Goal: Task Accomplishment & Management: Manage account settings

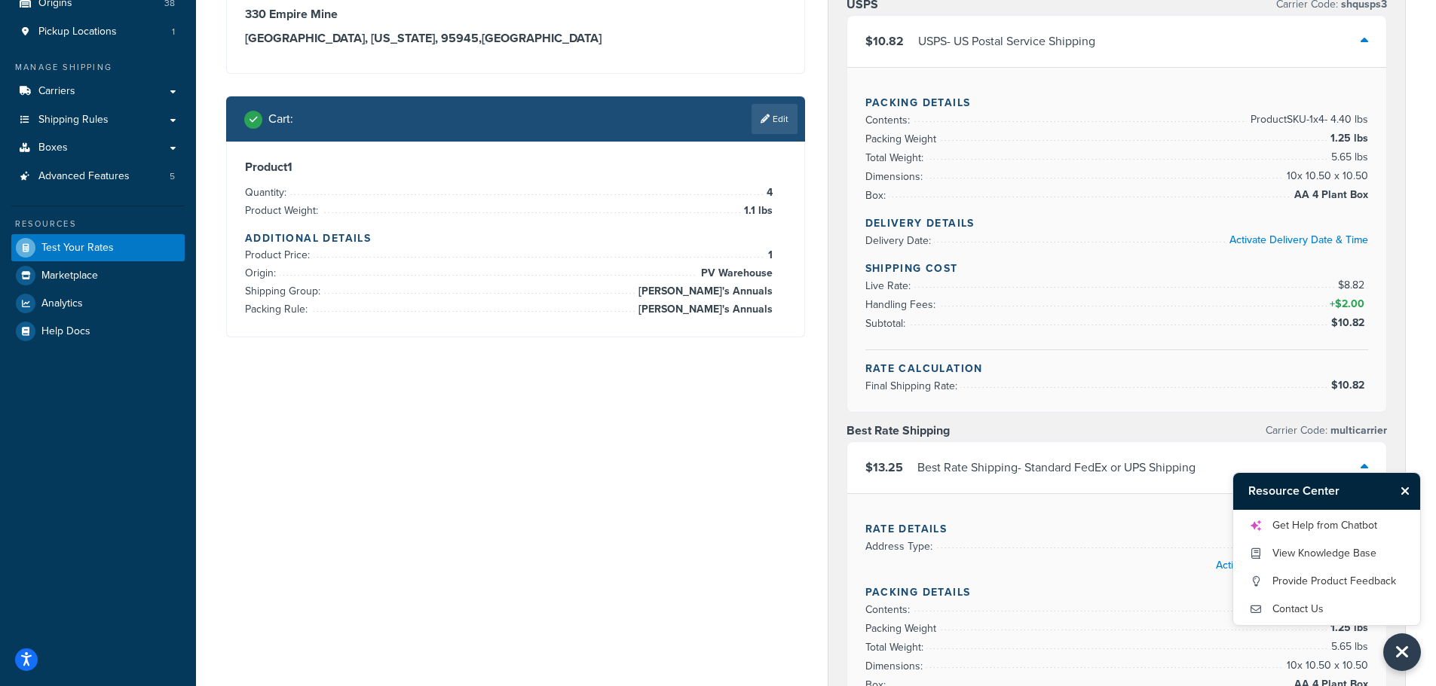
click at [1407, 490] on icon "Close Resource Center" at bounding box center [1404, 491] width 9 height 12
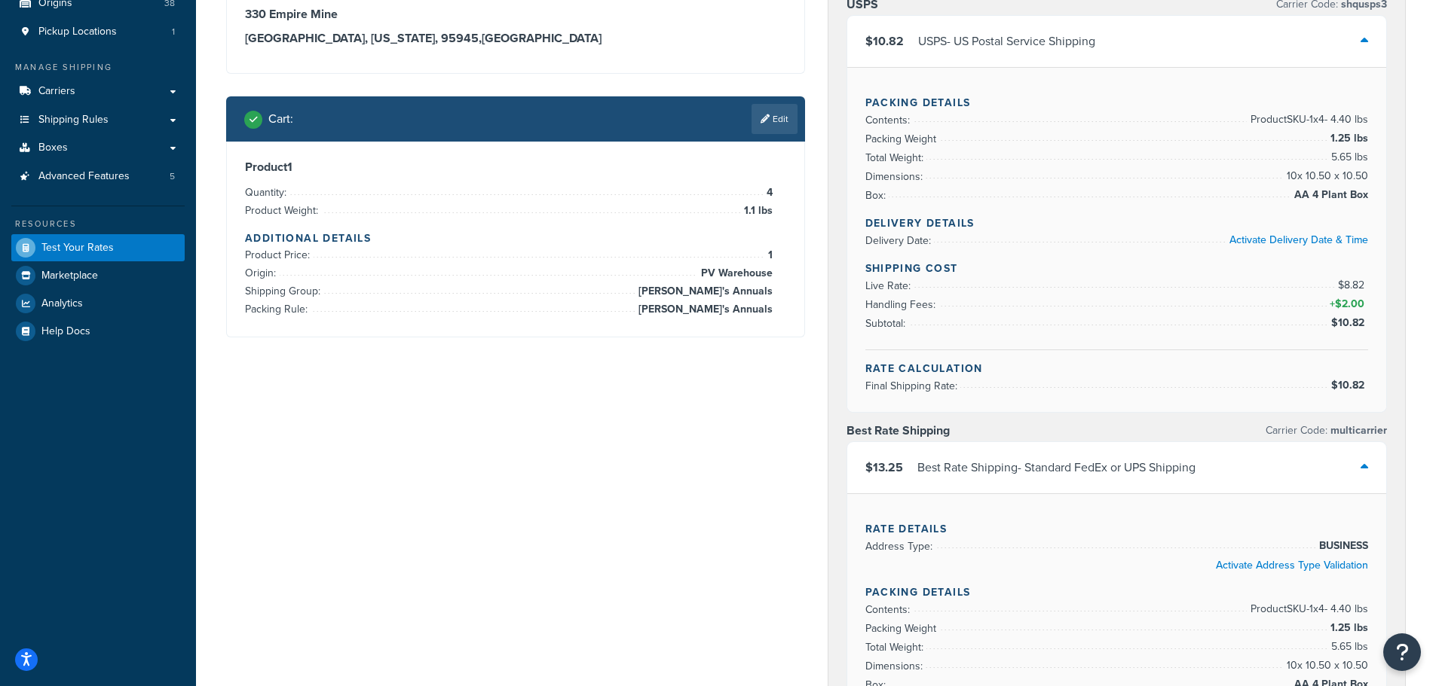
click at [283, 446] on div "Shipping destination : Edit 330 Empire Mine Grass Valley, California, 95945 , U…" at bounding box center [816, 613] width 1202 height 1341
drag, startPoint x: 2, startPoint y: 168, endPoint x: -18, endPoint y: 593, distance: 425.5
click at [0, 593] on html "Accessibility Screen-Reader Guide, Feedback, and Issue Reporting | New window S…" at bounding box center [718, 604] width 1436 height 1511
click at [124, 472] on div "Dashboard Basic Setup Websites 1 Origins 38 Pickup Locations 1 Manage Shipping …" at bounding box center [98, 604] width 196 height 1511
click at [66, 122] on span "Shipping Rules" at bounding box center [73, 120] width 70 height 13
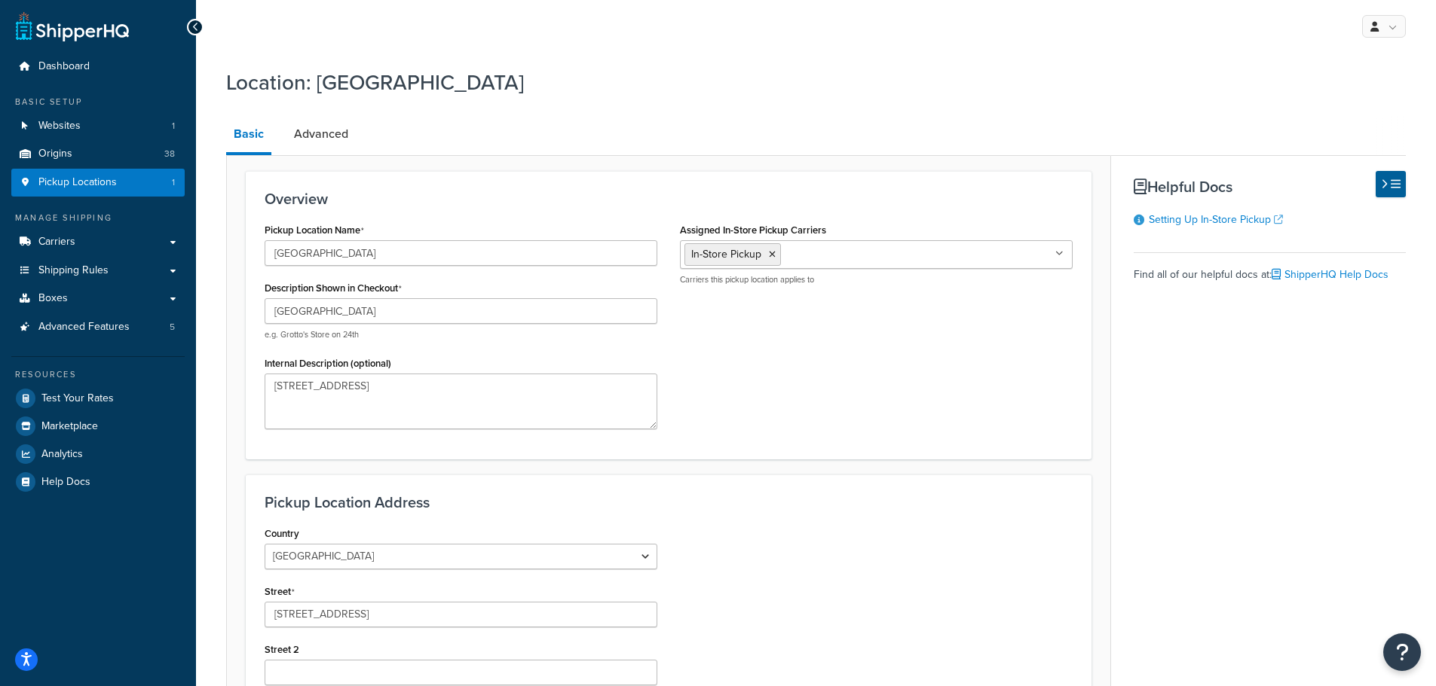
select select "5"
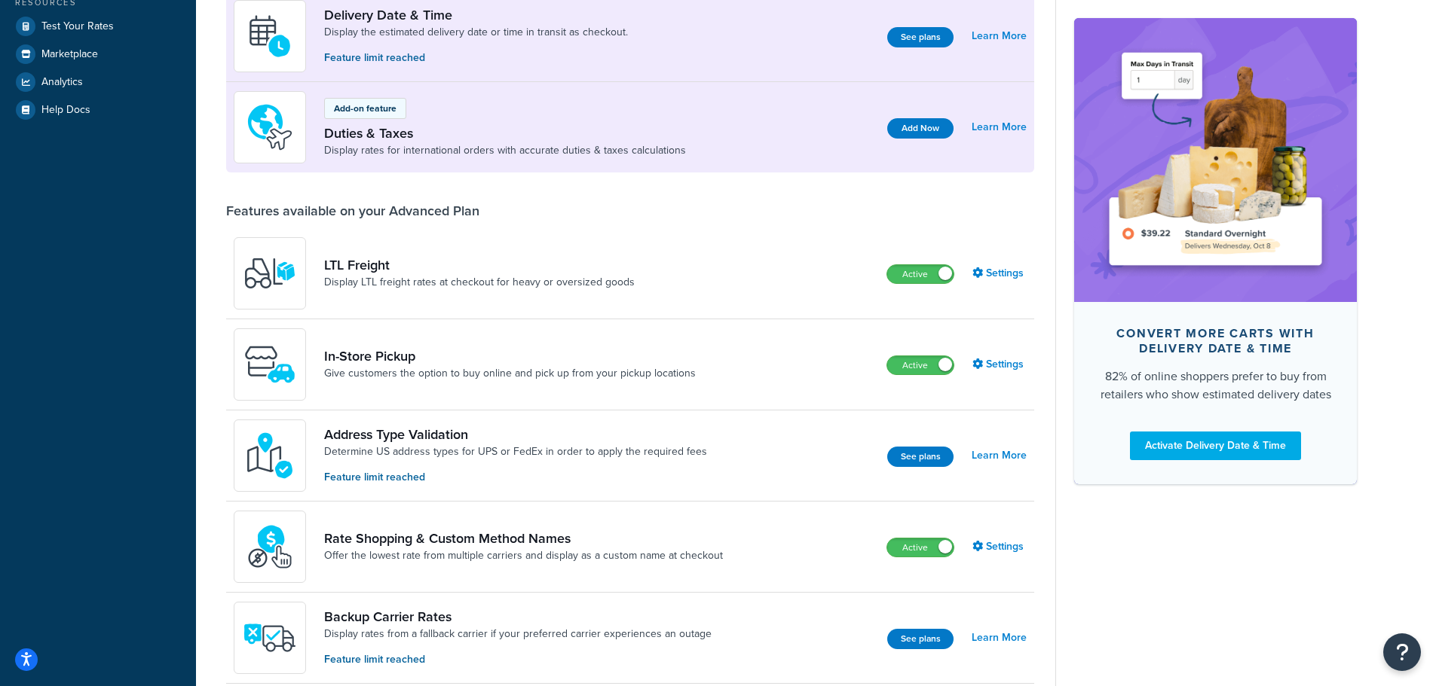
scroll to position [377, 0]
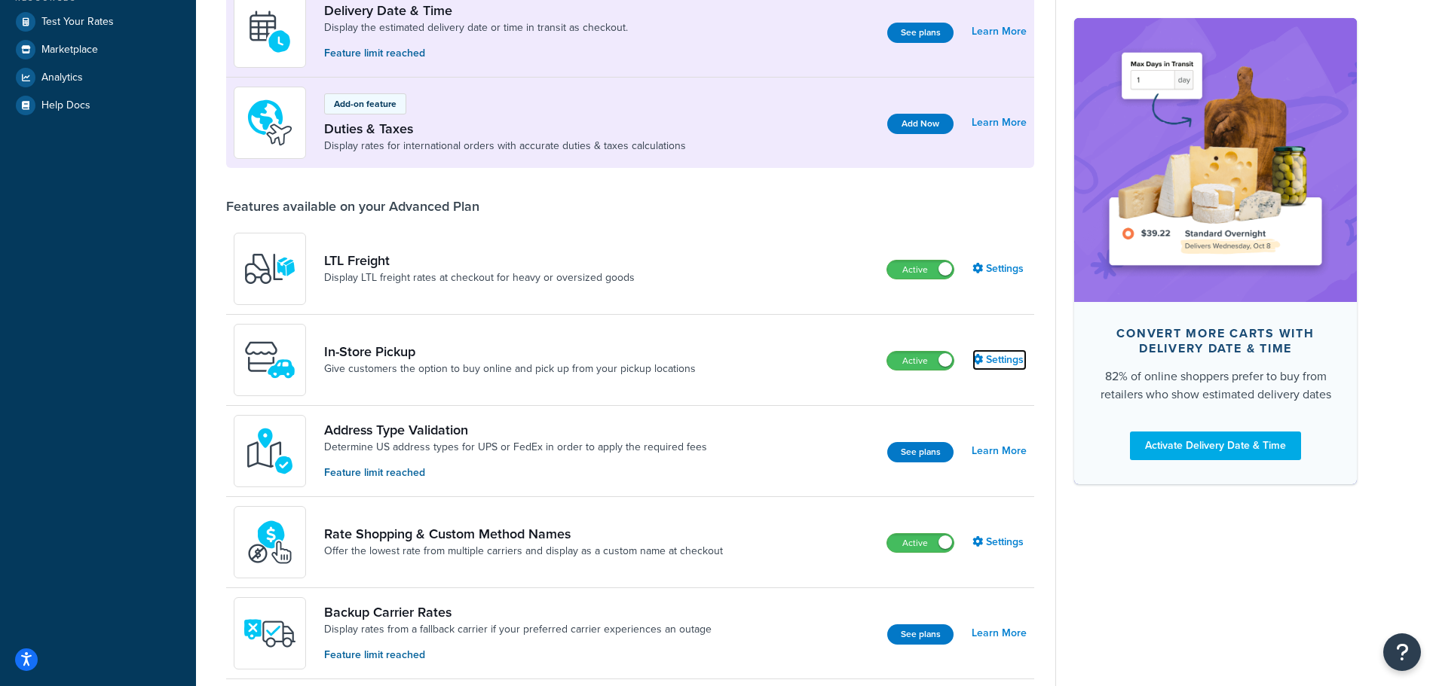
click at [995, 362] on link "Settings" at bounding box center [999, 360] width 54 height 21
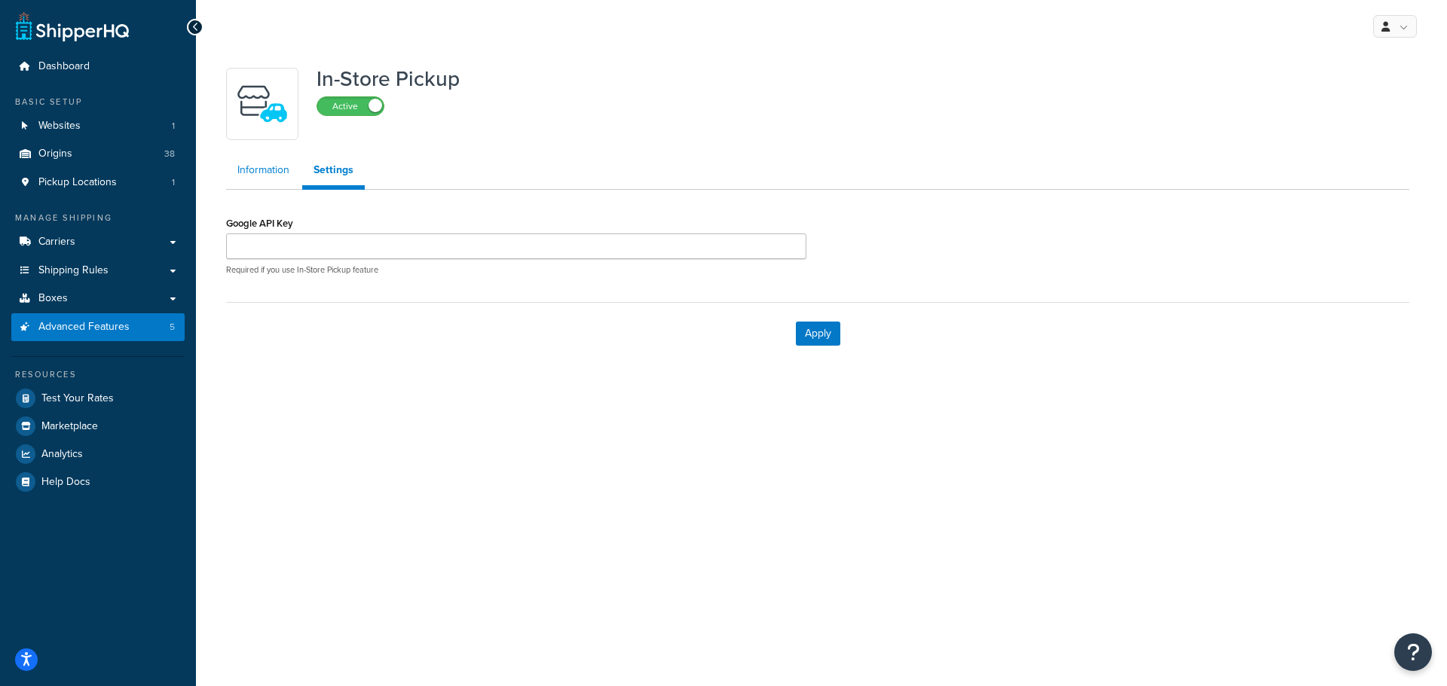
click at [258, 173] on link "Information" at bounding box center [263, 170] width 75 height 30
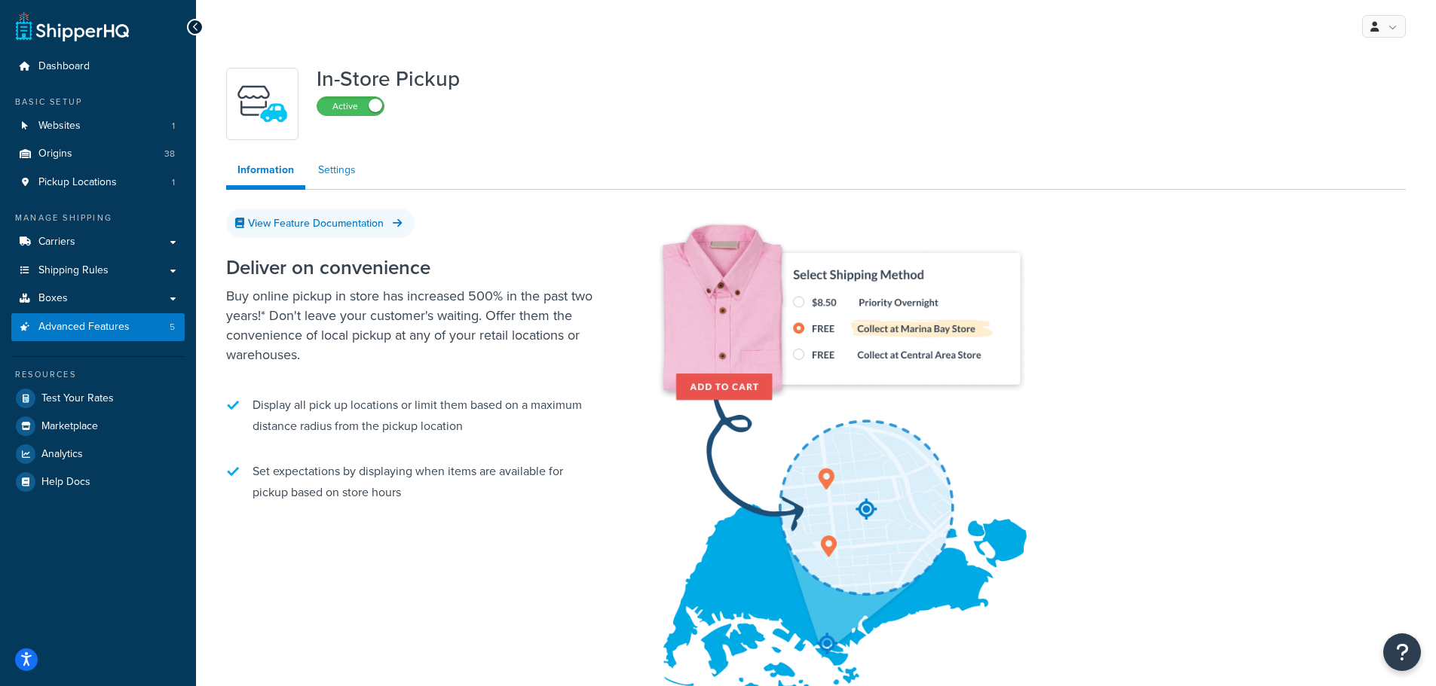
click at [333, 172] on link "Settings" at bounding box center [337, 170] width 60 height 30
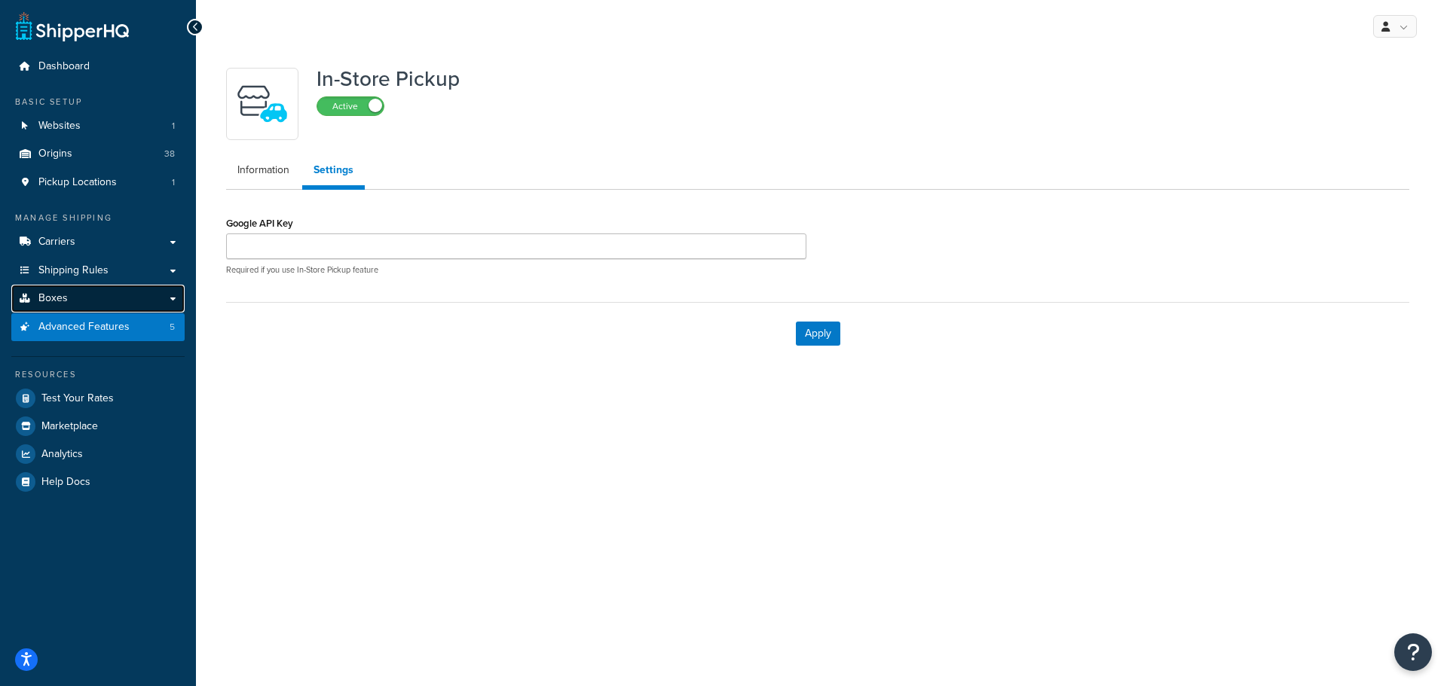
click at [60, 297] on span "Boxes" at bounding box center [52, 298] width 29 height 13
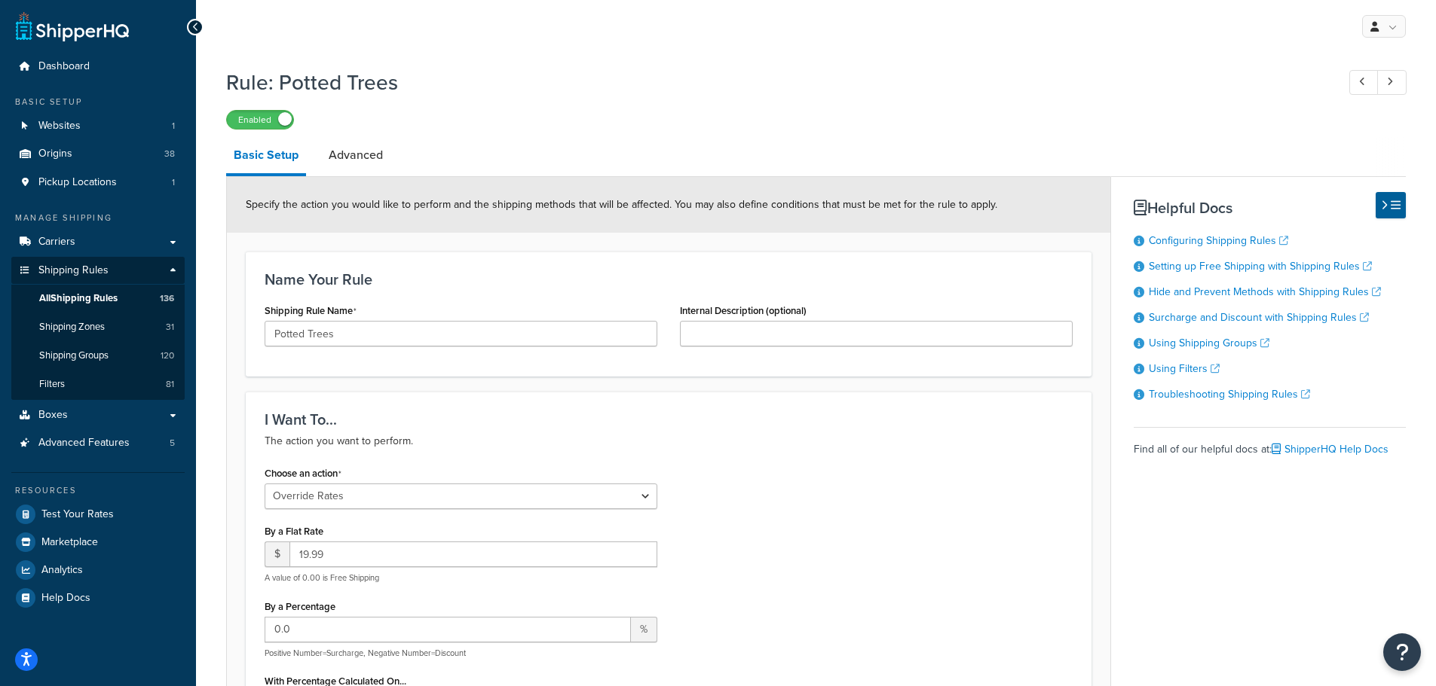
select select "OVERRIDE"
select select "SHIPPING_GROUP"
click at [70, 414] on link "Boxes" at bounding box center [97, 416] width 173 height 28
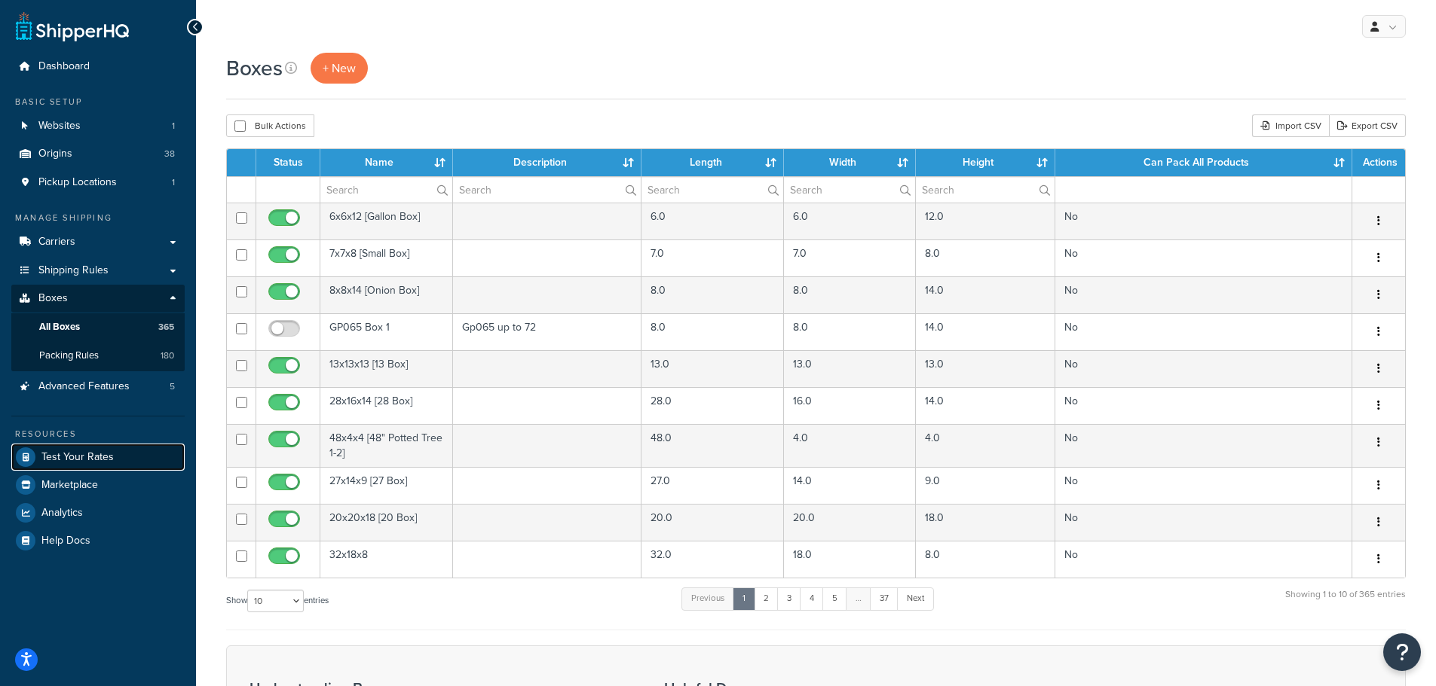
click at [91, 454] on span "Test Your Rates" at bounding box center [77, 457] width 72 height 13
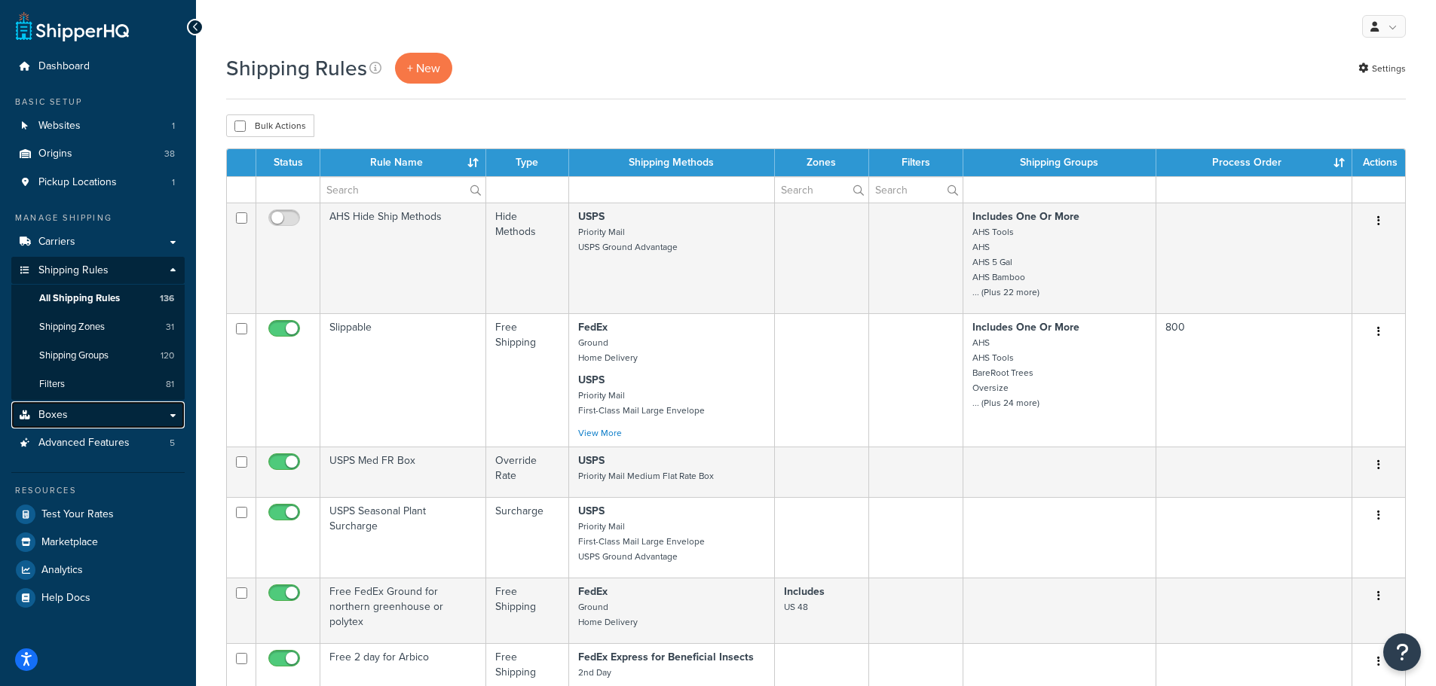
click at [167, 411] on link "Boxes" at bounding box center [97, 416] width 173 height 28
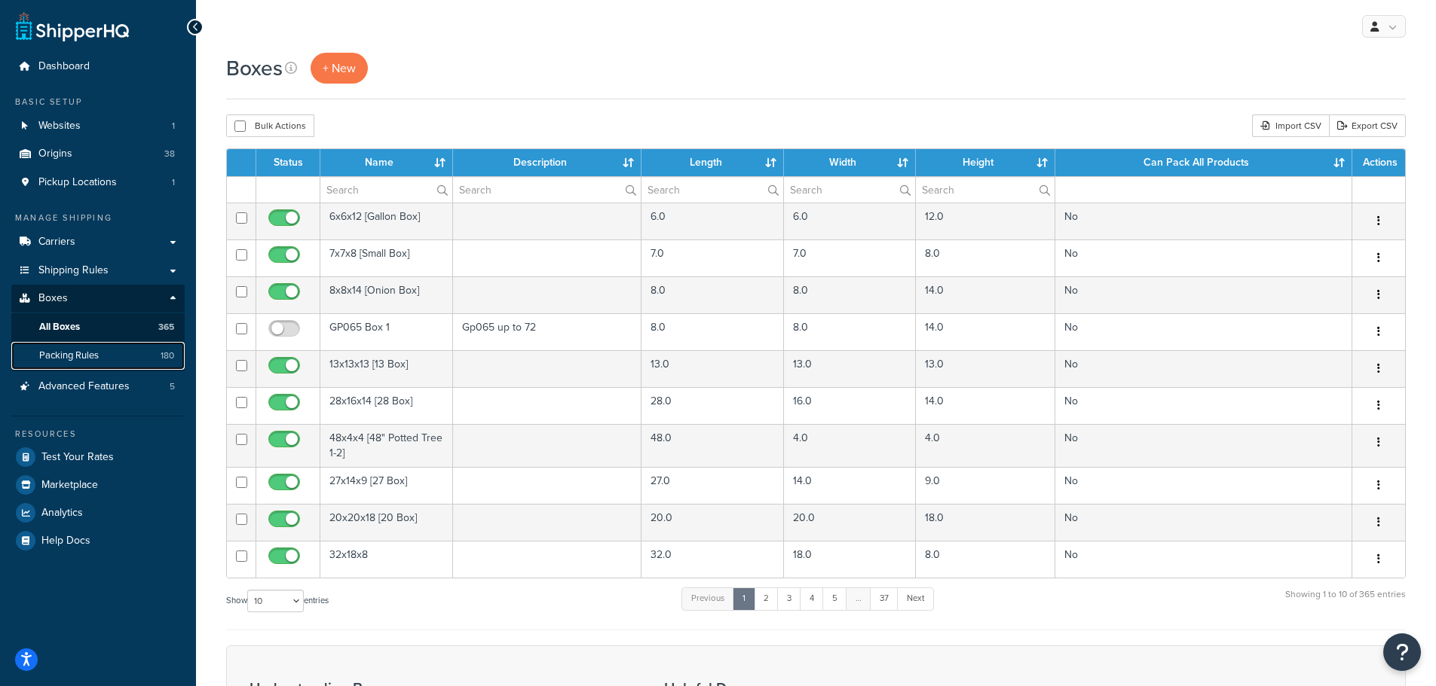
click at [77, 353] on span "Packing Rules" at bounding box center [69, 356] width 60 height 13
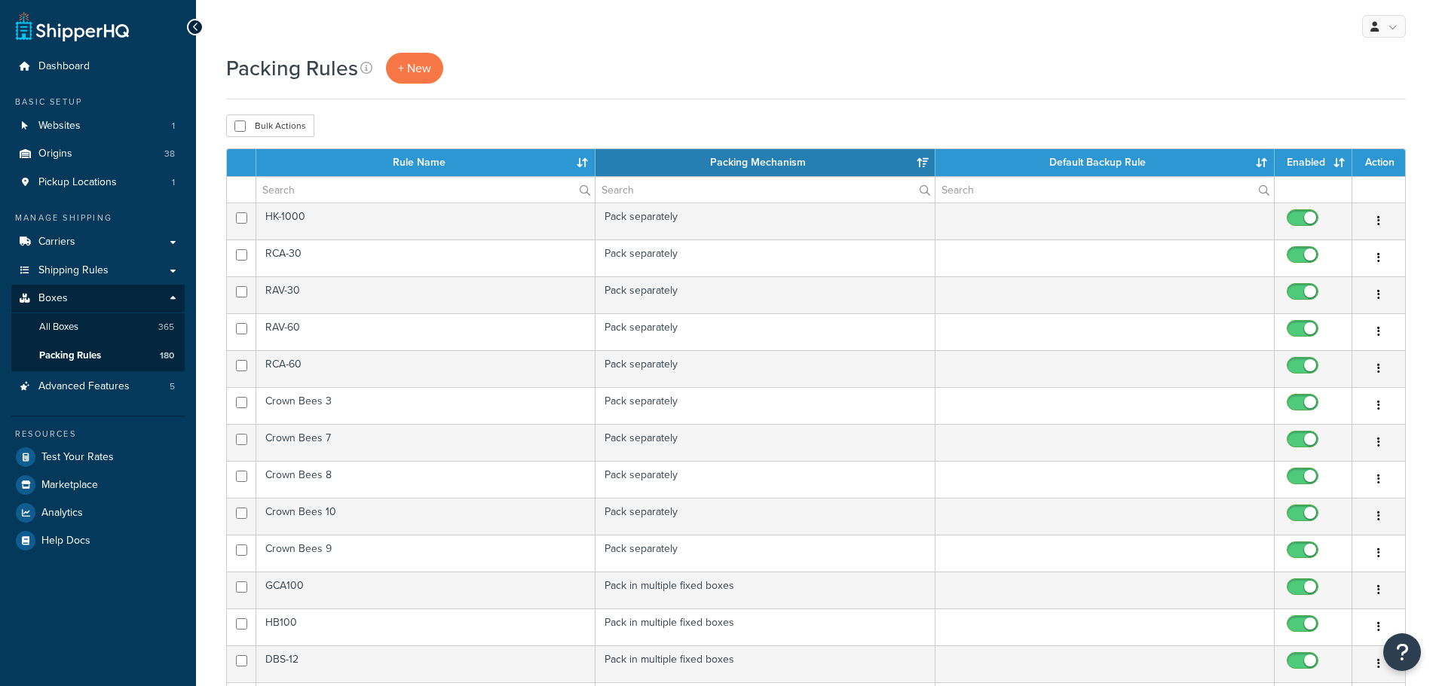
select select "15"
click at [378, 191] on input "text" at bounding box center [425, 190] width 338 height 26
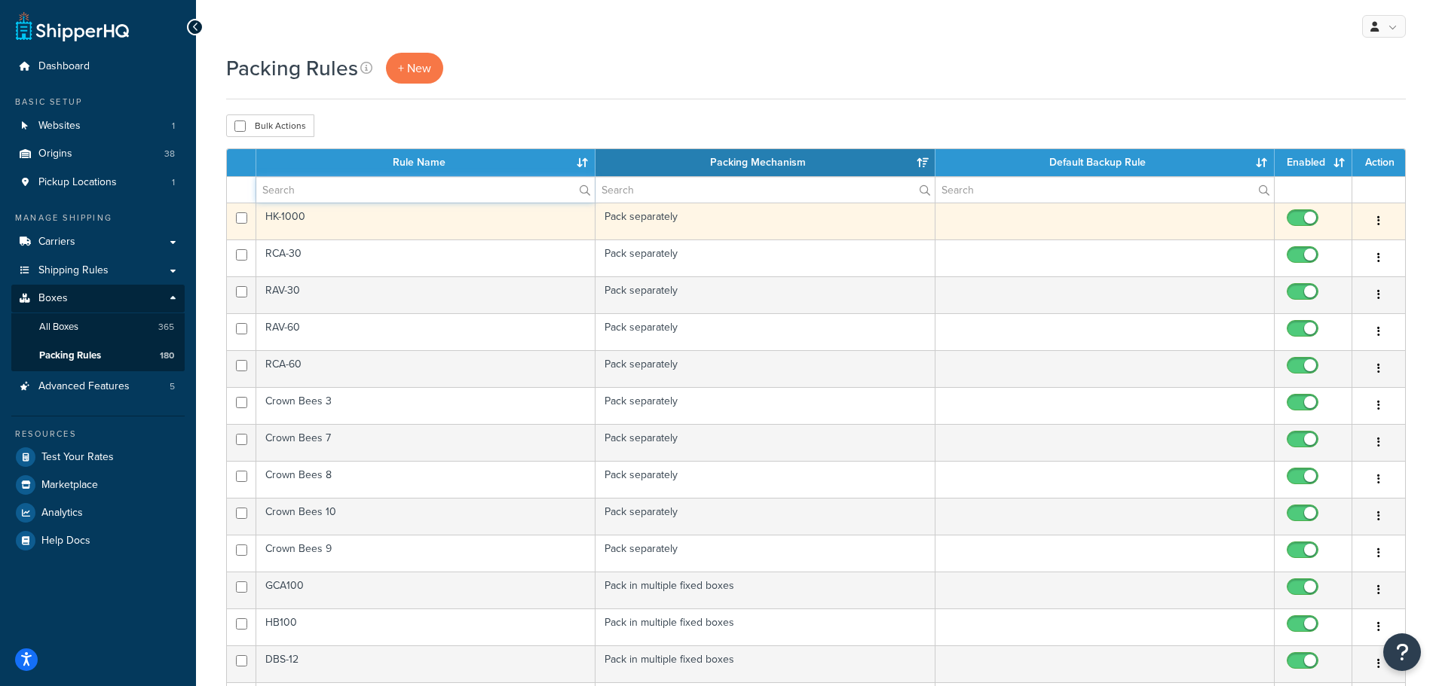
type input "[PERSON_NAME]"
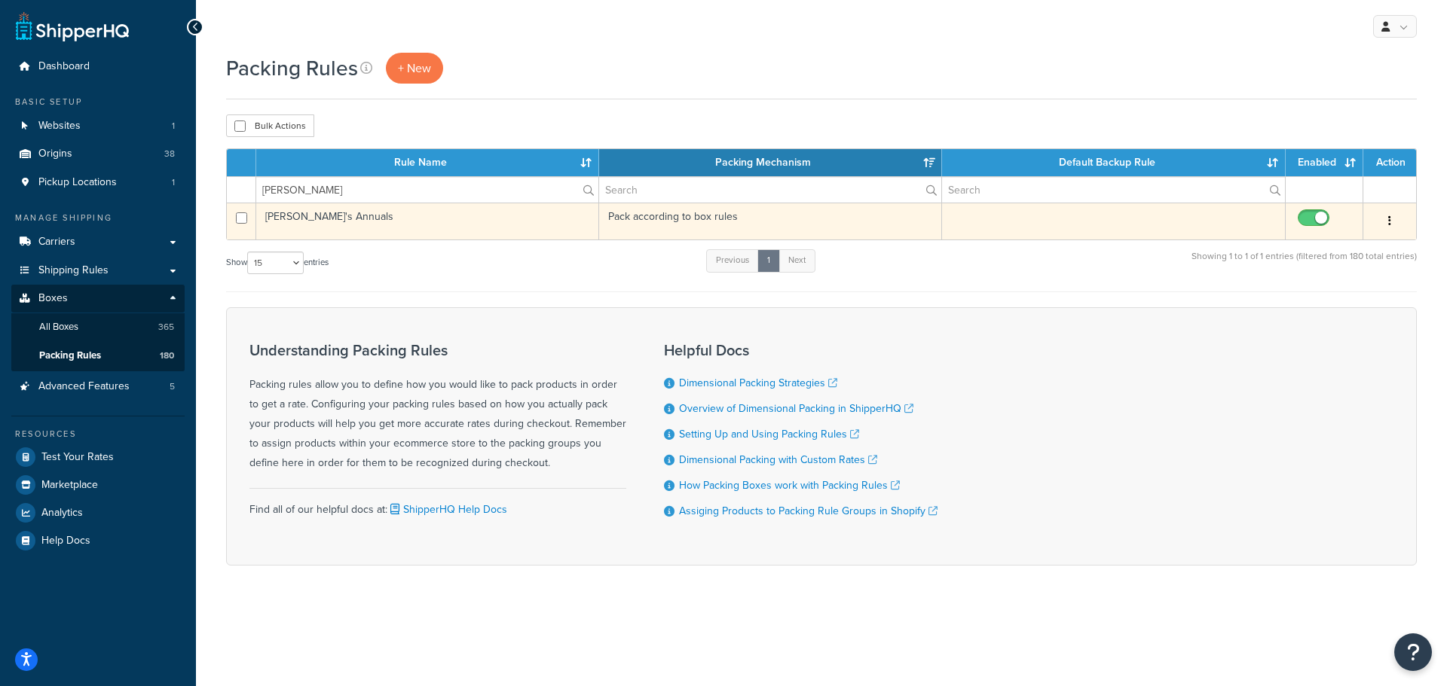
click at [312, 218] on td "Annie's Annuals" at bounding box center [427, 221] width 343 height 37
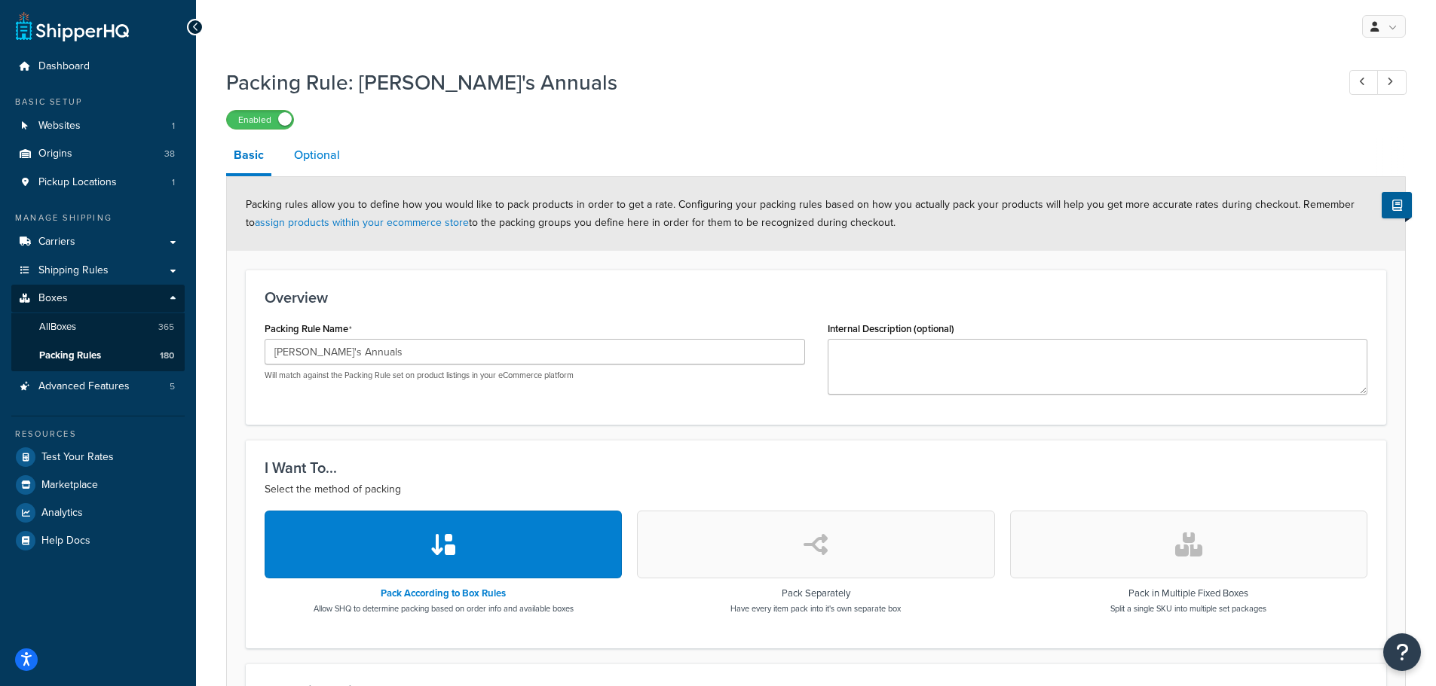
click at [298, 157] on link "Optional" at bounding box center [316, 155] width 61 height 36
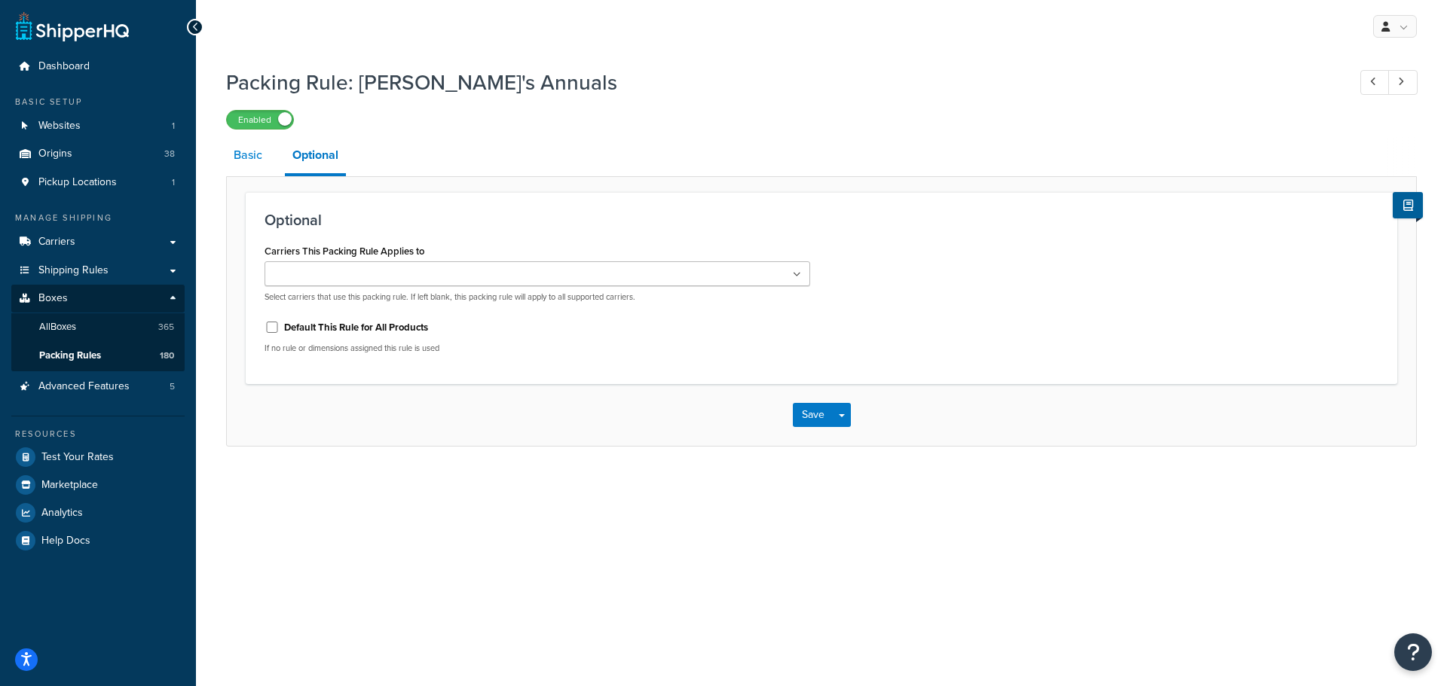
click at [249, 156] on link "Basic" at bounding box center [248, 155] width 44 height 36
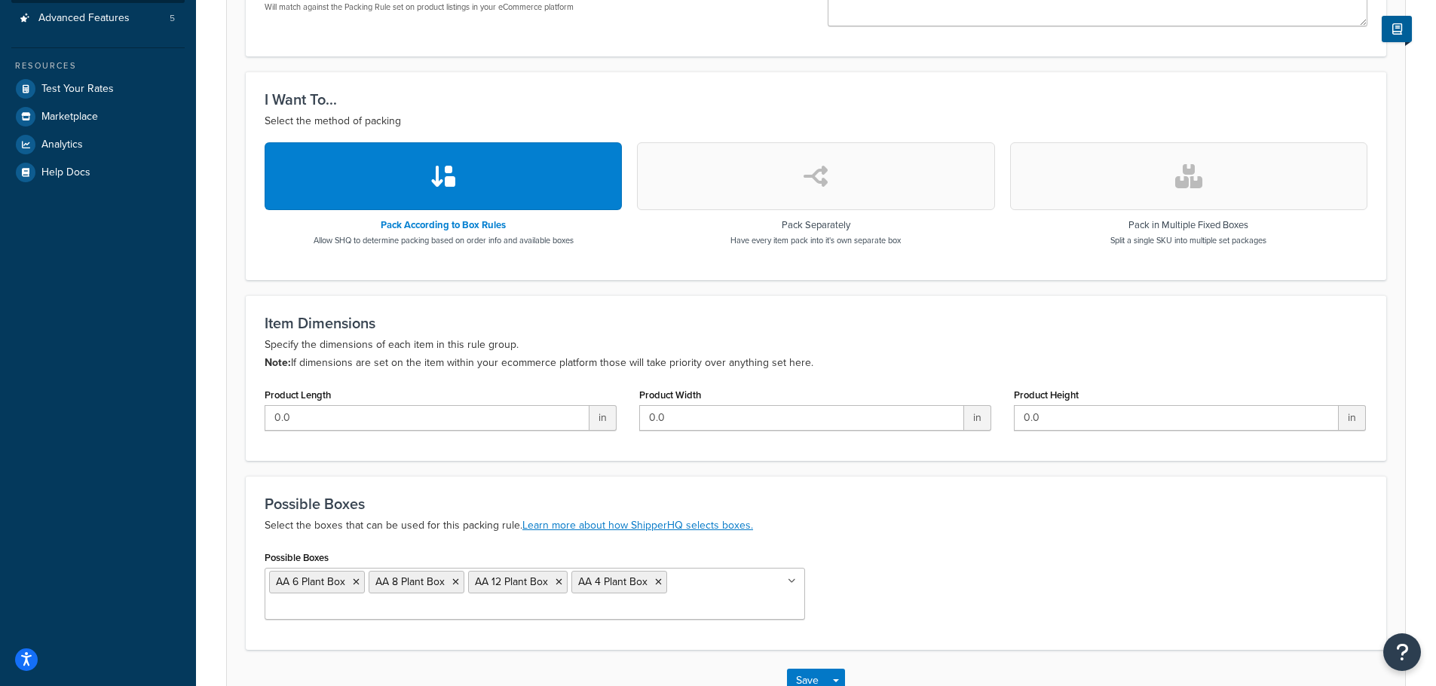
scroll to position [452, 0]
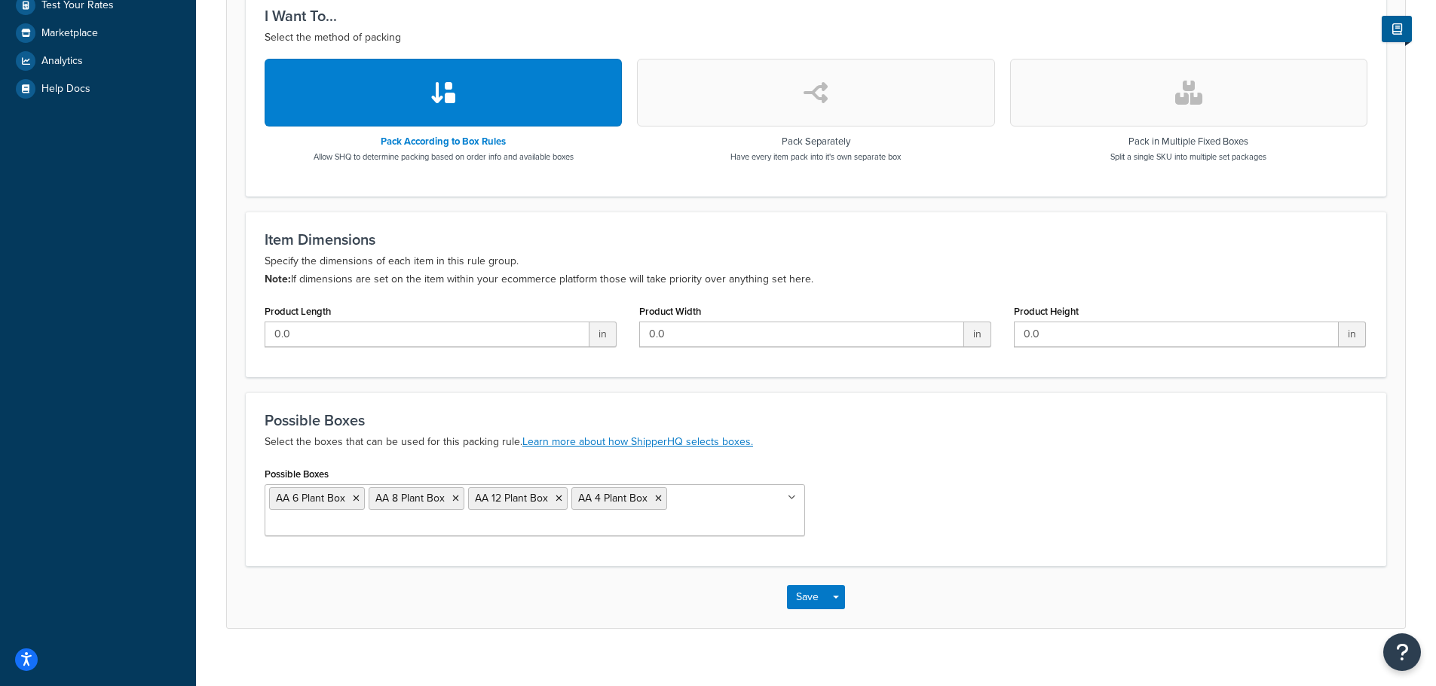
click at [793, 497] on icon at bounding box center [791, 498] width 8 height 9
drag, startPoint x: 990, startPoint y: 454, endPoint x: 990, endPoint y: 436, distance: 17.3
click at [990, 453] on div "Possible Boxes Select the boxes that can be used for this packing rule. Learn m…" at bounding box center [816, 480] width 1140 height 174
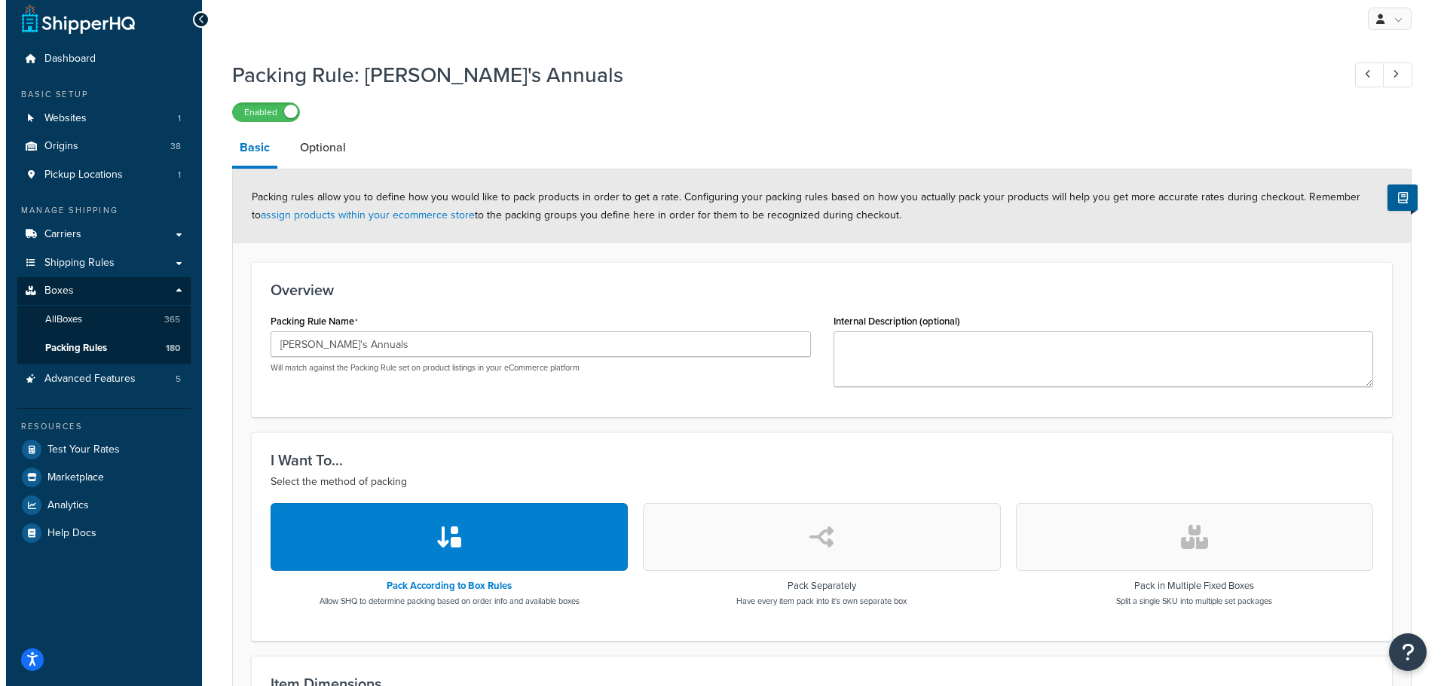
scroll to position [0, 0]
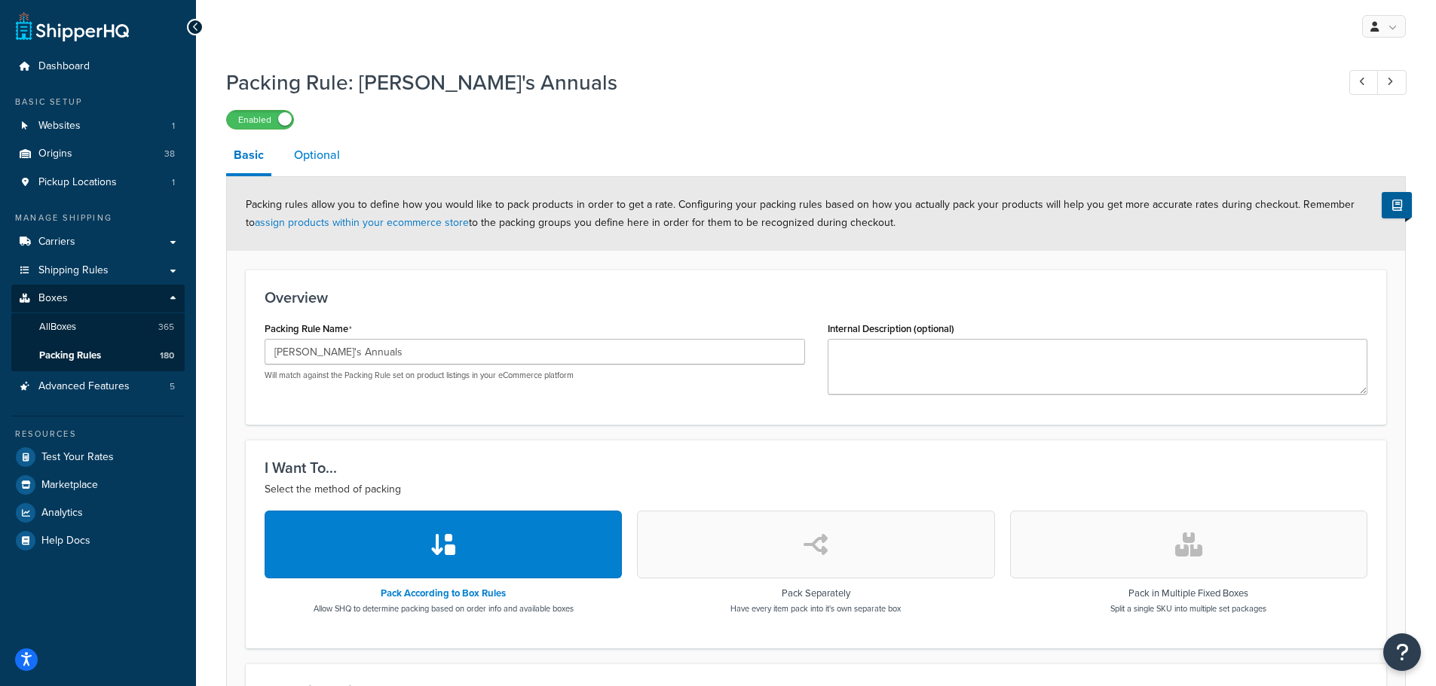
click at [304, 157] on link "Optional" at bounding box center [316, 155] width 61 height 36
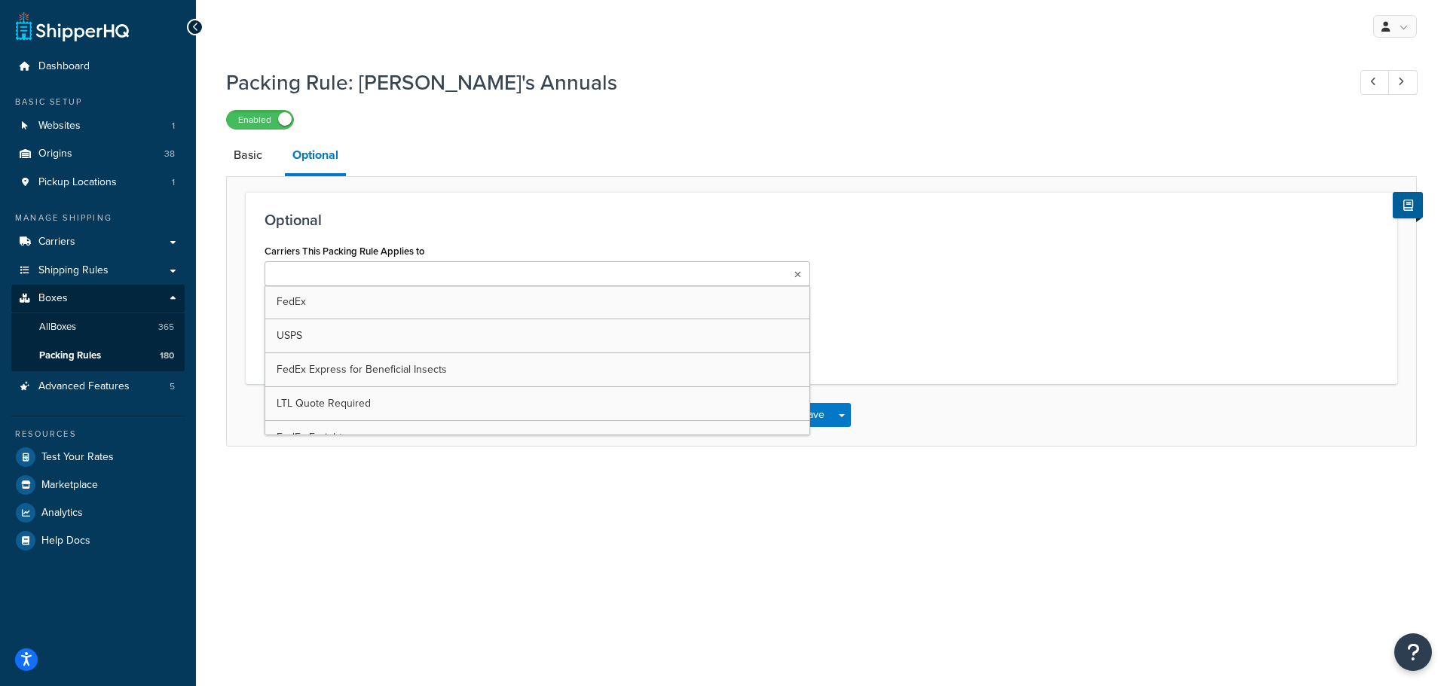
click at [439, 277] on ul at bounding box center [537, 273] width 546 height 25
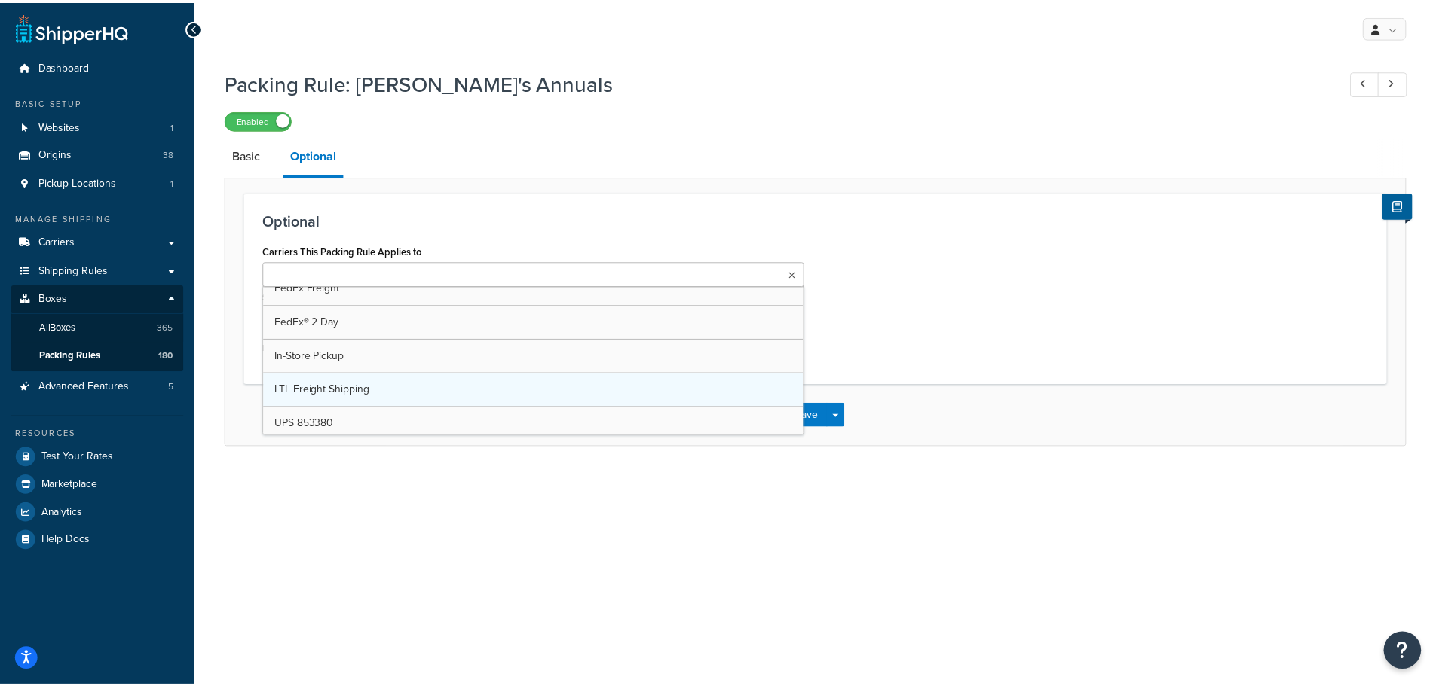
scroll to position [189, 0]
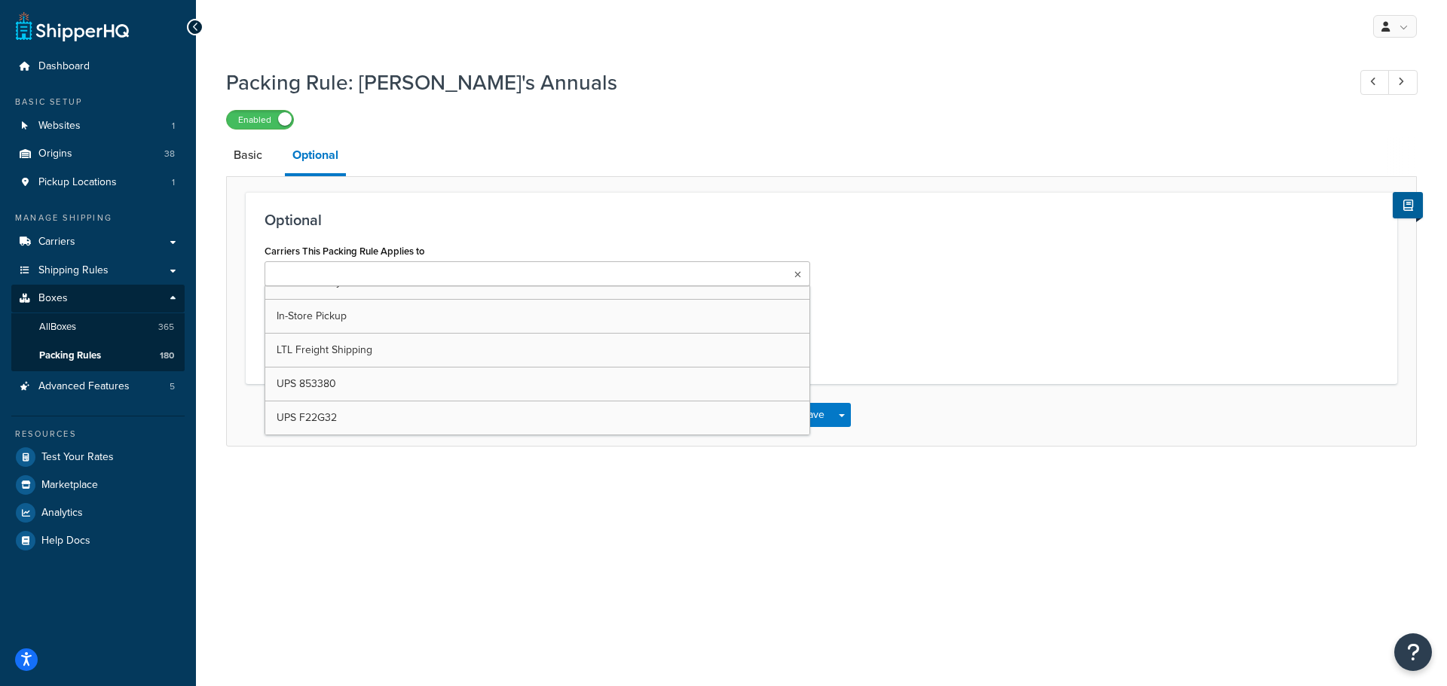
click at [433, 516] on div "My Profile Billing Global Settings Contact Us Logout Packing Rule: Annie's Annu…" at bounding box center [821, 343] width 1251 height 686
click at [252, 161] on link "Basic" at bounding box center [248, 155] width 44 height 36
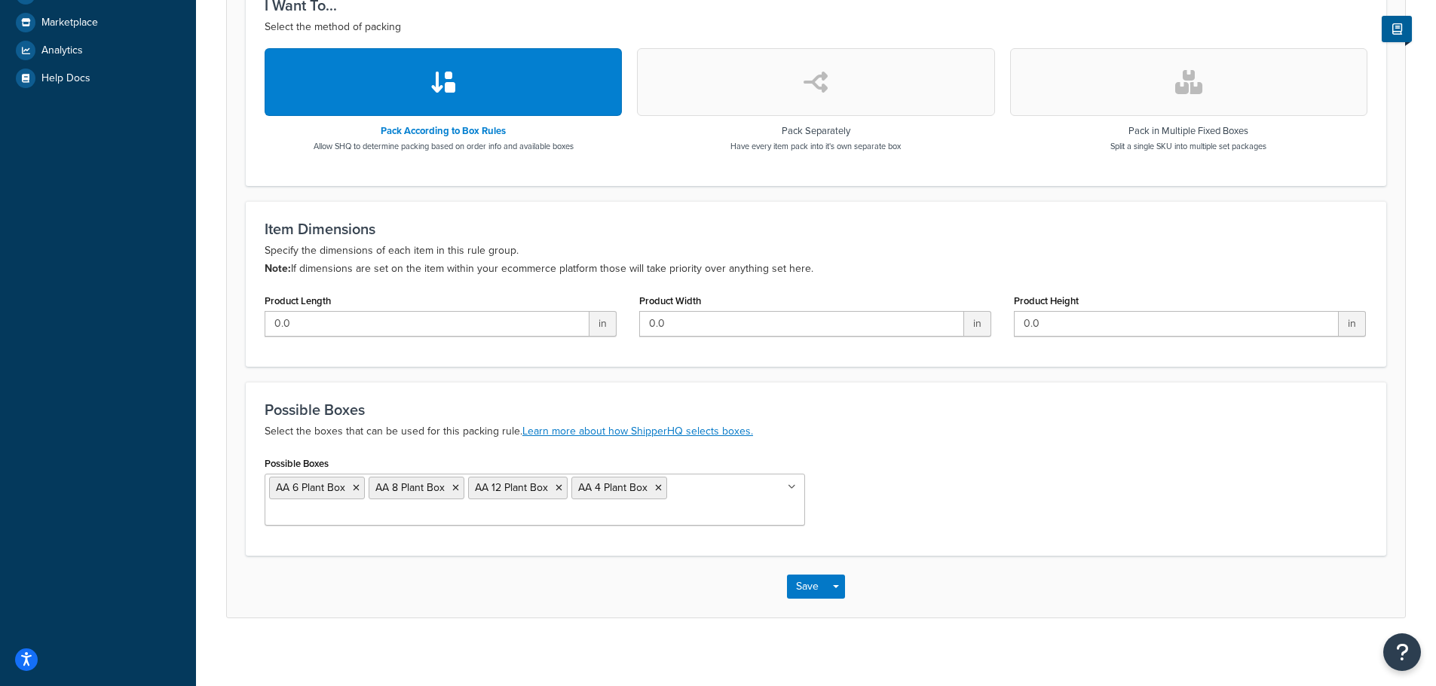
scroll to position [472, 0]
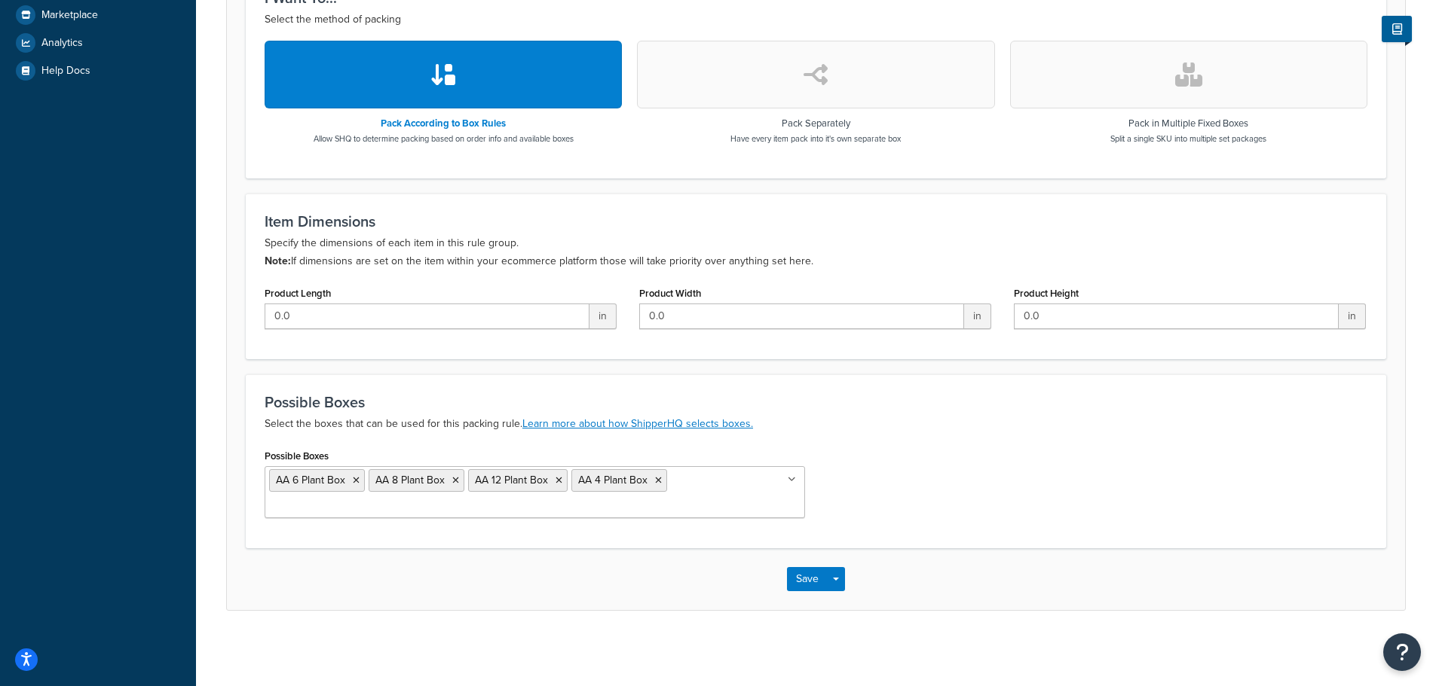
click at [793, 478] on icon at bounding box center [791, 479] width 8 height 9
drag, startPoint x: 979, startPoint y: 436, endPoint x: 964, endPoint y: 478, distance: 44.1
click at [980, 436] on div "Possible Boxes Select the boxes that can be used for this packing rule. Learn m…" at bounding box center [816, 462] width 1140 height 174
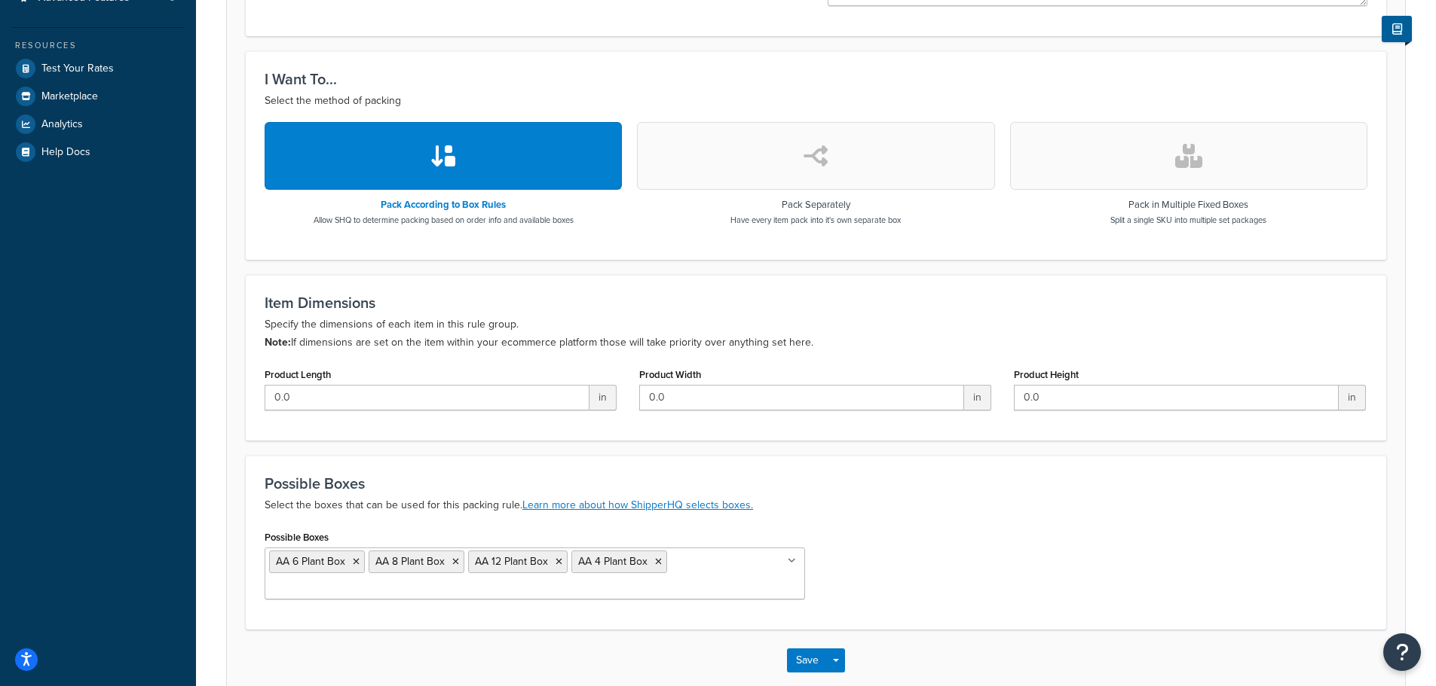
scroll to position [95, 0]
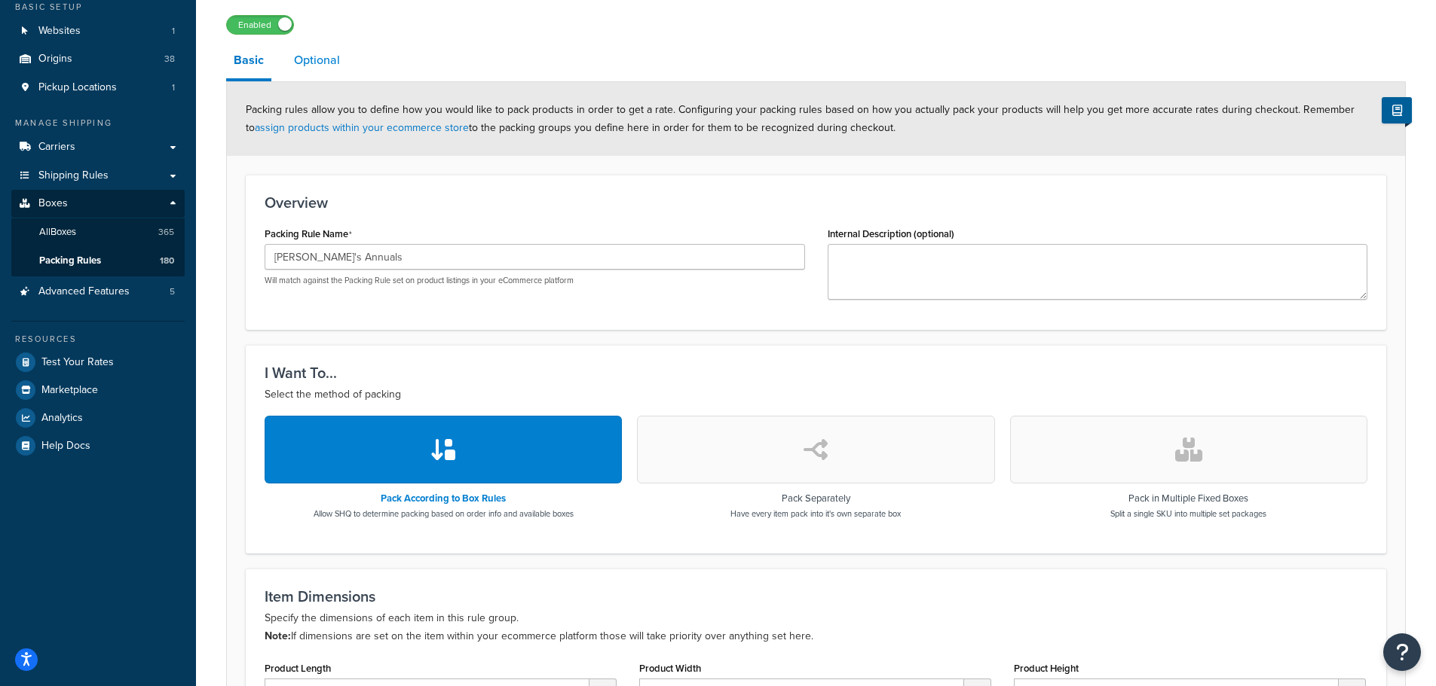
click at [306, 65] on link "Optional" at bounding box center [316, 60] width 61 height 36
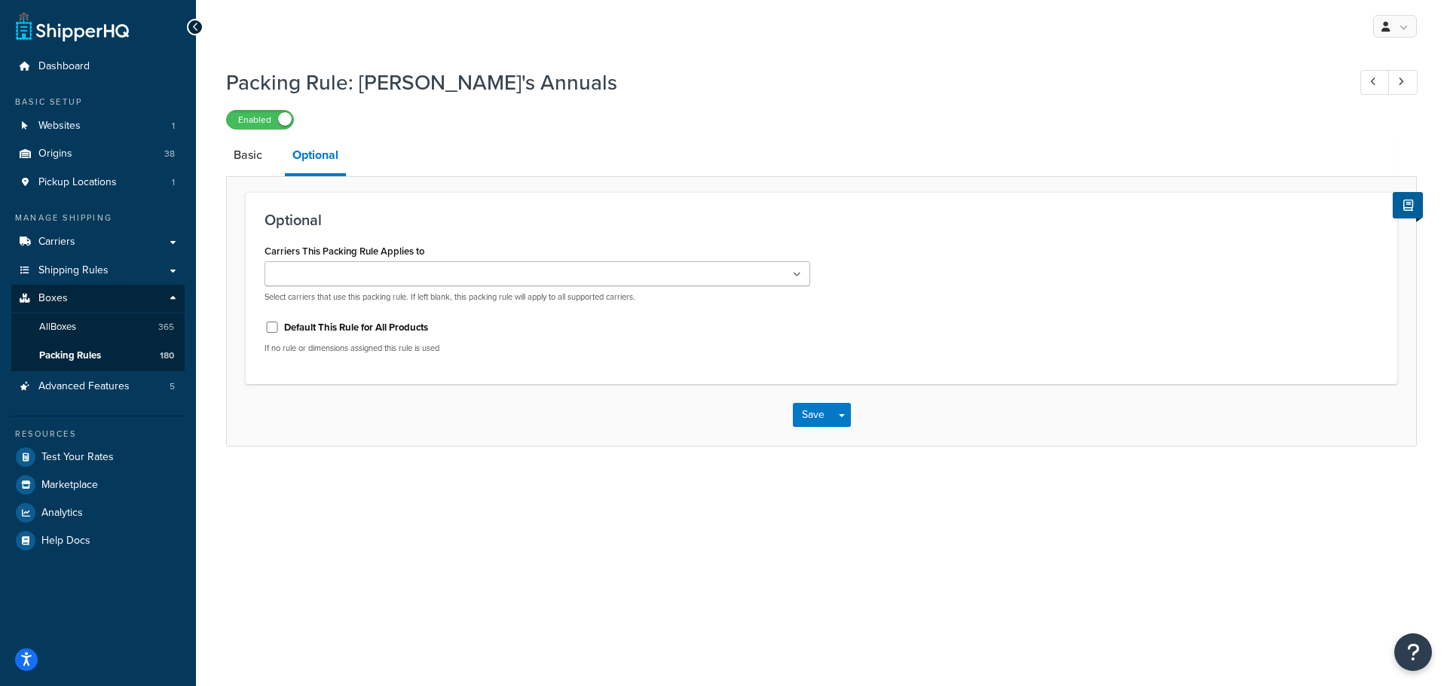
click at [795, 275] on icon at bounding box center [797, 275] width 8 height 9
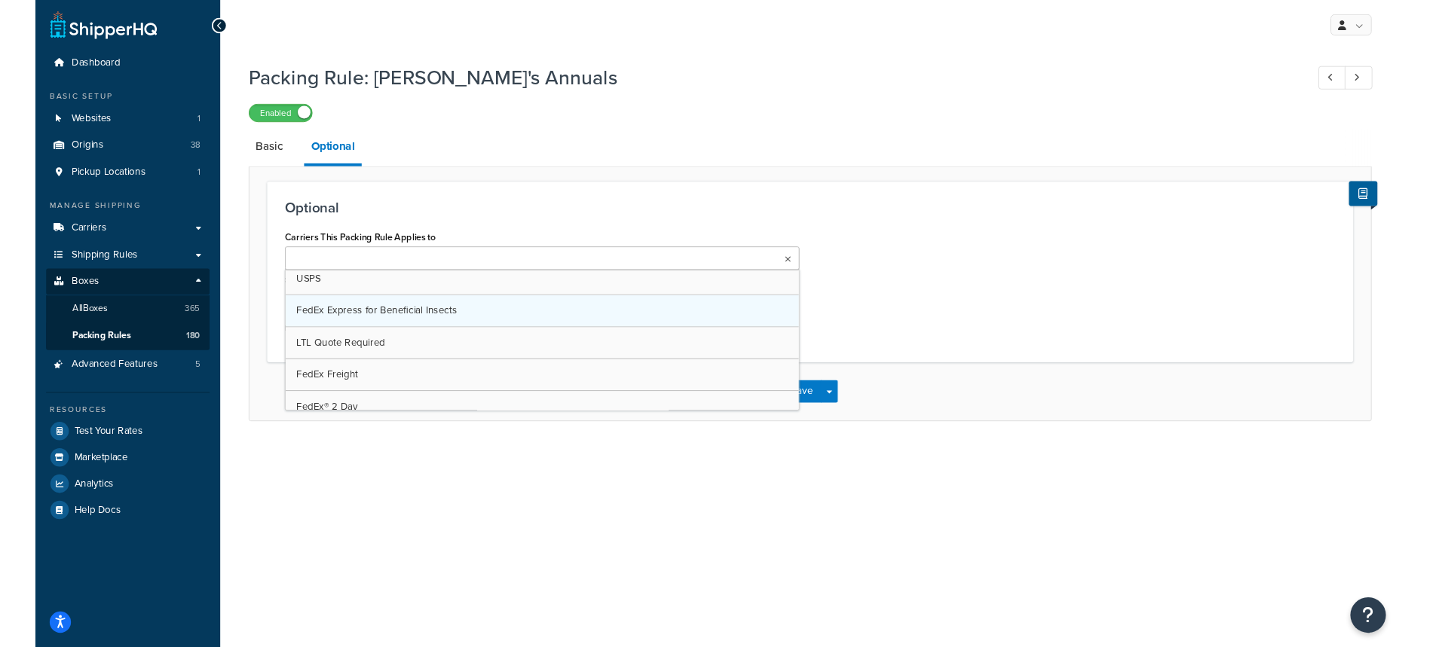
scroll to position [151, 0]
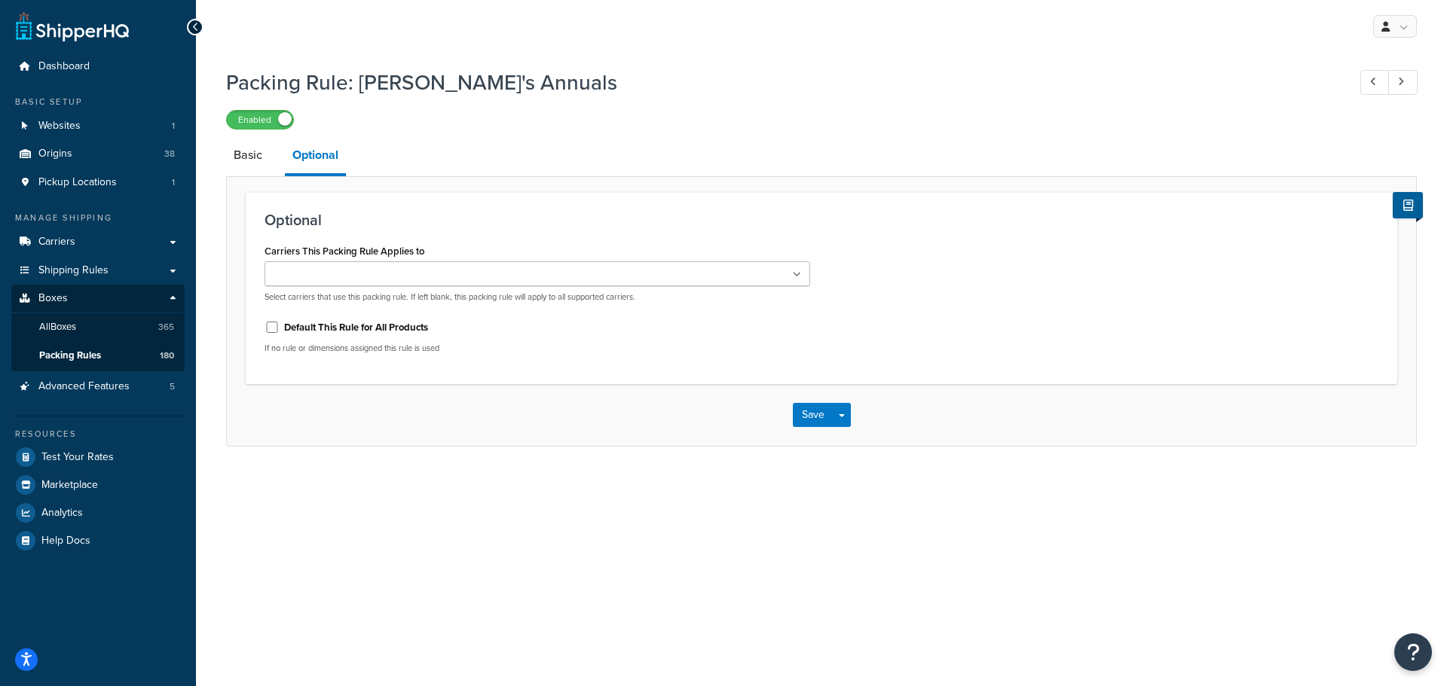
click at [222, 201] on div "Packing Rule: Annie's Annuals Enabled Basic Optional Optional Carriers This Pac…" at bounding box center [821, 272] width 1251 height 424
click at [244, 157] on link "Basic" at bounding box center [248, 155] width 44 height 36
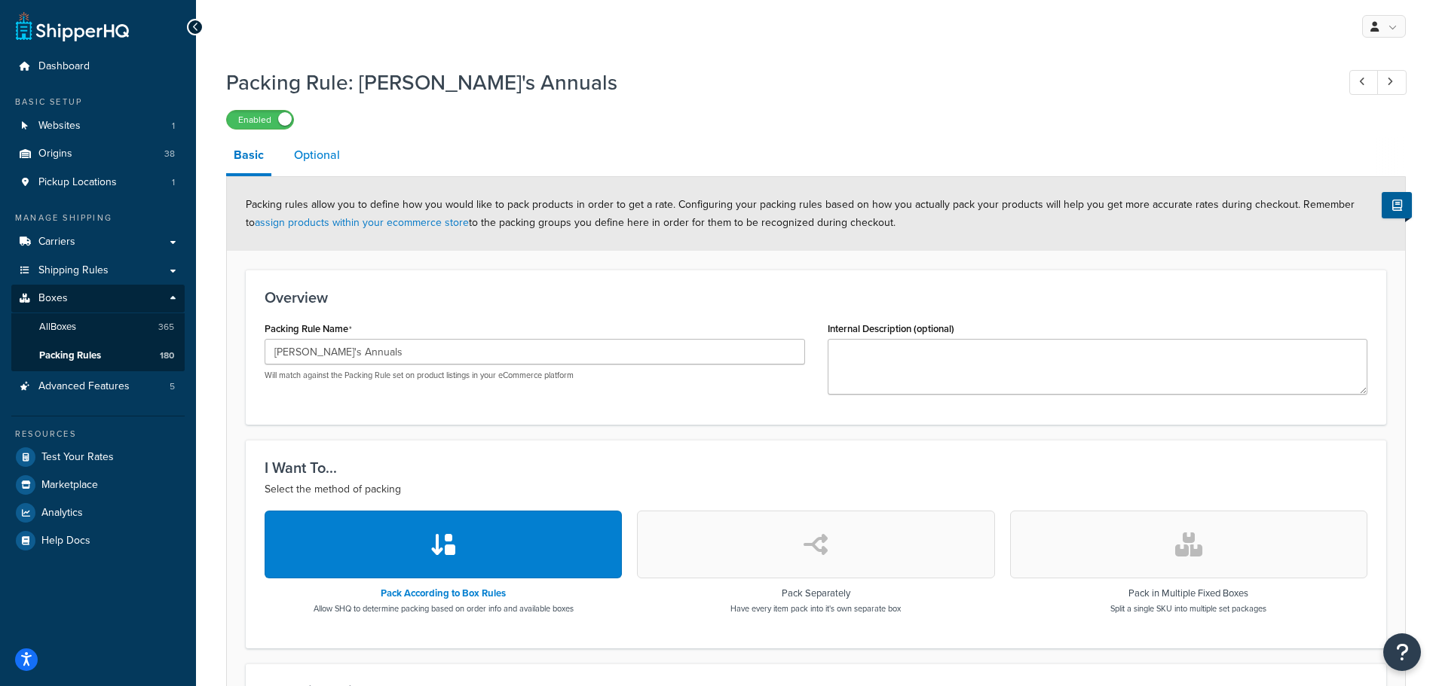
click at [311, 159] on link "Optional" at bounding box center [316, 155] width 61 height 36
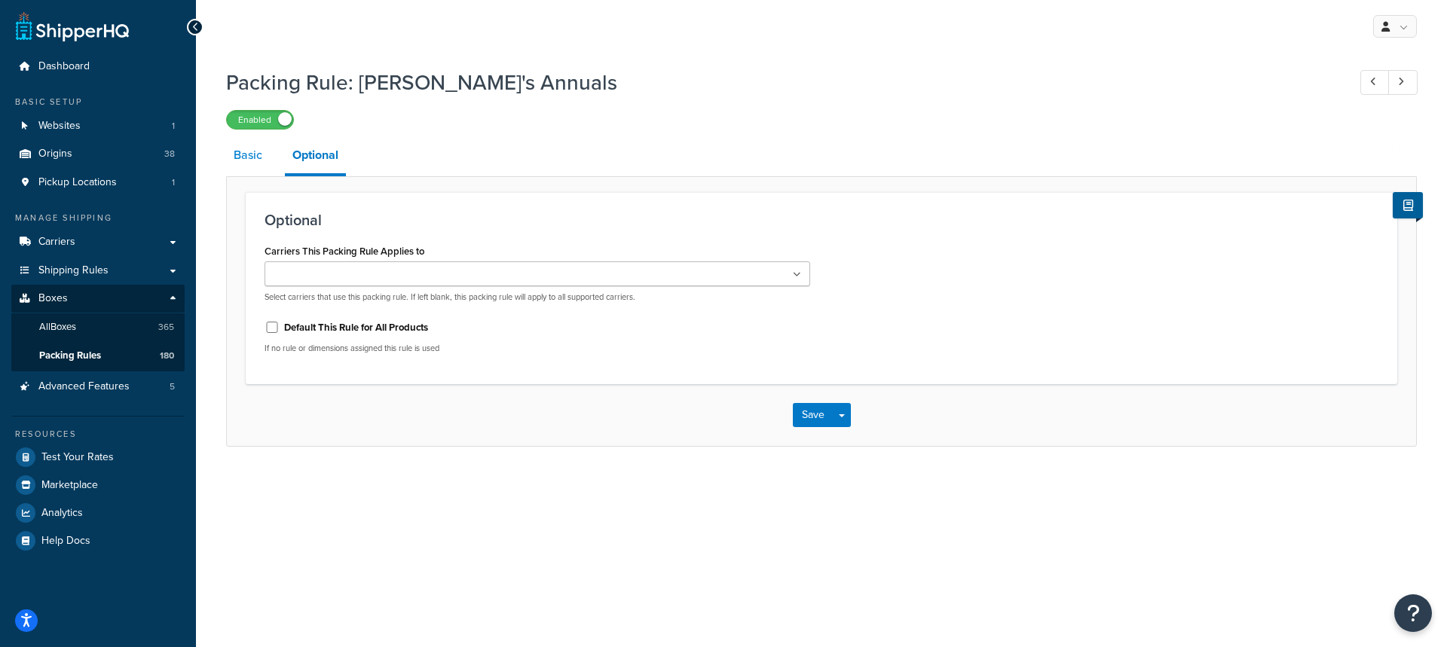
click at [243, 162] on link "Basic" at bounding box center [248, 155] width 44 height 36
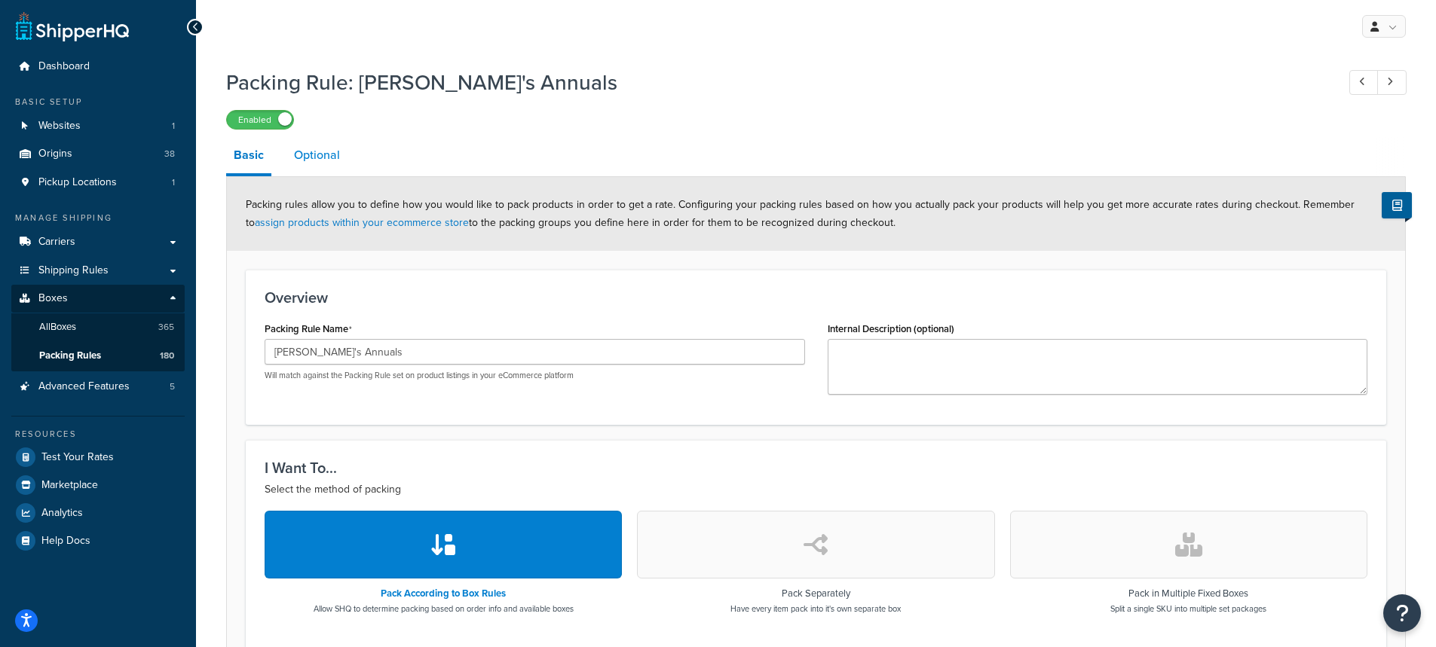
click at [310, 161] on link "Optional" at bounding box center [316, 155] width 61 height 36
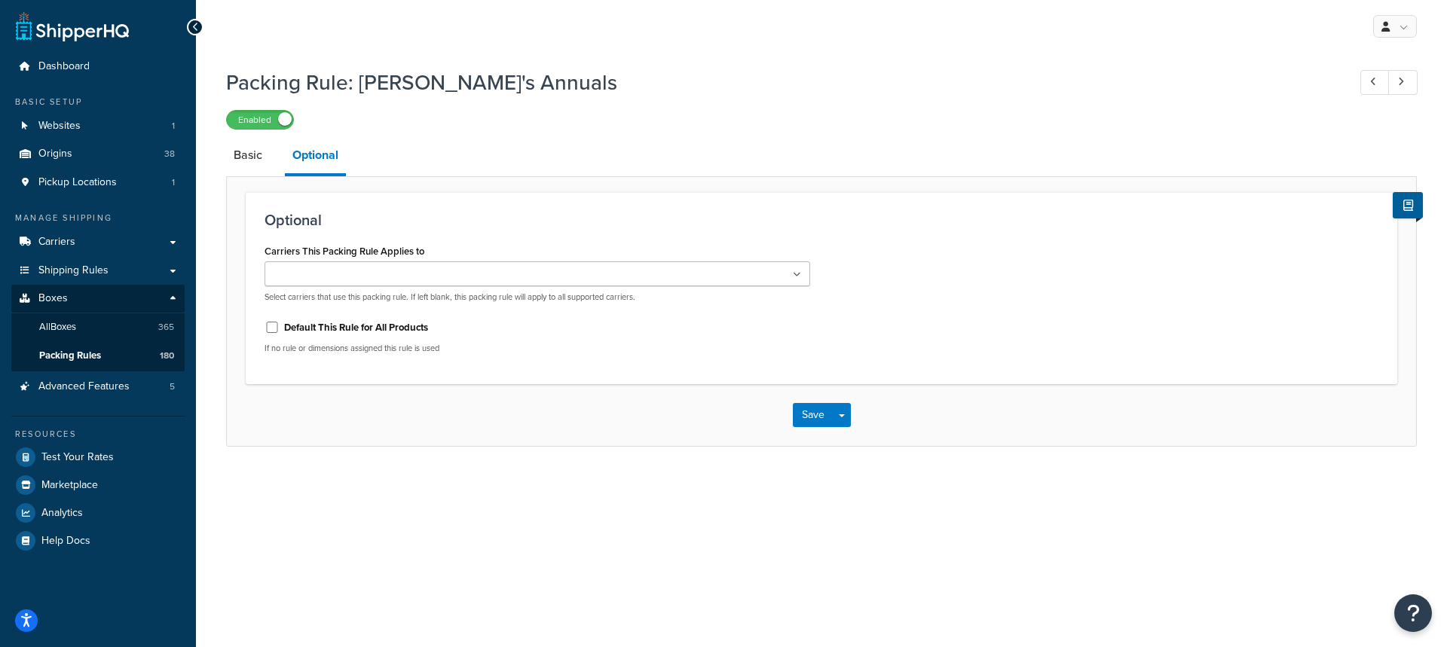
click at [800, 274] on icon at bounding box center [797, 275] width 8 height 9
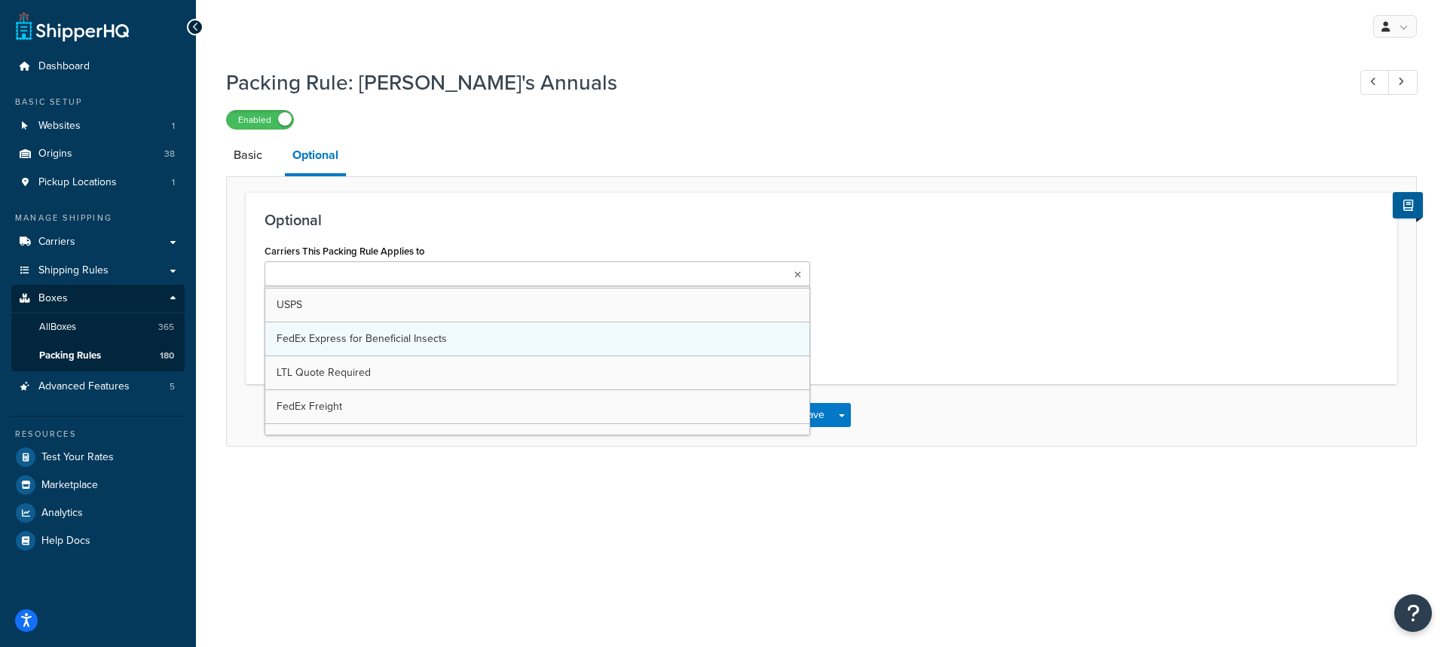
scroll to position [75, 0]
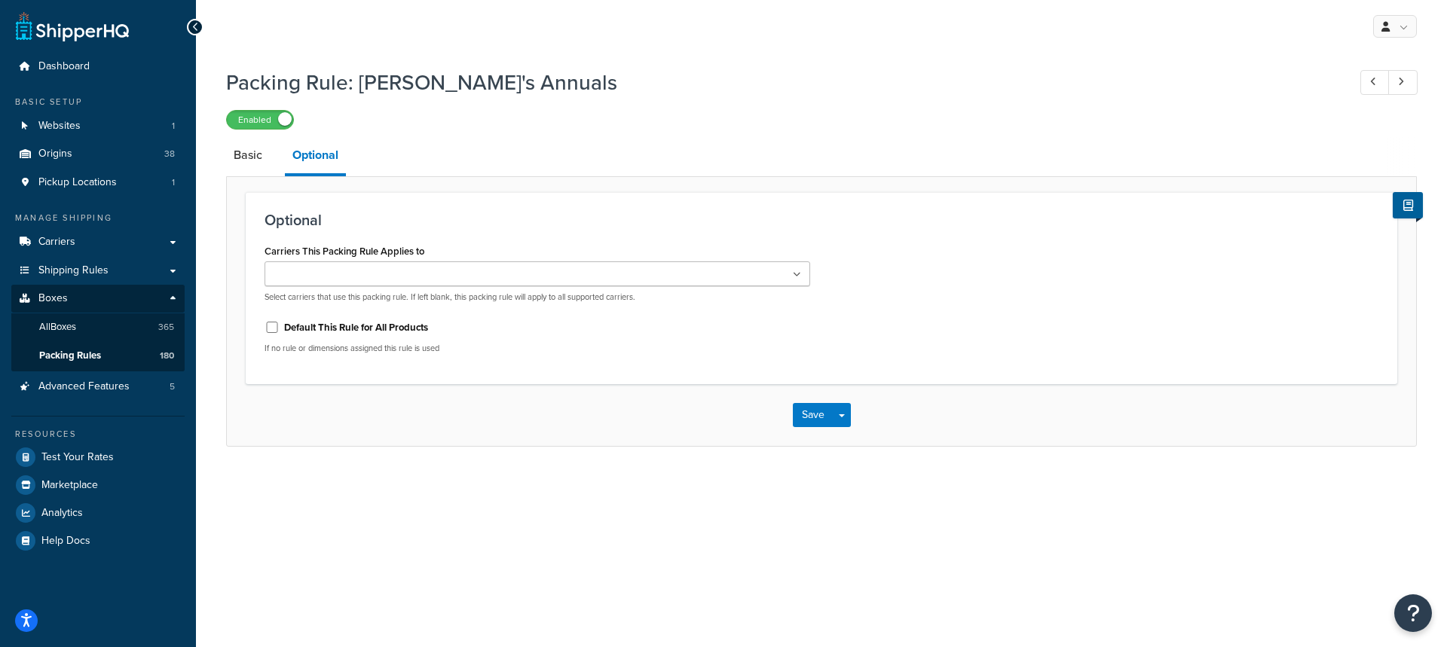
click at [798, 280] on icon at bounding box center [797, 275] width 7 height 9
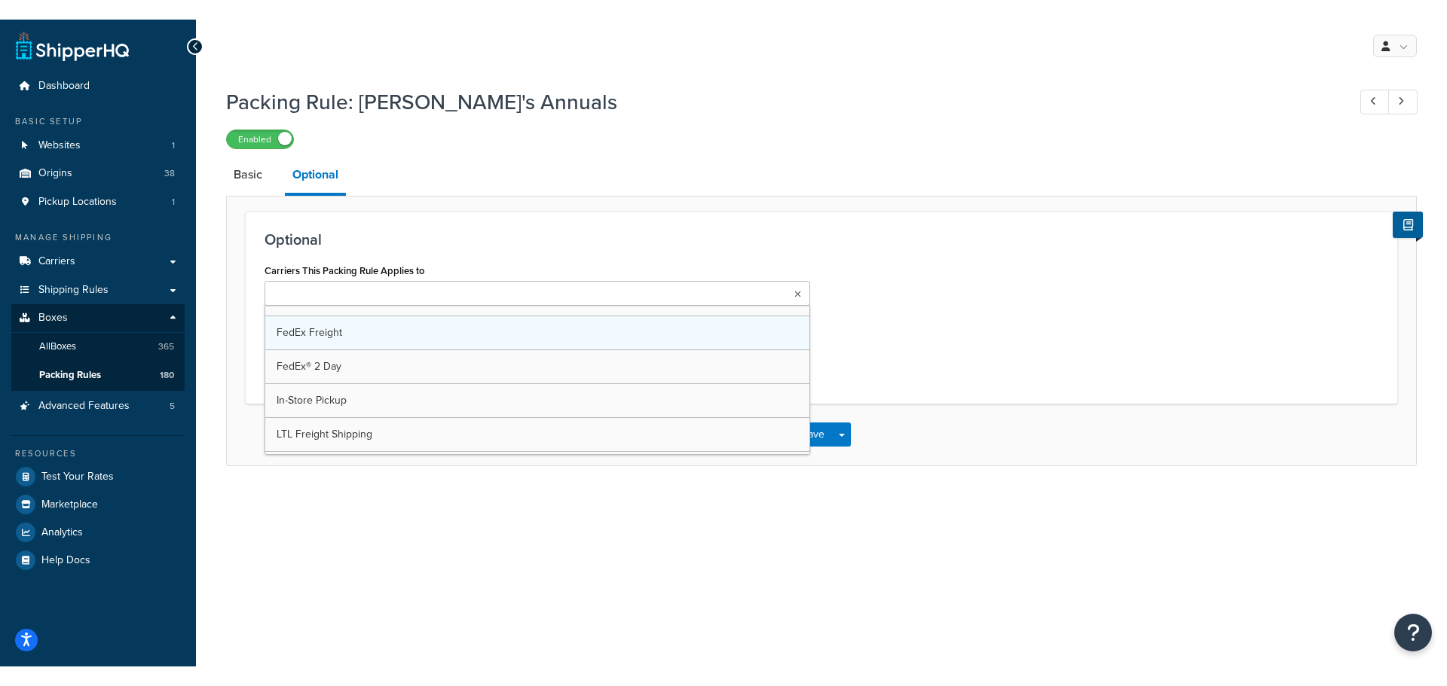
scroll to position [151, 0]
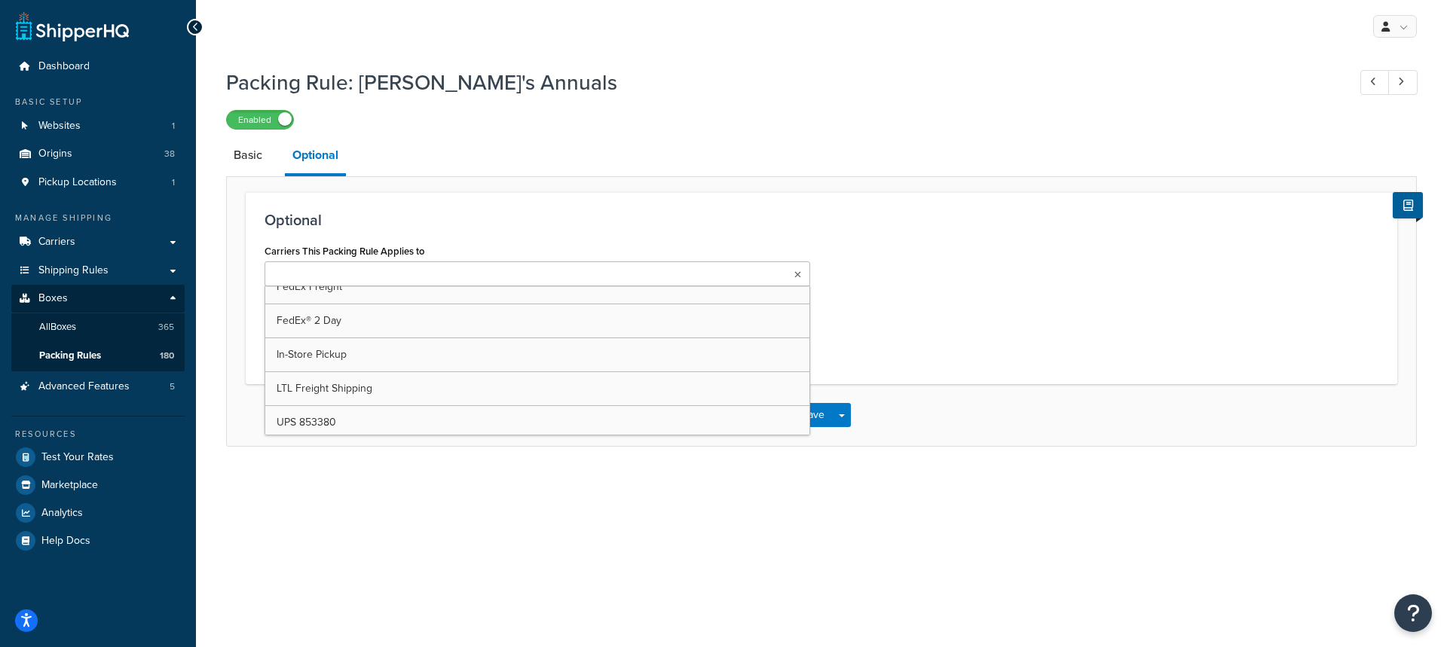
click at [437, 494] on div "My Profile Billing Global Settings Contact Us Logout Packing Rule: Annie's Annu…" at bounding box center [821, 323] width 1251 height 647
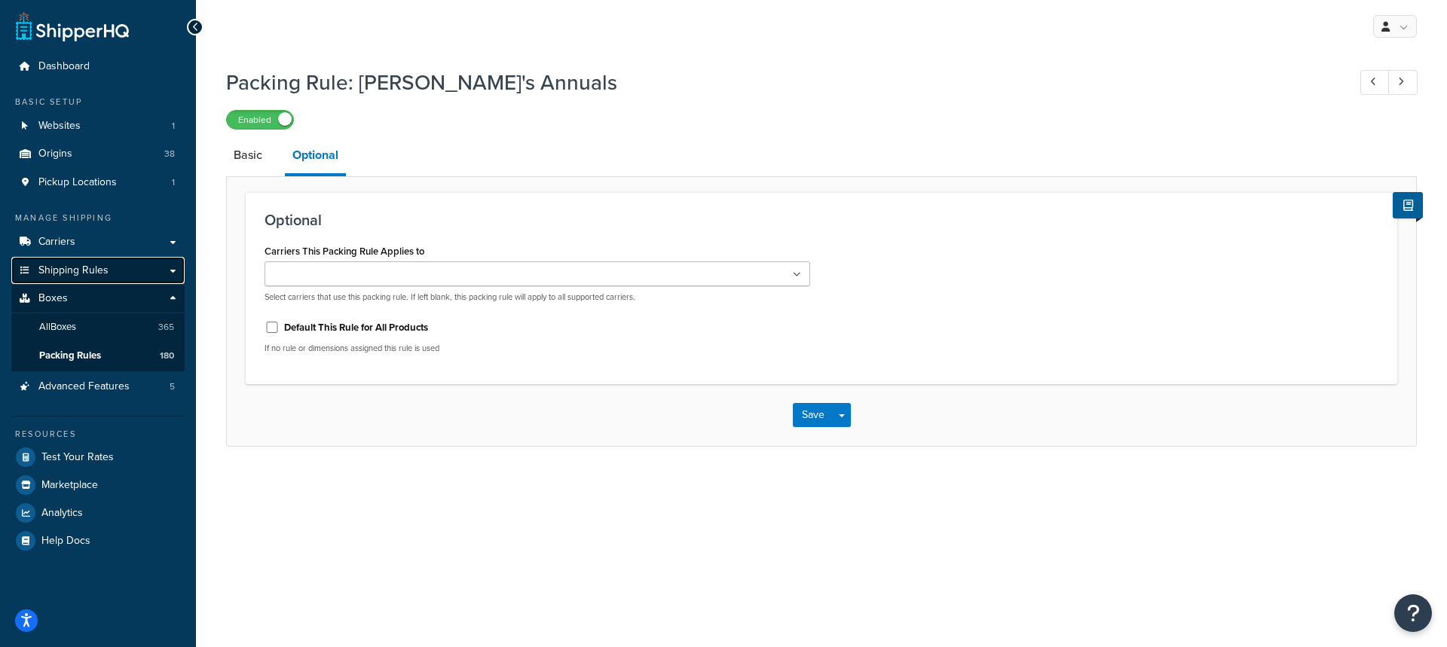
click at [146, 274] on link "Shipping Rules" at bounding box center [97, 271] width 173 height 28
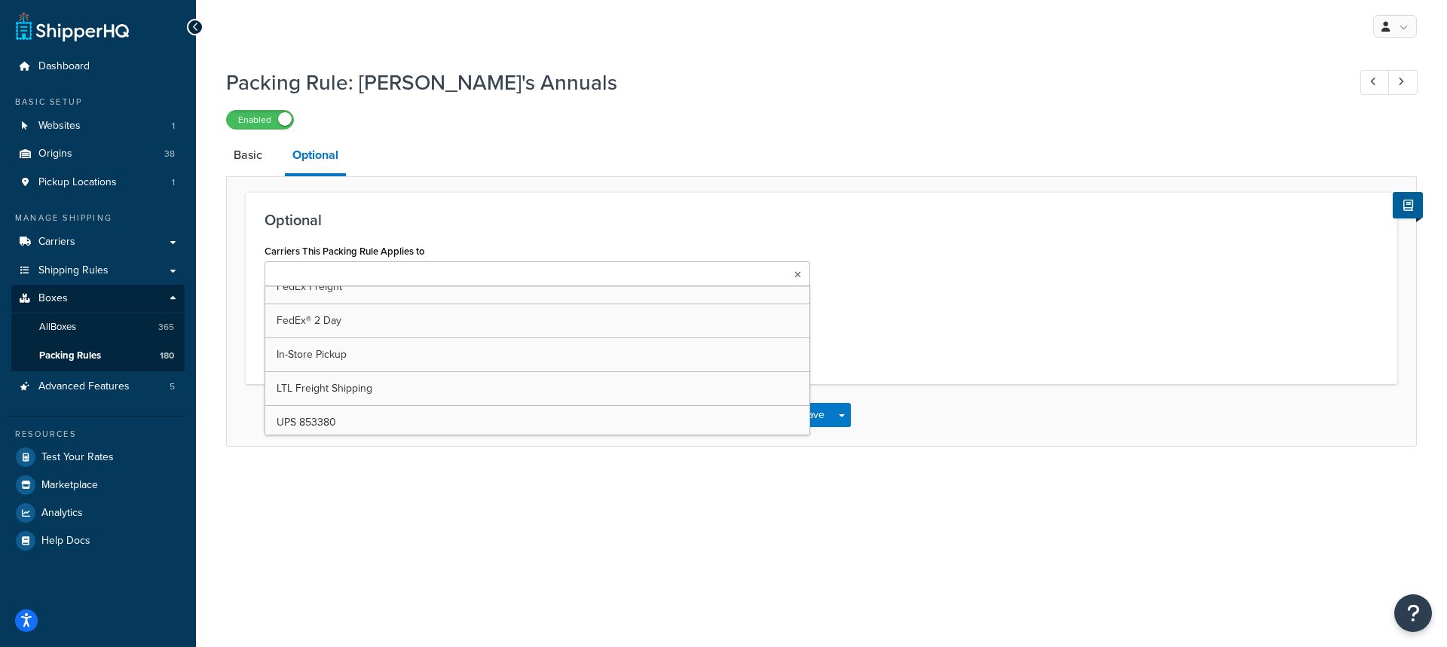
click at [797, 274] on icon at bounding box center [797, 275] width 7 height 9
click at [634, 124] on div "Enabled" at bounding box center [821, 119] width 1191 height 21
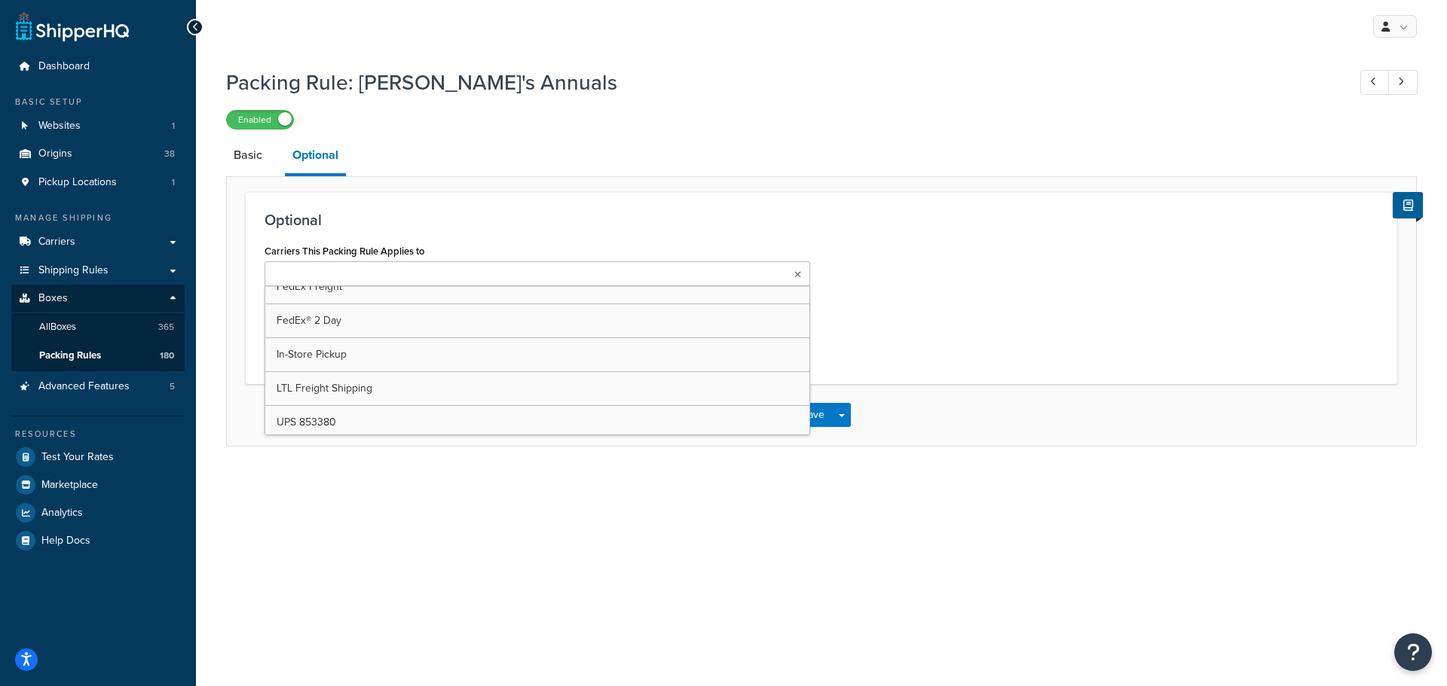
click at [320, 274] on input "Carriers This Packing Rule Applies to" at bounding box center [335, 275] width 133 height 17
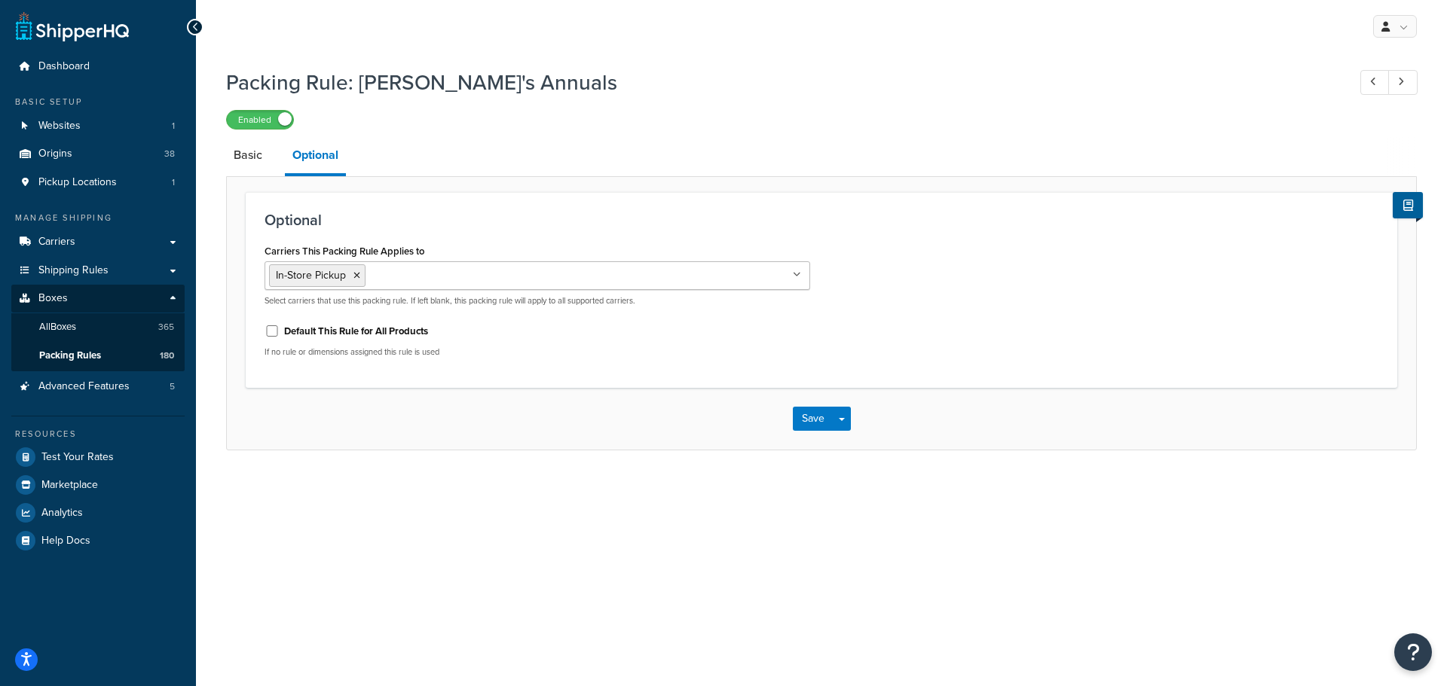
click at [556, 194] on div "Optional Carriers This Packing Rule Applies to In-Store Pickup FedEx USPS FedEx…" at bounding box center [821, 290] width 1151 height 196
click at [446, 290] on ul "In-Store Pickup" at bounding box center [537, 275] width 546 height 29
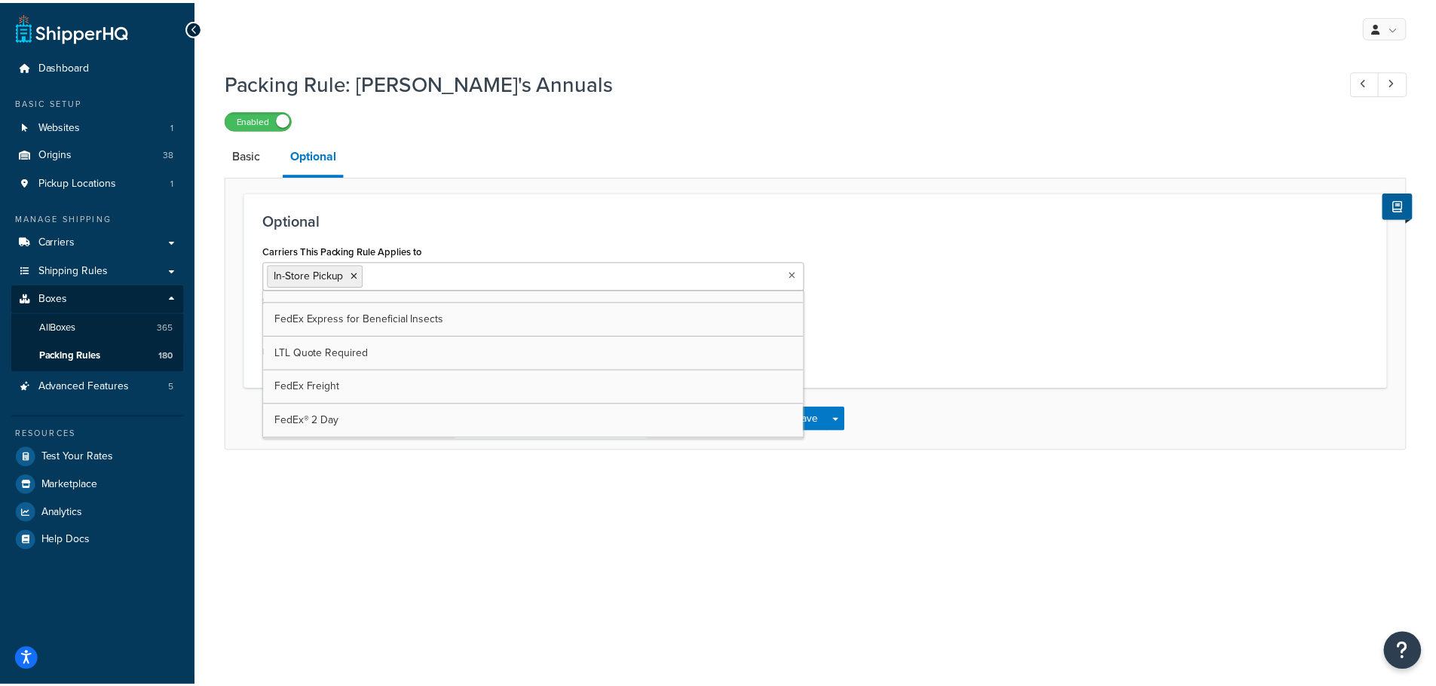
scroll to position [0, 0]
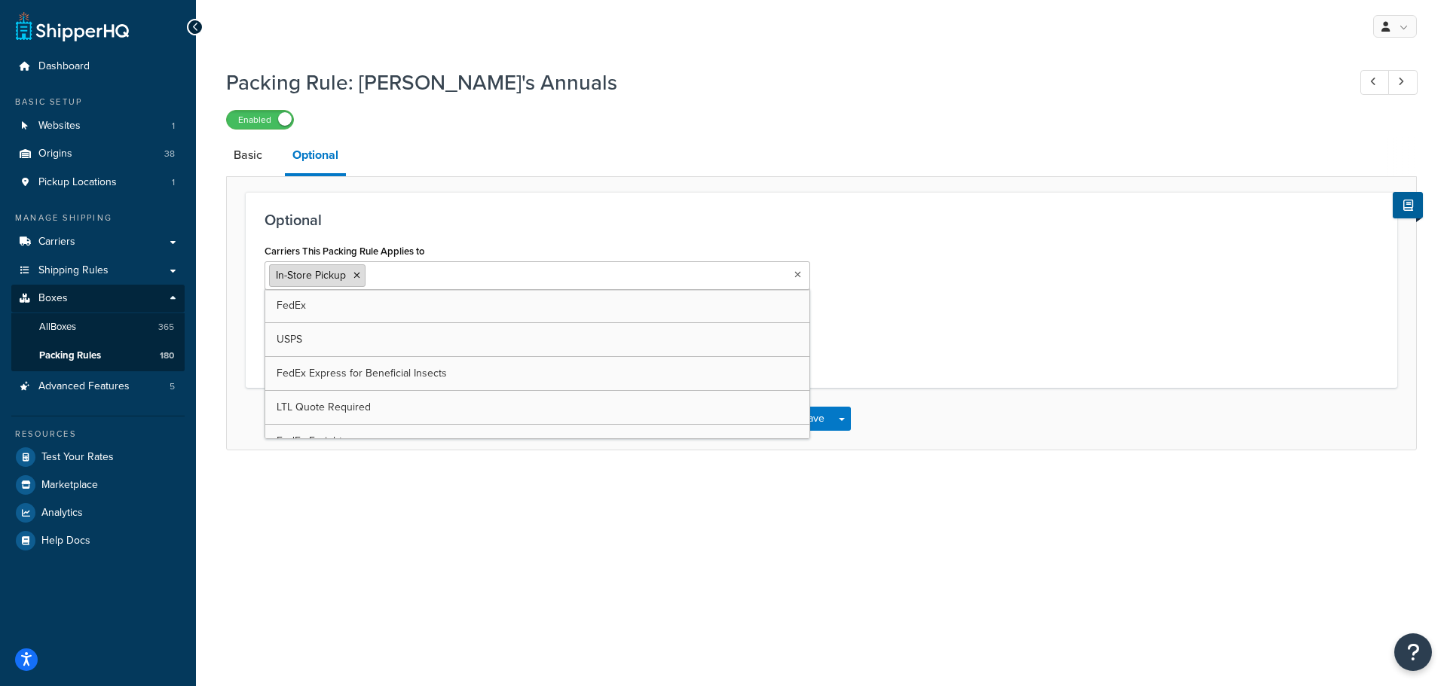
click at [355, 279] on icon at bounding box center [356, 275] width 7 height 9
click at [356, 503] on div "My Profile Billing Global Settings Contact Us Logout Packing Rule: Annie's Annu…" at bounding box center [821, 343] width 1251 height 686
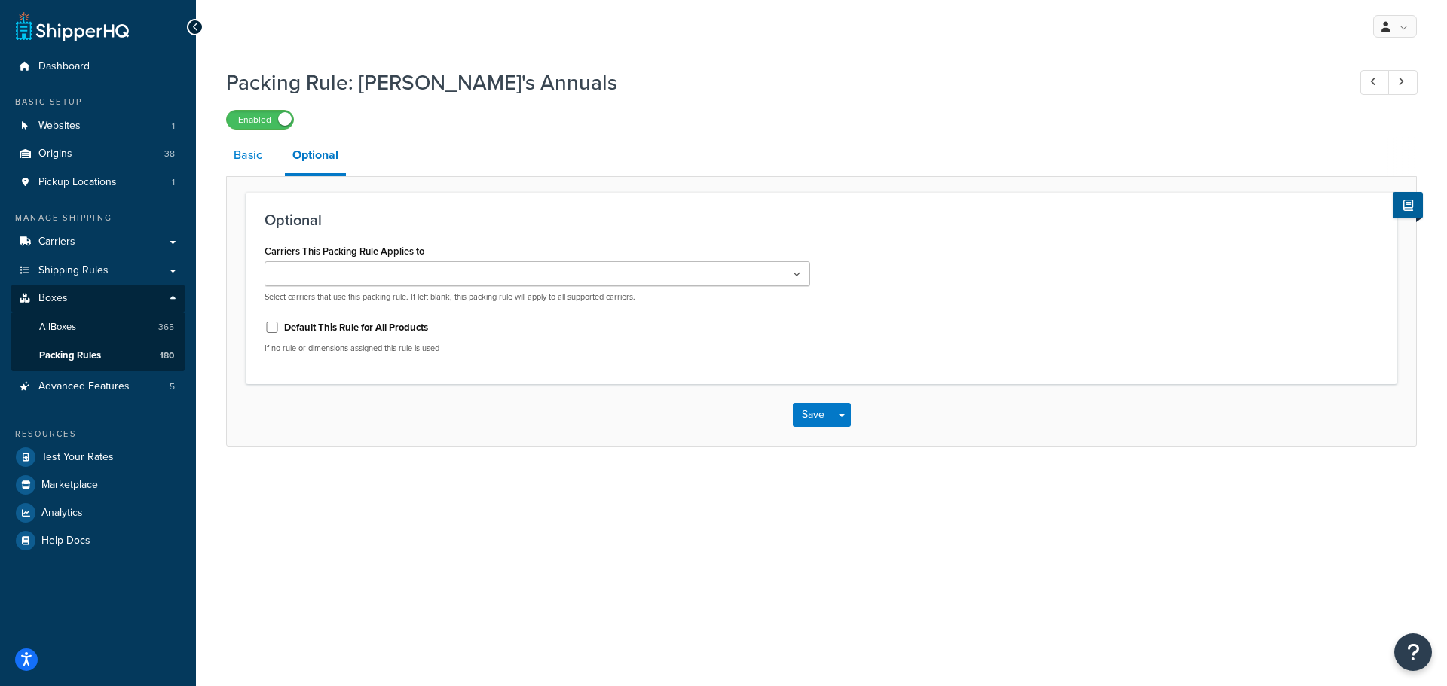
click at [249, 153] on link "Basic" at bounding box center [248, 155] width 44 height 36
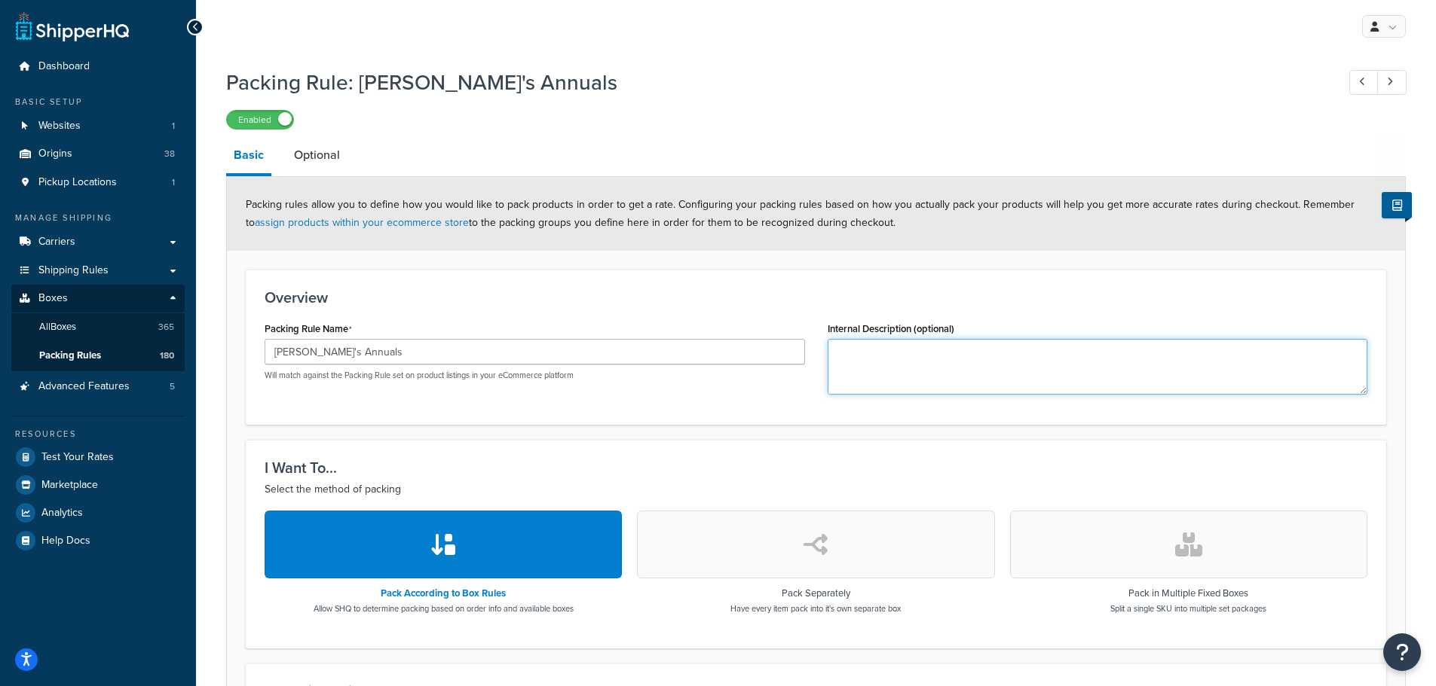
click at [209, 411] on div "Packing Rule: Annie's Annuals Enabled Basic Optional Packing rules allow you to…" at bounding box center [816, 589] width 1240 height 1059
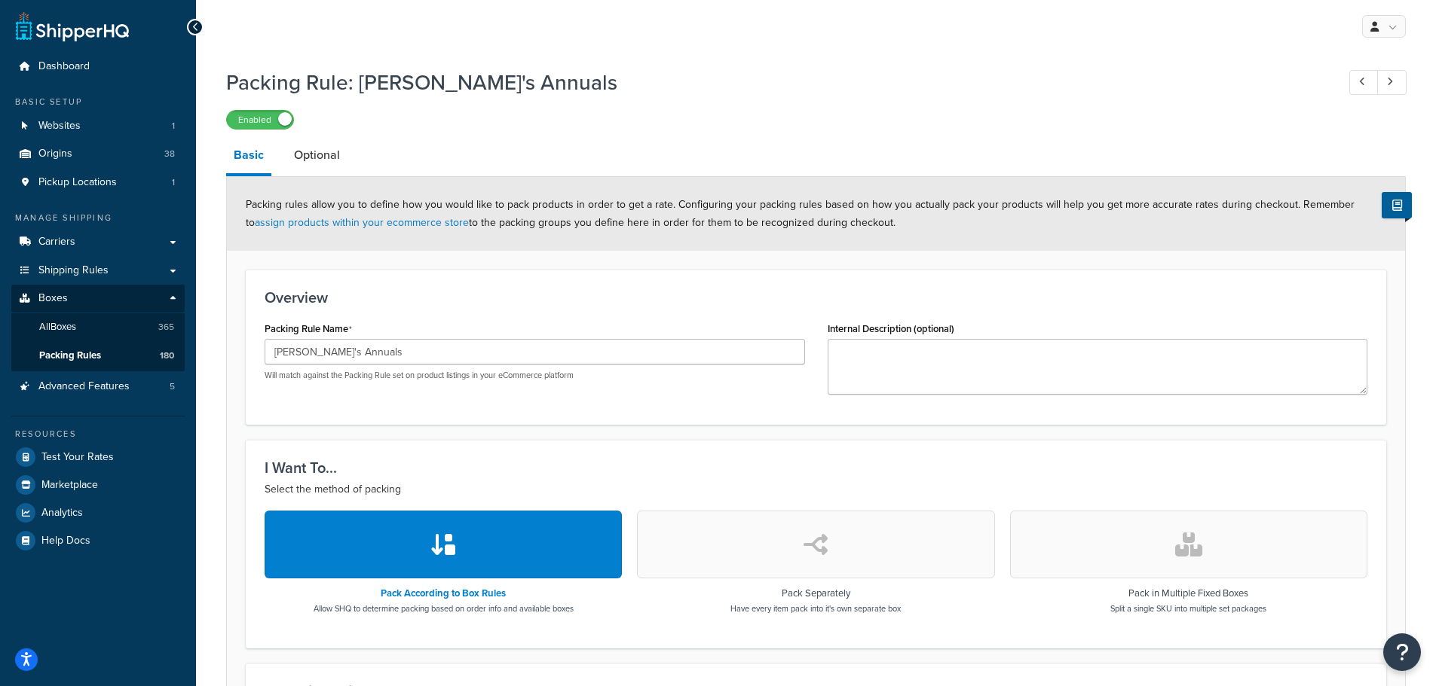
click at [221, 405] on div "Packing Rule: Annie's Annuals Enabled Basic Optional Packing rules allow you to…" at bounding box center [816, 589] width 1240 height 1059
click at [69, 323] on span "All Boxes" at bounding box center [57, 327] width 37 height 13
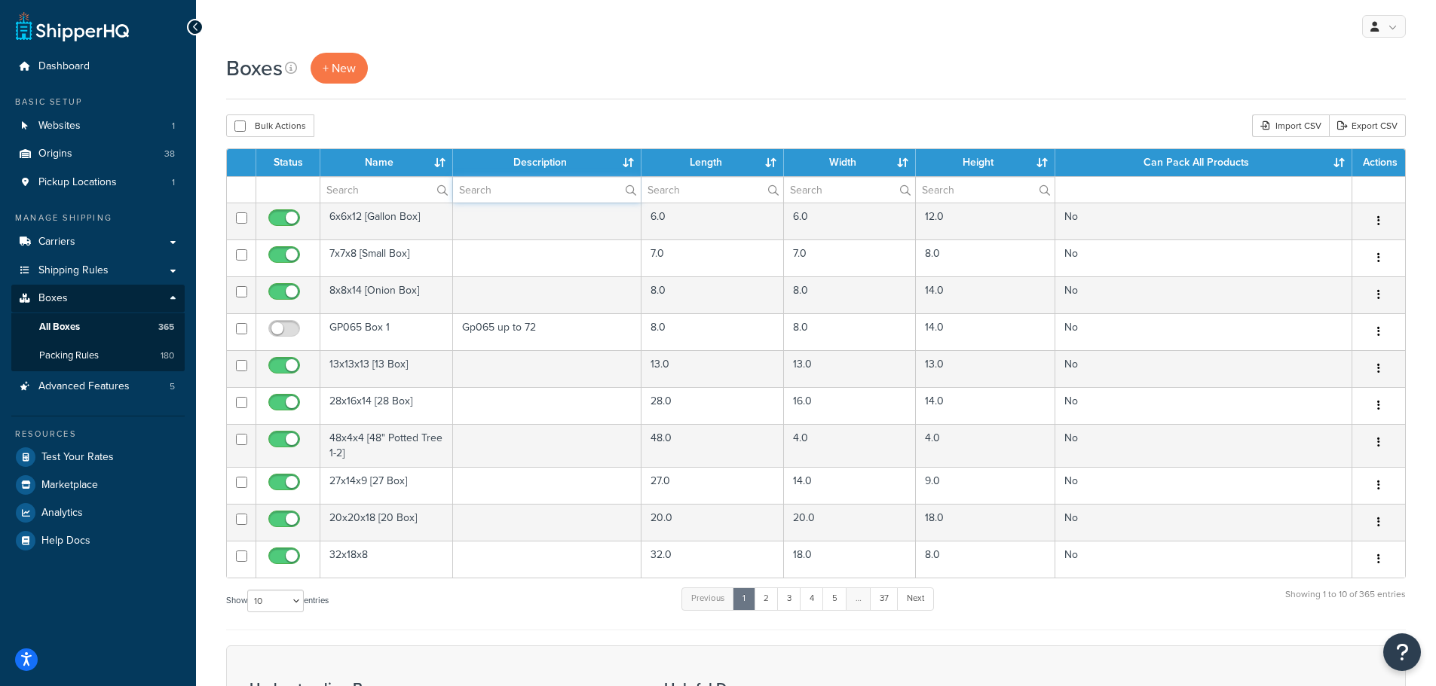
click at [514, 195] on input "text" at bounding box center [547, 190] width 188 height 26
type input "[PERSON_NAME]"
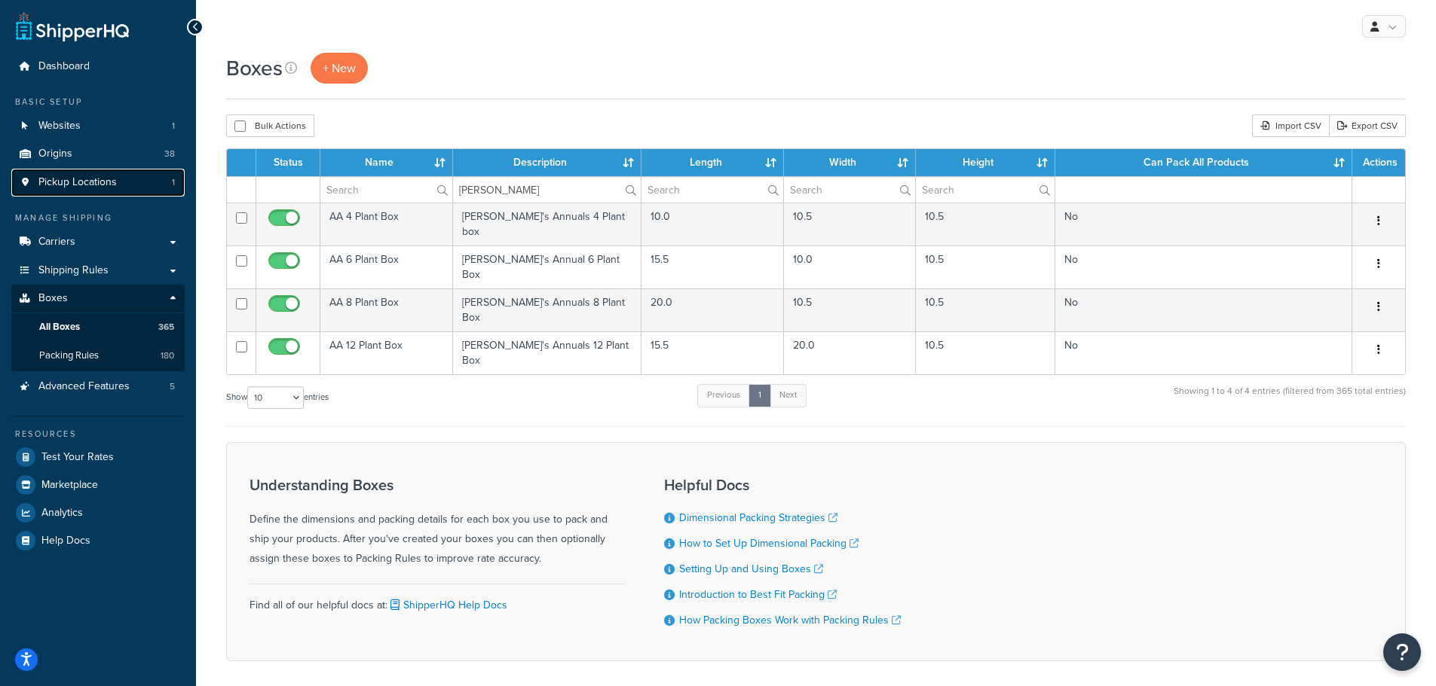
click at [57, 186] on span "Pickup Locations" at bounding box center [77, 182] width 78 height 13
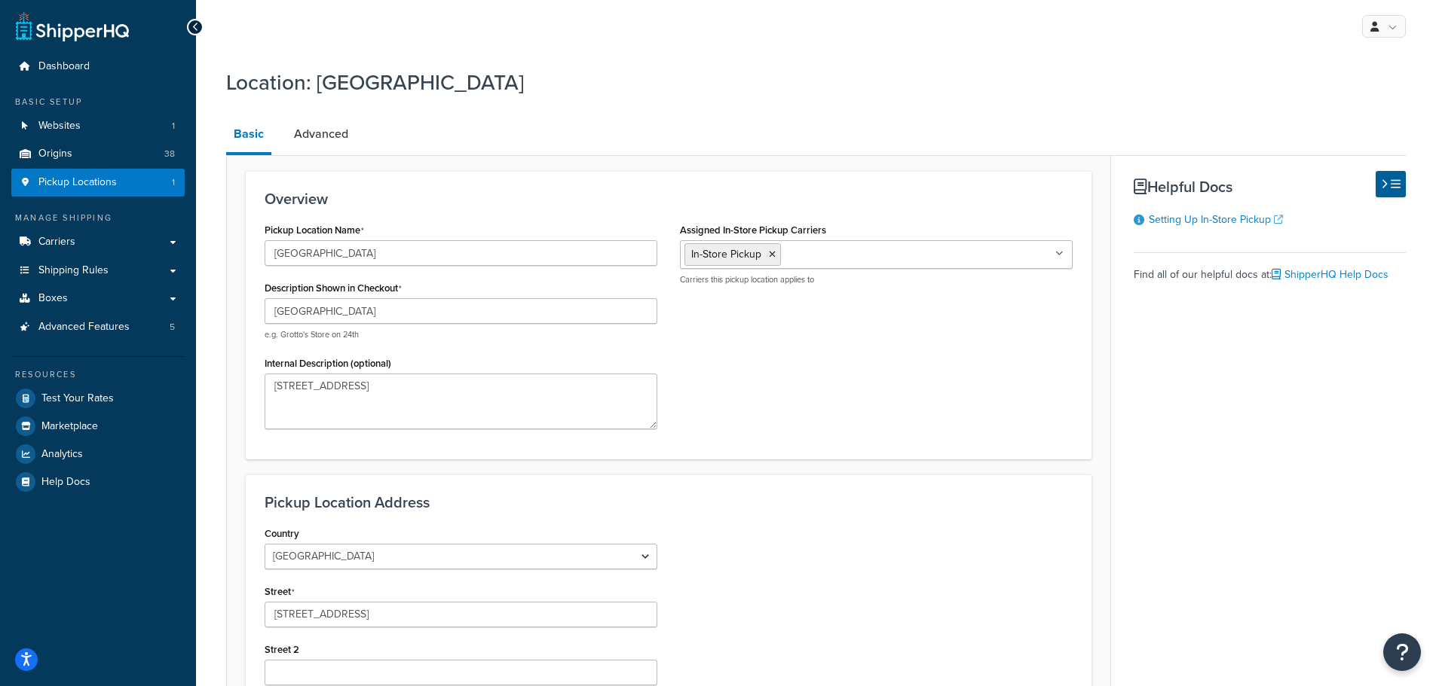
select select "5"
click at [414, 412] on textarea "[STREET_ADDRESS]" at bounding box center [460, 402] width 393 height 56
click at [543, 75] on h1 "Location: [GEOGRAPHIC_DATA]" at bounding box center [806, 82] width 1160 height 29
click at [75, 241] on link "Carriers" at bounding box center [97, 242] width 173 height 28
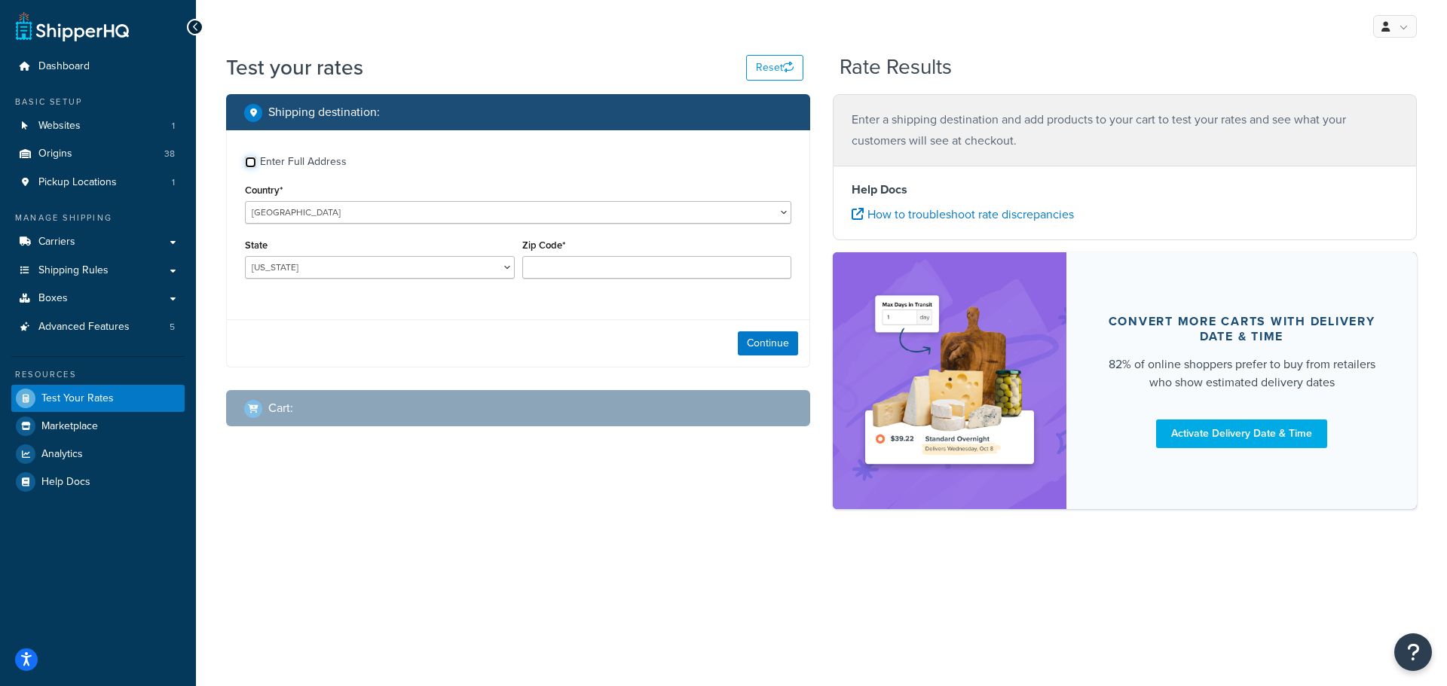
click at [251, 159] on input "Enter Full Address" at bounding box center [250, 162] width 11 height 11
checkbox input "true"
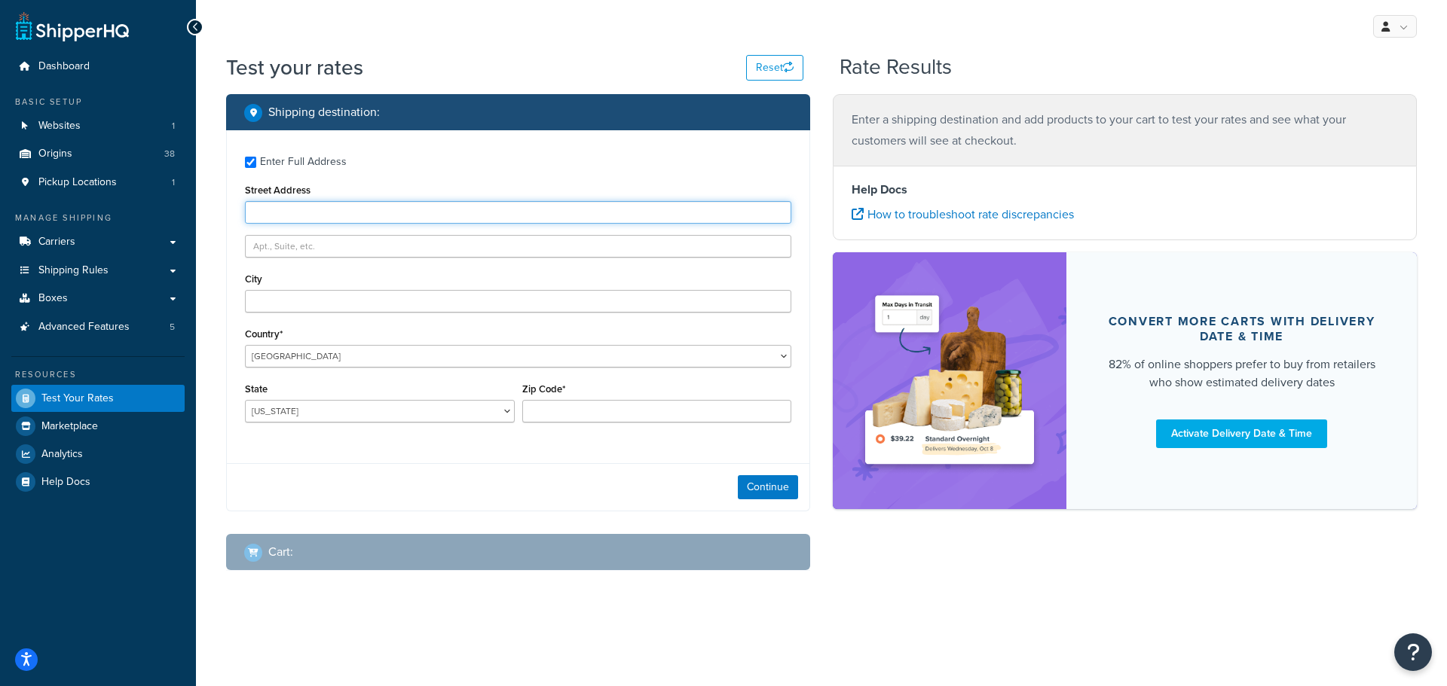
click at [266, 216] on input "Street Address" at bounding box center [518, 212] width 546 height 23
type input "[STREET_ADDRESS][PERSON_NAME]"
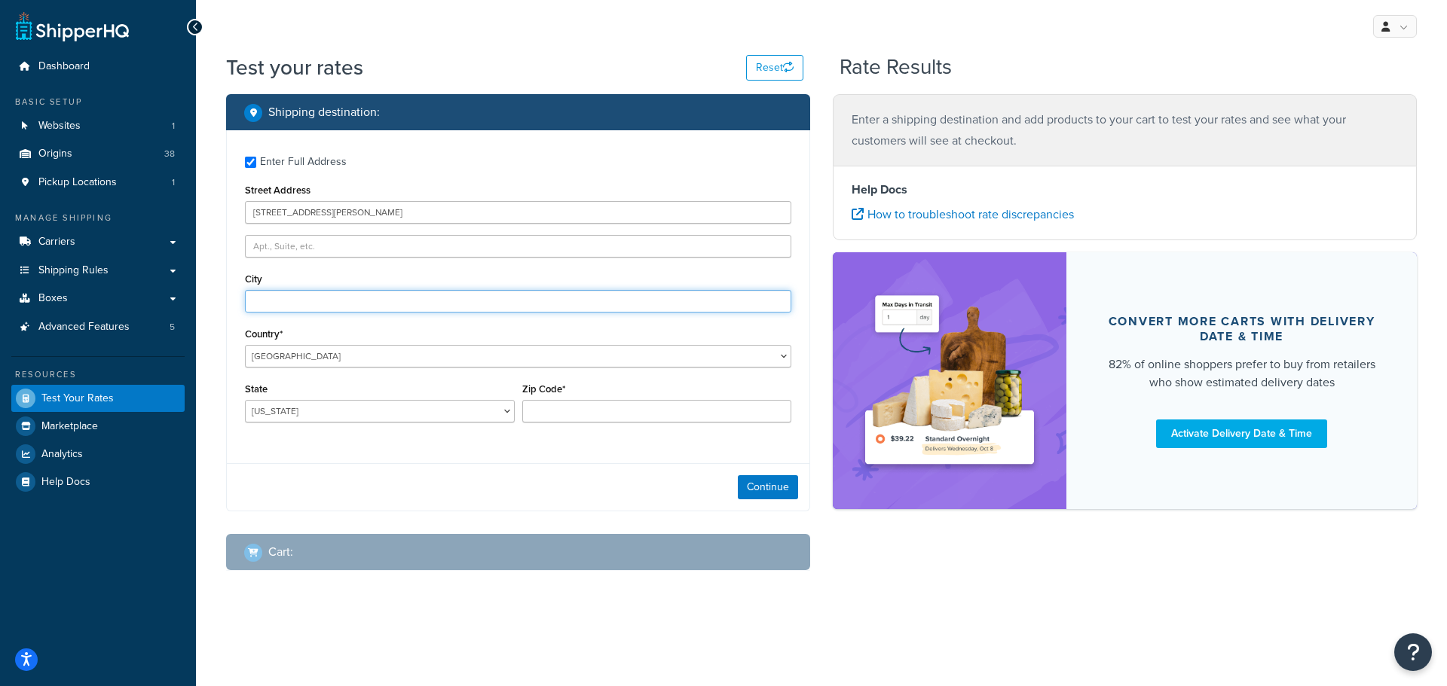
type input "Anchorage"
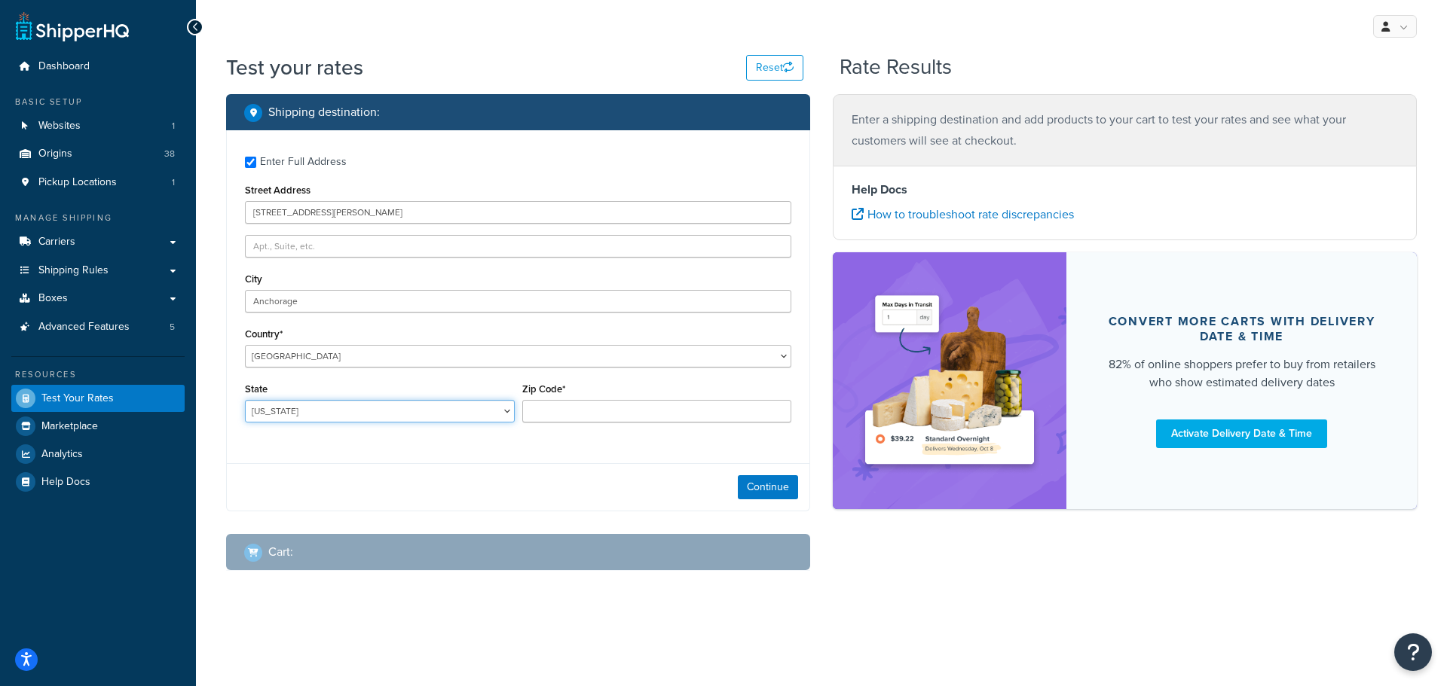
select select "AK"
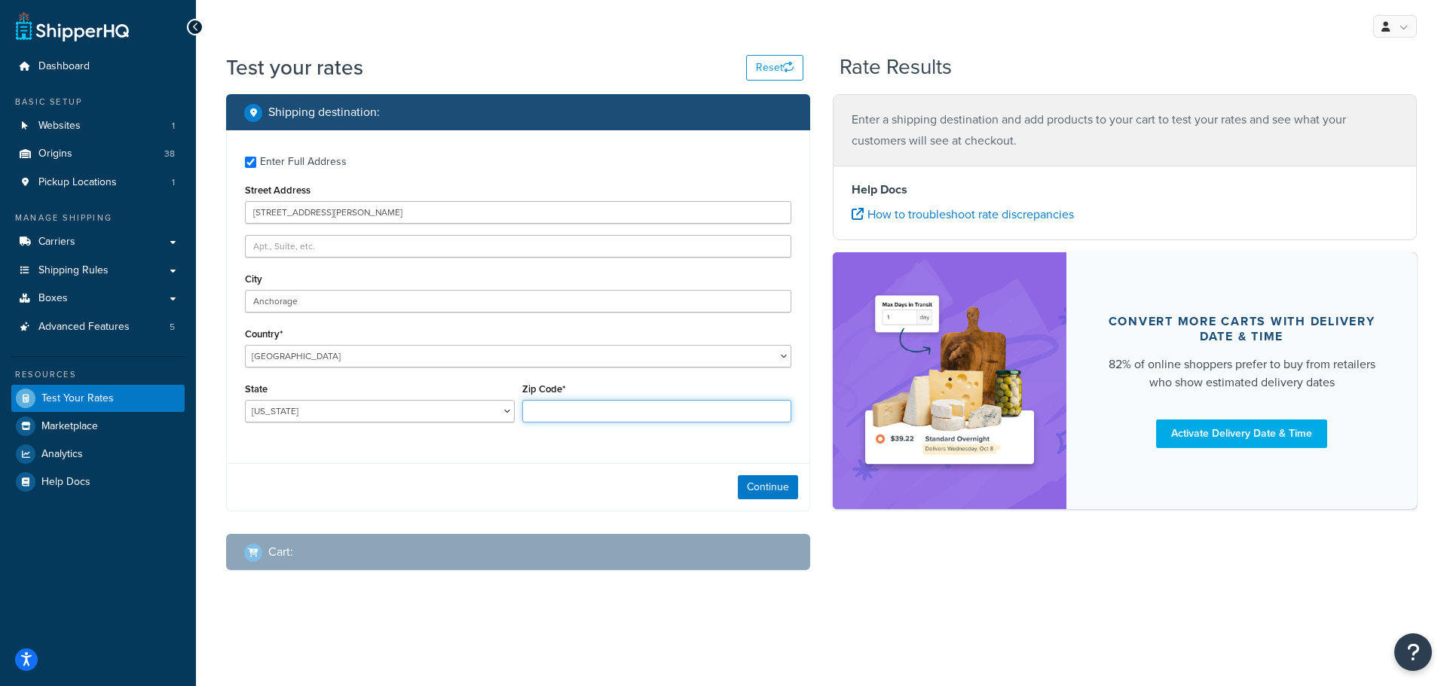
type input "99517"
click at [252, 158] on input "Enter Full Address" at bounding box center [250, 162] width 11 height 11
checkbox input "false"
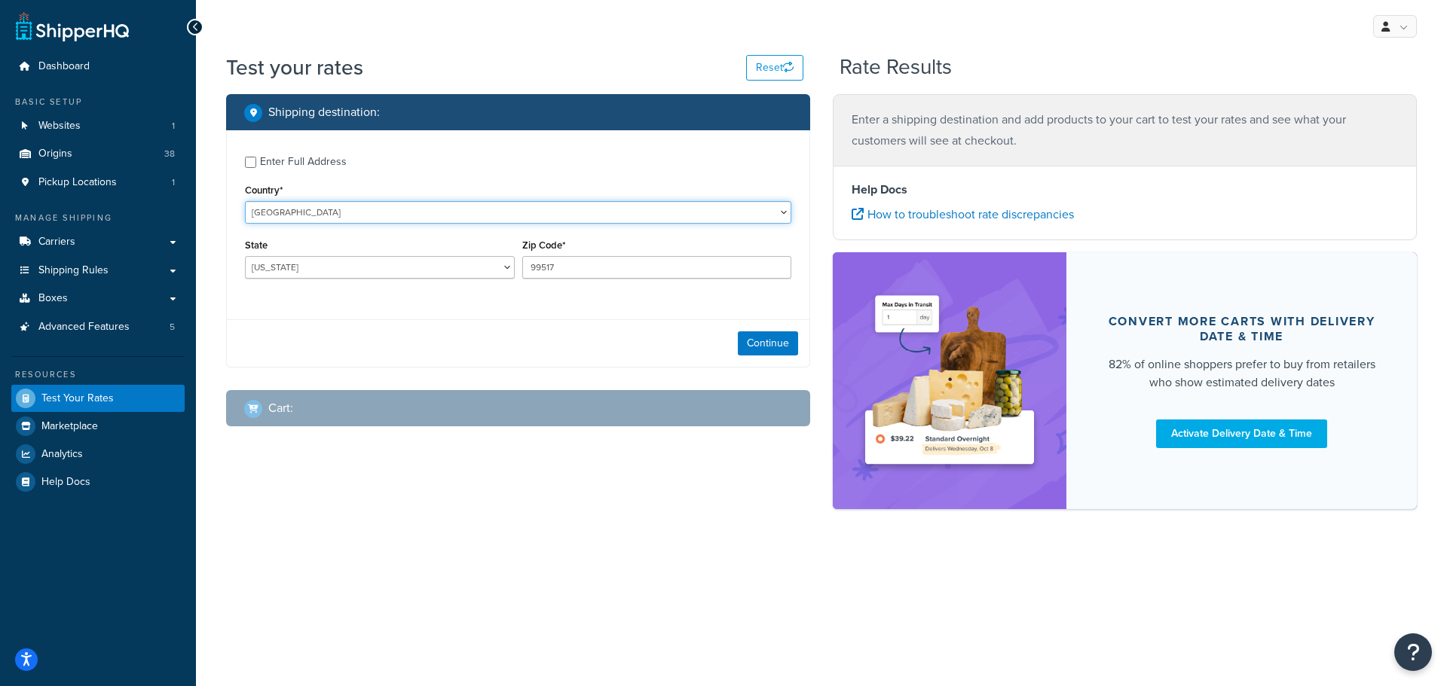
click at [338, 216] on select "United States United Kingdom Afghanistan Åland Islands Albania Algeria American…" at bounding box center [518, 212] width 546 height 23
click at [458, 52] on div "My Profile Billing Global Settings Contact Us Logout" at bounding box center [821, 26] width 1251 height 53
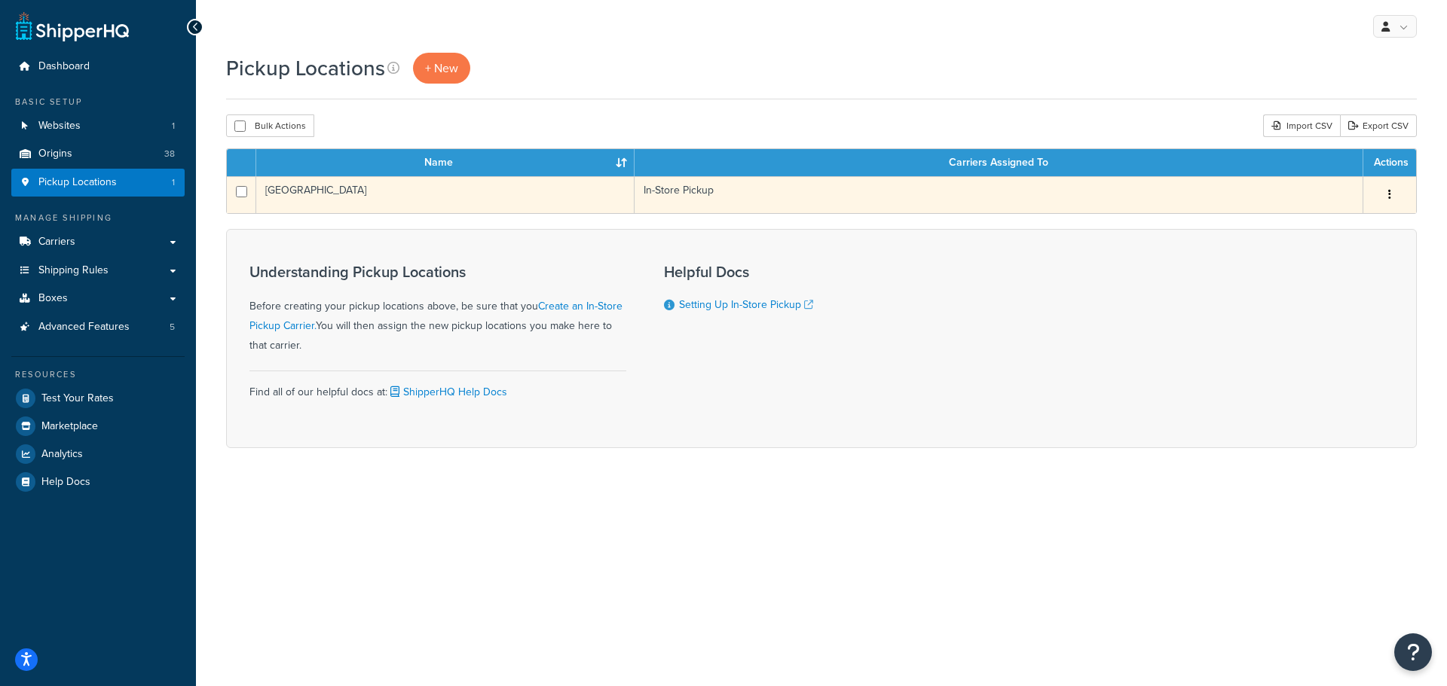
click at [290, 188] on td "[GEOGRAPHIC_DATA]" at bounding box center [445, 194] width 378 height 37
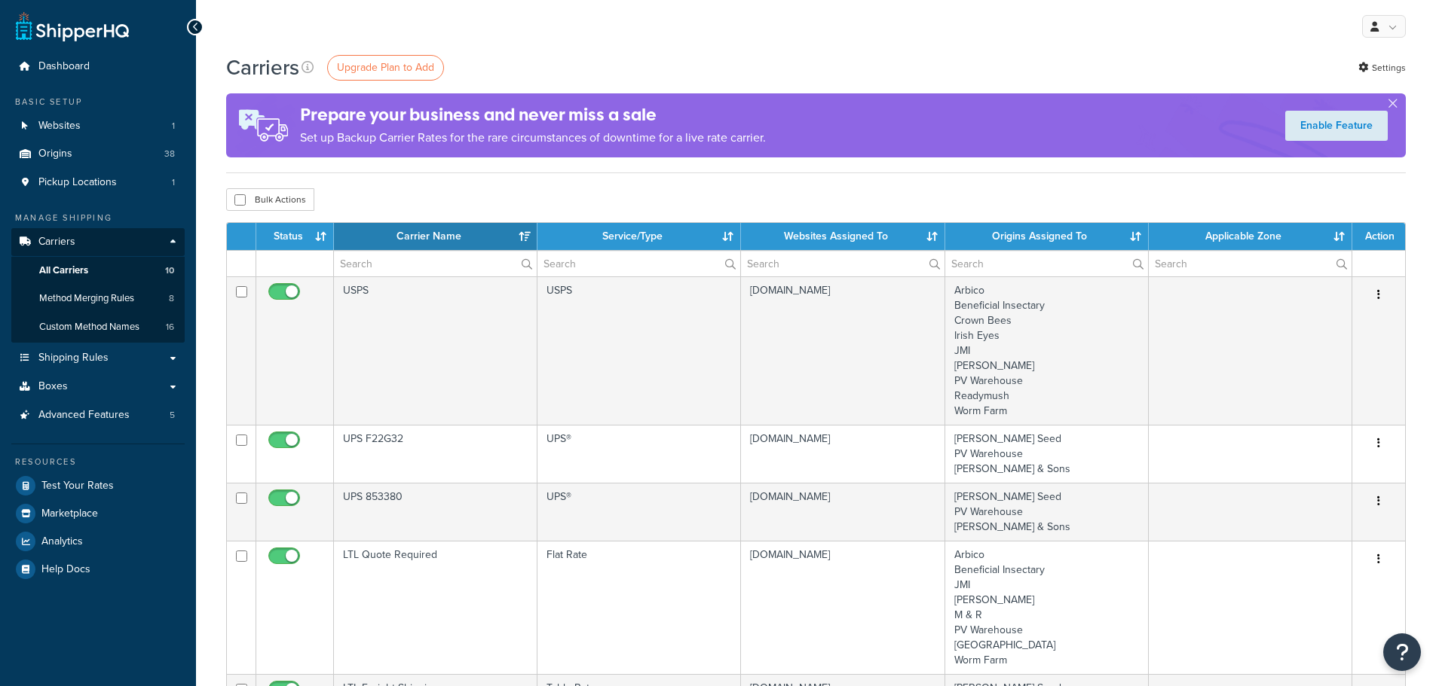
select select "15"
click at [83, 304] on span "Method Merging Rules" at bounding box center [86, 298] width 95 height 13
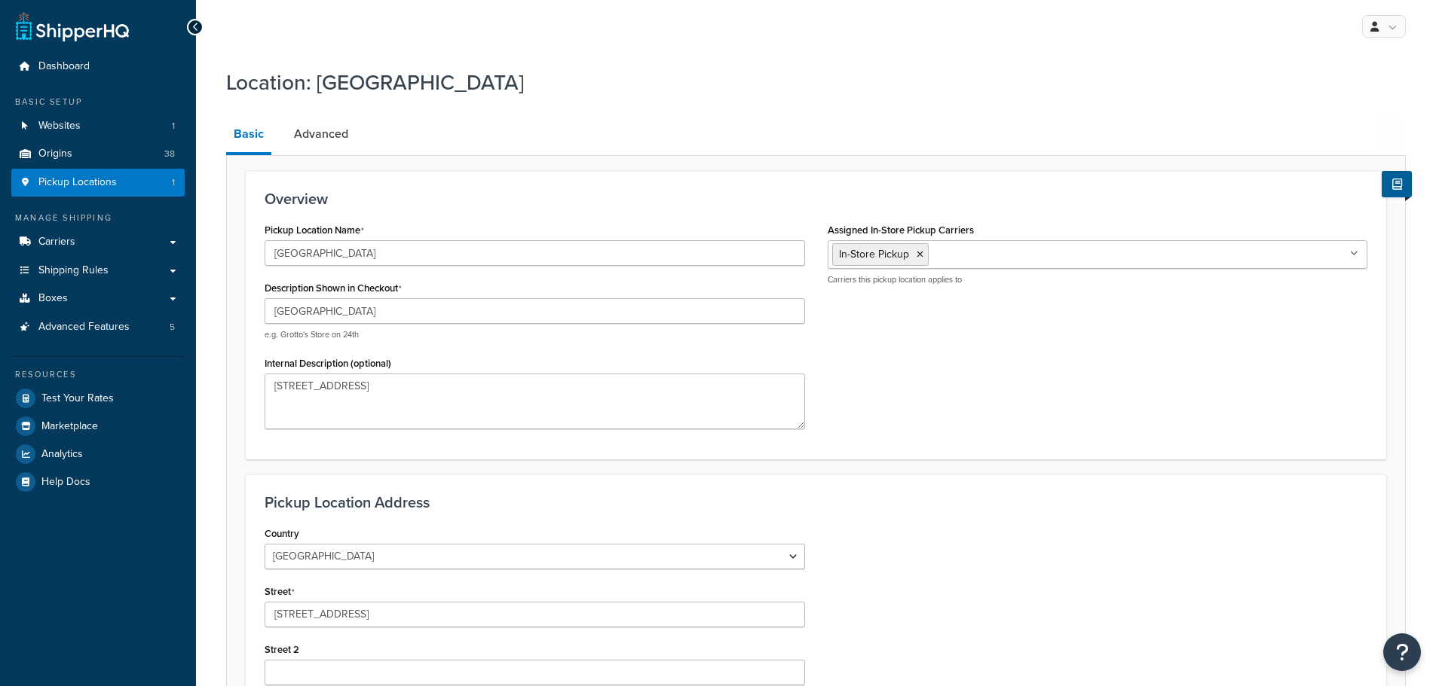
select select "5"
drag, startPoint x: 482, startPoint y: 162, endPoint x: 356, endPoint y: 152, distance: 126.2
click at [481, 162] on div "Overview Pickup Location Name Grass Valley Description Shown in Checkout Grass …" at bounding box center [815, 570] width 1179 height 830
click at [323, 136] on link "Advanced" at bounding box center [320, 134] width 69 height 36
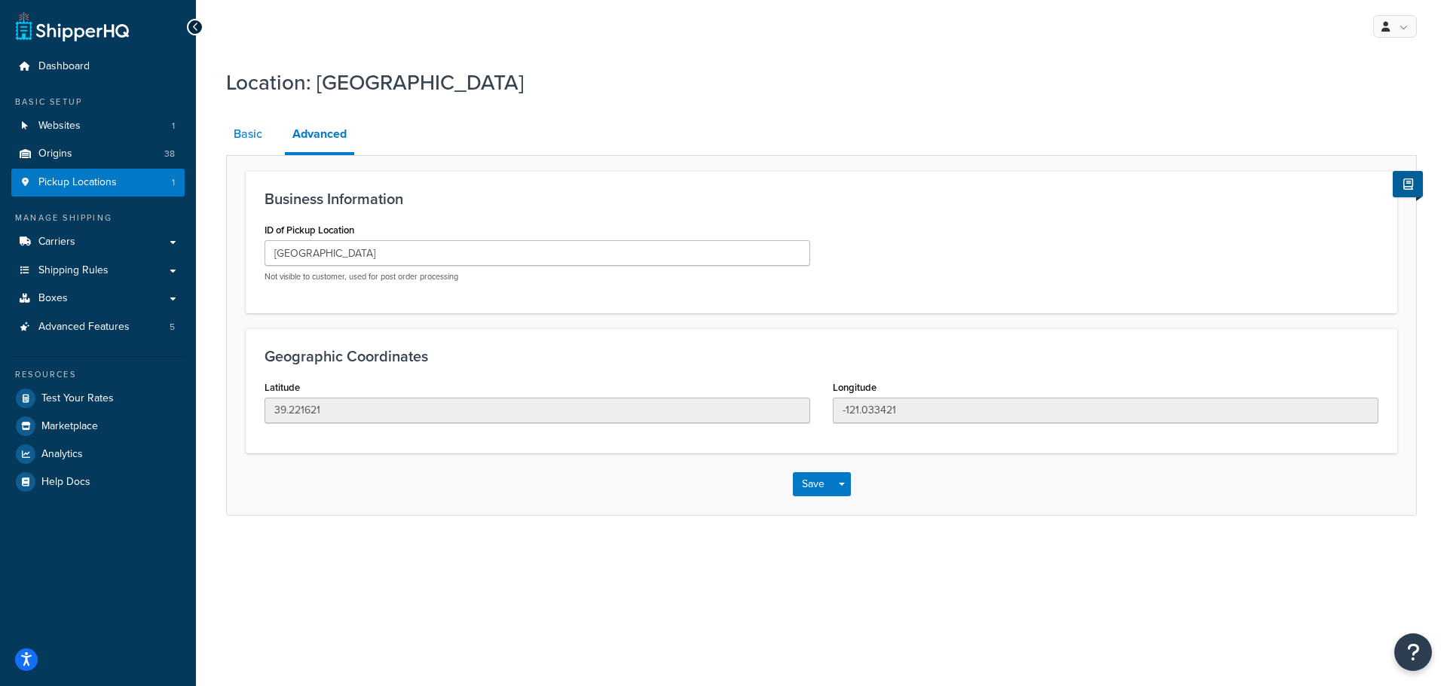
click at [237, 131] on link "Basic" at bounding box center [248, 134] width 44 height 36
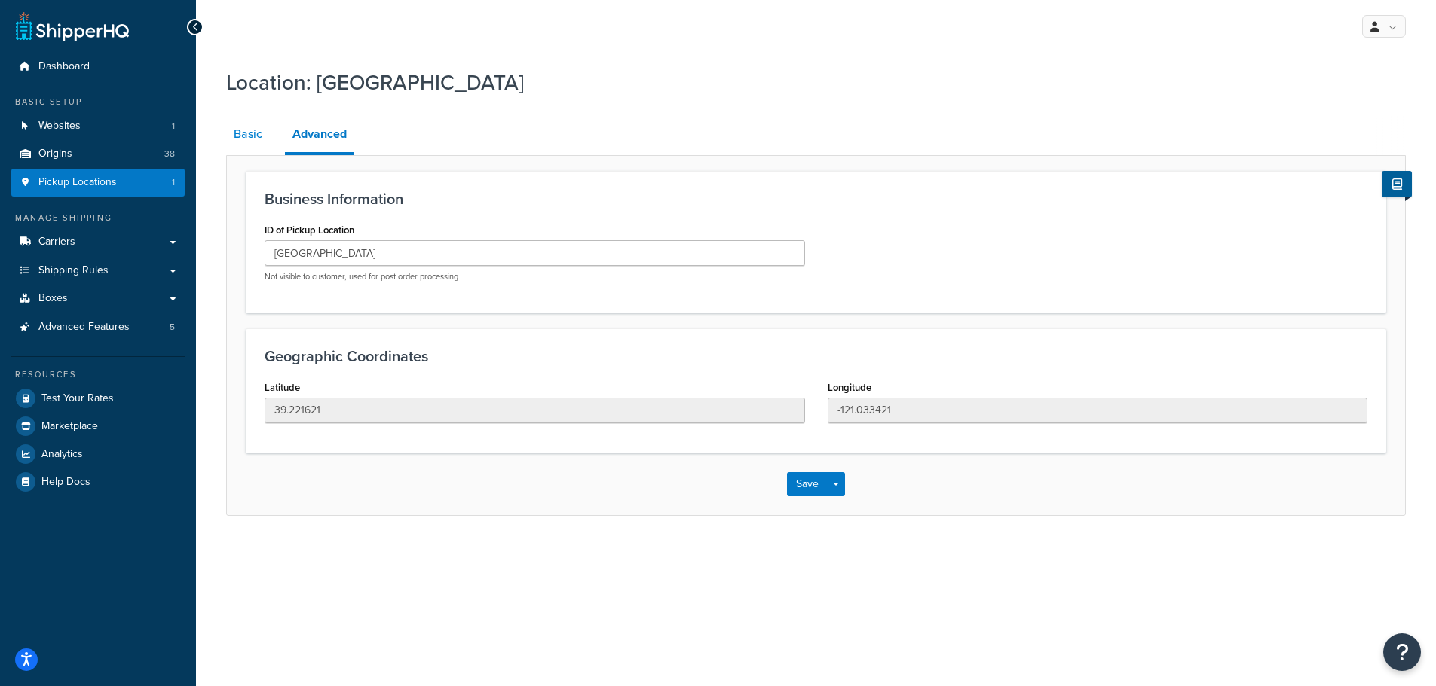
select select "5"
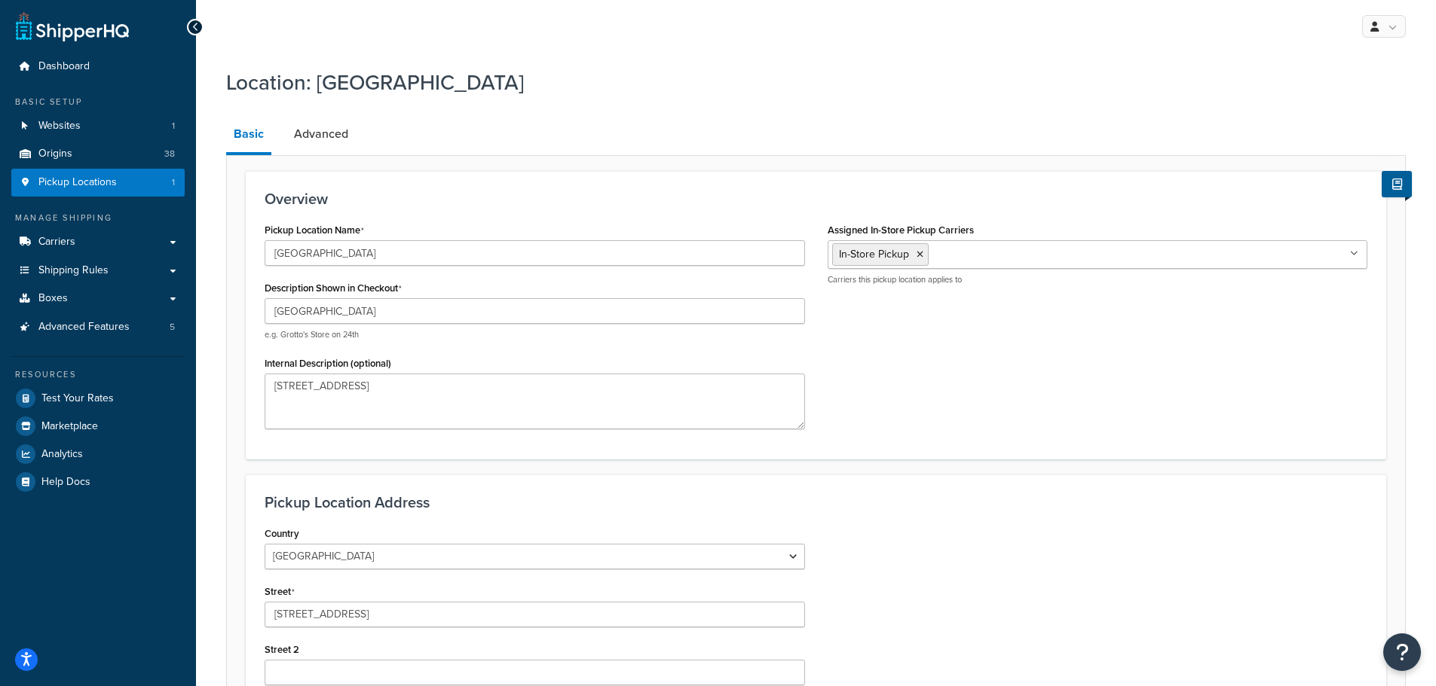
type textarea "125 Clydesdale Court Grass Valley, CA 95945"
click at [73, 301] on link "Boxes" at bounding box center [97, 299] width 173 height 28
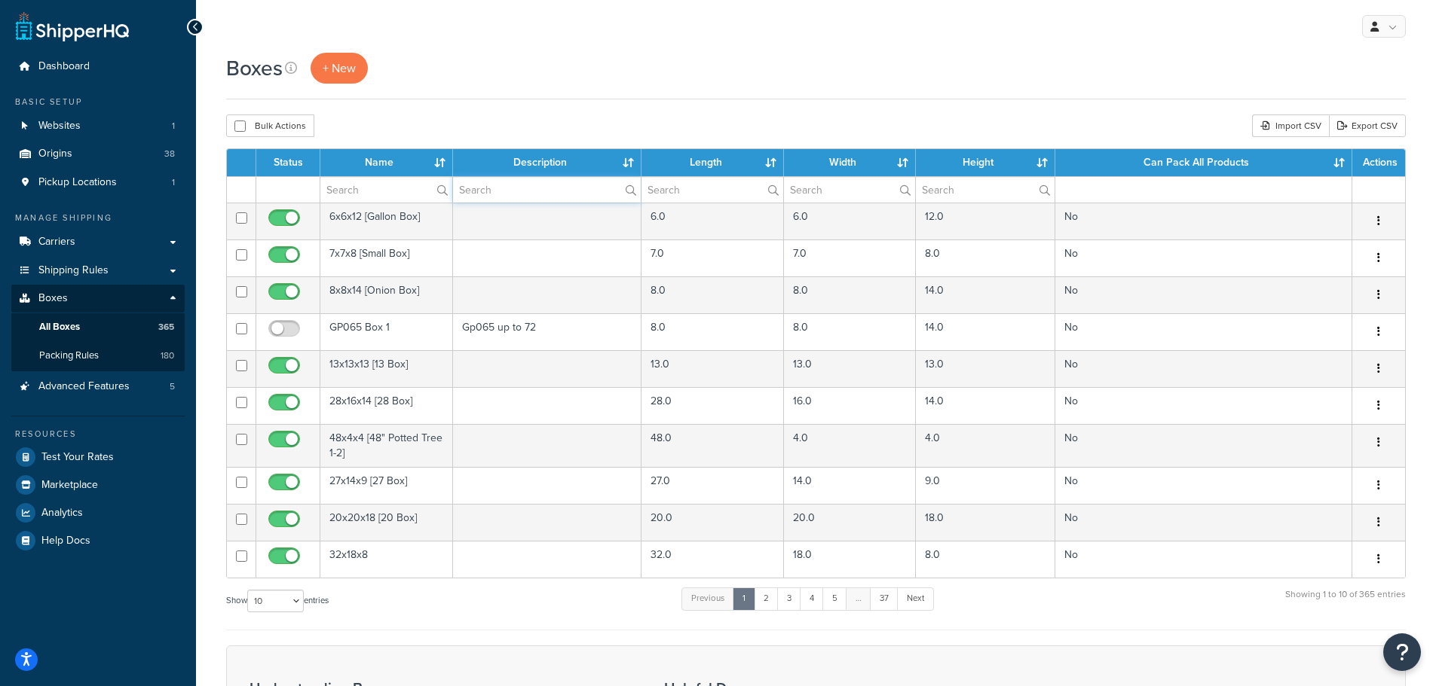
click at [497, 184] on input "text" at bounding box center [547, 190] width 188 height 26
type input "[PERSON_NAME]"
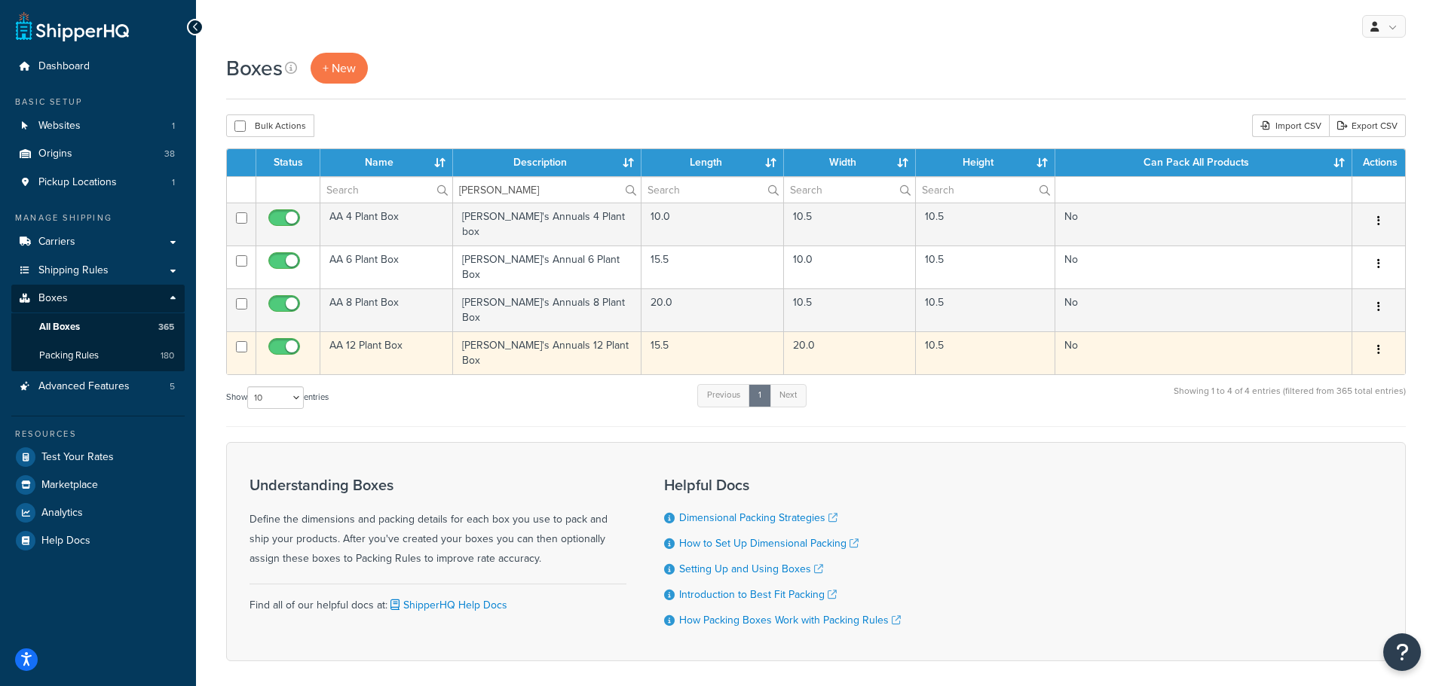
click at [362, 332] on td "AA 12 Plant Box" at bounding box center [386, 353] width 133 height 43
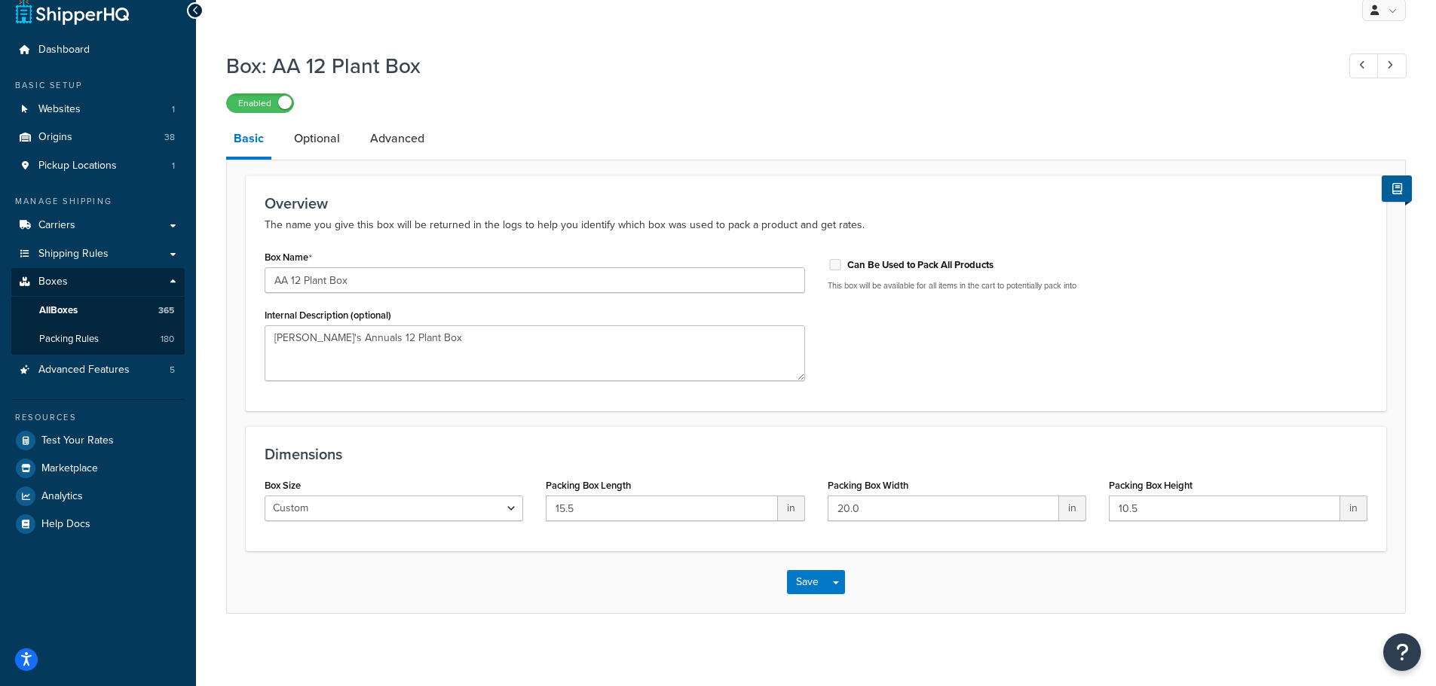
scroll to position [21, 0]
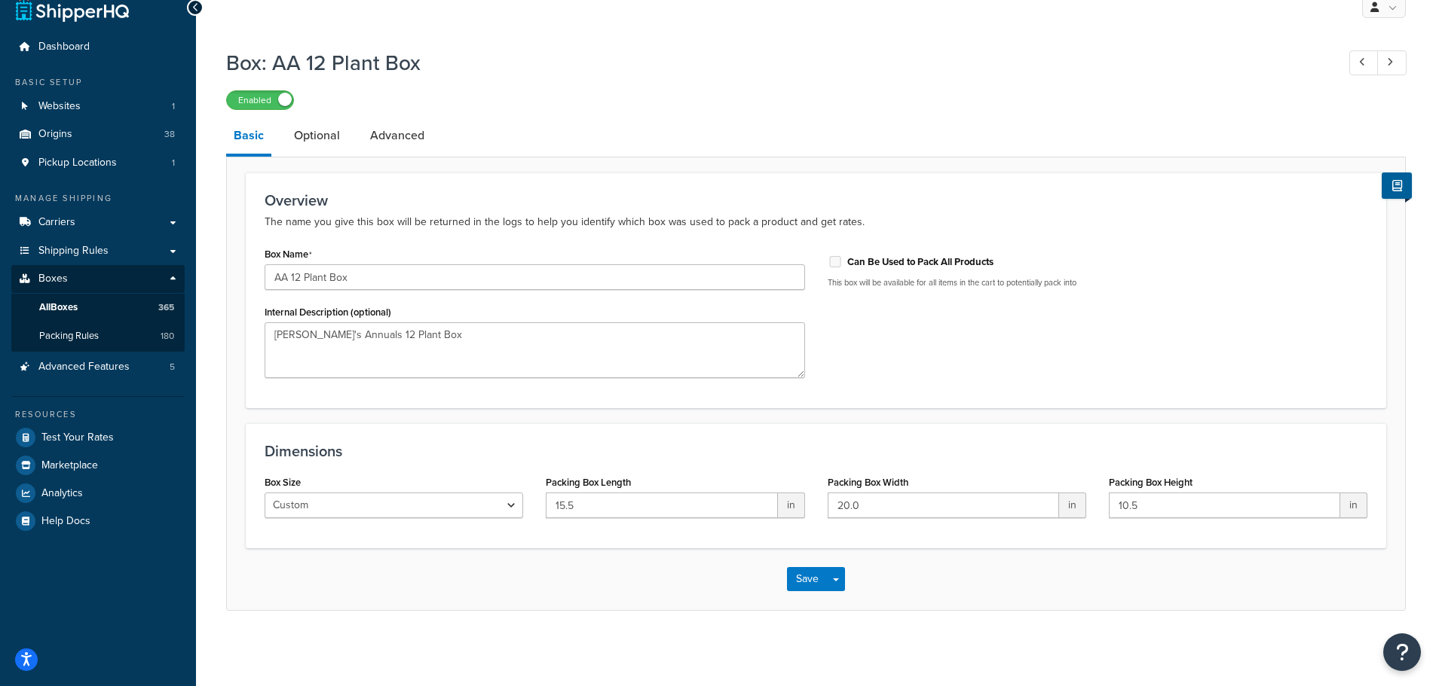
click at [665, 108] on div "Enabled" at bounding box center [815, 99] width 1179 height 21
click at [60, 247] on span "Shipping Rules" at bounding box center [73, 251] width 70 height 13
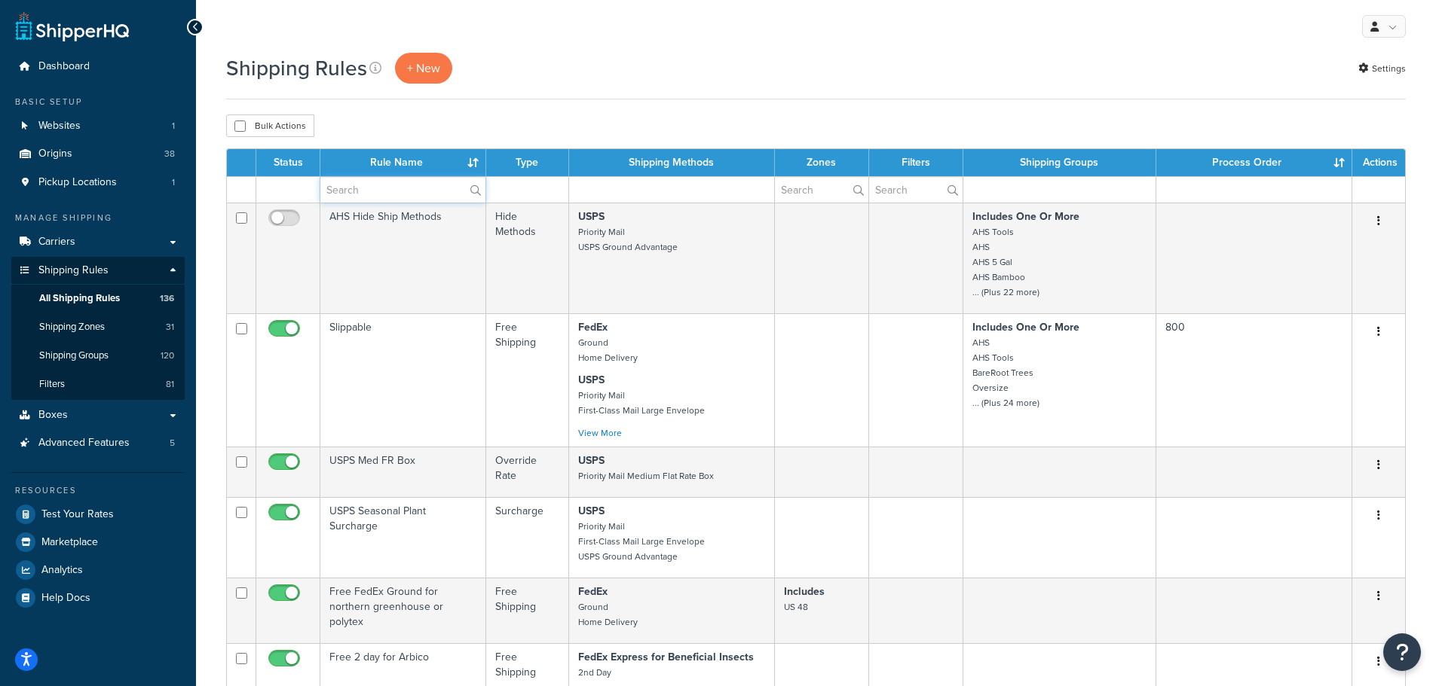
click at [389, 185] on input "text" at bounding box center [402, 190] width 165 height 26
type input "[PERSON_NAME]"
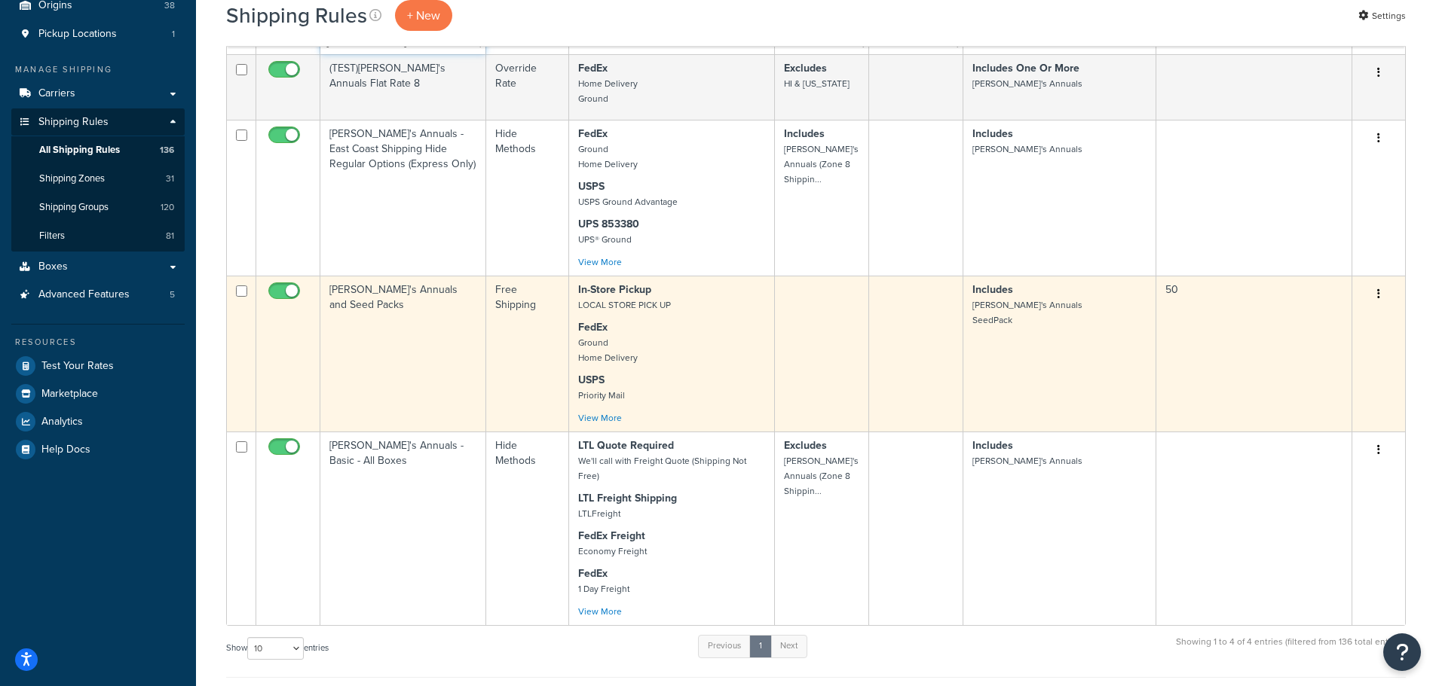
scroll to position [151, 0]
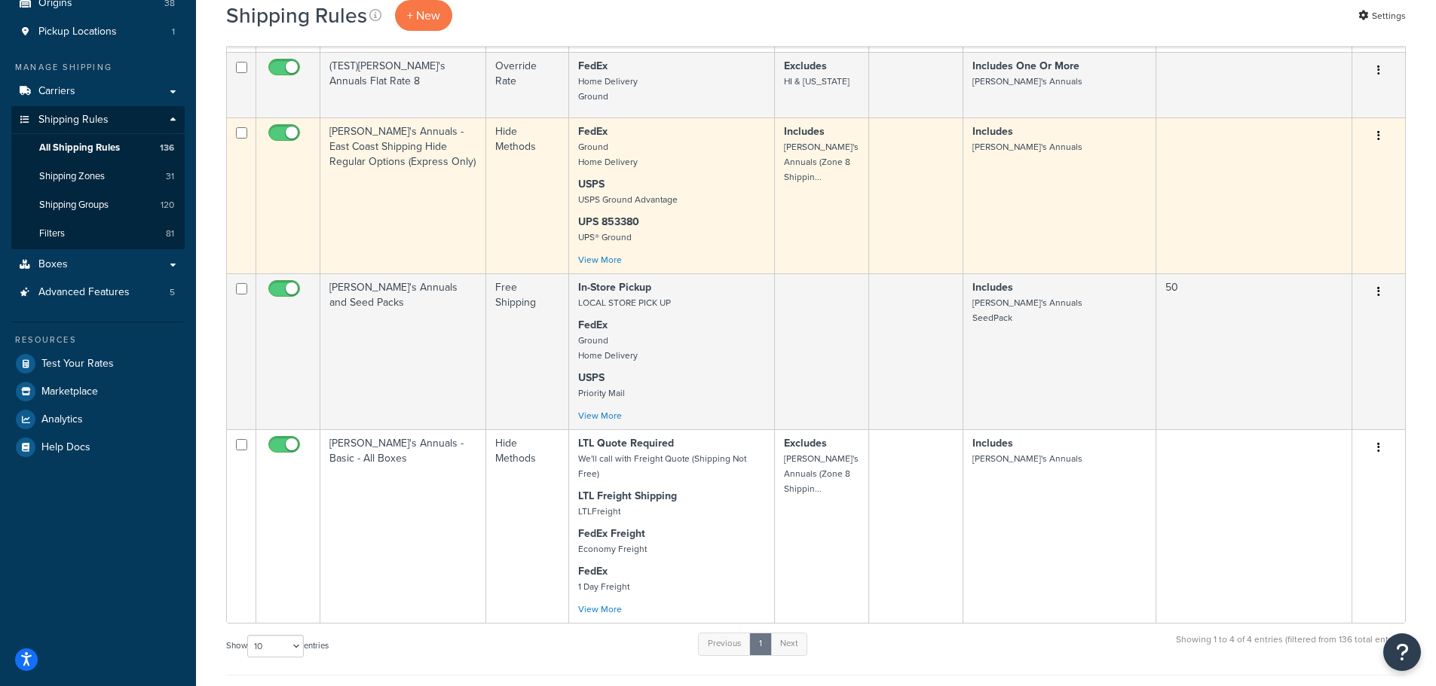
click at [364, 143] on td "[PERSON_NAME]'s Annuals - East Coast Shipping Hide Regular Options (Express Onl…" at bounding box center [403, 196] width 166 height 156
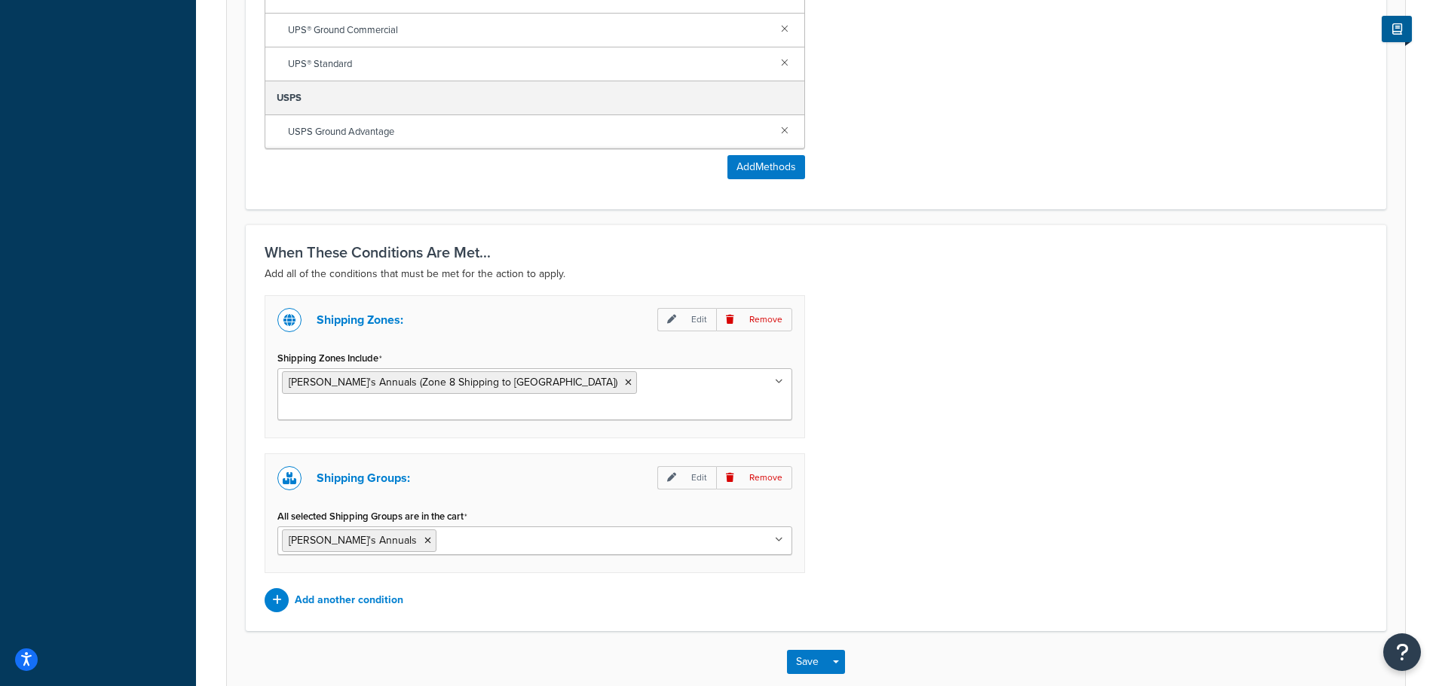
scroll to position [949, 0]
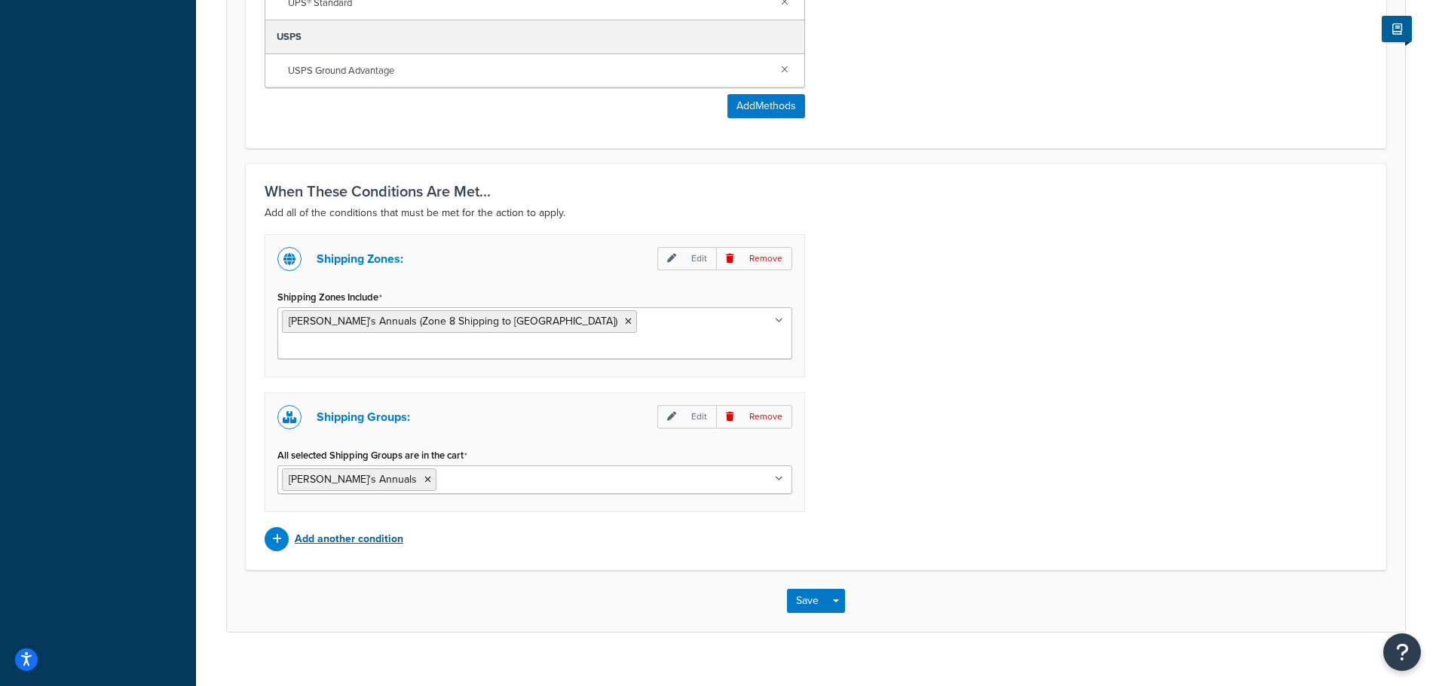
click at [350, 529] on p "Add another condition" at bounding box center [349, 539] width 109 height 21
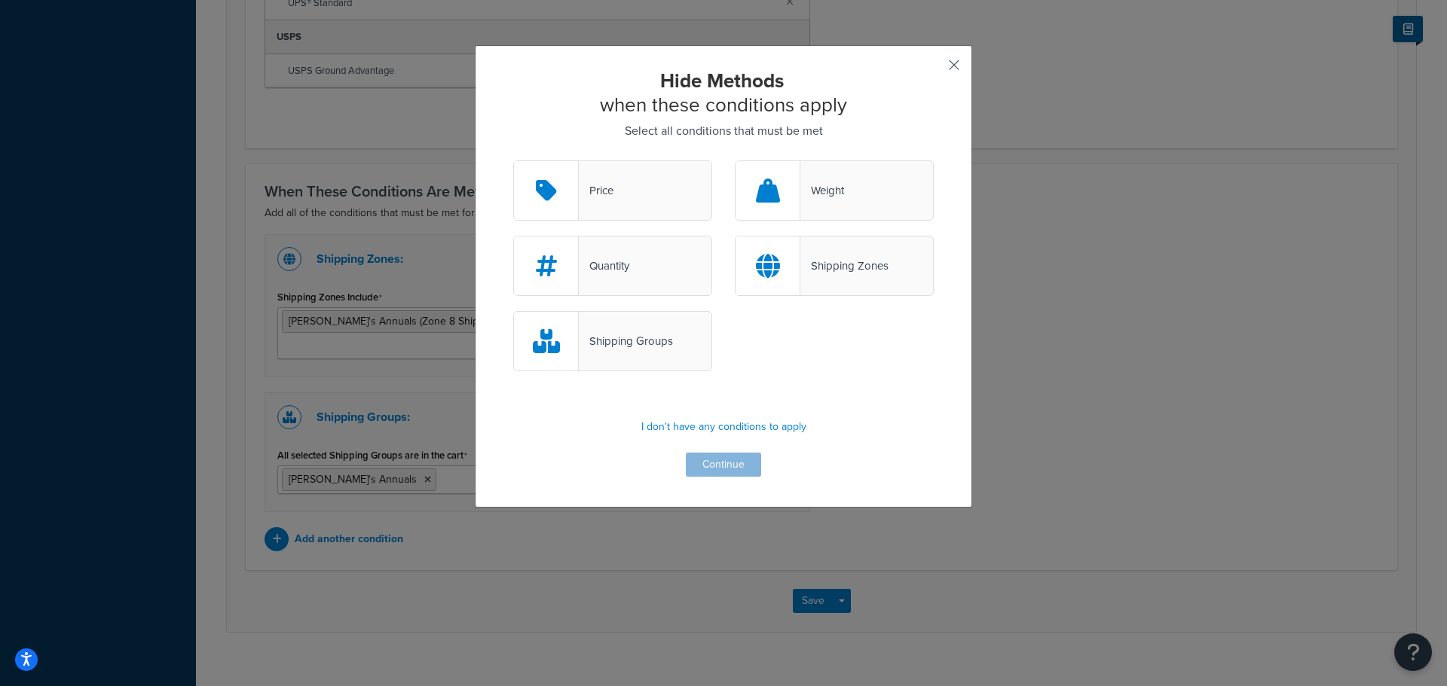
click at [934, 69] on button "button" at bounding box center [932, 71] width 4 height 4
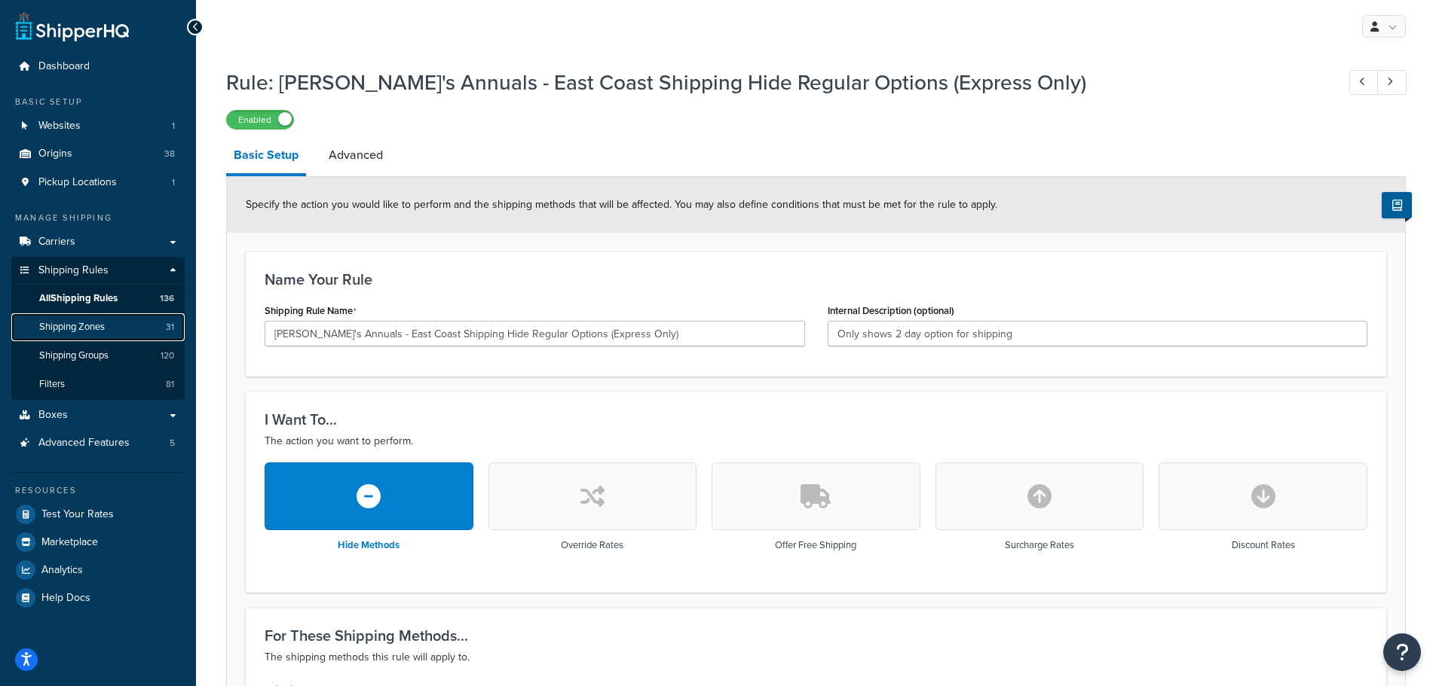
click at [66, 329] on span "Shipping Zones" at bounding box center [72, 327] width 66 height 13
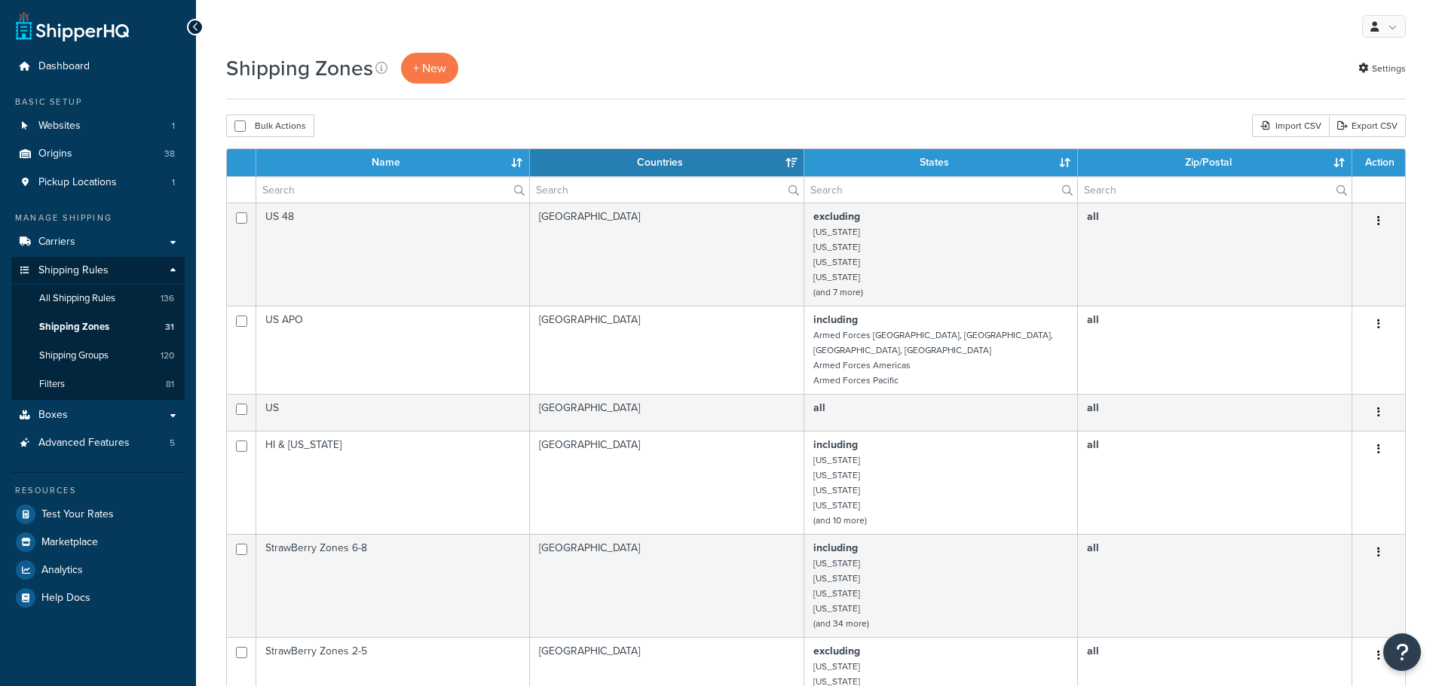
select select "15"
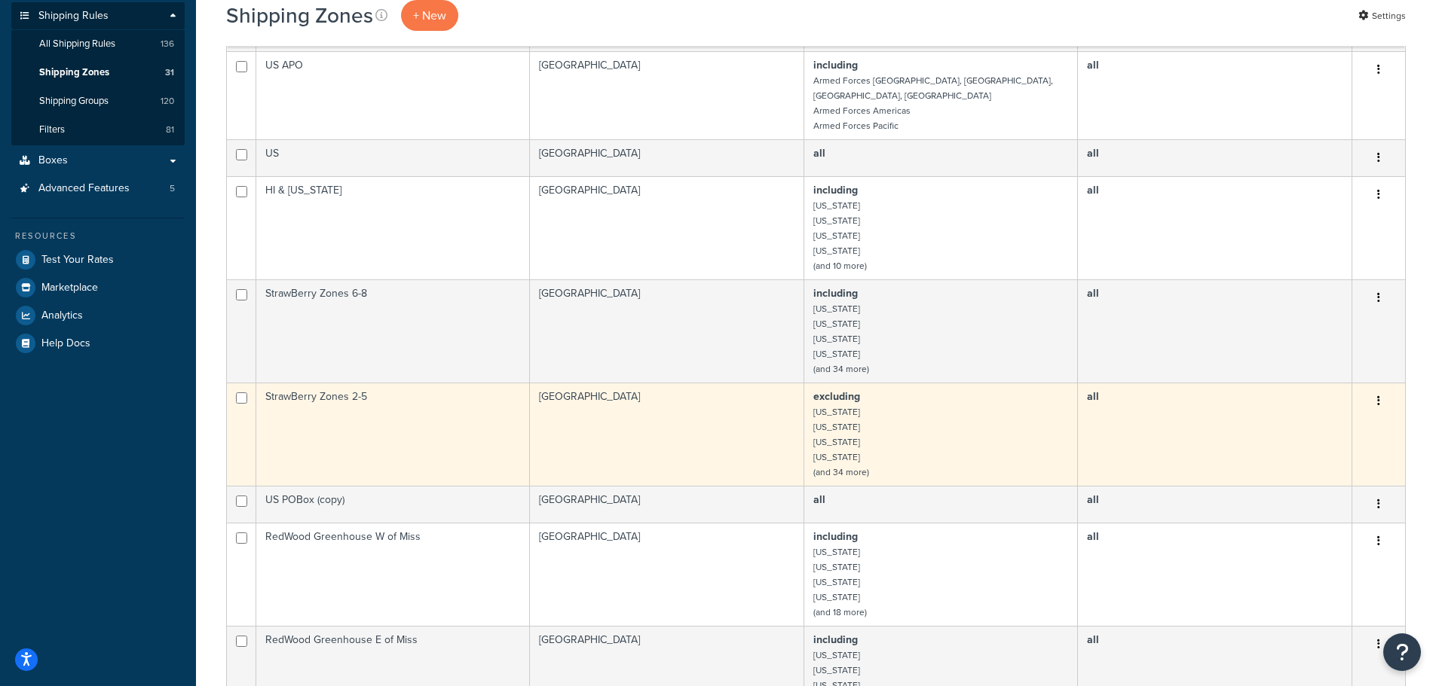
scroll to position [301, 0]
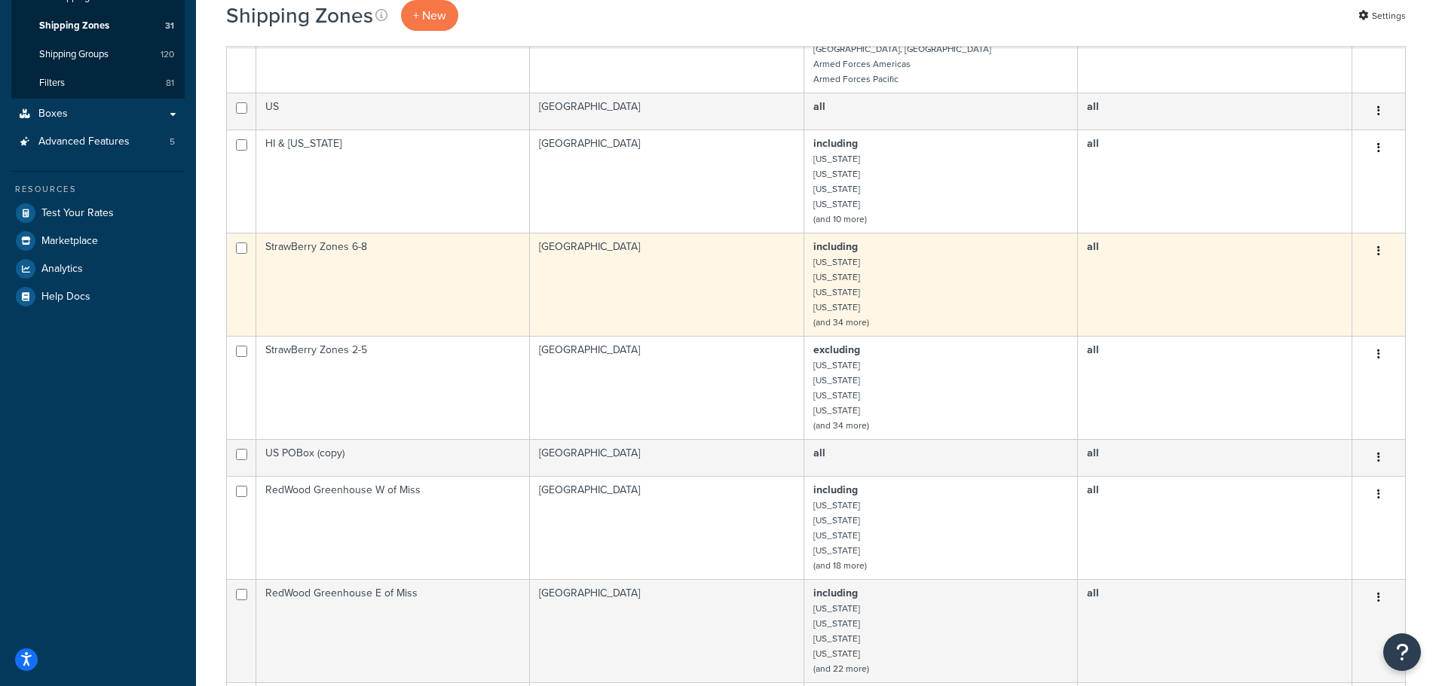
click at [324, 233] on td "StrawBerry Zones 6-8" at bounding box center [393, 284] width 274 height 103
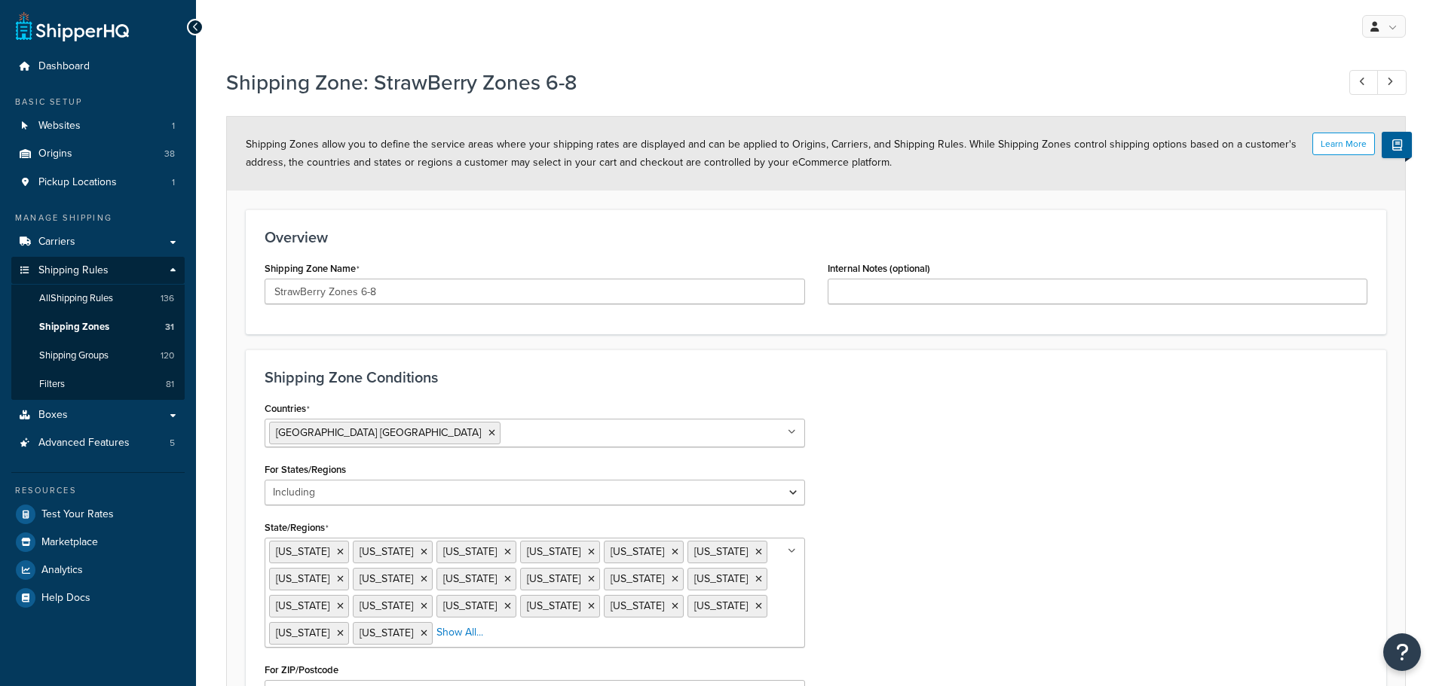
select select "including"
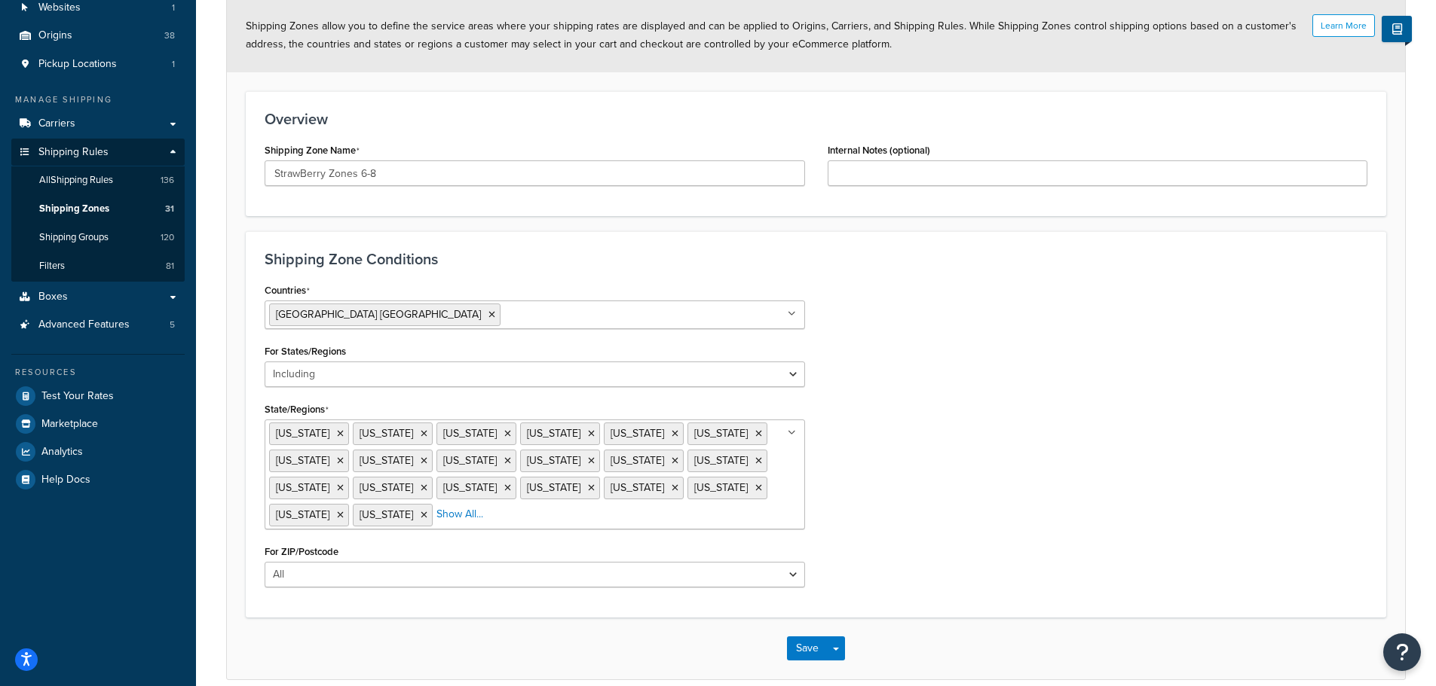
scroll to position [151, 0]
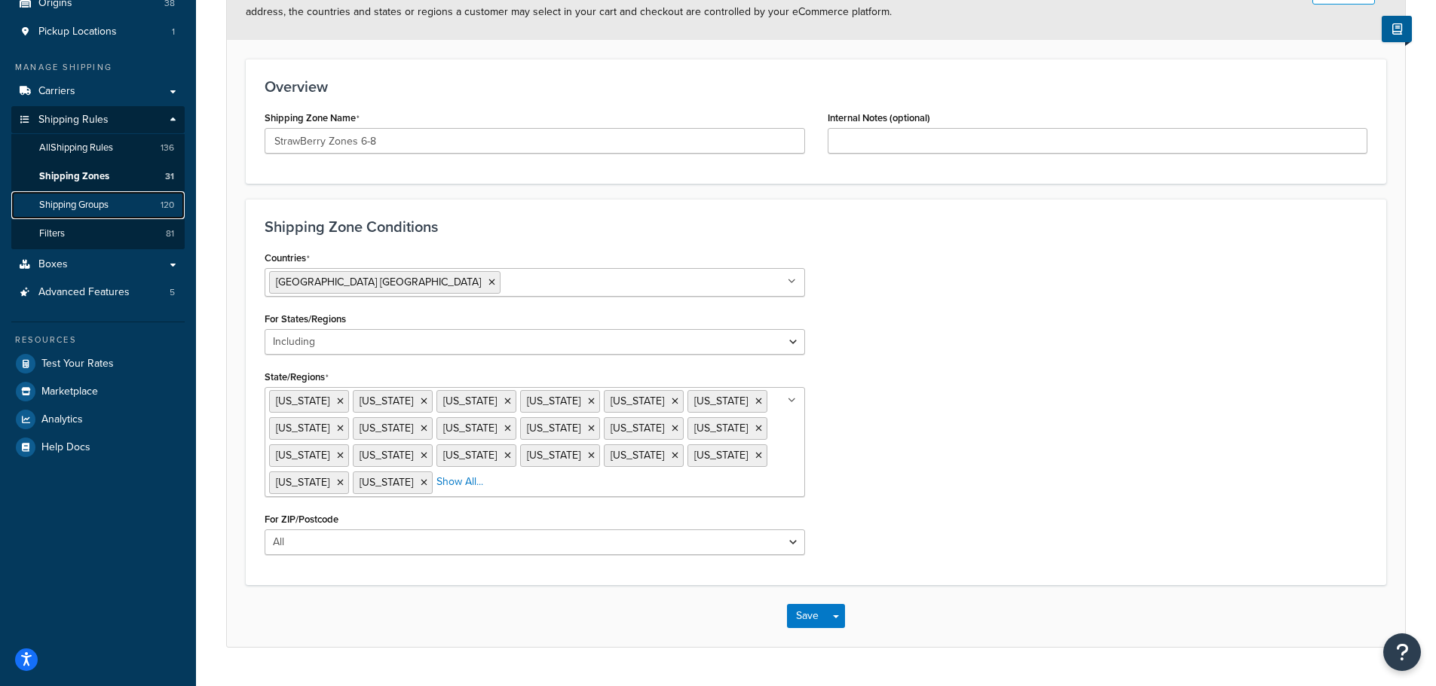
click at [56, 206] on span "Shipping Groups" at bounding box center [73, 205] width 69 height 13
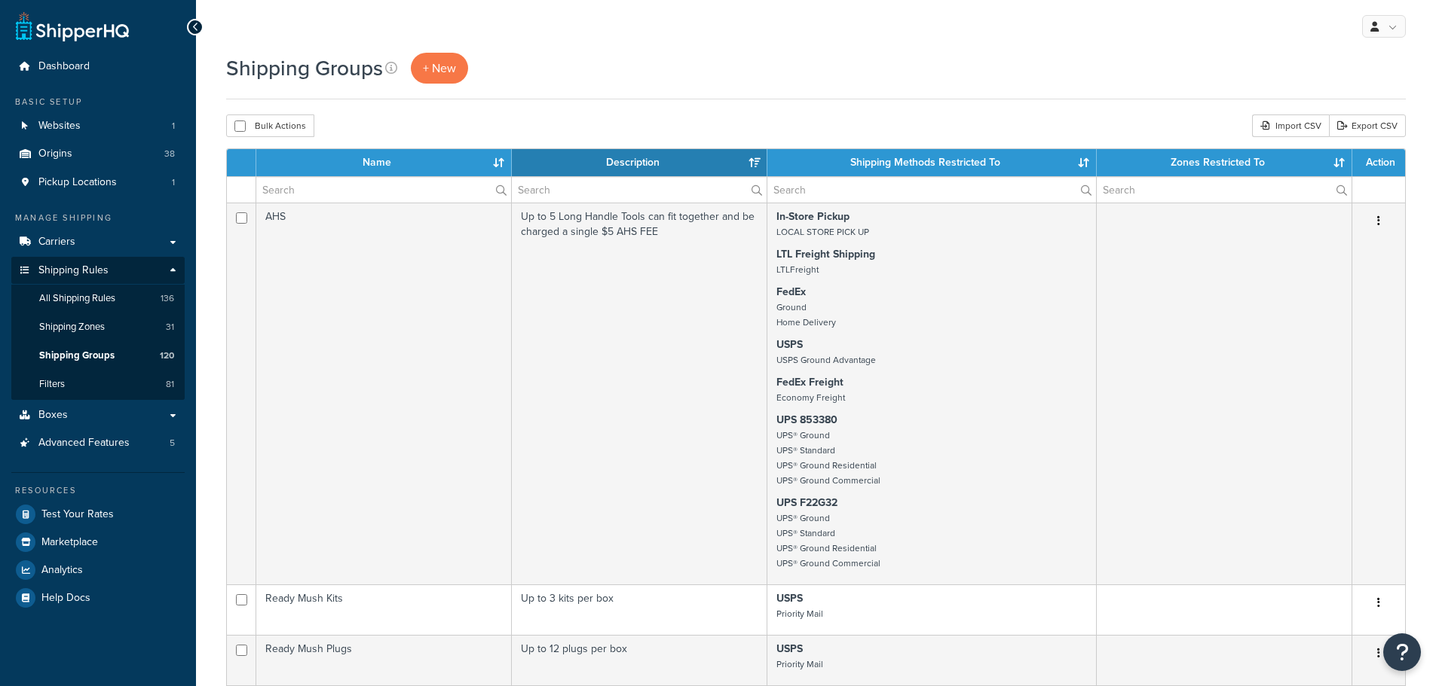
select select "15"
click at [542, 186] on input "text" at bounding box center [639, 190] width 255 height 26
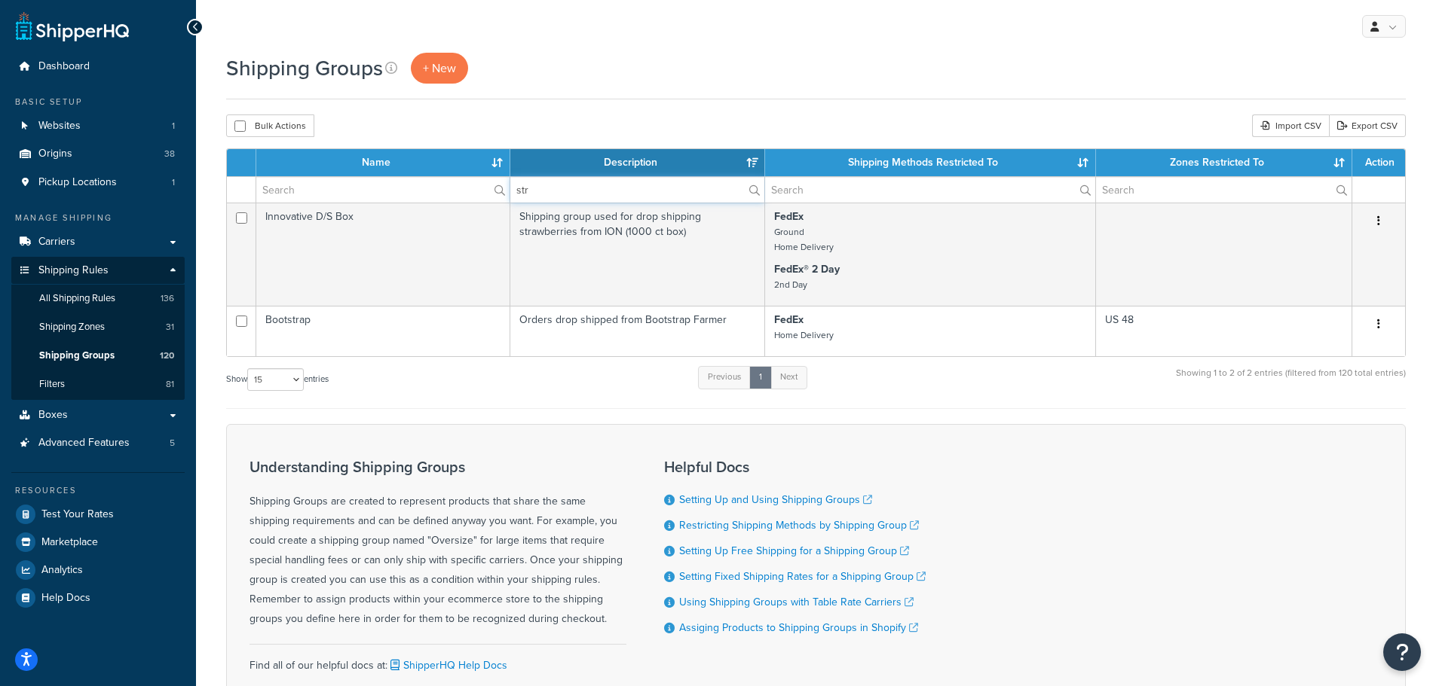
type input "str"
click at [60, 298] on span "All Shipping Rules" at bounding box center [77, 298] width 76 height 13
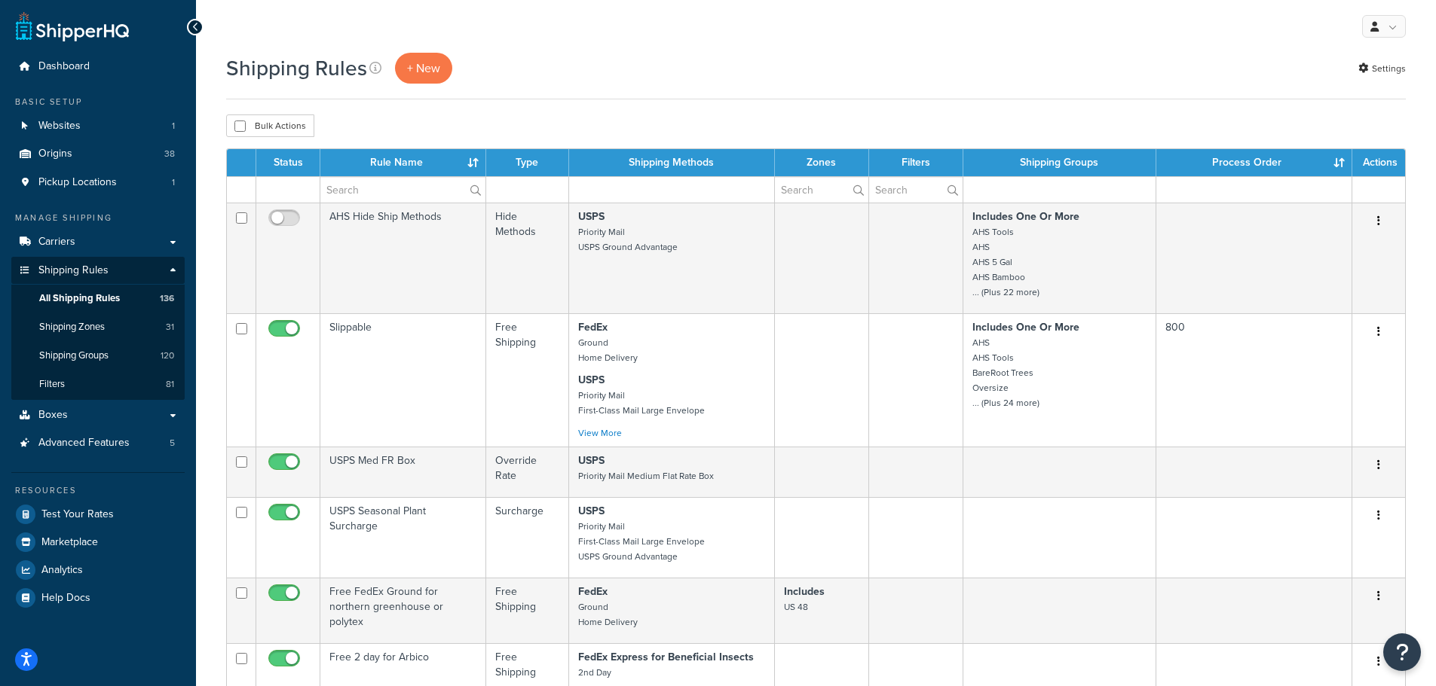
click at [612, 191] on td at bounding box center [672, 189] width 206 height 26
click at [375, 200] on input "text" at bounding box center [402, 190] width 165 height 26
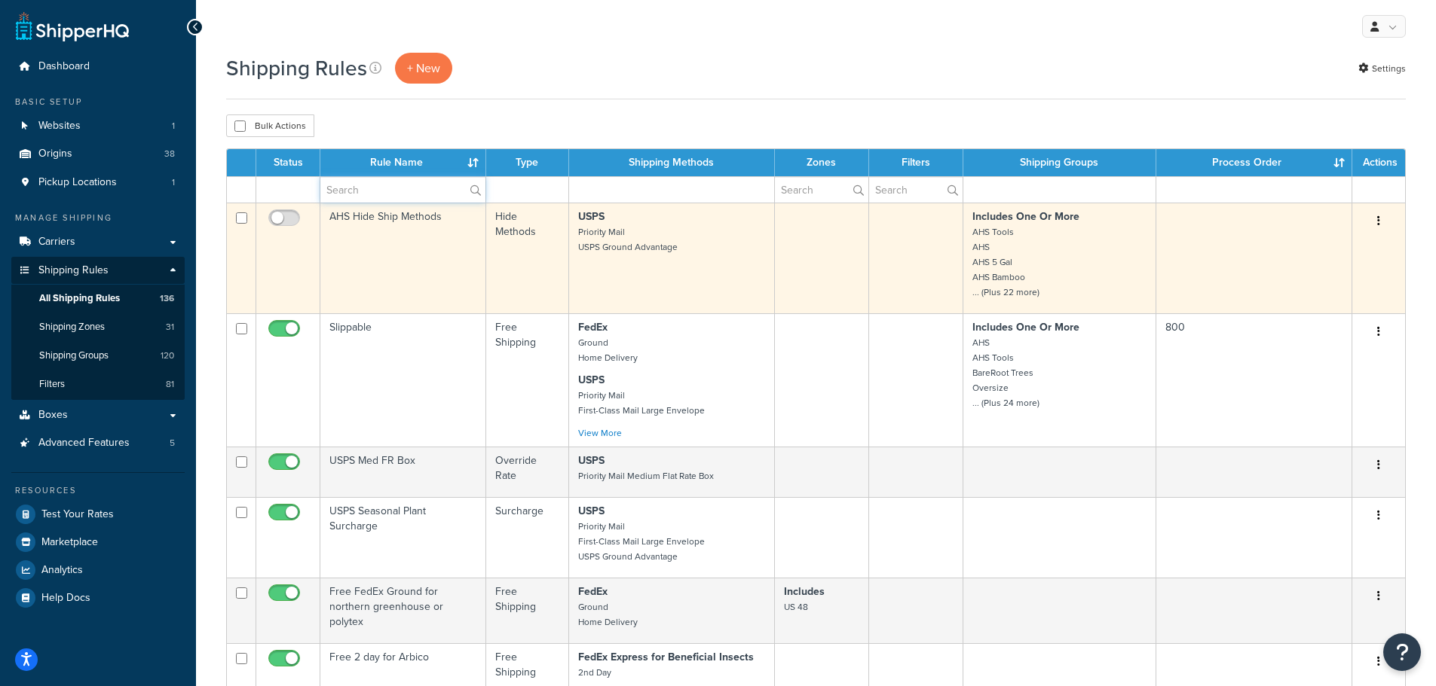
type input "[PERSON_NAME]"
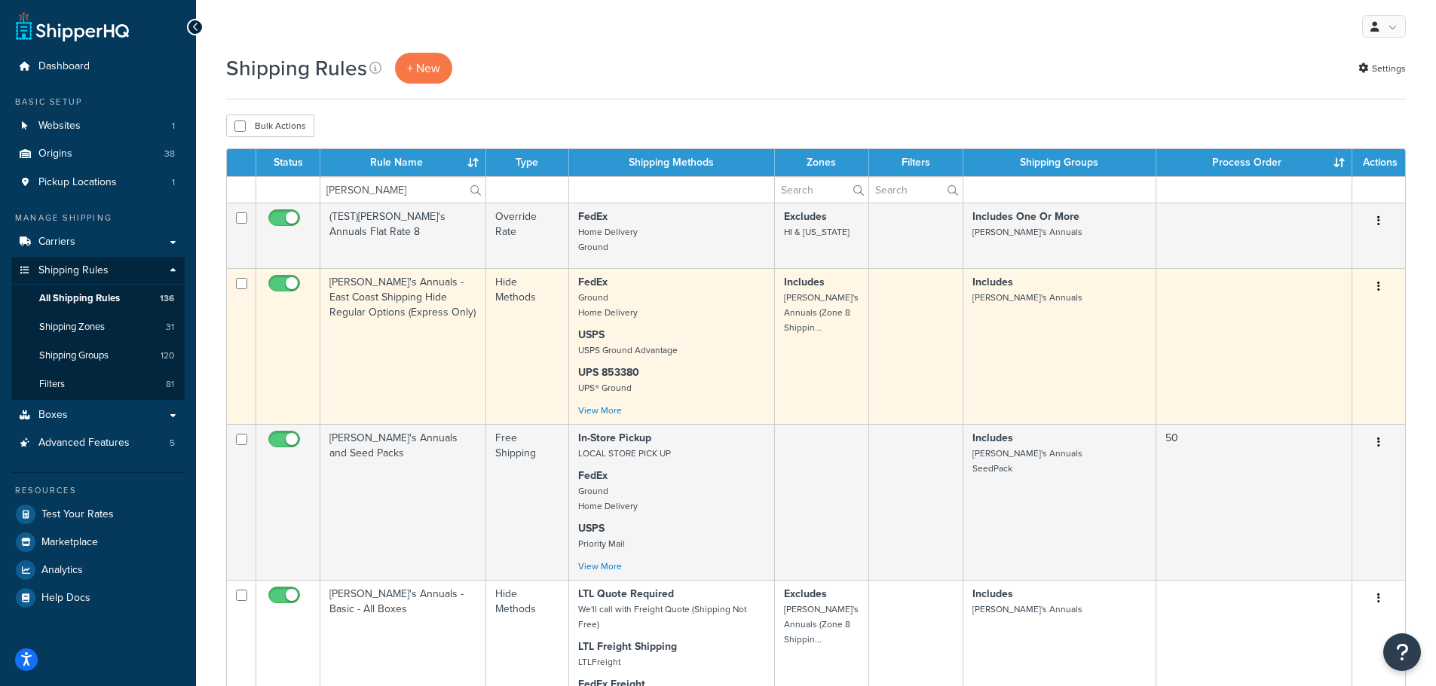
click at [388, 300] on td "[PERSON_NAME]'s Annuals - East Coast Shipping Hide Regular Options (Express Onl…" at bounding box center [403, 346] width 166 height 156
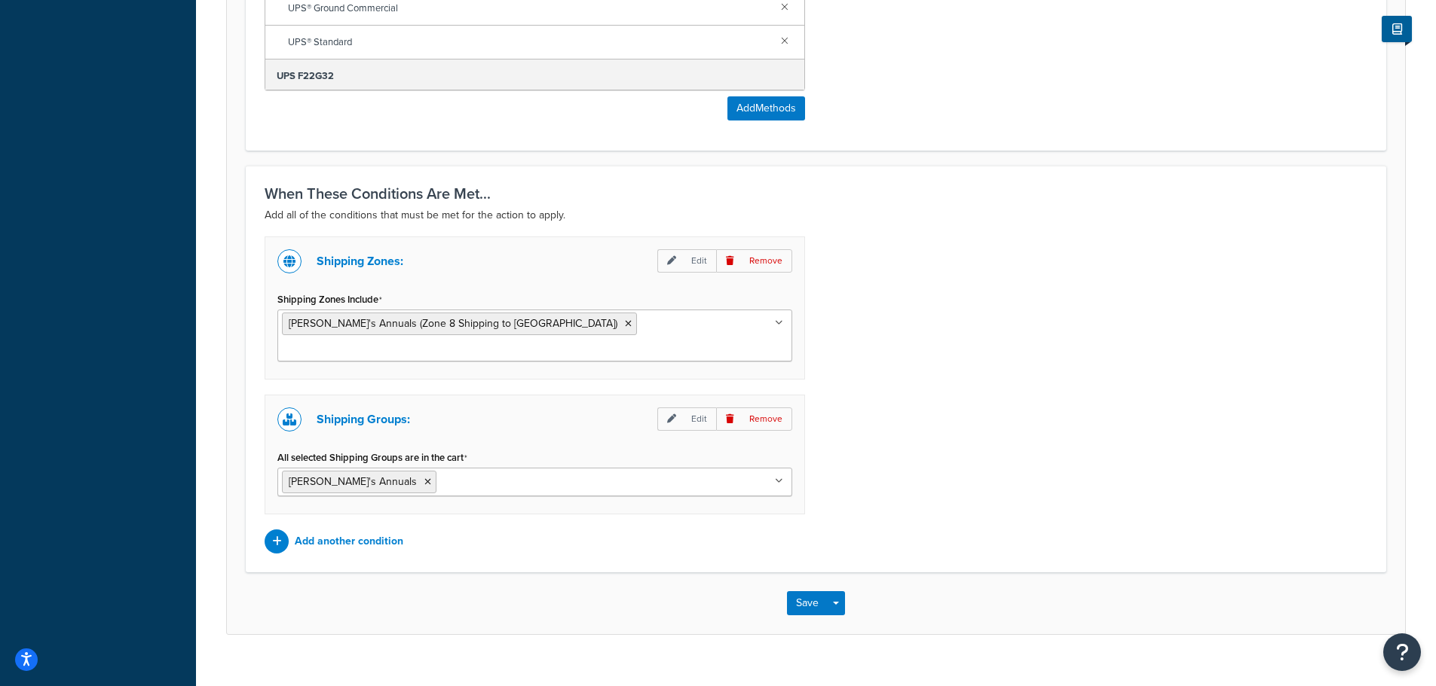
scroll to position [949, 0]
drag, startPoint x: 288, startPoint y: 323, endPoint x: 561, endPoint y: 322, distance: 272.8
click at [578, 322] on ul "[PERSON_NAME]'s Annuals (Zone 8 Shipping to [GEOGRAPHIC_DATA])" at bounding box center [534, 333] width 515 height 52
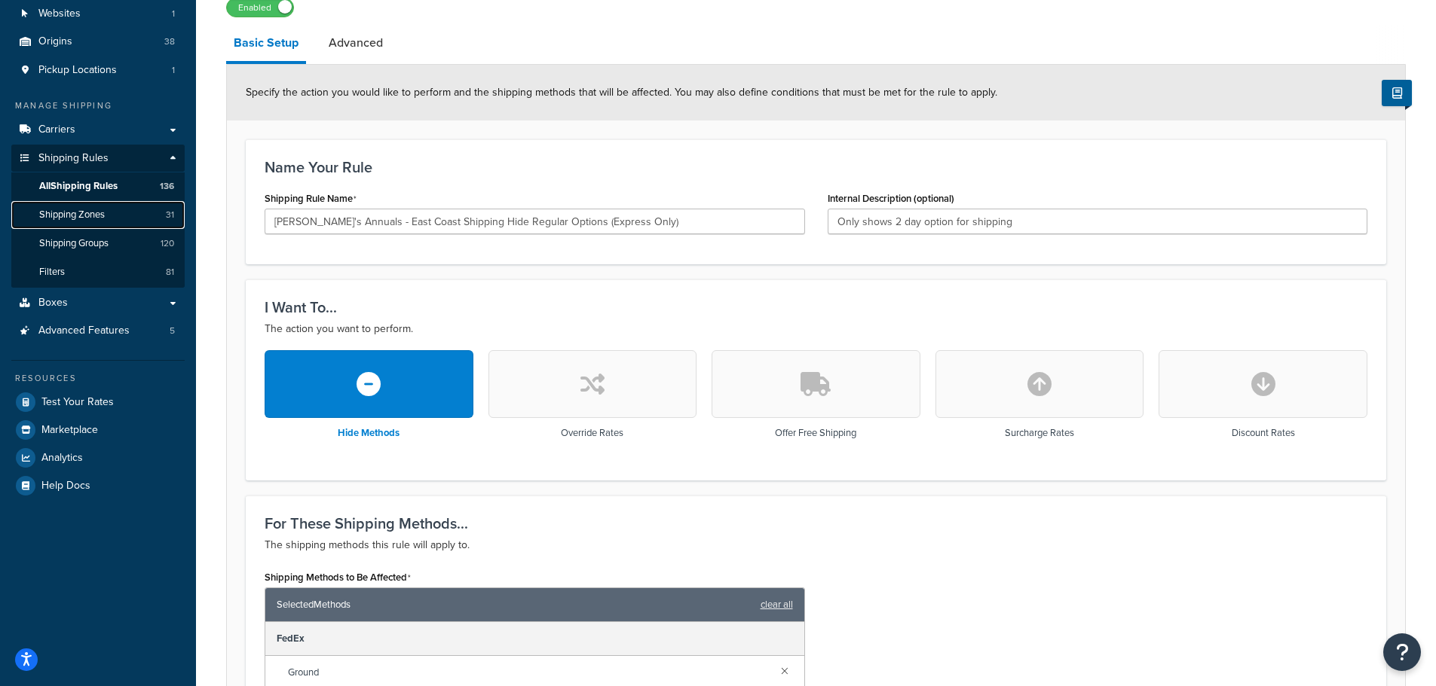
scroll to position [0, 0]
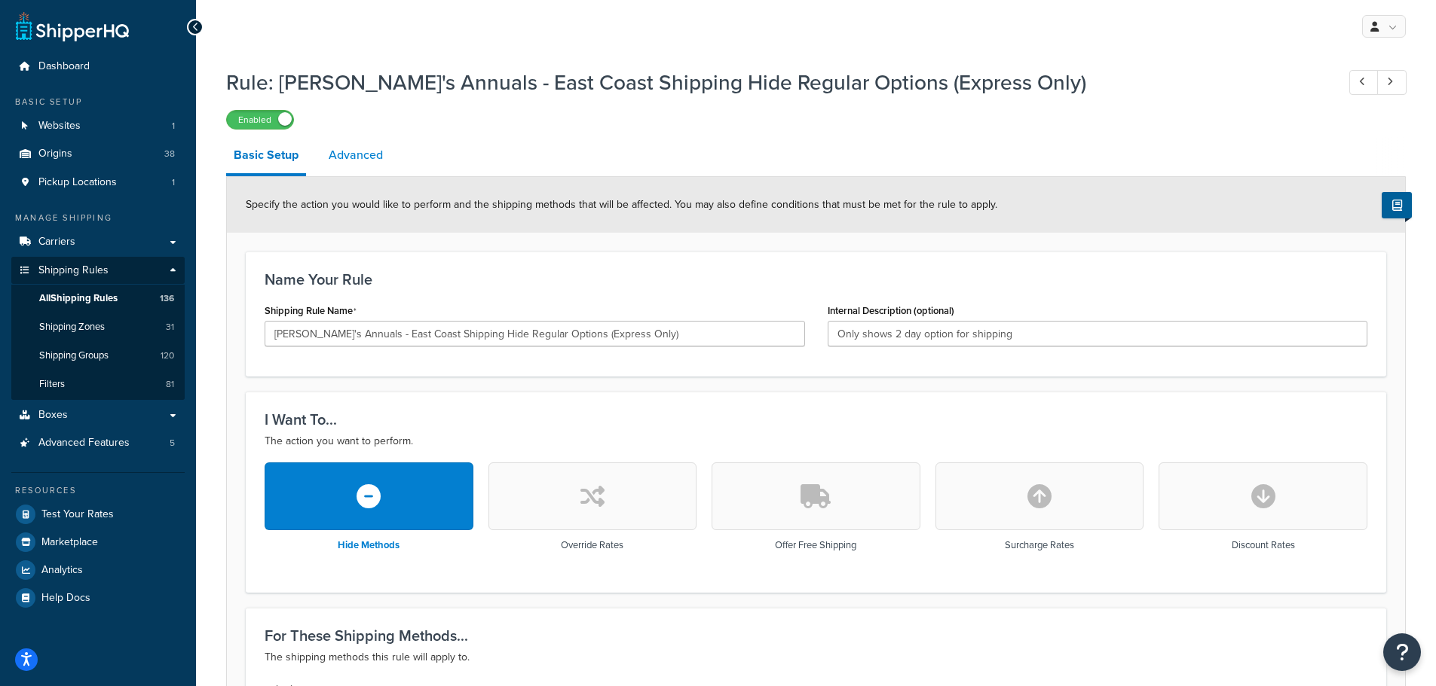
click at [349, 152] on link "Advanced" at bounding box center [355, 155] width 69 height 36
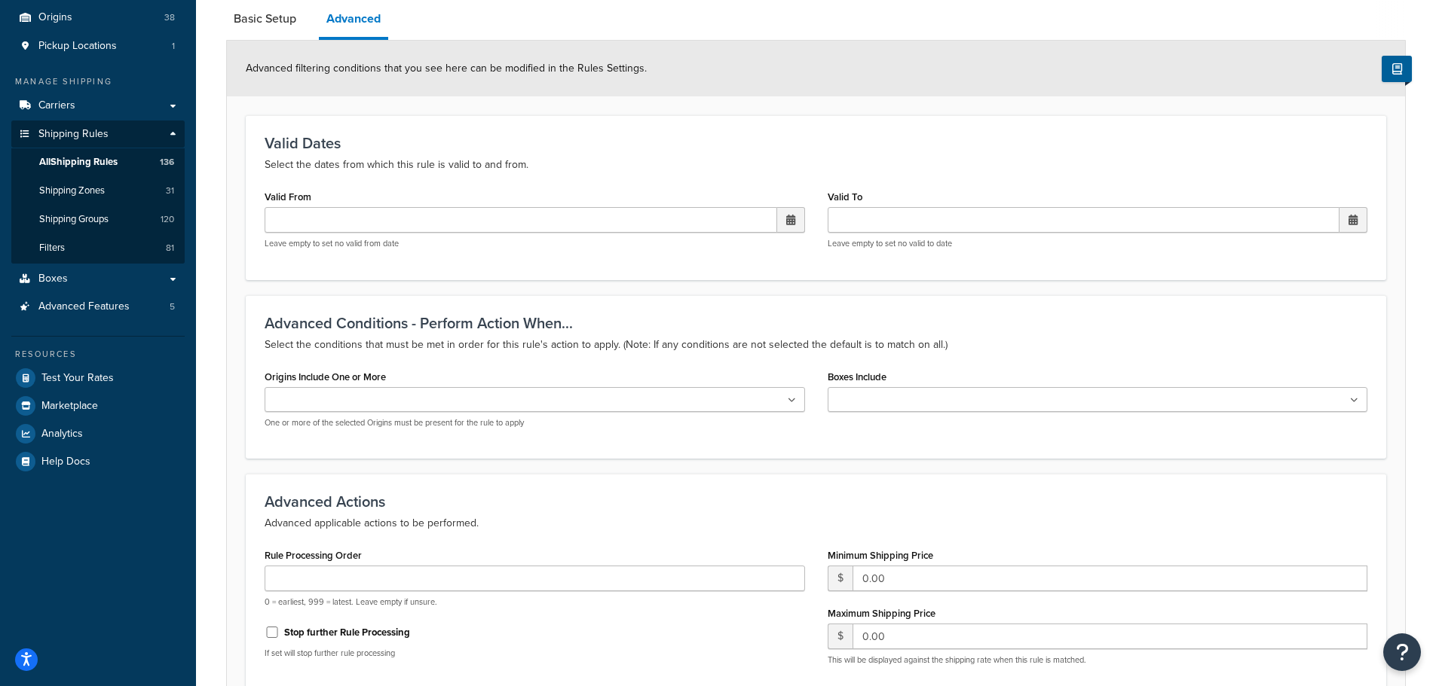
scroll to position [226, 0]
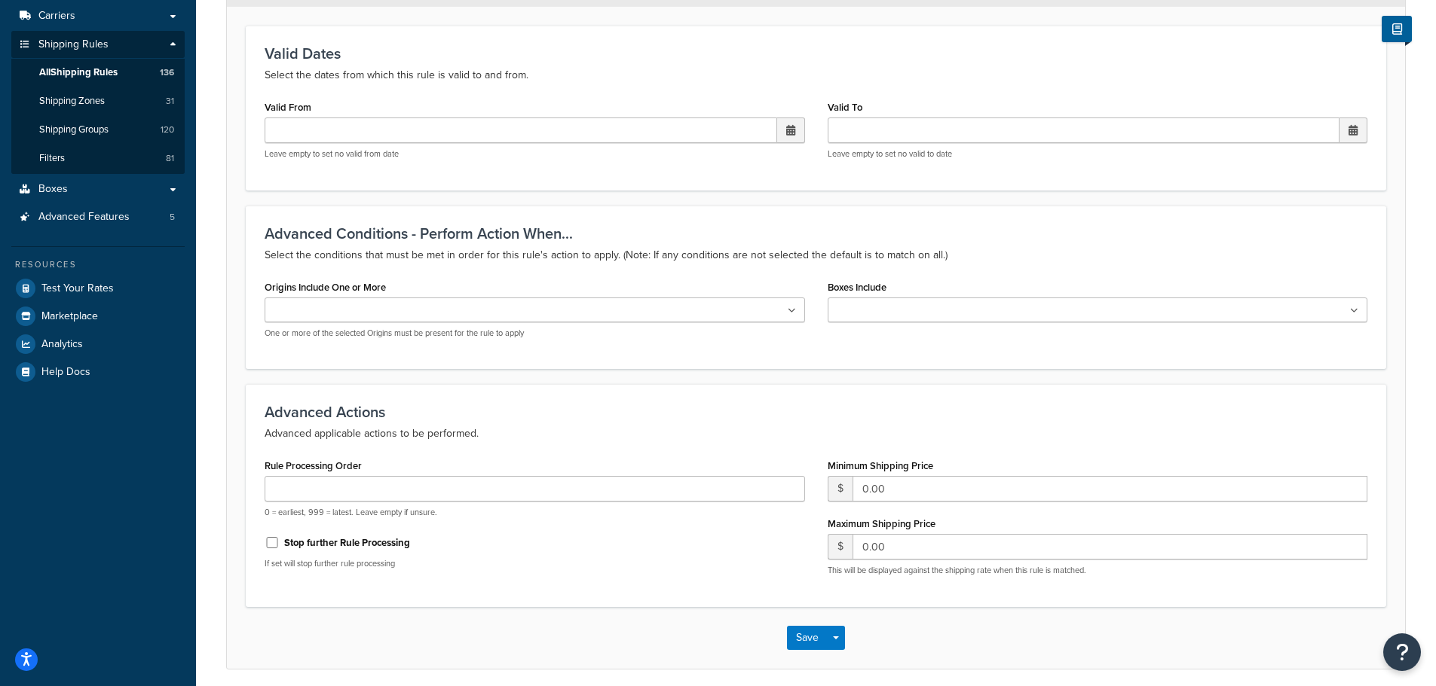
click at [304, 313] on input "Origins Include One or More" at bounding box center [335, 311] width 133 height 17
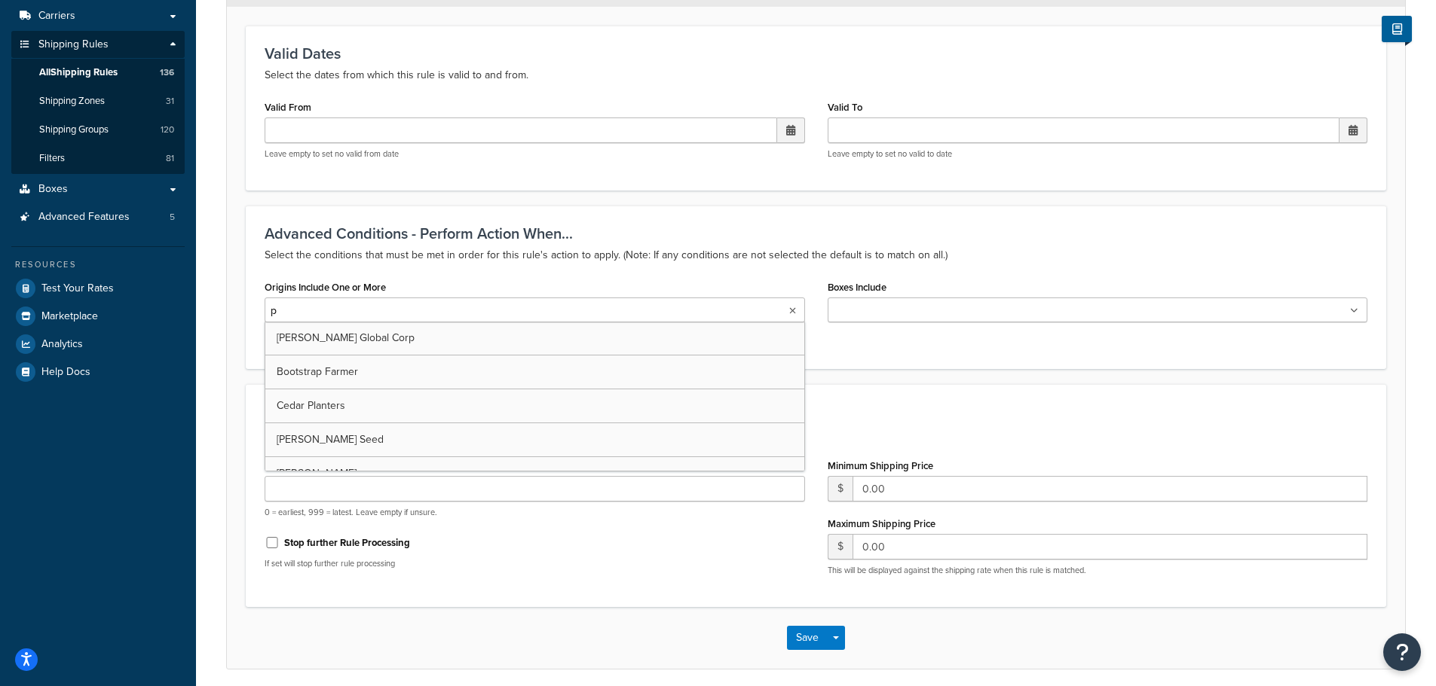
type input "pv"
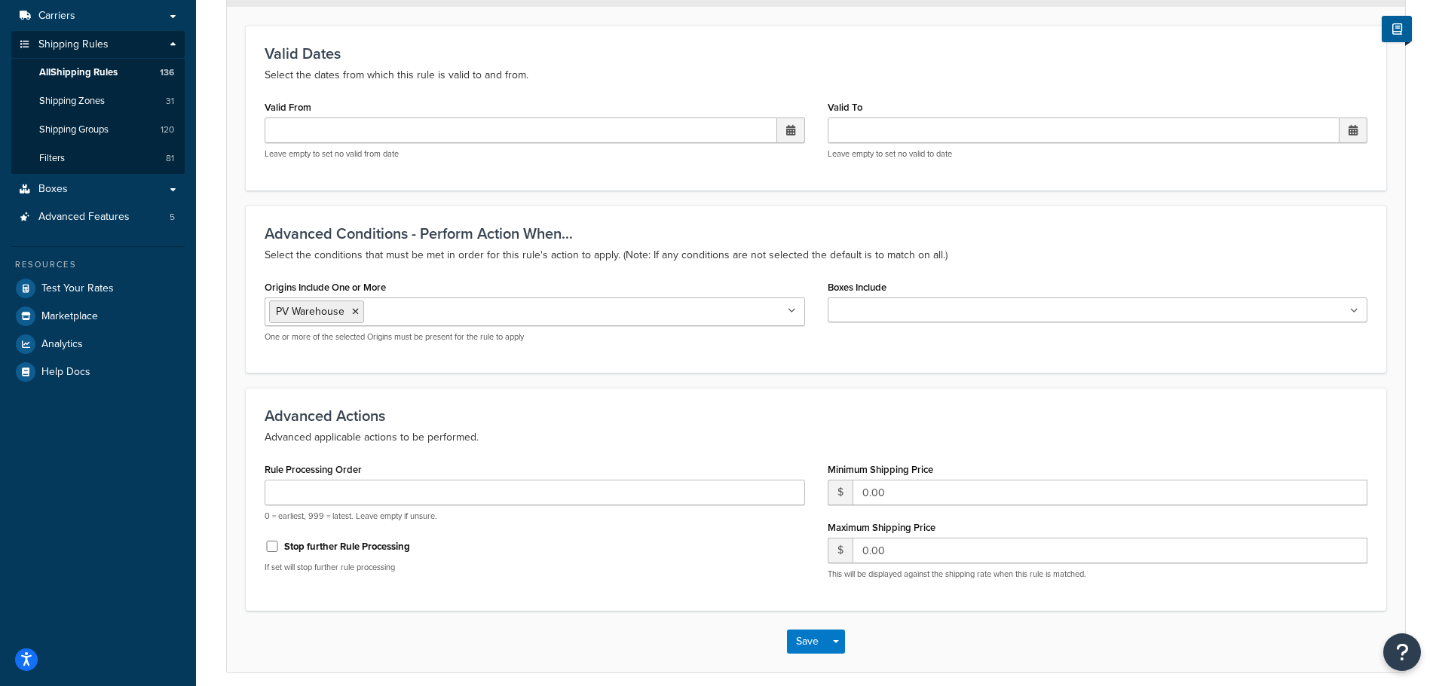
click at [223, 333] on div "Rule: Annie's Annuals - East Coast Shipping Hide Regular Options (Express Only)…" at bounding box center [816, 272] width 1240 height 877
click at [353, 500] on input "Rule Processing Order" at bounding box center [534, 493] width 540 height 26
click at [241, 444] on form "Advanced filtering conditions that you see here can be modified in the Rules Se…" at bounding box center [816, 311] width 1178 height 721
click at [356, 313] on icon at bounding box center [355, 311] width 7 height 9
click at [610, 634] on div "Save Save Dropdown Save and Edit Save and Duplicate Save and Create New" at bounding box center [816, 638] width 1178 height 62
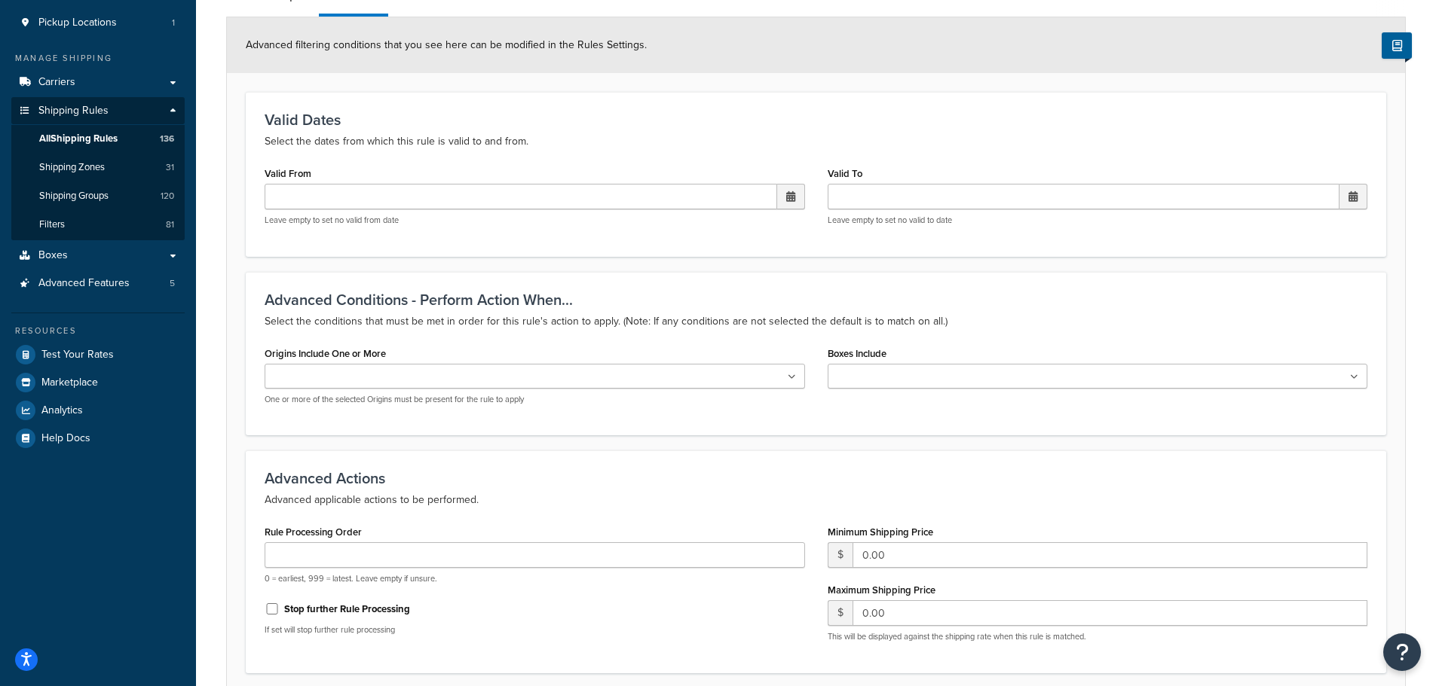
scroll to position [0, 0]
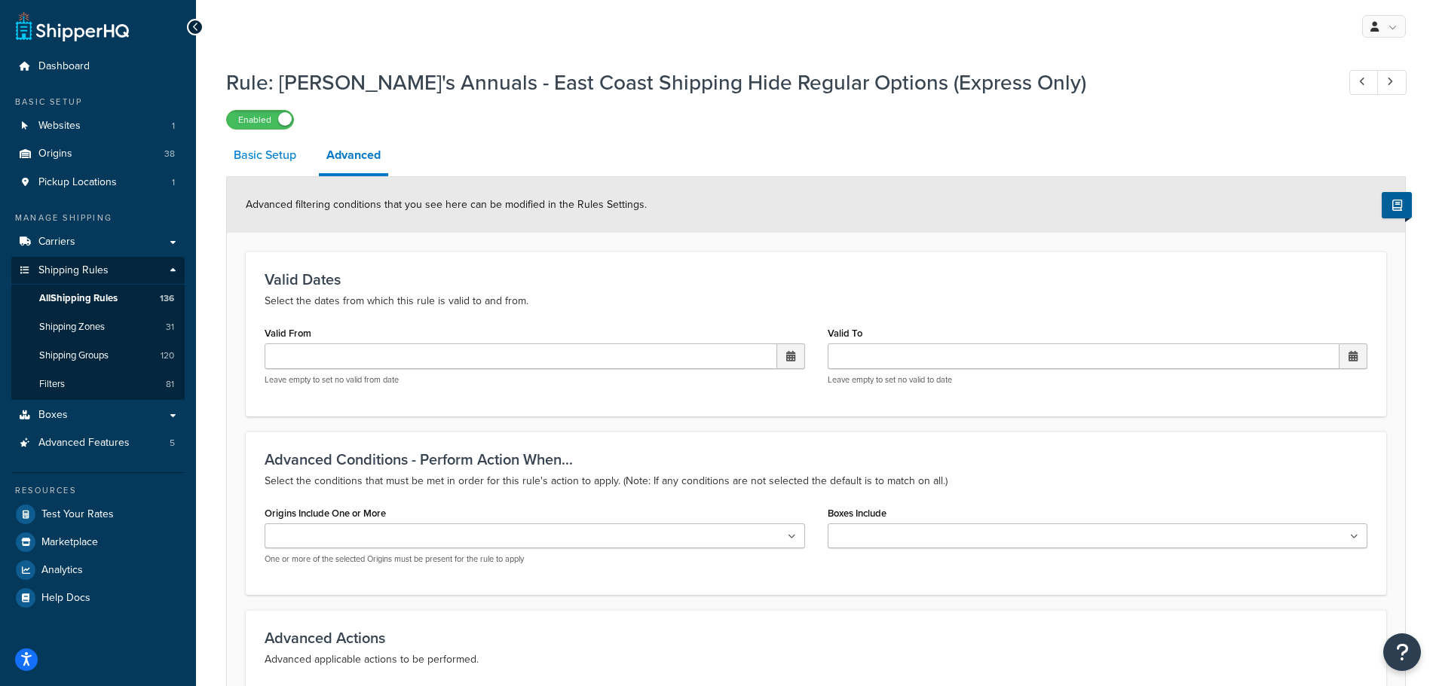
click at [251, 157] on link "Basic Setup" at bounding box center [265, 155] width 78 height 36
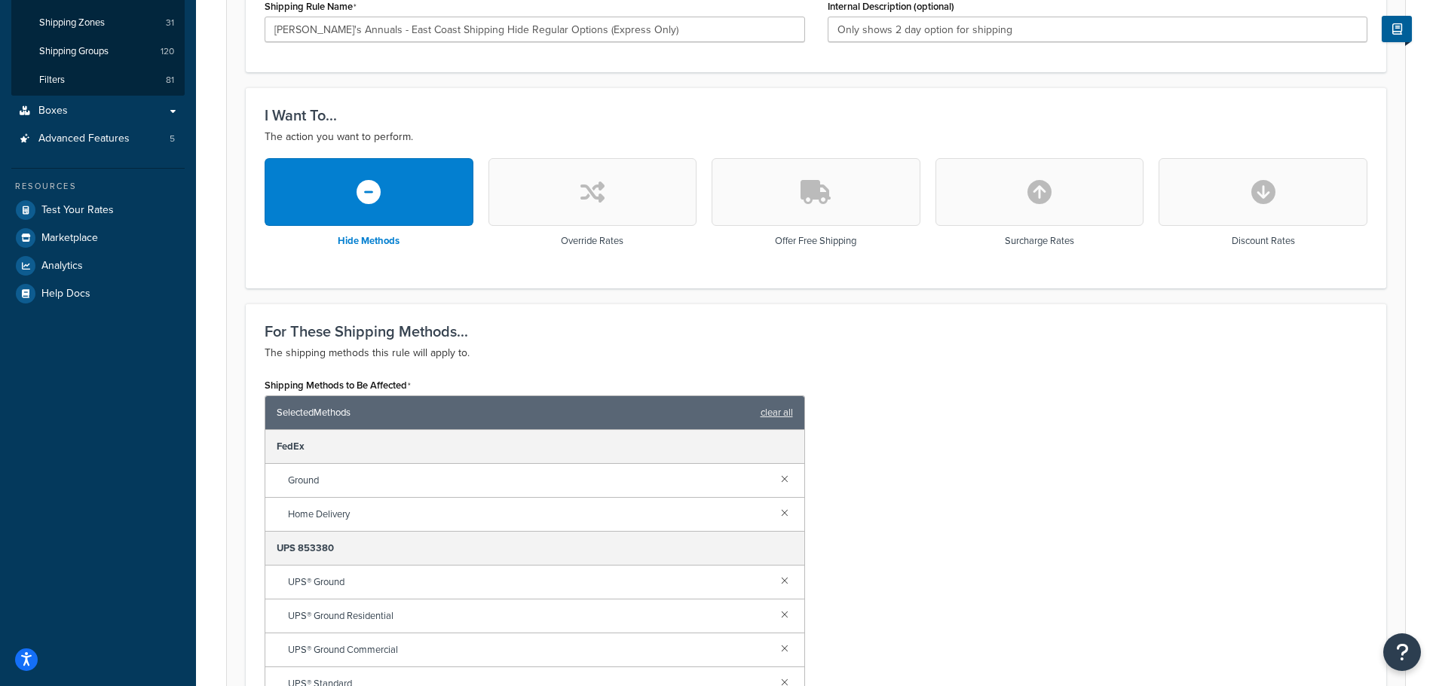
scroll to position [301, 0]
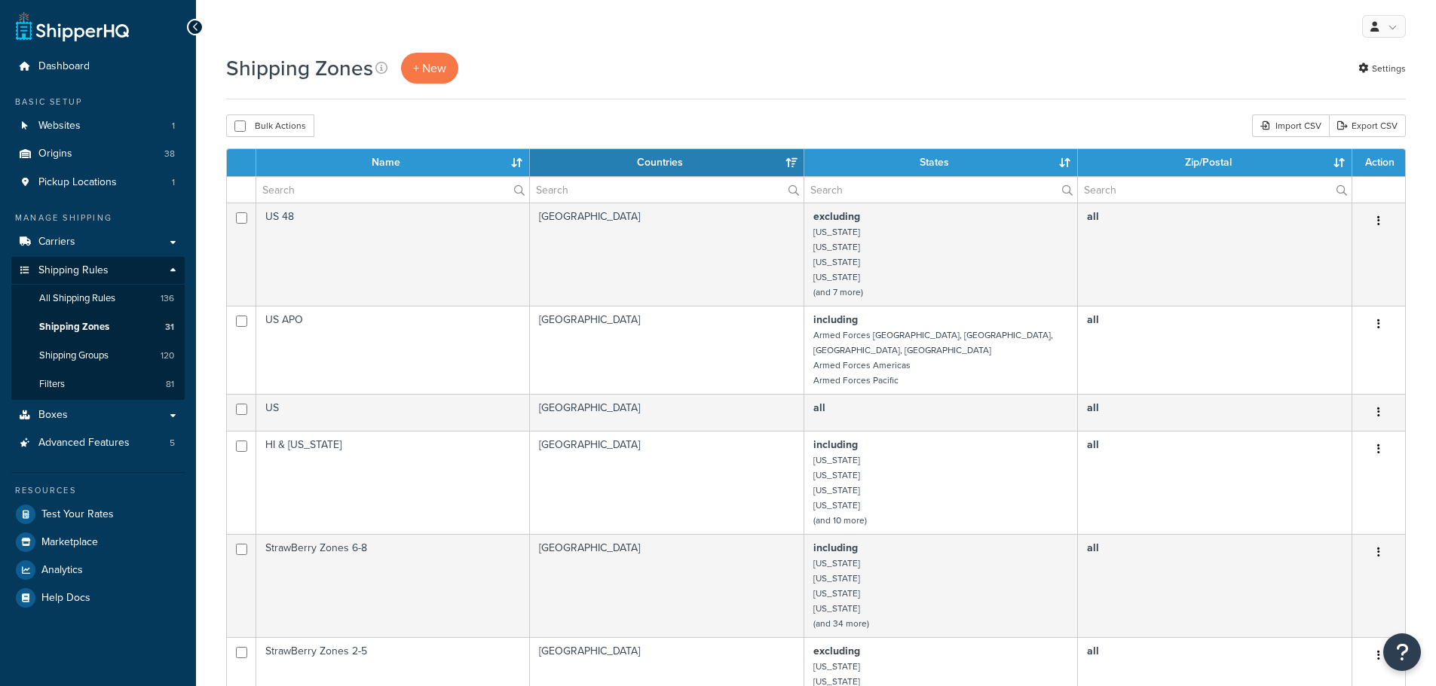
select select "15"
click at [344, 188] on input "text" at bounding box center [392, 190] width 273 height 26
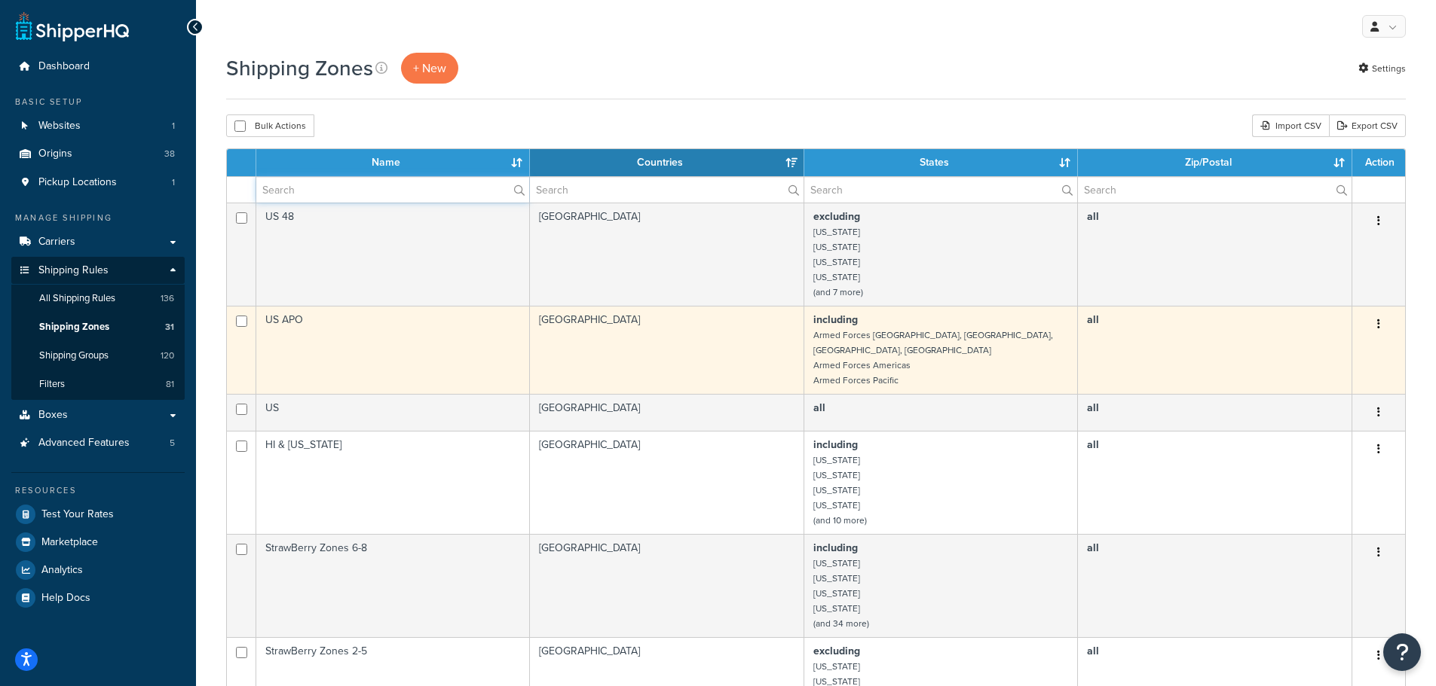
type input "[PERSON_NAME]"
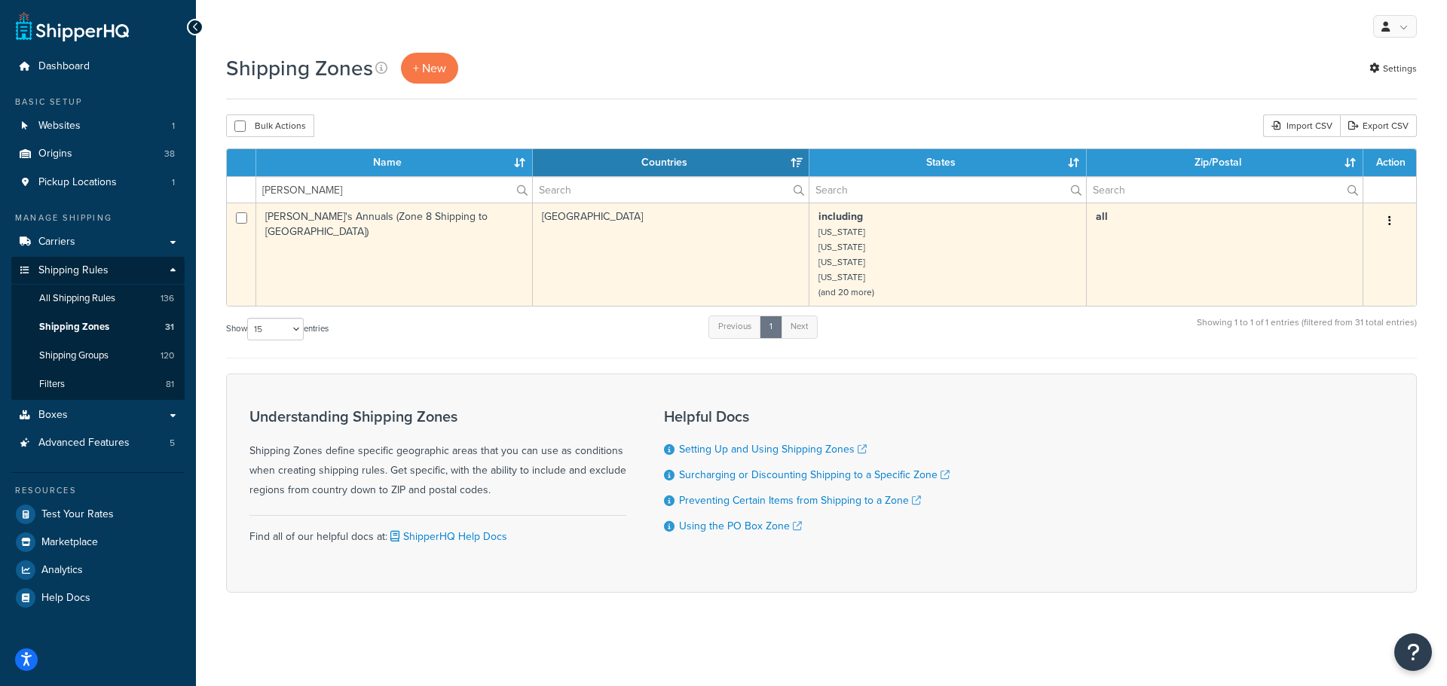
click at [357, 220] on td "[PERSON_NAME]'s Annuals (Zone 8 Shipping to [GEOGRAPHIC_DATA])" at bounding box center [394, 254] width 277 height 103
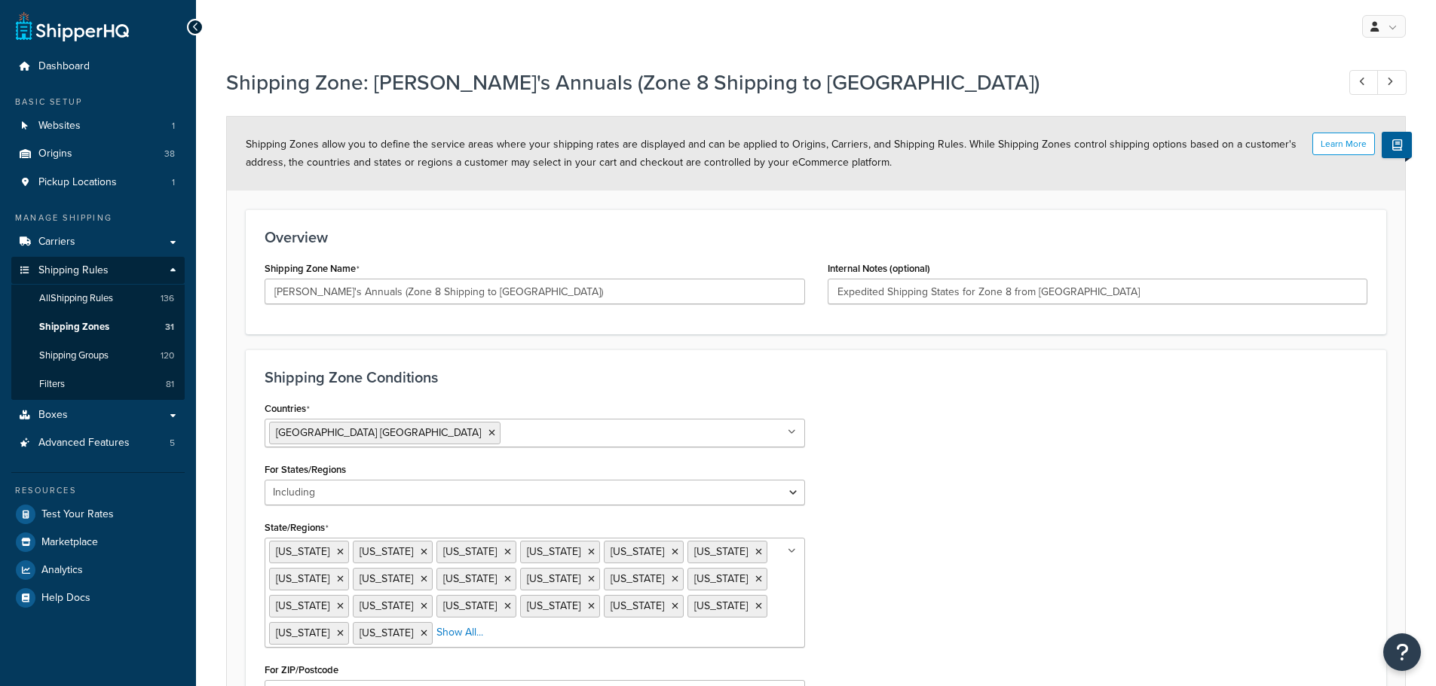
select select "including"
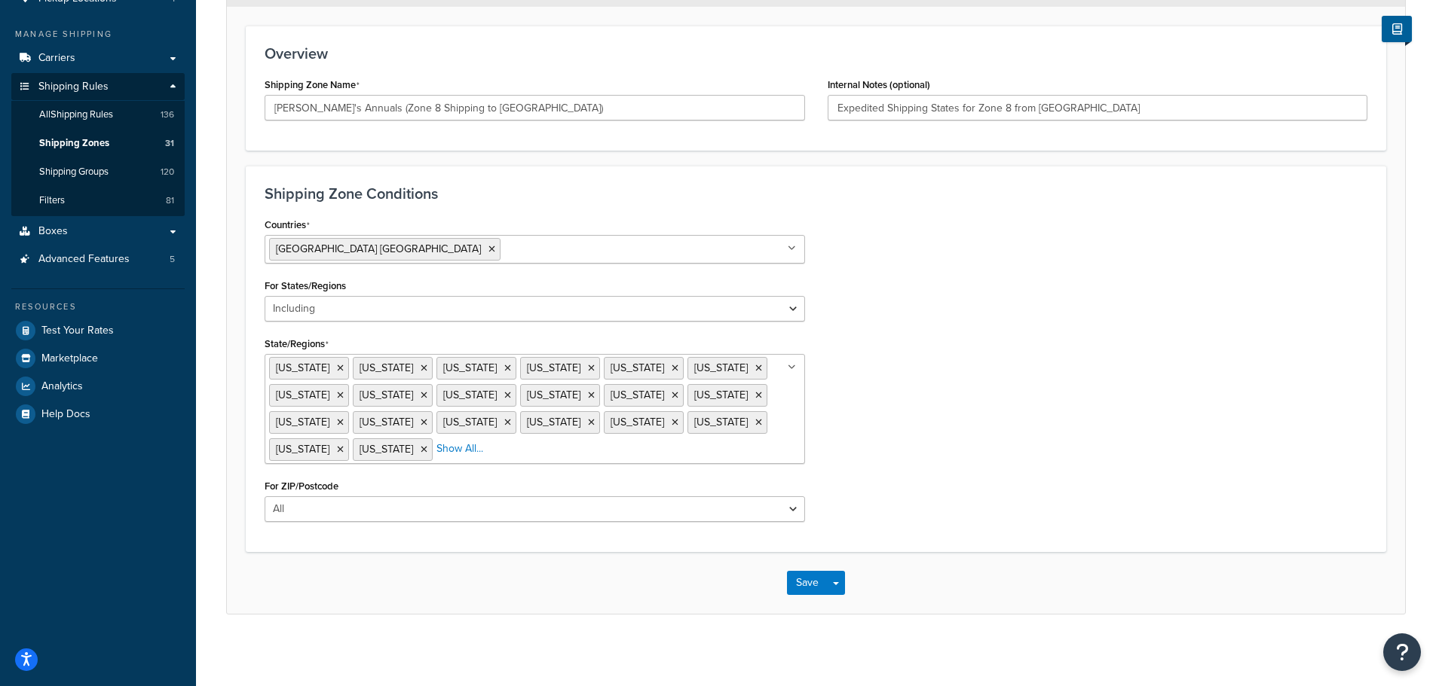
scroll to position [188, 0]
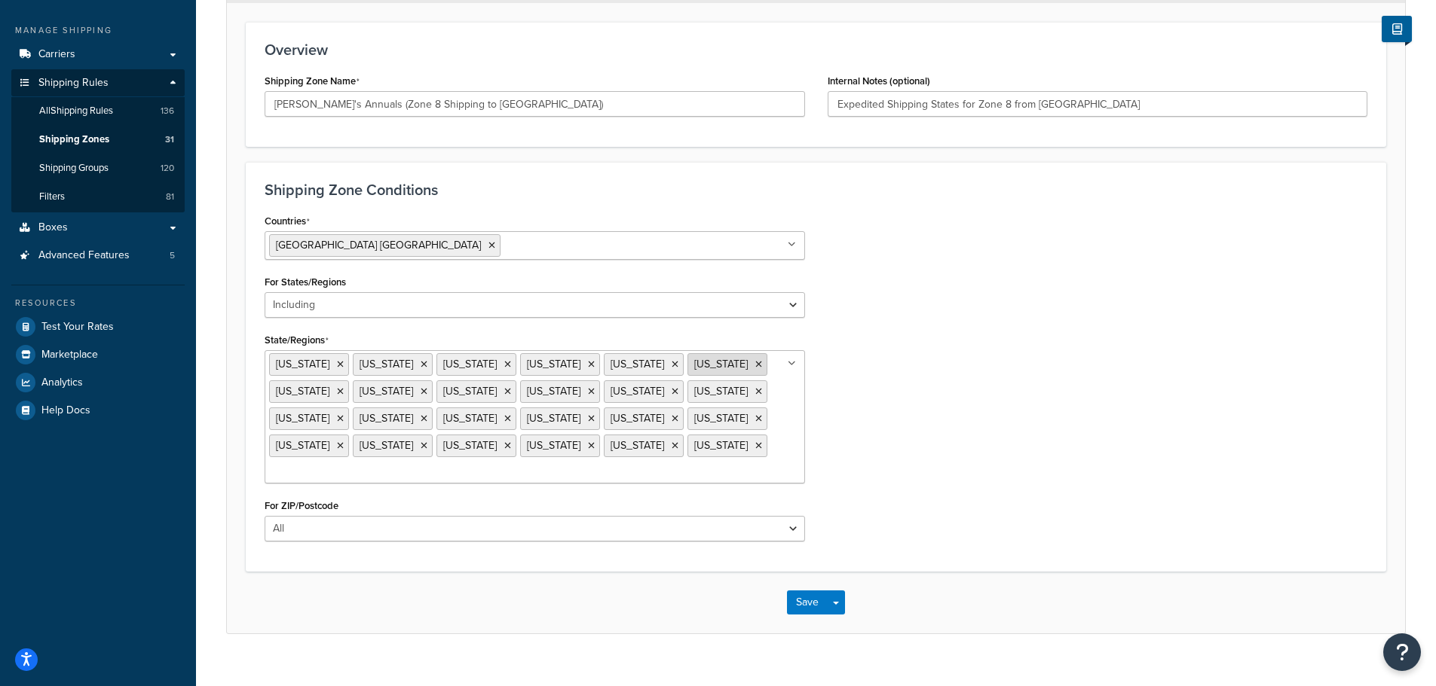
click at [755, 363] on icon at bounding box center [758, 364] width 7 height 9
click at [968, 430] on div "Countries United States USA All Countries ALL Afghanistan AFG Albania ALB Alger…" at bounding box center [815, 381] width 1125 height 343
click at [797, 591] on button "Save" at bounding box center [807, 603] width 41 height 24
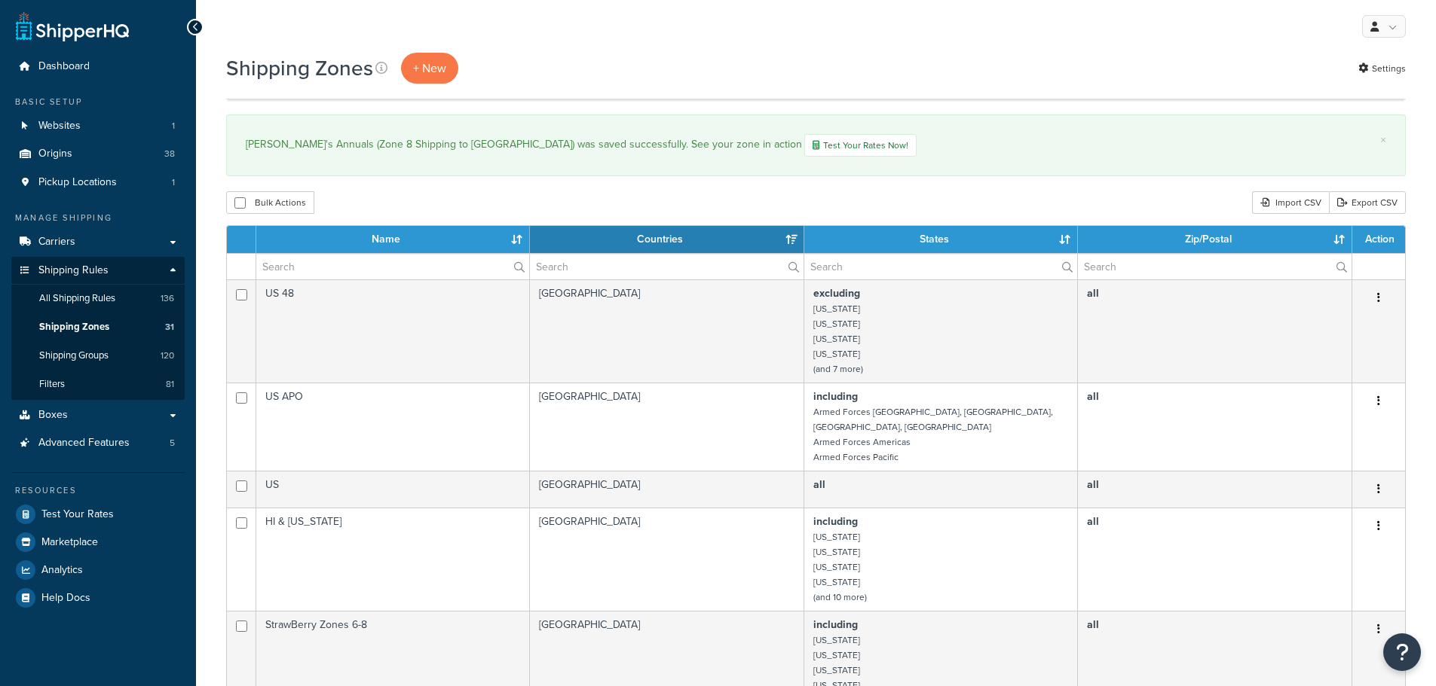
select select "15"
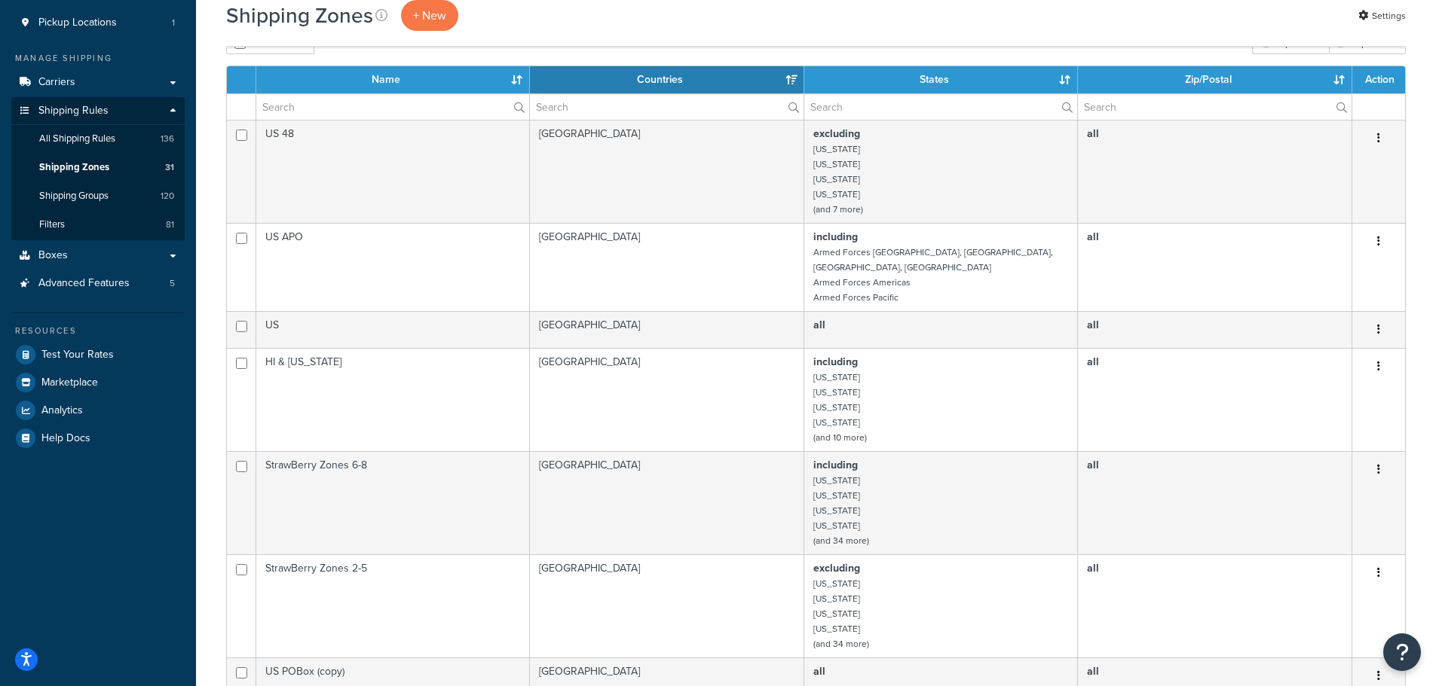
scroll to position [151, 0]
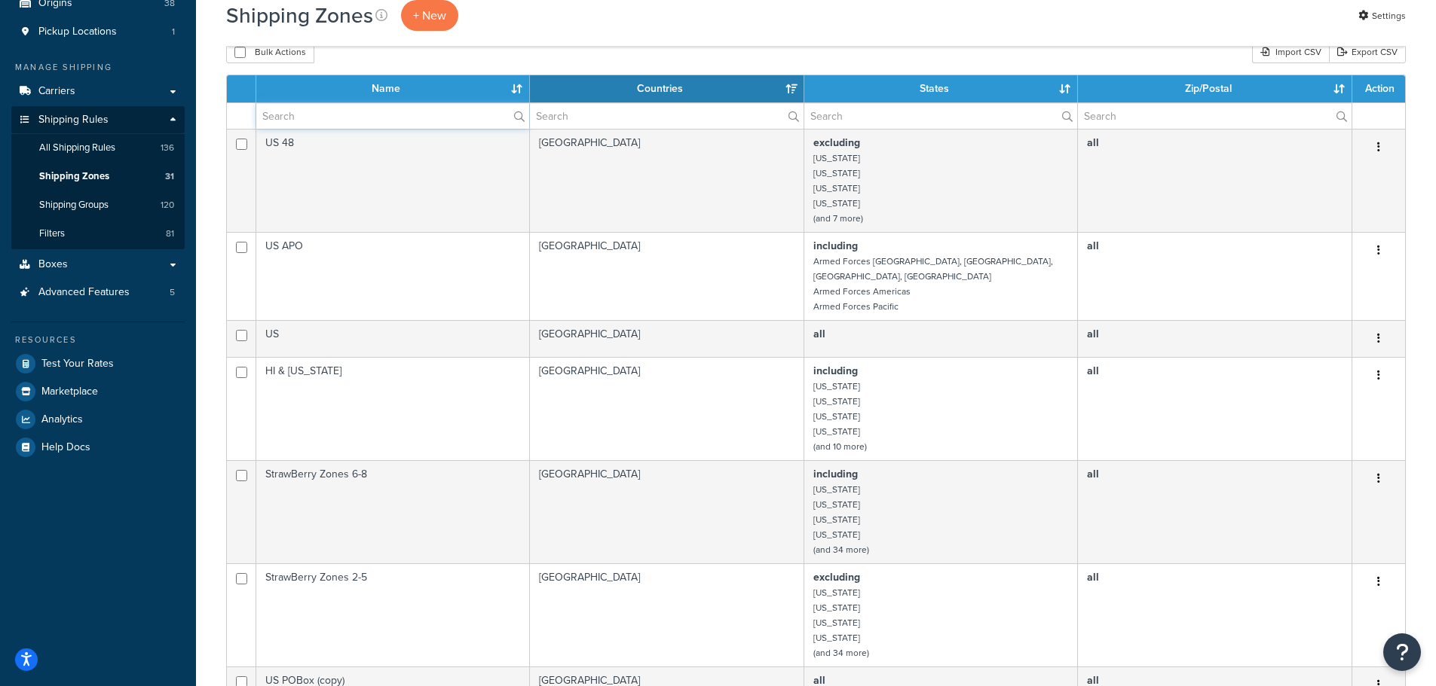
click at [348, 122] on input "text" at bounding box center [392, 116] width 273 height 26
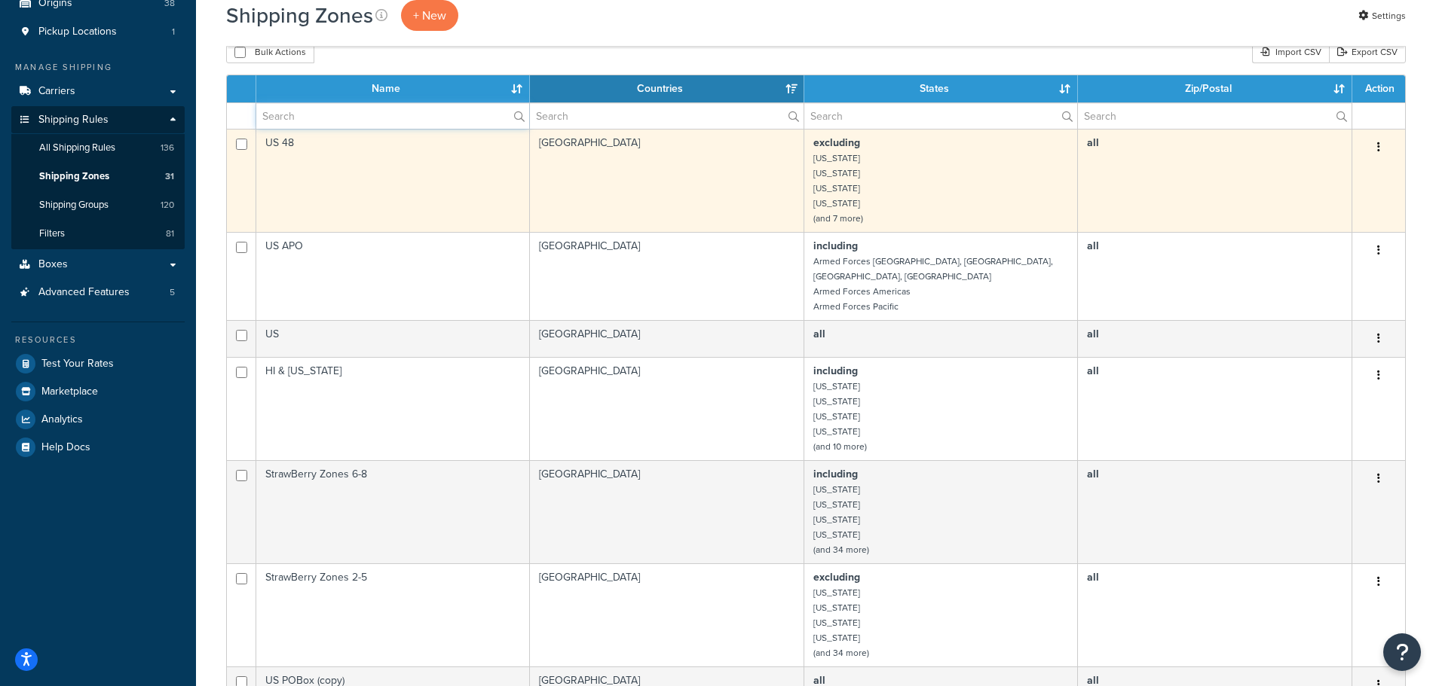
type input "[PERSON_NAME]"
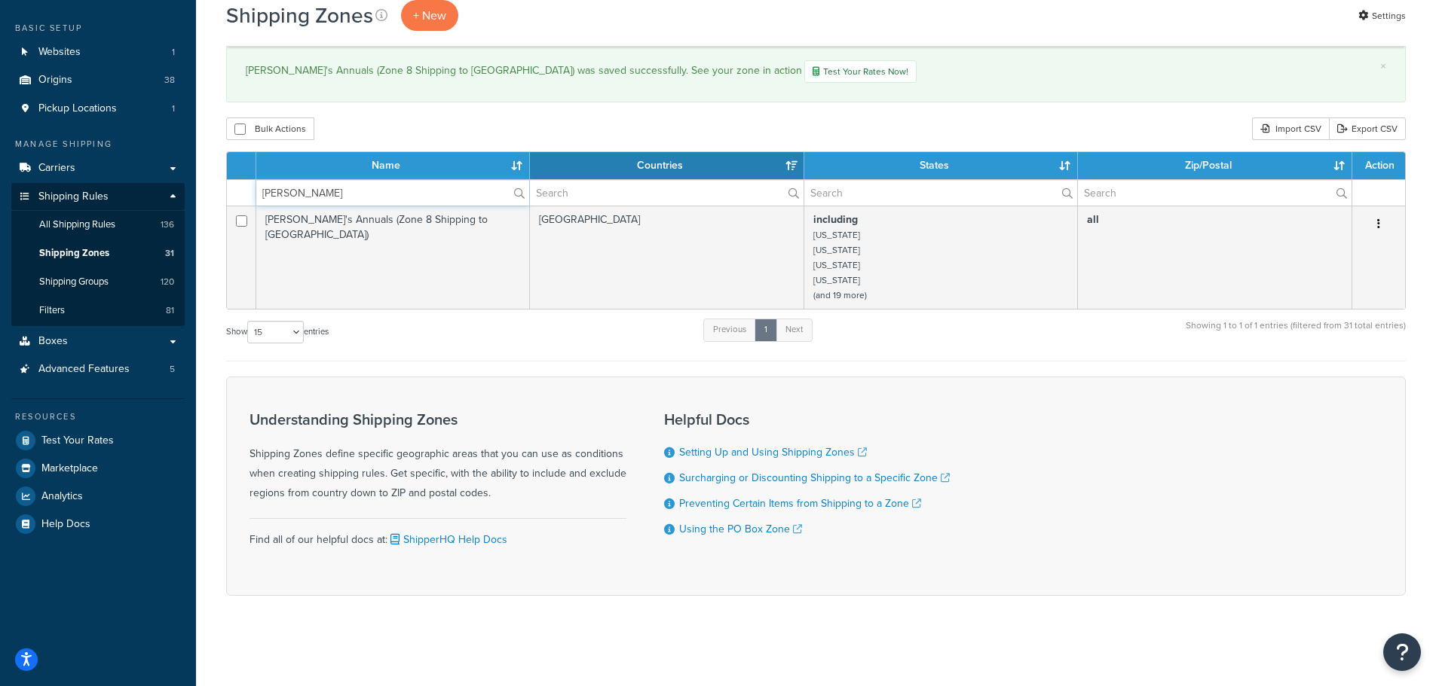
scroll to position [75, 0]
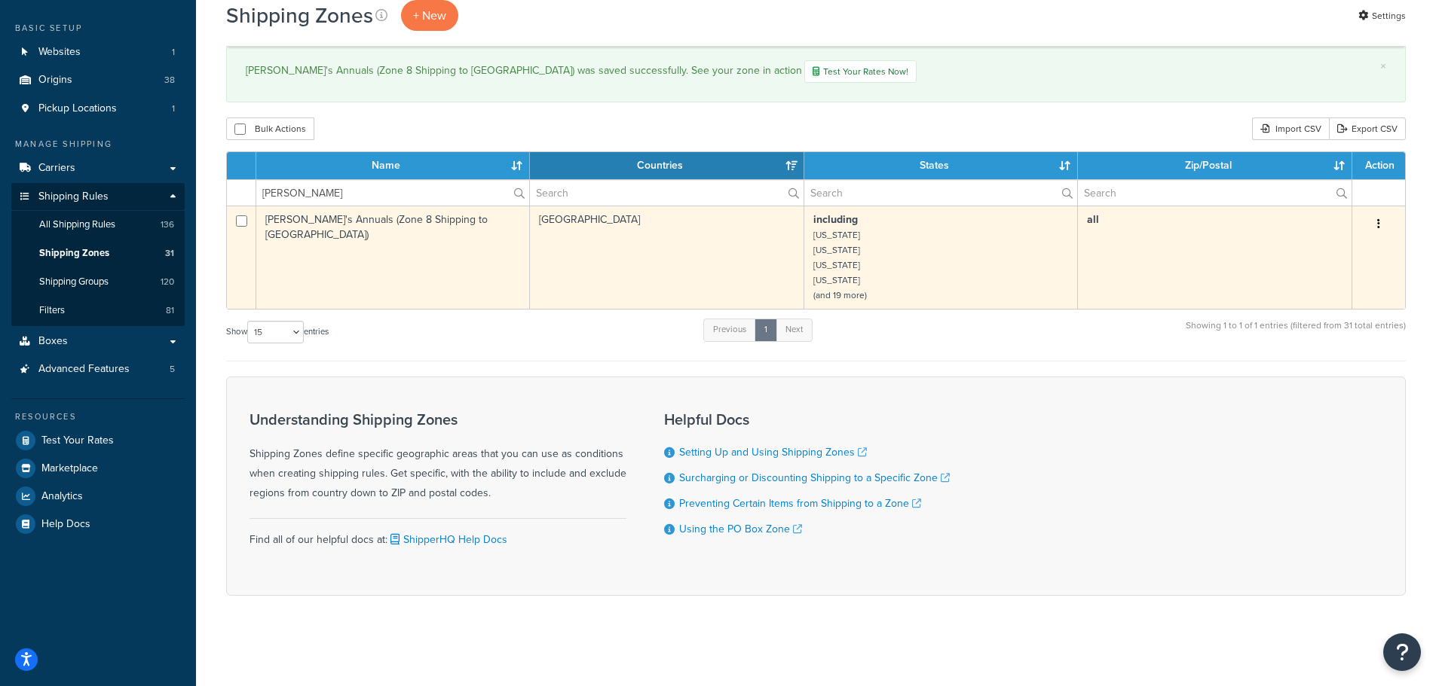
click at [360, 215] on td "[PERSON_NAME]'s Annuals (Zone 8 Shipping to [GEOGRAPHIC_DATA])" at bounding box center [393, 257] width 274 height 103
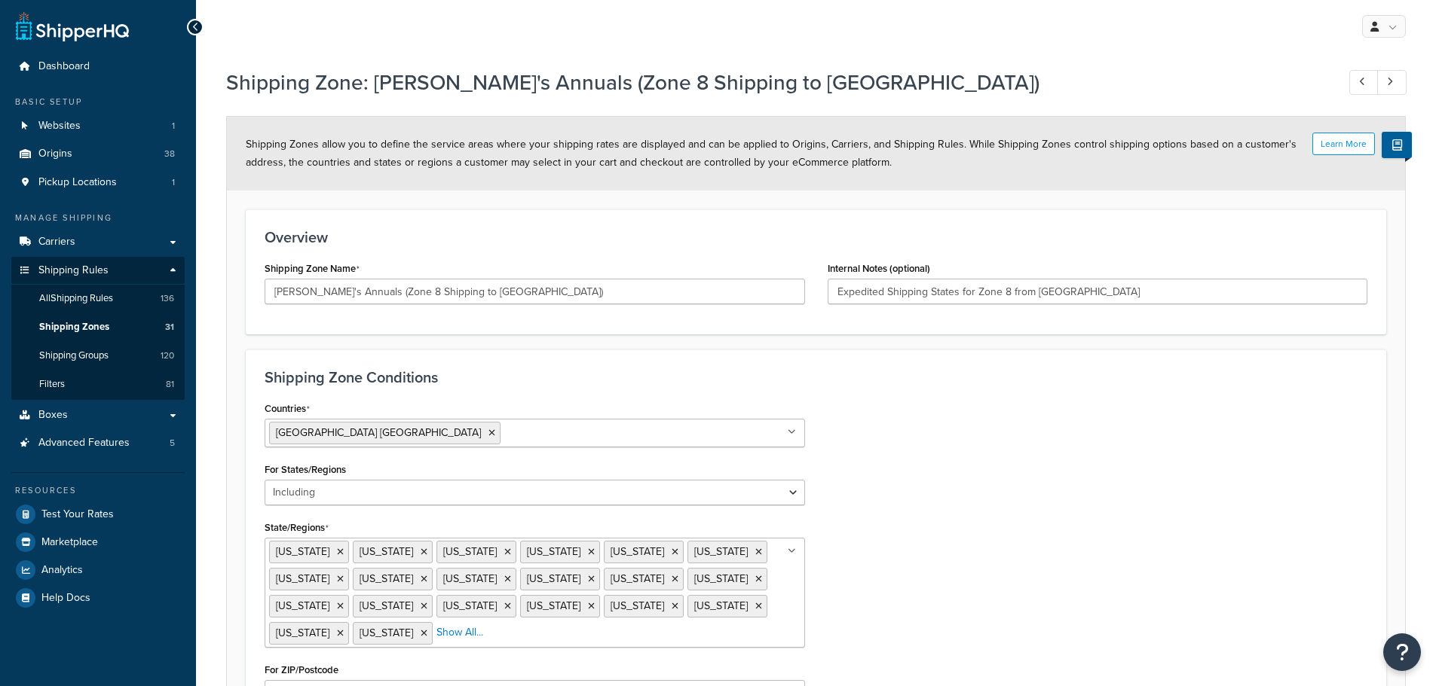
select select "including"
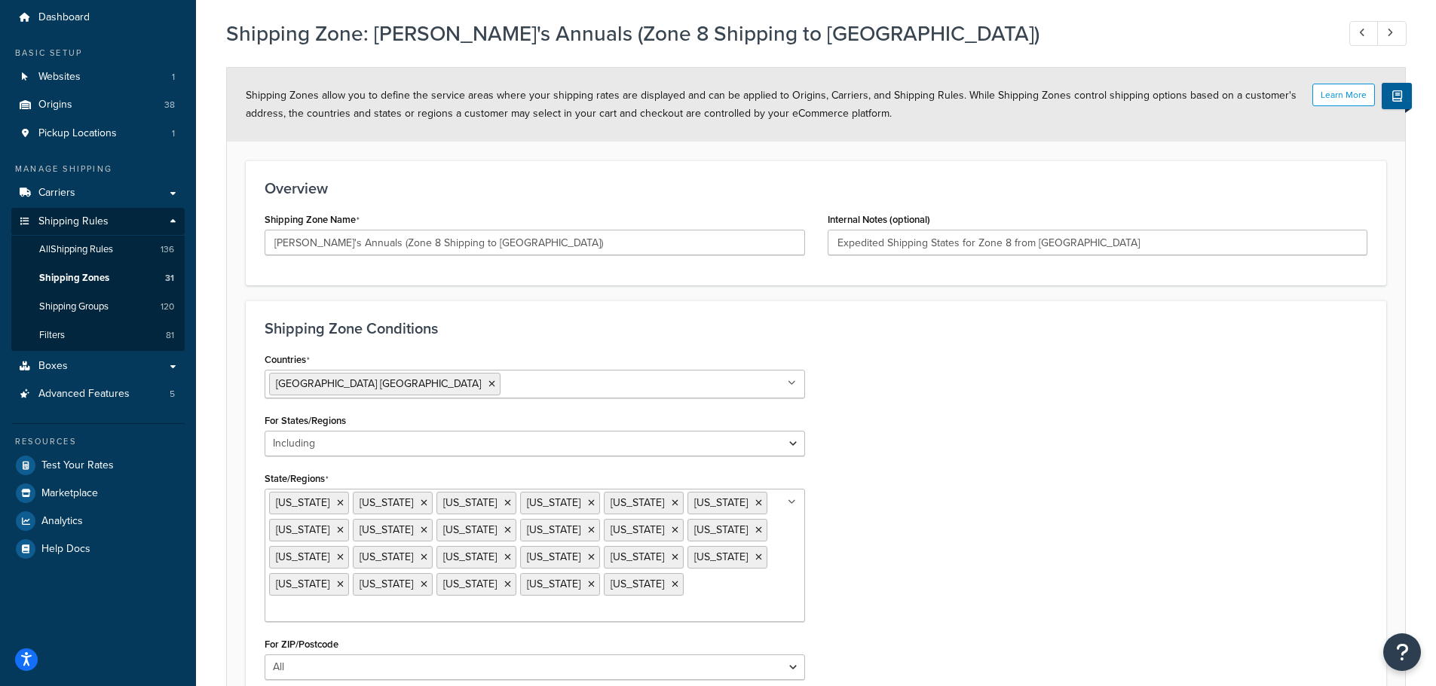
scroll to position [75, 0]
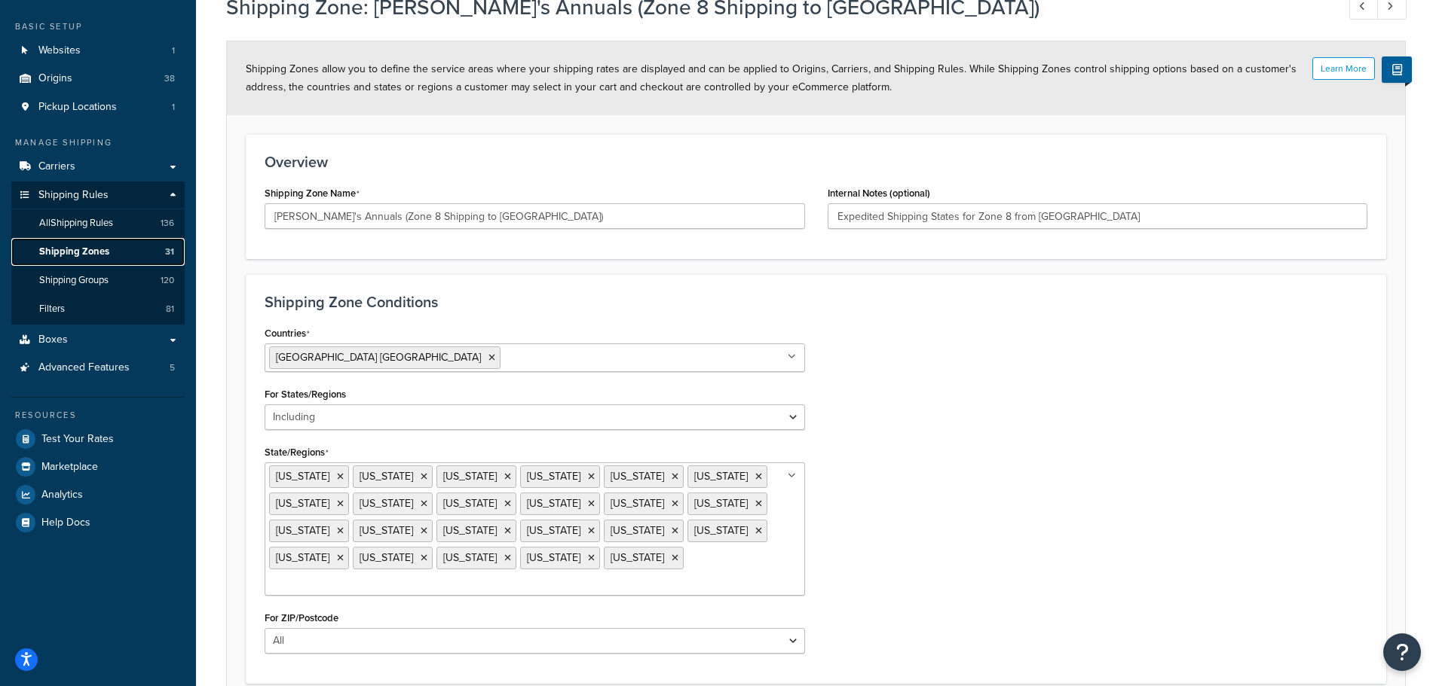
click at [72, 249] on span "Shipping Zones" at bounding box center [74, 252] width 70 height 13
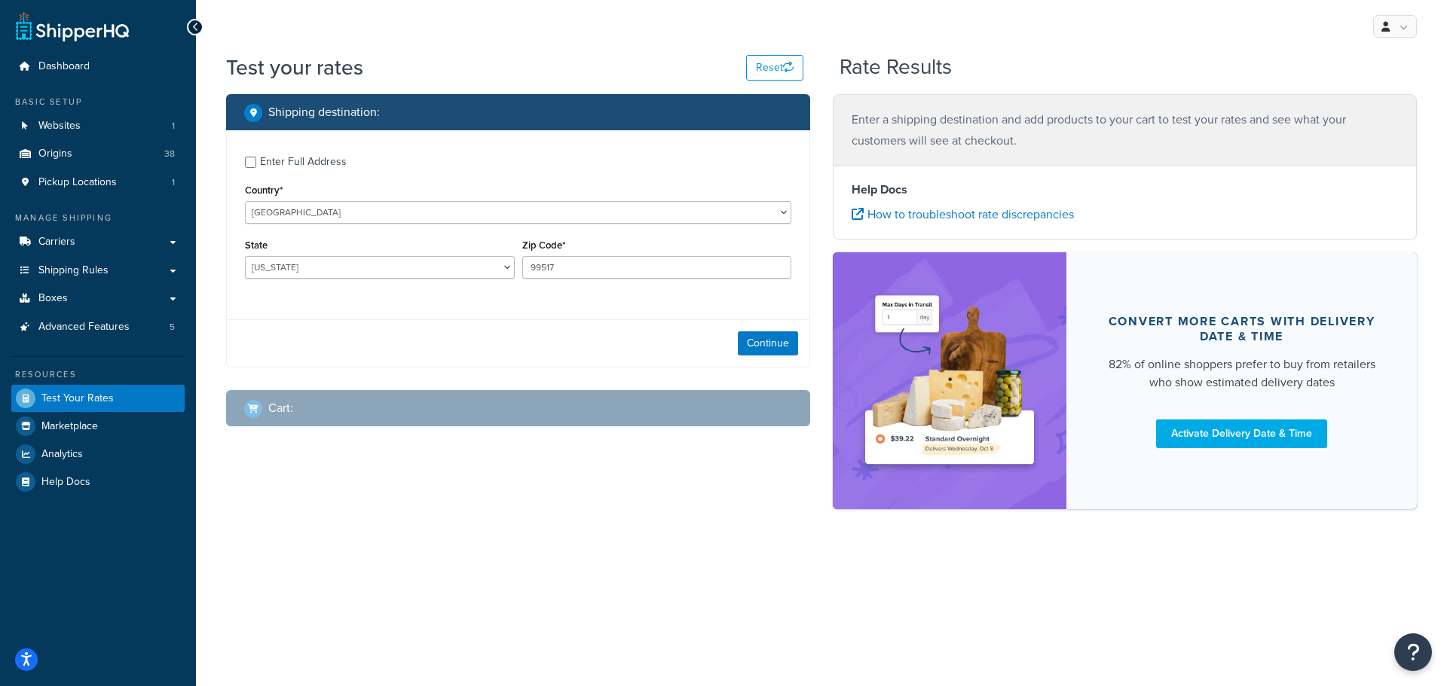
select select "AK"
click at [252, 162] on input "Enter Full Address" at bounding box center [250, 162] width 11 height 11
checkbox input "true"
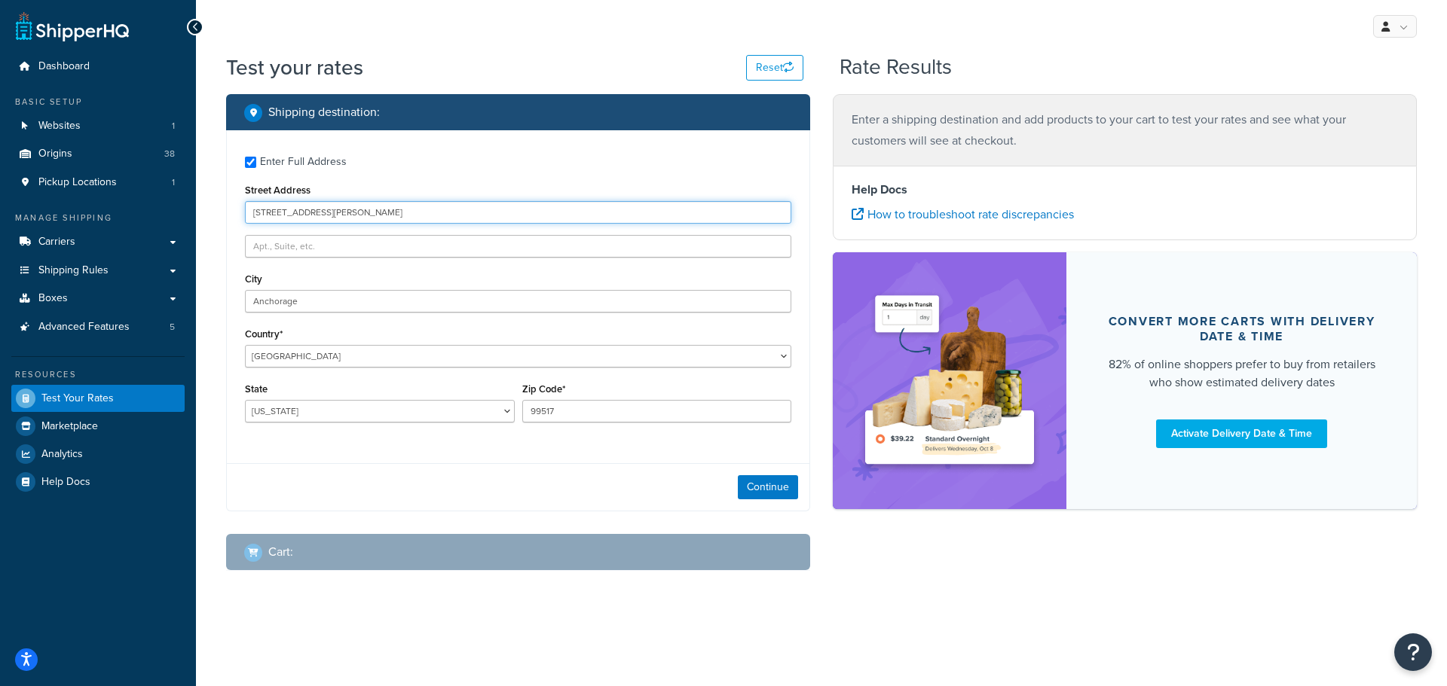
click at [359, 212] on input "[STREET_ADDRESS][PERSON_NAME]" at bounding box center [518, 212] width 546 height 23
click at [382, 173] on div "Enter Full Address Street Address [STREET_ADDRESS][PERSON_NAME] [GEOGRAPHIC_DAT…" at bounding box center [518, 291] width 582 height 322
drag, startPoint x: 352, startPoint y: 211, endPoint x: 170, endPoint y: 210, distance: 182.4
click at [173, 216] on div "Dashboard Basic Setup Websites 1 Origins 38 Pickup Locations 1 Manage Shipping …" at bounding box center [723, 343] width 1447 height 686
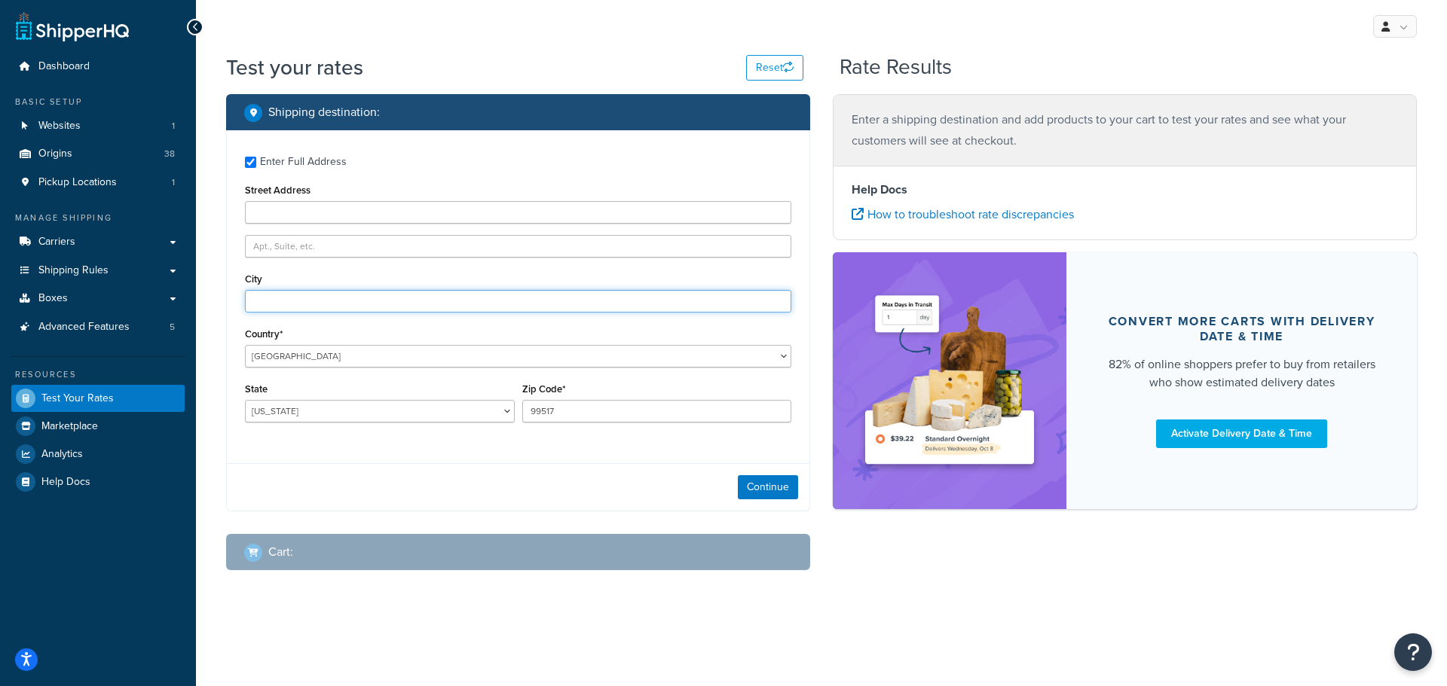
drag, startPoint x: 302, startPoint y: 300, endPoint x: 213, endPoint y: 294, distance: 89.1
click at [214, 296] on div "Test your rates Reset Rate Results Shipping destination : Enter Full Address St…" at bounding box center [821, 342] width 1251 height 579
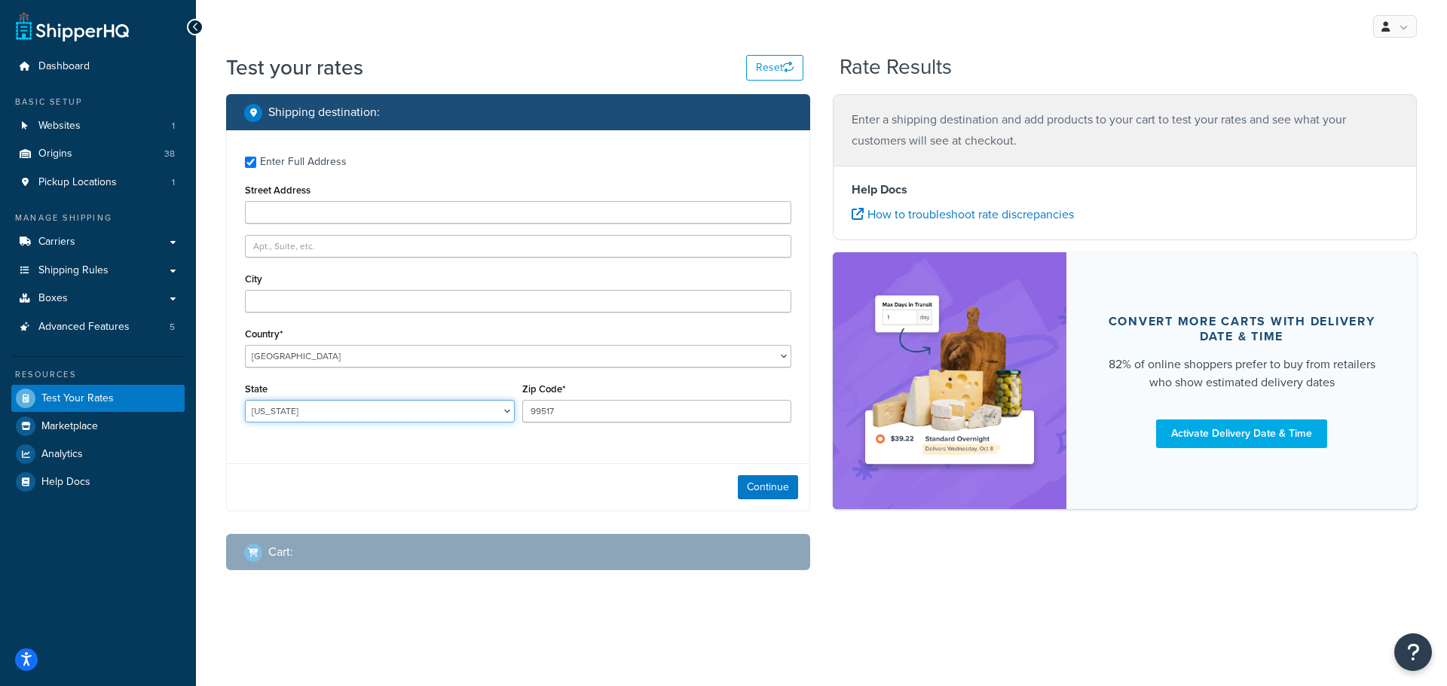
drag, startPoint x: 285, startPoint y: 405, endPoint x: 230, endPoint y: 405, distance: 55.0
click at [230, 405] on div "Enter Full Address Street Address City Country* [GEOGRAPHIC_DATA] [GEOGRAPHIC_D…" at bounding box center [518, 291] width 582 height 322
drag, startPoint x: 211, startPoint y: 201, endPoint x: 249, endPoint y: 145, distance: 67.7
click at [213, 197] on div "Test your rates Reset Rate Results Shipping destination : Enter Full Address St…" at bounding box center [821, 342] width 1251 height 579
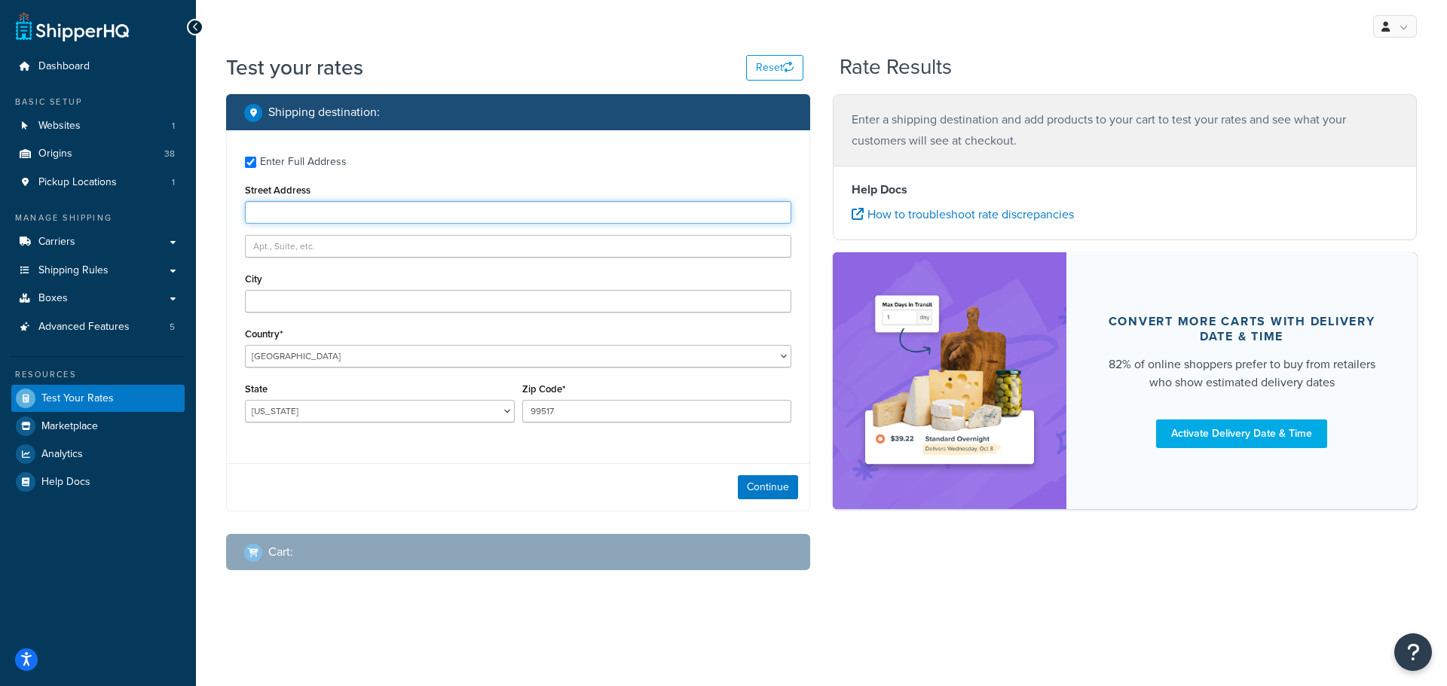
click at [287, 208] on input "Street Address" at bounding box center [518, 212] width 546 height 23
type input "[STREET_ADDRESS][PERSON_NAME]"
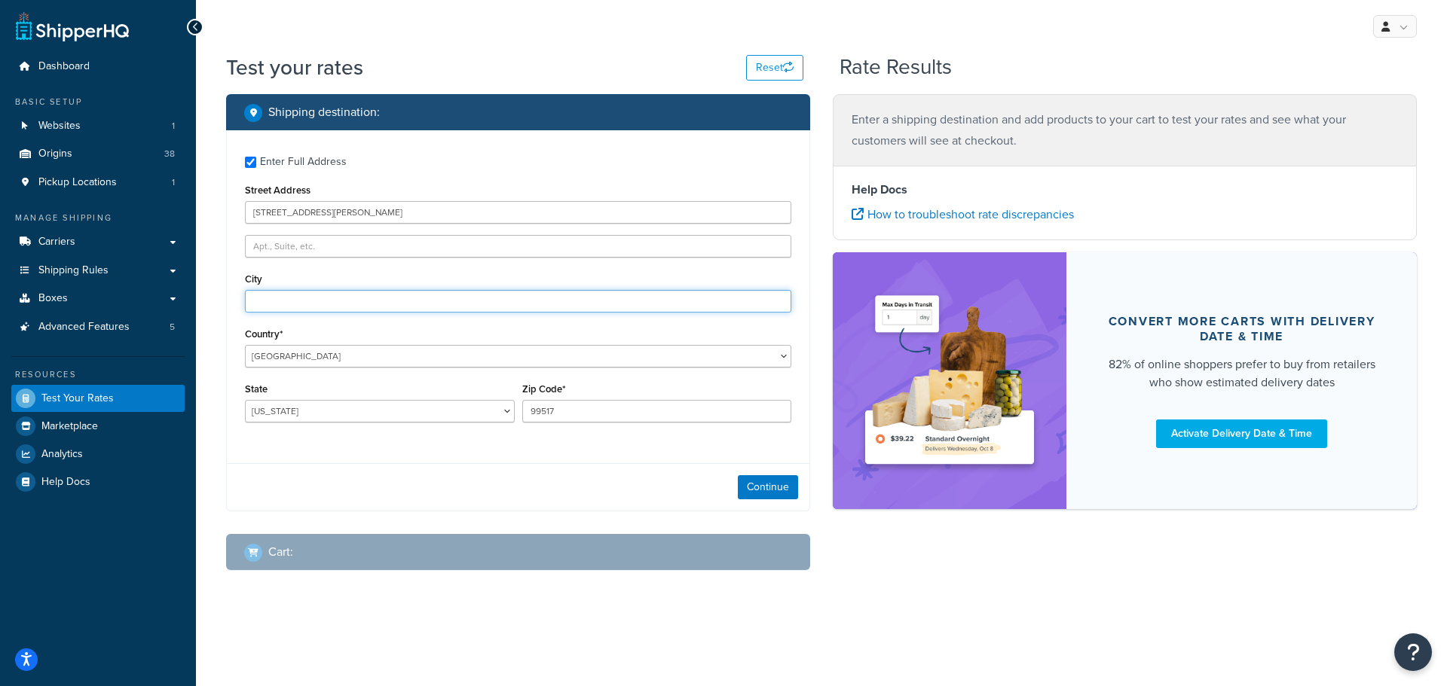
click at [272, 298] on input "City" at bounding box center [518, 301] width 546 height 23
type input "Wendell, I"
drag, startPoint x: 311, startPoint y: 296, endPoint x: 225, endPoint y: 295, distance: 85.9
click at [227, 295] on div "Enter Full Address Street Address 4707 Spenard Rd City Wendell, I Country* Unit…" at bounding box center [518, 291] width 582 height 322
click at [342, 230] on div "Enter Full Address Street Address 4707 Spenard Rd City Country* United States U…" at bounding box center [518, 291] width 582 height 322
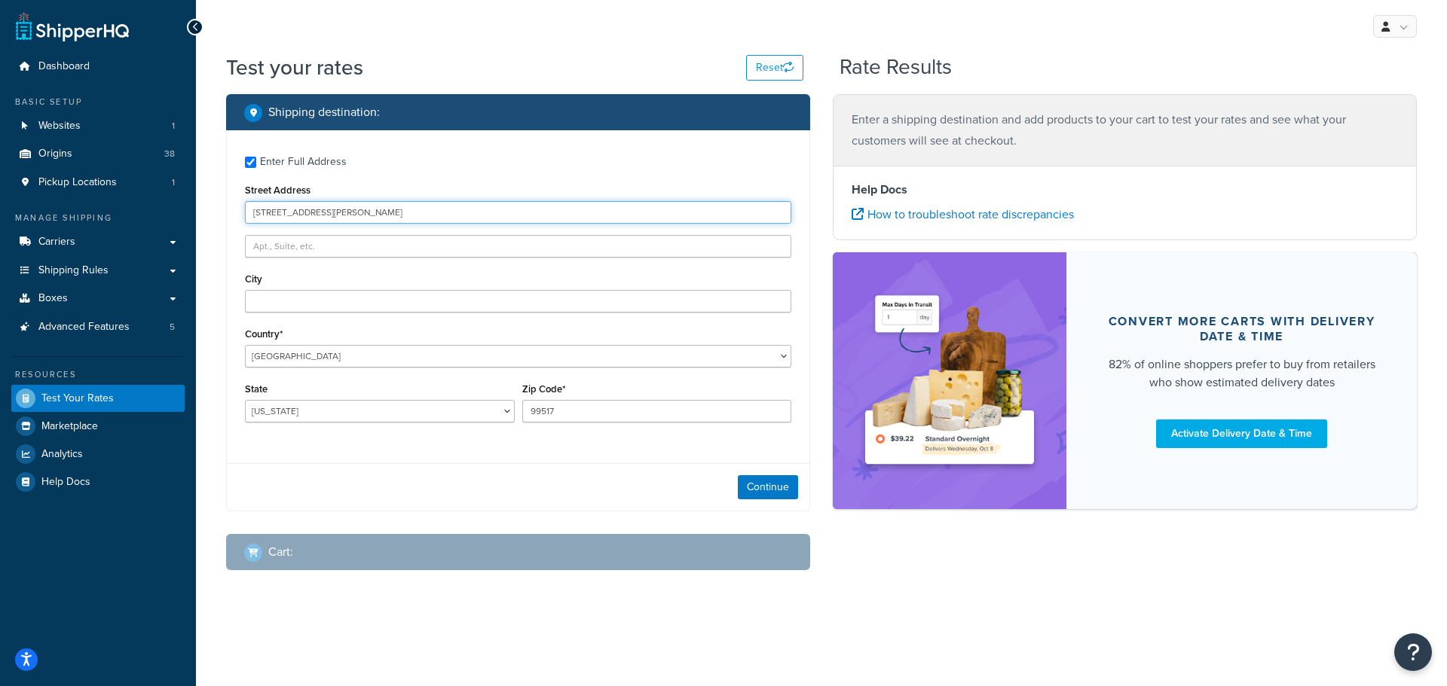
click at [356, 217] on input "4707 Spenard Rd" at bounding box center [518, 212] width 546 height 23
drag, startPoint x: 217, startPoint y: 252, endPoint x: 236, endPoint y: 189, distance: 66.0
click at [228, 231] on div "Shipping destination : Enter Full Address Street Address 4707 Spenard Rd City C…" at bounding box center [518, 344] width 607 height 500
click at [246, 159] on input "Enter Full Address" at bounding box center [250, 162] width 11 height 11
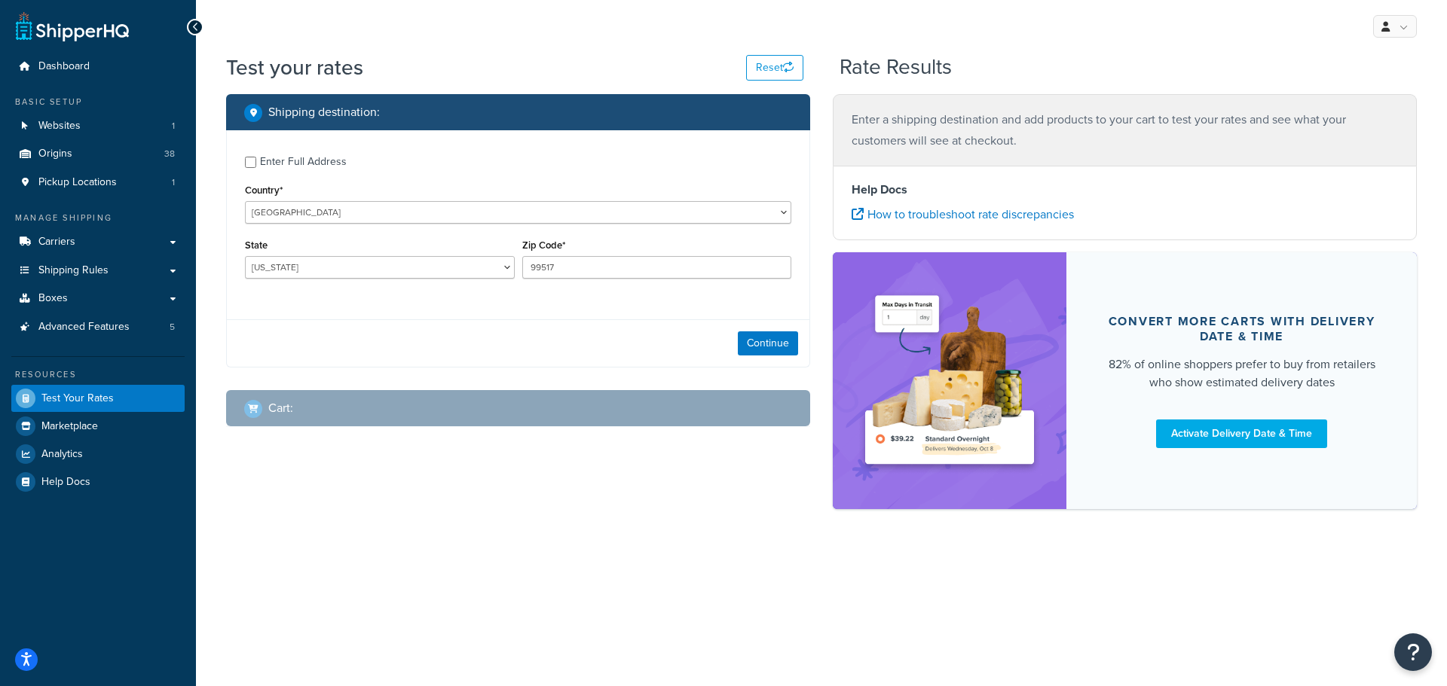
click at [252, 174] on div "Enter Full Address Country* United States United Kingdom Afghanistan Åland Isla…" at bounding box center [518, 219] width 582 height 178
click at [253, 157] on input "Enter Full Address" at bounding box center [250, 162] width 11 height 11
checkbox input "true"
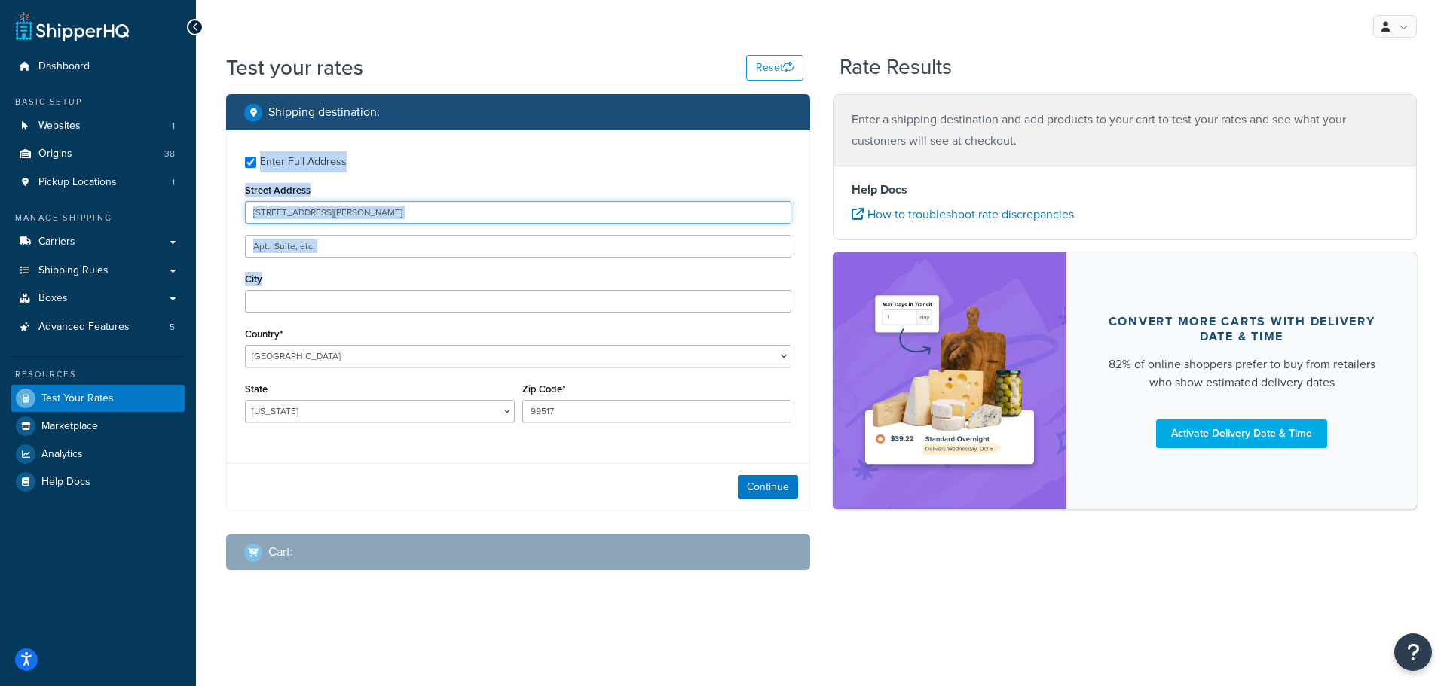
click at [318, 213] on input "4707 Spenard Rd" at bounding box center [518, 212] width 546 height 23
click at [349, 222] on input "4707 Spenard Rd" at bounding box center [518, 212] width 546 height 23
drag, startPoint x: 344, startPoint y: 214, endPoint x: 219, endPoint y: 211, distance: 125.1
click at [219, 211] on div "Shipping destination : Enter Full Address Street Address 4707 Spenard Rd City C…" at bounding box center [518, 344] width 607 height 500
type input "789 Broadway"
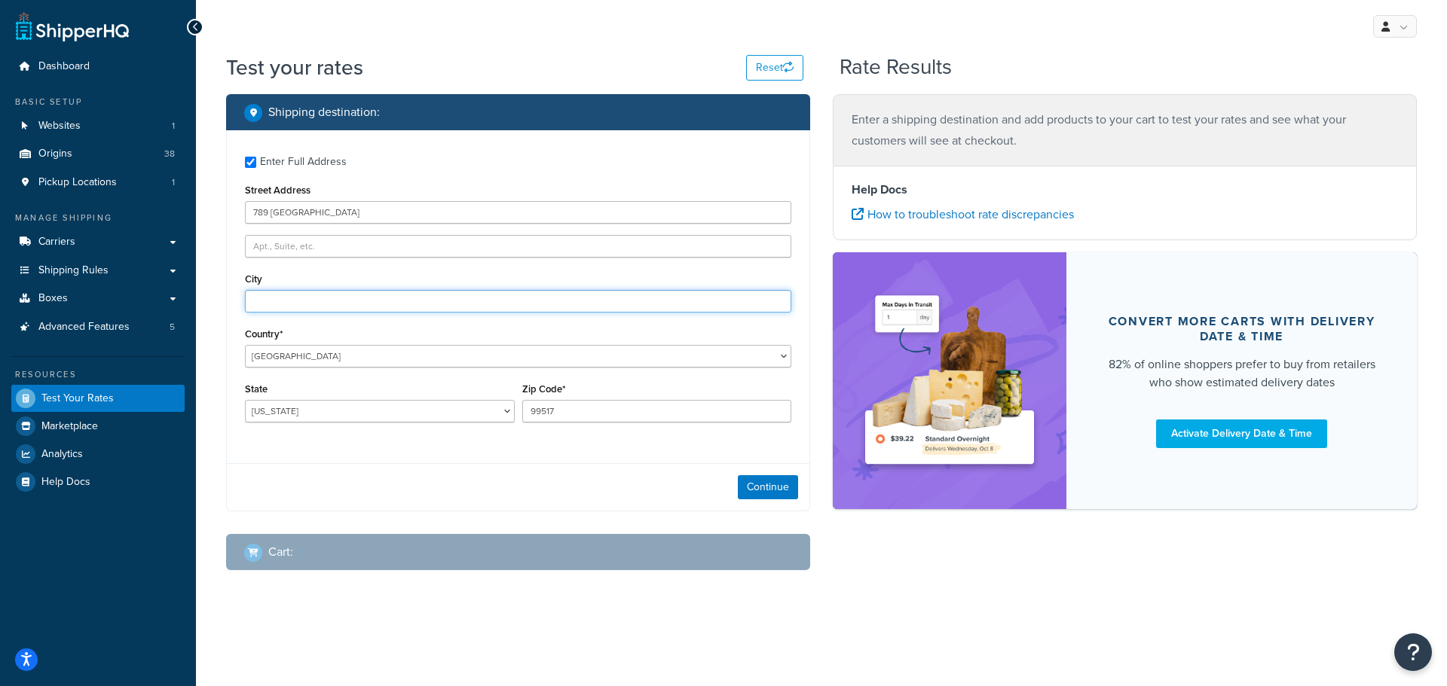
click at [267, 296] on input "City" at bounding box center [518, 301] width 546 height 23
type input "N"
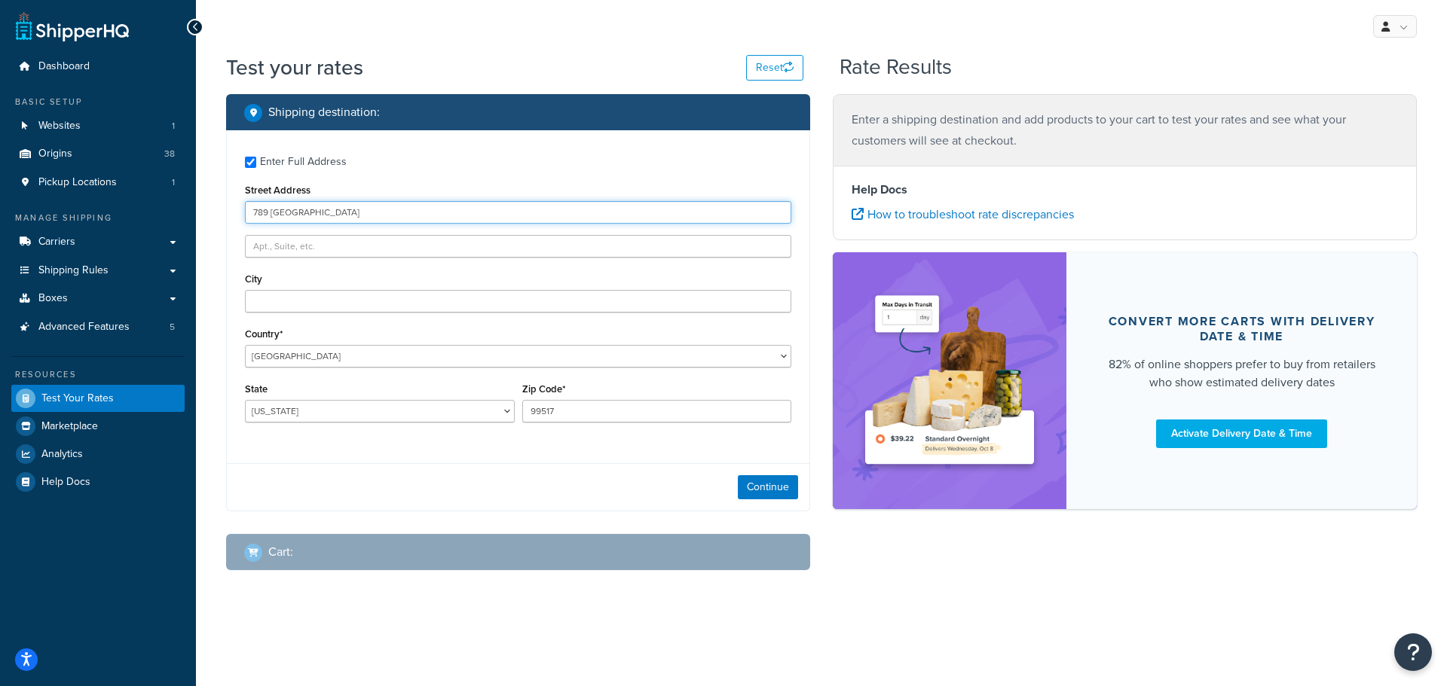
click at [218, 203] on div "Shipping destination : Enter Full Address Street Address 789 Broadway City Coun…" at bounding box center [518, 344] width 607 height 500
click at [295, 210] on input "Street Address" at bounding box center [518, 212] width 546 height 23
type input "10944 Chances R Rd."
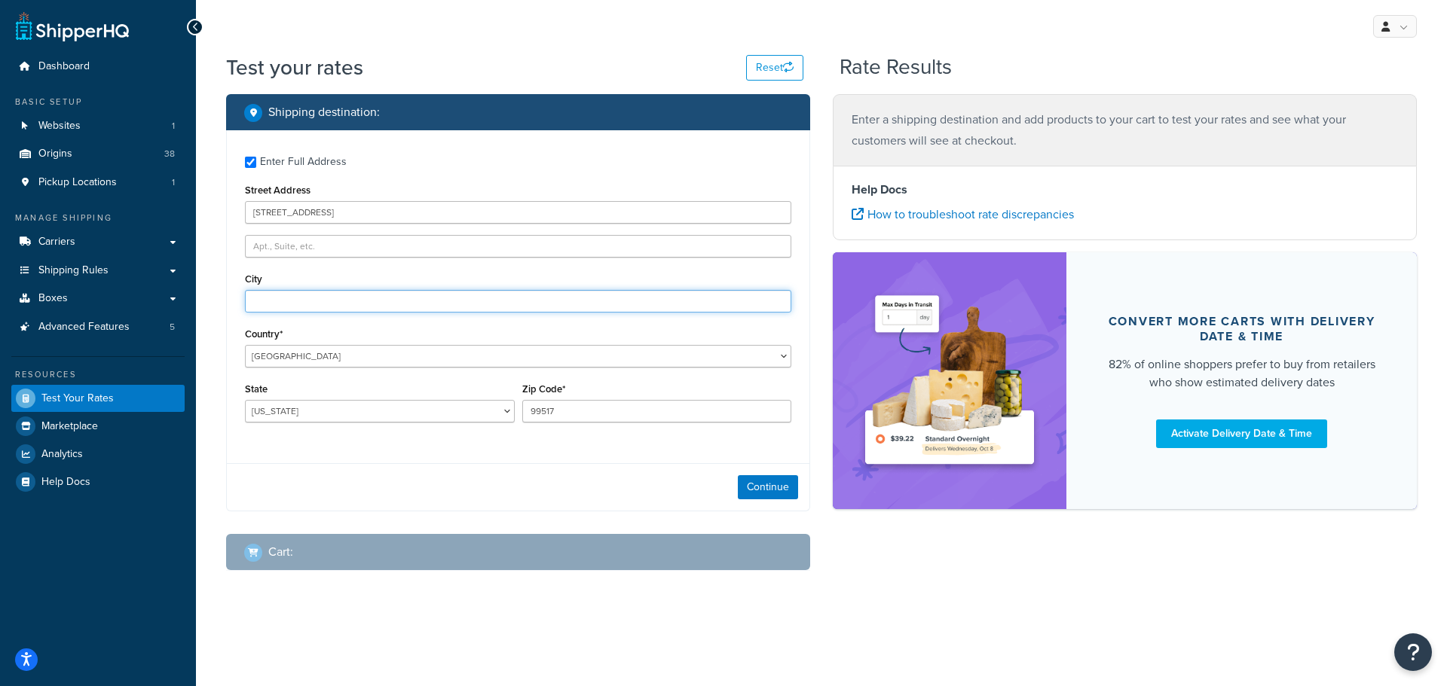
type input "Penn Valley"
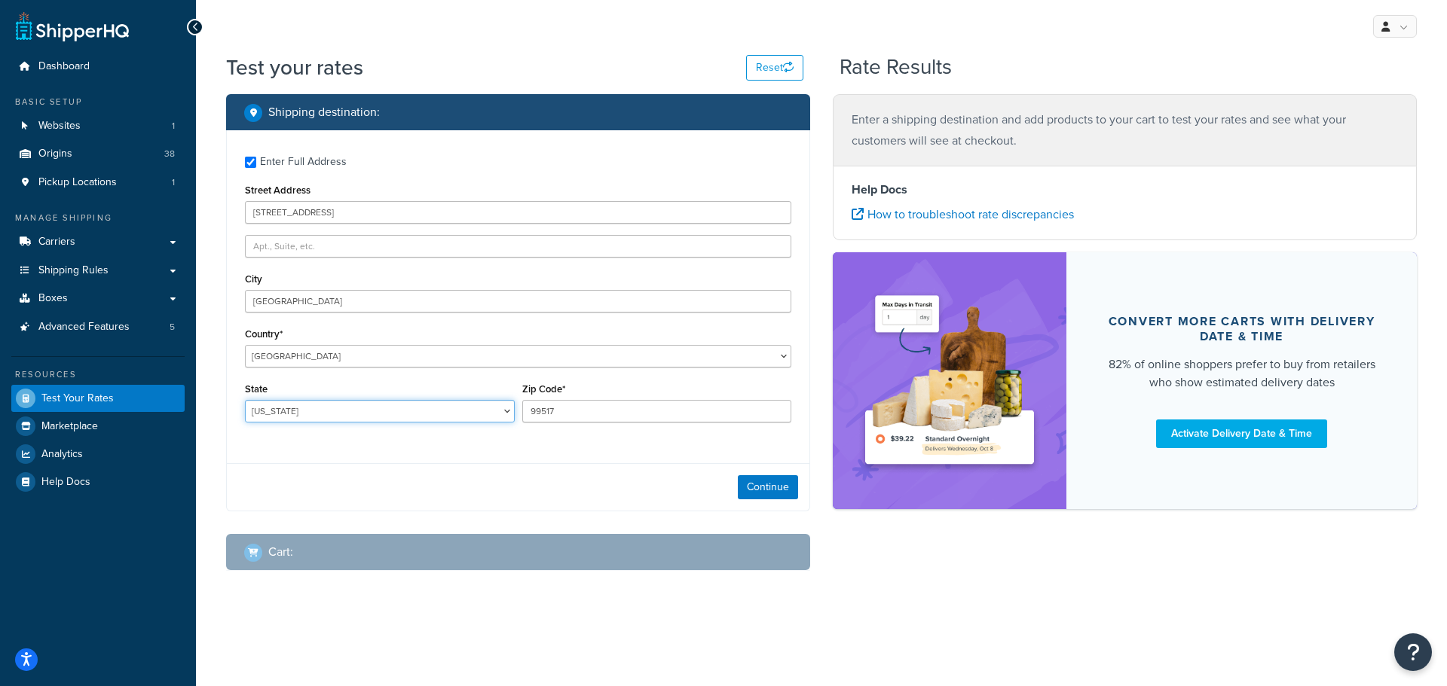
click at [298, 405] on select "Alabama Alaska American Samoa Arizona Arkansas Armed Forces Americas Armed Forc…" at bounding box center [380, 411] width 270 height 23
select select "CA"
click at [245, 401] on select "Alabama Alaska American Samoa Arizona Arkansas Armed Forces Americas Armed Forc…" at bounding box center [380, 411] width 270 height 23
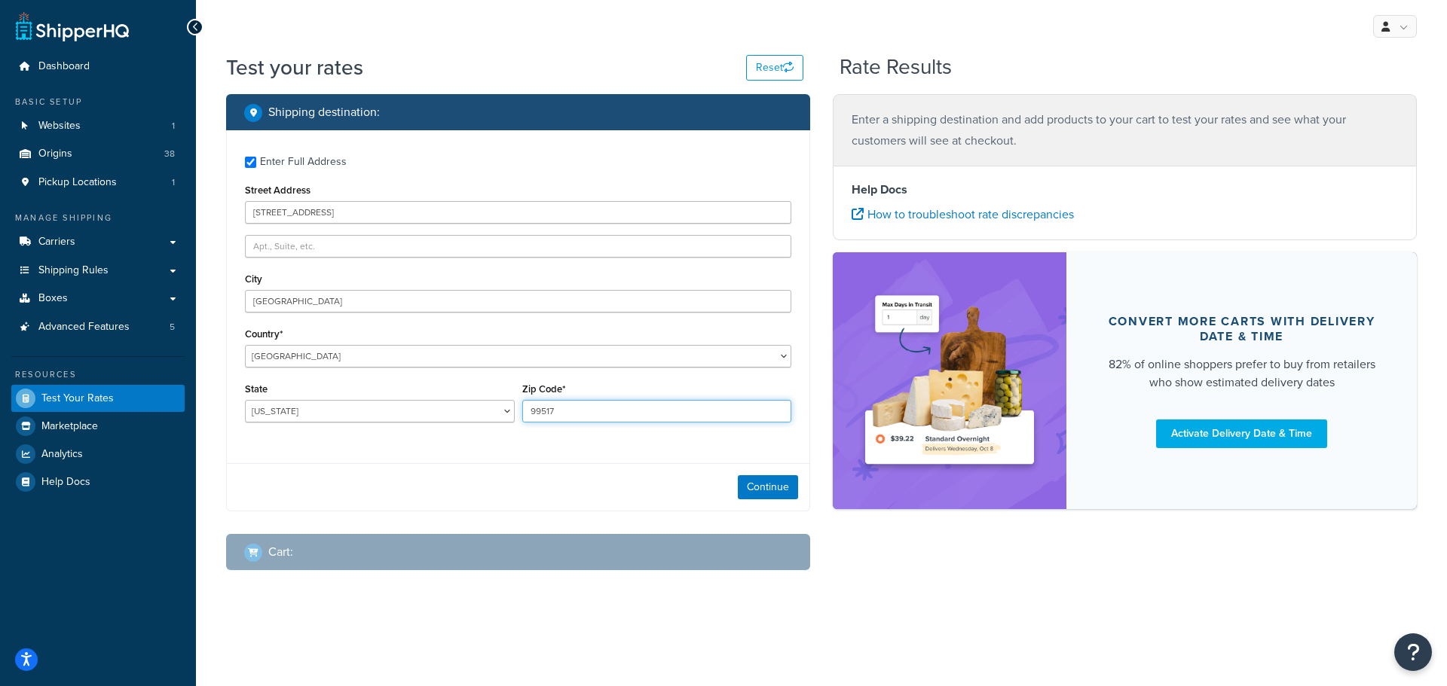
click at [582, 413] on input "99517" at bounding box center [657, 411] width 270 height 23
drag, startPoint x: 584, startPoint y: 413, endPoint x: 462, endPoint y: 396, distance: 123.2
click at [462, 396] on div "State Alabama Alaska American Samoa Arizona Arkansas Armed Forces Americas Arme…" at bounding box center [518, 406] width 554 height 55
type input "95946"
click at [482, 461] on div "Enter Full Address Street Address 10944 Chances R Rd. City Penn Valley Country*…" at bounding box center [518, 320] width 584 height 381
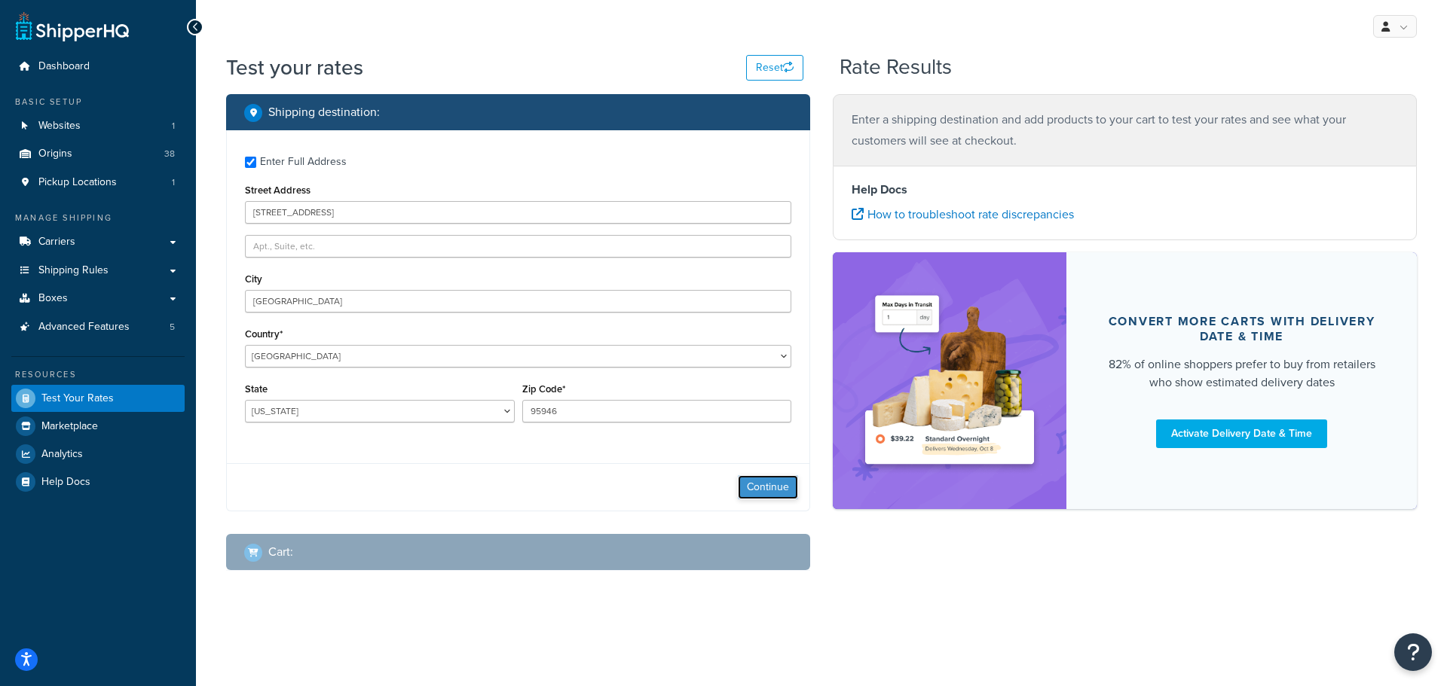
click at [763, 494] on button "Continue" at bounding box center [768, 487] width 60 height 24
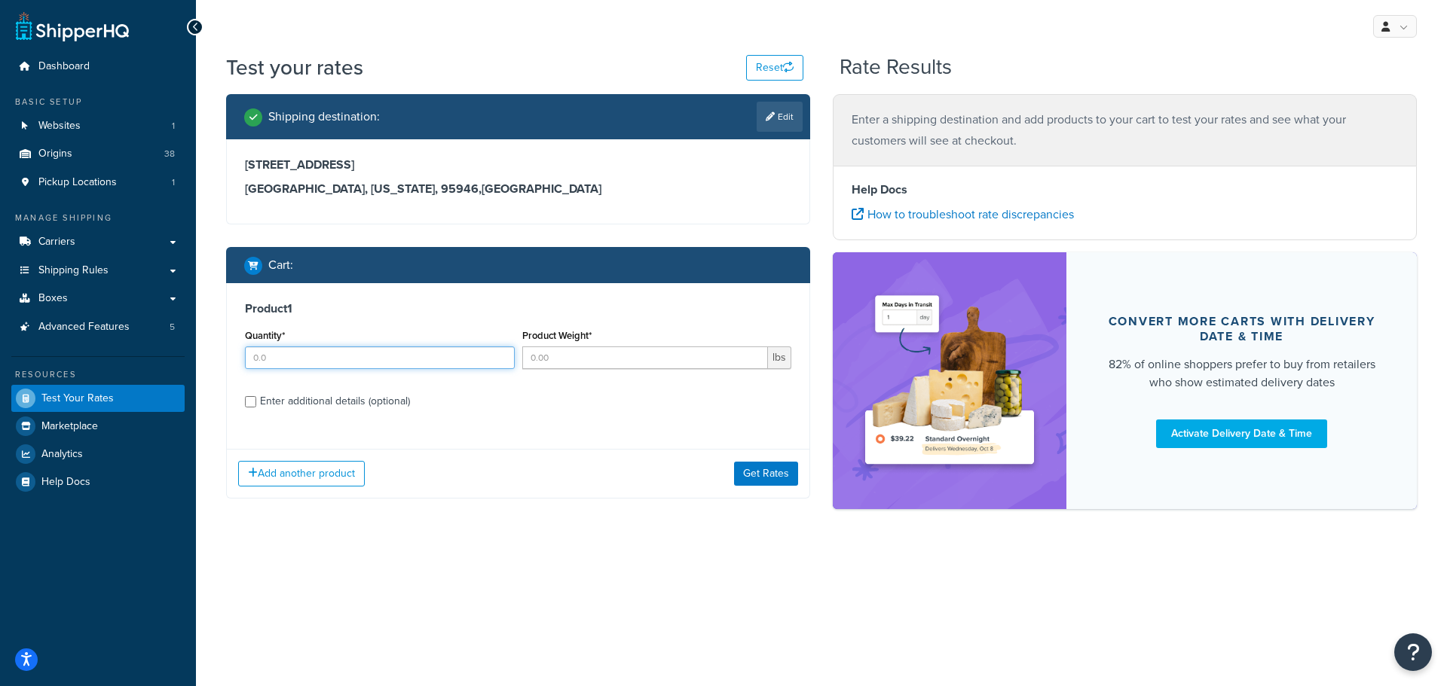
click at [286, 359] on input "Quantity*" at bounding box center [380, 358] width 270 height 23
type input "4"
click at [586, 362] on input "Product Weight*" at bounding box center [645, 358] width 246 height 23
type input "1.1"
click at [248, 402] on input "Enter additional details (optional)" at bounding box center [250, 401] width 11 height 11
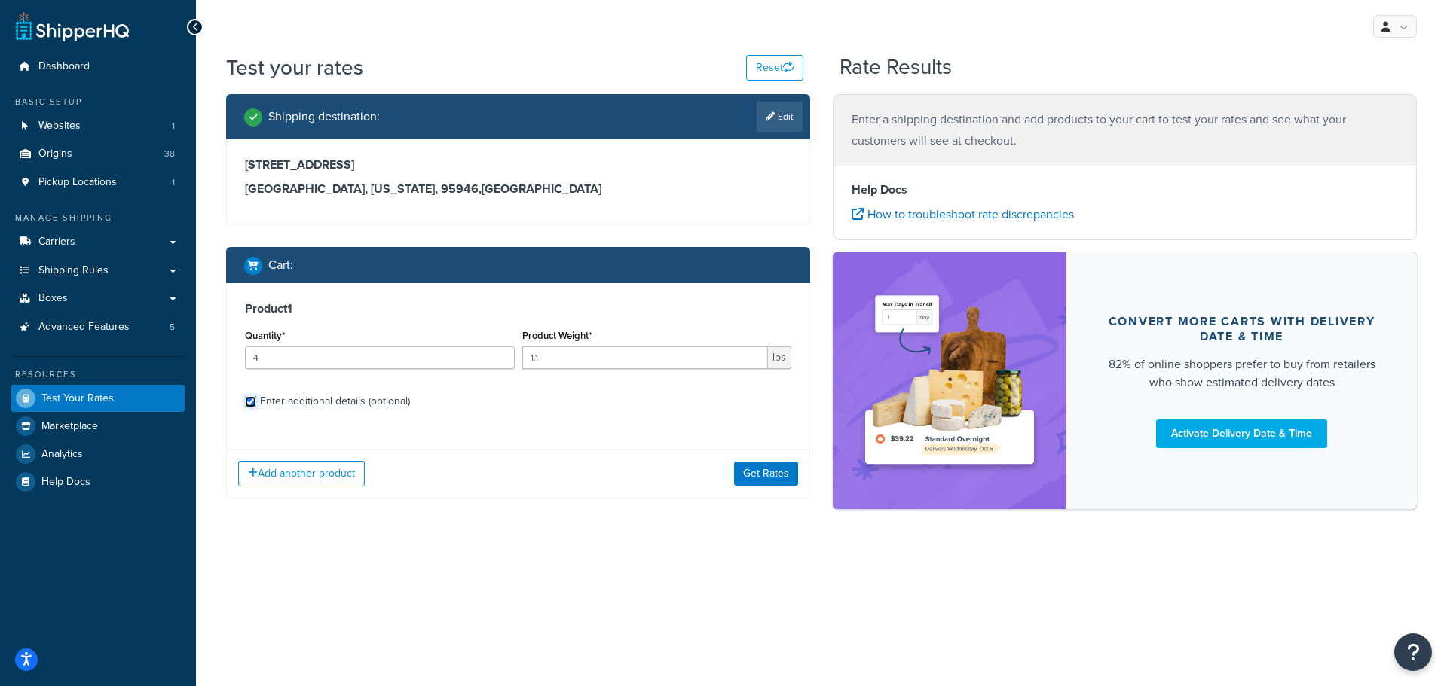
checkbox input "true"
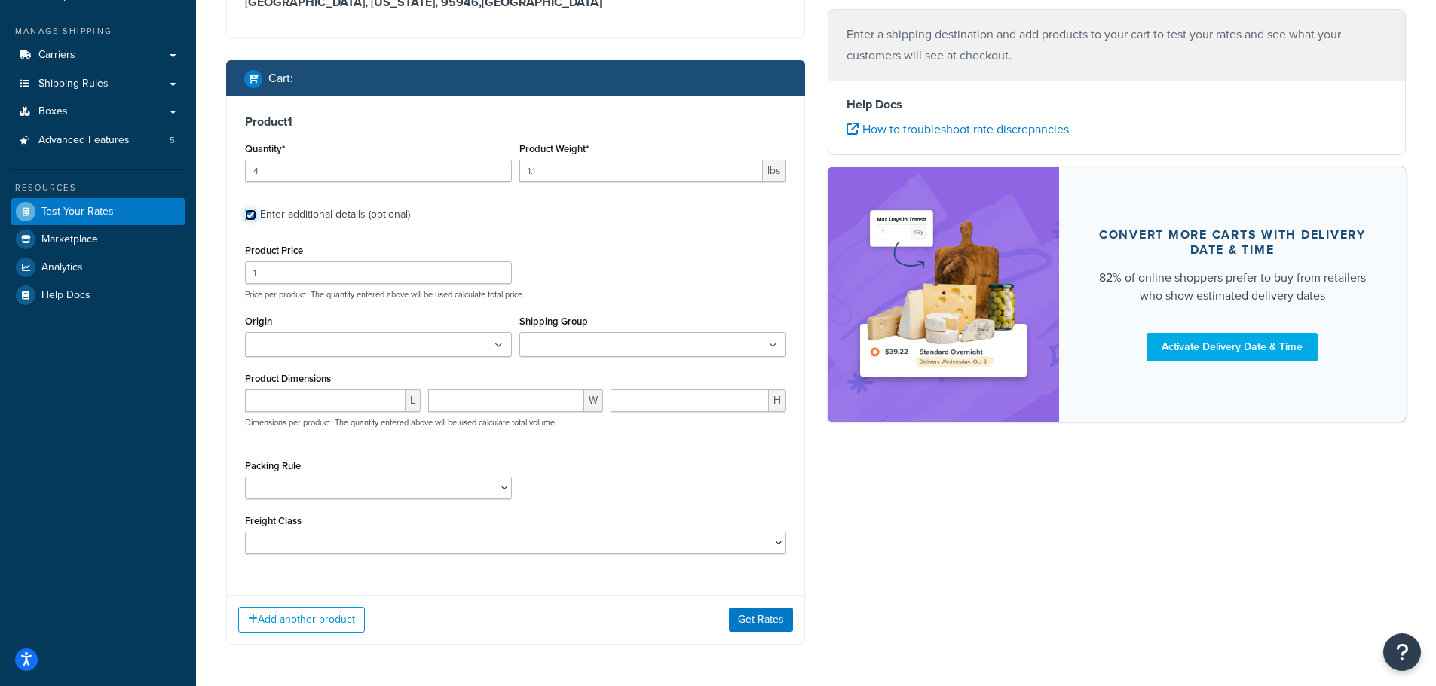
scroll to position [226, 0]
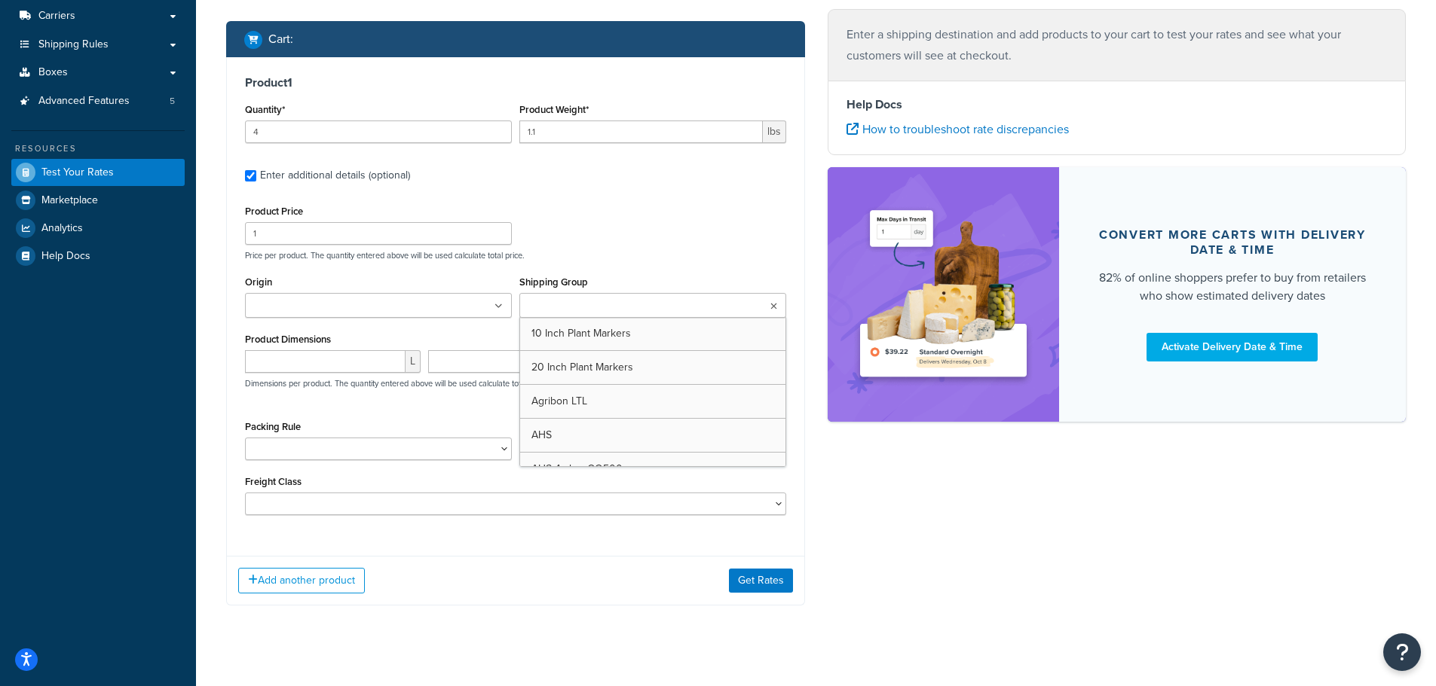
click at [545, 309] on input "Shipping Group" at bounding box center [590, 306] width 133 height 17
drag, startPoint x: 275, startPoint y: 135, endPoint x: 215, endPoint y: 130, distance: 60.5
click at [215, 130] on div "Shipping destination : Edit 10944 Chances R Rd. Penn Valley, California, 95946 …" at bounding box center [515, 248] width 601 height 760
type input "14"
click at [595, 220] on div "Product Price 1 Price per product. The quantity entered above will be used calc…" at bounding box center [515, 231] width 549 height 60
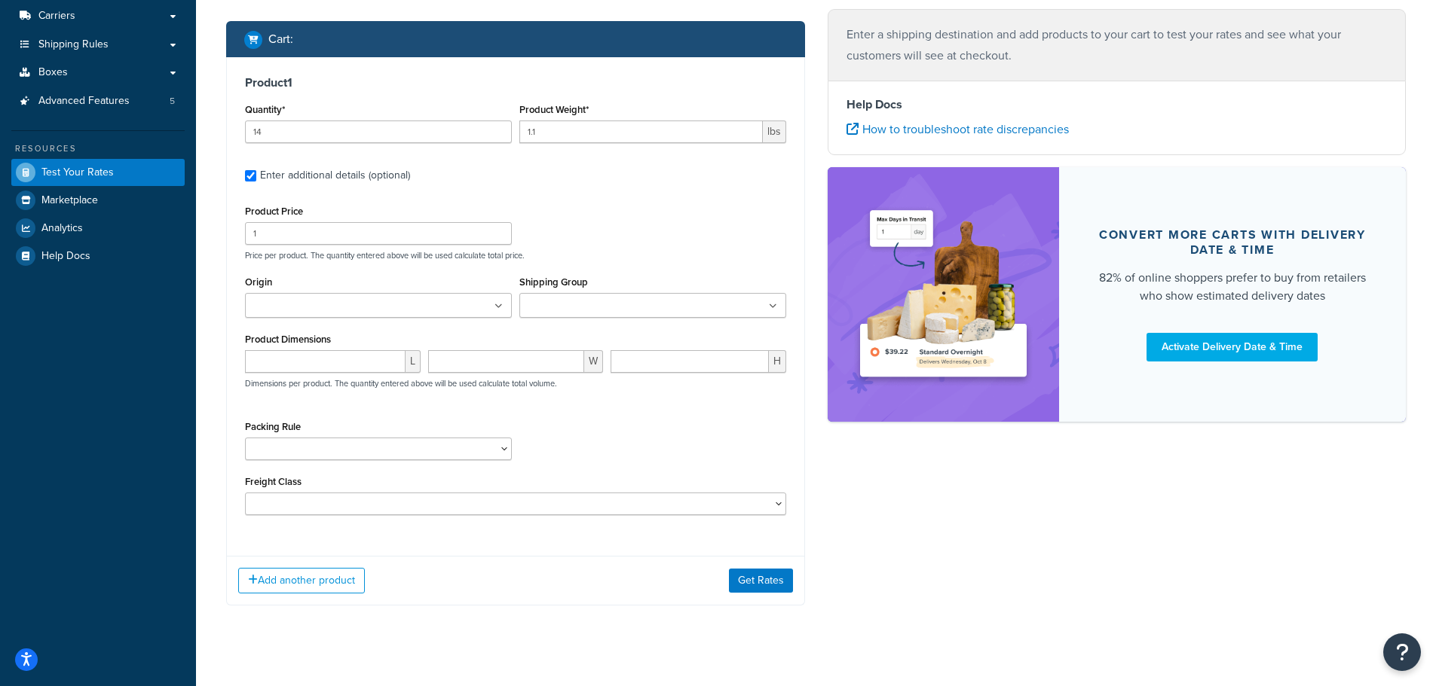
click at [551, 304] on input "Shipping Group" at bounding box center [590, 306] width 133 height 17
type input "Annie"
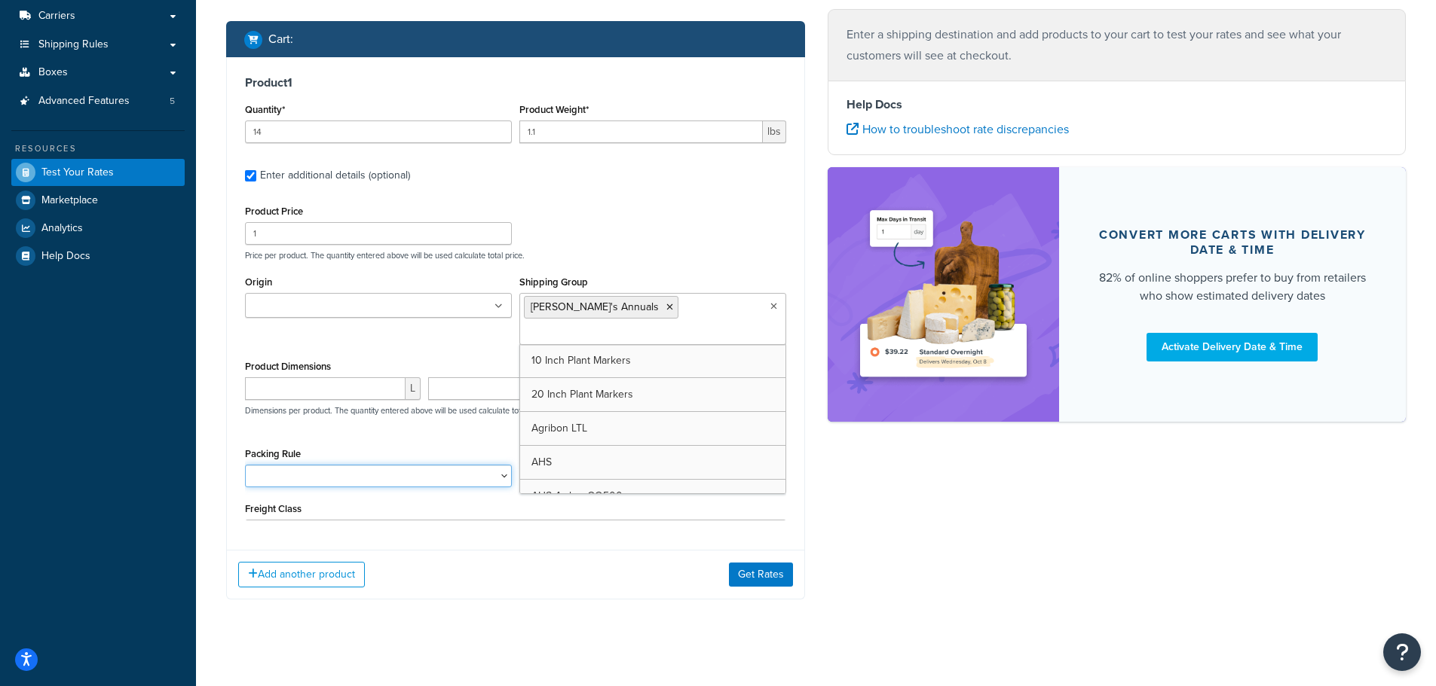
click at [271, 465] on select "1 Gallon 10 Inch Plant Markers 20 Inch Plant Markers AHS 4 claw GO500 AHS 5 Gal…" at bounding box center [378, 476] width 267 height 23
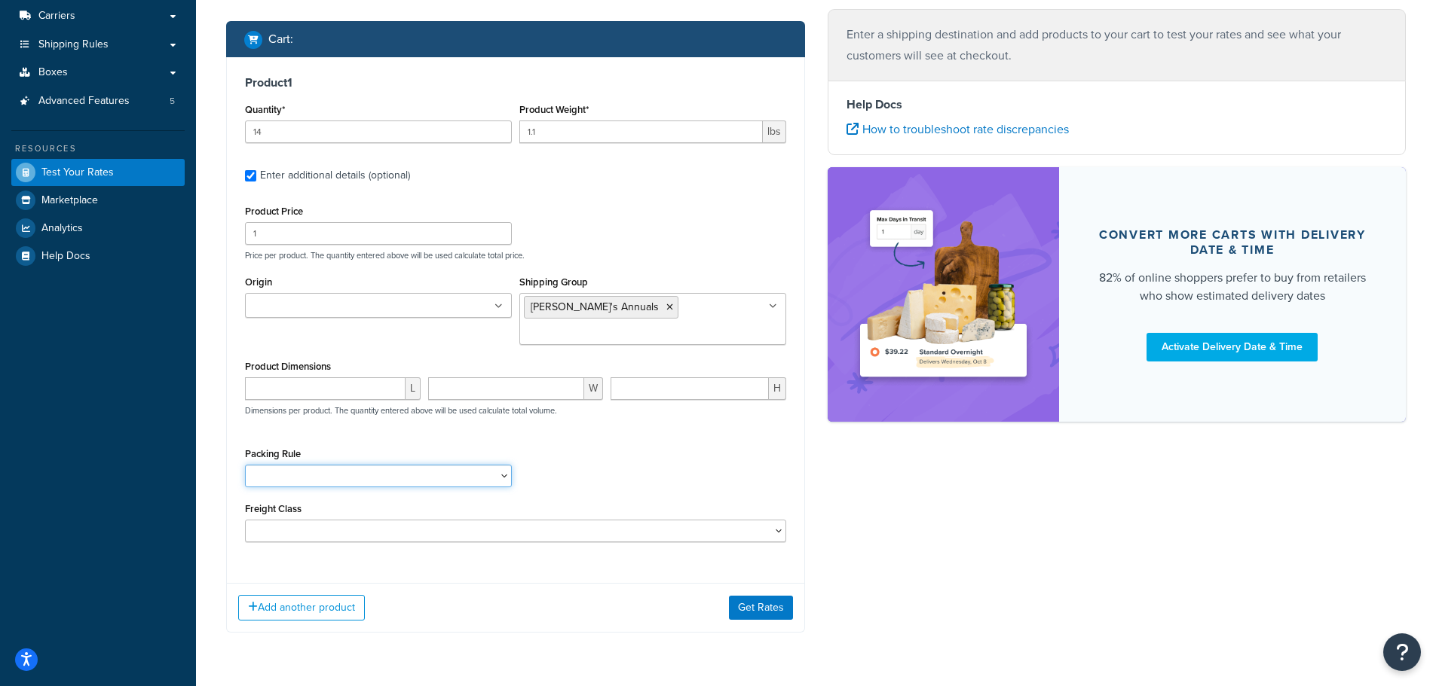
select select "84863"
click at [245, 465] on select "1 Gallon 10 Inch Plant Markers 20 Inch Plant Markers AHS 4 claw GO500 AHS 5 Gal…" at bounding box center [378, 476] width 267 height 23
click at [657, 465] on div "Packing Rule 1 Gallon 10 Inch Plant Markers 20 Inch Plant Markers AHS 4 claw GO…" at bounding box center [515, 471] width 549 height 55
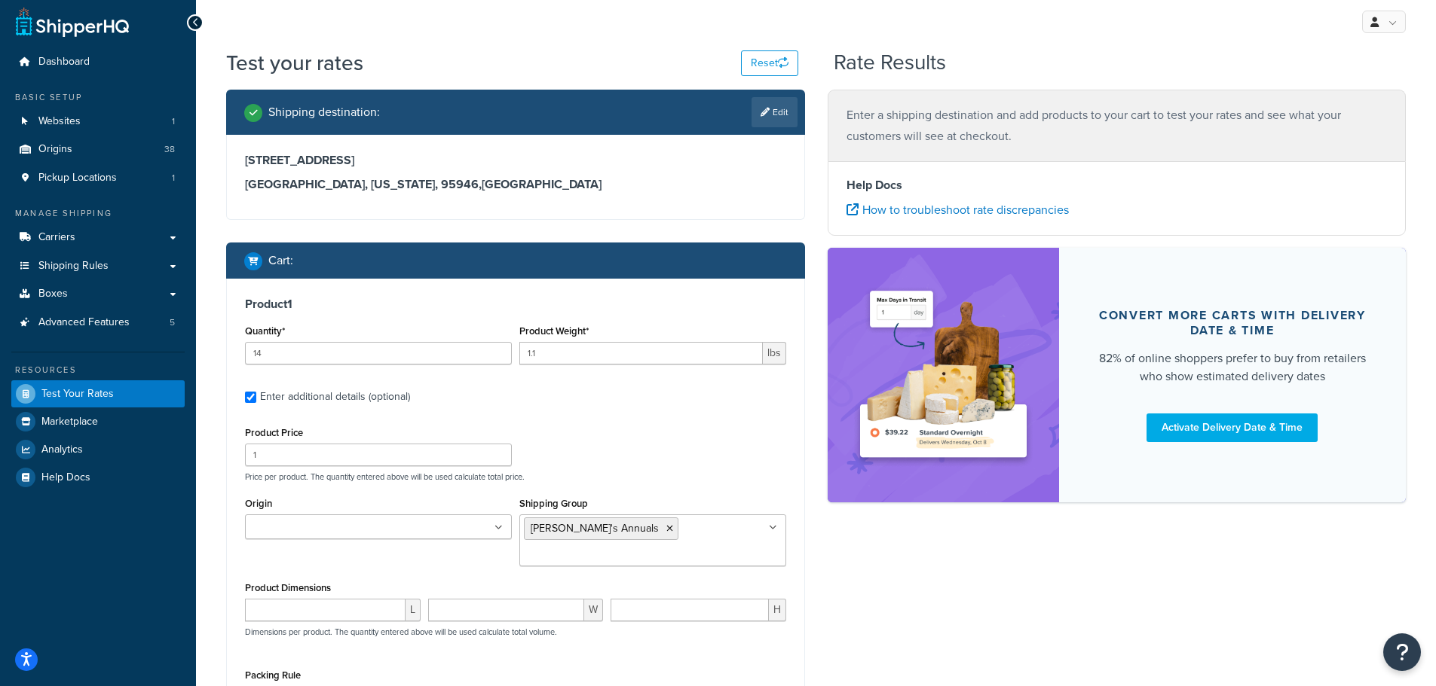
scroll to position [0, 0]
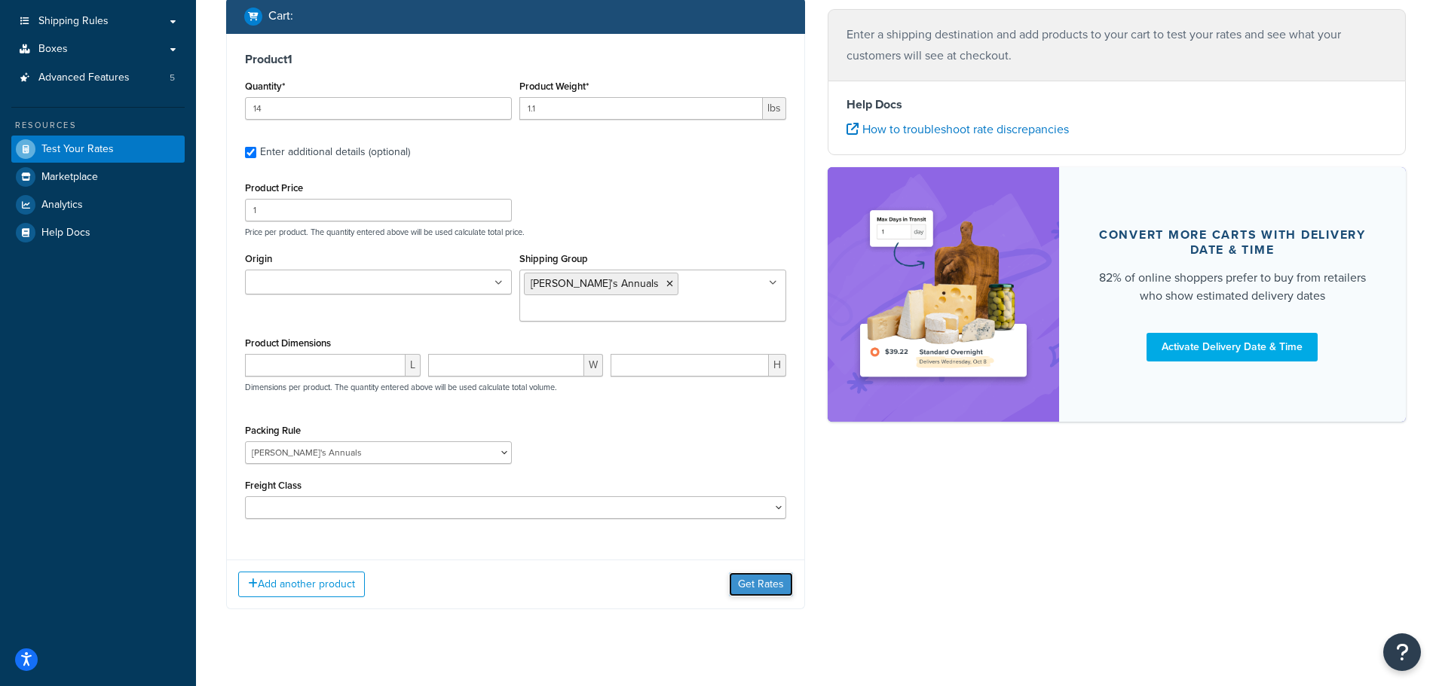
click at [760, 573] on button "Get Rates" at bounding box center [761, 585] width 64 height 24
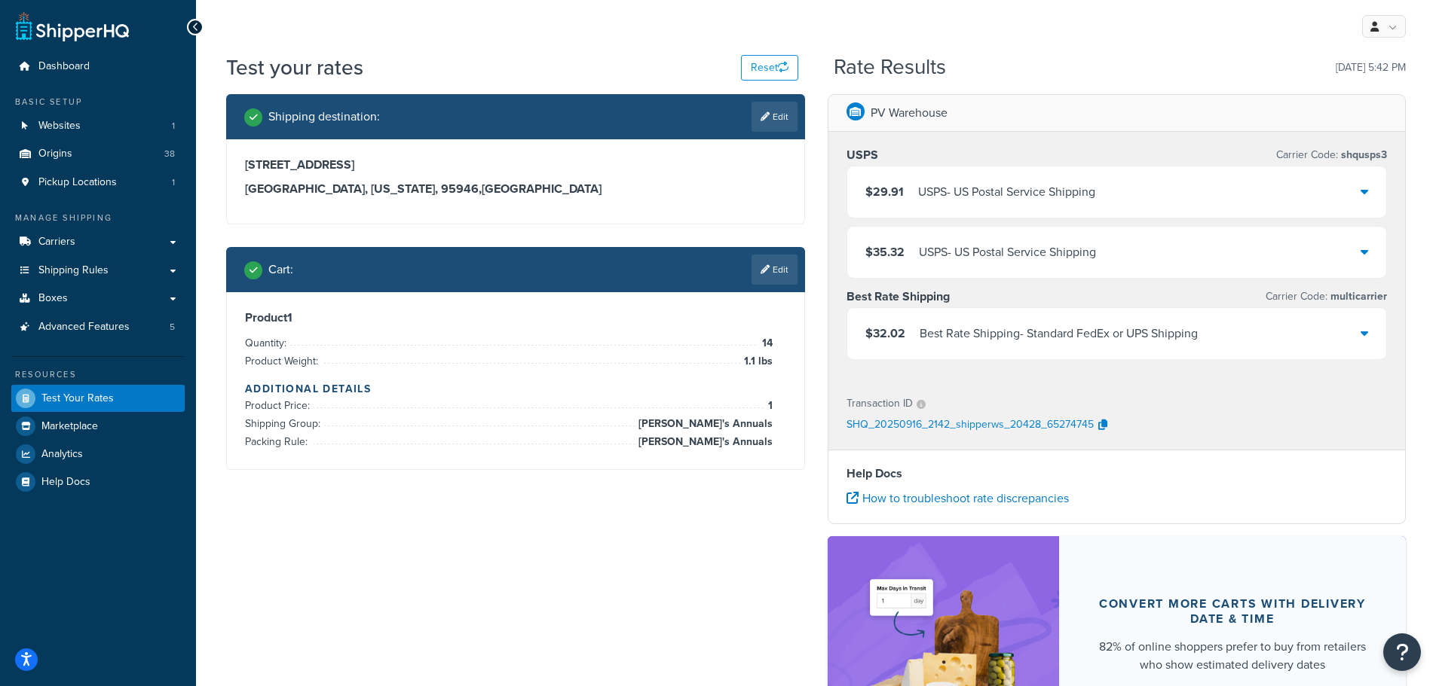
click at [1371, 332] on div "$32.02 Best Rate Shipping - Standard FedEx or UPS Shipping" at bounding box center [1117, 333] width 540 height 51
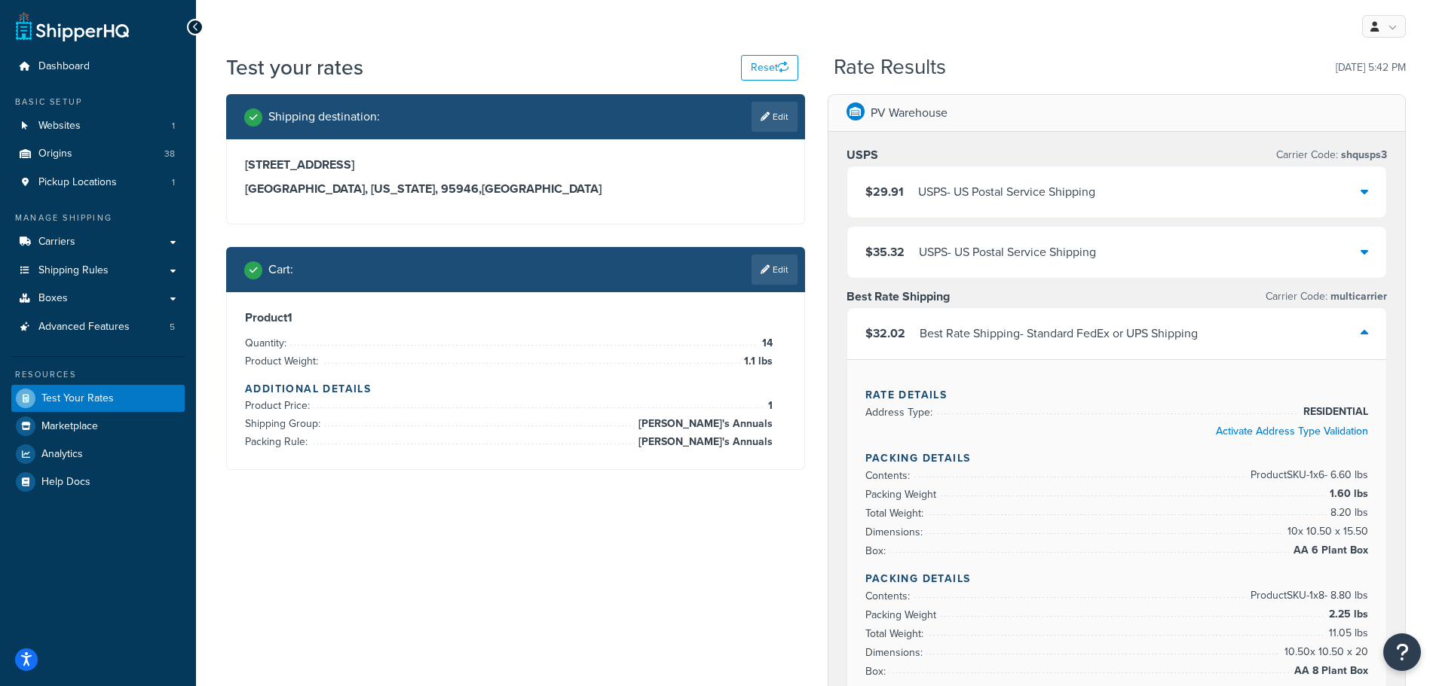
click at [1372, 333] on div "$32.02 Best Rate Shipping - Standard FedEx or UPS Shipping" at bounding box center [1117, 333] width 540 height 51
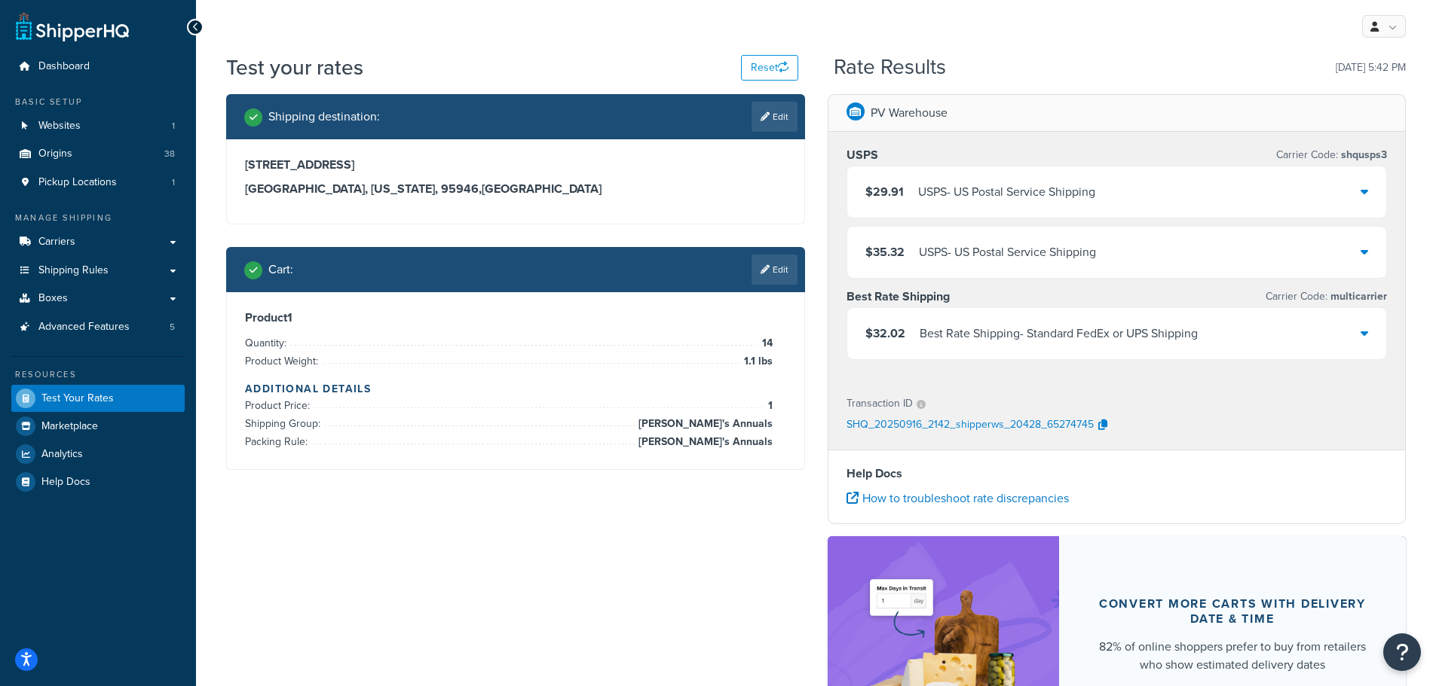
click at [775, 274] on link "Edit" at bounding box center [774, 270] width 46 height 30
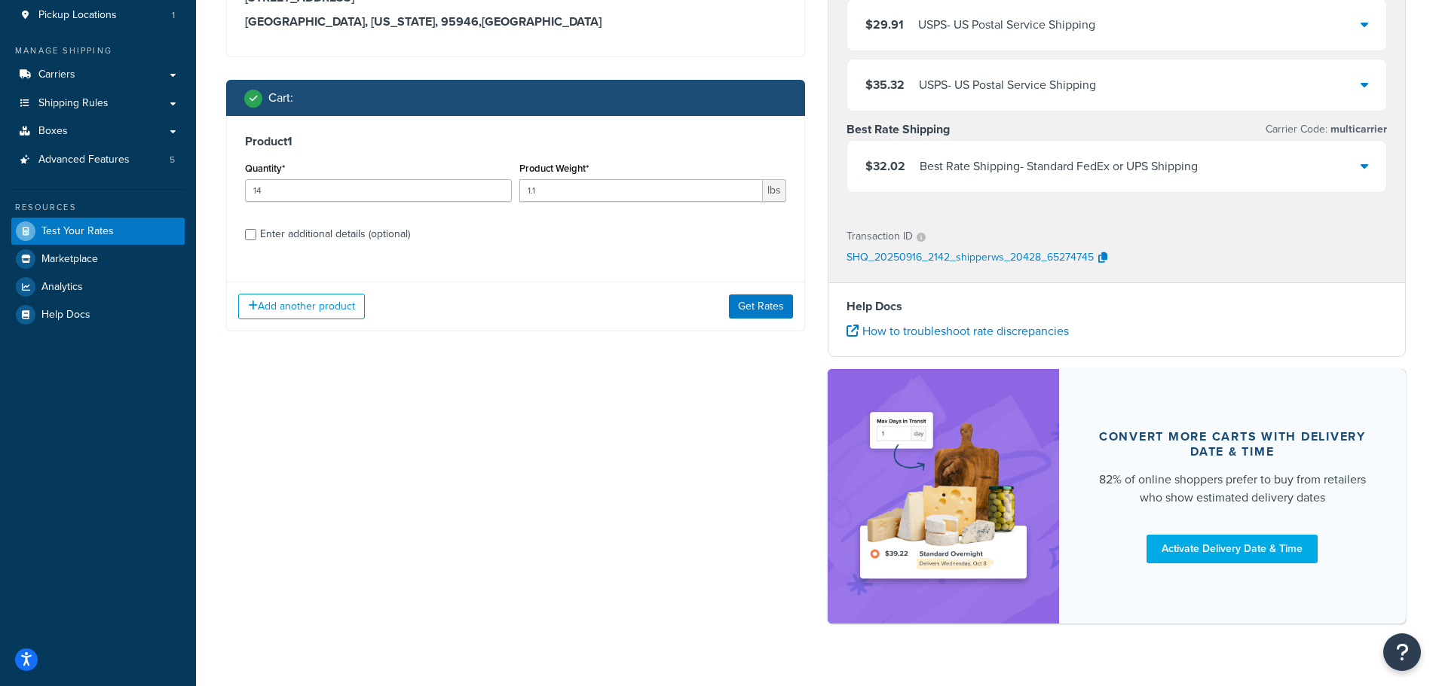
scroll to position [195, 0]
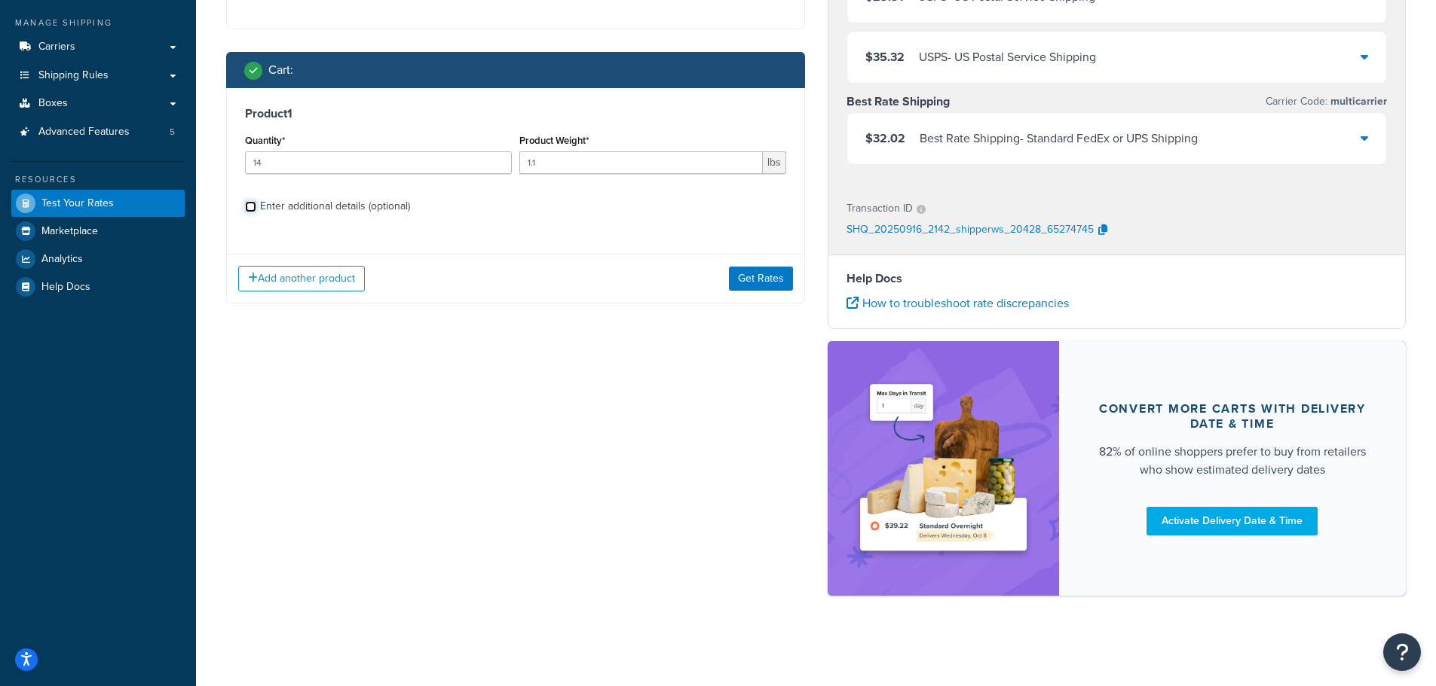
click at [246, 207] on input "Enter additional details (optional)" at bounding box center [250, 206] width 11 height 11
checkbox input "true"
select select "84863"
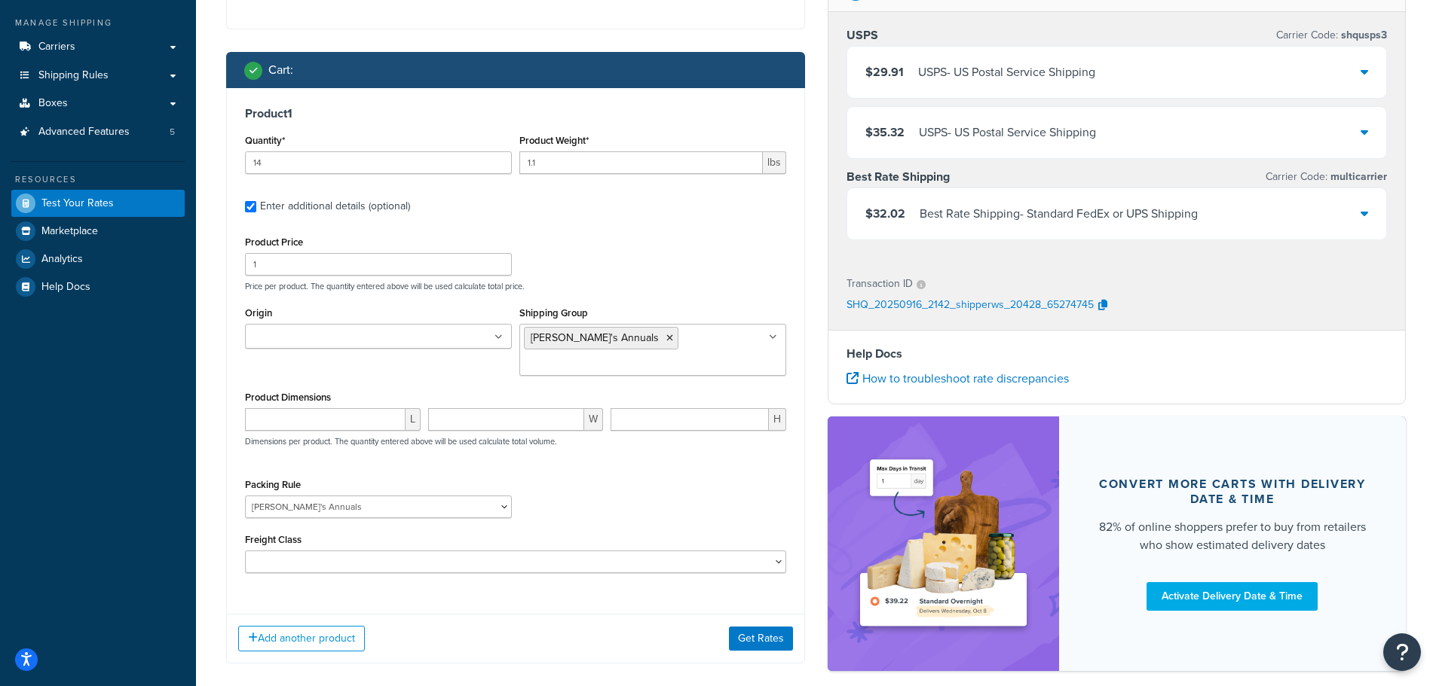
click at [304, 336] on input "Origin" at bounding box center [315, 337] width 133 height 17
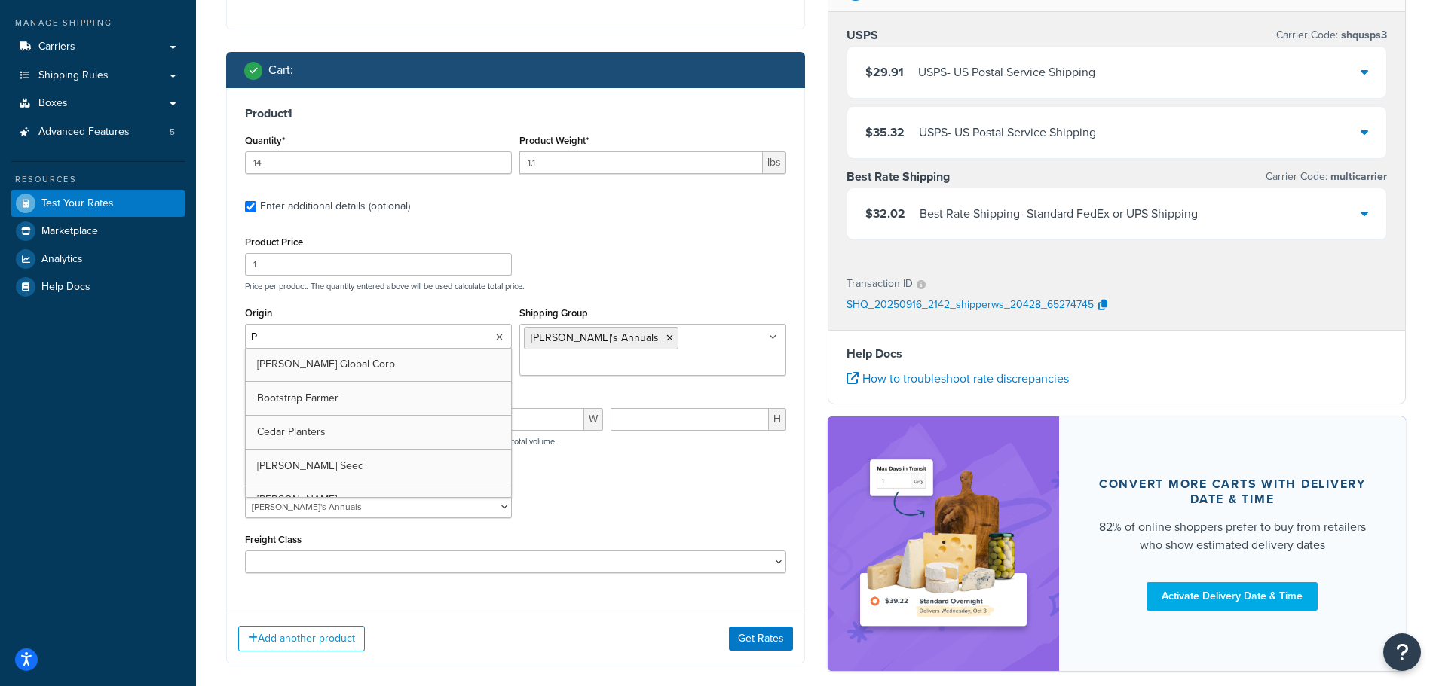
type input "Pv"
click at [597, 433] on div "L W H Dimensions per product. The quantity entered above will be used calculate…" at bounding box center [515, 435] width 549 height 55
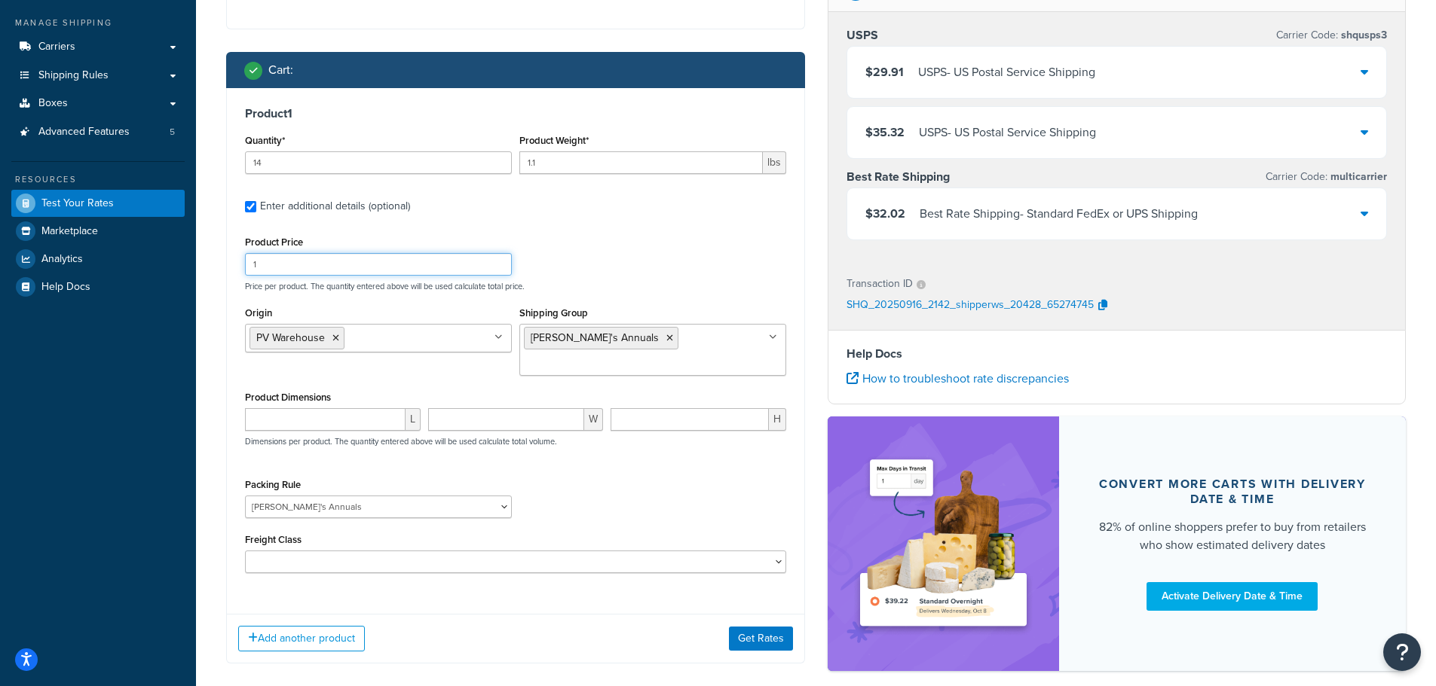
drag, startPoint x: 276, startPoint y: 261, endPoint x: 224, endPoint y: 252, distance: 52.8
click at [224, 252] on div "Shipping destination : Edit 10944 Chances R Rd. Penn Valley, California, 95946 …" at bounding box center [515, 292] width 601 height 787
type input "5.00"
click at [599, 257] on div "Product Price 5.00 Price per product. The quantity entered above will be used c…" at bounding box center [515, 262] width 549 height 60
click at [600, 256] on div "Product Price 5.00 Price per product. The quantity entered above will be used c…" at bounding box center [515, 262] width 549 height 60
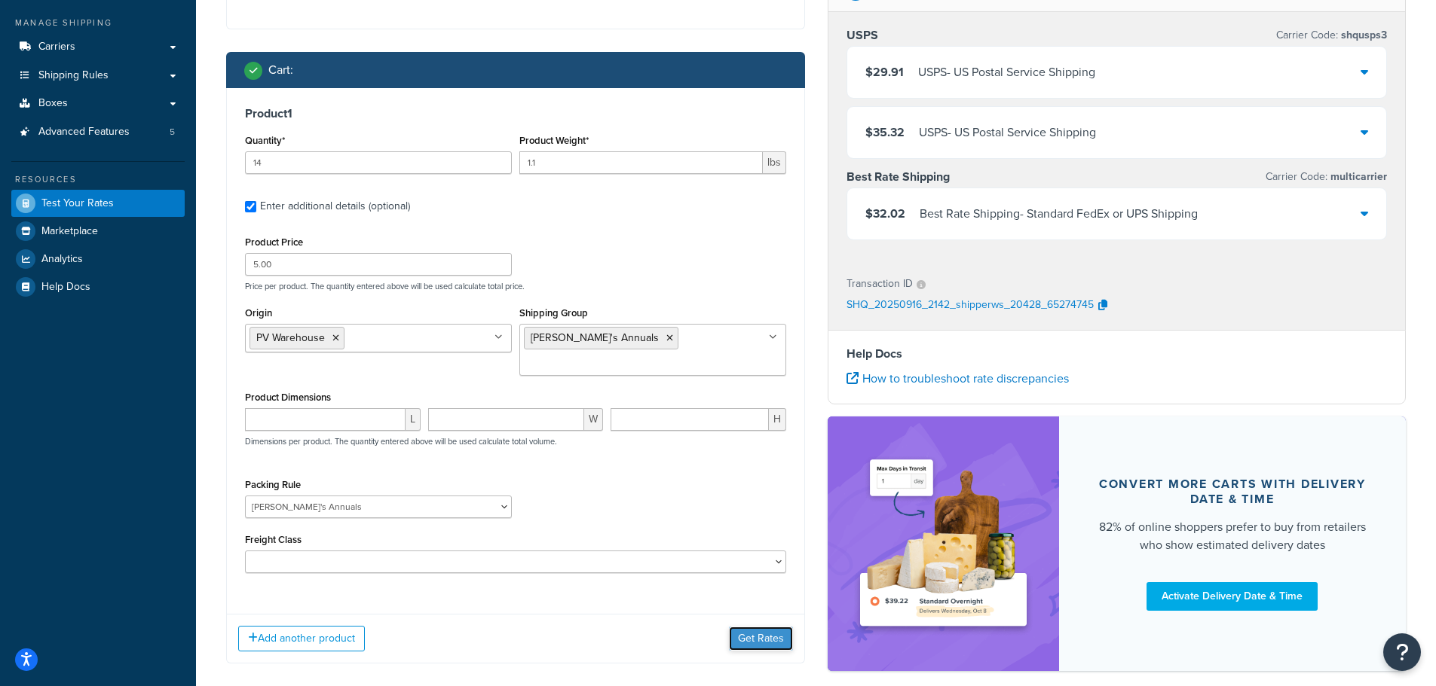
click at [748, 627] on button "Get Rates" at bounding box center [761, 639] width 64 height 24
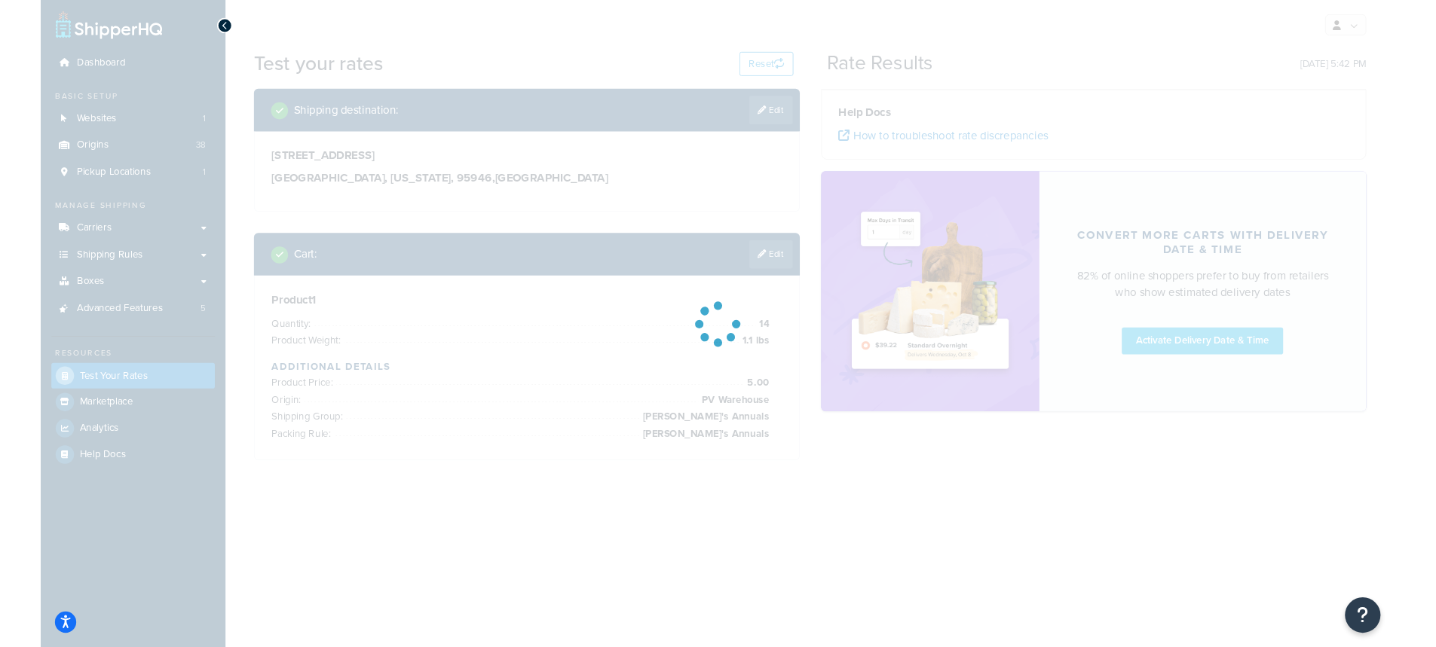
scroll to position [0, 0]
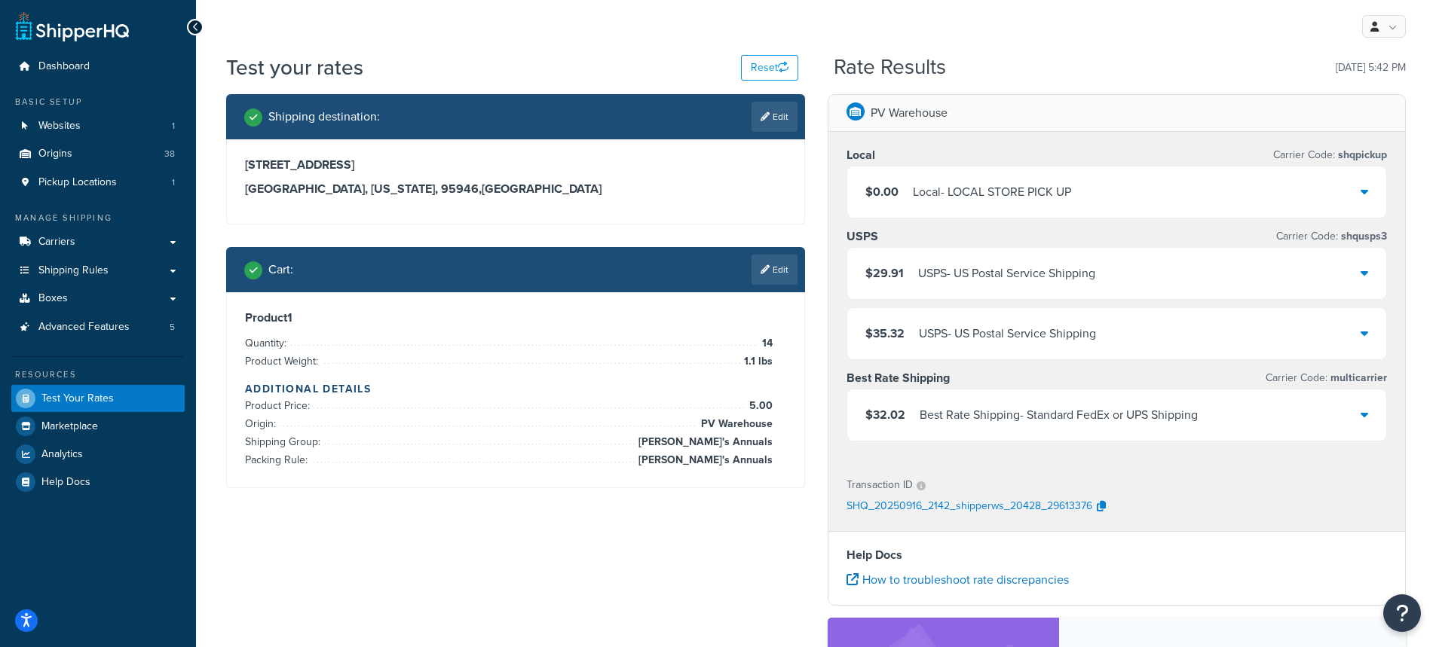
click at [1368, 417] on div "$32.02 Best Rate Shipping - Standard FedEx or UPS Shipping" at bounding box center [1117, 415] width 540 height 51
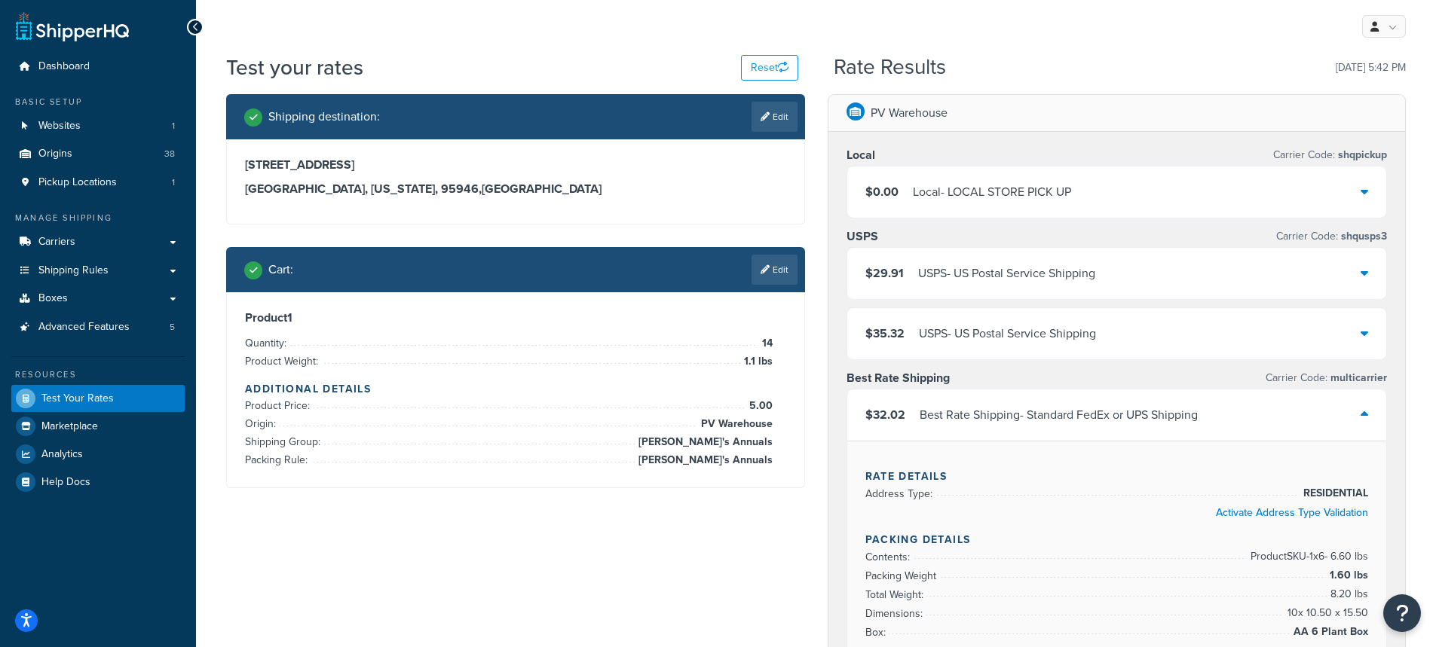
click at [404, 34] on div "My Profile Billing Global Settings Contact Us Logout" at bounding box center [816, 26] width 1240 height 53
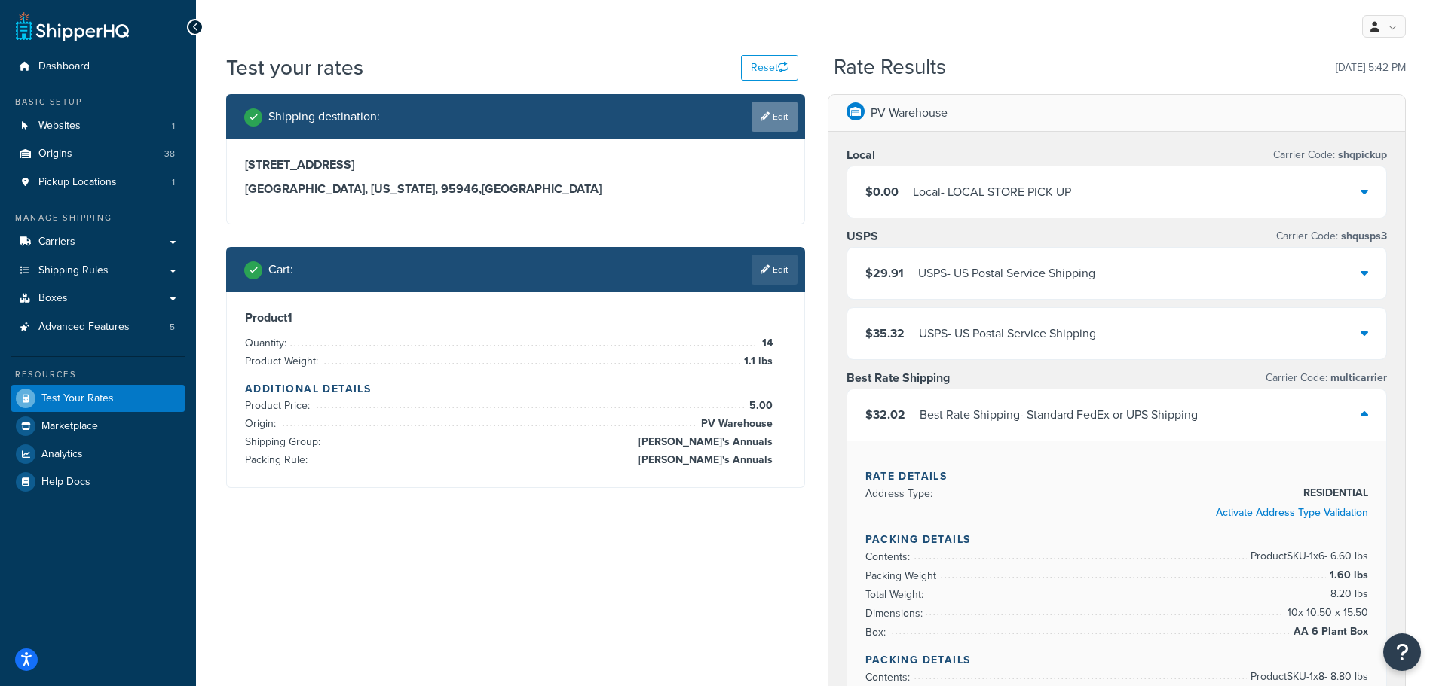
click at [781, 120] on link "Edit" at bounding box center [774, 117] width 46 height 30
select select "CA"
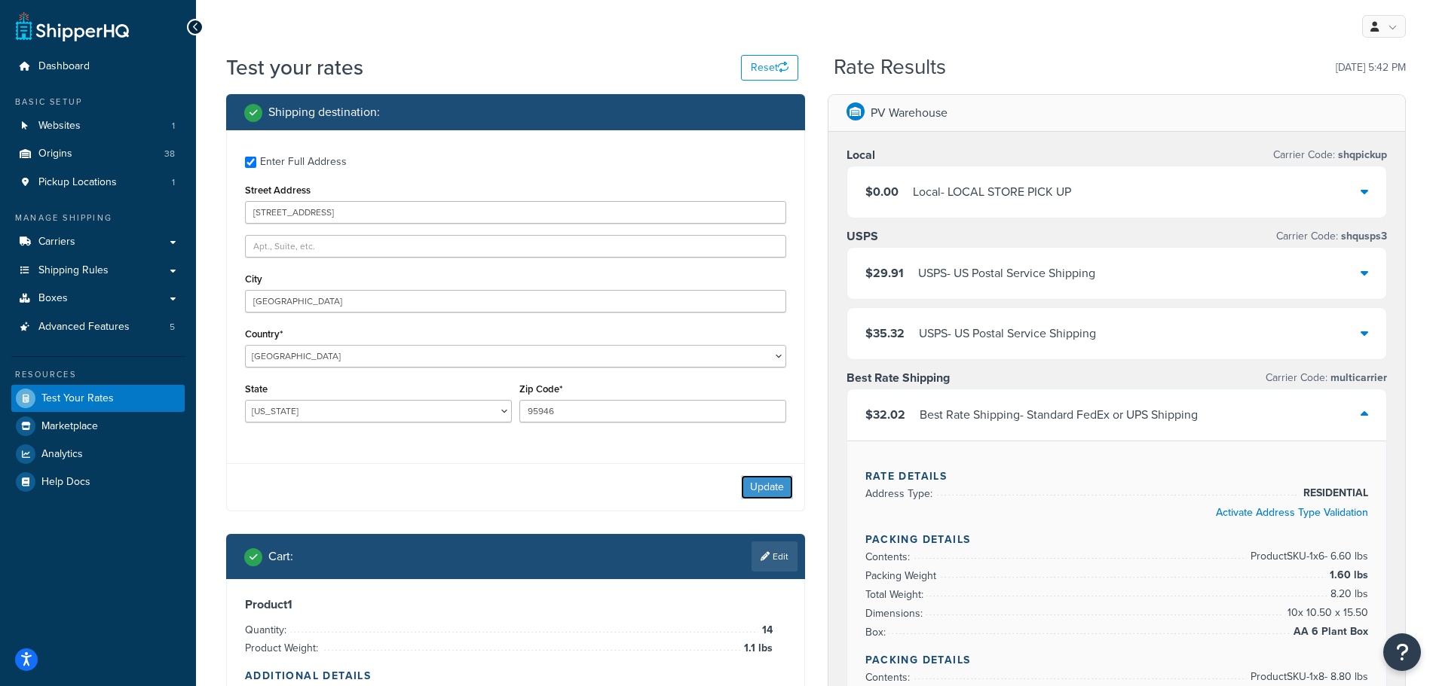
click at [766, 491] on button "Update" at bounding box center [767, 487] width 52 height 24
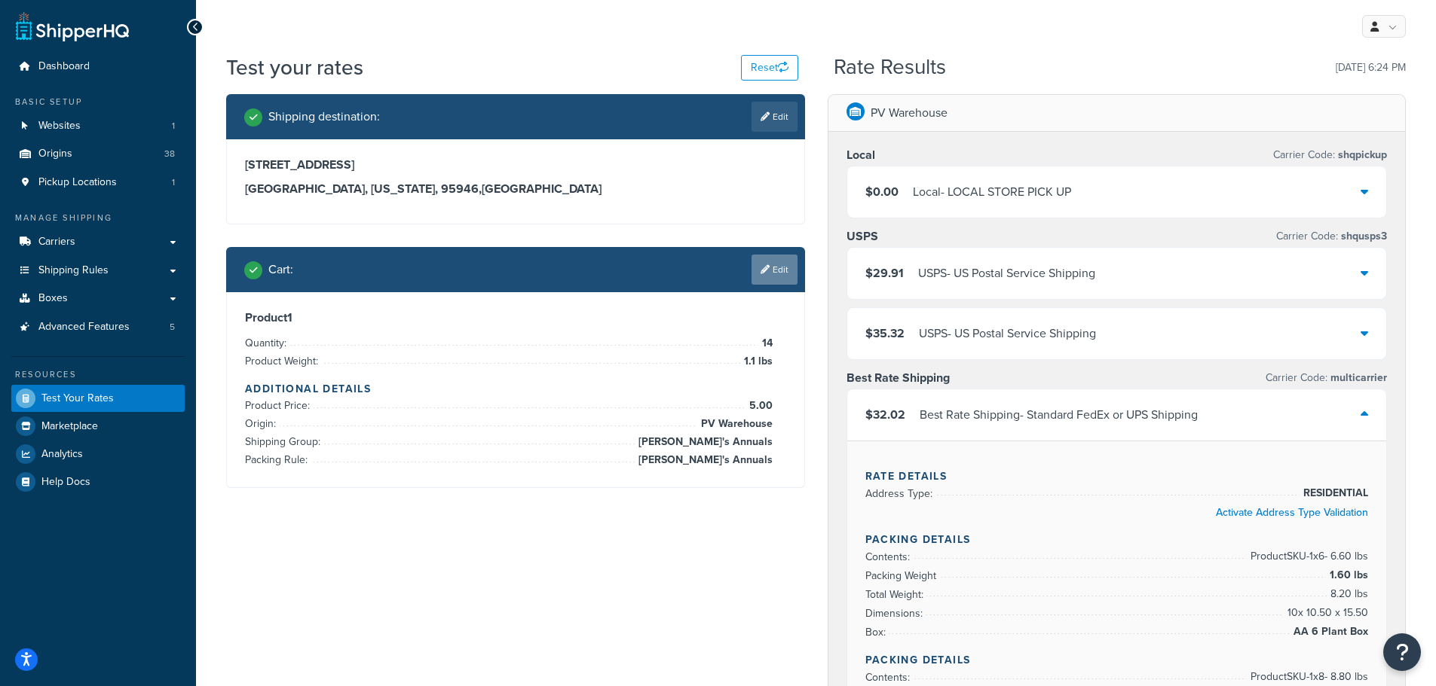
click at [769, 276] on link "Edit" at bounding box center [774, 270] width 46 height 30
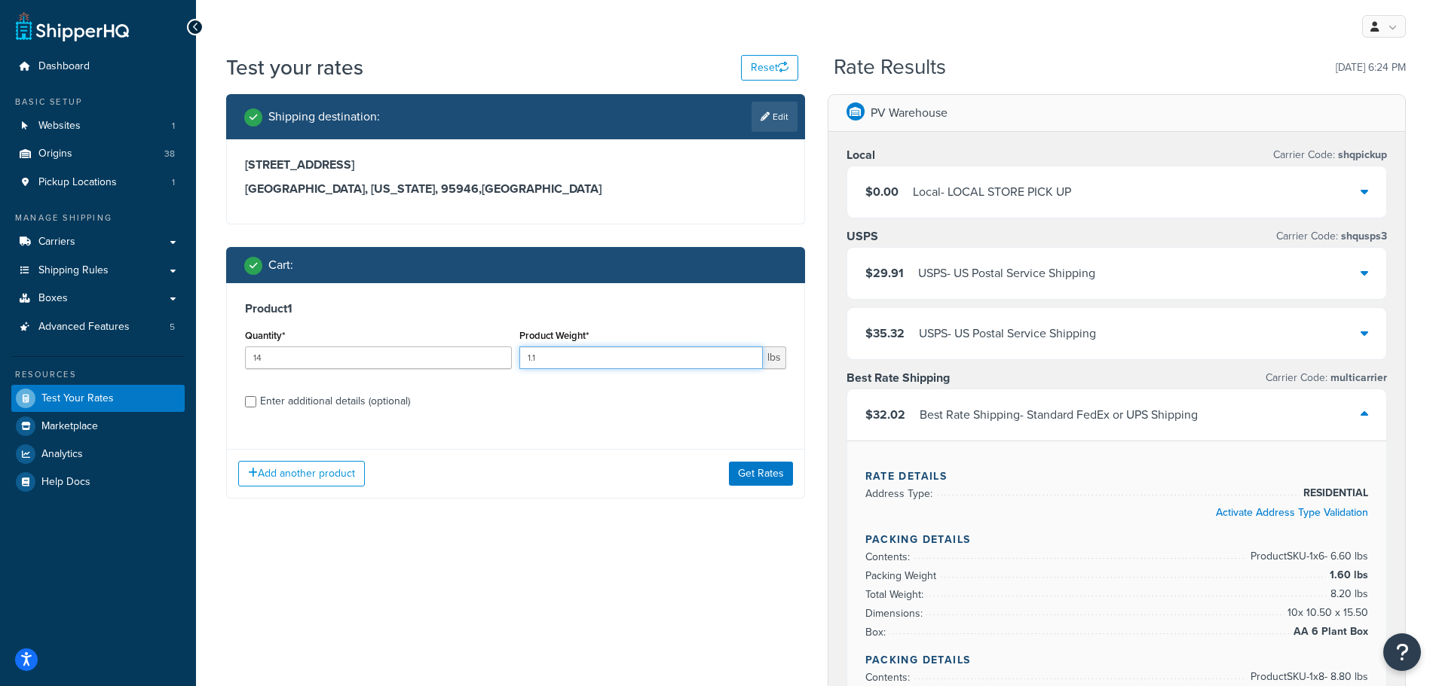
click at [601, 364] on input "1.1" at bounding box center [640, 358] width 243 height 23
type input "1.10"
click at [759, 479] on button "Get Rates" at bounding box center [761, 474] width 64 height 24
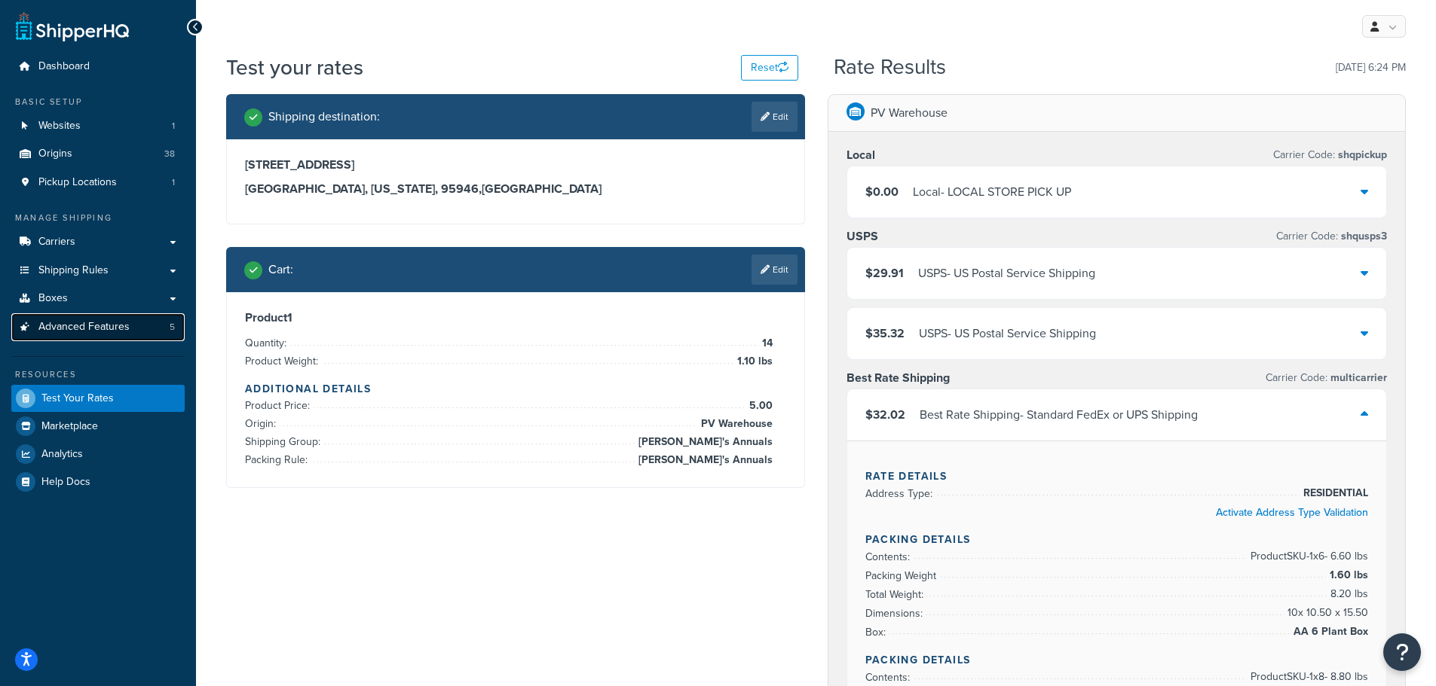
click at [85, 329] on span "Advanced Features" at bounding box center [83, 327] width 91 height 13
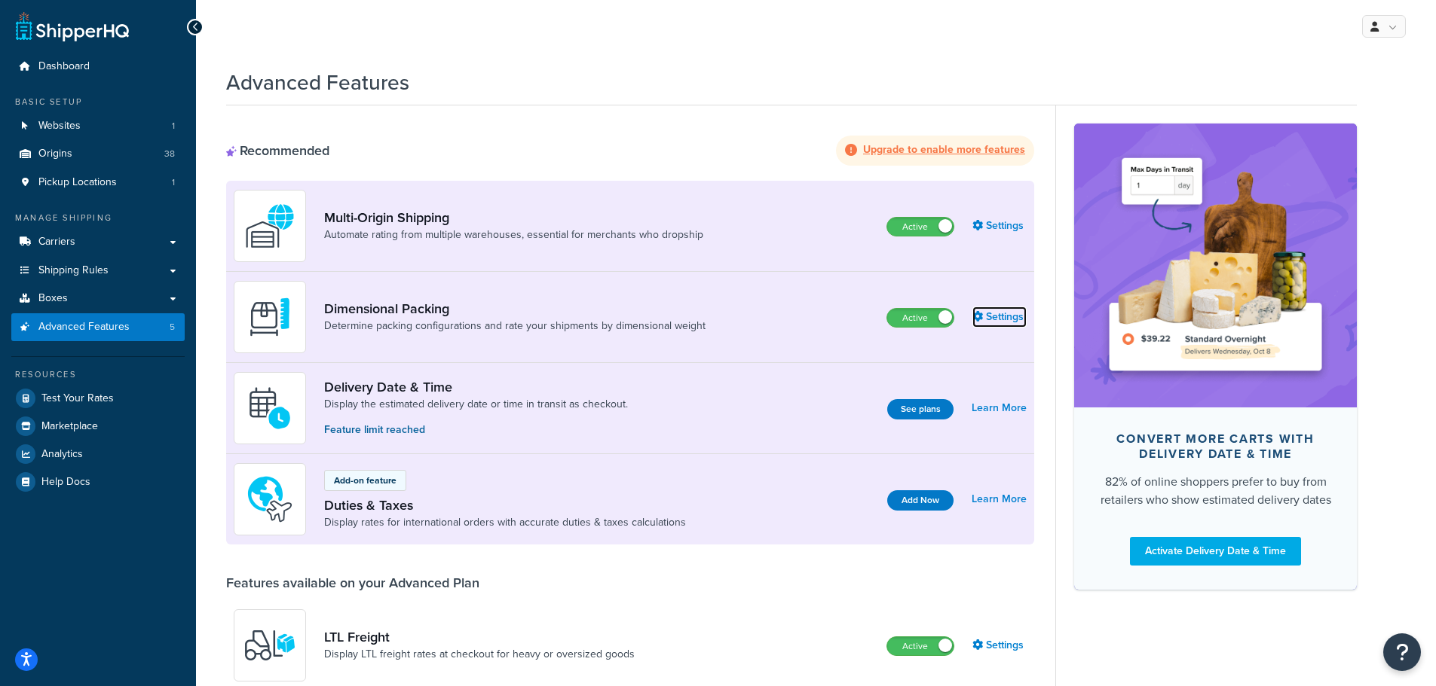
click at [998, 316] on link "Settings" at bounding box center [999, 317] width 54 height 21
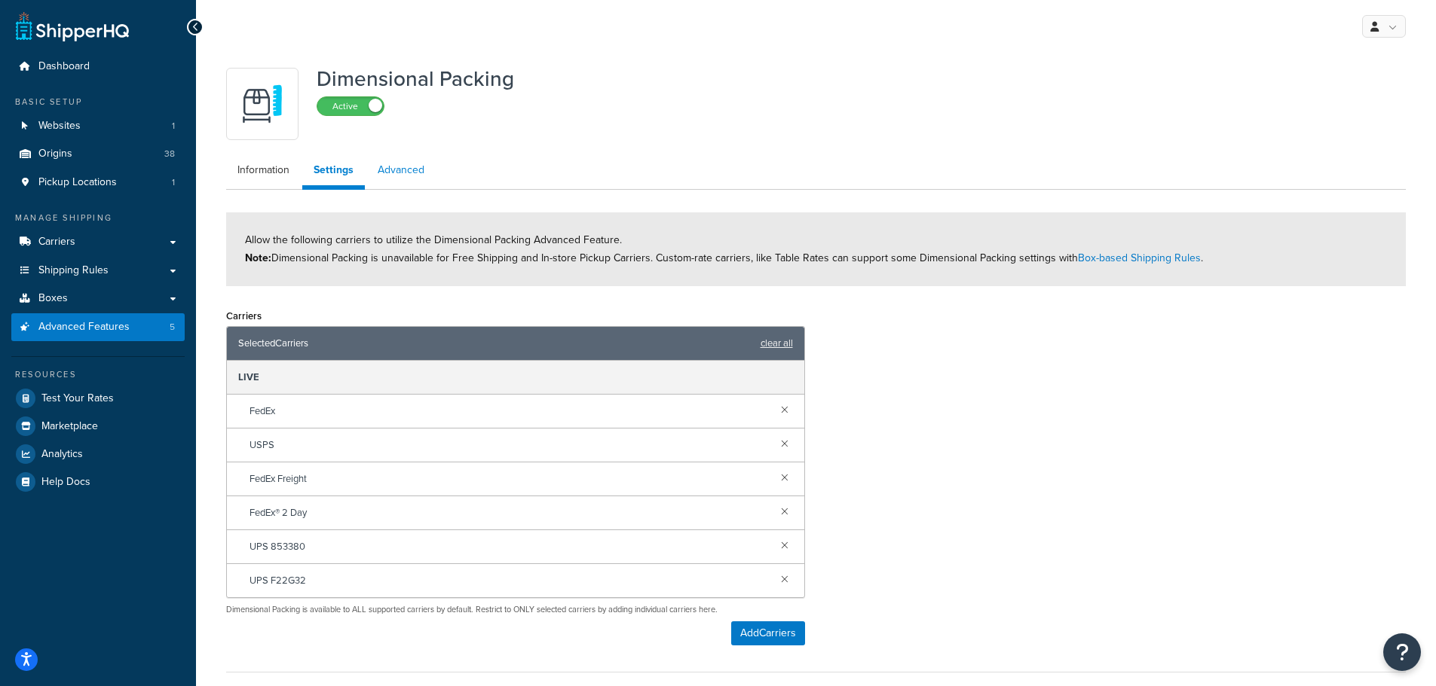
click at [401, 173] on link "Advanced" at bounding box center [400, 170] width 69 height 30
select select "false"
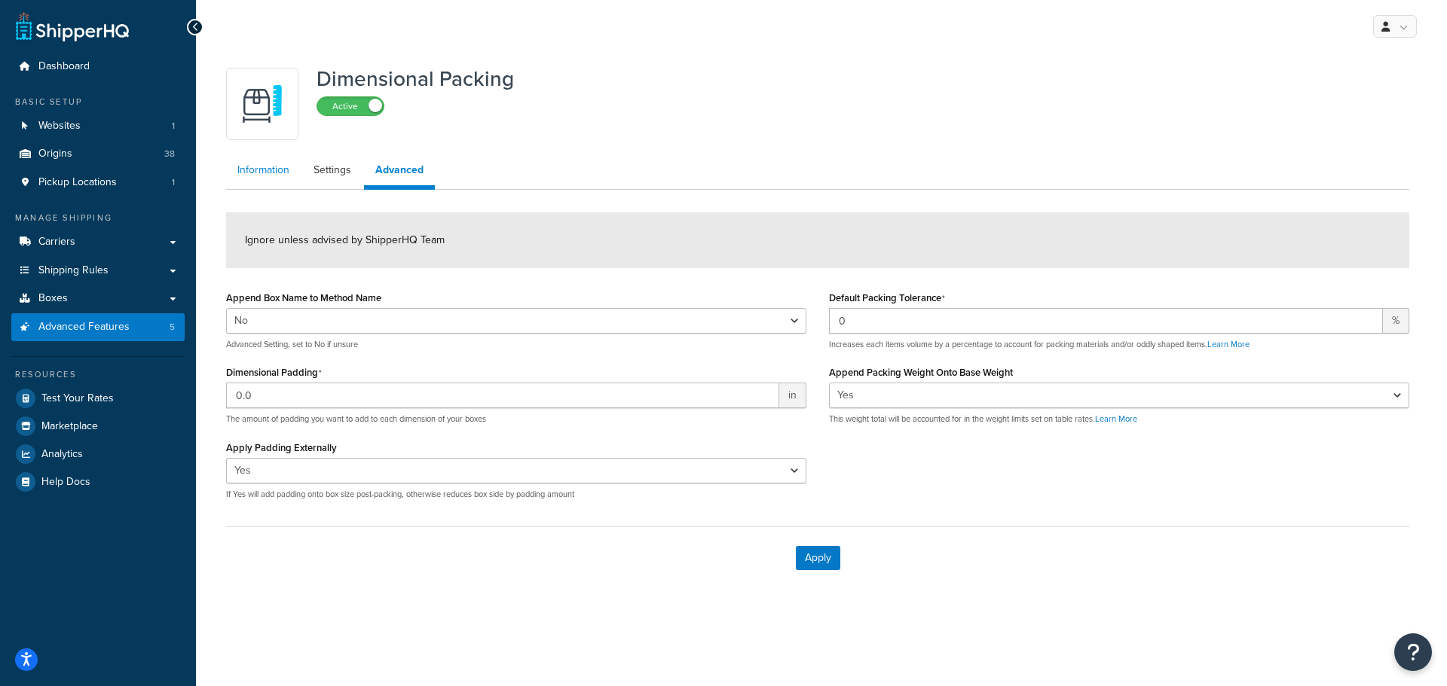
click at [249, 172] on link "Information" at bounding box center [263, 170] width 75 height 30
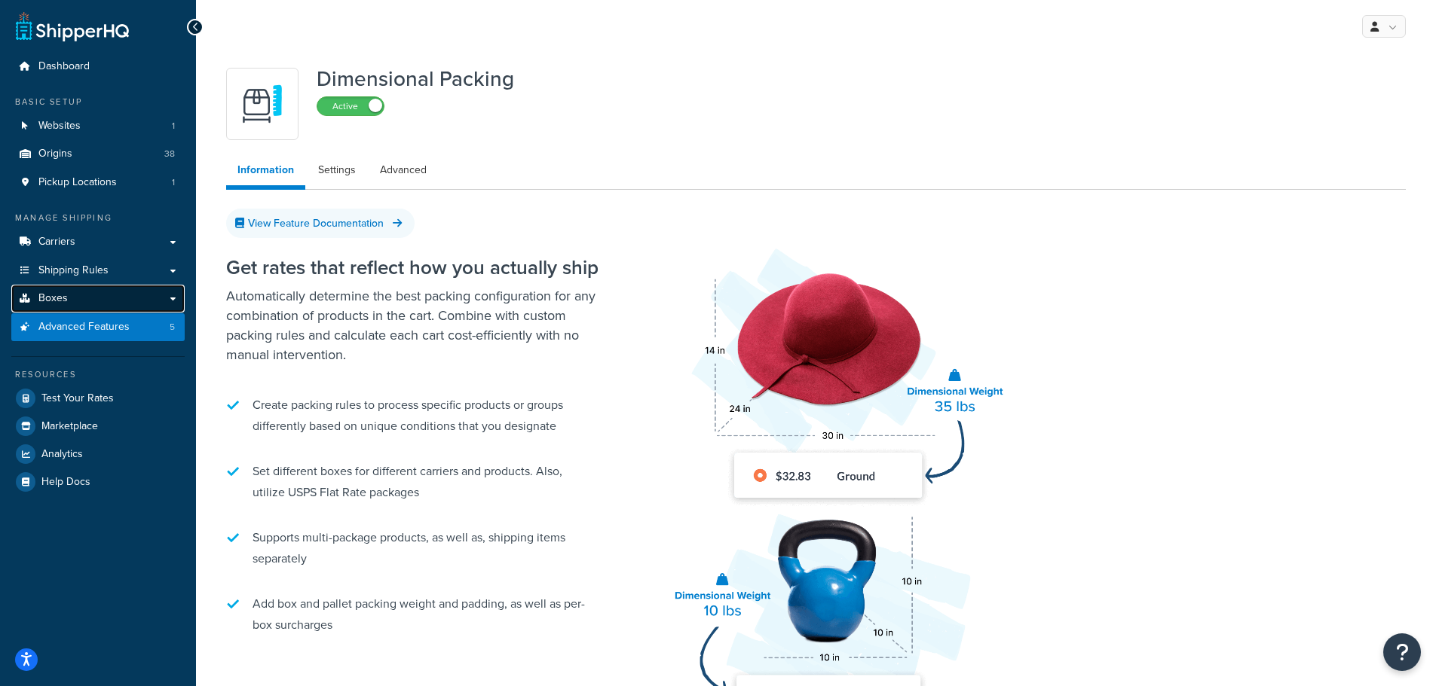
click at [63, 295] on span "Boxes" at bounding box center [52, 298] width 29 height 13
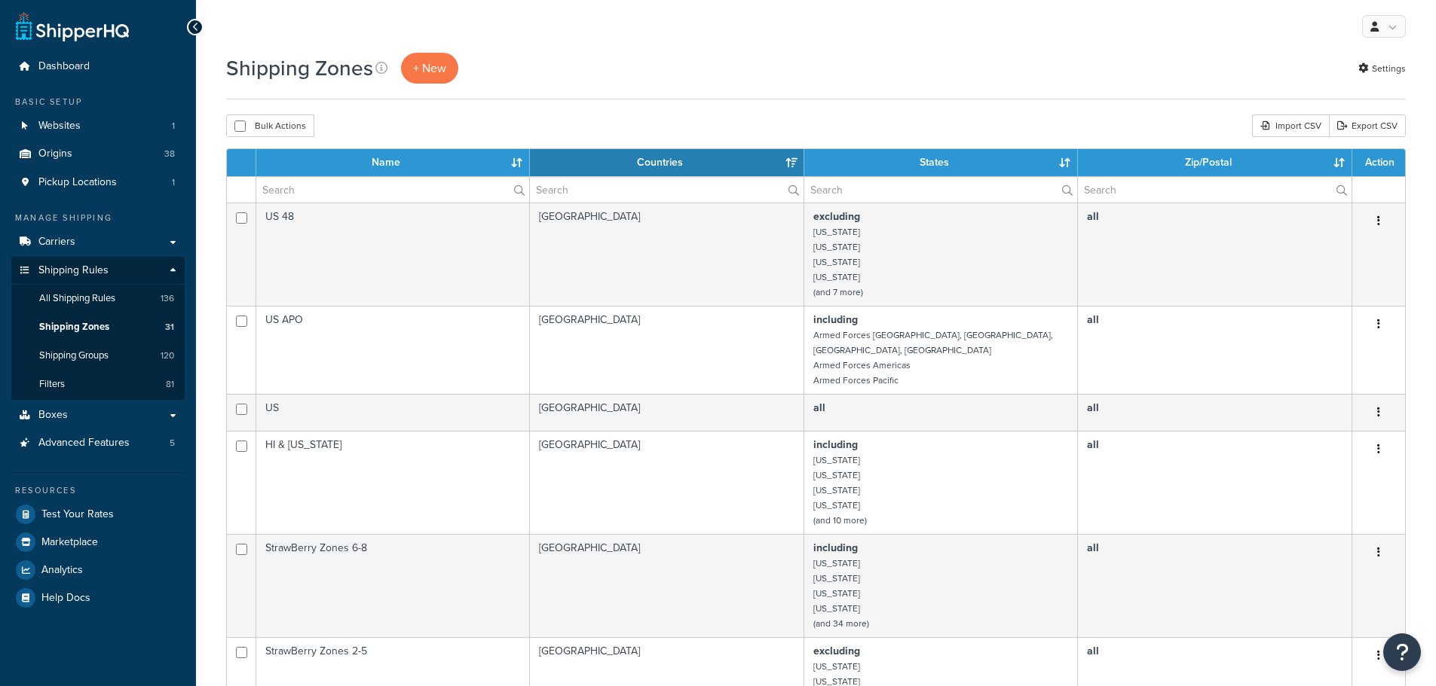
select select "15"
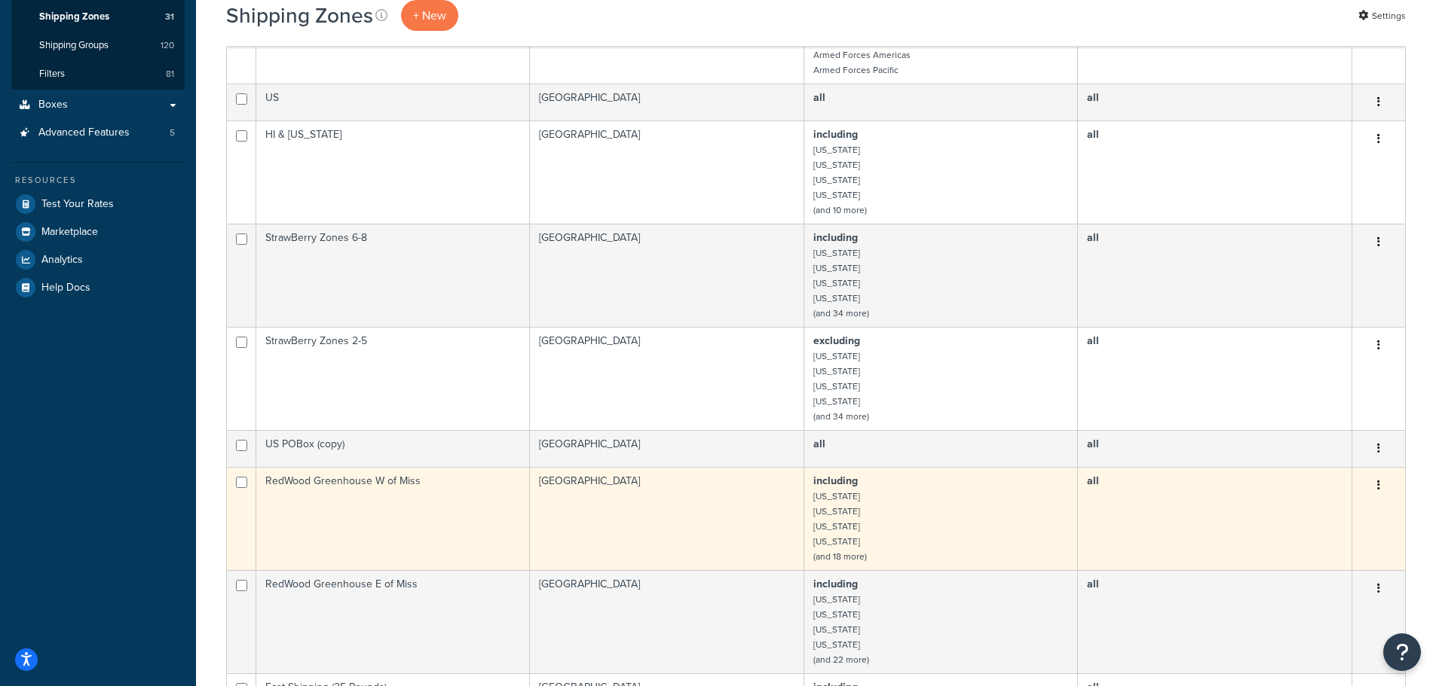
scroll to position [301, 0]
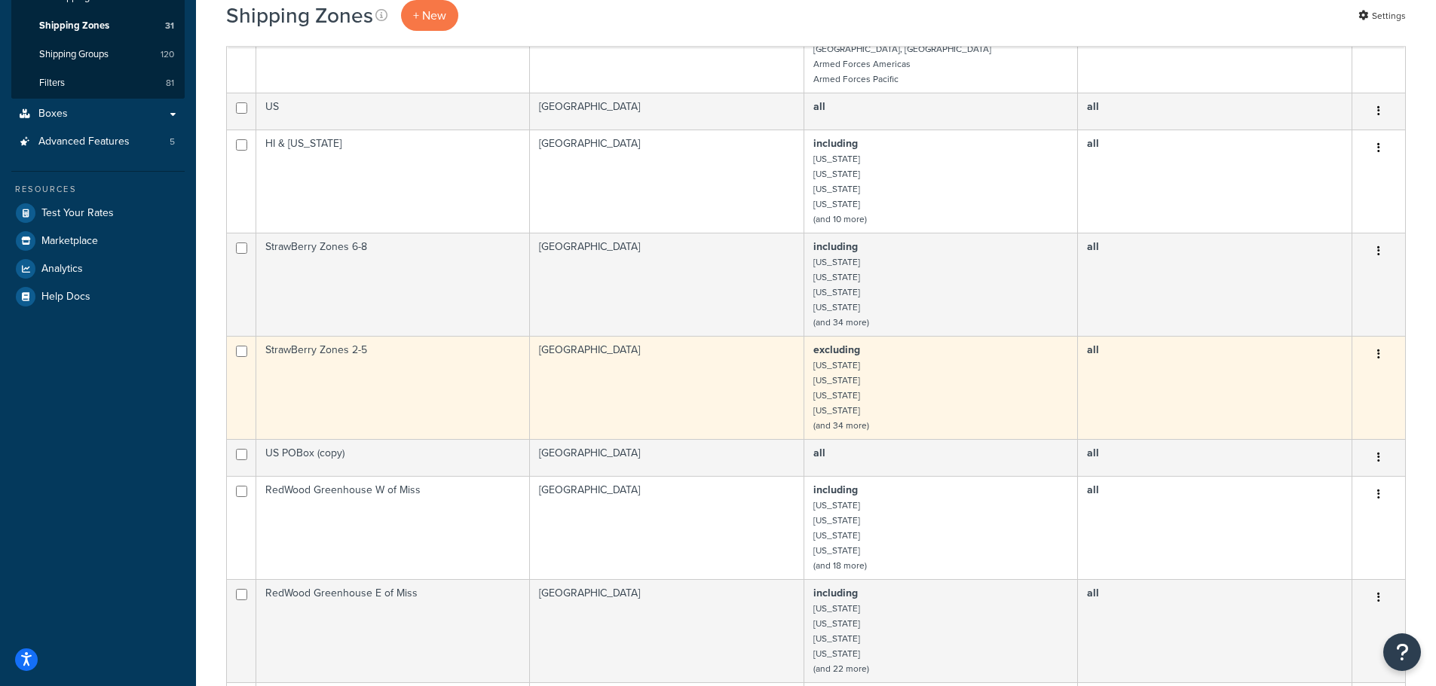
drag, startPoint x: 292, startPoint y: 335, endPoint x: 448, endPoint y: 353, distance: 156.2
click at [668, 347] on td "[GEOGRAPHIC_DATA]" at bounding box center [667, 387] width 274 height 103
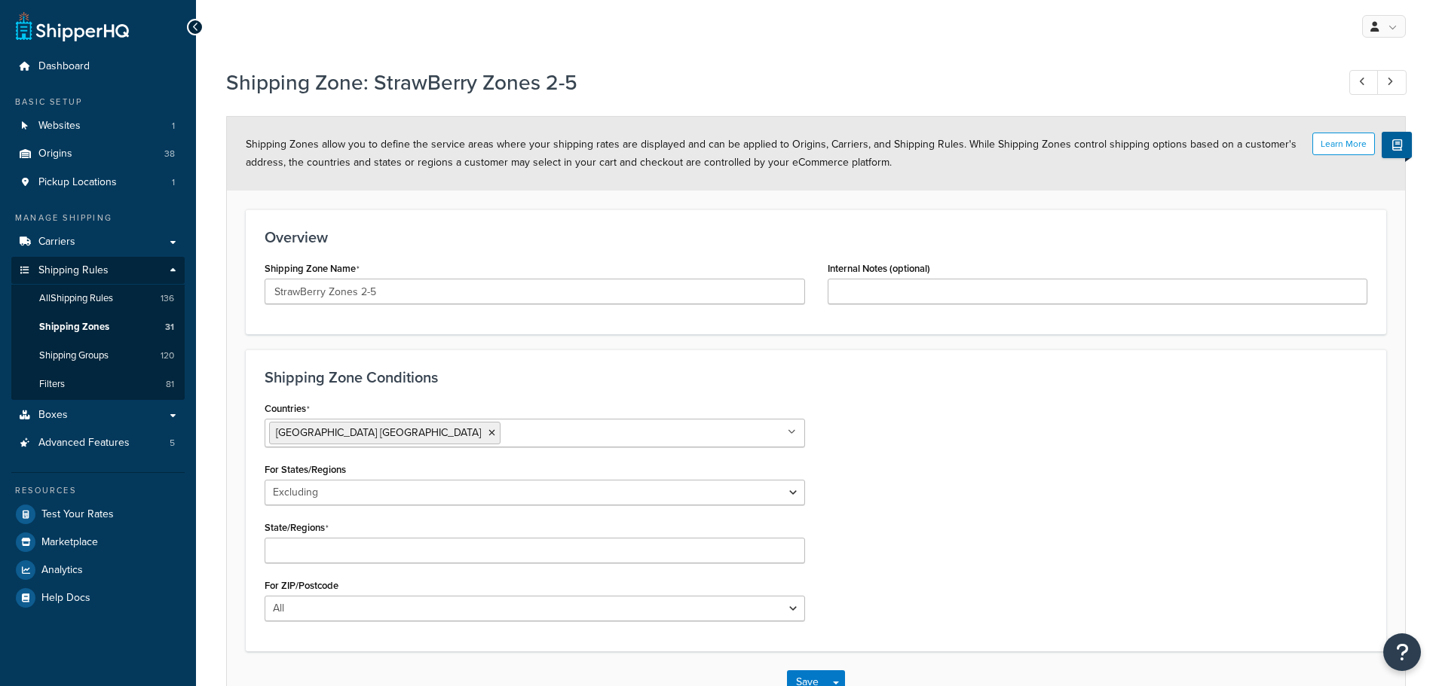
select select "excluding"
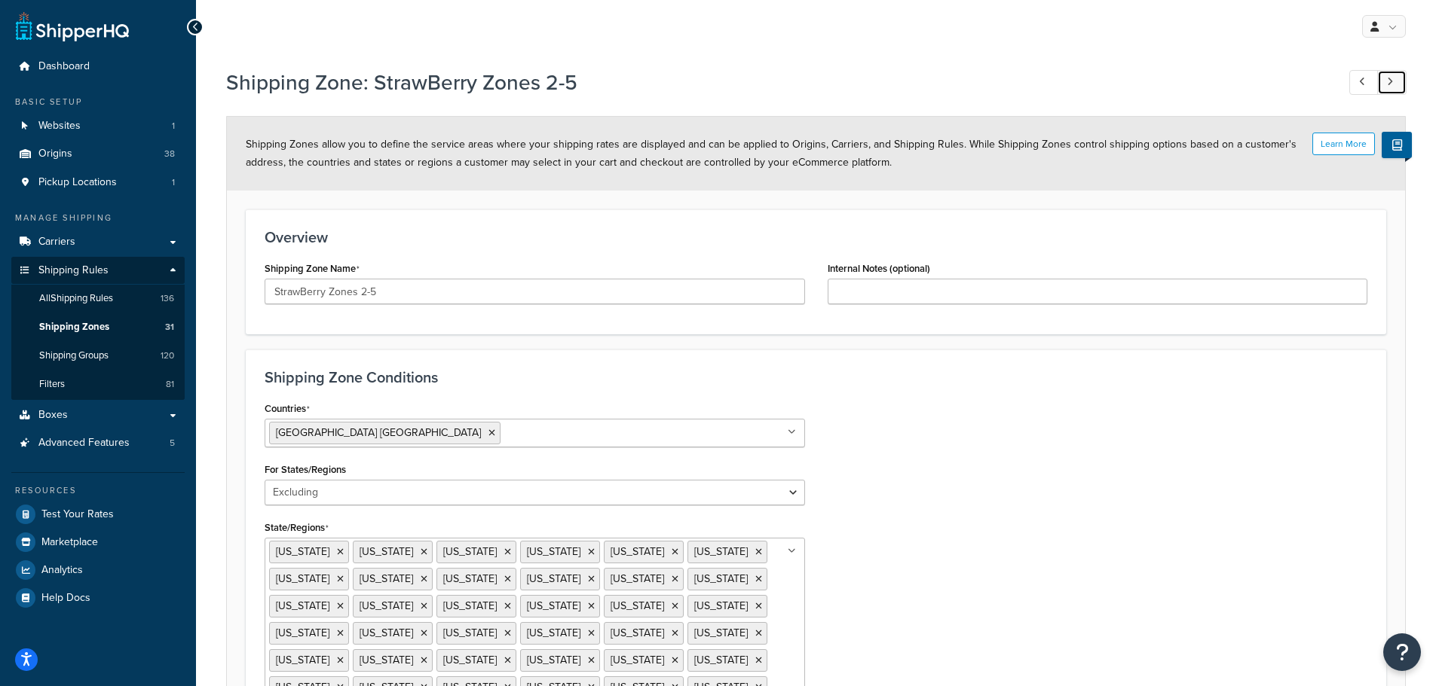
click at [1391, 81] on icon at bounding box center [1390, 82] width 6 height 10
type input "US POBox (copy)"
type input "US POBox Addresses"
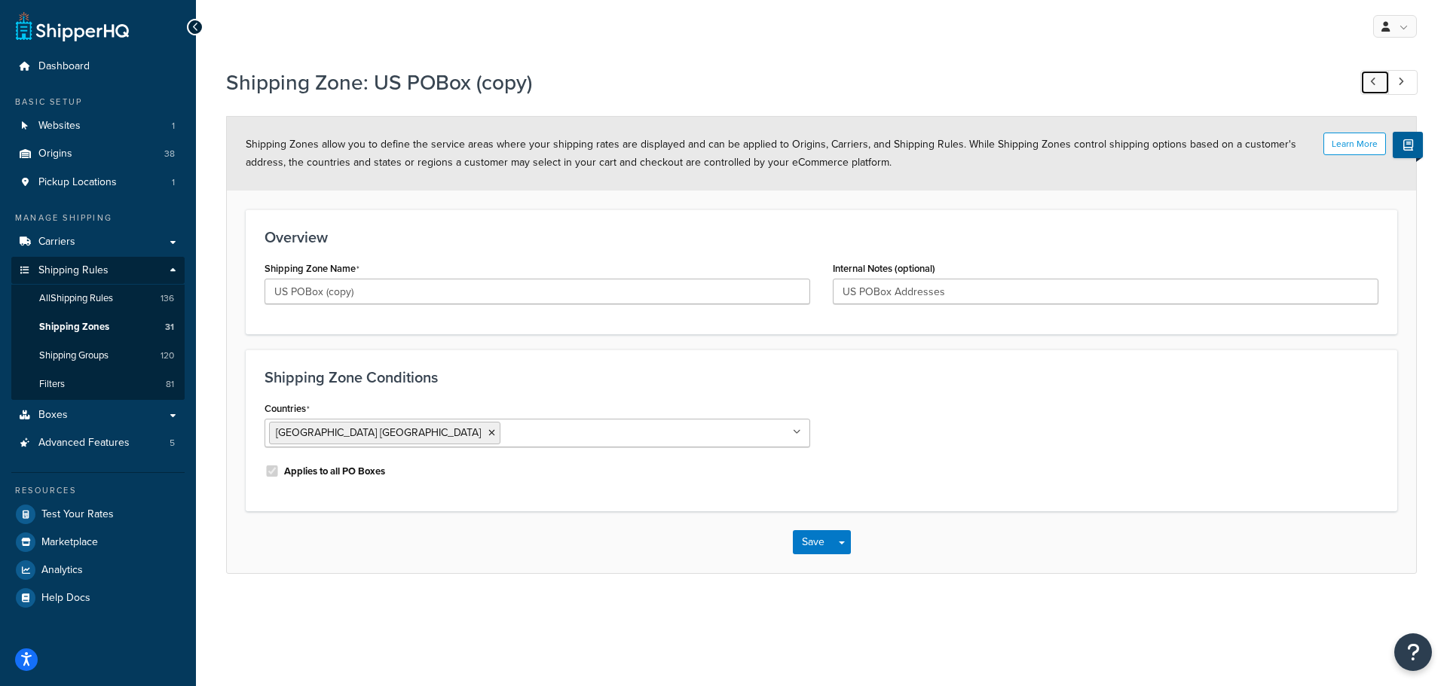
click at [1373, 84] on icon at bounding box center [1373, 82] width 6 height 10
type input "StrawBerry Zones 2-5"
select select "excluding"
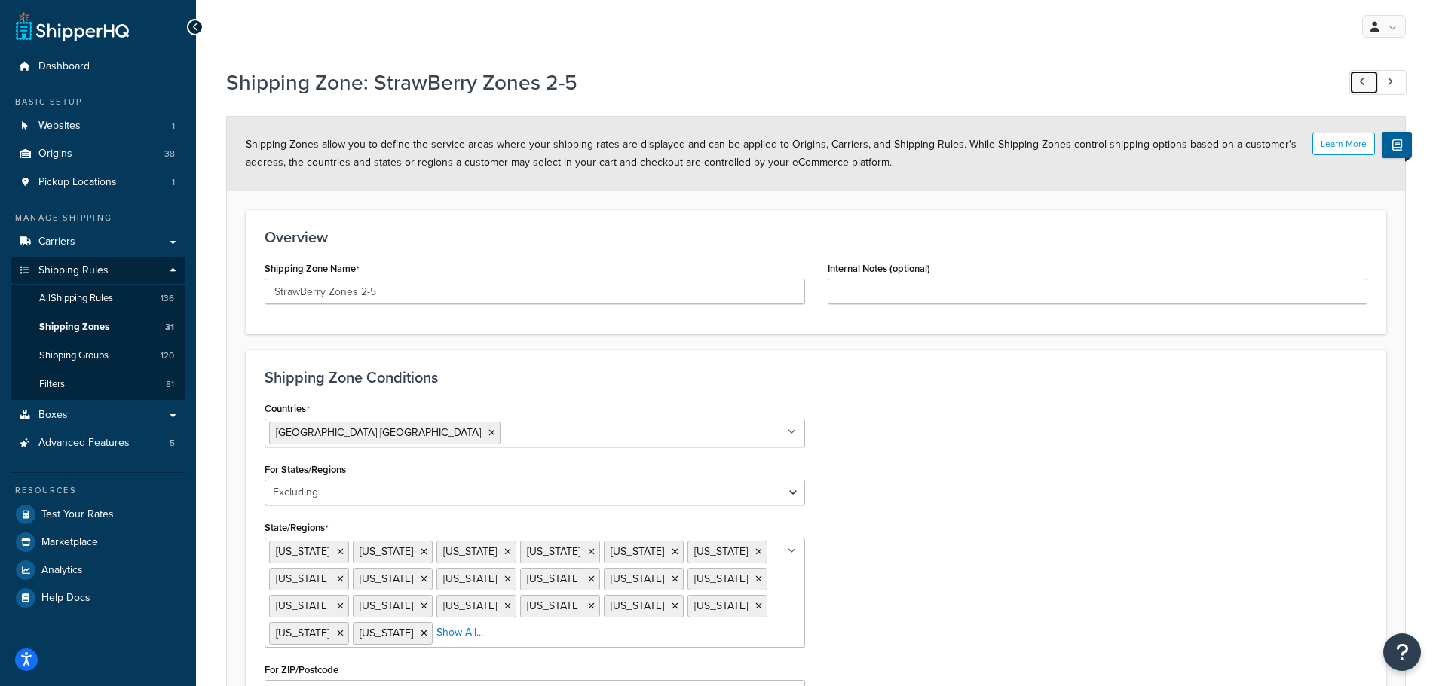
click at [1363, 78] on icon at bounding box center [1362, 82] width 6 height 10
type input "StrawBerry Zones 6-8"
select select "including"
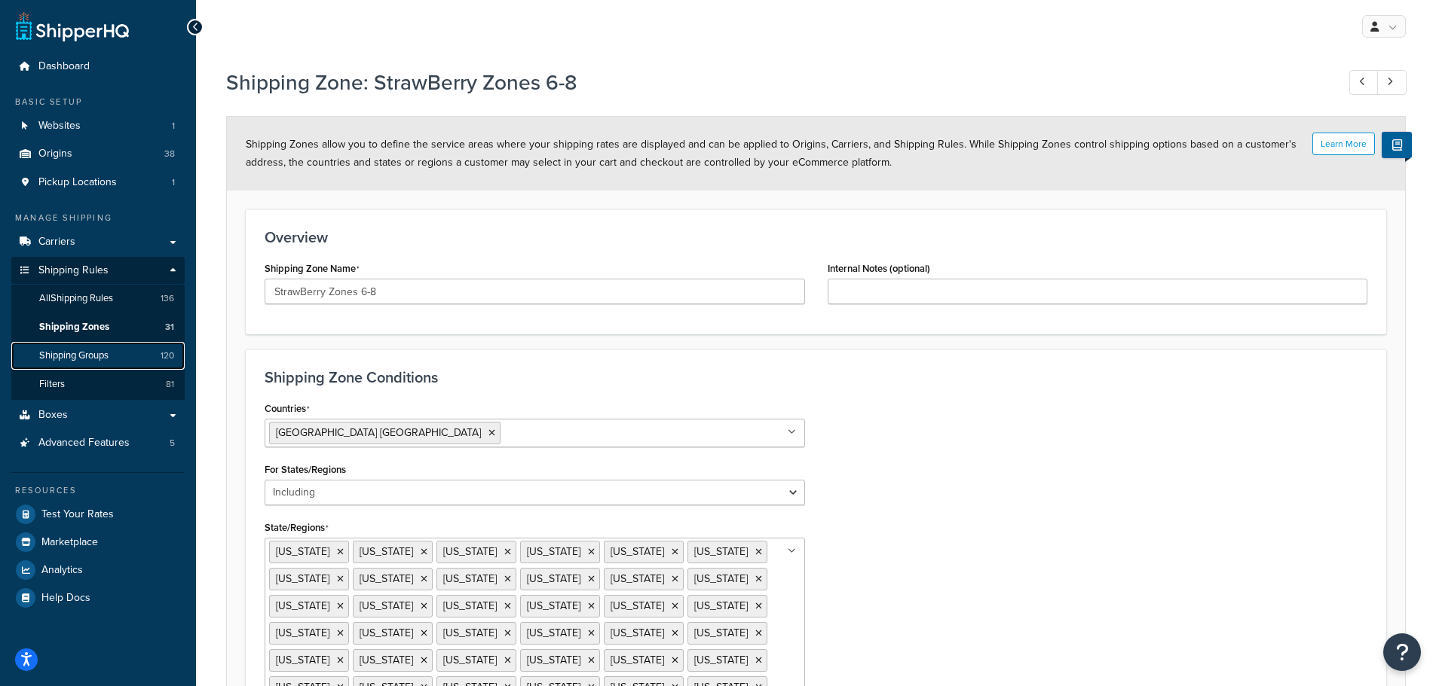
click at [68, 353] on span "Shipping Groups" at bounding box center [73, 356] width 69 height 13
click at [83, 326] on span "Shipping Zones" at bounding box center [74, 327] width 70 height 13
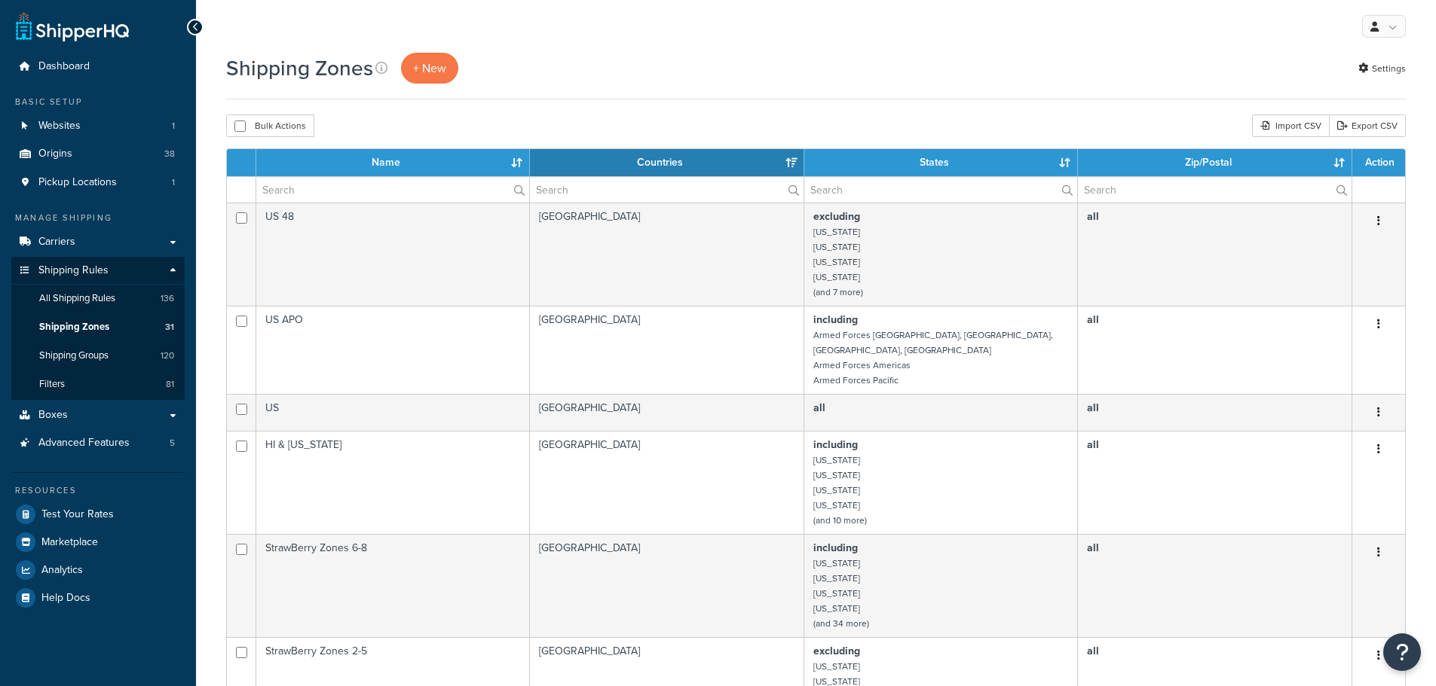
select select "15"
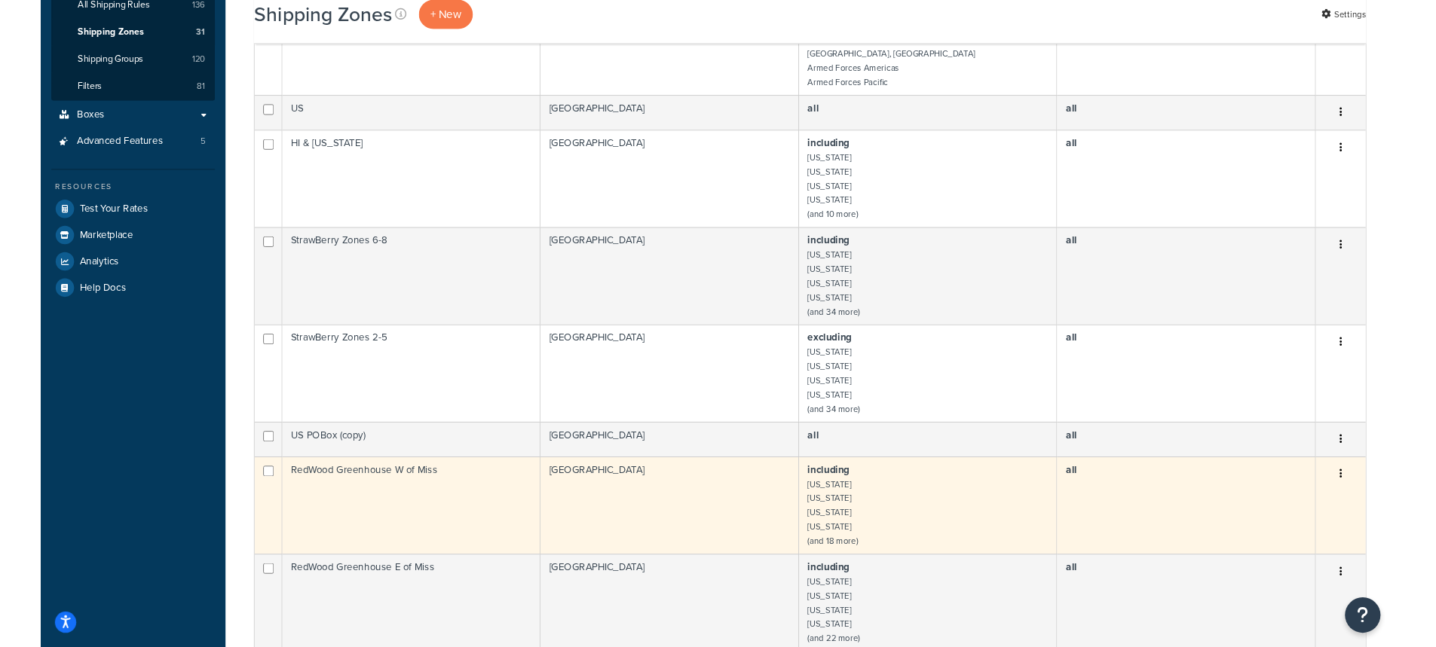
scroll to position [301, 0]
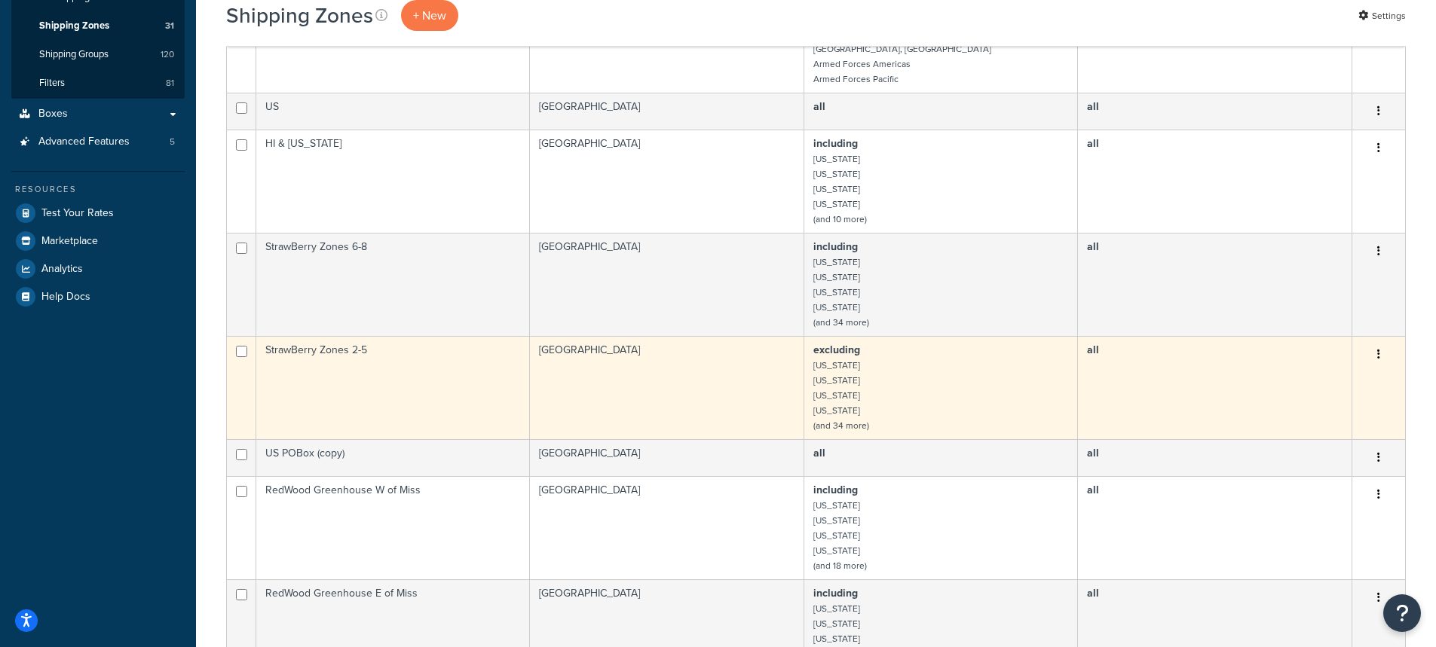
click at [313, 336] on td "StrawBerry Zones 2-5" at bounding box center [393, 387] width 274 height 103
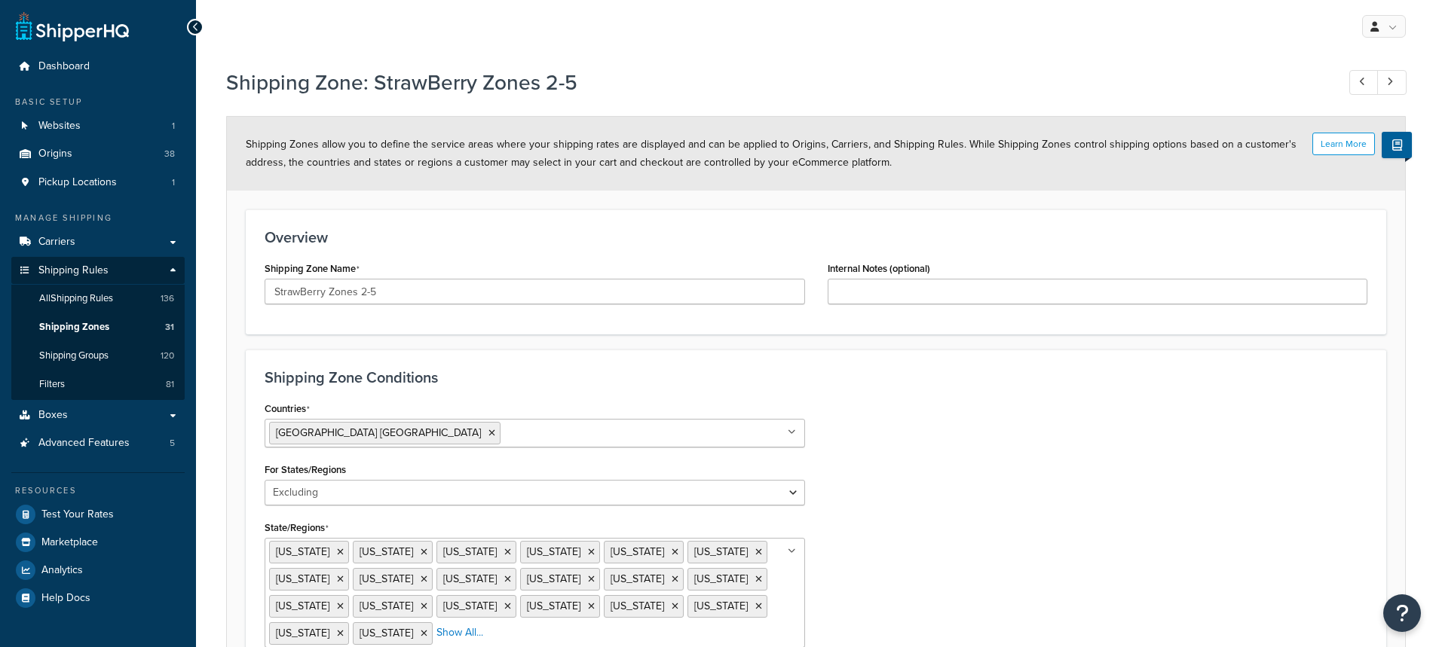
select select "excluding"
click at [57, 298] on span "All Shipping Rules" at bounding box center [76, 298] width 74 height 13
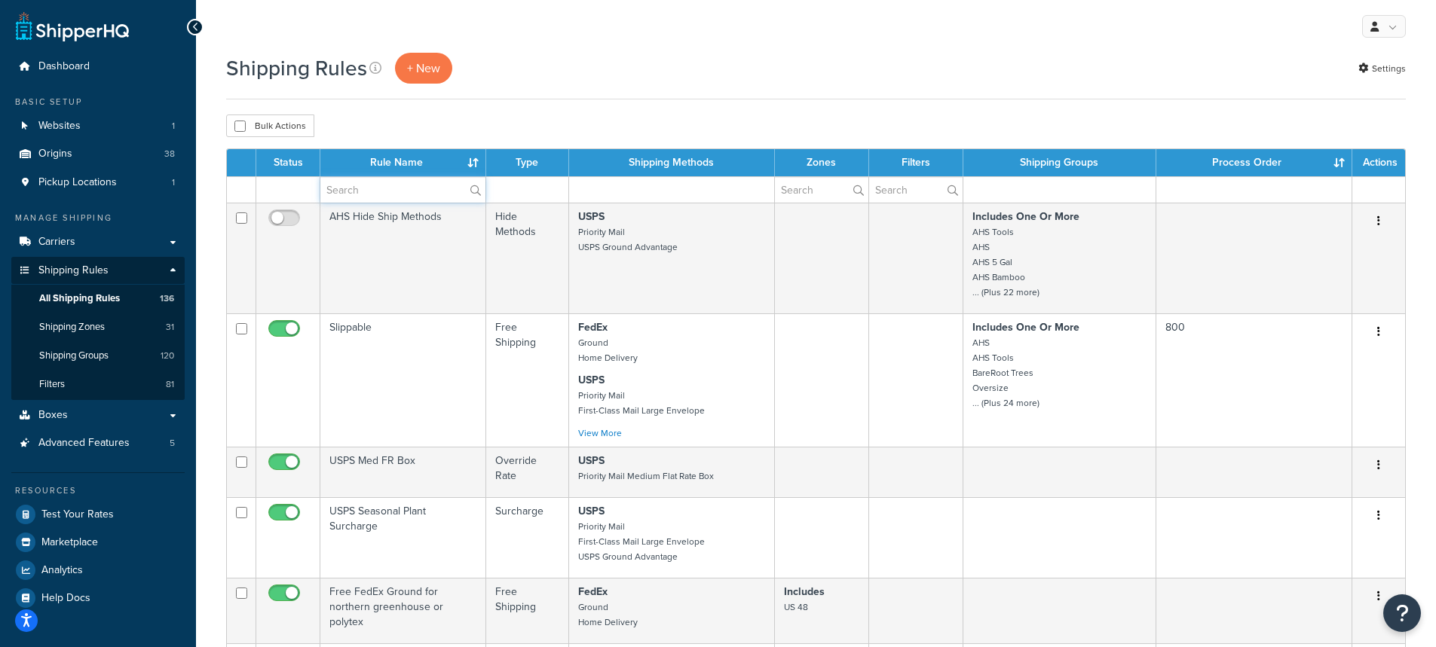
click at [378, 191] on input "text" at bounding box center [402, 190] width 165 height 26
type input "straw"
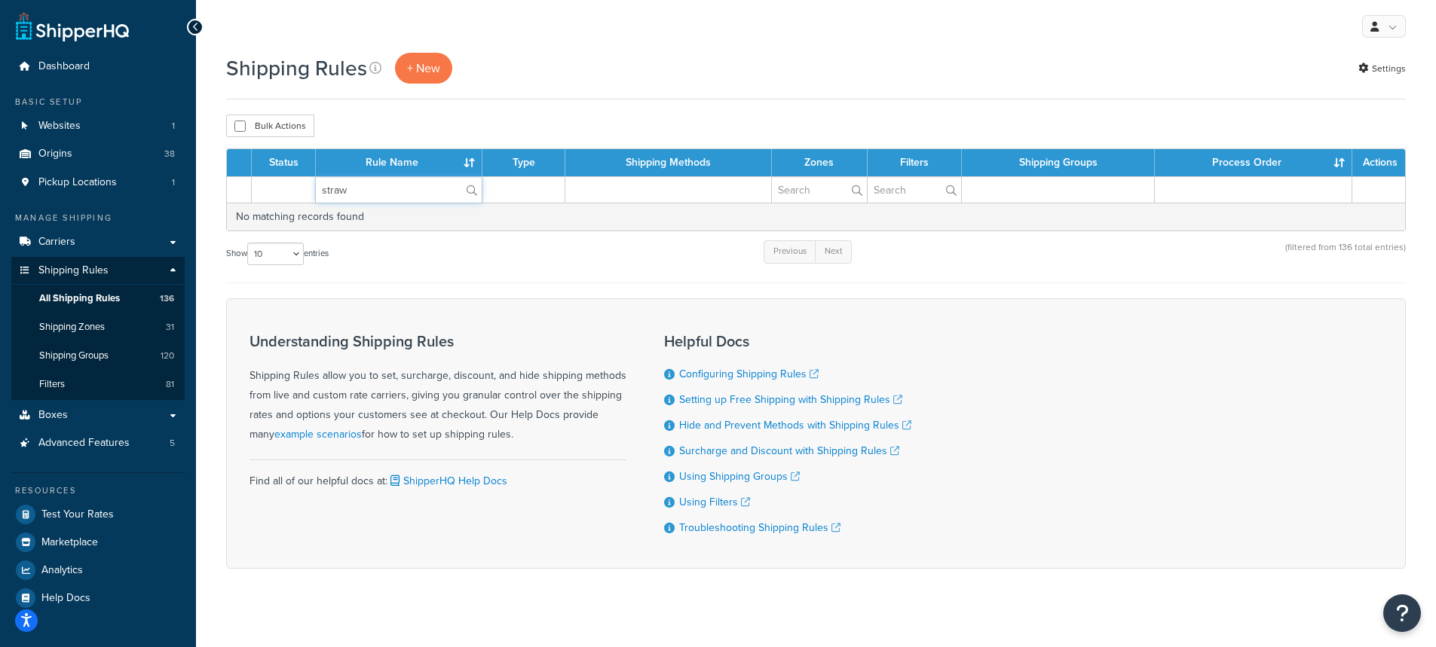
drag, startPoint x: 371, startPoint y: 189, endPoint x: 306, endPoint y: 190, distance: 65.6
click at [306, 190] on tr "straw" at bounding box center [816, 189] width 1178 height 26
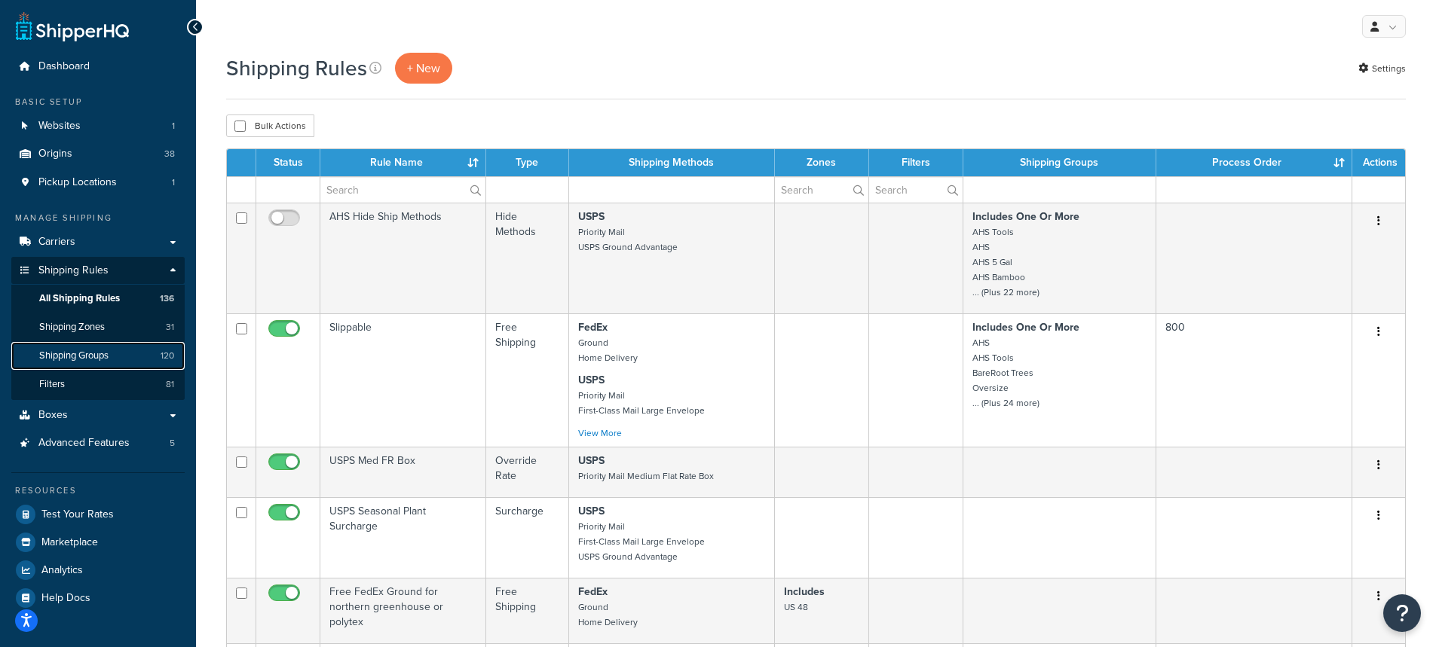
click at [56, 356] on span "Shipping Groups" at bounding box center [73, 356] width 69 height 13
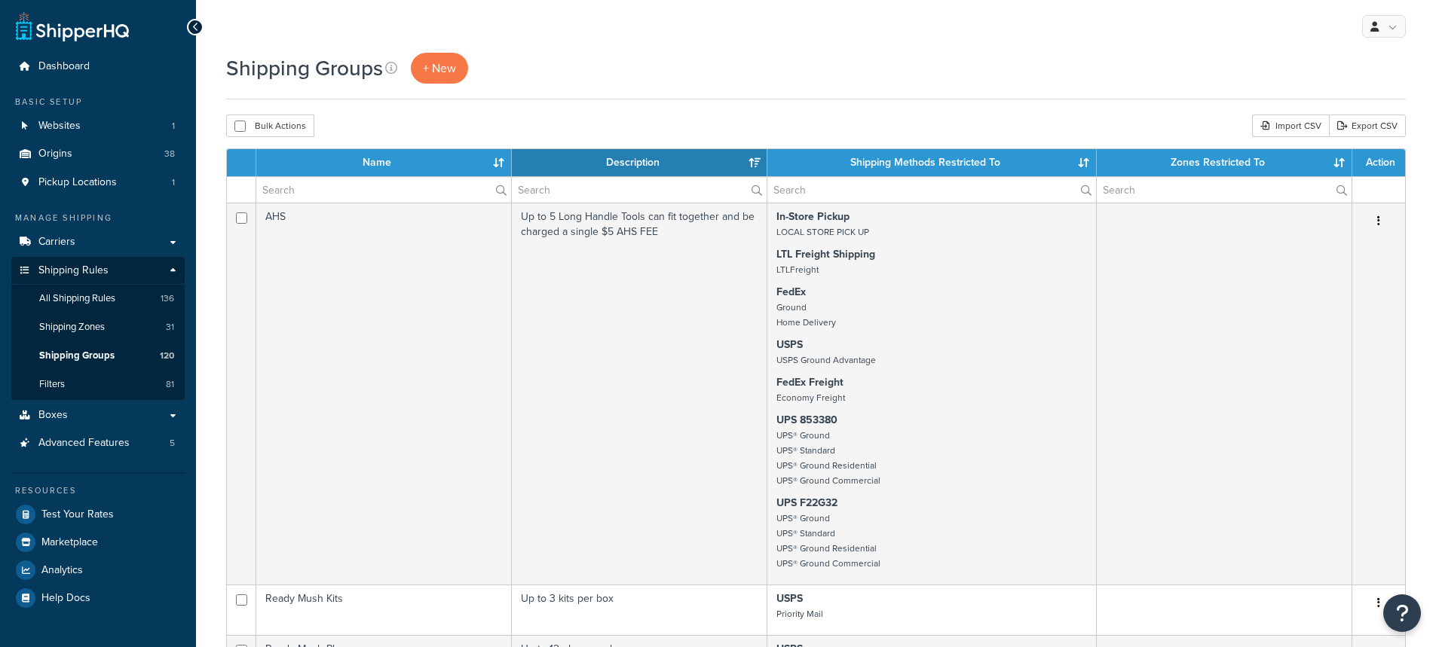
select select "15"
click at [338, 192] on input "text" at bounding box center [383, 190] width 255 height 26
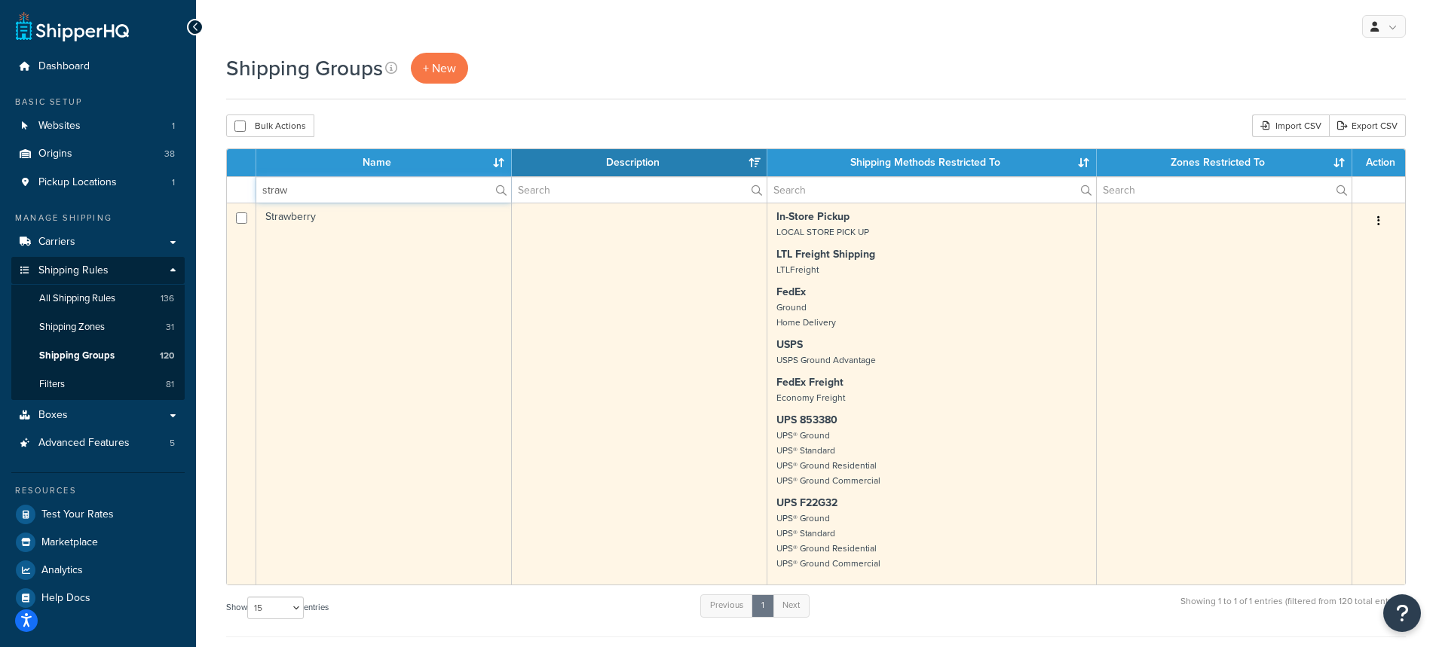
type input "straw"
click at [294, 215] on td "Strawberry" at bounding box center [383, 394] width 255 height 382
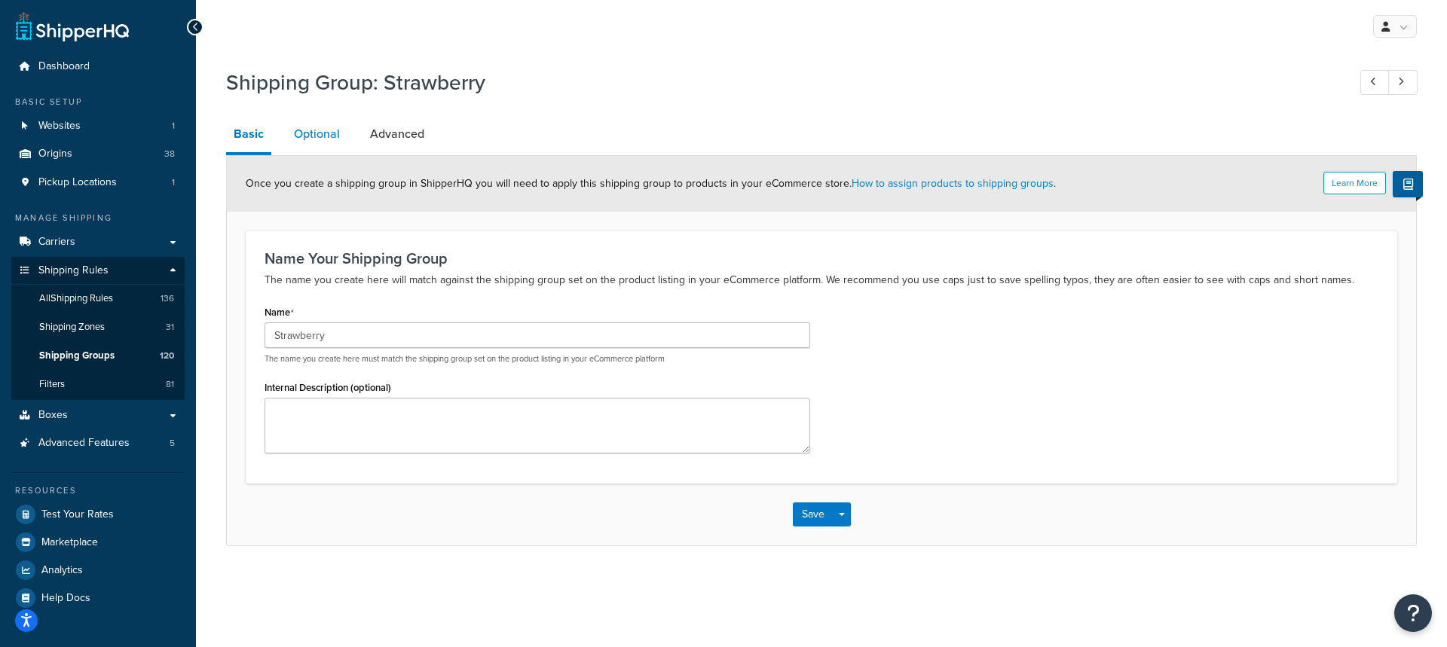
click at [320, 136] on link "Optional" at bounding box center [316, 134] width 61 height 36
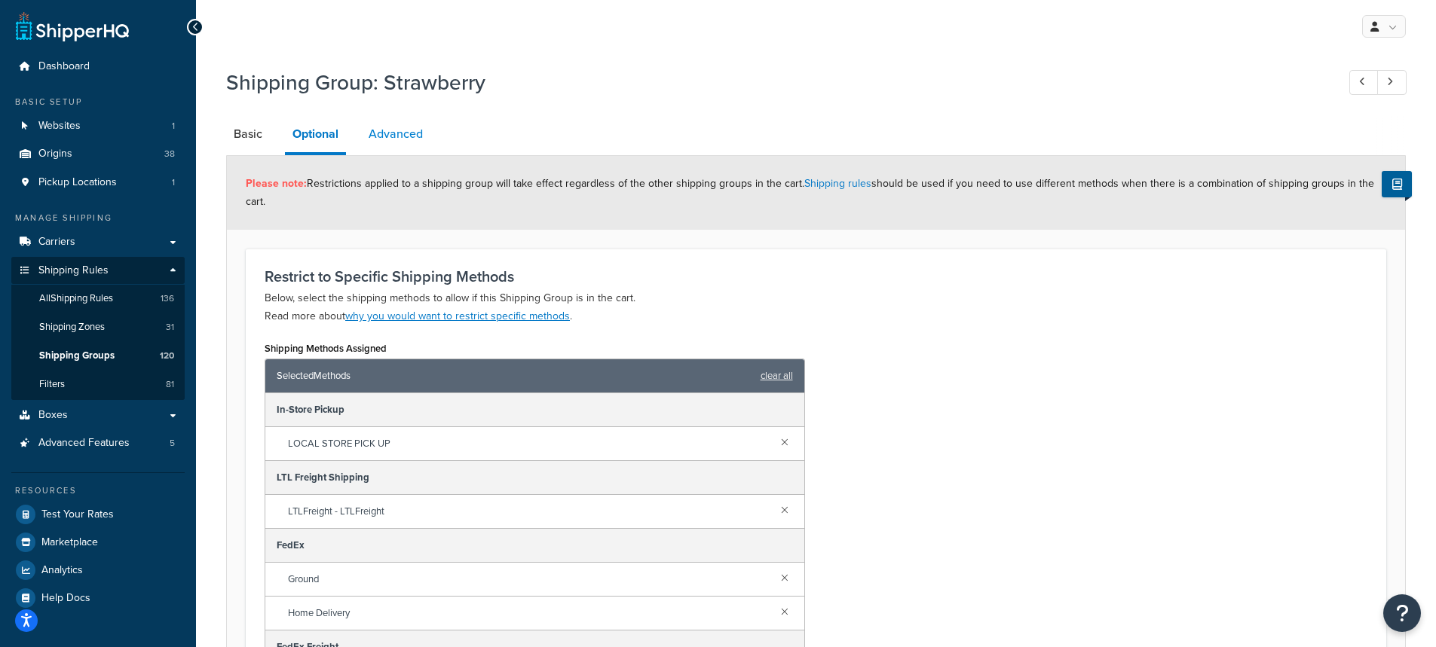
click at [393, 133] on link "Advanced" at bounding box center [395, 134] width 69 height 36
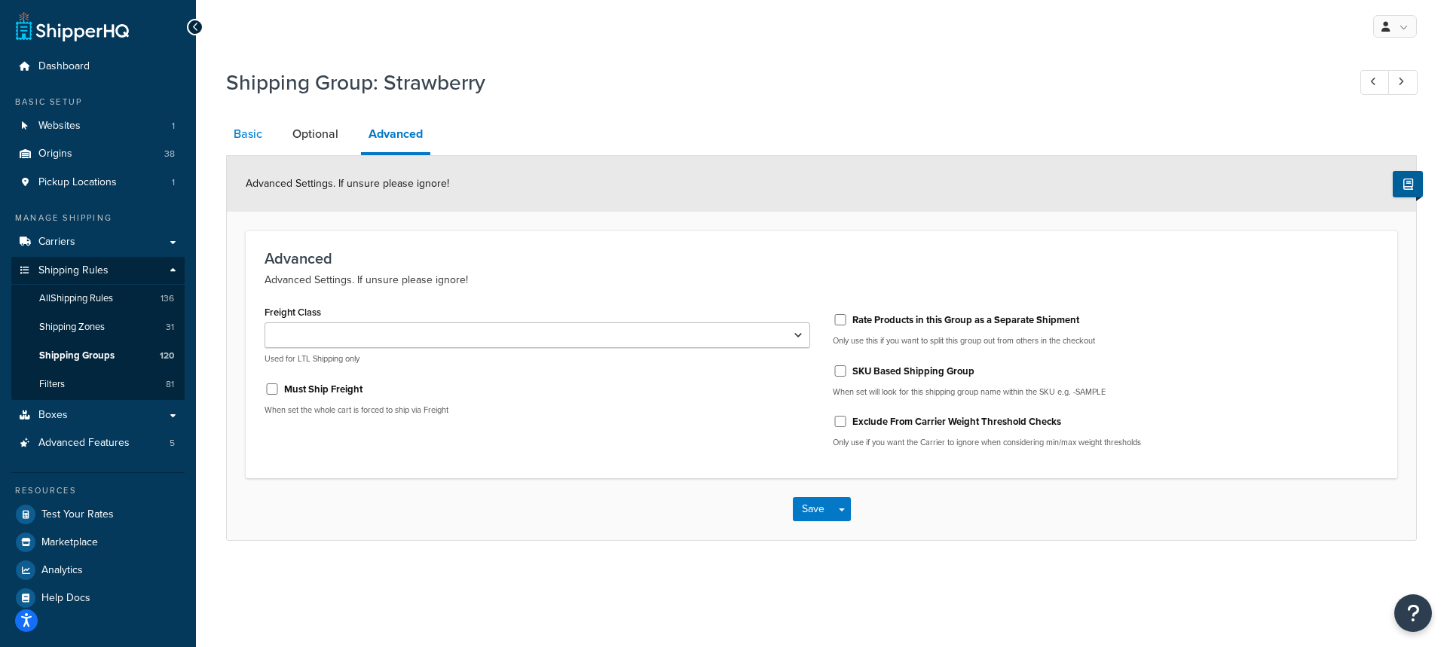
click at [250, 142] on link "Basic" at bounding box center [248, 134] width 44 height 36
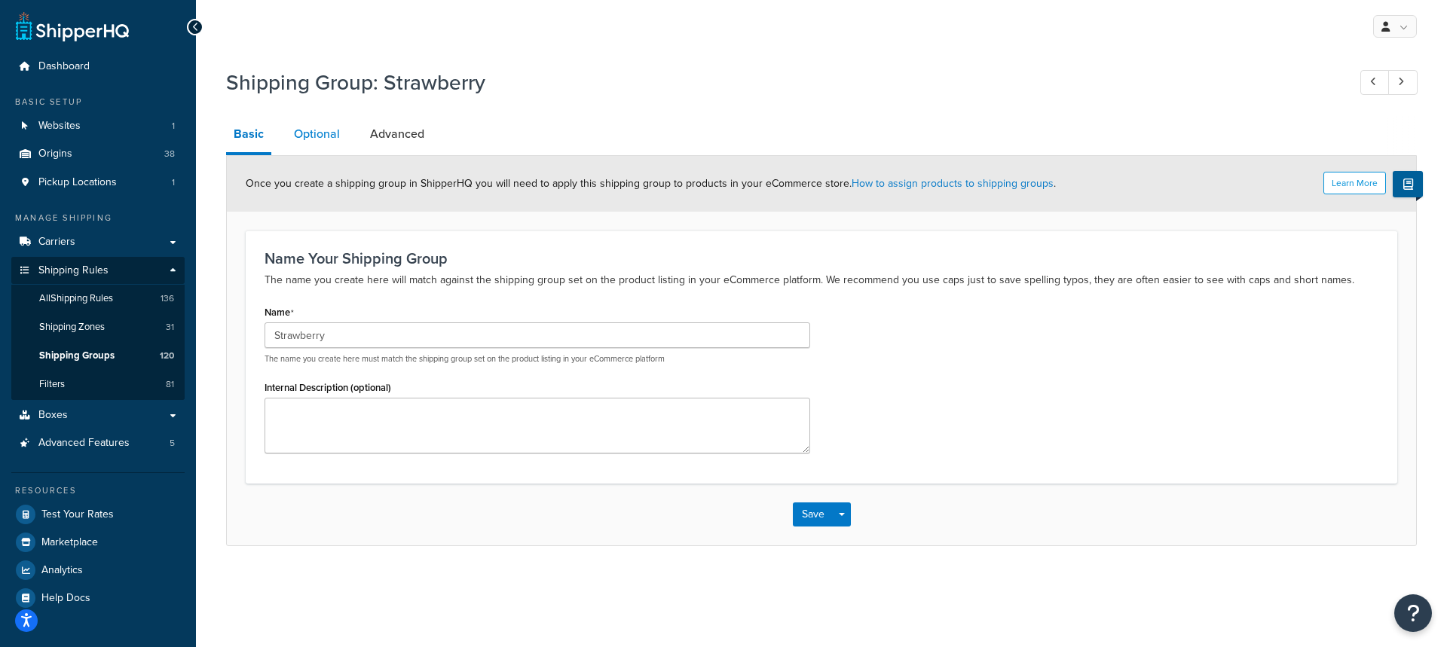
click at [320, 133] on link "Optional" at bounding box center [316, 134] width 61 height 36
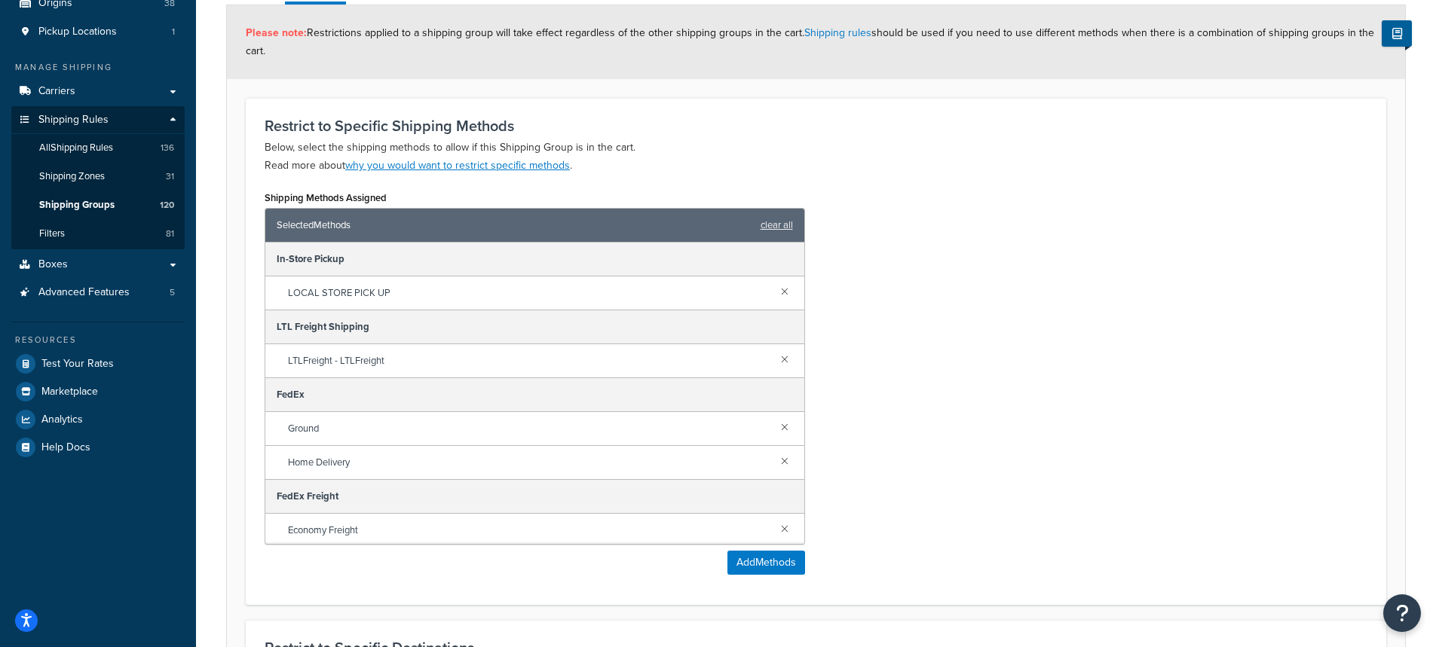
click at [998, 306] on div "Shipping Methods Assigned Selected Methods clear all In-Store Pickup LOCAL STOR…" at bounding box center [815, 386] width 1125 height 399
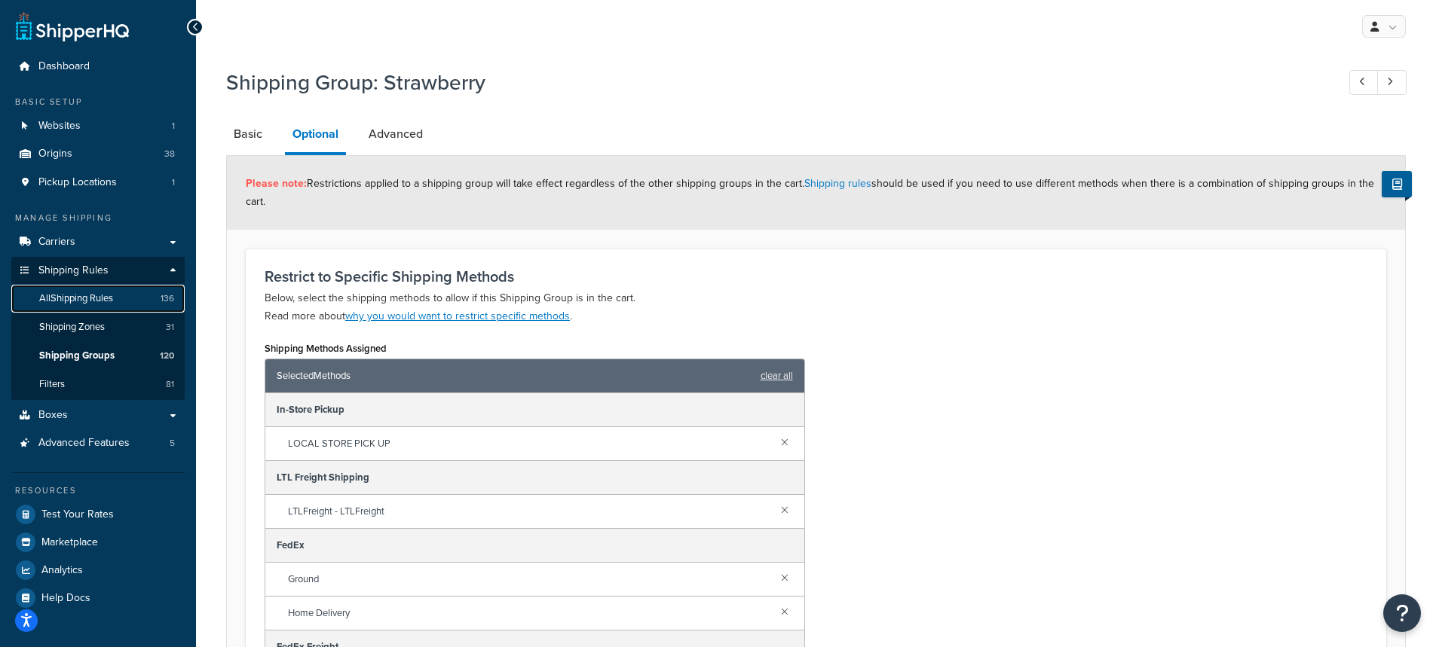
click at [50, 300] on span "All Shipping Rules" at bounding box center [76, 298] width 74 height 13
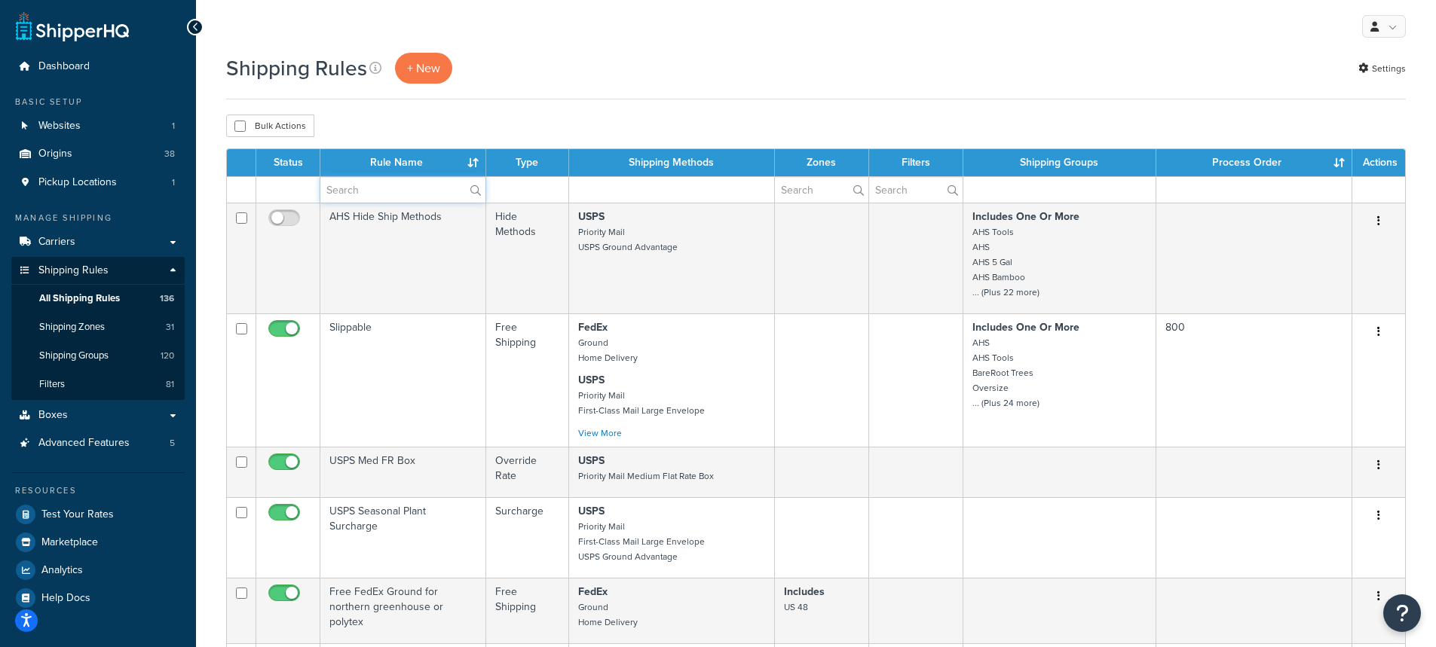
click at [381, 195] on input "text" at bounding box center [402, 190] width 165 height 26
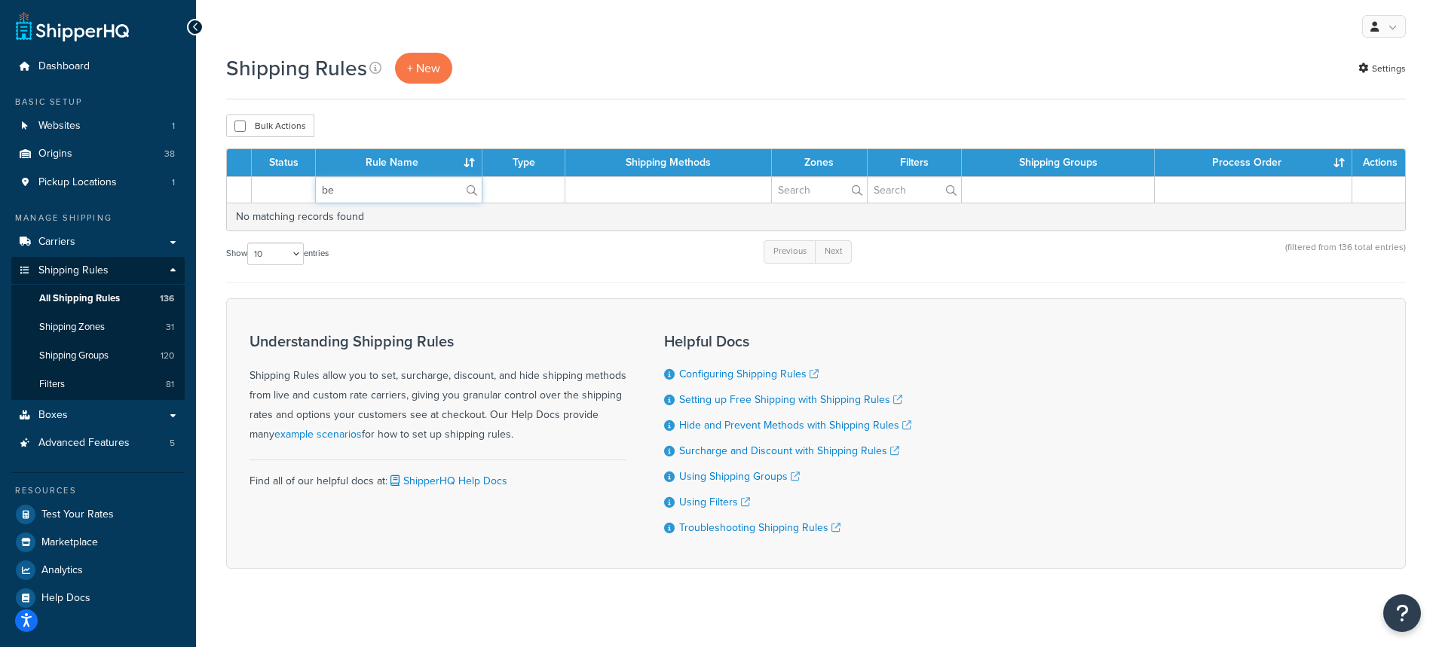
type input "b"
drag, startPoint x: 365, startPoint y: 193, endPoint x: 294, endPoint y: 193, distance: 70.8
click at [294, 193] on tr "Straw" at bounding box center [816, 189] width 1178 height 26
type input "Str"
drag, startPoint x: 348, startPoint y: 191, endPoint x: 289, endPoint y: 190, distance: 58.8
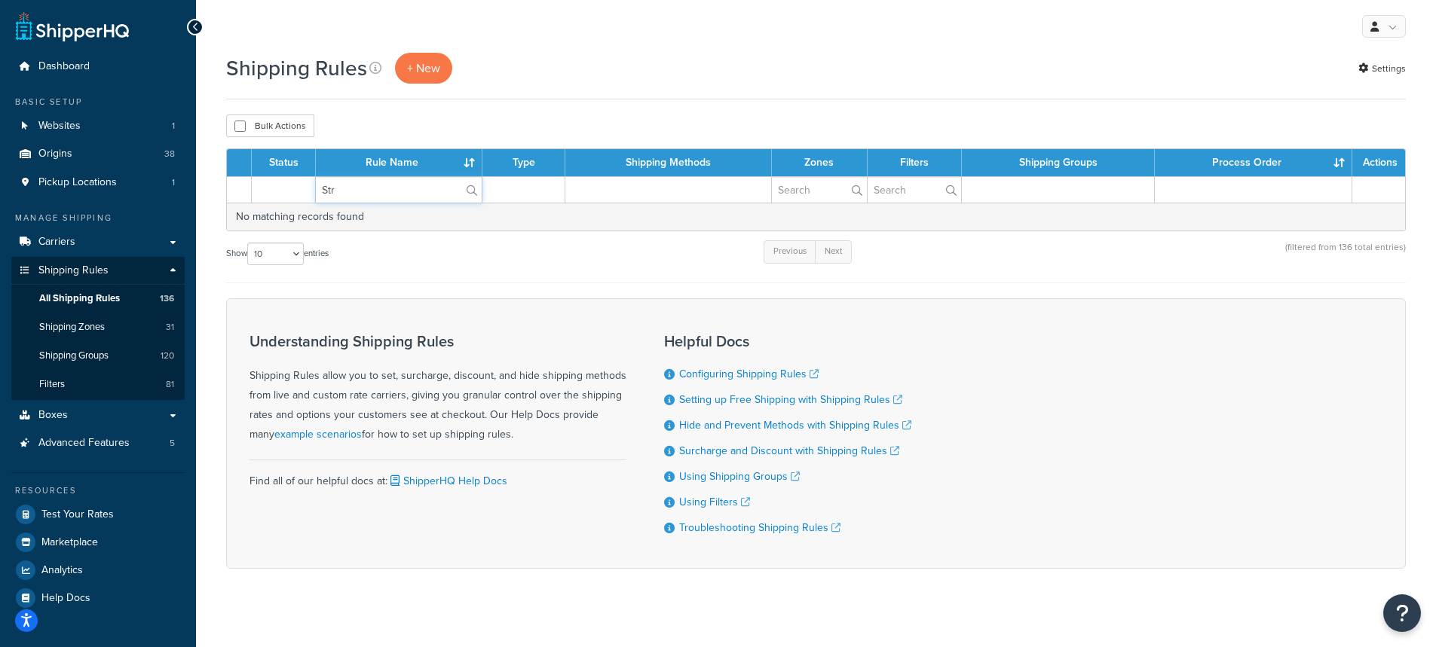
click at [289, 190] on tr "Str" at bounding box center [816, 189] width 1178 height 26
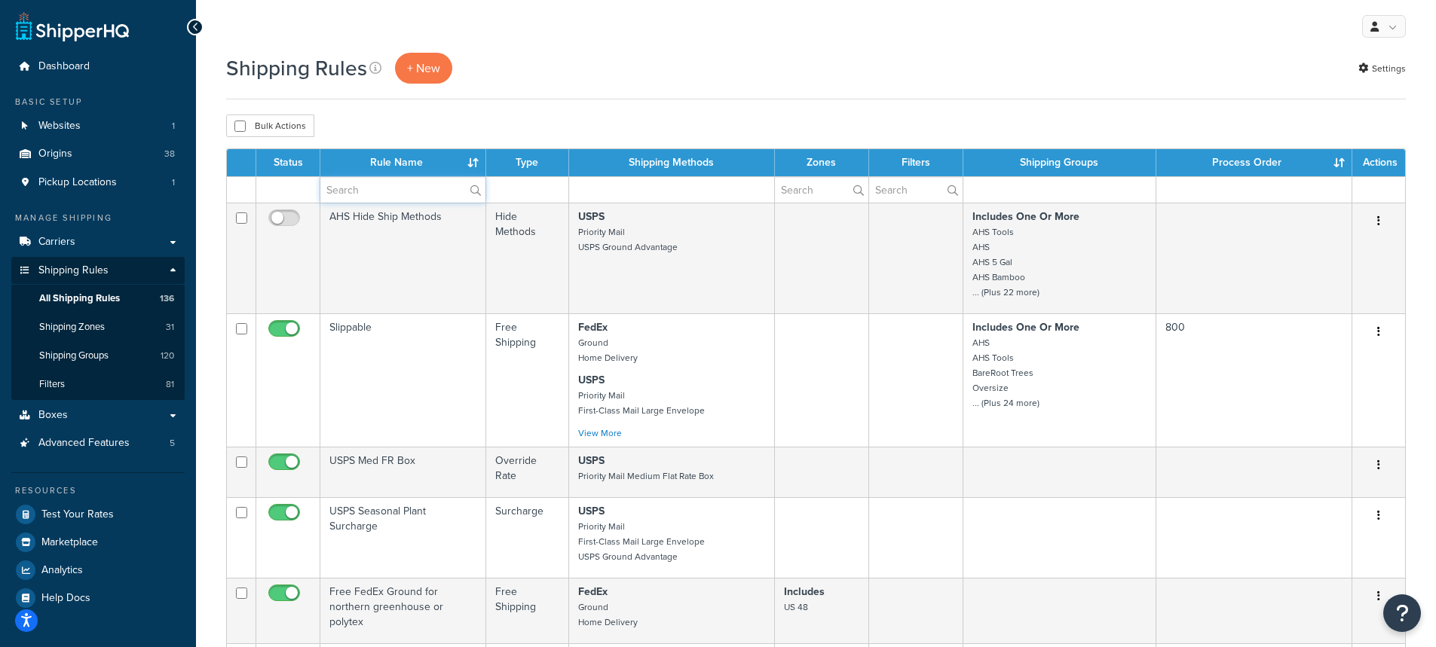
click at [379, 189] on input "text" at bounding box center [402, 190] width 165 height 26
click at [477, 162] on th "Rule Name" at bounding box center [403, 162] width 166 height 27
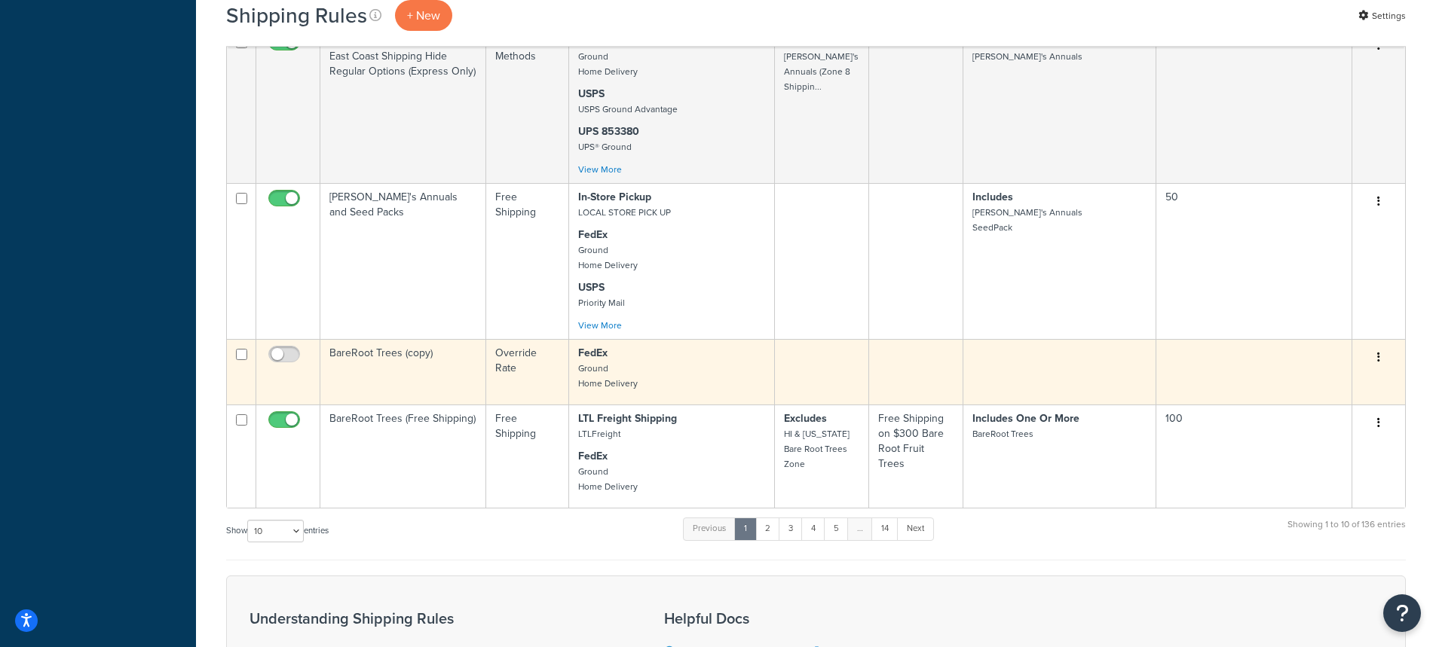
scroll to position [904, 0]
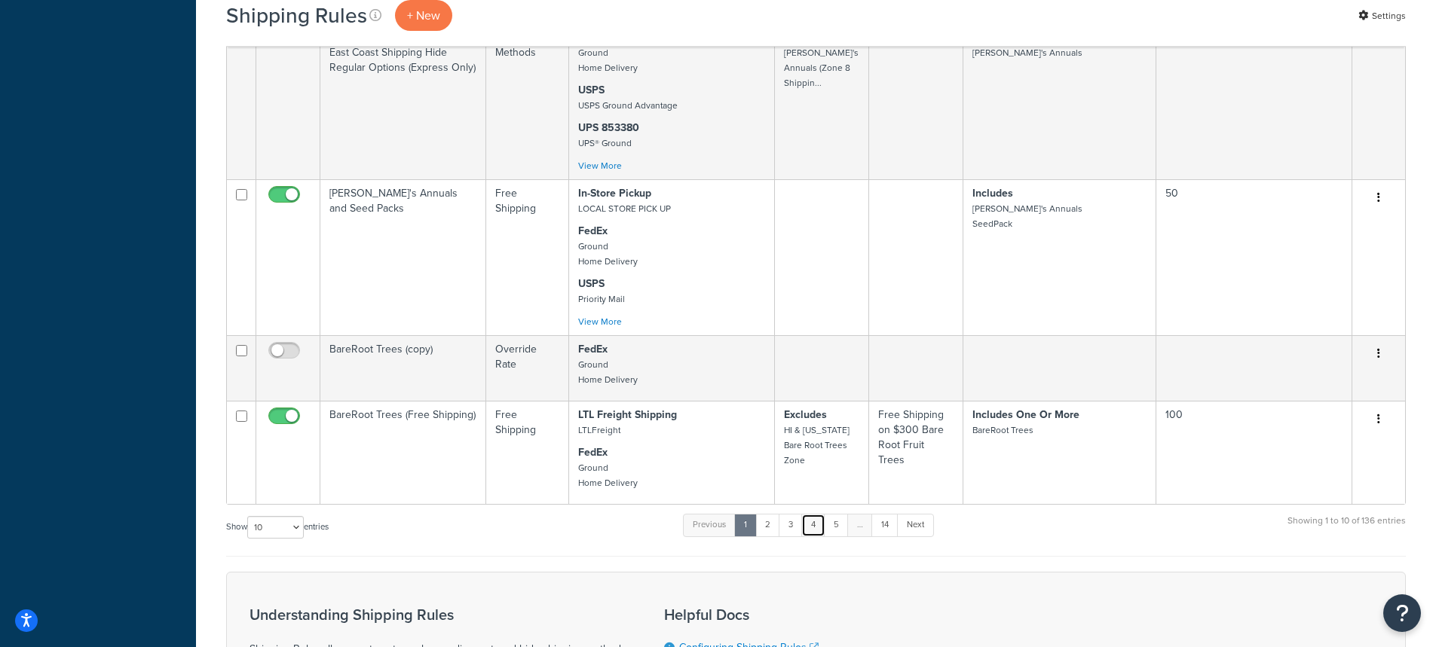
click at [816, 527] on link "4" at bounding box center [813, 525] width 24 height 23
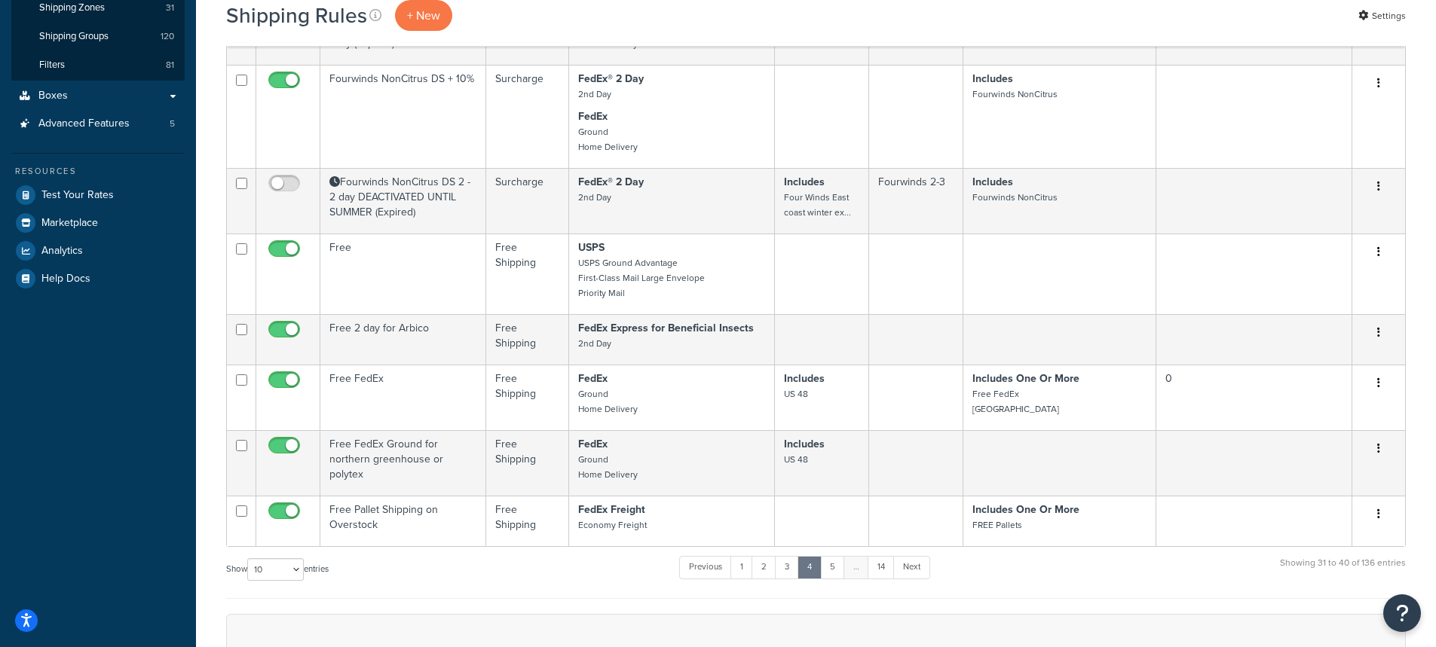
scroll to position [577, 0]
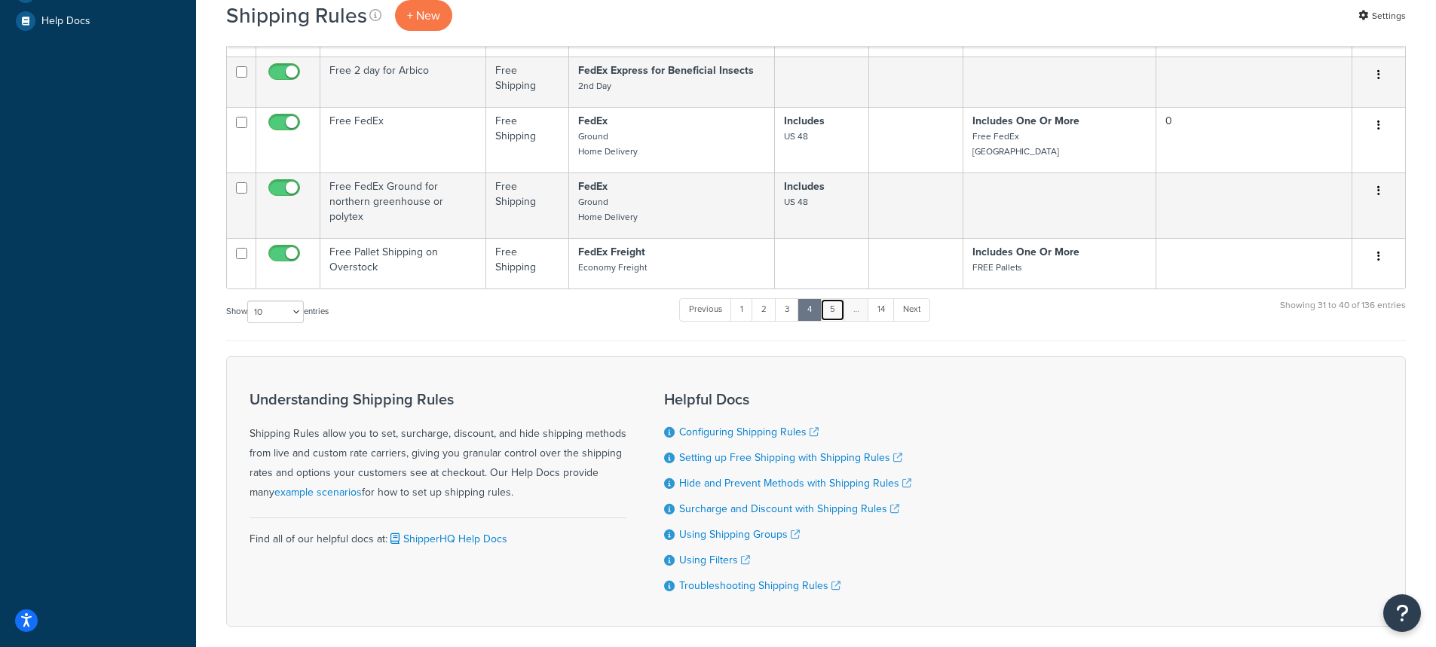
click at [835, 310] on link "5" at bounding box center [832, 309] width 25 height 23
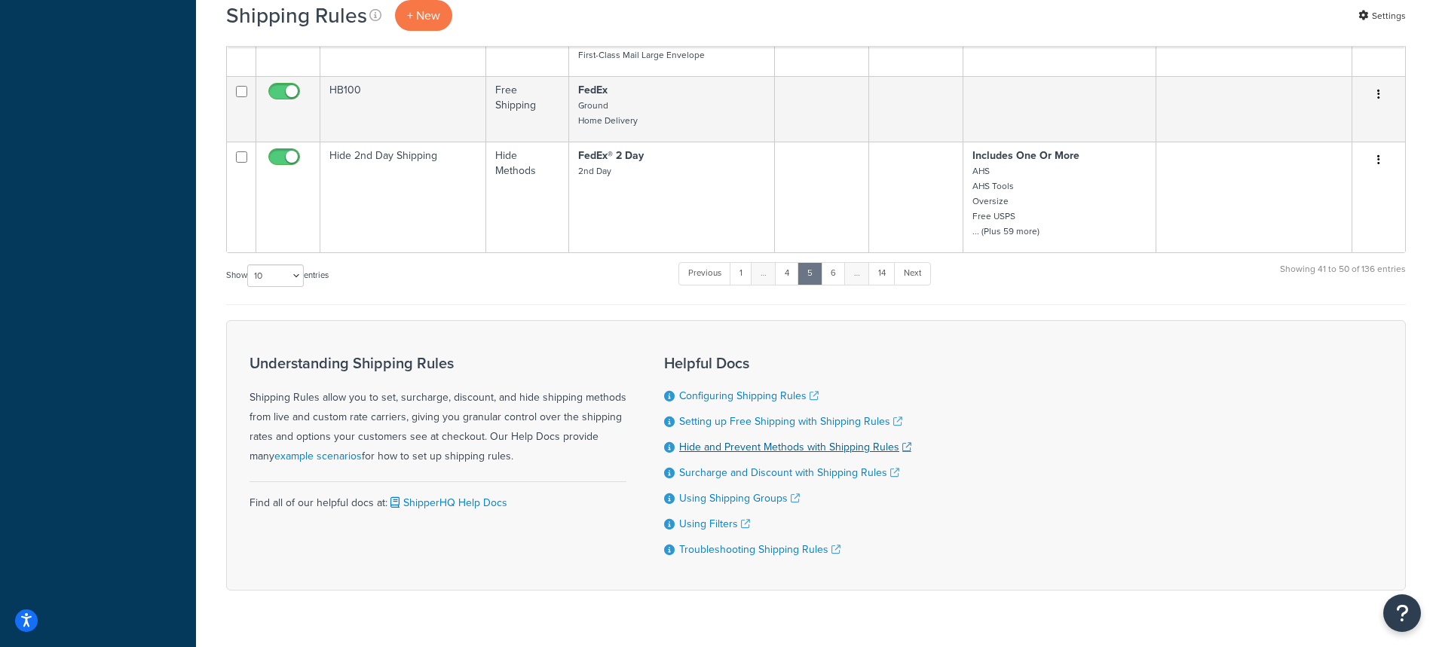
scroll to position [984, 0]
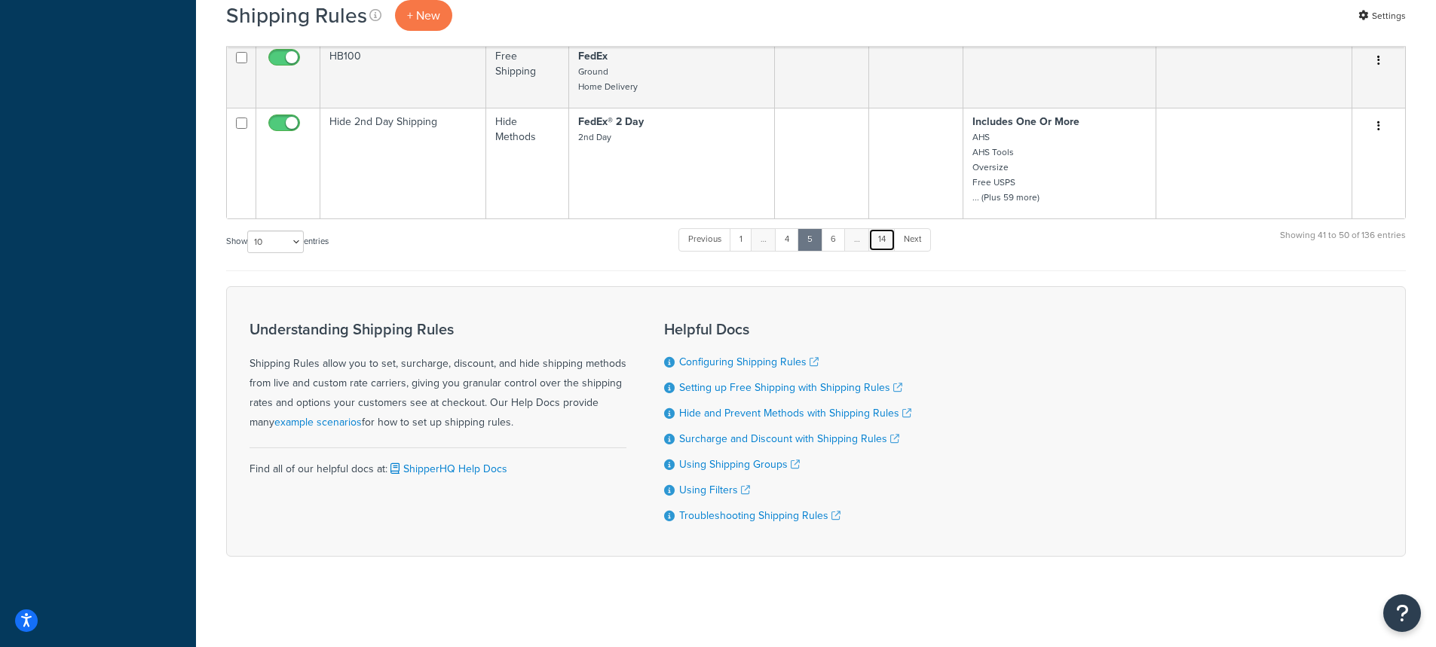
click at [883, 235] on link "14" at bounding box center [881, 239] width 27 height 23
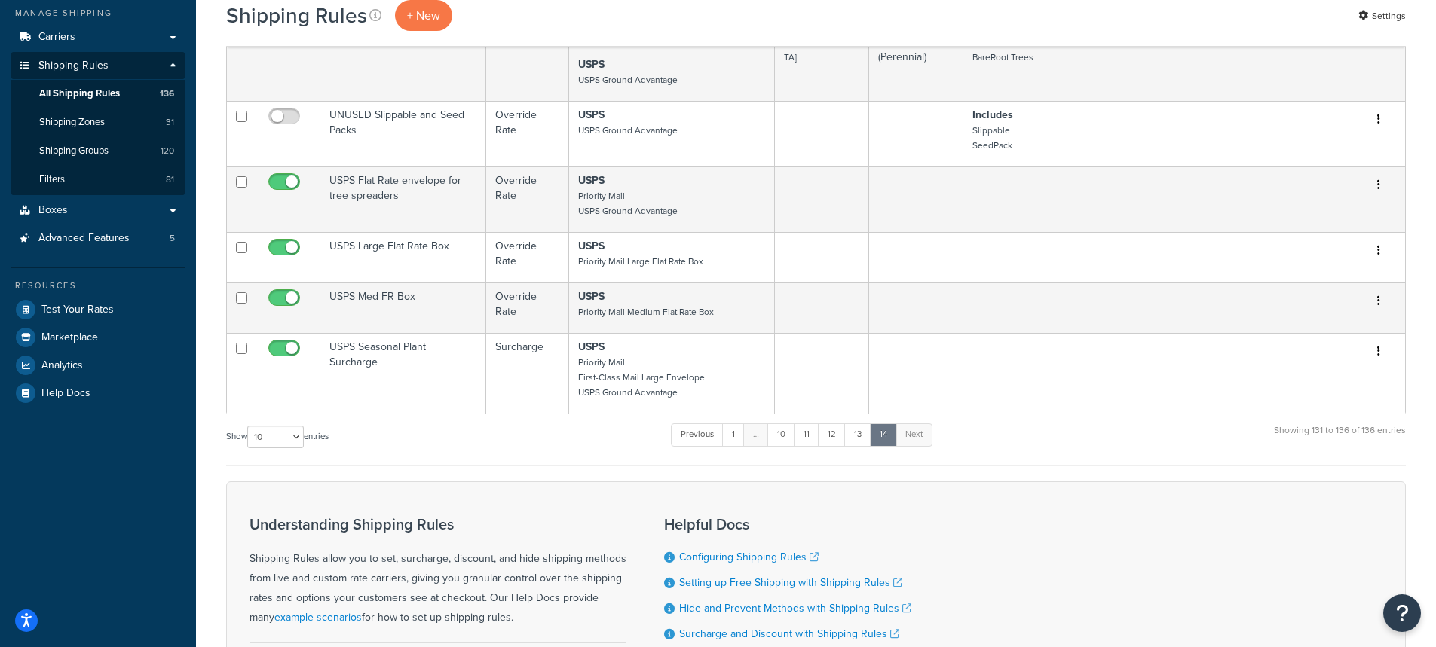
scroll to position [226, 0]
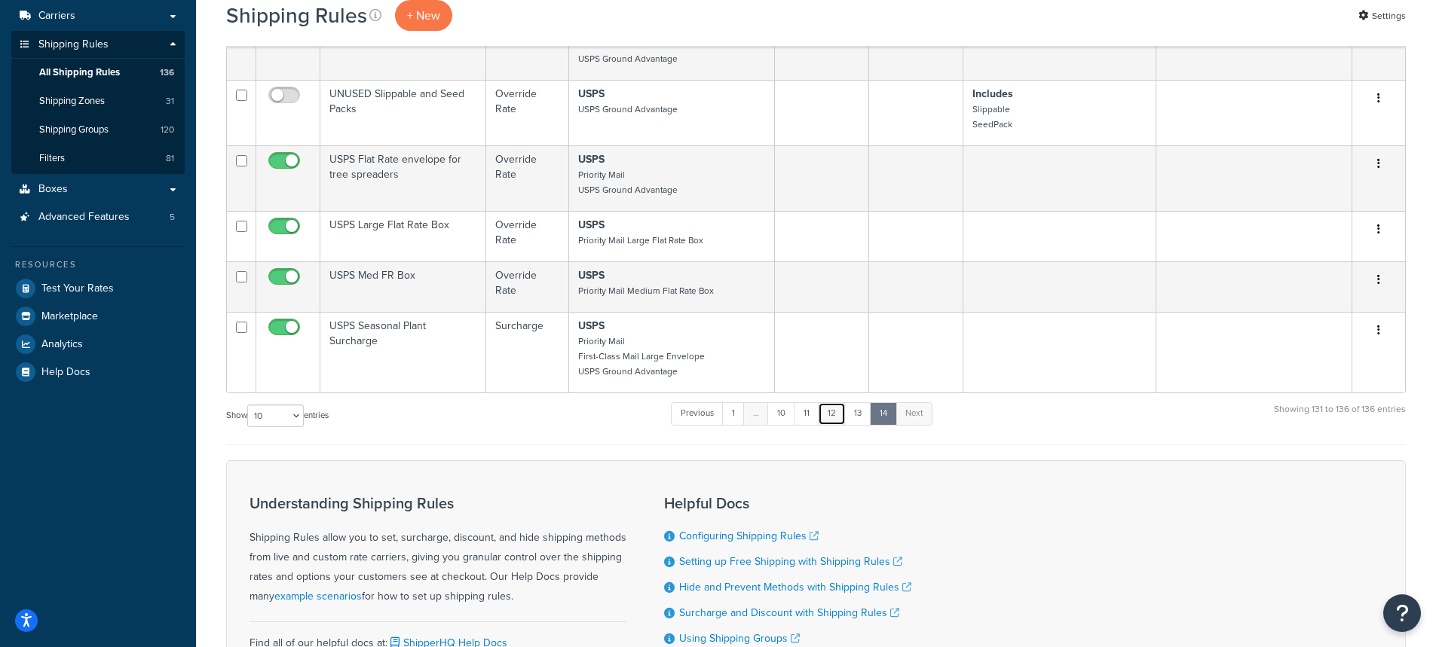
click at [828, 413] on link "12" at bounding box center [832, 413] width 28 height 23
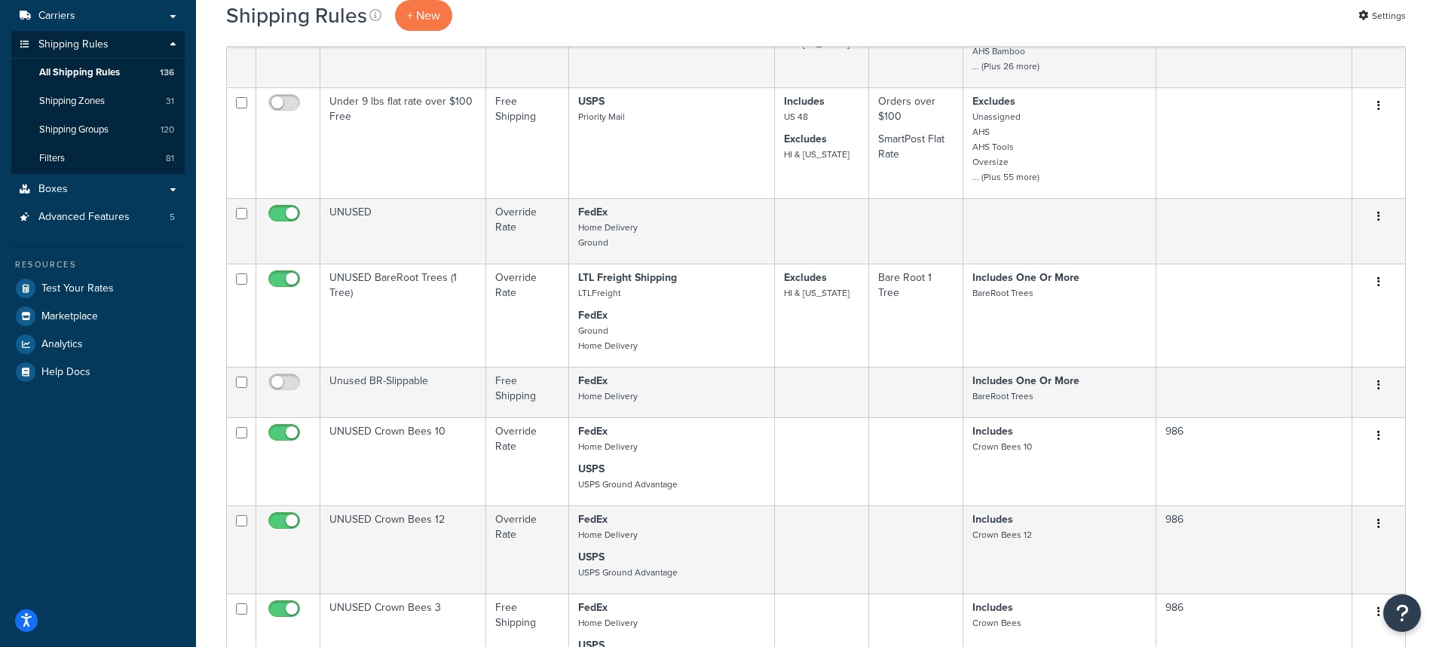
scroll to position [783, 0]
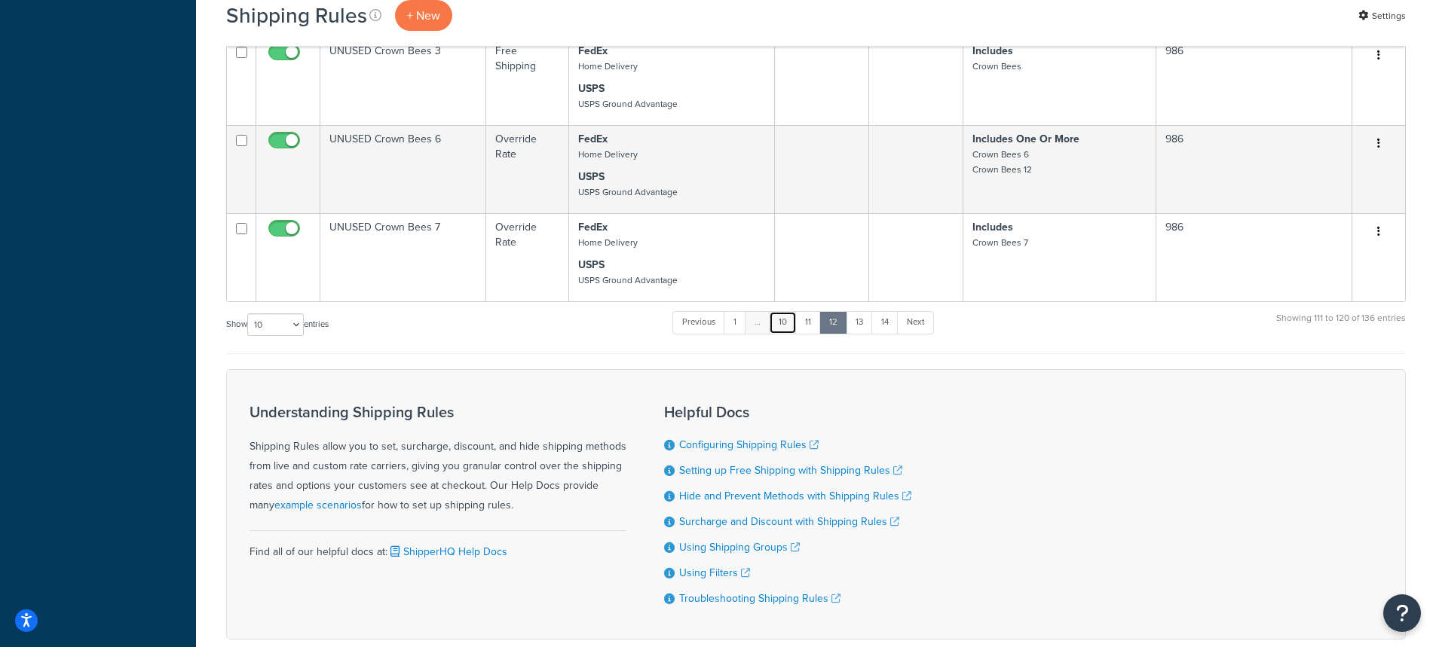
click at [787, 323] on link "10" at bounding box center [783, 322] width 28 height 23
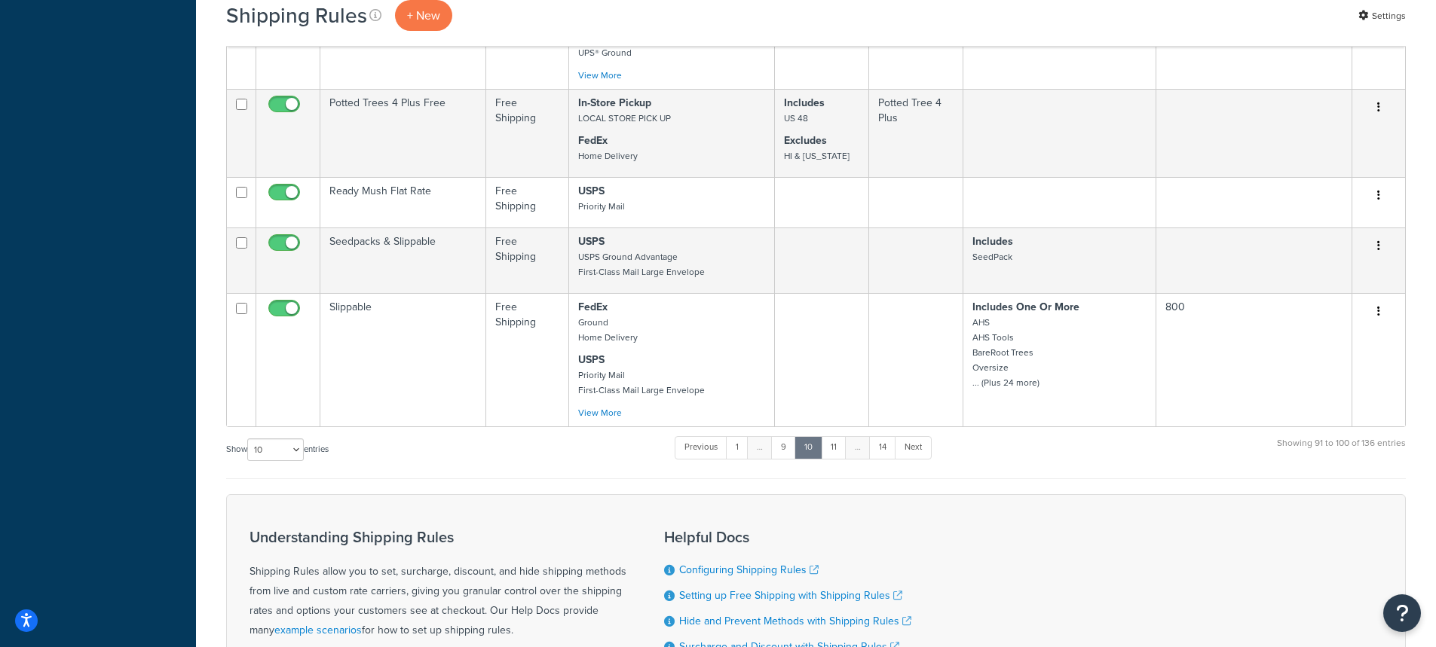
scroll to position [1021, 0]
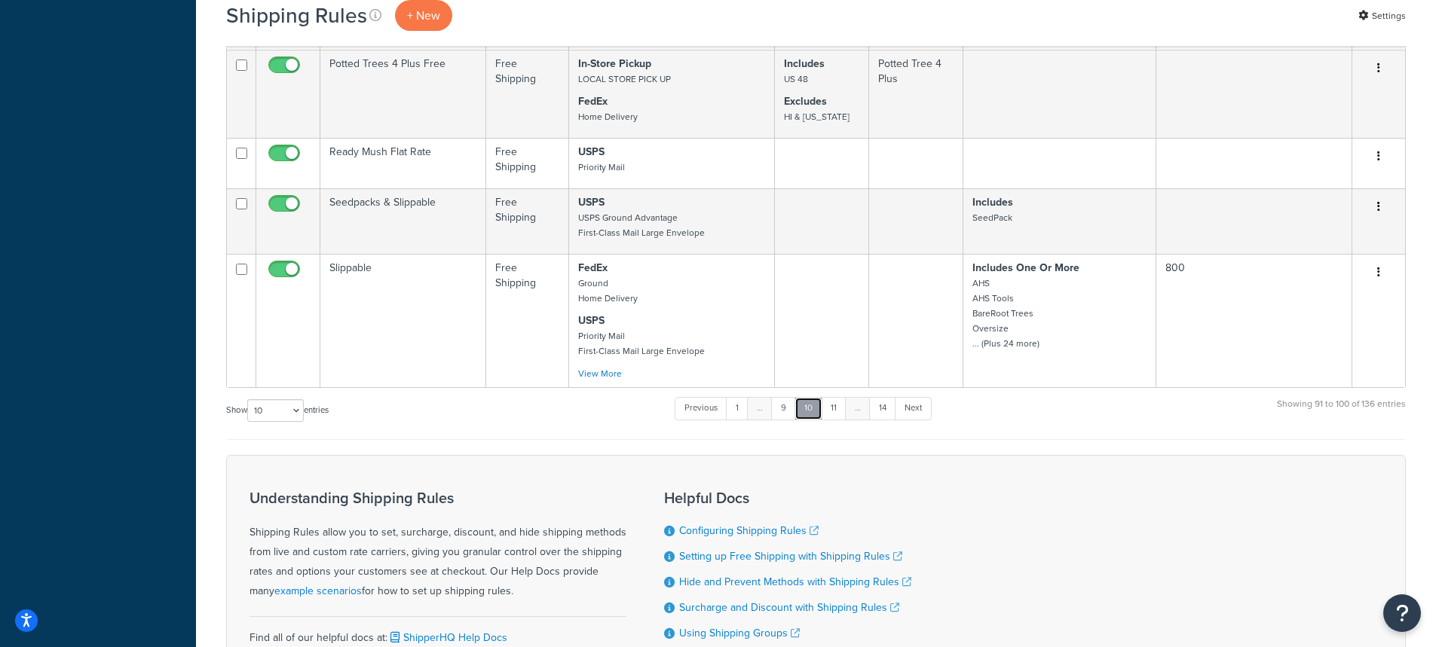
click at [812, 409] on link "10" at bounding box center [808, 408] width 28 height 23
click at [835, 411] on link "11" at bounding box center [834, 408] width 26 height 23
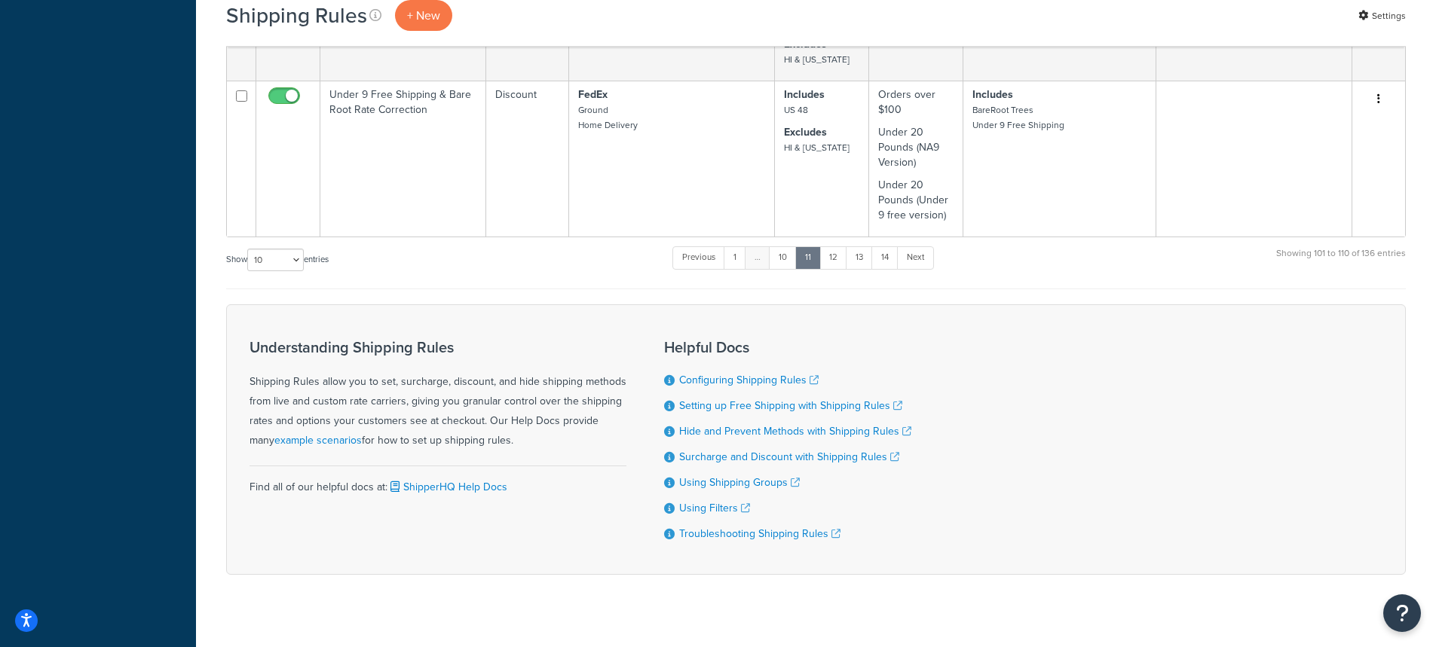
scroll to position [946, 0]
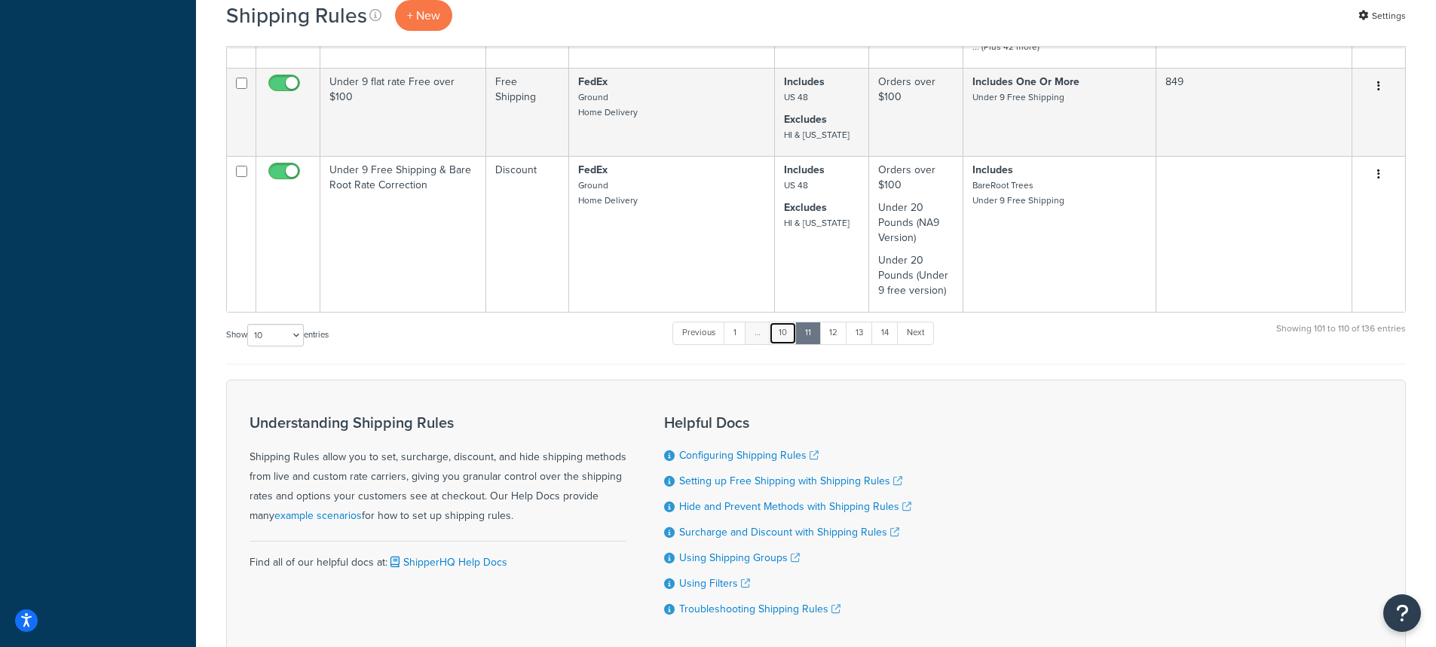
click at [781, 335] on link "10" at bounding box center [783, 333] width 28 height 23
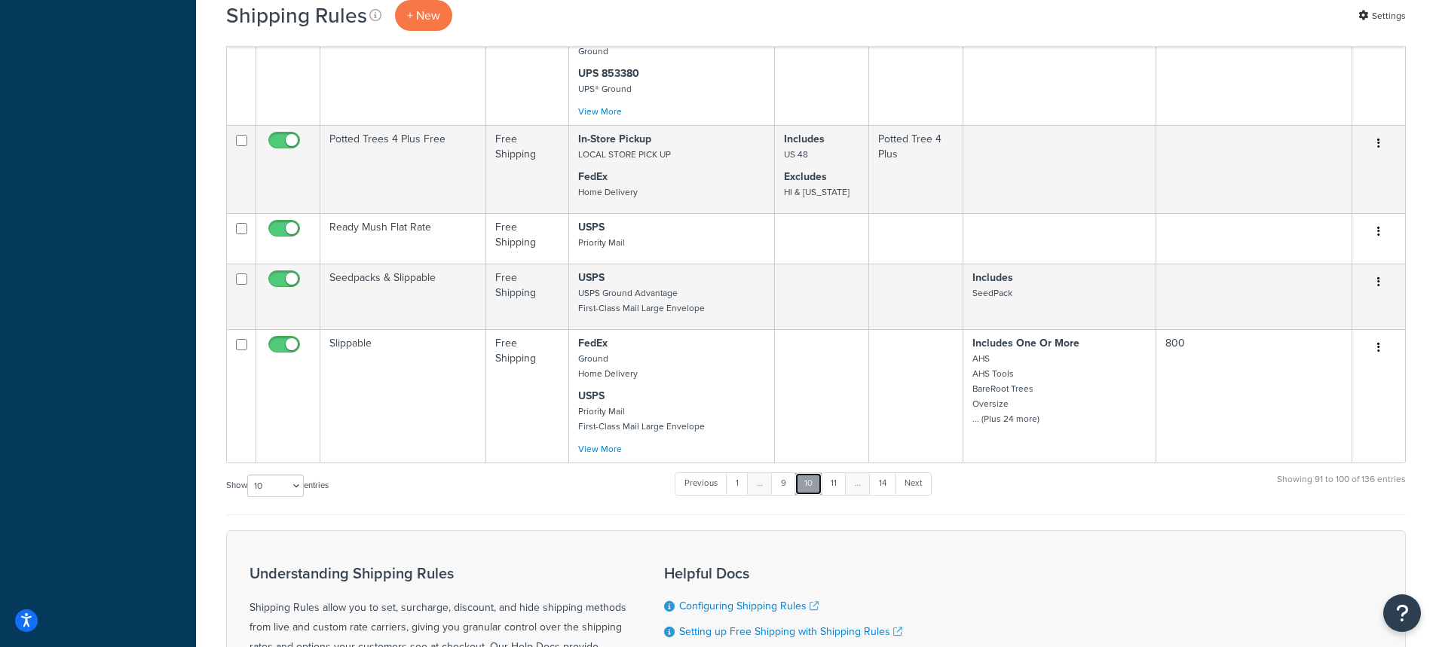
click at [805, 483] on link "10" at bounding box center [808, 483] width 28 height 23
click at [836, 485] on link "11" at bounding box center [834, 483] width 26 height 23
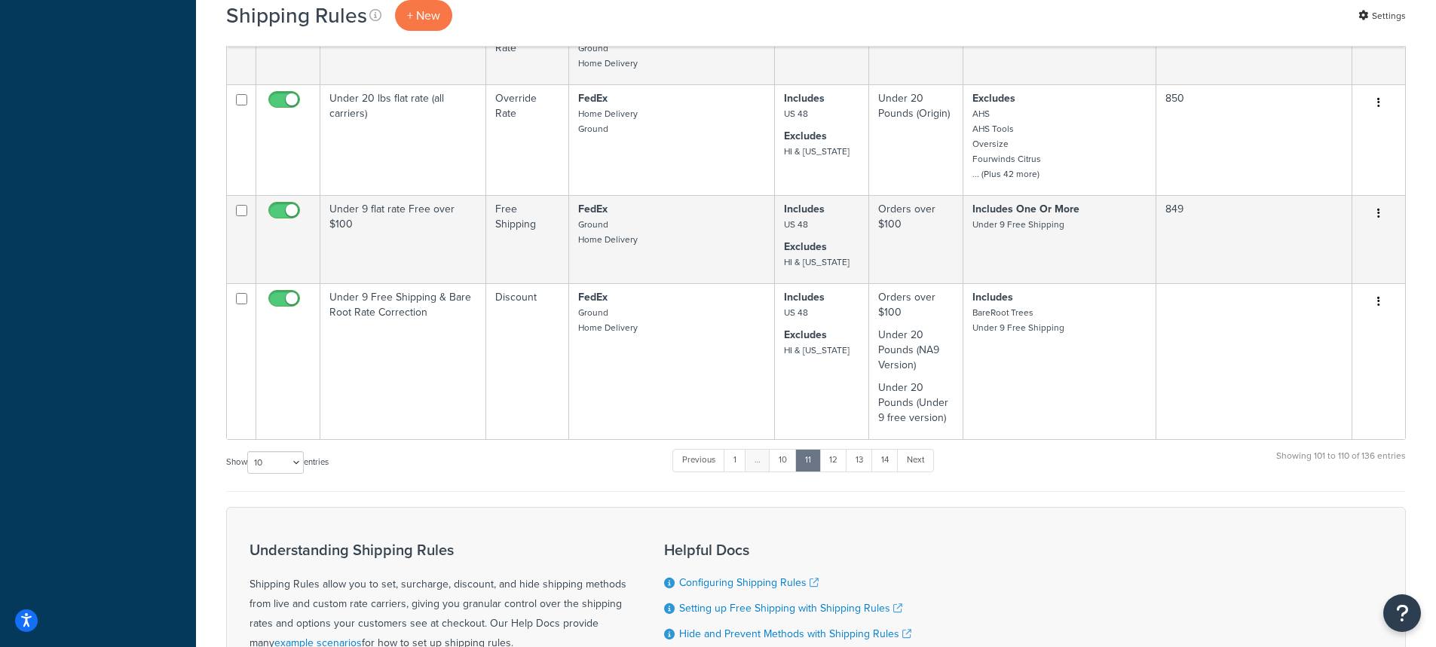
scroll to position [904, 0]
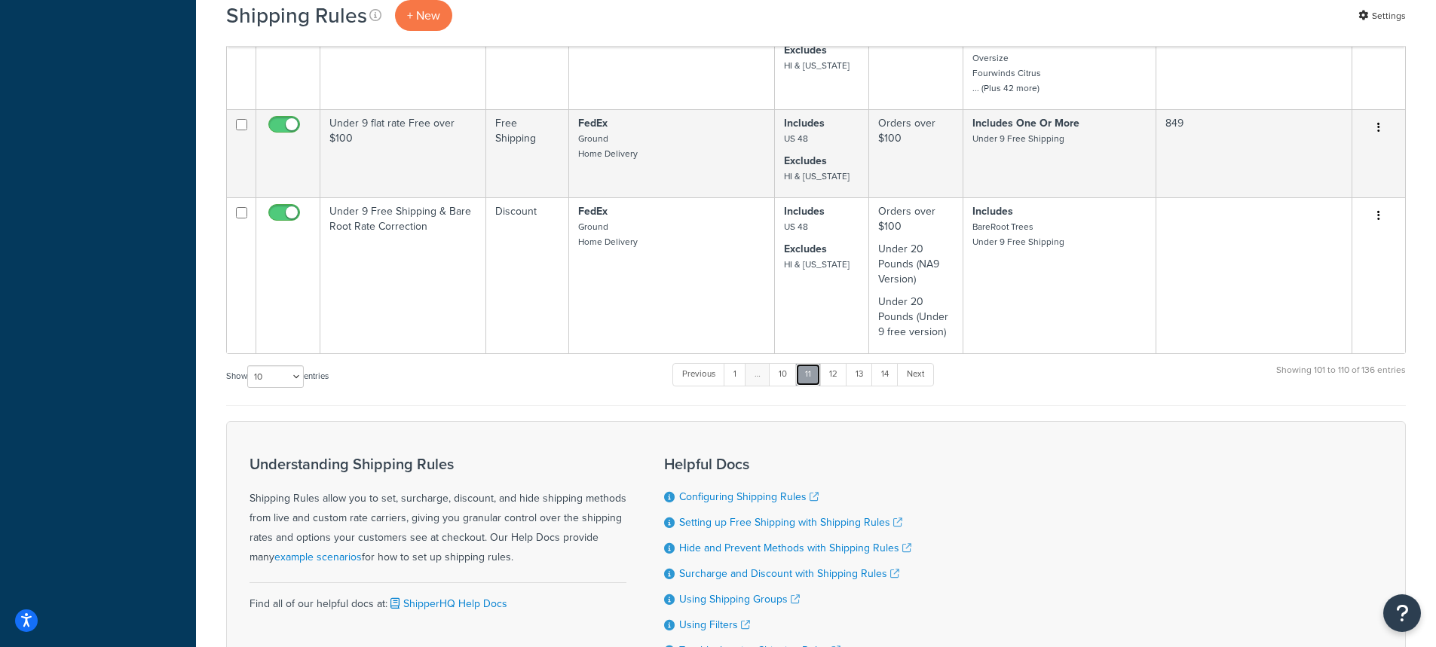
click at [808, 375] on link "11" at bounding box center [808, 374] width 26 height 23
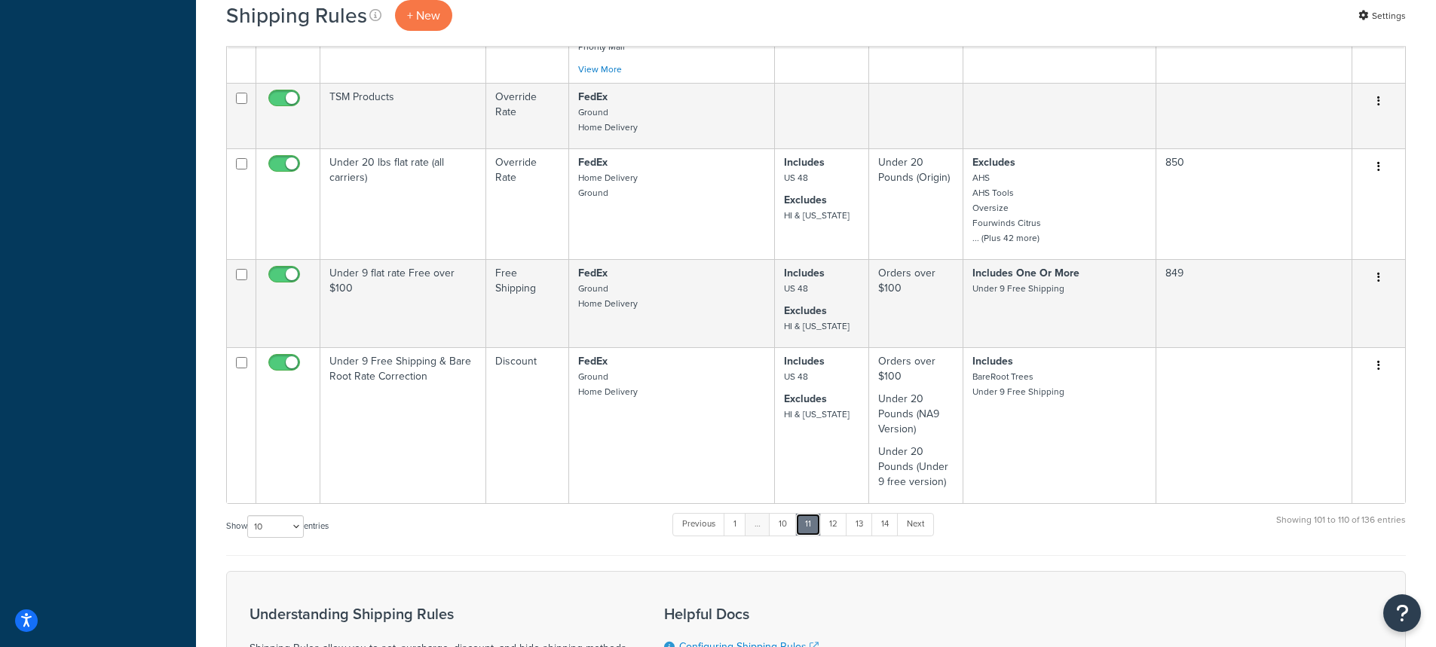
scroll to position [1044, 0]
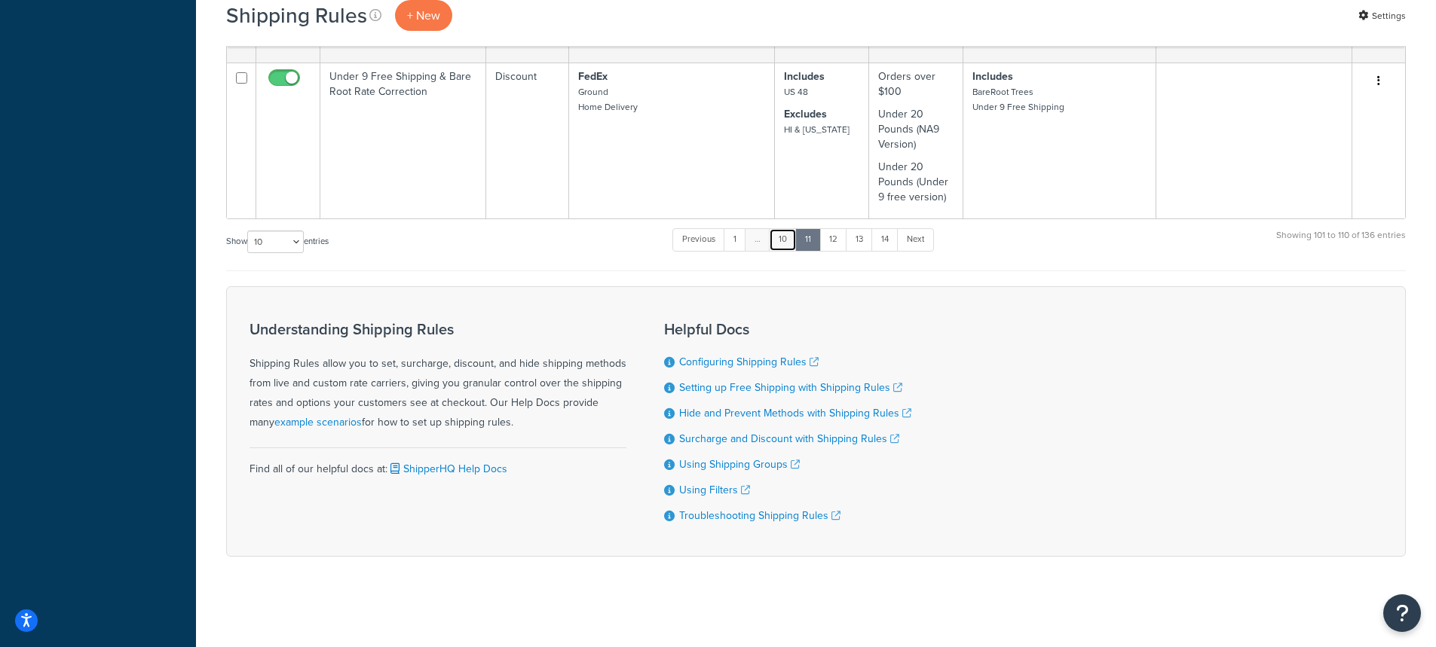
click at [788, 237] on link "10" at bounding box center [783, 239] width 28 height 23
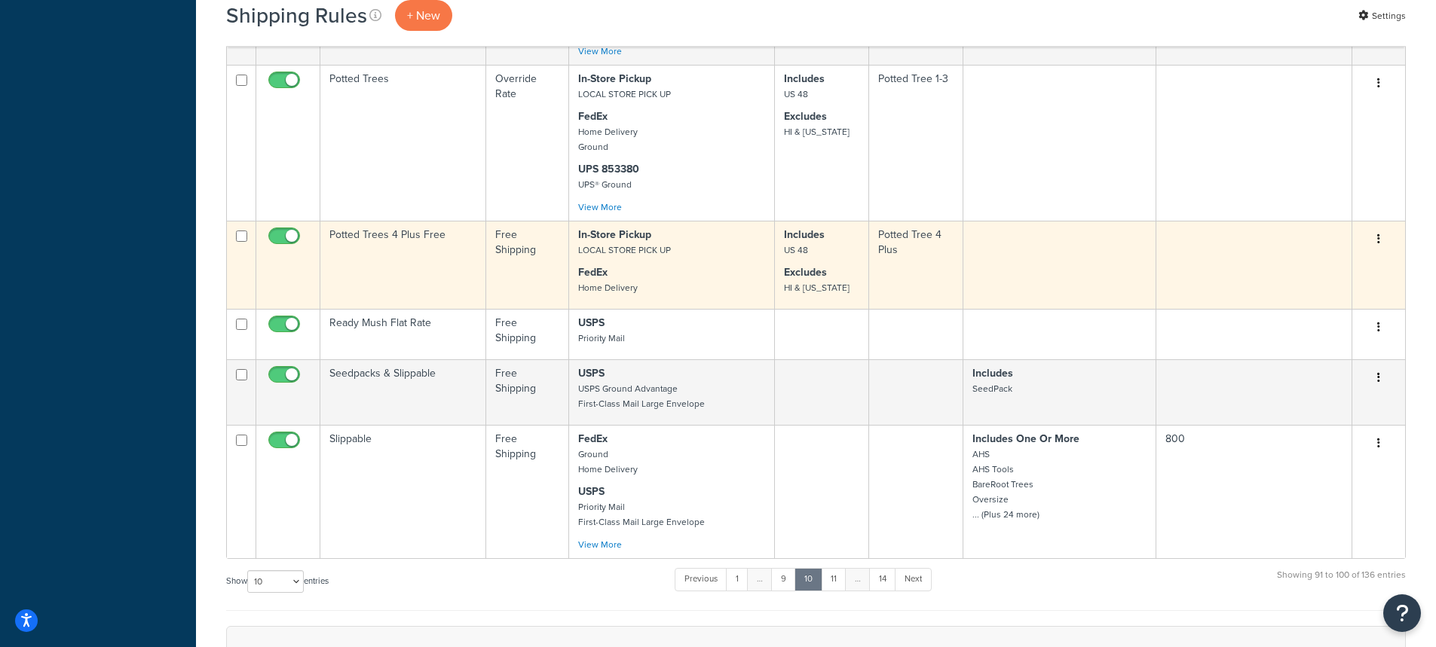
scroll to position [904, 0]
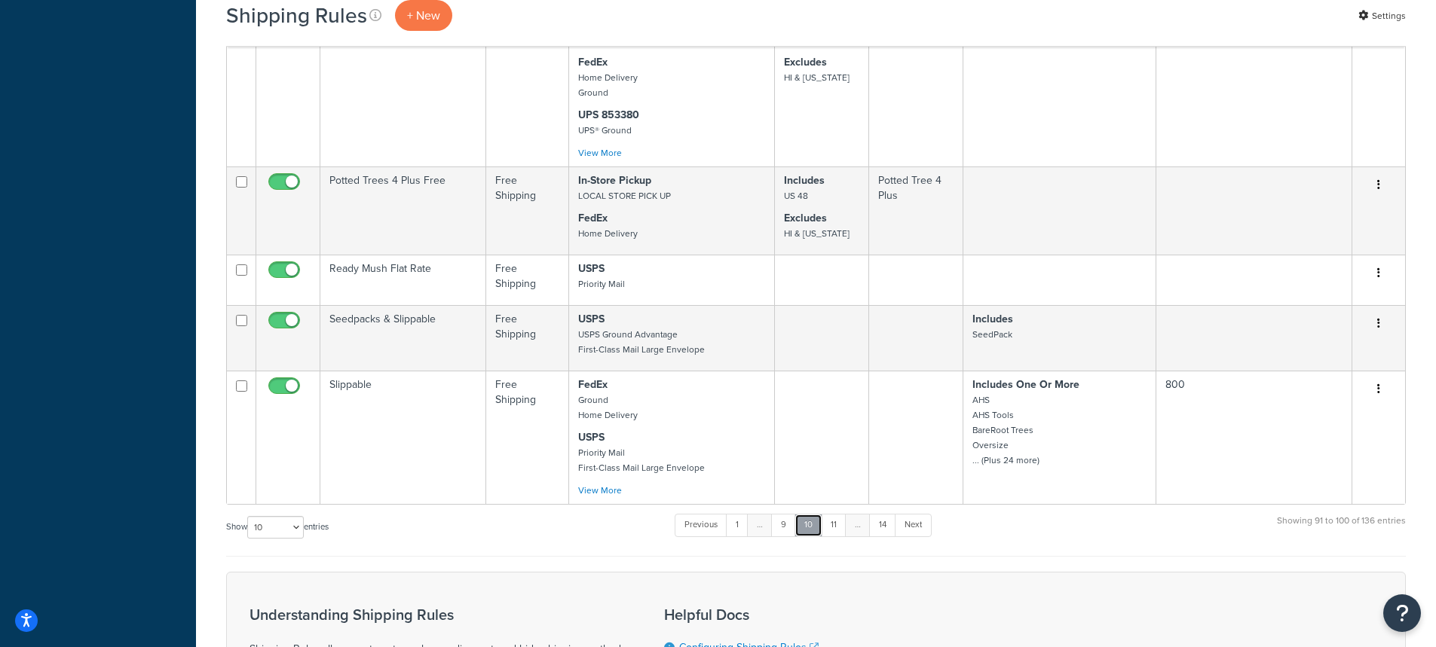
click at [812, 526] on link "10" at bounding box center [808, 525] width 28 height 23
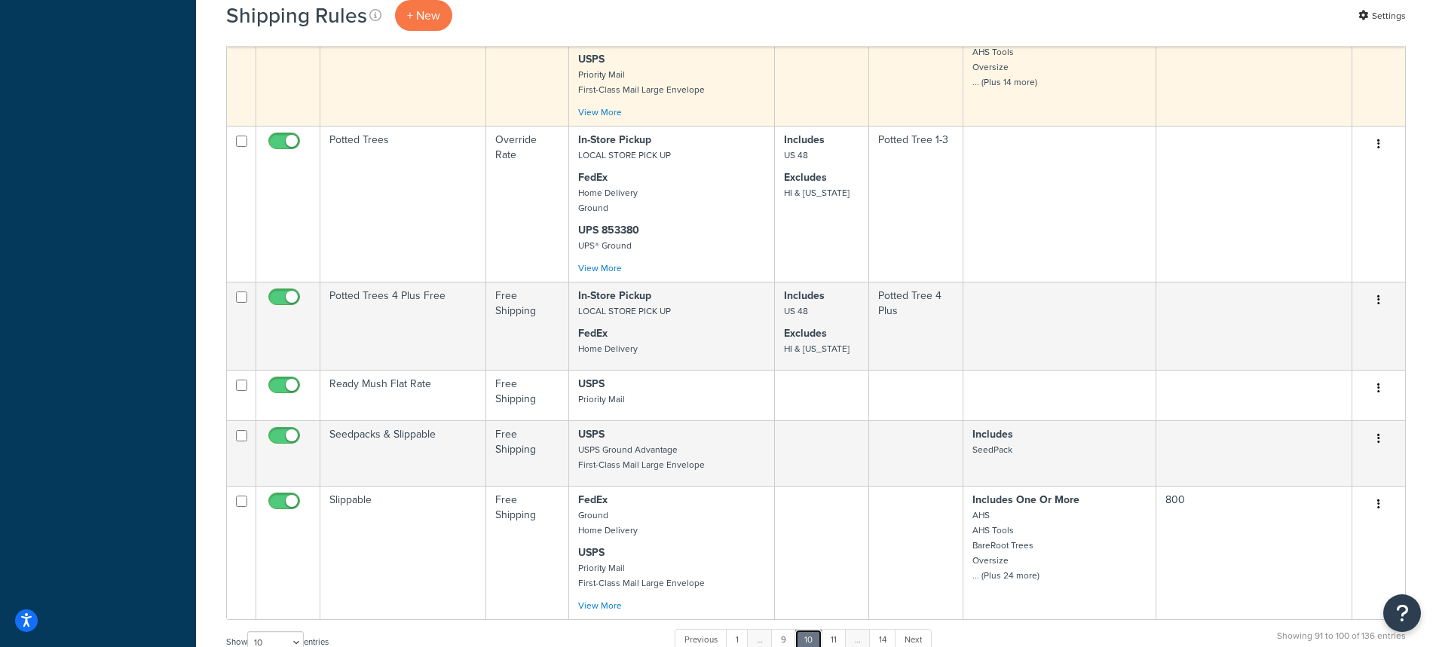
scroll to position [829, 0]
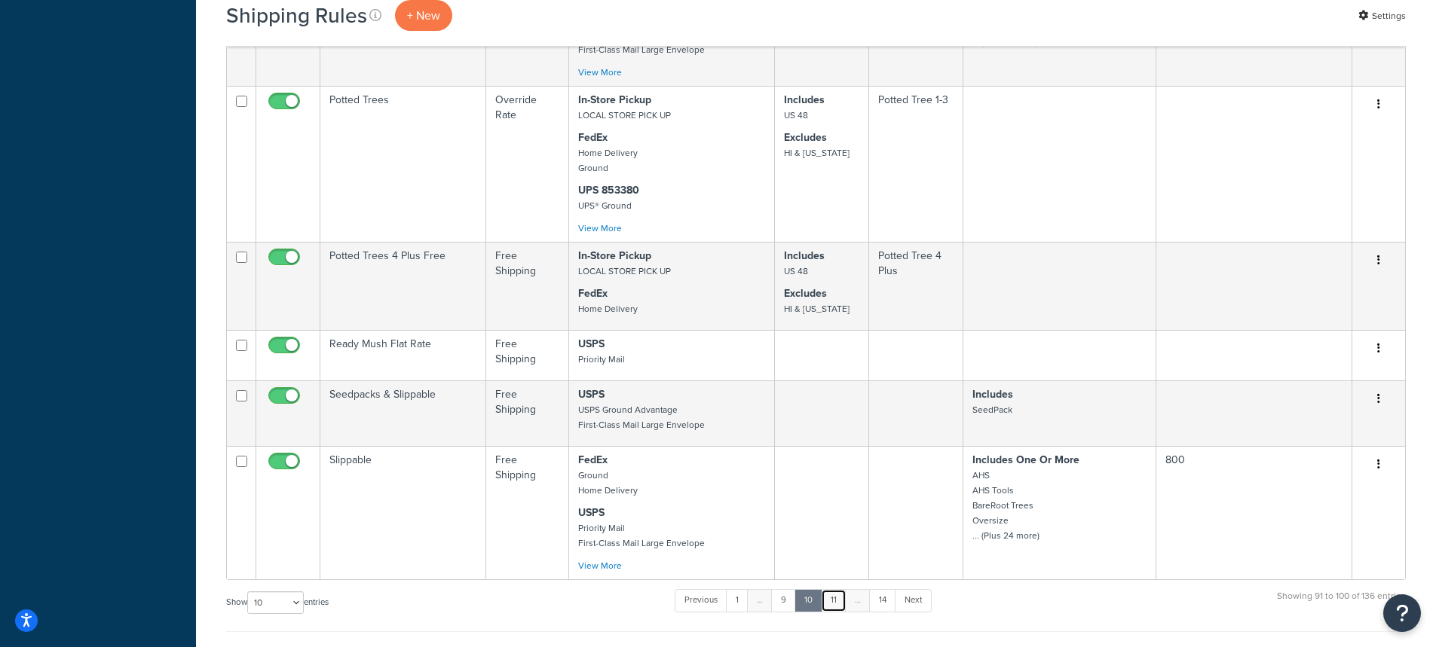
click at [836, 605] on link "11" at bounding box center [834, 600] width 26 height 23
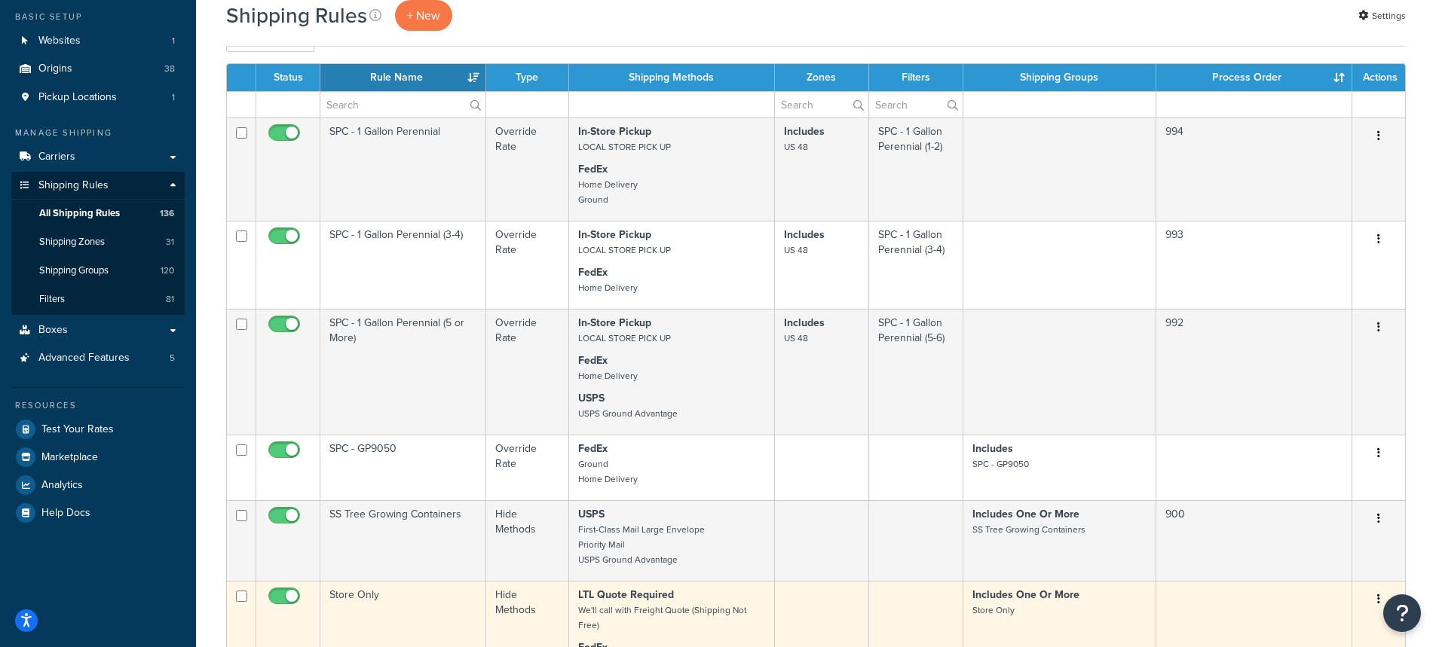
scroll to position [0, 0]
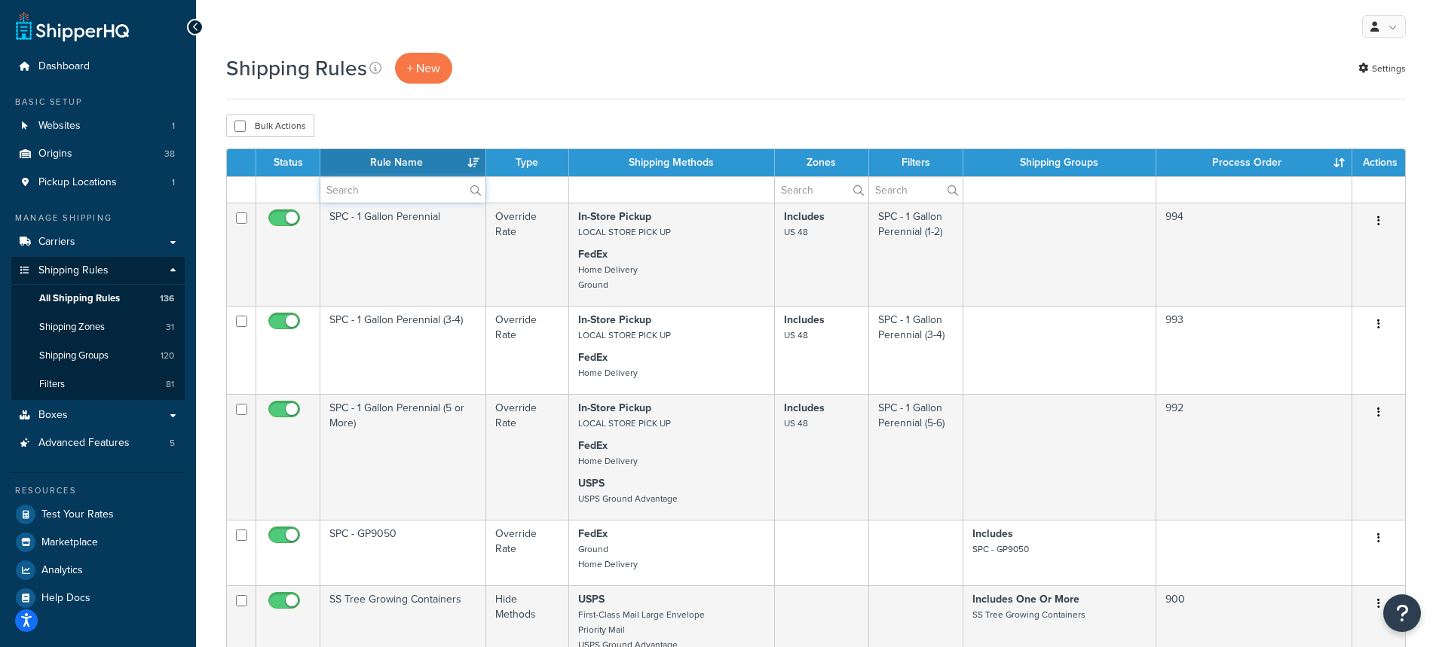
click at [384, 197] on input "text" at bounding box center [402, 190] width 165 height 26
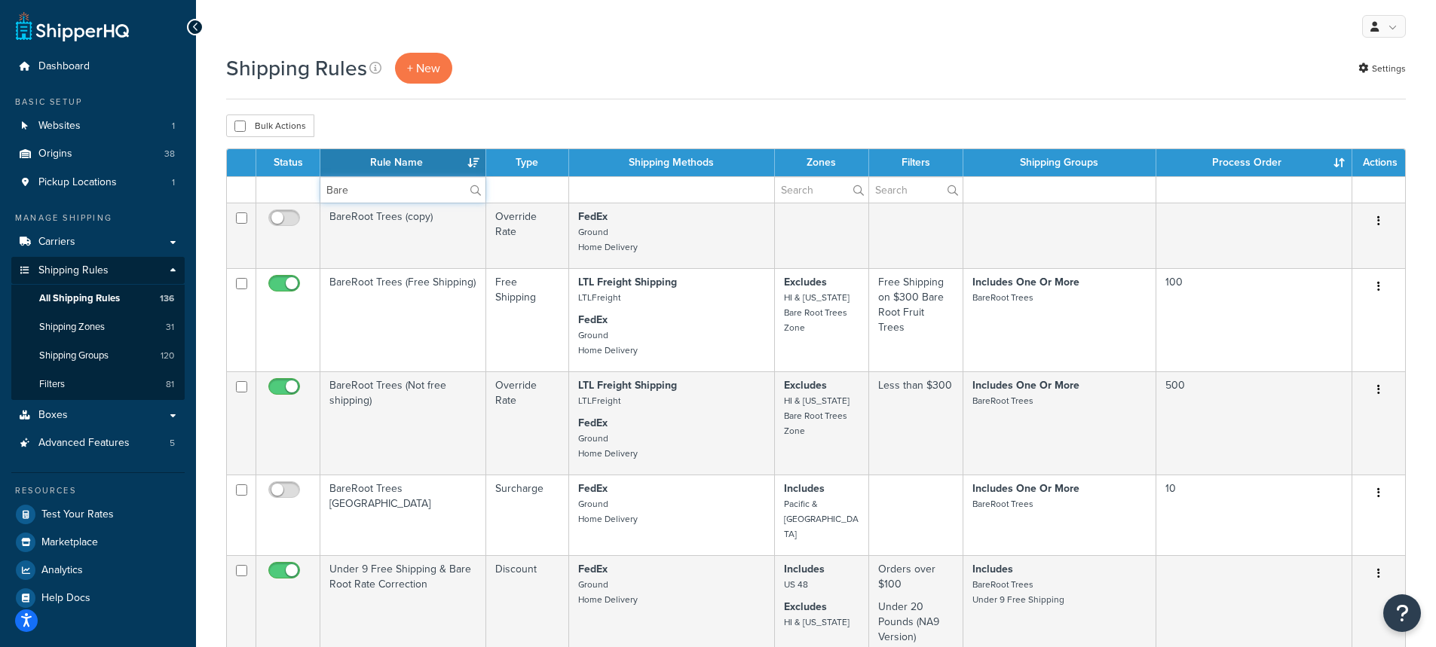
type input "Bare"
click at [525, 111] on div "Shipping Rules + New Settings Bulk Actions Duplicate Delete Contact Us Send Us …" at bounding box center [816, 629] width 1240 height 1153
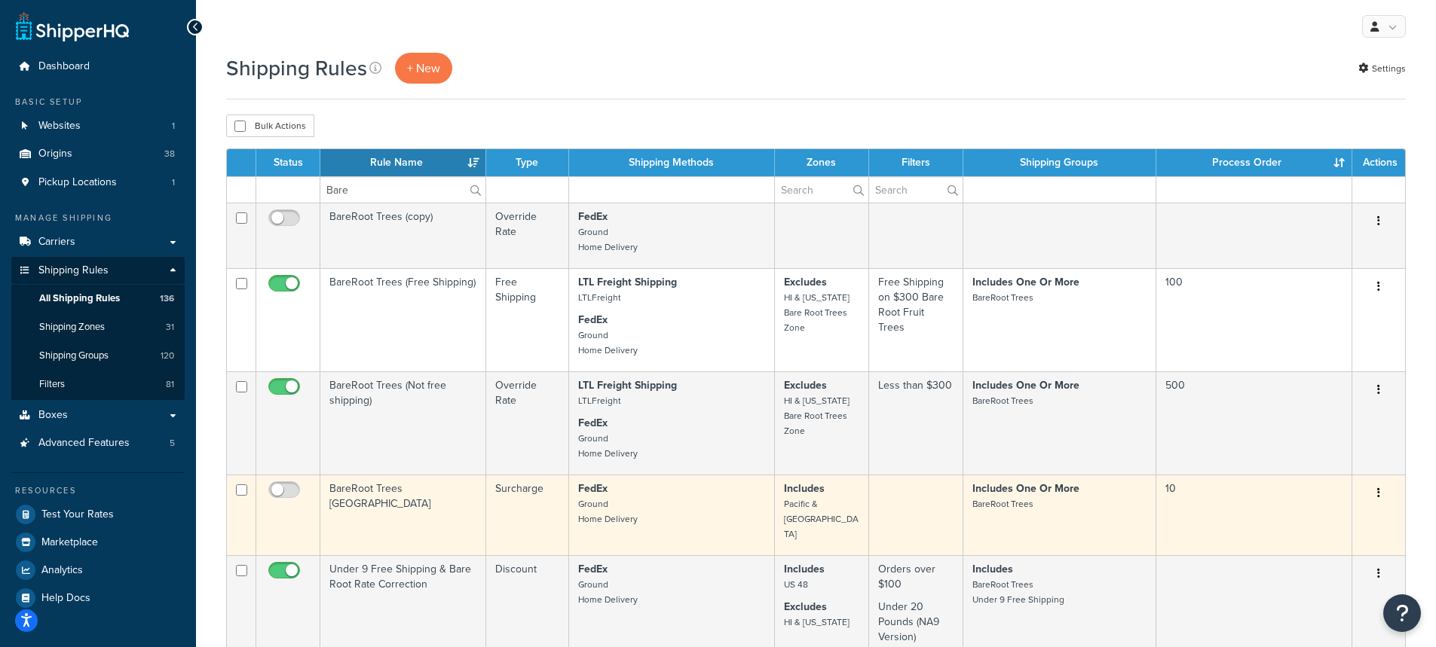
click at [369, 490] on td "BareRoot Trees West Coast" at bounding box center [403, 515] width 166 height 81
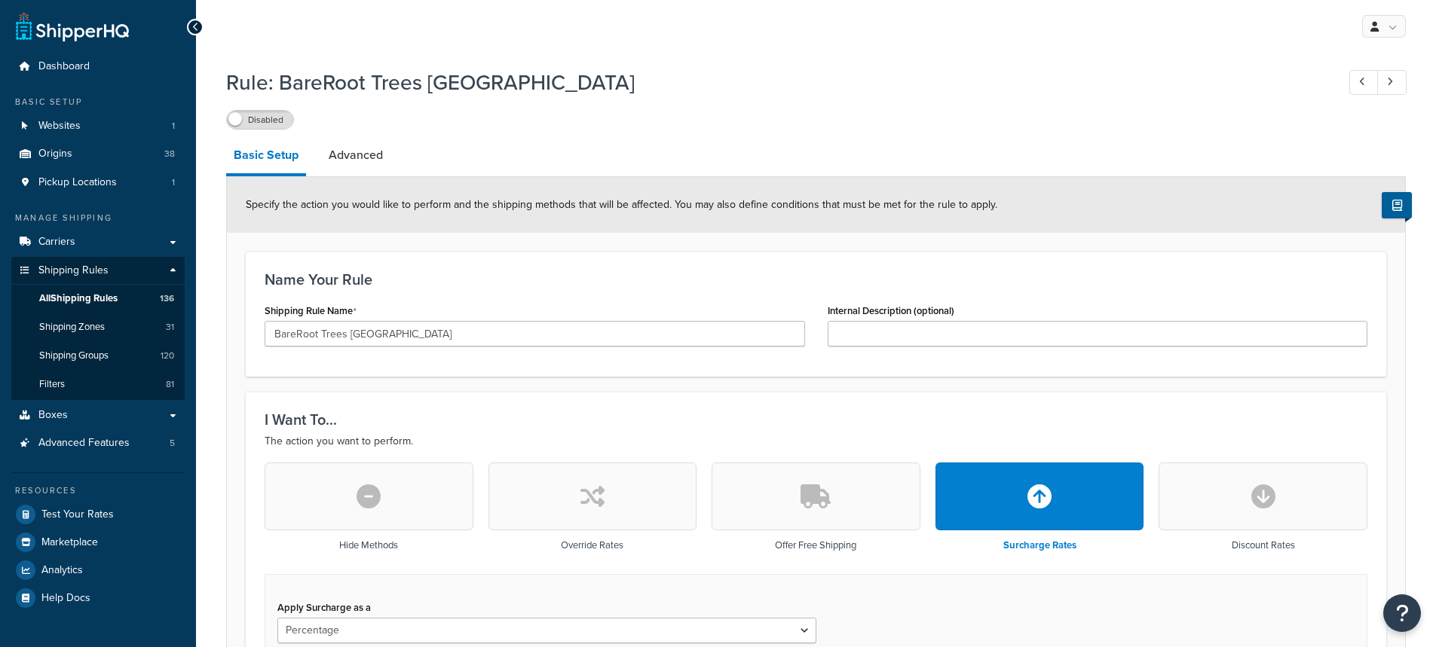
select select "PERCENTAGE"
select select "SHIPPING_GROUP"
click at [350, 152] on link "Advanced" at bounding box center [355, 155] width 69 height 36
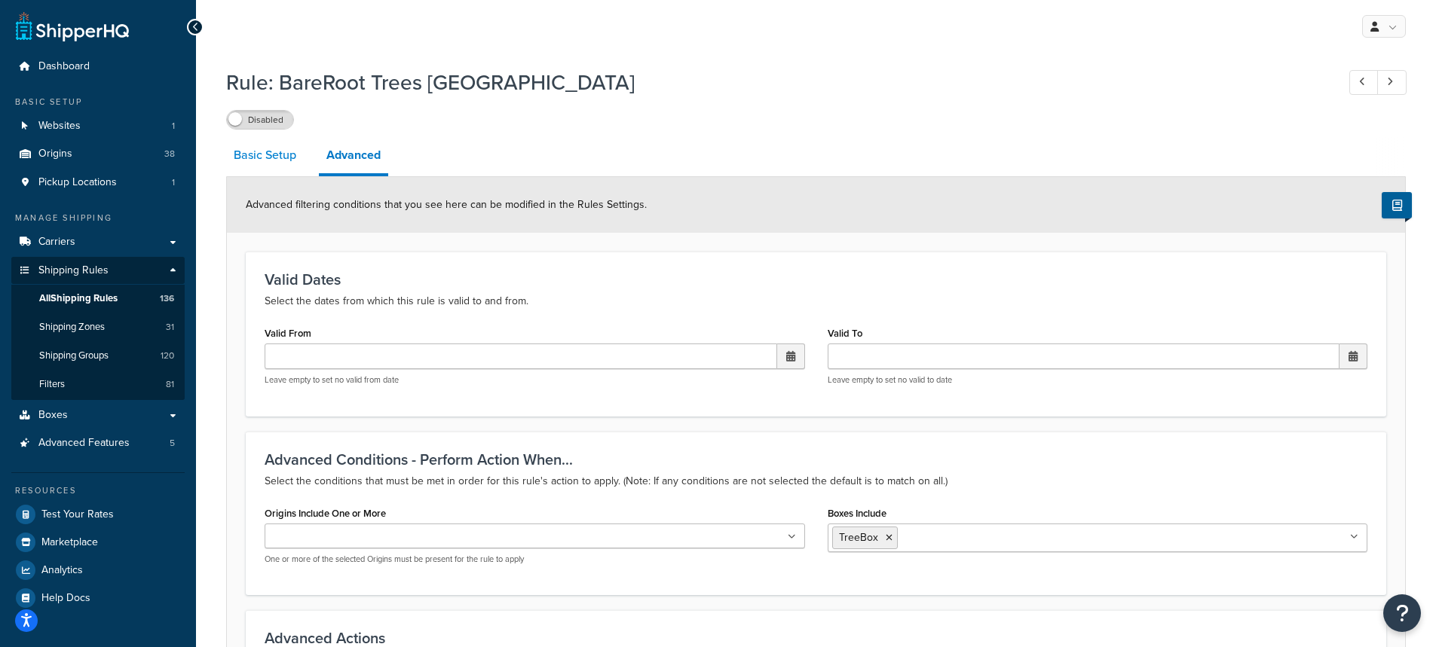
click at [250, 164] on link "Basic Setup" at bounding box center [265, 155] width 78 height 36
select select "PERCENTAGE"
select select "SHIPPING_GROUP"
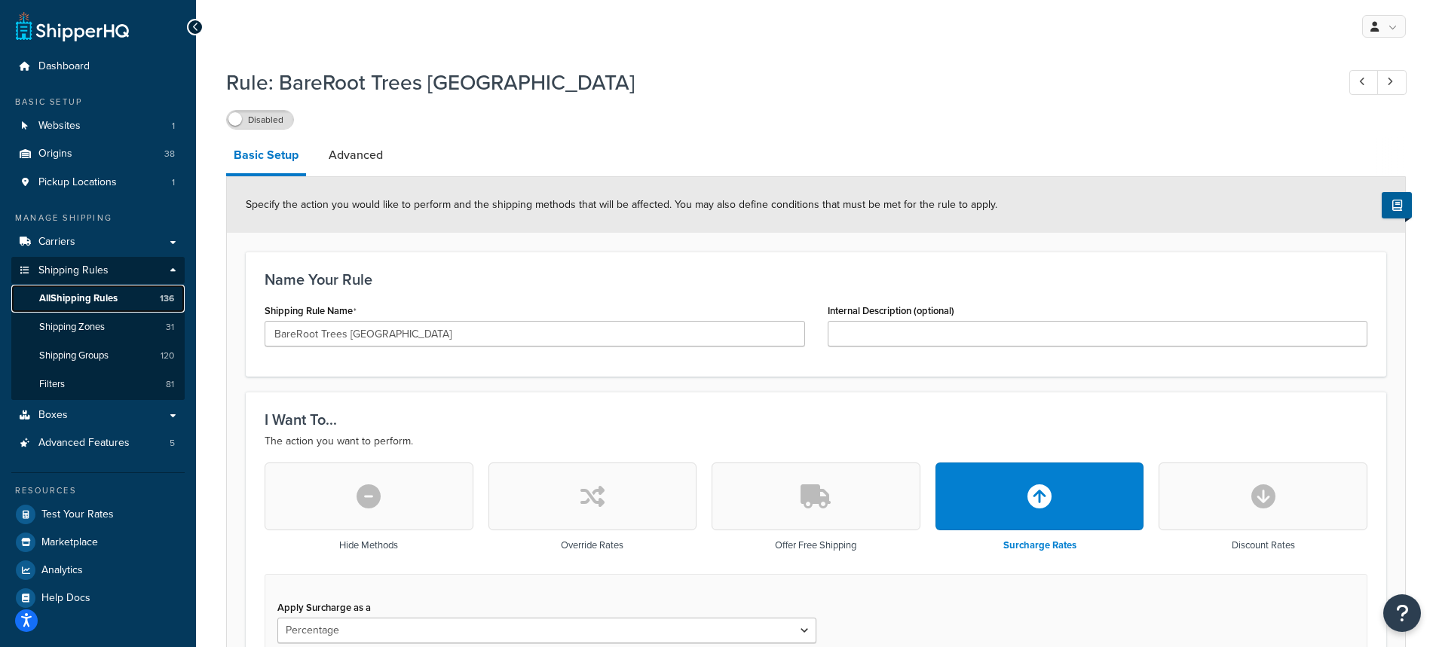
click at [105, 295] on span "All Shipping Rules" at bounding box center [78, 298] width 78 height 13
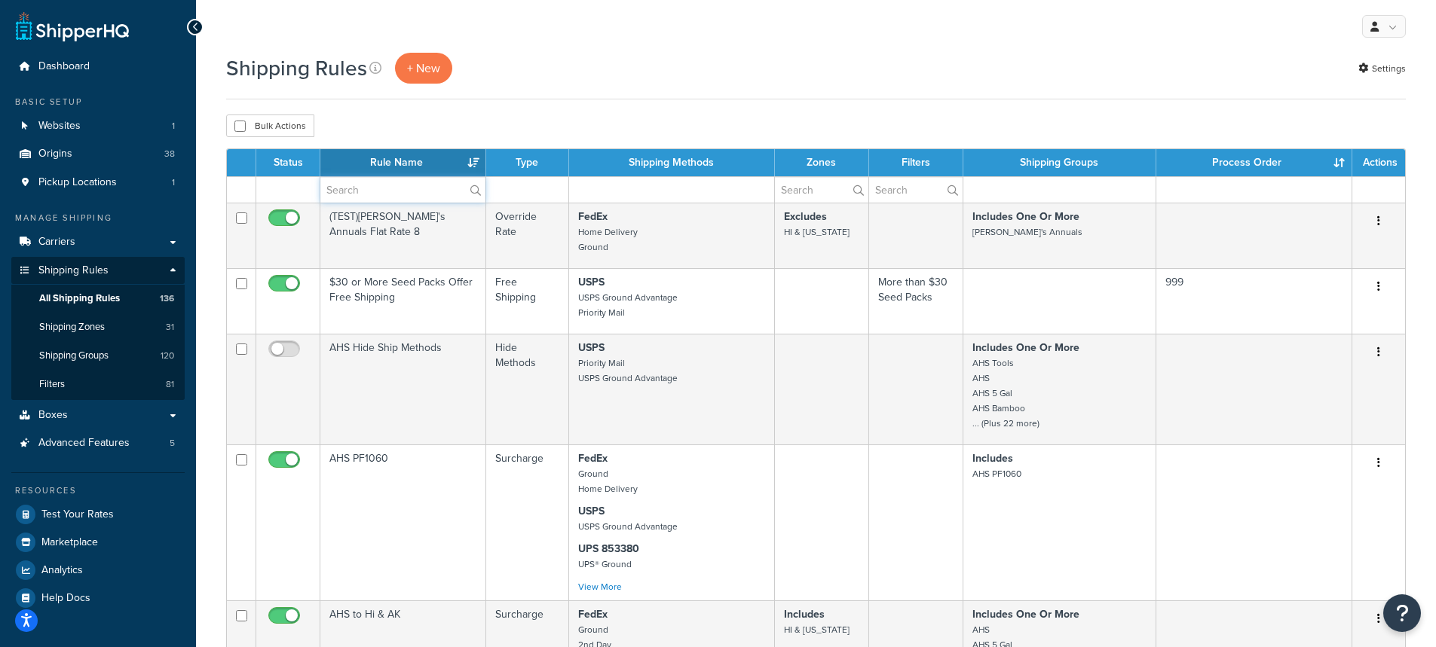
click at [365, 191] on input "text" at bounding box center [402, 190] width 165 height 26
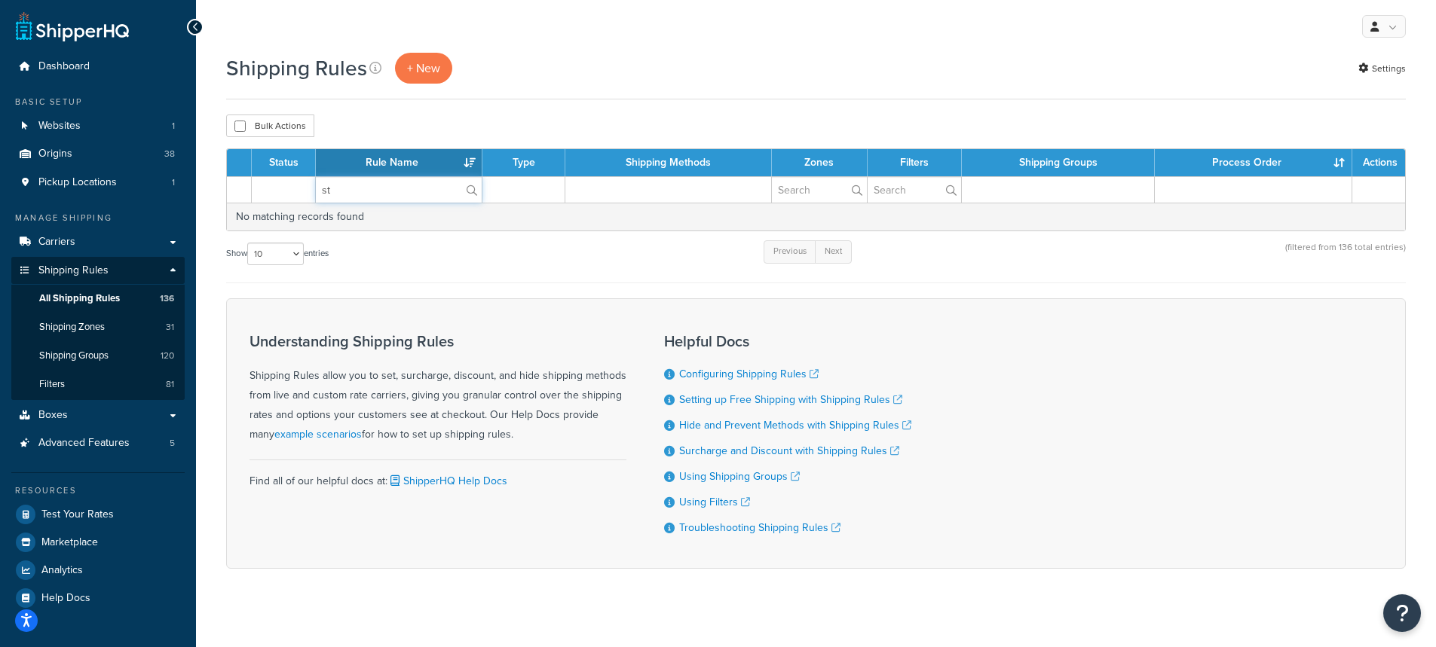
type input "s"
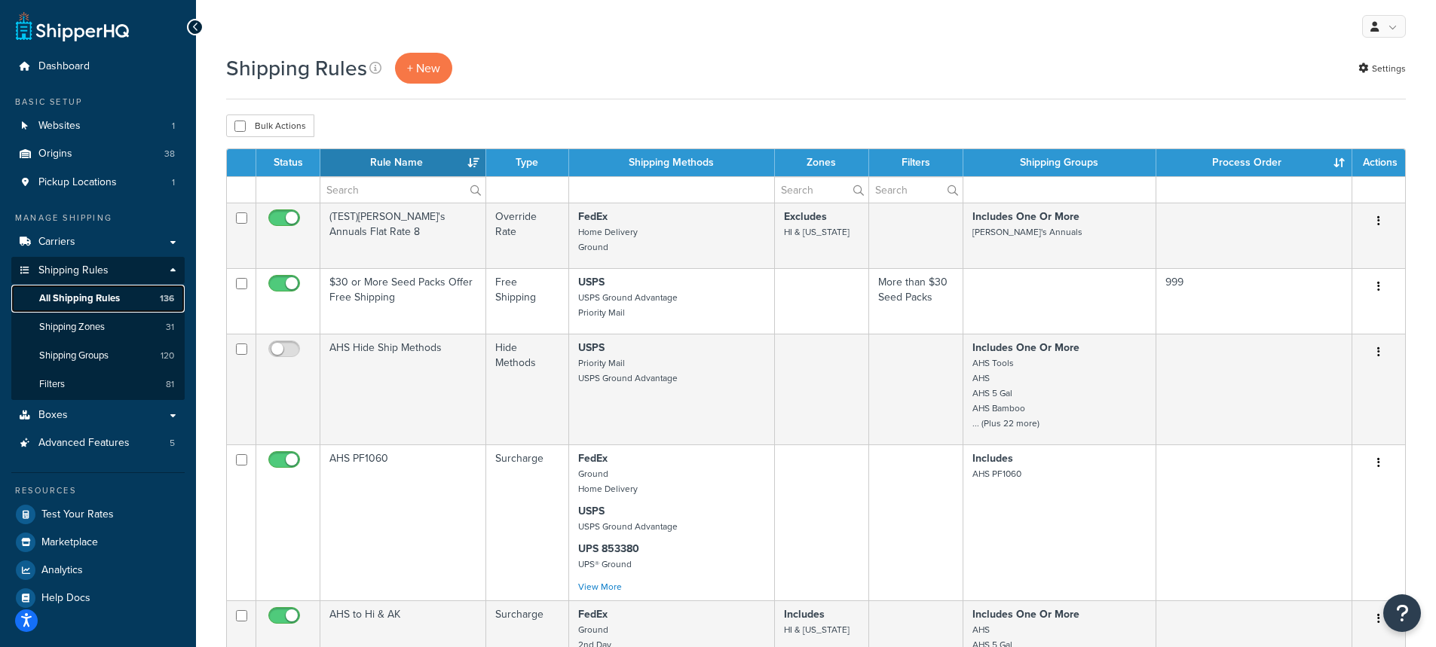
click at [73, 298] on span "All Shipping Rules" at bounding box center [79, 298] width 81 height 13
click at [375, 186] on input "text" at bounding box center [402, 190] width 165 height 26
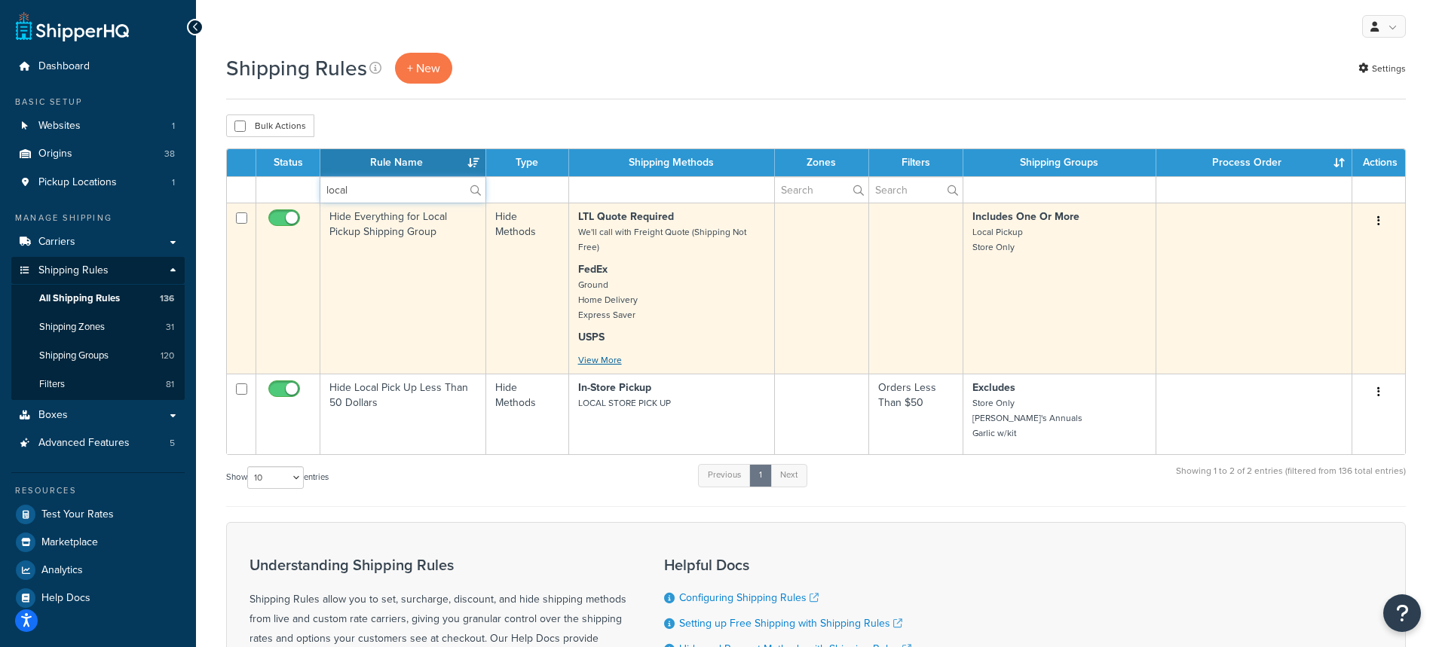
type input "local"
click at [602, 367] on link "View More" at bounding box center [600, 360] width 44 height 14
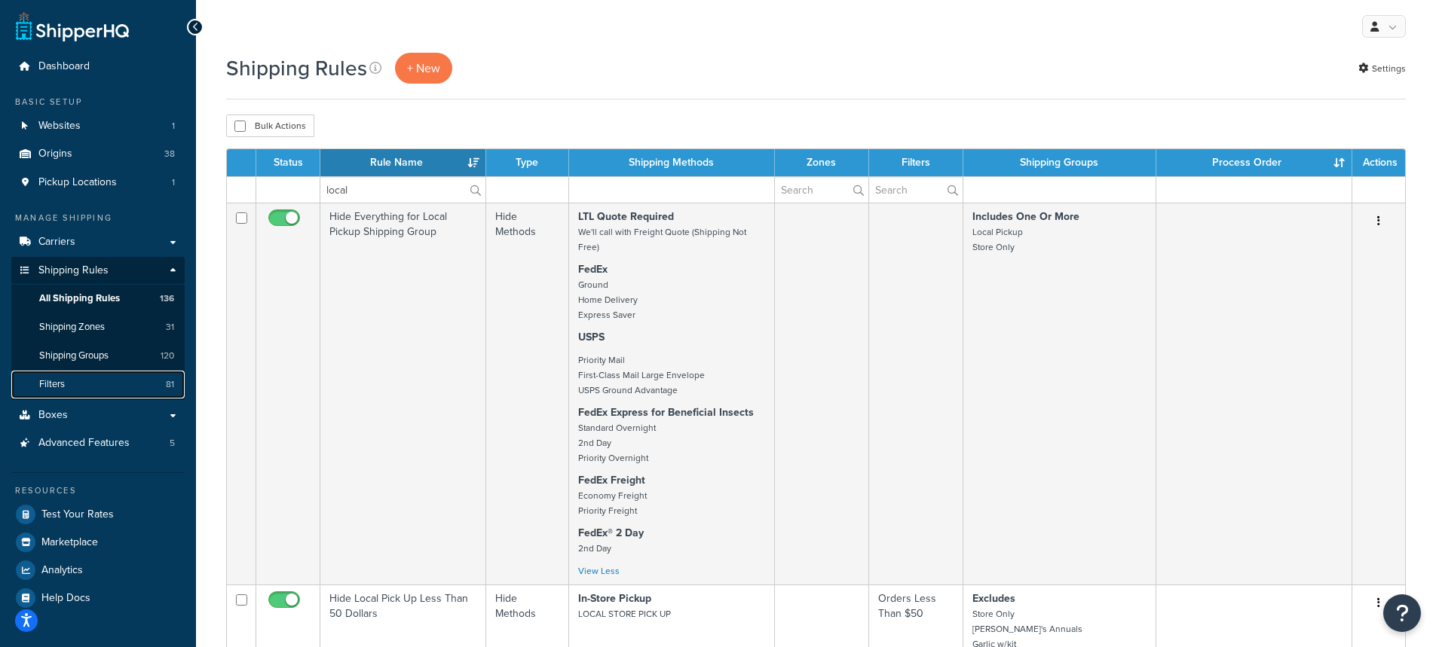
click at [60, 382] on span "Filters" at bounding box center [52, 384] width 26 height 13
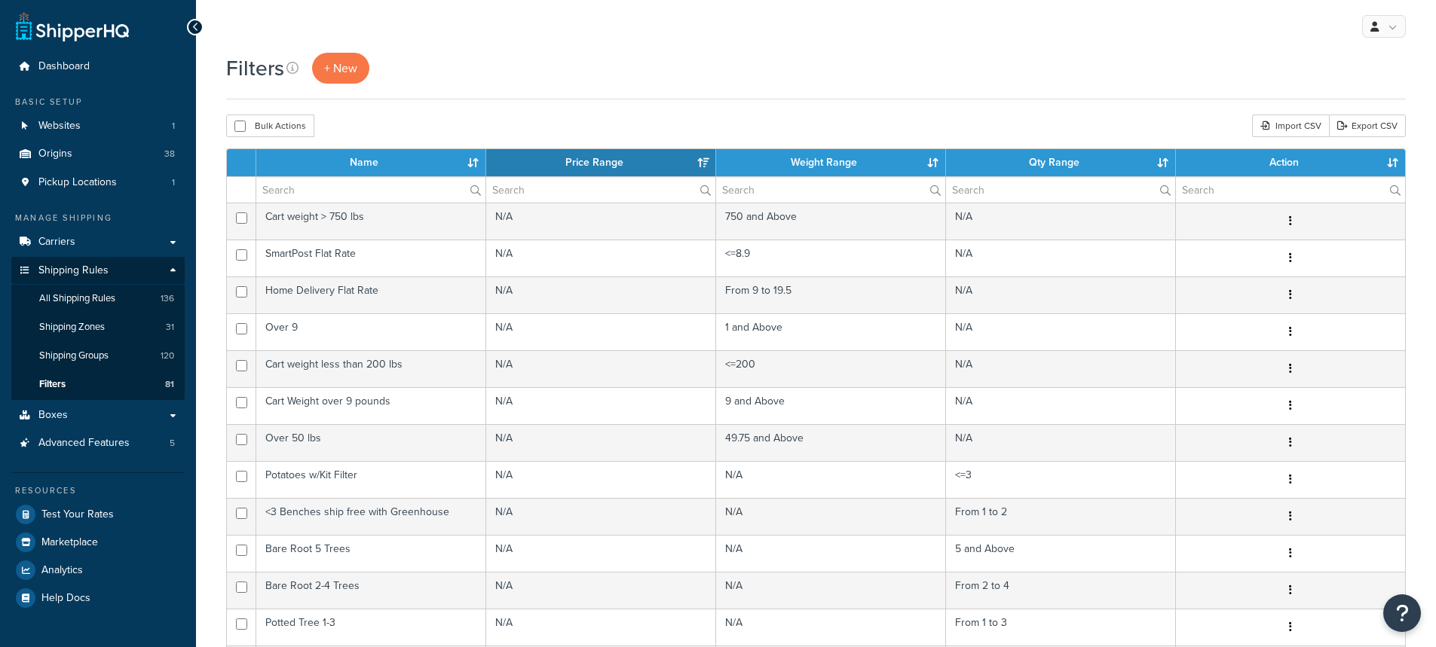
select select "15"
click at [340, 188] on input "text" at bounding box center [370, 190] width 229 height 26
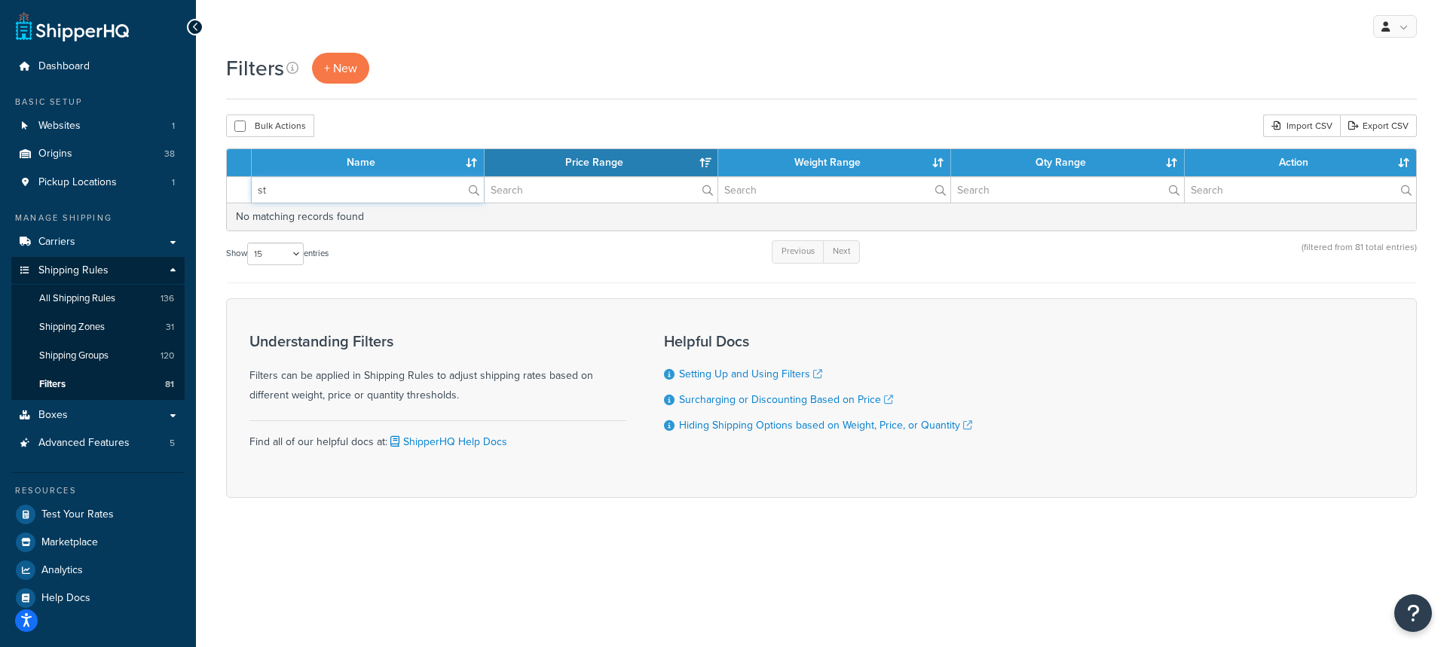
type input "s"
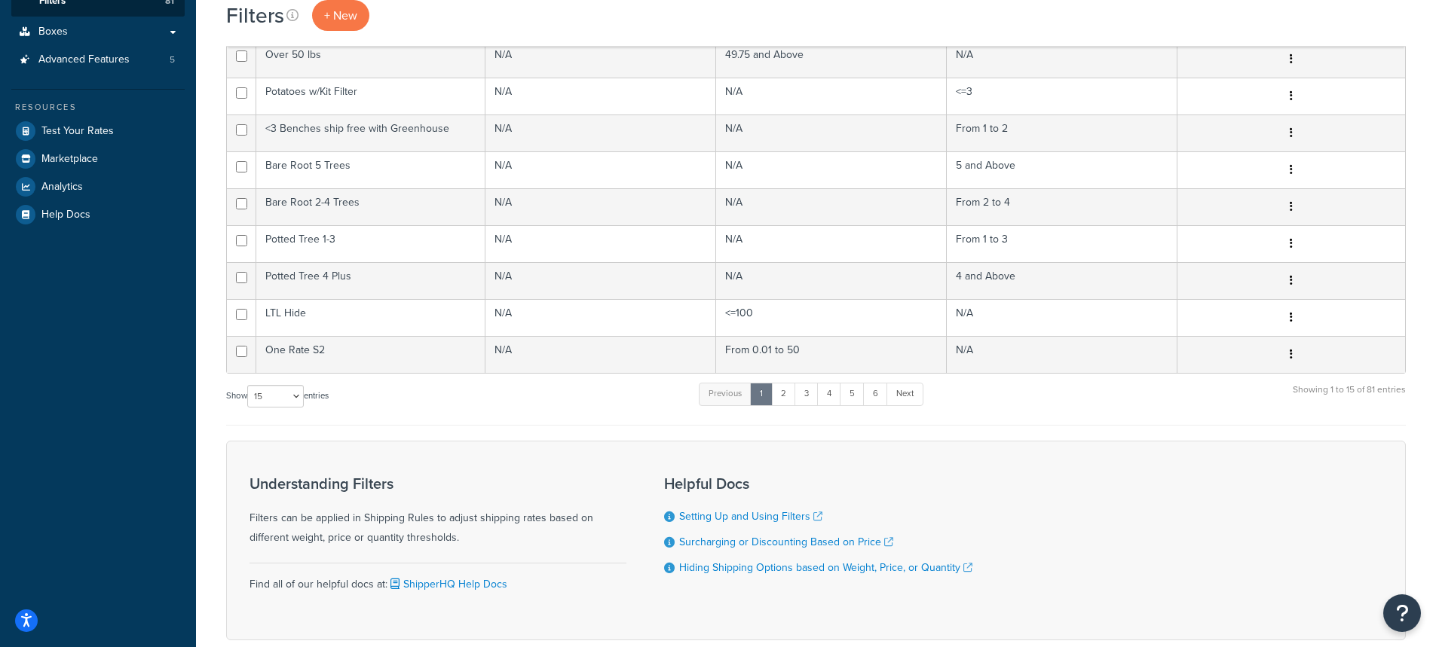
scroll to position [452, 0]
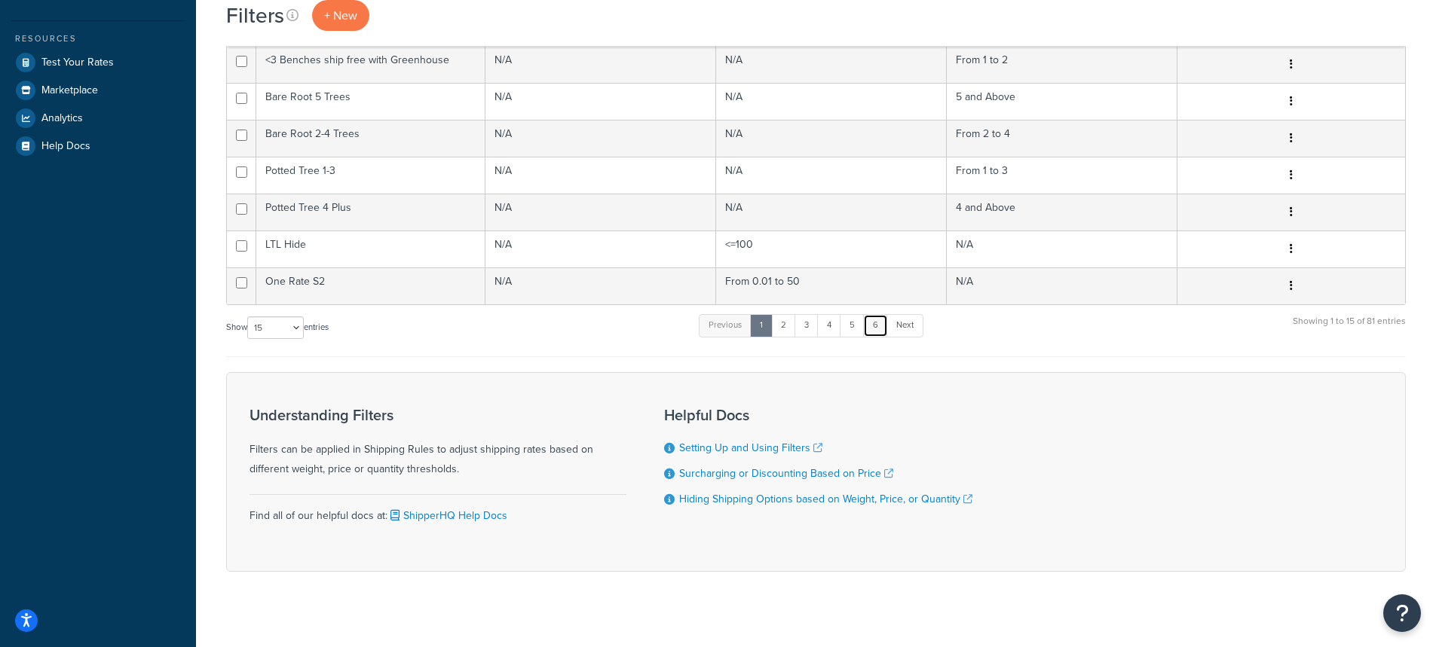
click at [876, 325] on link "6" at bounding box center [875, 325] width 25 height 23
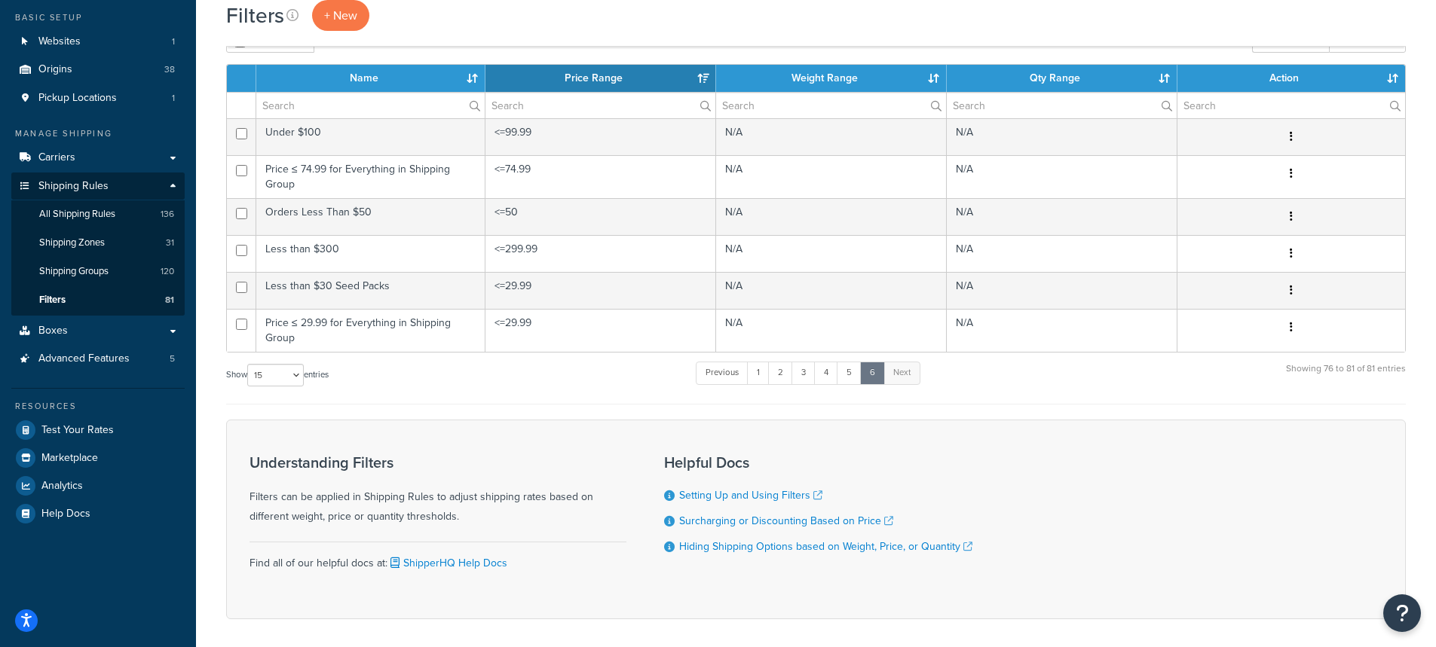
scroll to position [0, 0]
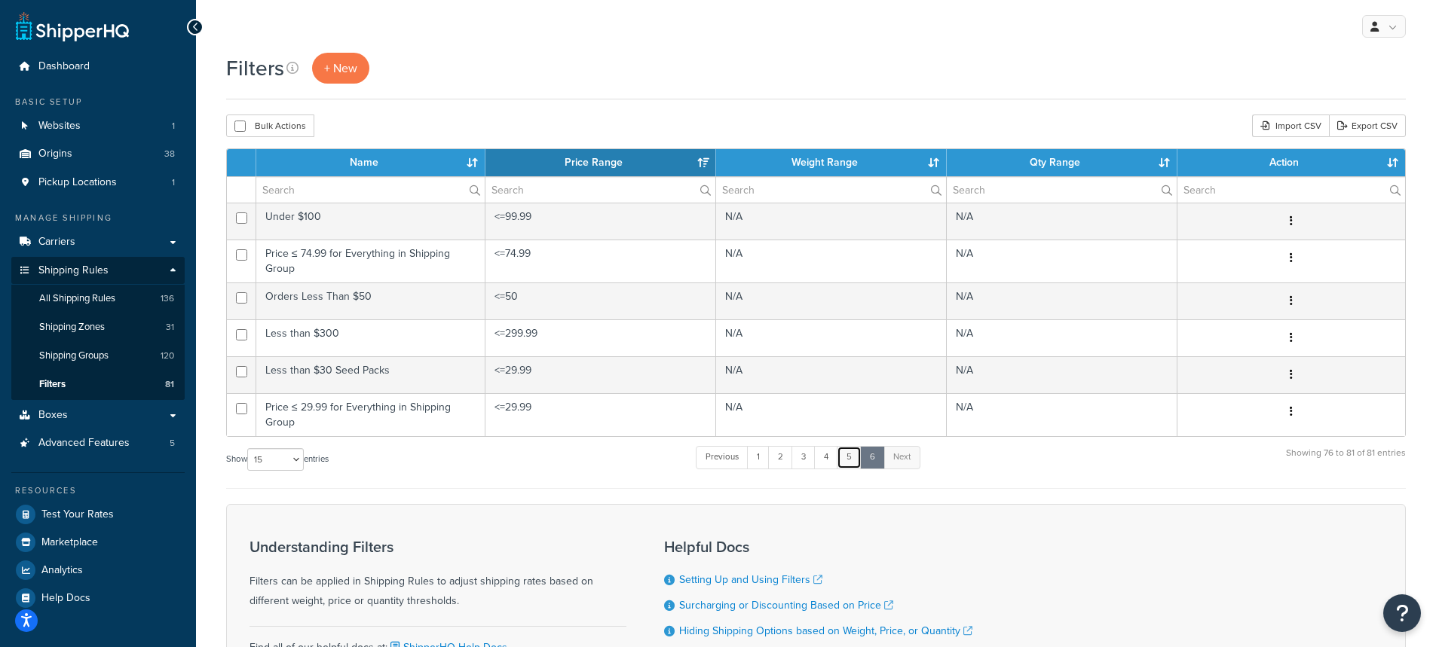
click at [849, 454] on link "5" at bounding box center [848, 457] width 25 height 23
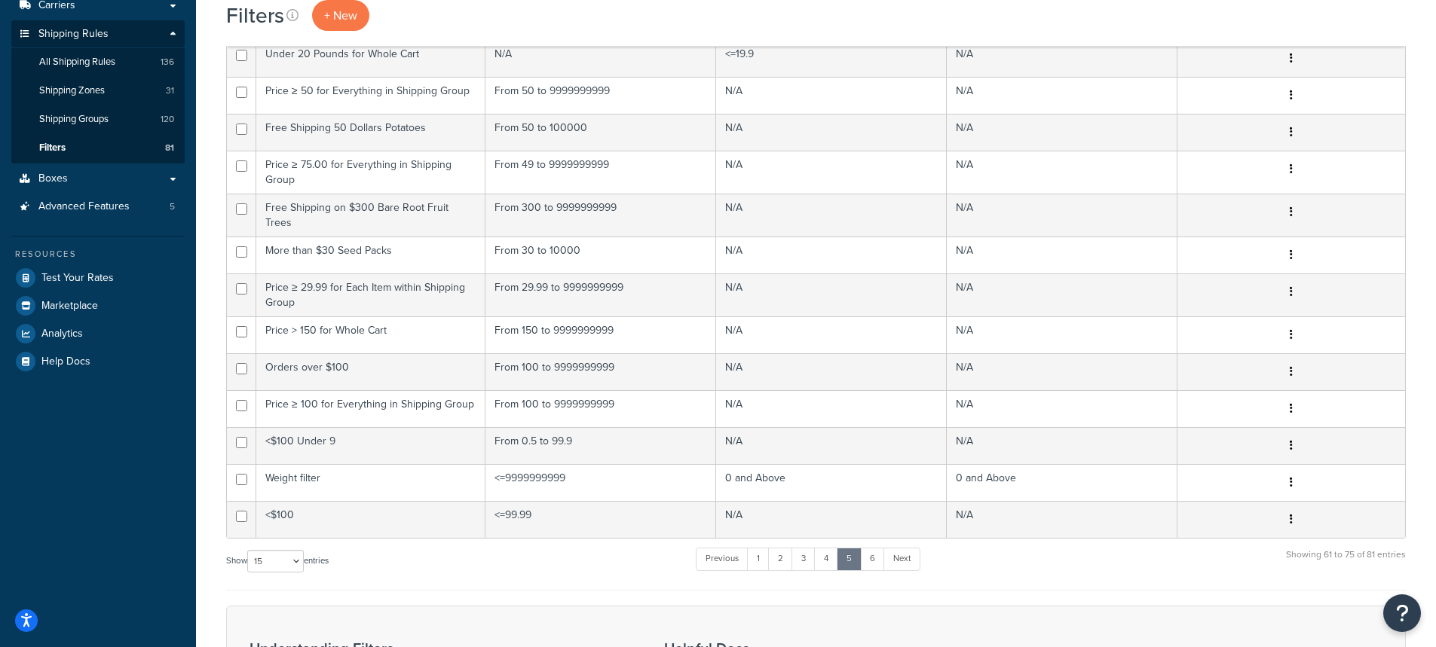
scroll to position [316, 0]
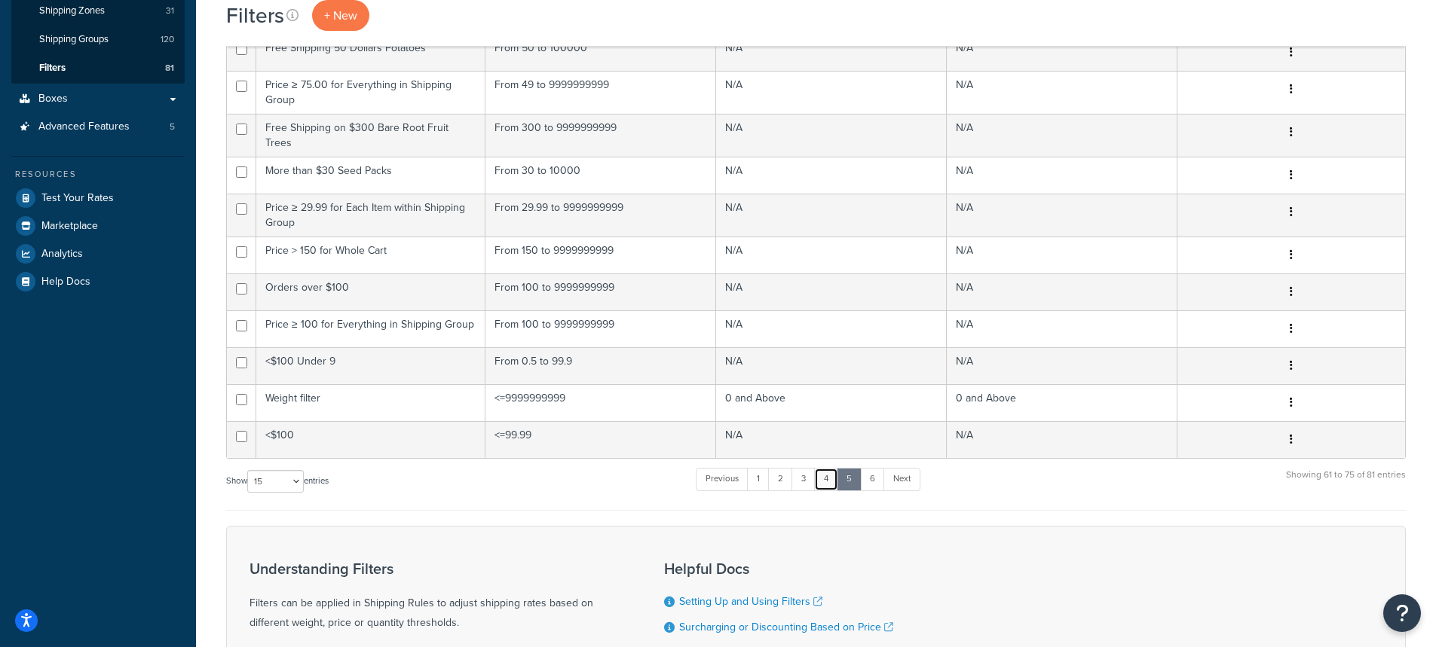
click at [828, 477] on link "4" at bounding box center [826, 479] width 24 height 23
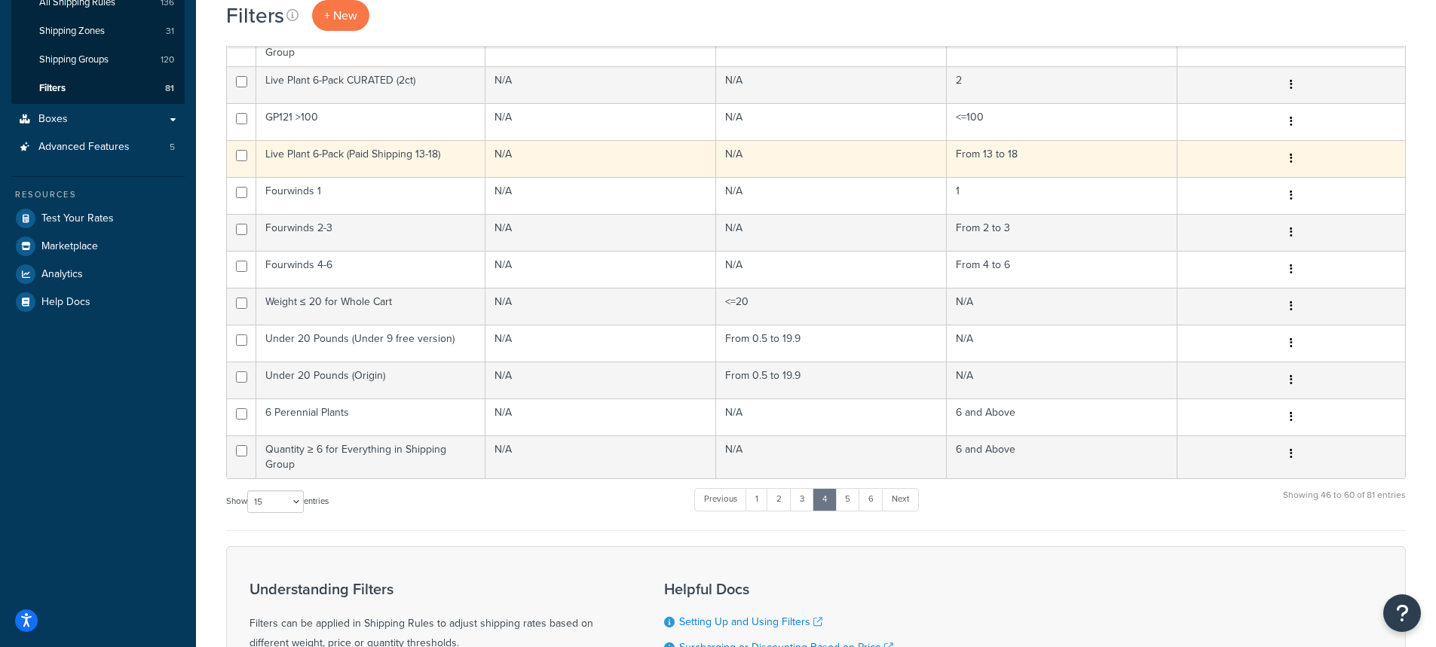
scroll to position [301, 0]
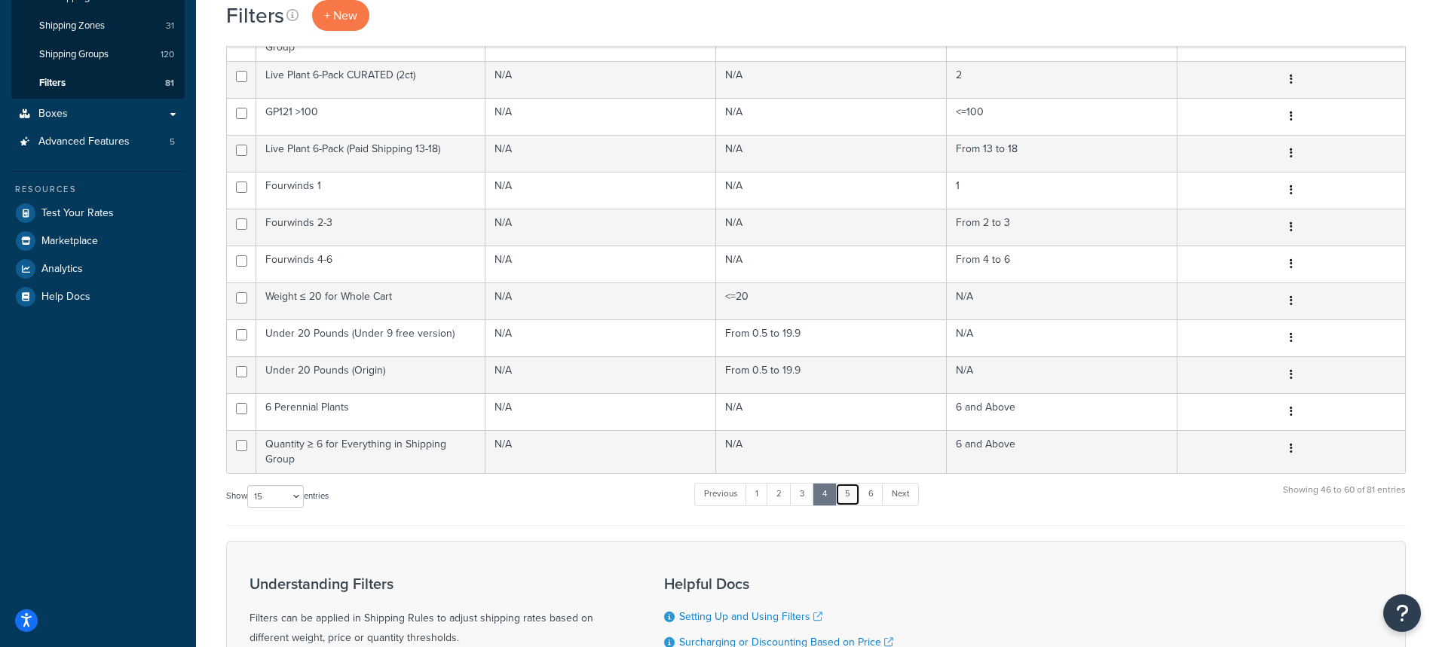
click at [847, 491] on link "5" at bounding box center [847, 494] width 25 height 23
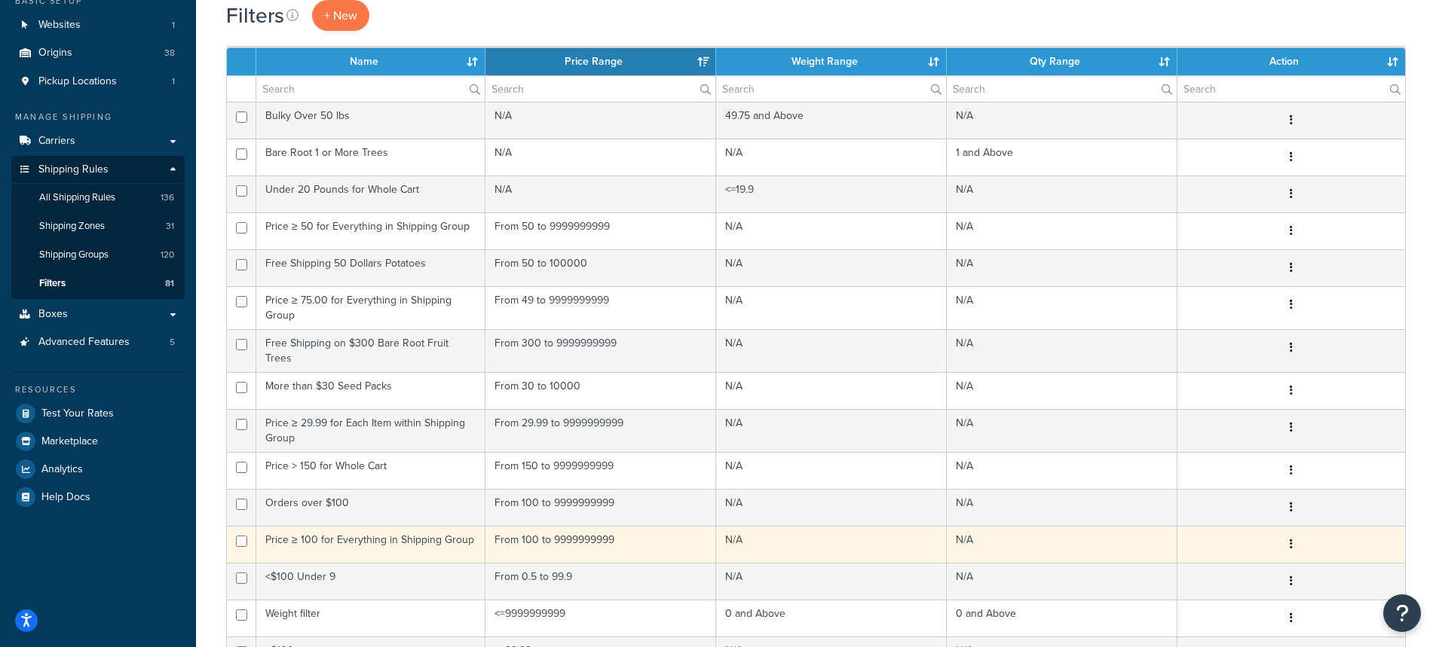
scroll to position [452, 0]
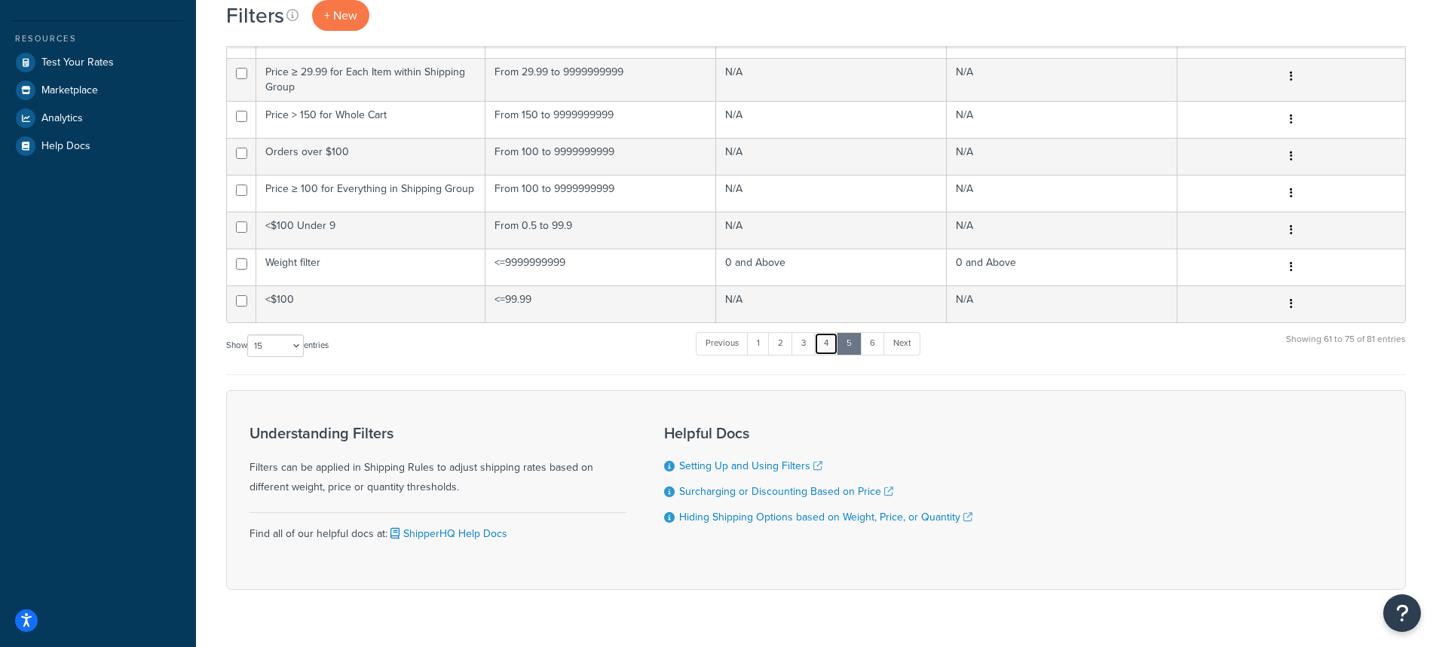
click at [830, 341] on link "4" at bounding box center [826, 343] width 24 height 23
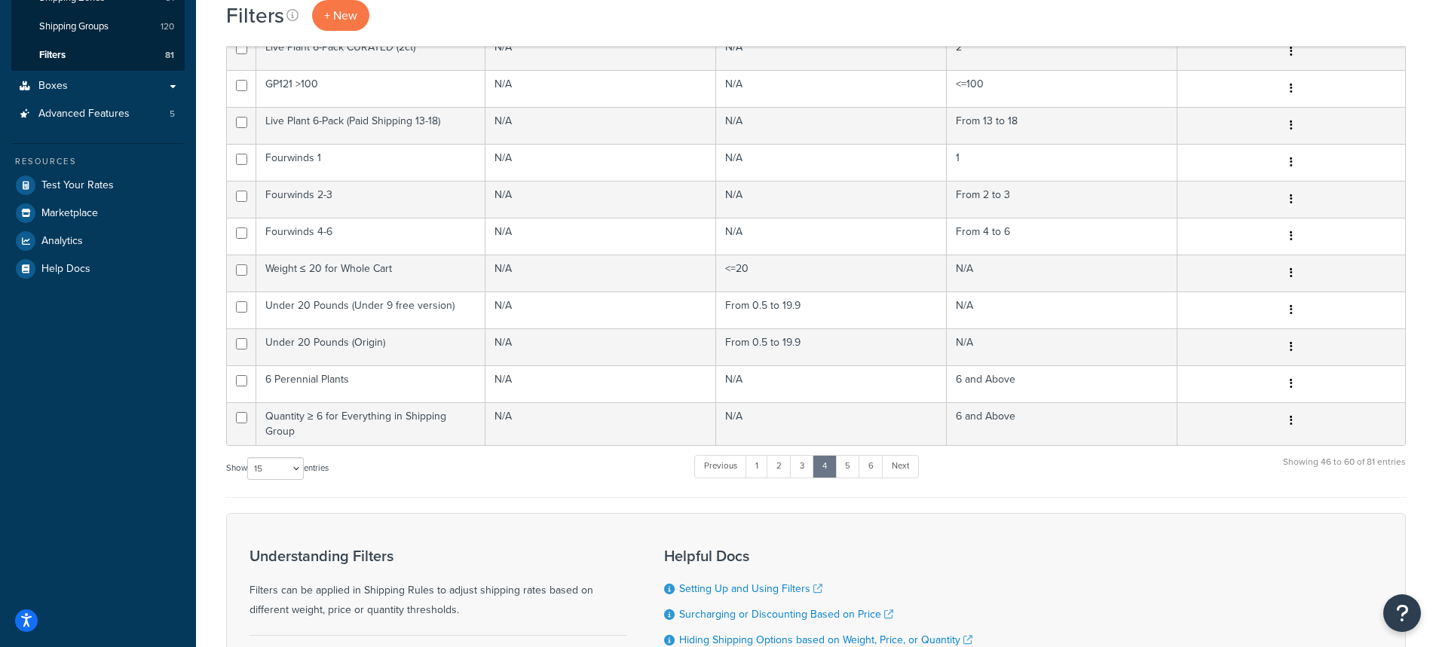
scroll to position [301, 0]
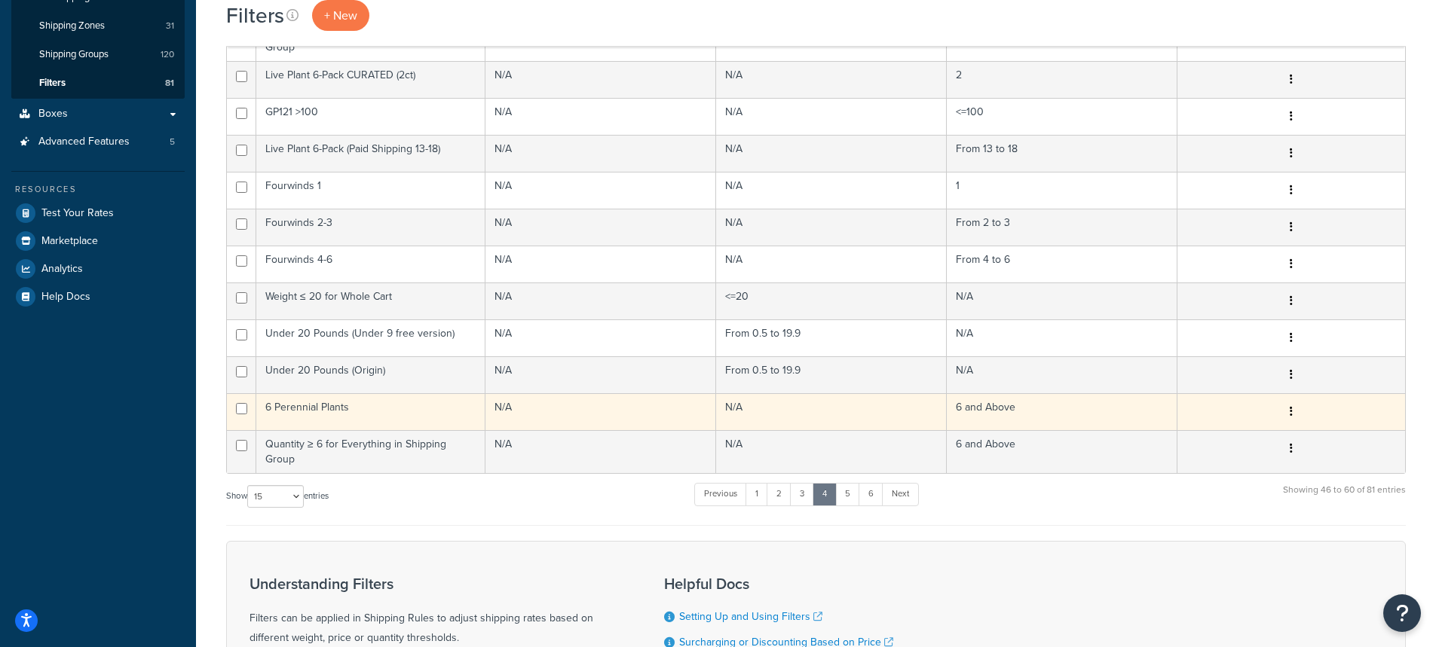
click at [387, 421] on td "6 Perennial Plants" at bounding box center [370, 411] width 229 height 37
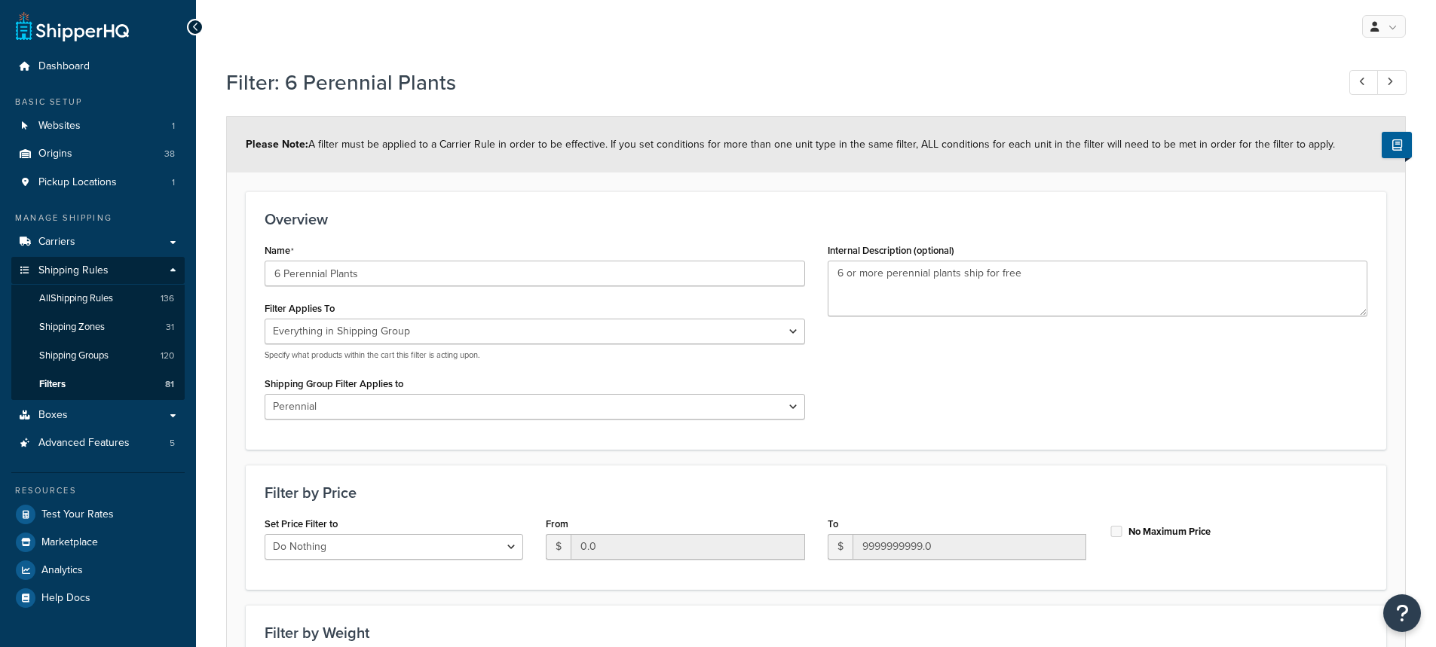
select select "SHIPPING_GROUP"
select select "106066"
select select "range"
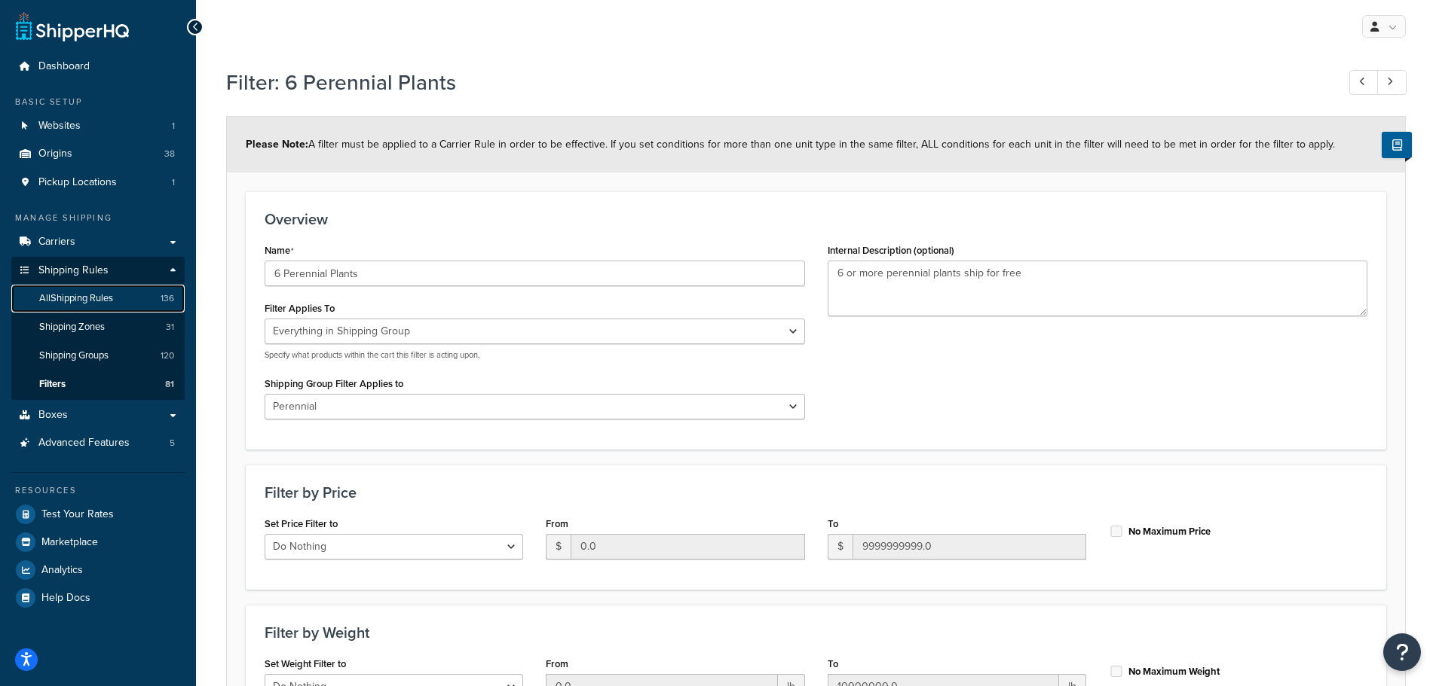
click at [79, 300] on span "All Shipping Rules" at bounding box center [76, 298] width 74 height 13
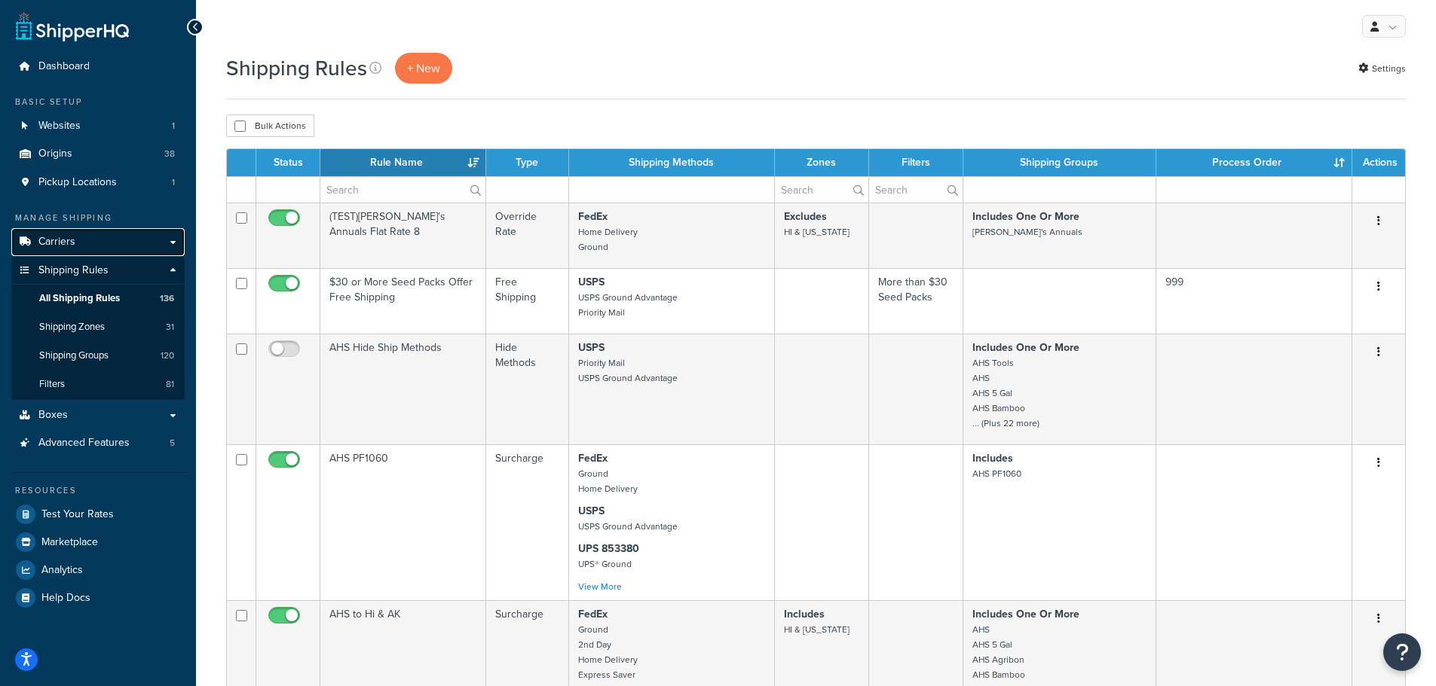
click at [75, 245] on link "Carriers" at bounding box center [97, 242] width 173 height 28
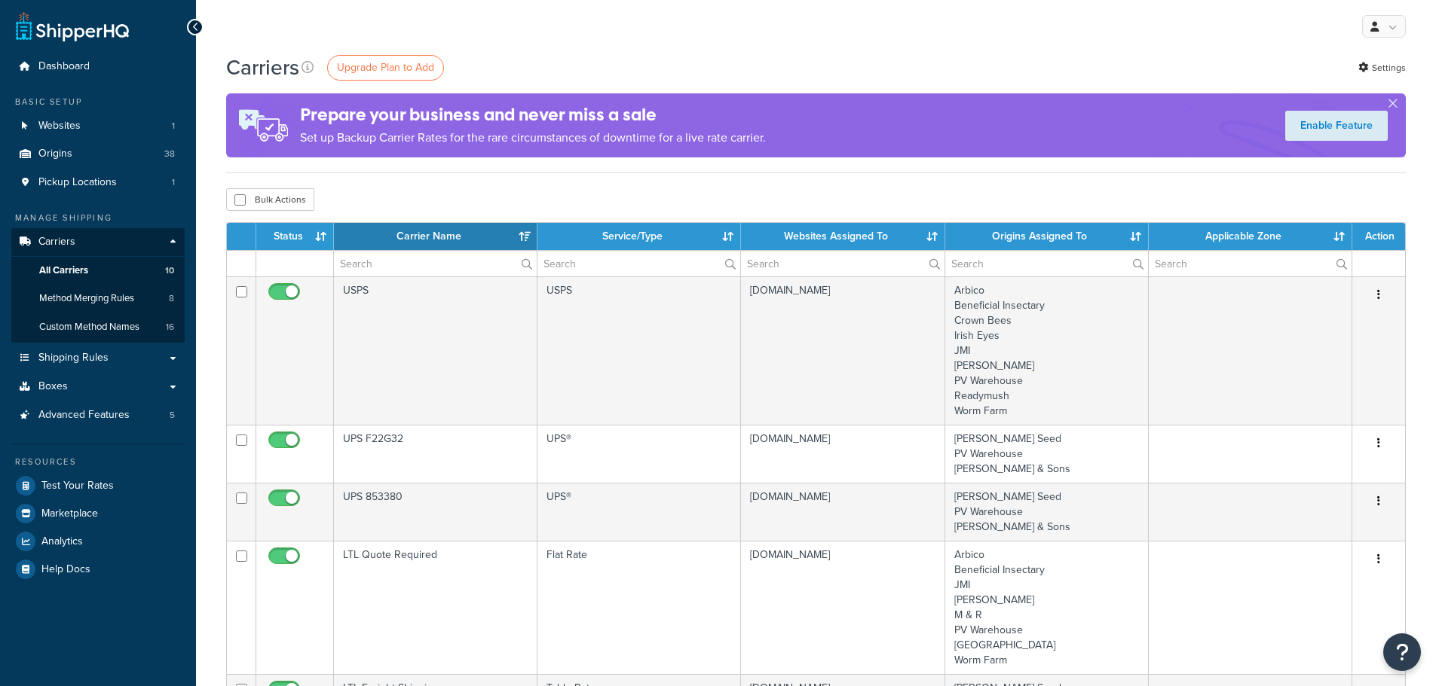
select select "15"
click at [269, 32] on div "My Profile Billing Global Settings Contact Us Logout" at bounding box center [816, 26] width 1240 height 53
click at [69, 356] on span "Shipping Rules" at bounding box center [73, 358] width 70 height 13
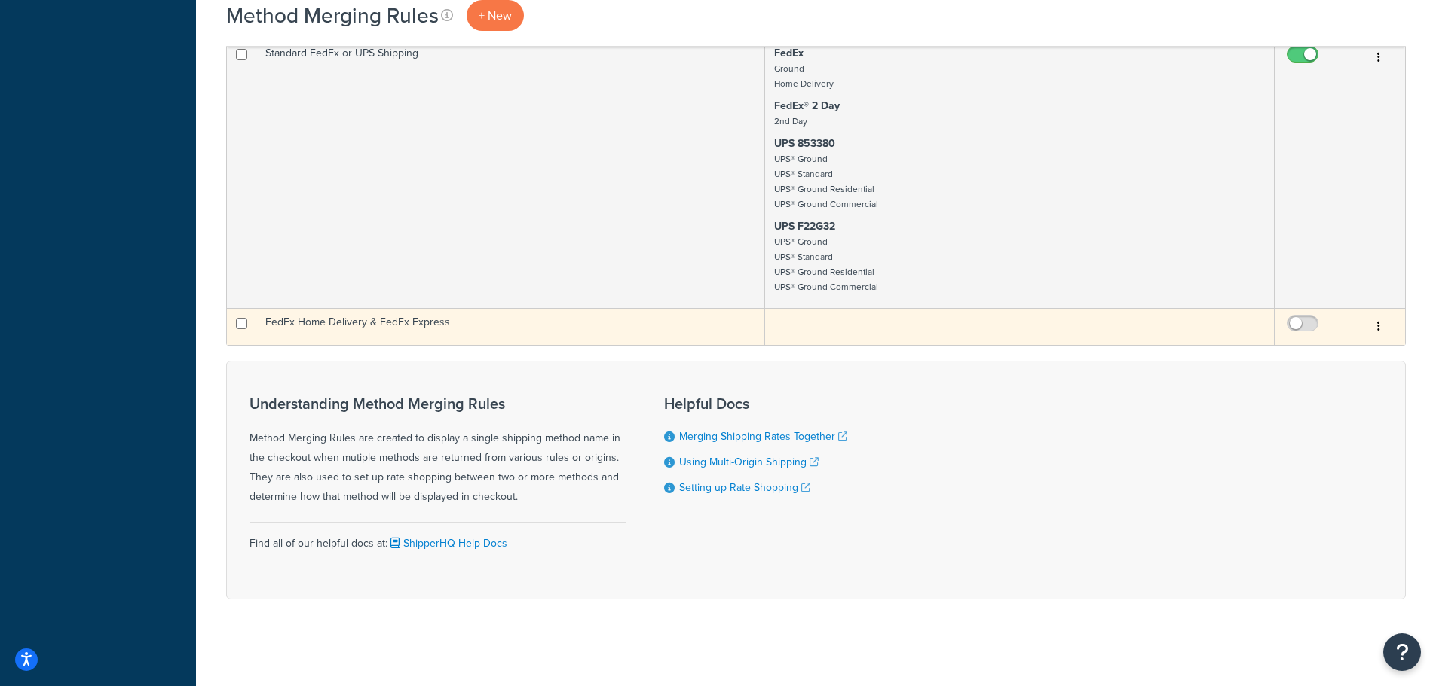
scroll to position [1243, 0]
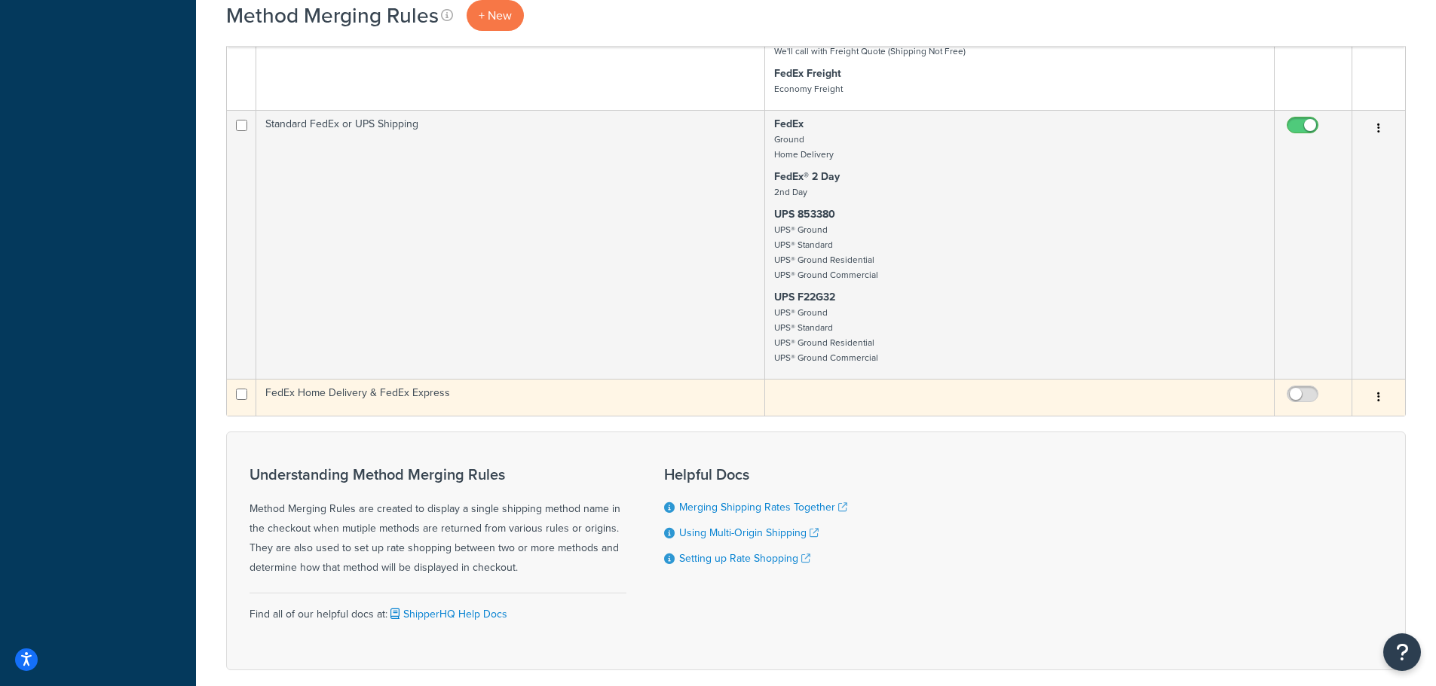
click at [1372, 396] on button "button" at bounding box center [1378, 398] width 21 height 24
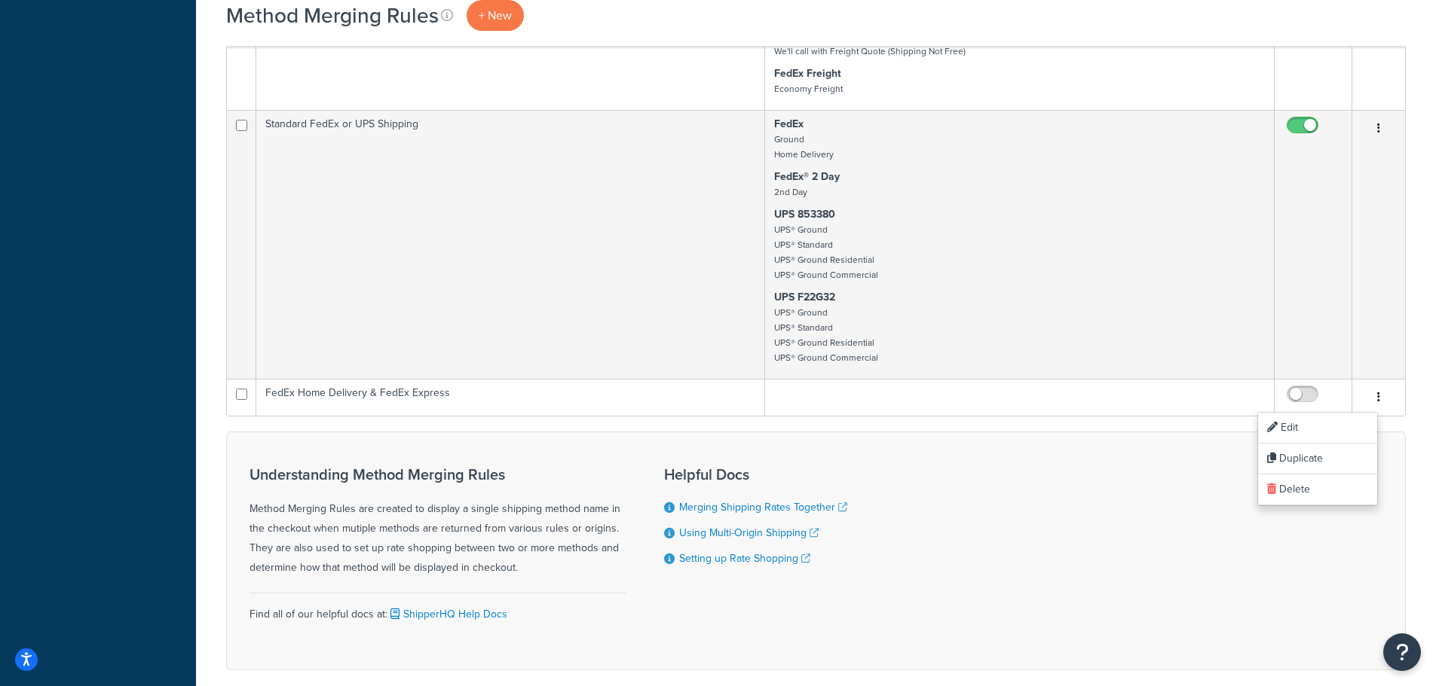
click at [1016, 490] on div "Understanding Method Merging Rules Method Merging Rules are created to display …" at bounding box center [815, 551] width 1179 height 239
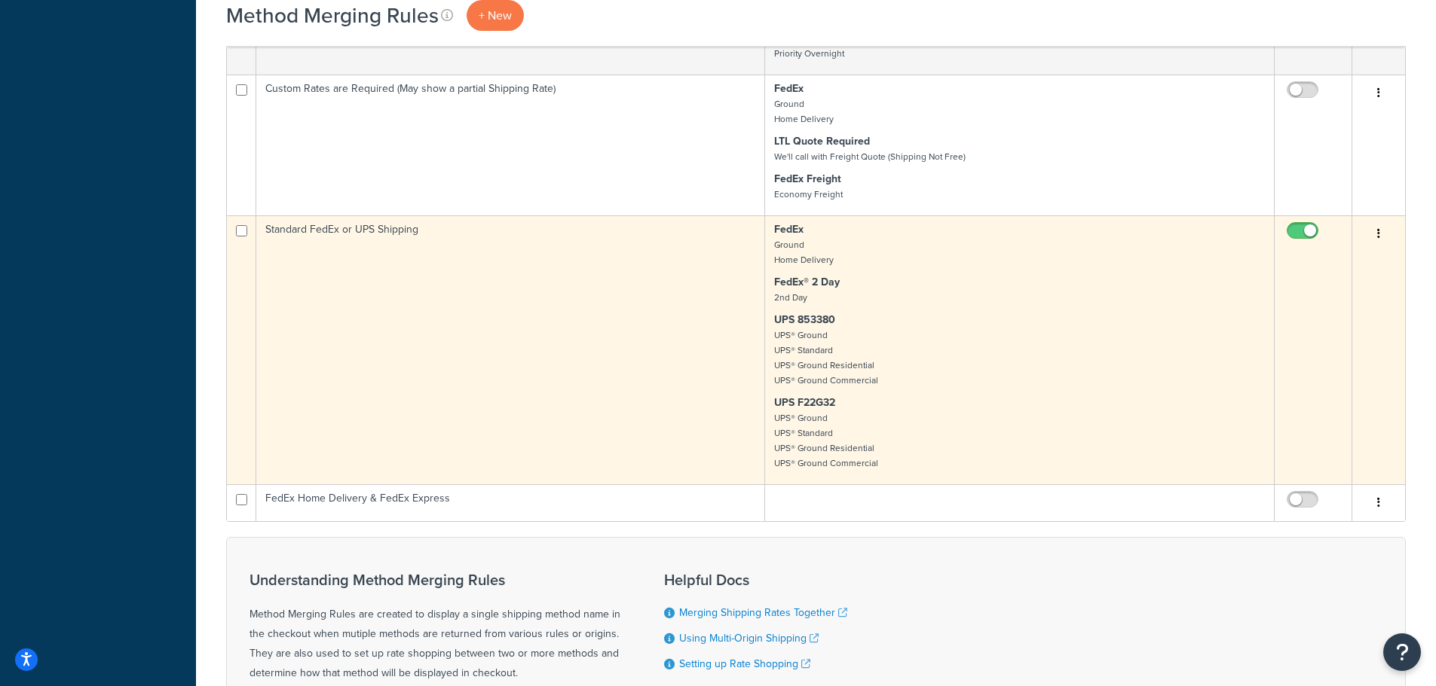
scroll to position [1168, 0]
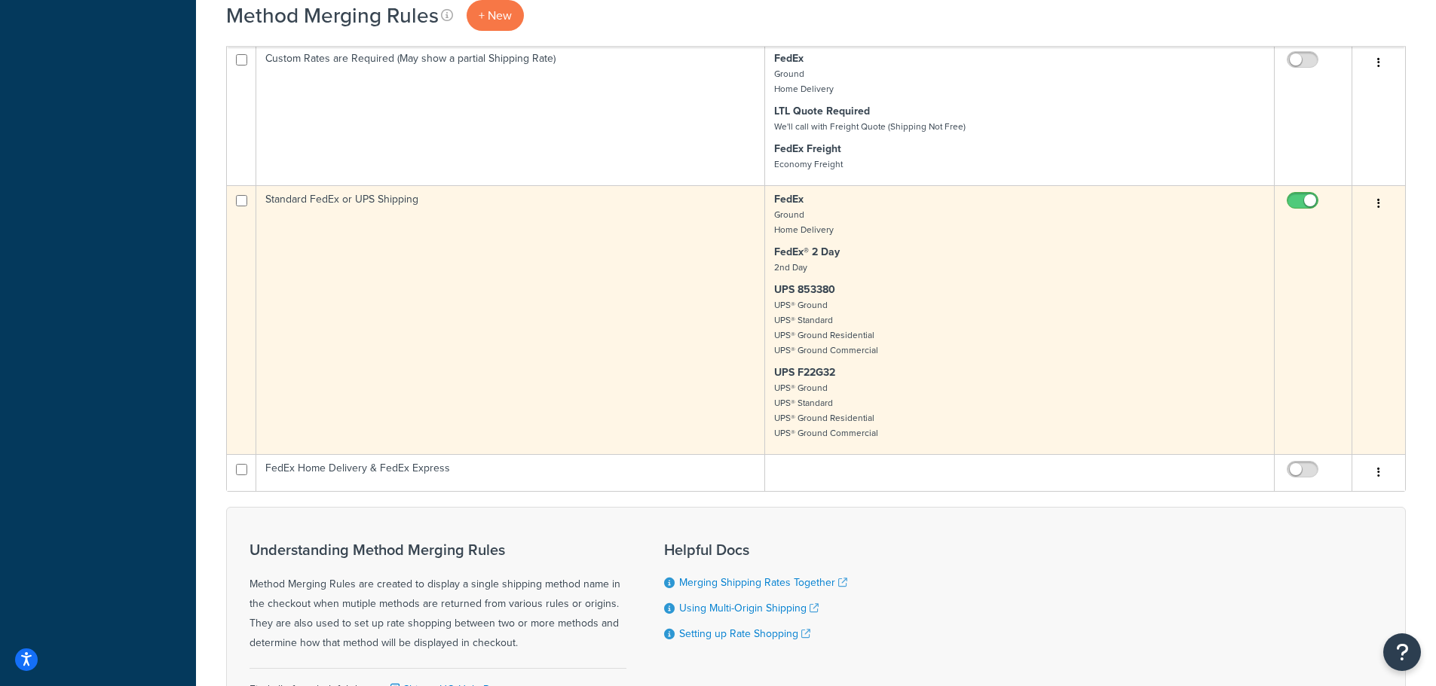
click at [351, 202] on td "Standard FedEx or UPS Shipping" at bounding box center [510, 319] width 509 height 269
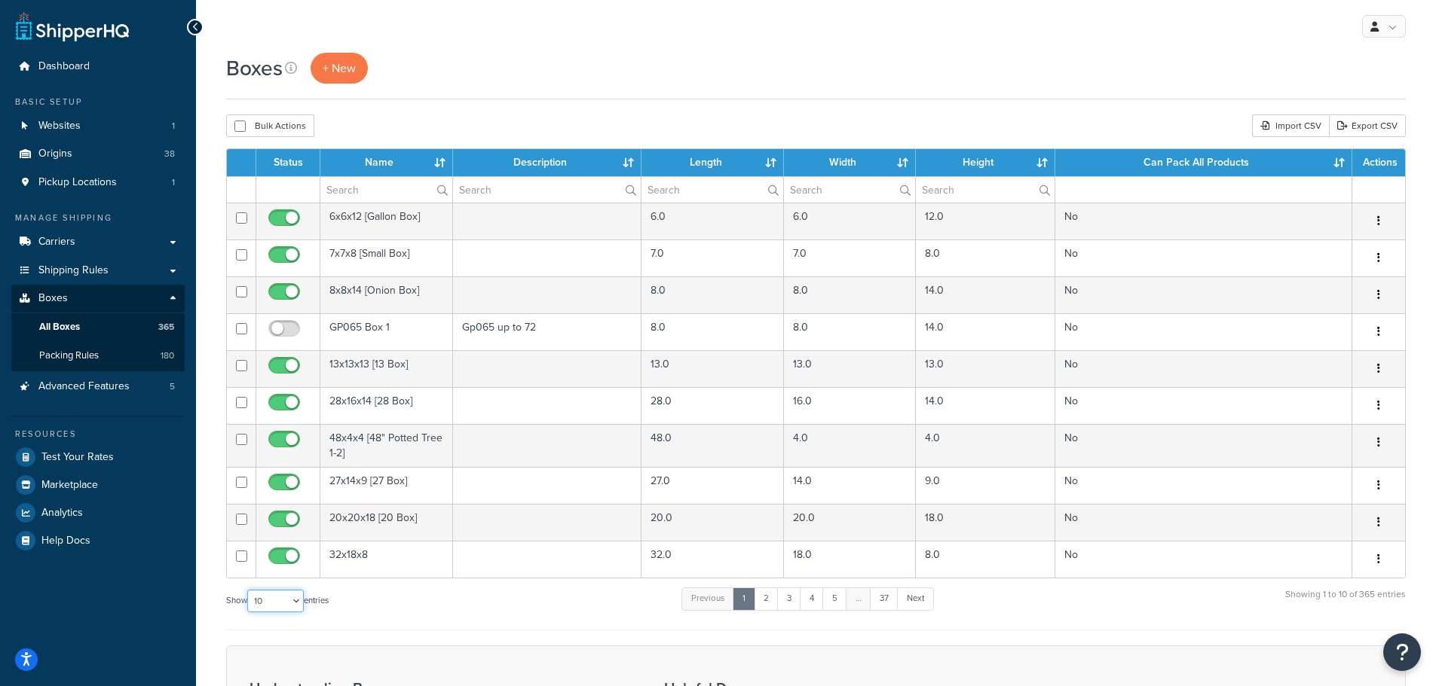
click at [287, 600] on select "10 15 25 50 100 1000" at bounding box center [275, 601] width 57 height 23
click at [249, 591] on select "10 15 25 50 100 1000" at bounding box center [275, 601] width 57 height 23
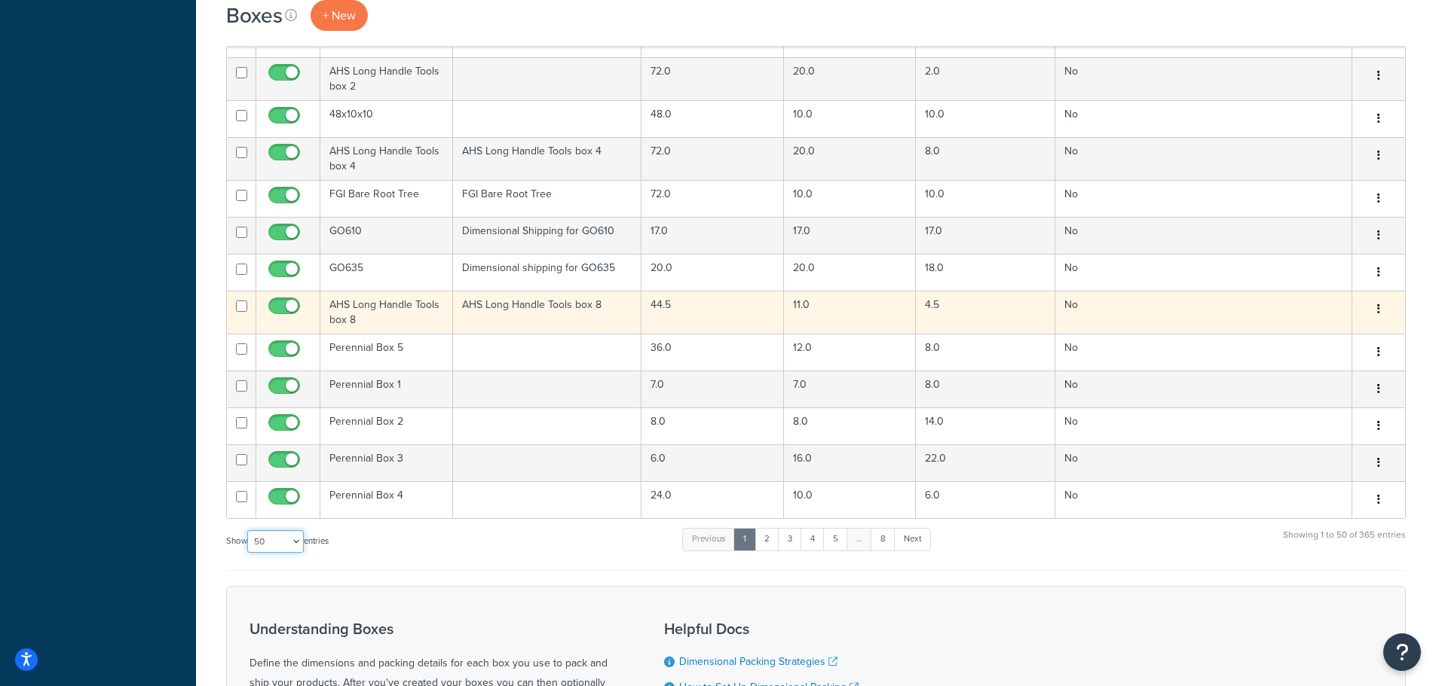
scroll to position [1798, 0]
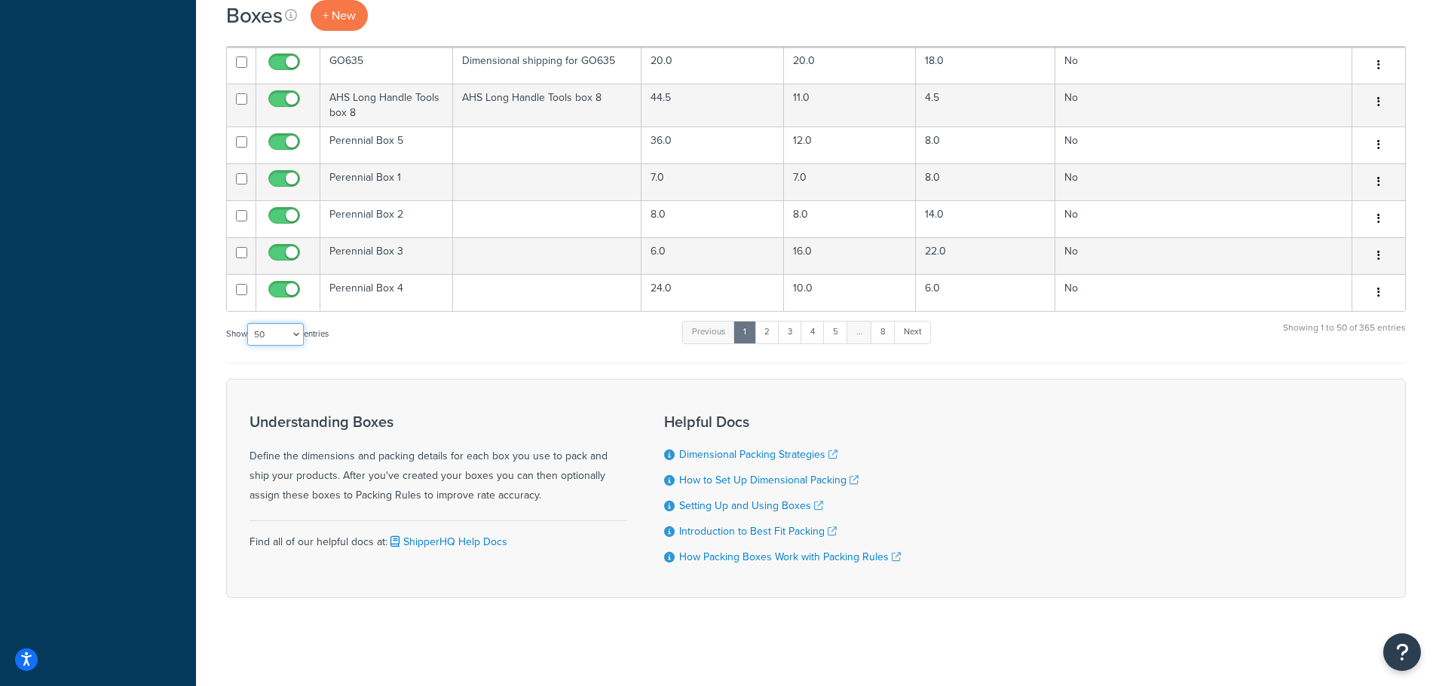
click at [291, 327] on select "10 15 25 50 100 1000" at bounding box center [275, 334] width 57 height 23
select select "100"
click at [249, 323] on select "10 15 25 50 100 1000" at bounding box center [275, 334] width 57 height 23
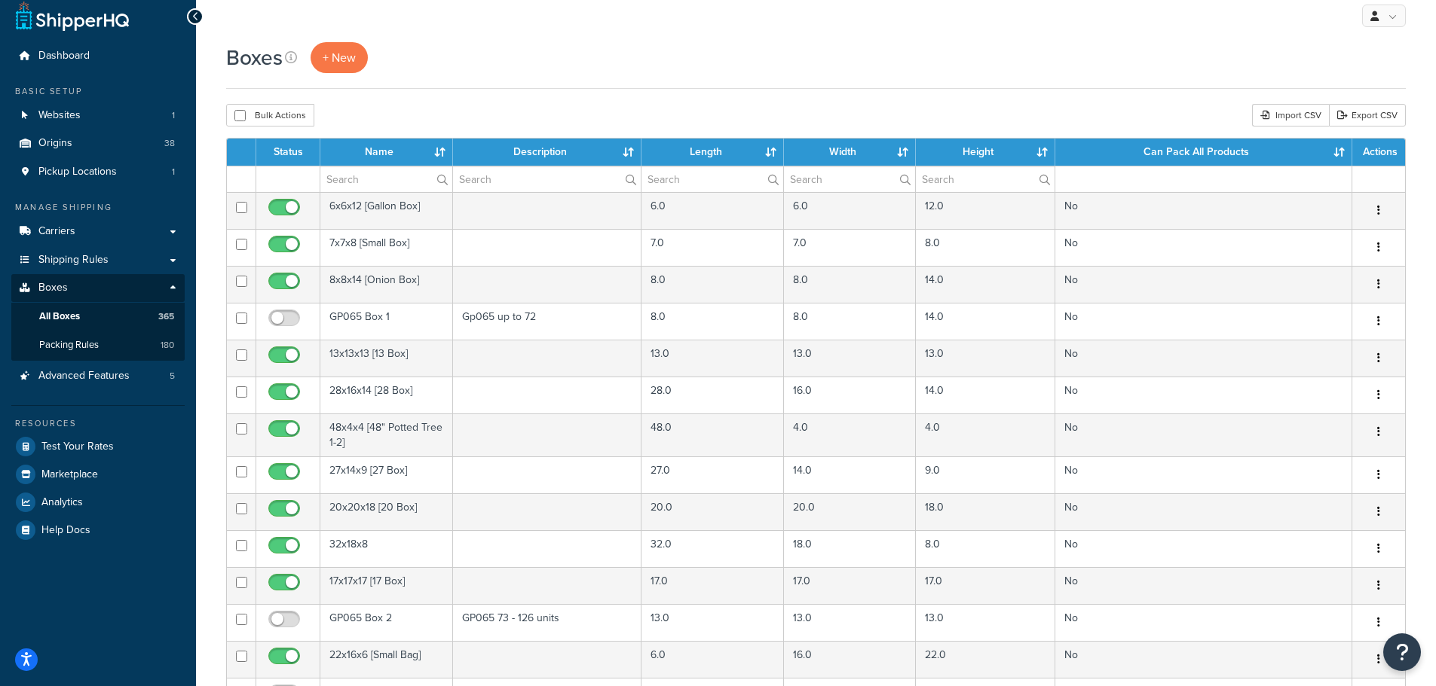
scroll to position [0, 0]
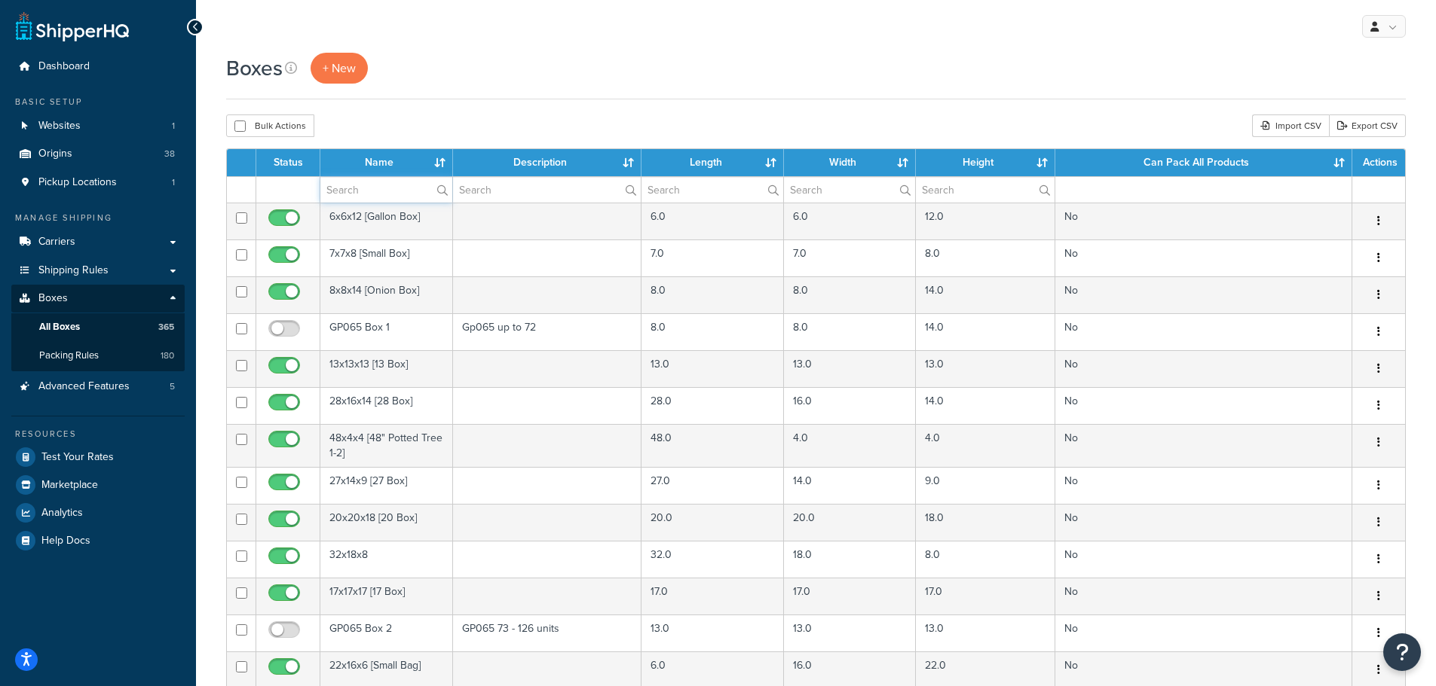
click at [351, 188] on input "text" at bounding box center [386, 190] width 132 height 26
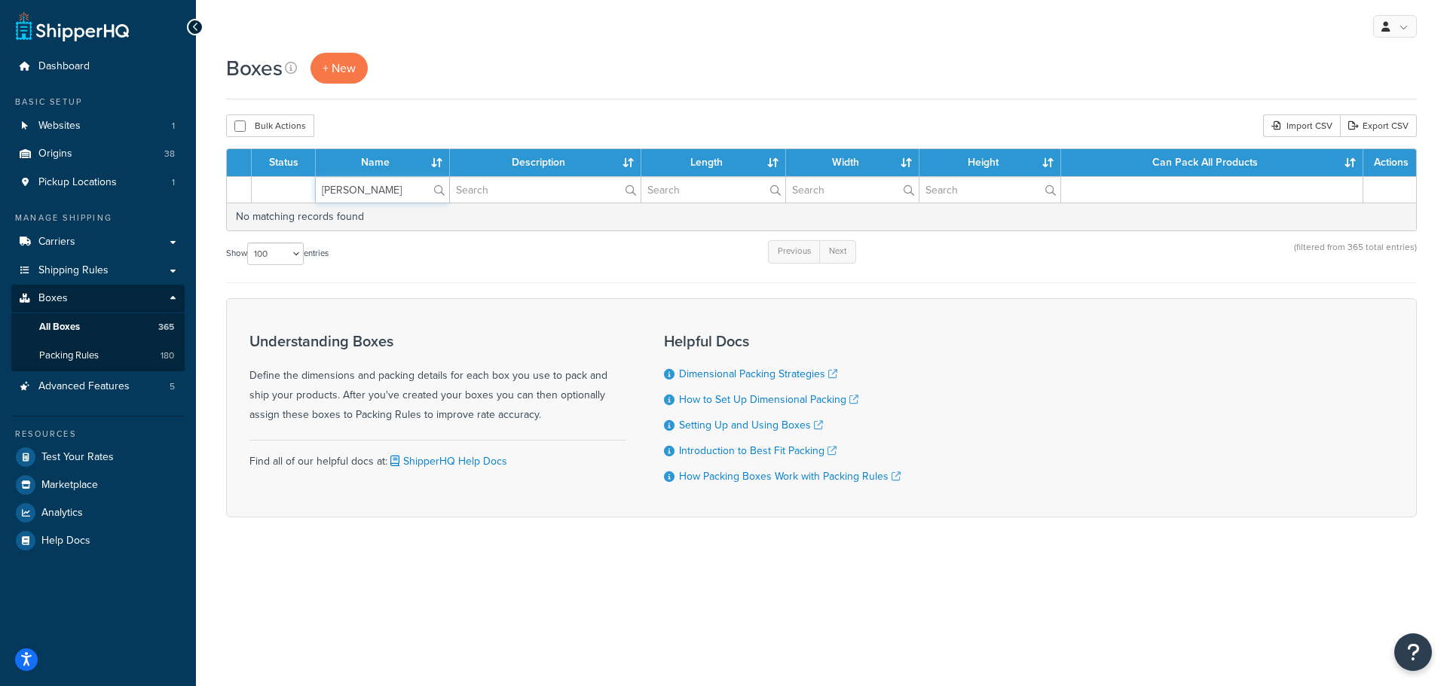
drag, startPoint x: 347, startPoint y: 189, endPoint x: 293, endPoint y: 188, distance: 53.5
click at [293, 188] on tr "Annie" at bounding box center [821, 189] width 1189 height 26
type input "aa"
drag, startPoint x: 304, startPoint y: 183, endPoint x: 286, endPoint y: 181, distance: 18.2
click at [286, 181] on tr "aa" at bounding box center [821, 189] width 1189 height 26
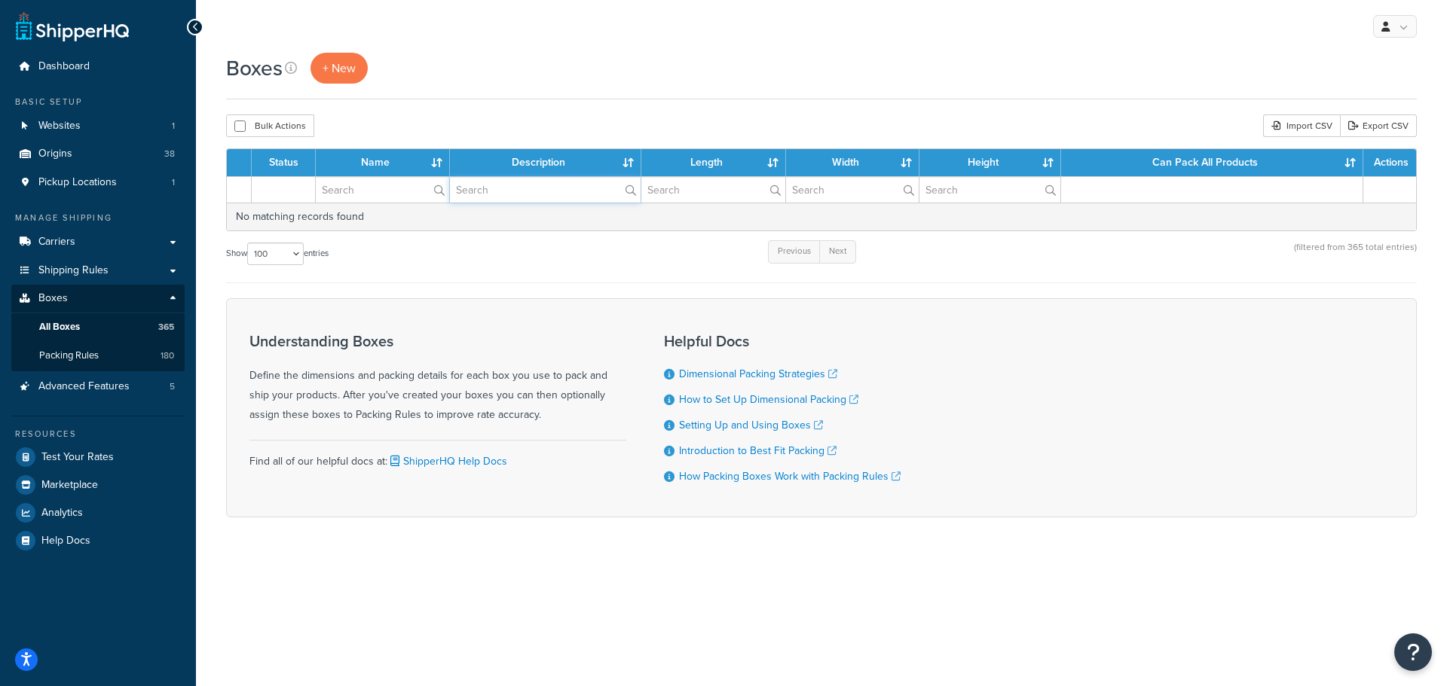
click at [501, 194] on input "text" at bounding box center [545, 190] width 191 height 26
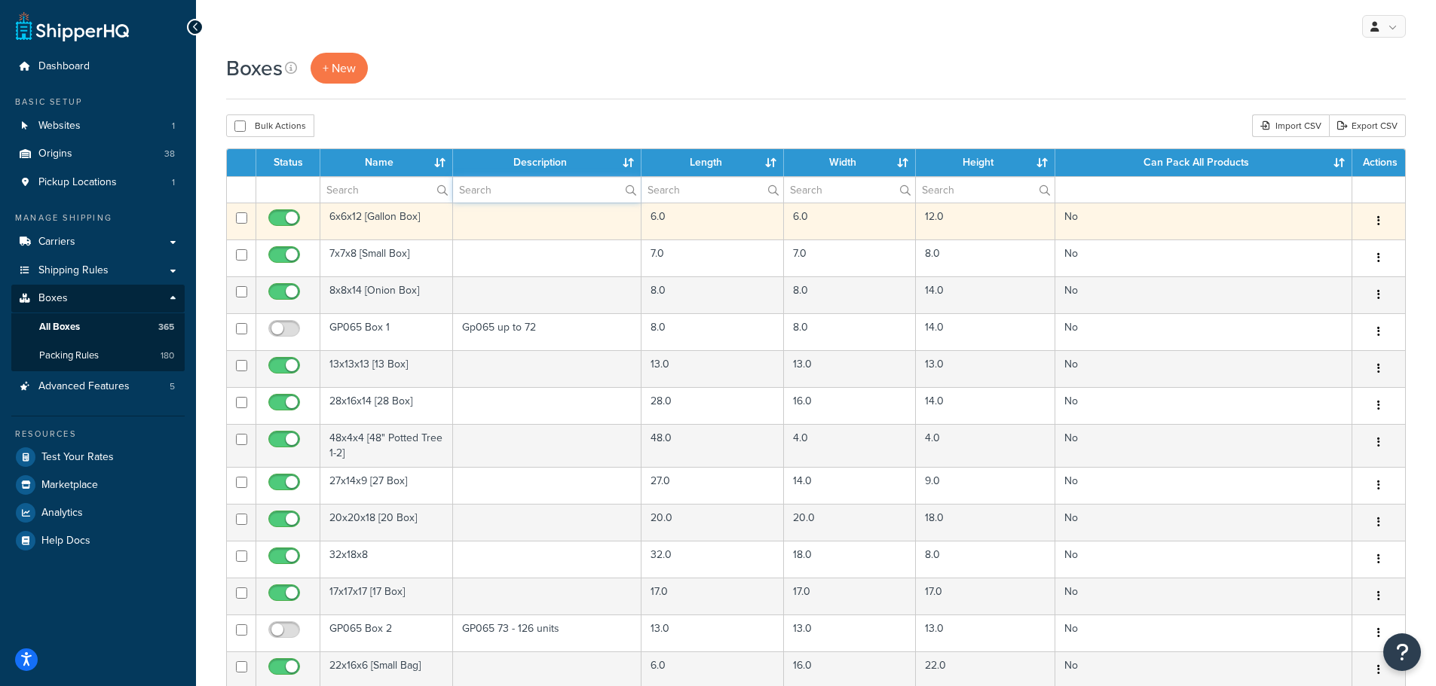
type input "Annie"
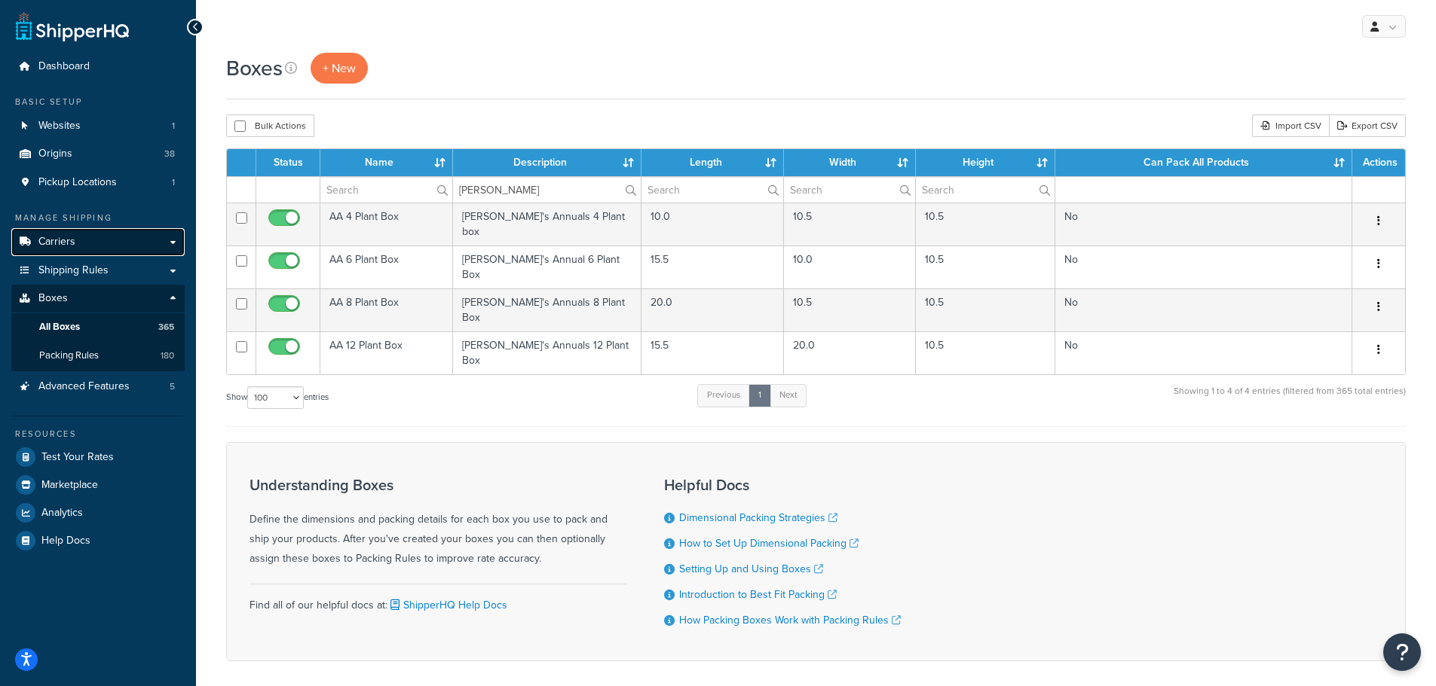
click at [54, 243] on span "Carriers" at bounding box center [56, 242] width 37 height 13
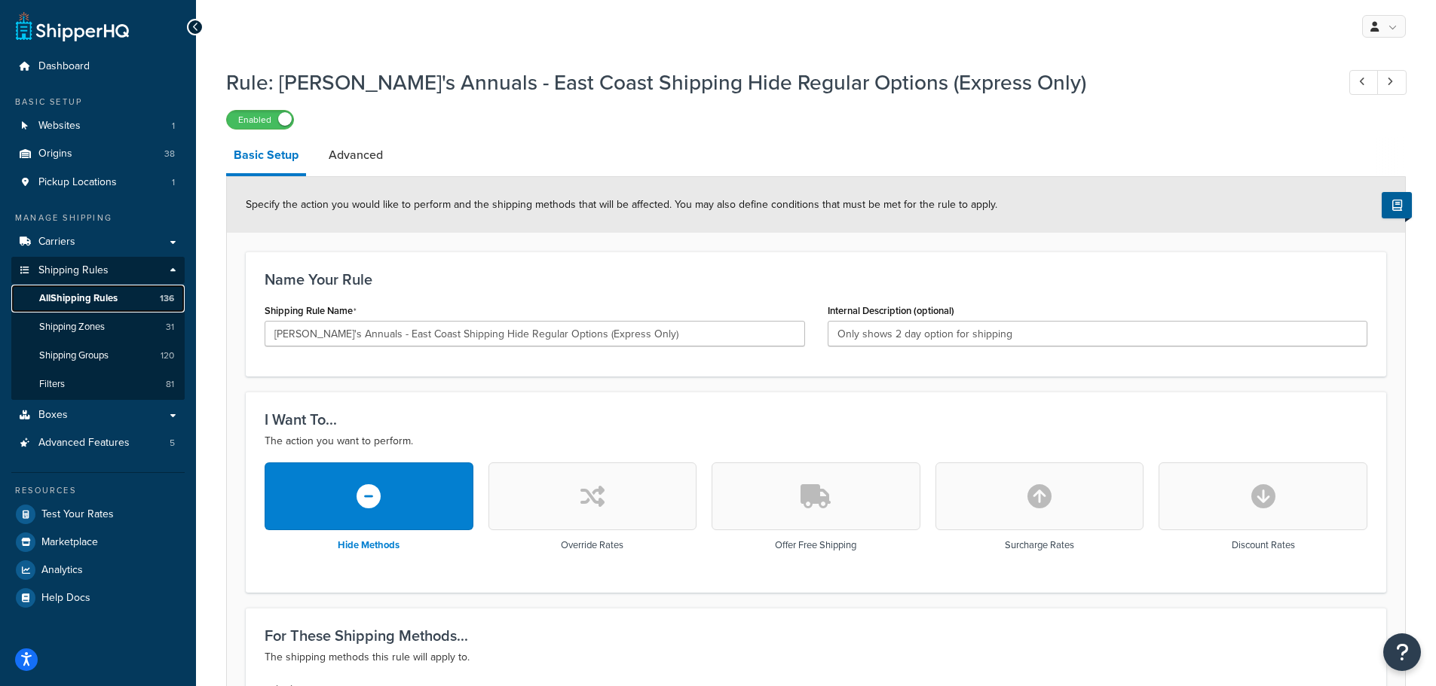
click at [63, 295] on span "All Shipping Rules" at bounding box center [78, 298] width 78 height 13
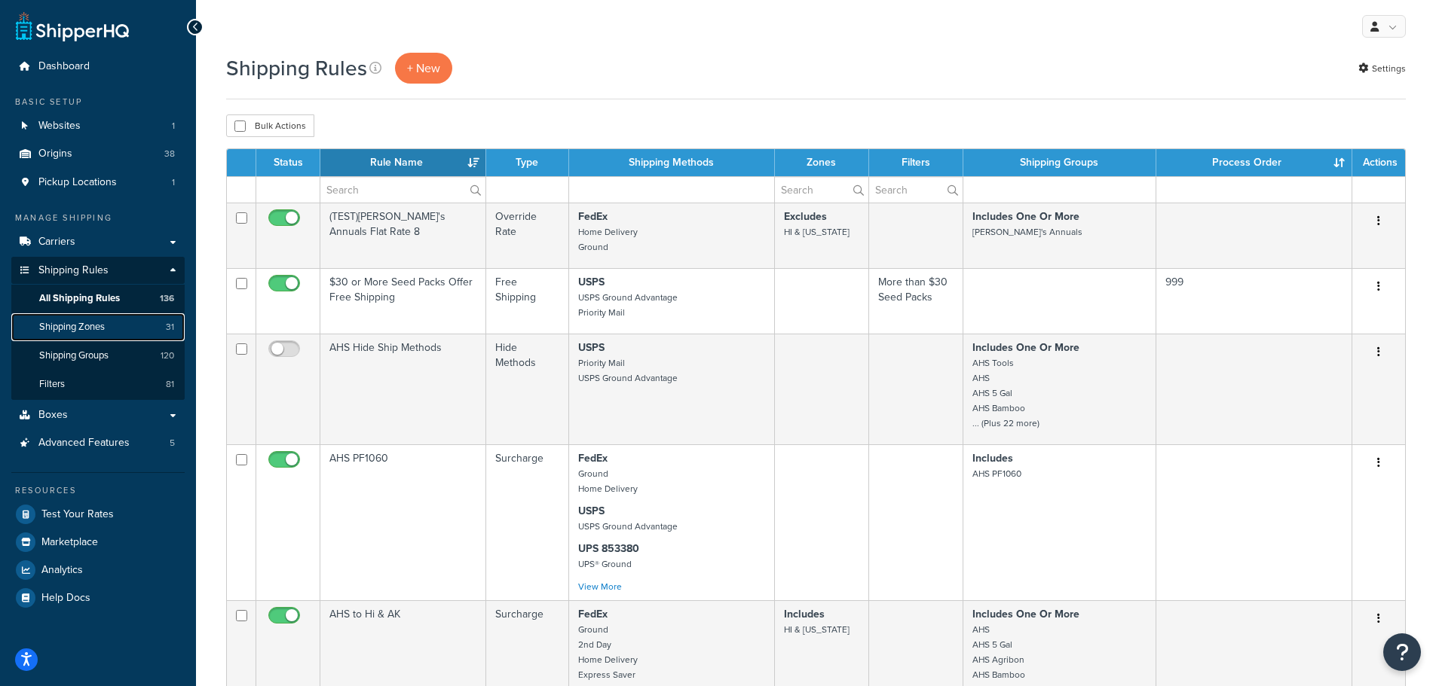
click at [58, 325] on span "Shipping Zones" at bounding box center [72, 327] width 66 height 13
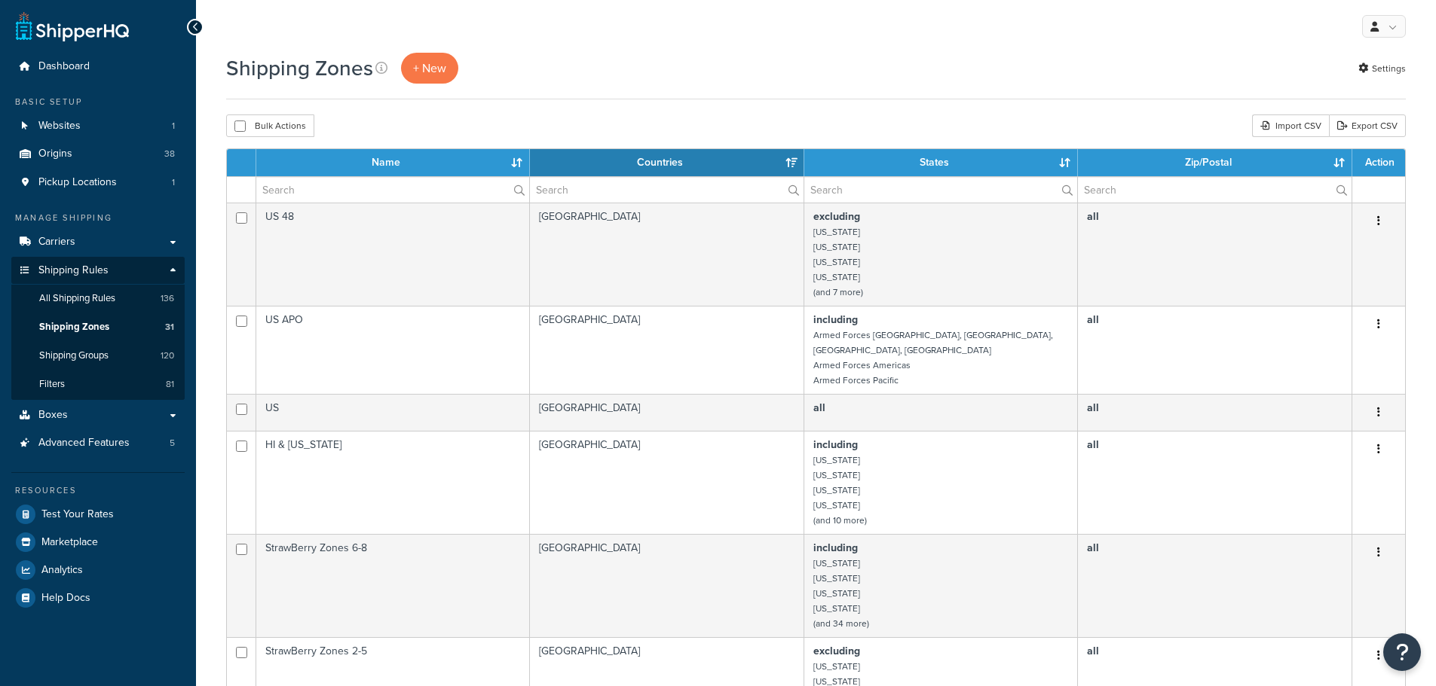
select select "15"
click at [66, 353] on span "Shipping Groups" at bounding box center [73, 356] width 69 height 13
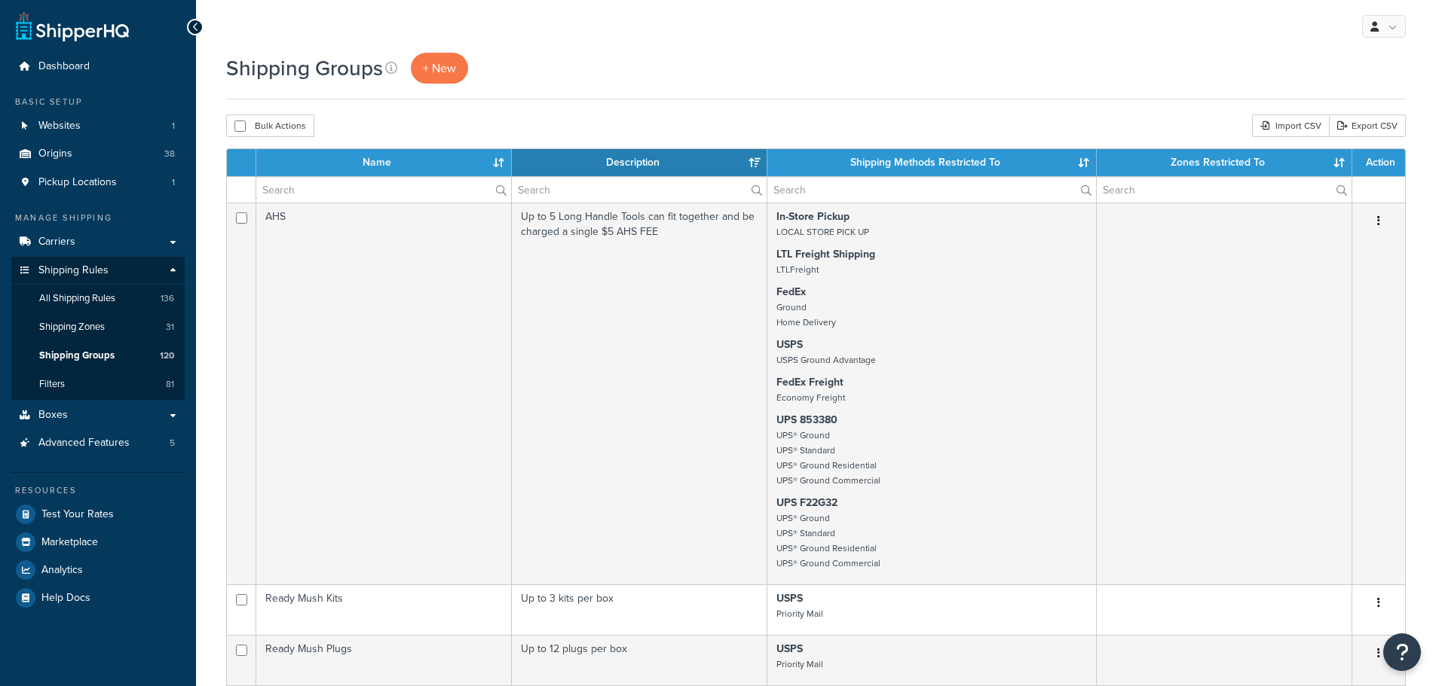
select select "15"
click at [69, 290] on link "All Shipping Rules 136" at bounding box center [97, 299] width 173 height 28
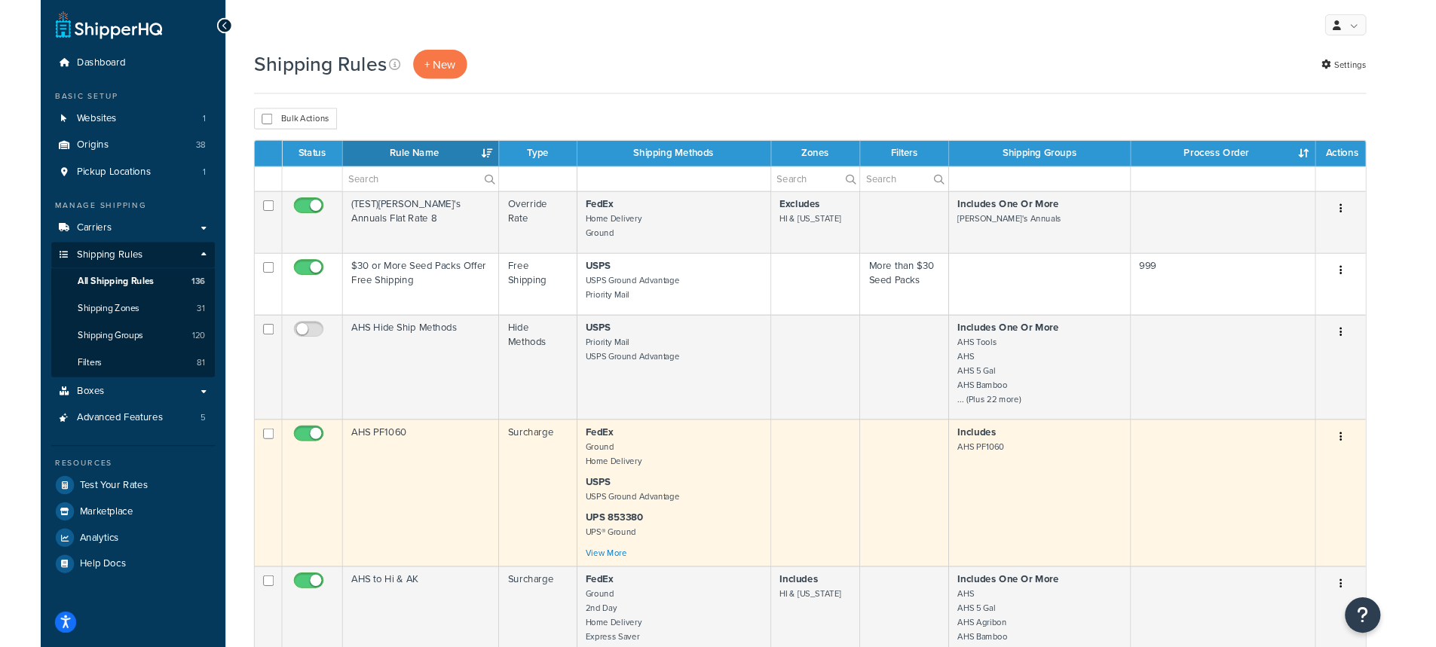
scroll to position [75, 0]
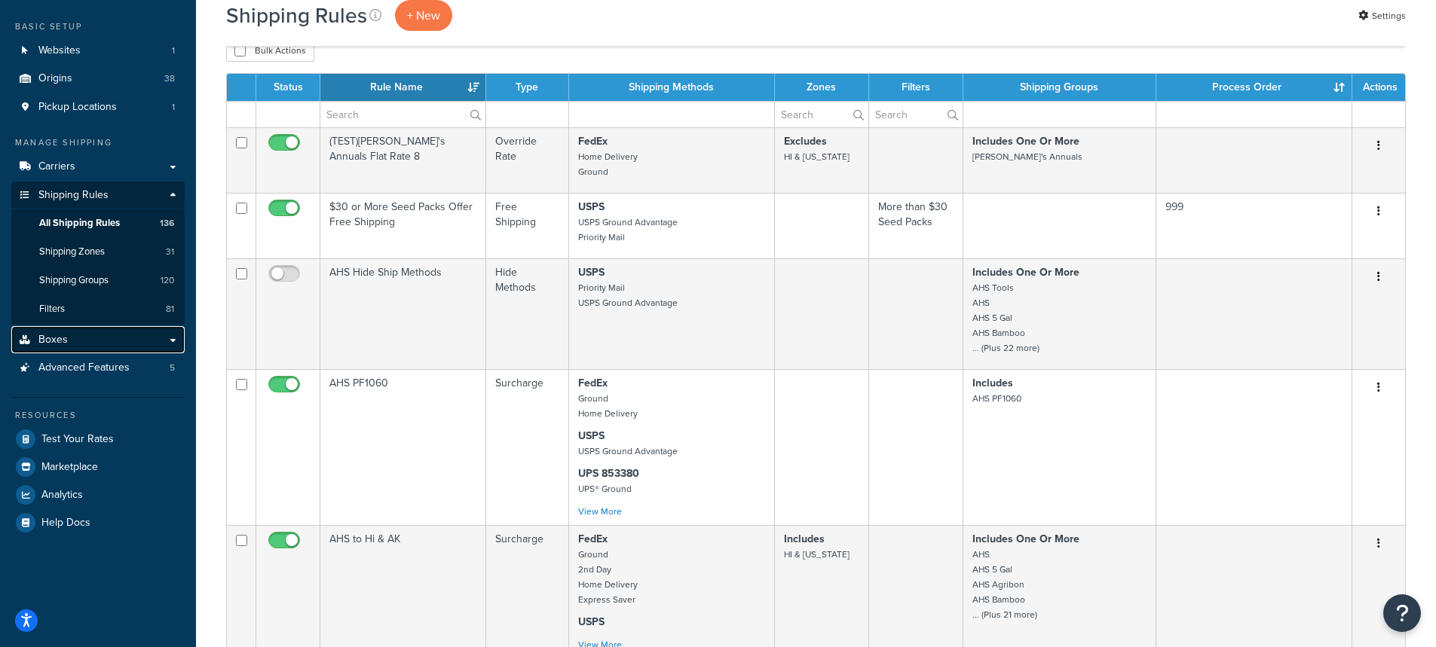
click at [170, 336] on link "Boxes" at bounding box center [97, 340] width 173 height 28
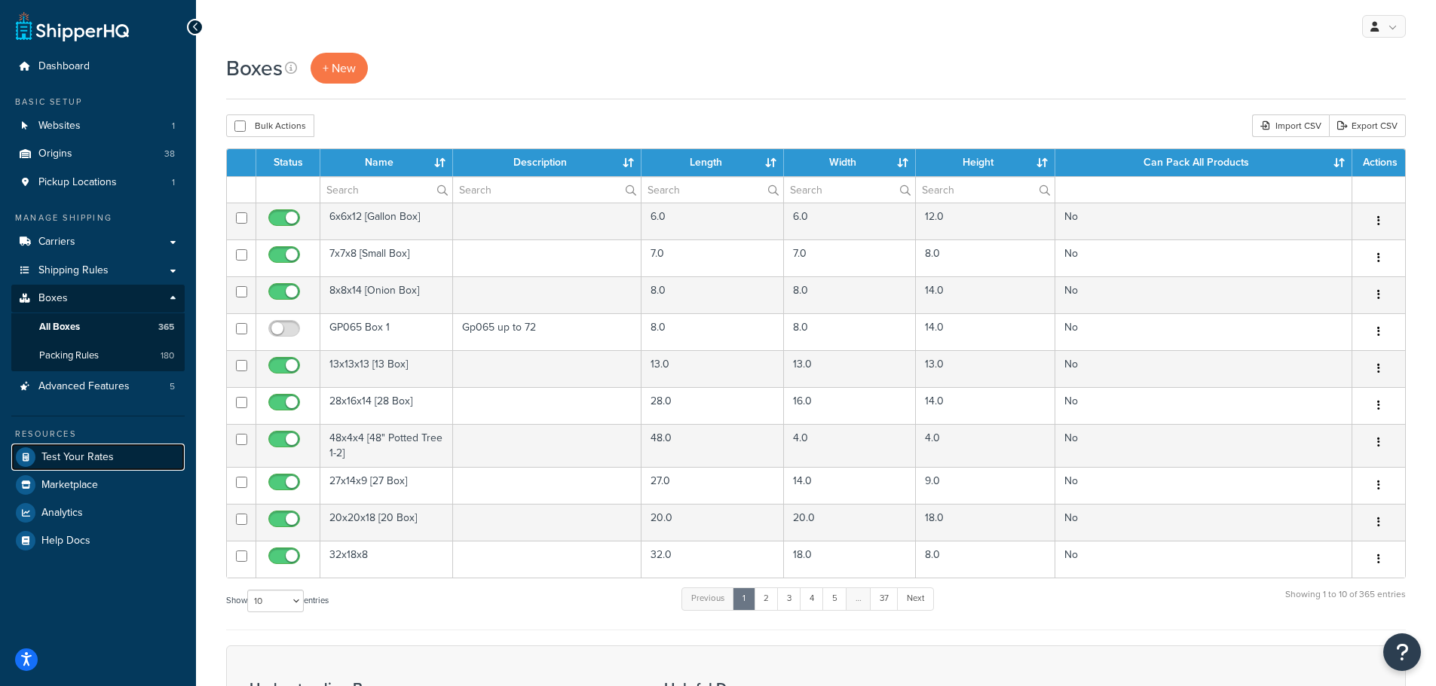
click at [63, 459] on span "Test Your Rates" at bounding box center [77, 457] width 72 height 13
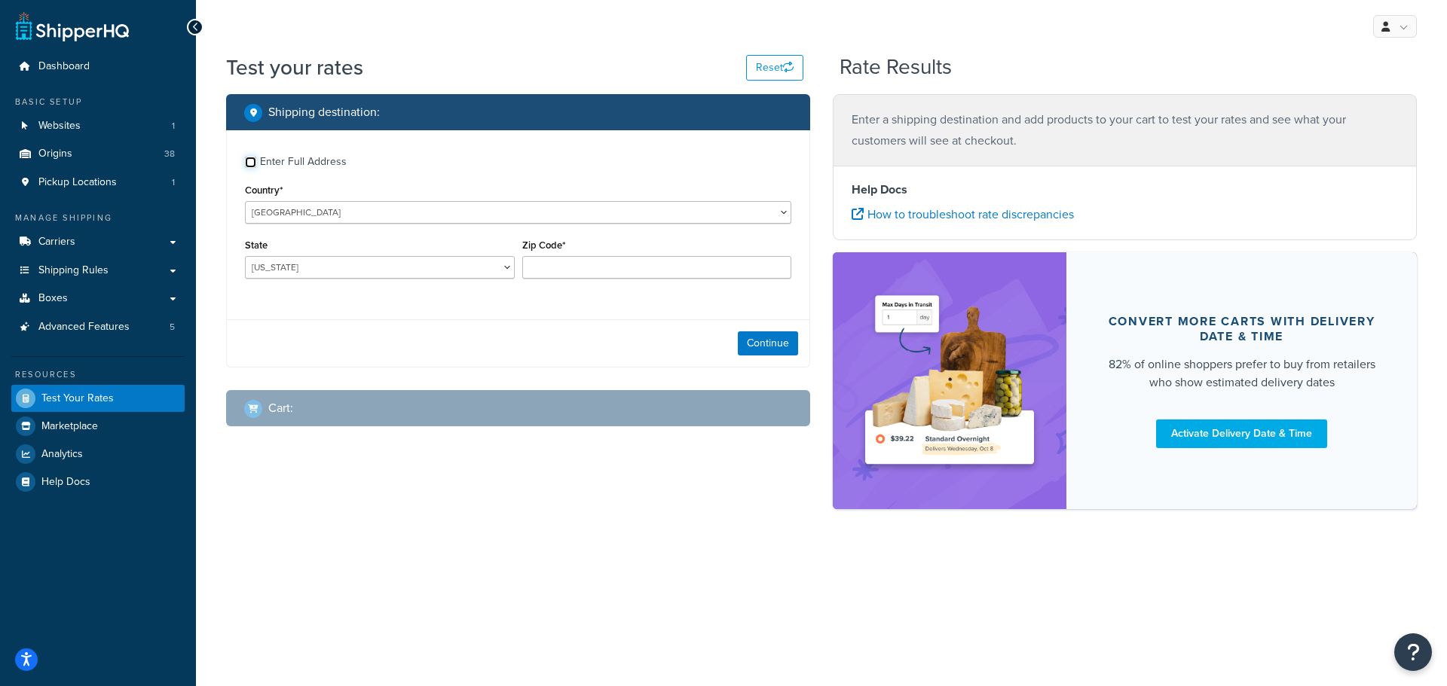
click at [249, 157] on input "Enter Full Address" at bounding box center [250, 162] width 11 height 11
checkbox input "true"
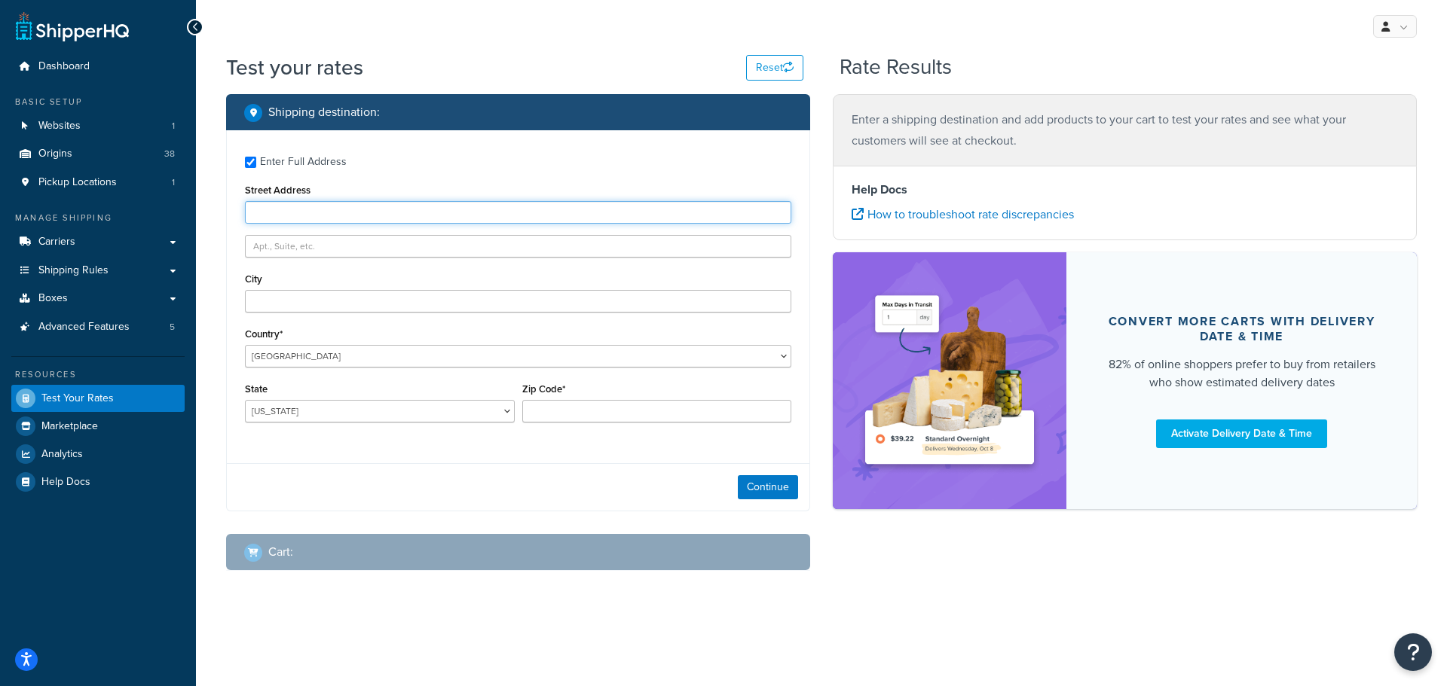
click at [270, 215] on input "Street Address" at bounding box center [518, 212] width 546 height 23
type input "10944 Chances R Rd."
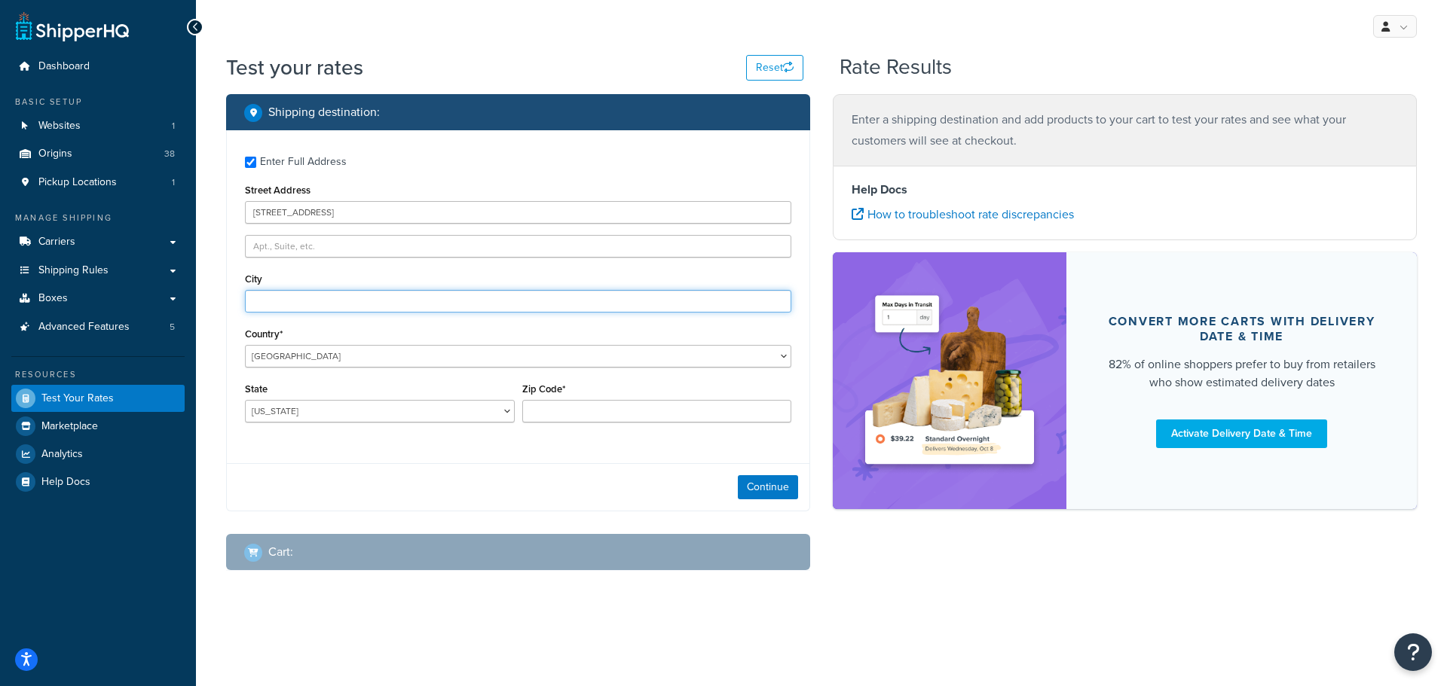
type input "Penn Valley"
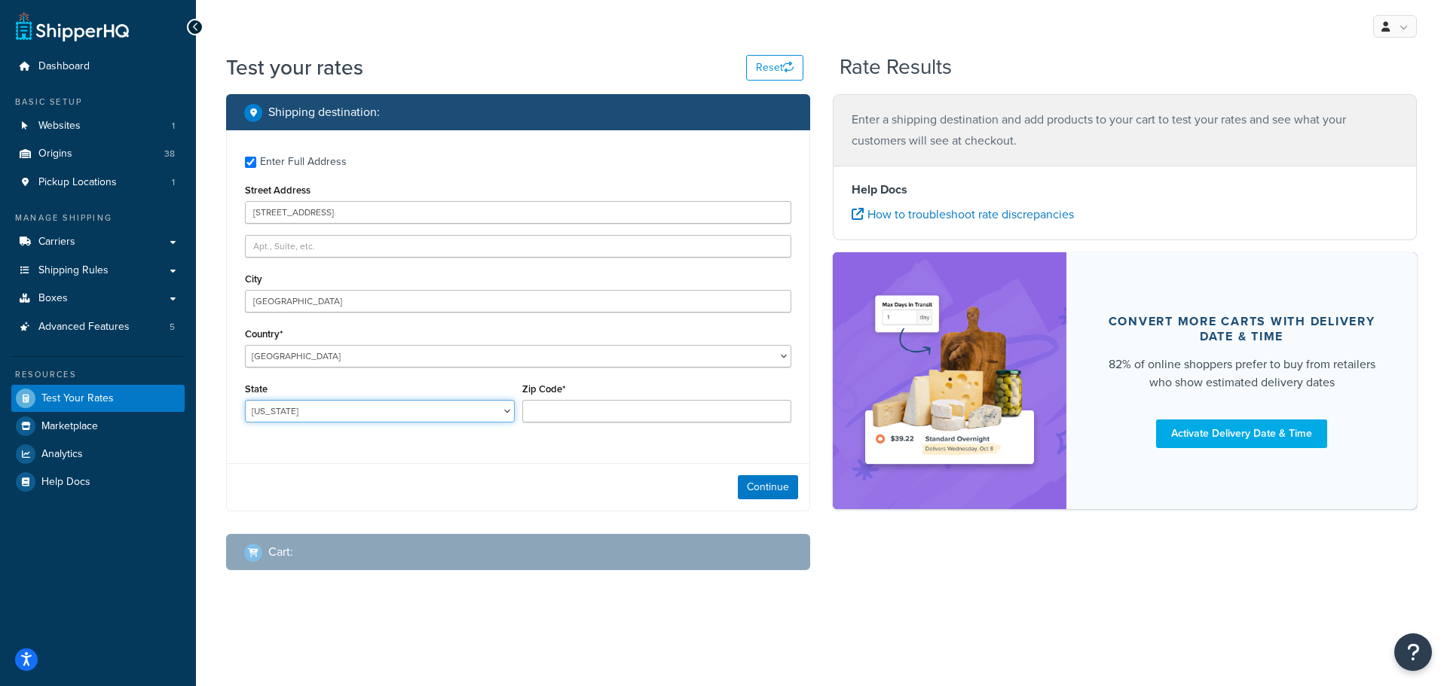
select select "CA"
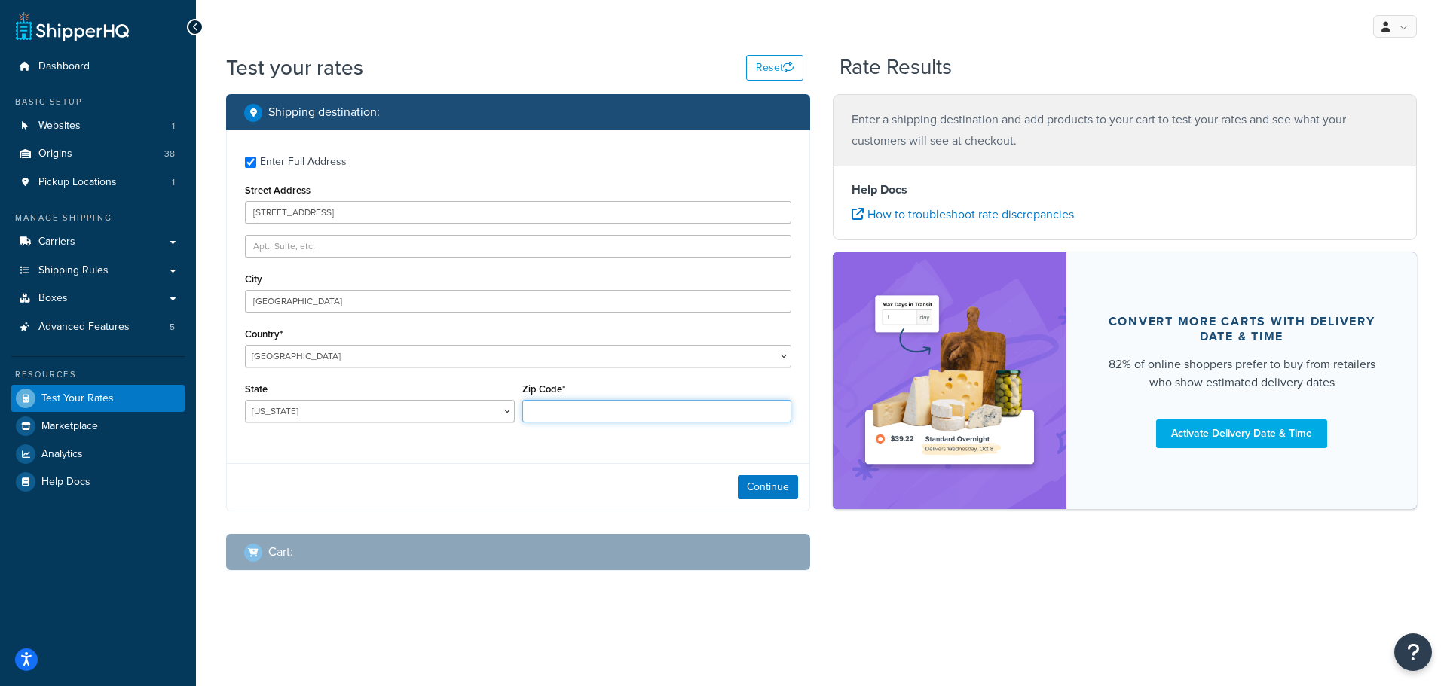
type input "95946"
click at [760, 491] on button "Continue" at bounding box center [768, 487] width 60 height 24
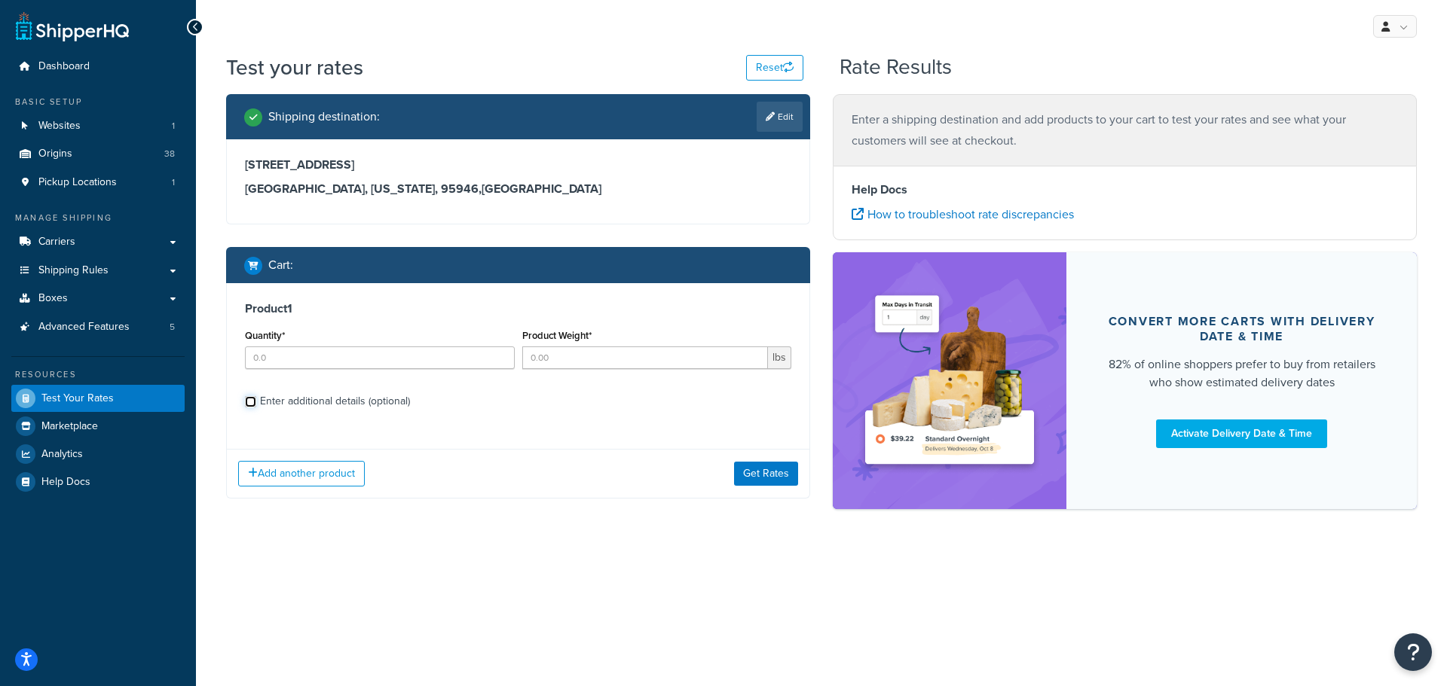
click at [253, 397] on input "Enter additional details (optional)" at bounding box center [250, 401] width 11 height 11
checkbox input "true"
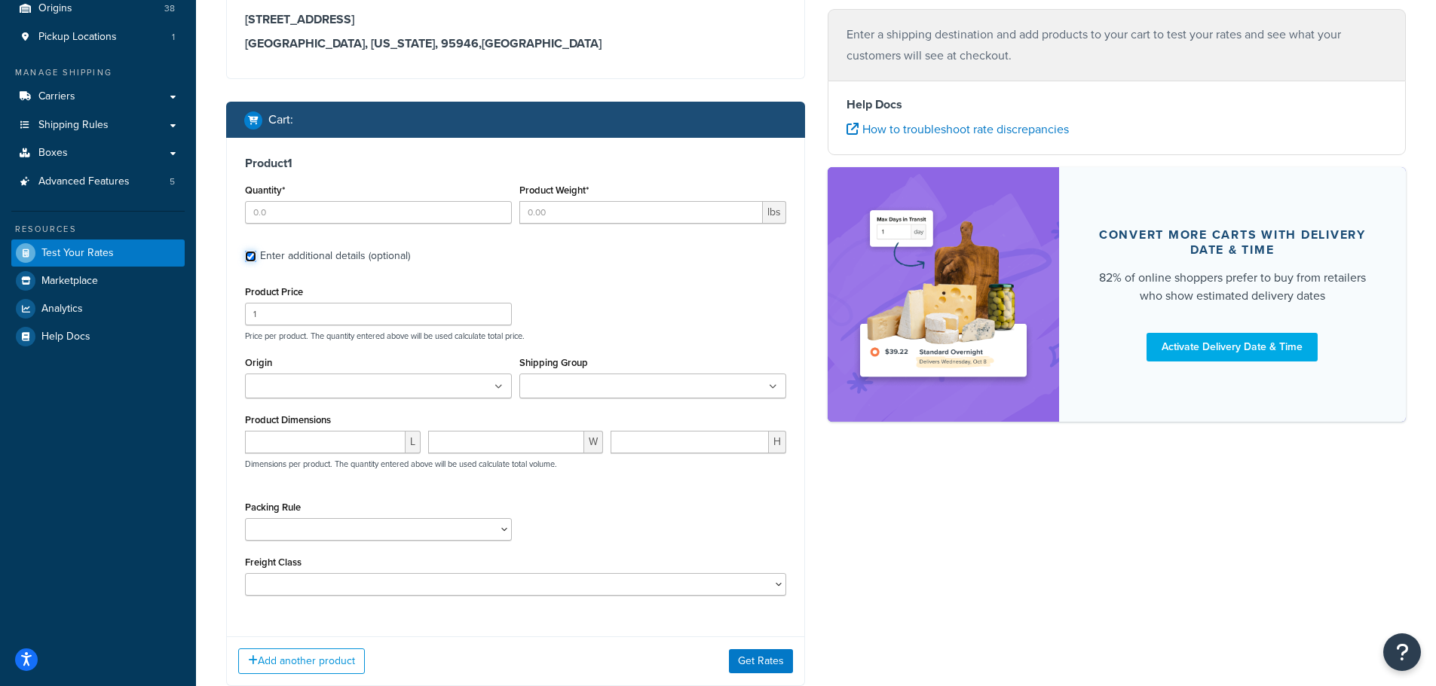
scroll to position [151, 0]
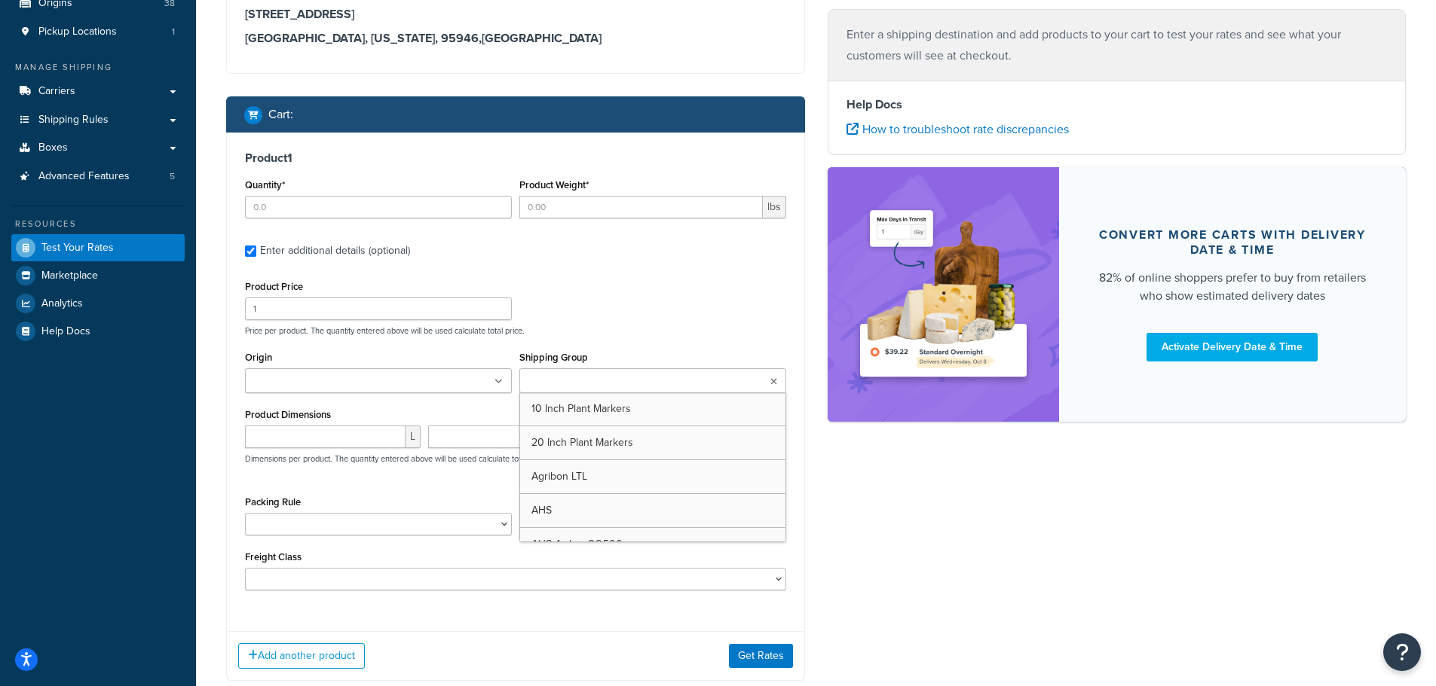
click at [631, 379] on input "Shipping Group" at bounding box center [590, 382] width 133 height 17
click at [680, 284] on div "Product Price 1 Price per product. The quantity entered above will be used calc…" at bounding box center [515, 307] width 549 height 60
click at [282, 527] on select "1 Gallon 10 Inch Plant Markers 20 Inch Plant Markers AHS 4 claw GO500 AHS 5 Gal…" at bounding box center [378, 524] width 267 height 23
click at [633, 537] on div "Packing Rule 1 Gallon 10 Inch Plant Markers 20 Inch Plant Markers AHS 4 claw GO…" at bounding box center [515, 519] width 549 height 55
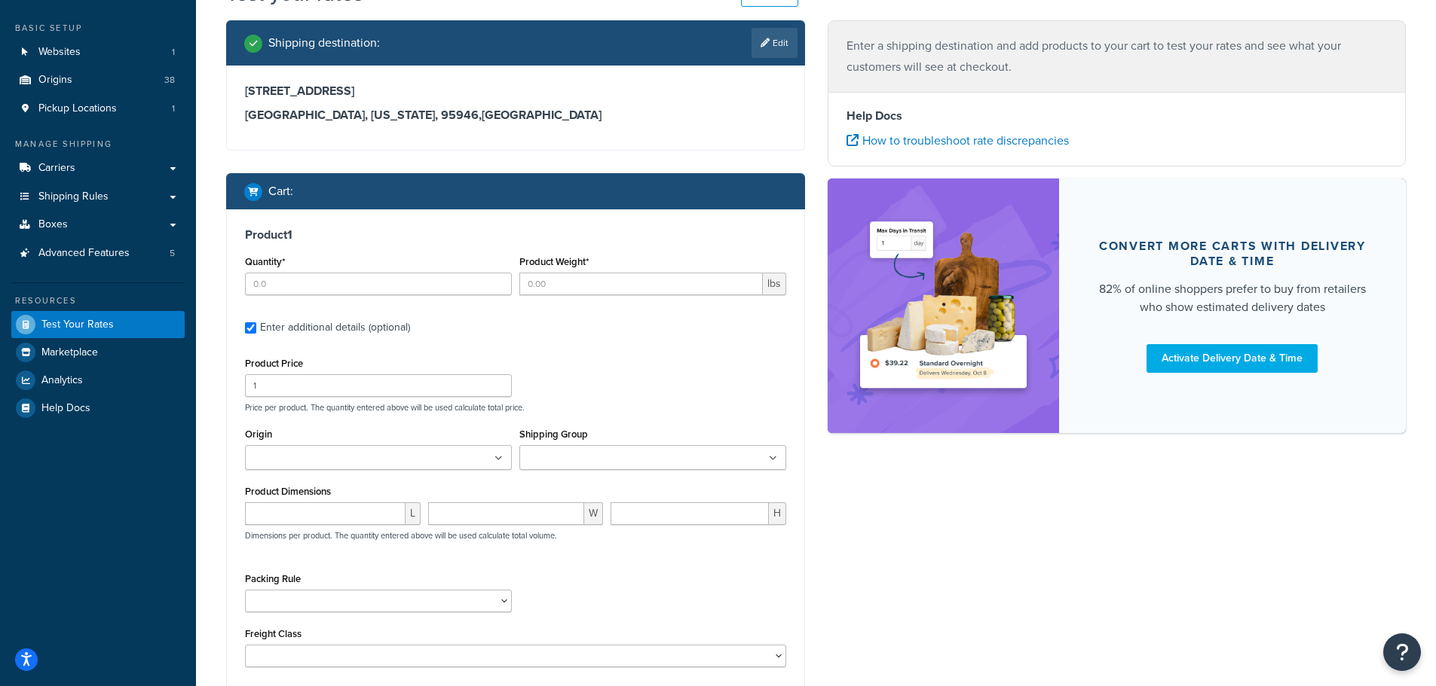
scroll to position [0, 0]
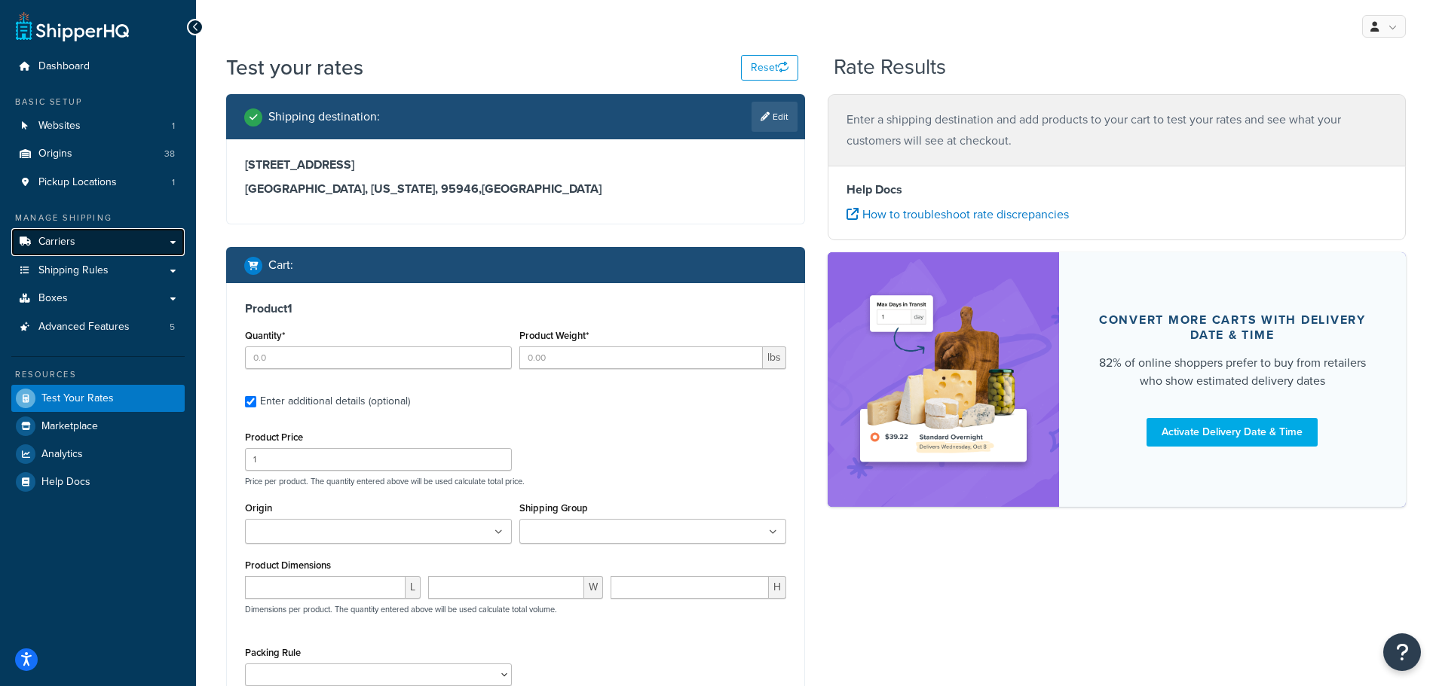
click at [75, 242] on link "Carriers" at bounding box center [97, 242] width 173 height 28
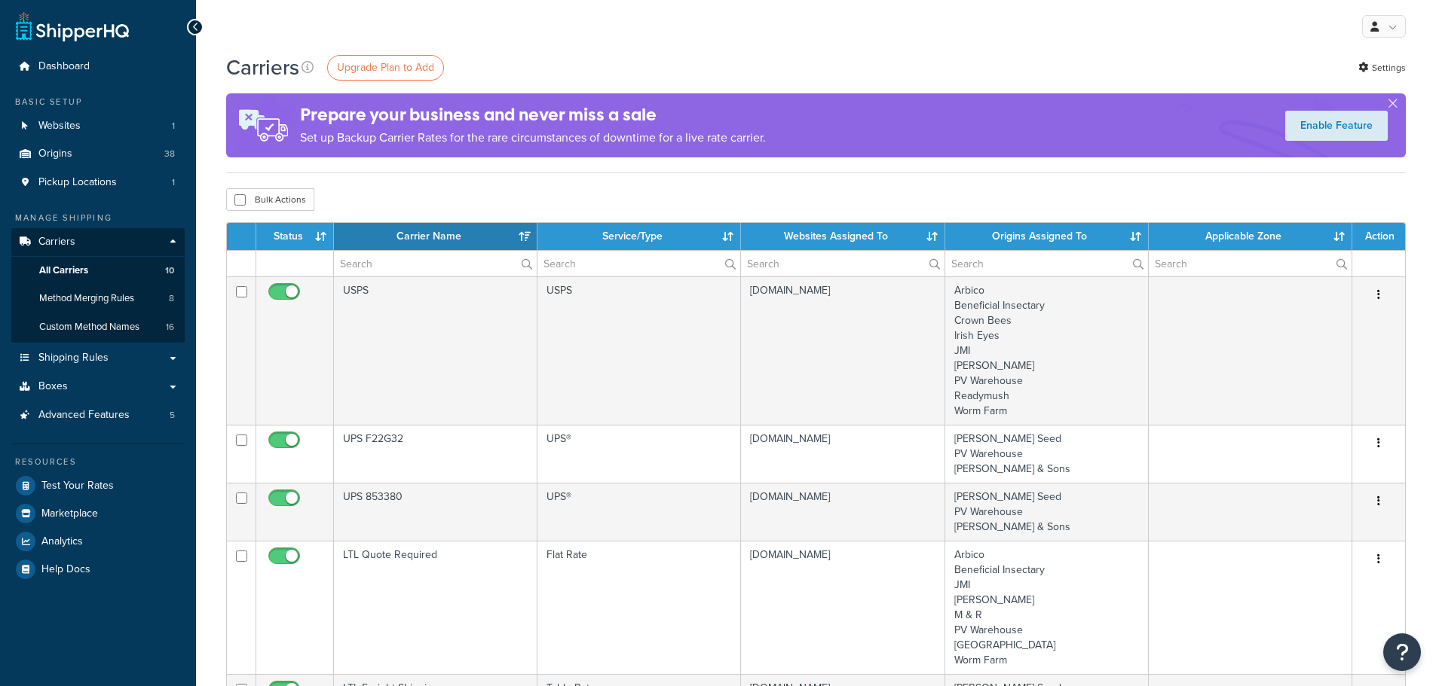
select select "15"
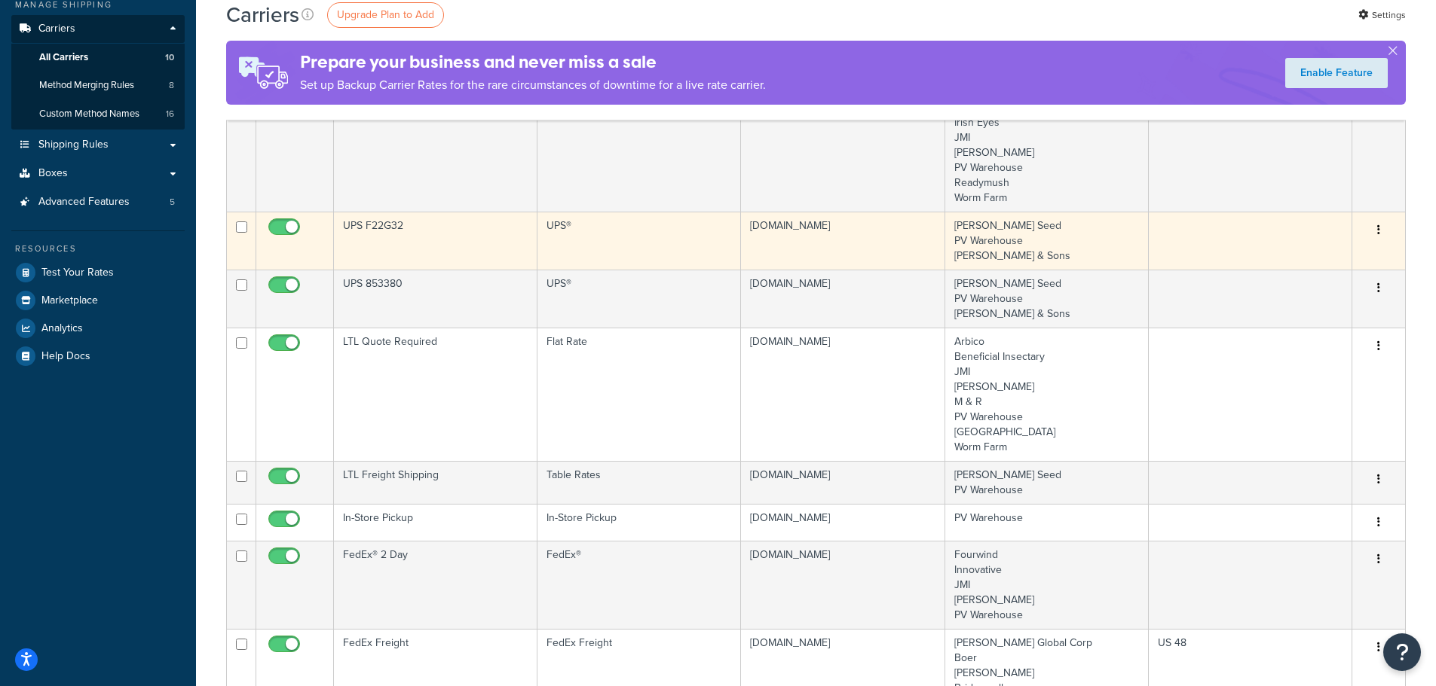
scroll to position [301, 0]
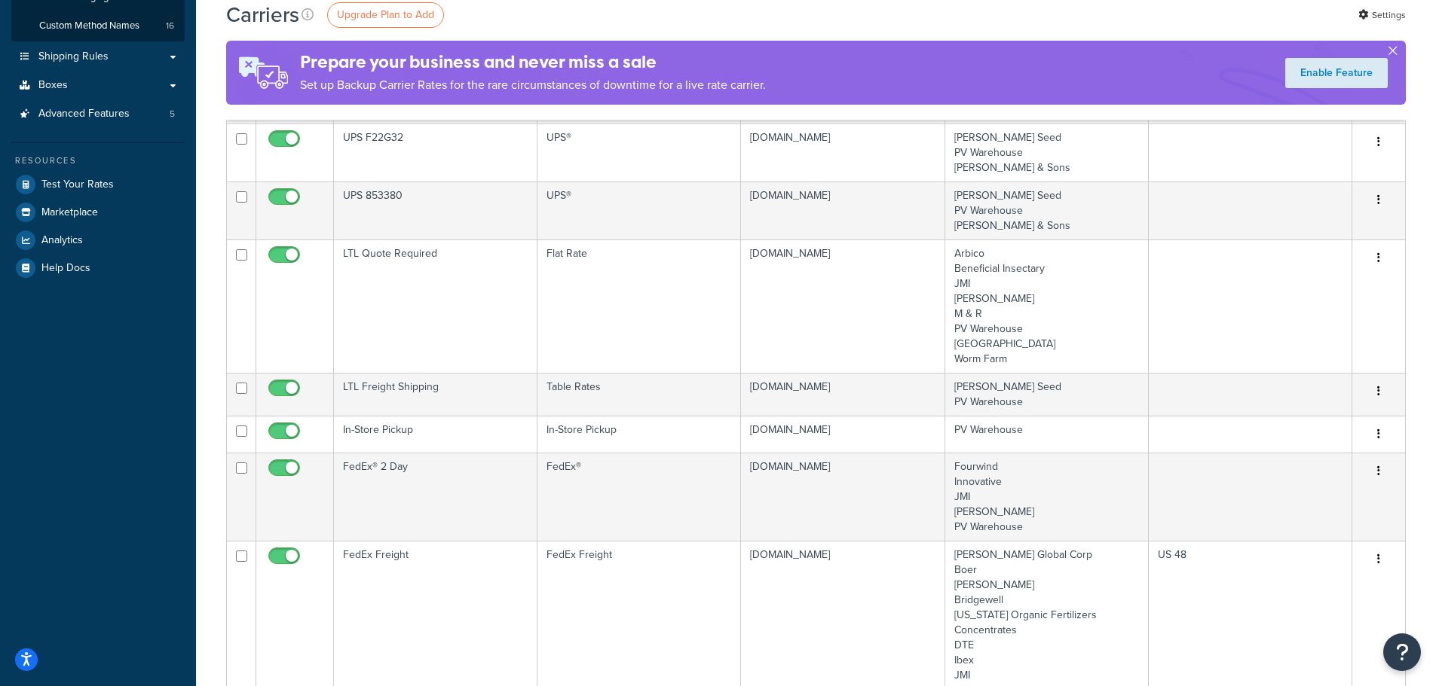
click at [1393, 52] on button "button" at bounding box center [1392, 54] width 4 height 4
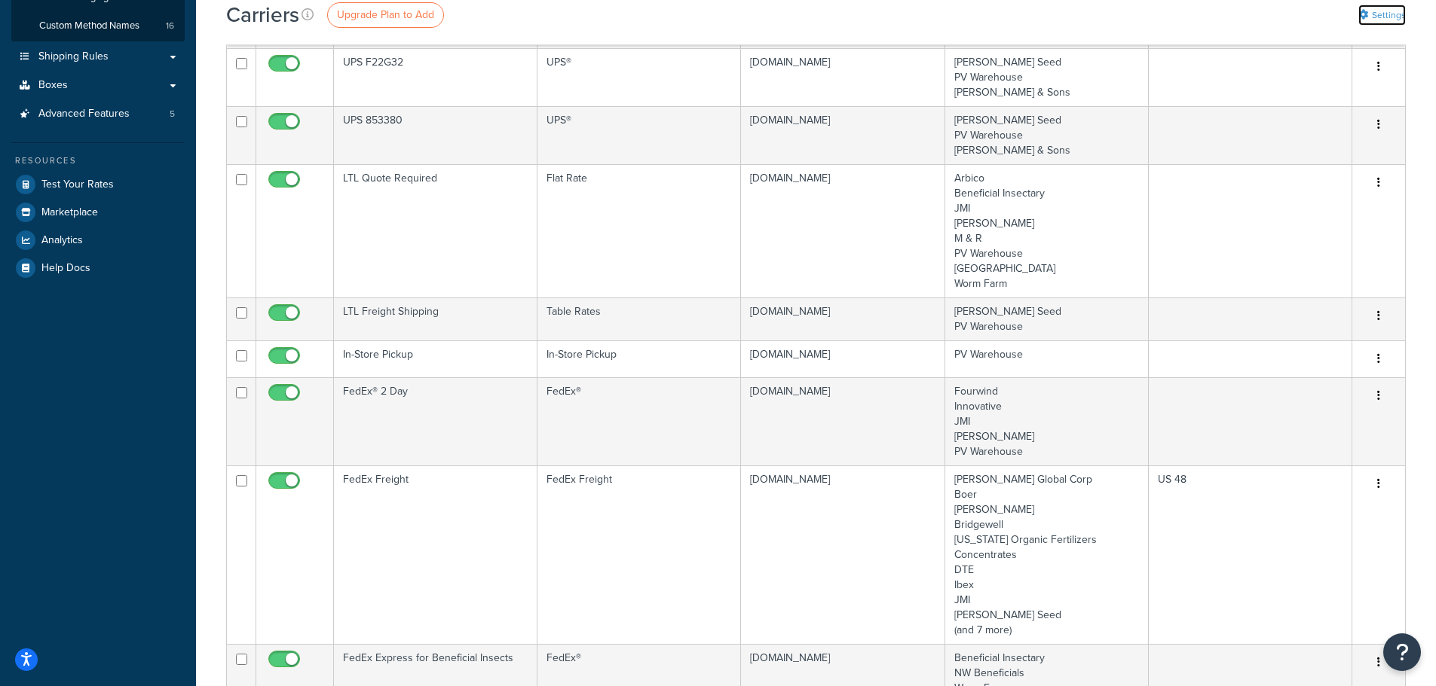
click link "Settings"
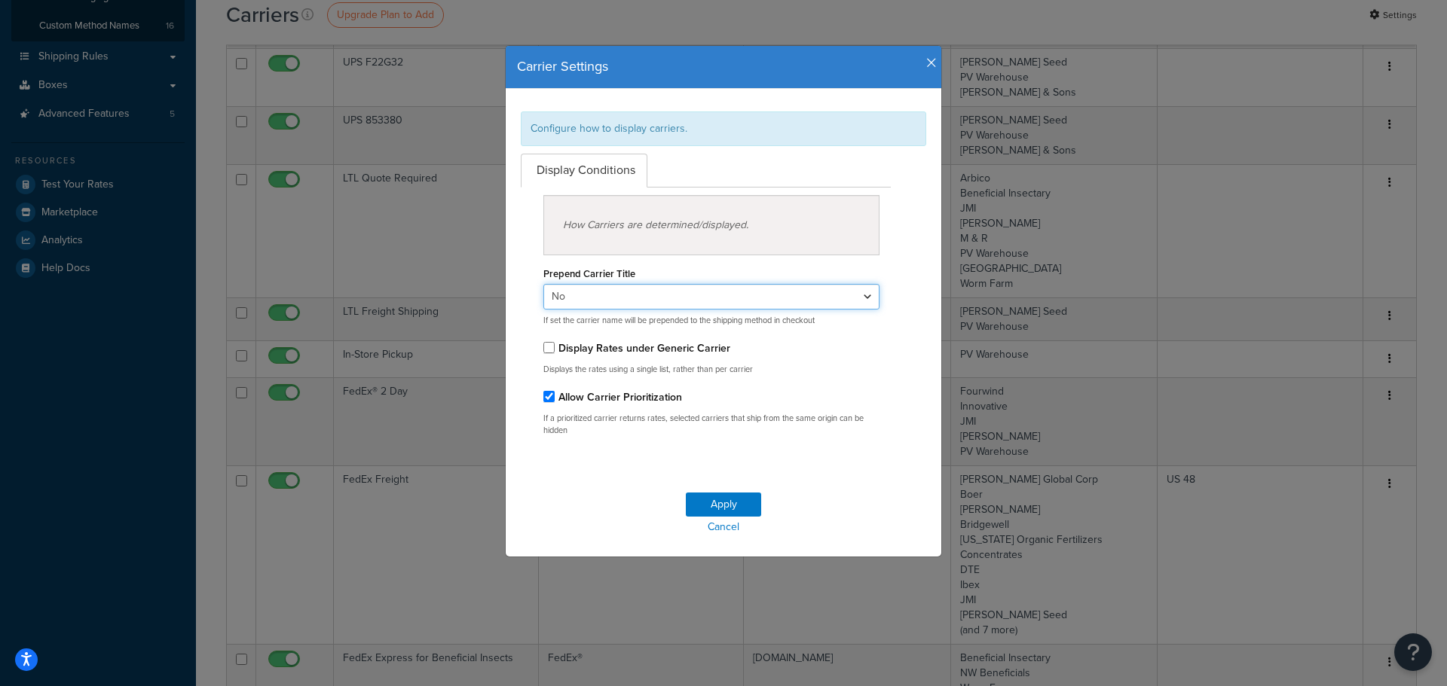
click select "Yes No"
click div "Display Conditions How Carriers are determined/displayed. Prepend Carrier Title…"
drag, startPoint x: 675, startPoint y: 69, endPoint x: 891, endPoint y: 116, distance: 220.7
click div "Carrier Settings Configure how to display carriers. Display Conditions How Carr…"
click div "Configure how to display carriers. Display Conditions How Carriers are determin…"
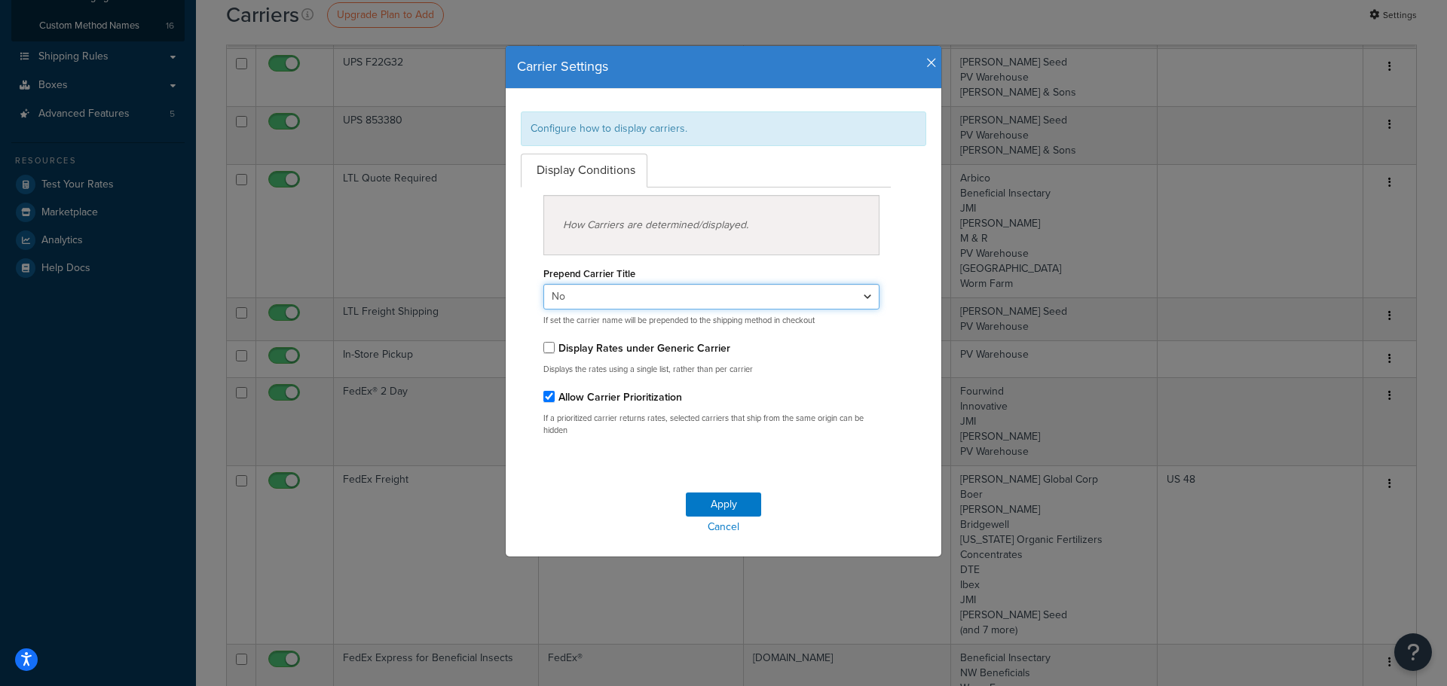
click select "Yes No"
click div "Prepend Carrier Title Yes No If set the carrier name will be prepended to the s…"
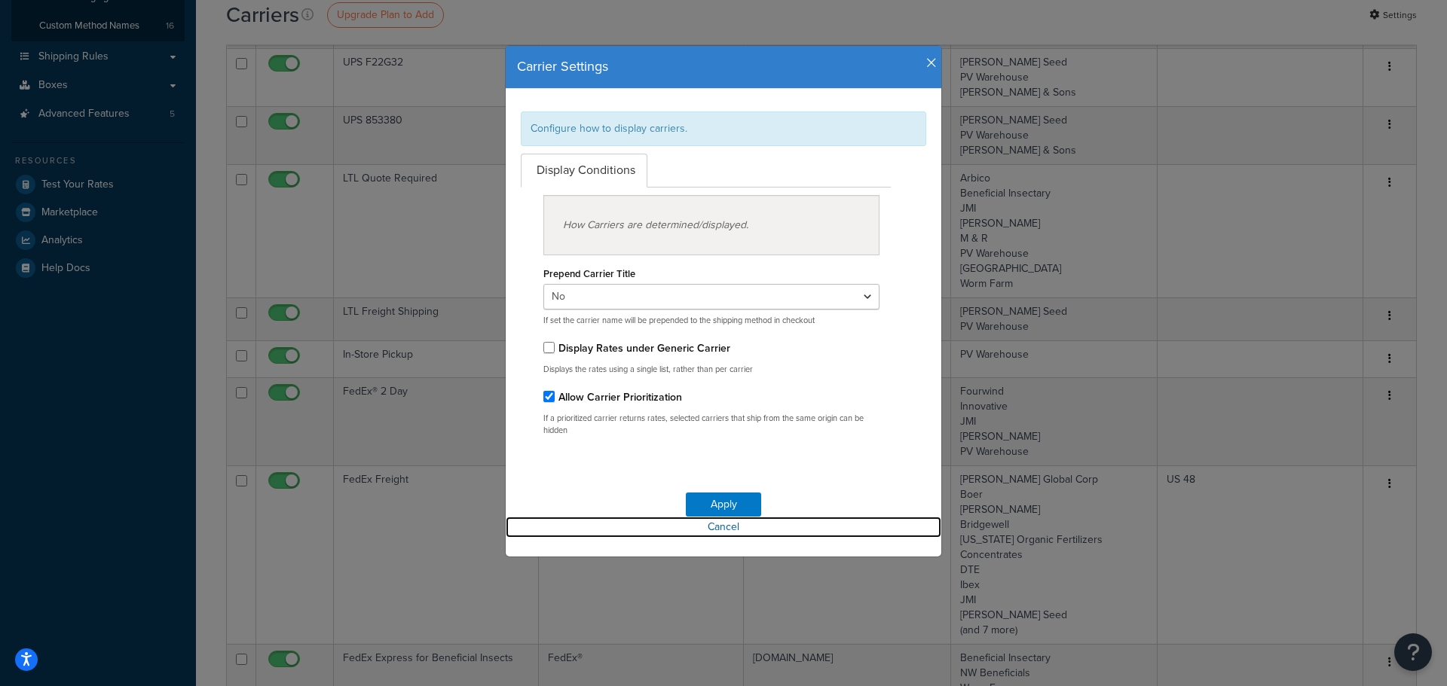
click link "Cancel"
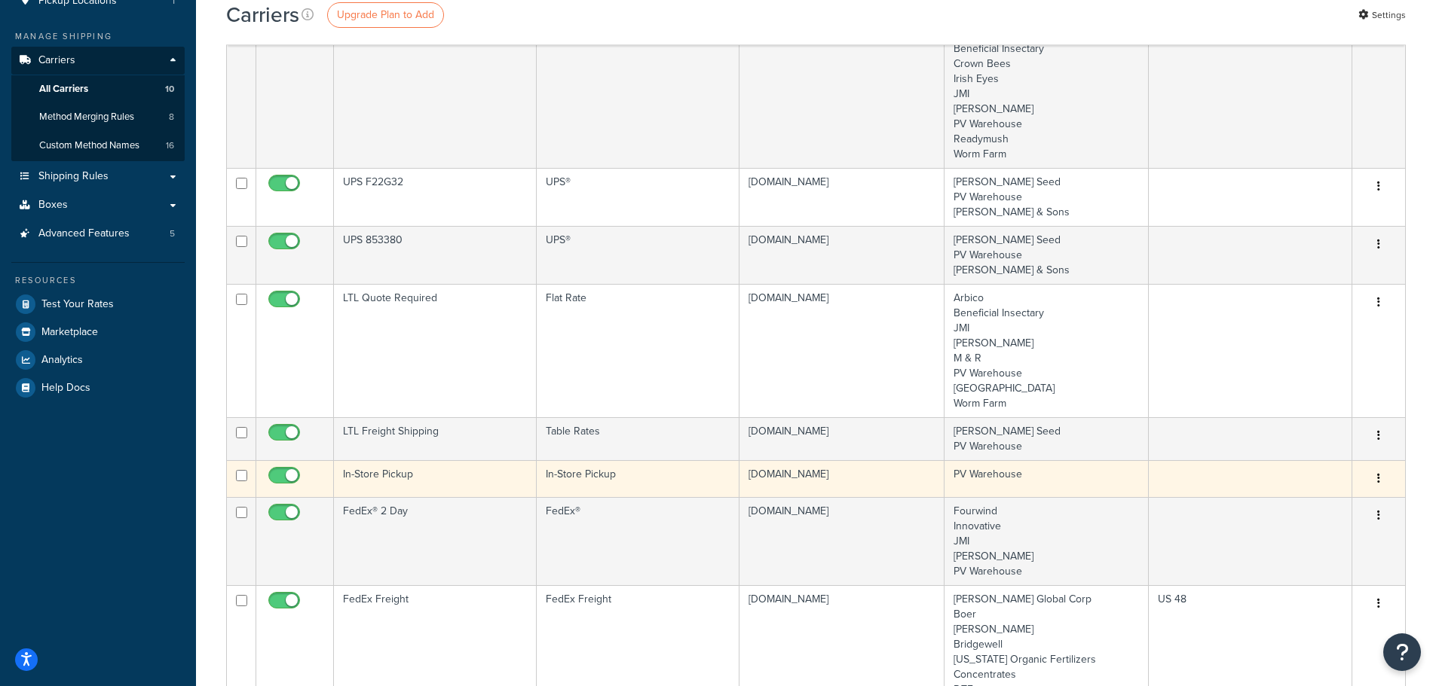
scroll to position [0, 0]
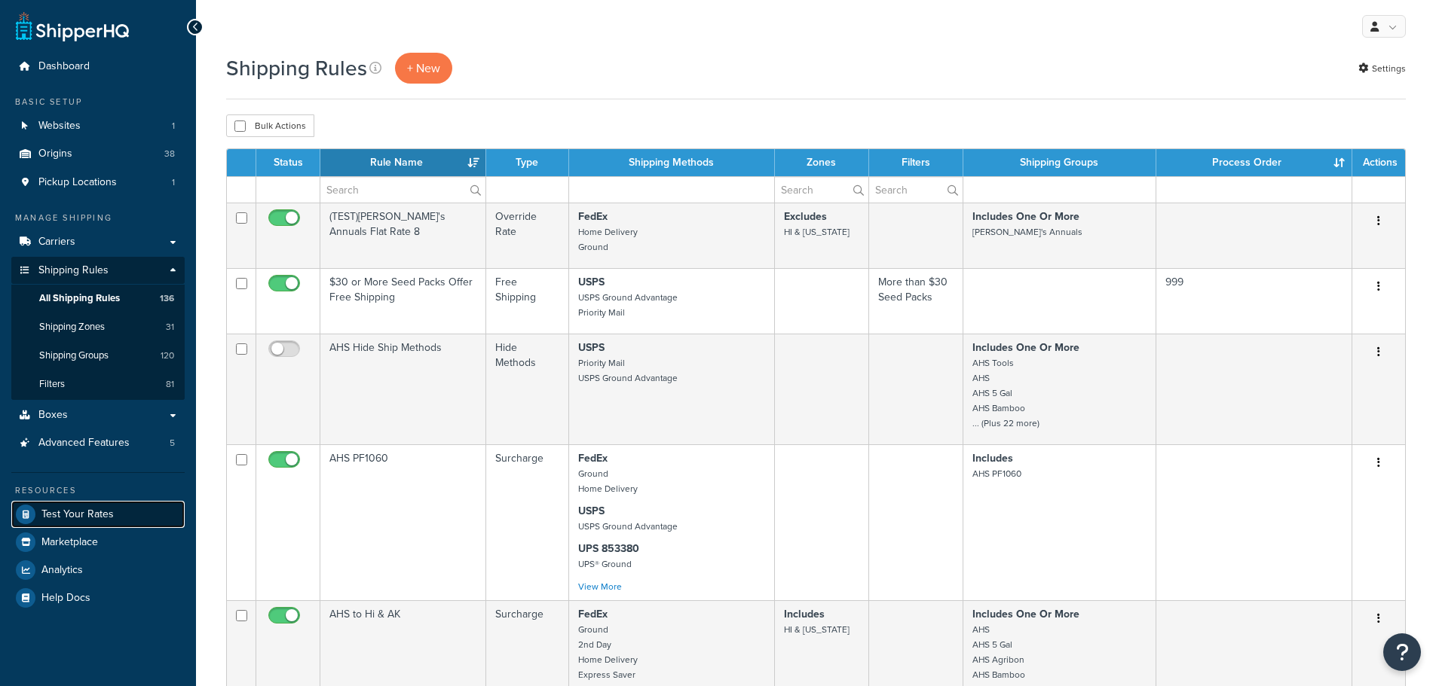
click at [85, 509] on span "Test Your Rates" at bounding box center [77, 515] width 72 height 13
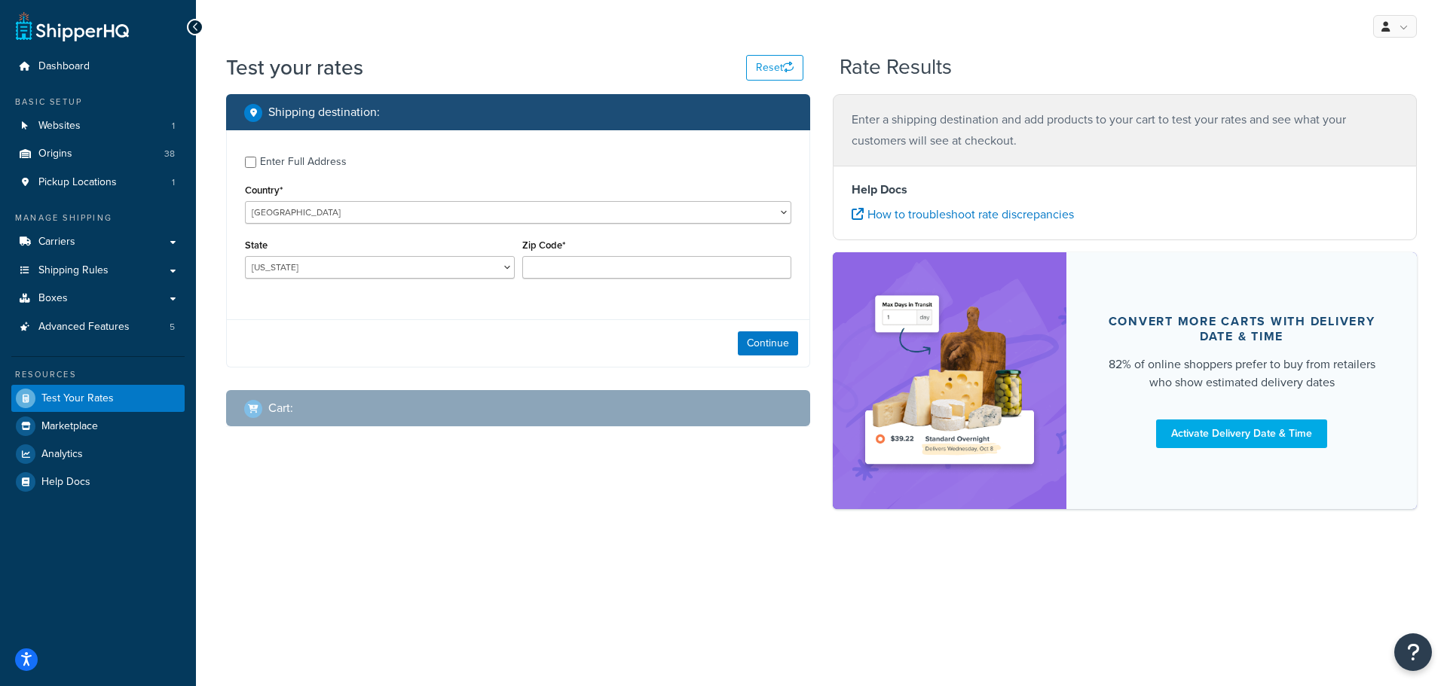
click at [244, 161] on div "Enter Full Address Country* United States United Kingdom Afghanistan Åland Isla…" at bounding box center [518, 219] width 582 height 178
click at [249, 162] on input "Enter Full Address" at bounding box center [250, 162] width 11 height 11
checkbox input "true"
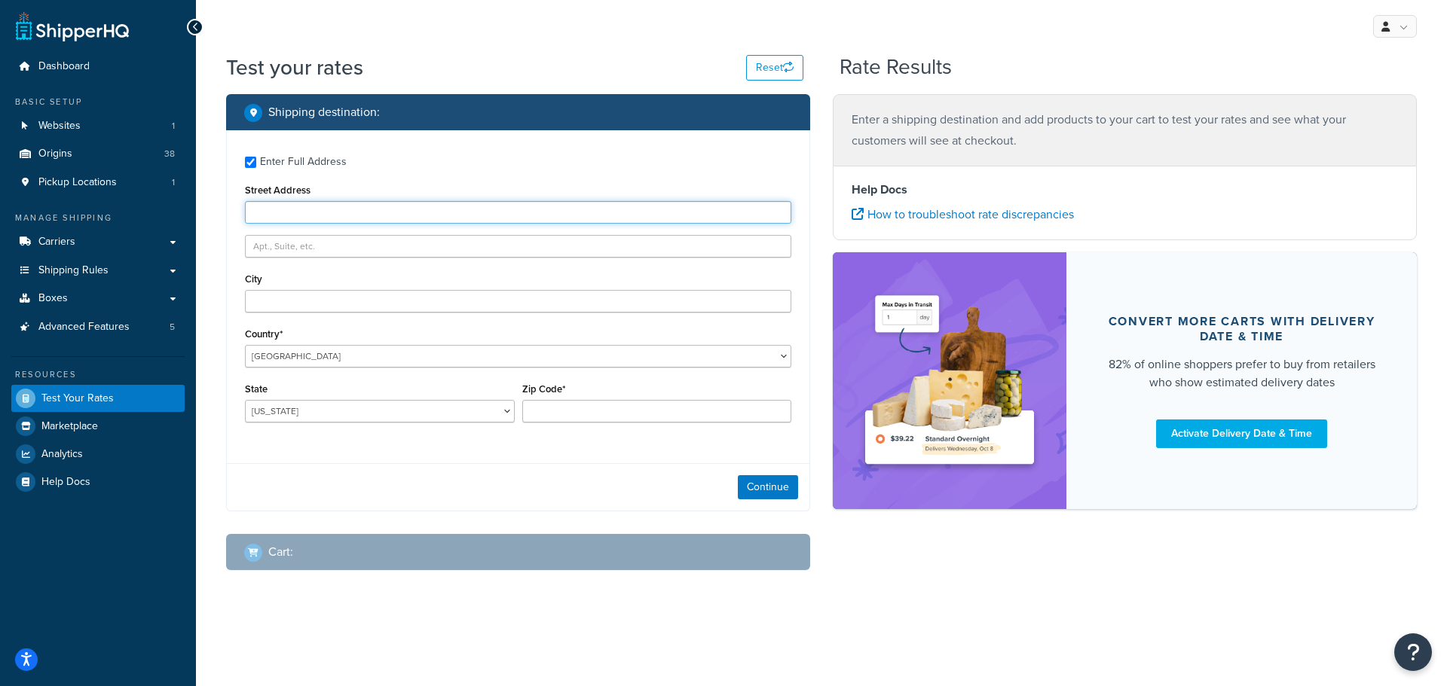
click at [286, 222] on input "Street Address" at bounding box center [518, 212] width 546 height 23
type input "789 Broadway"
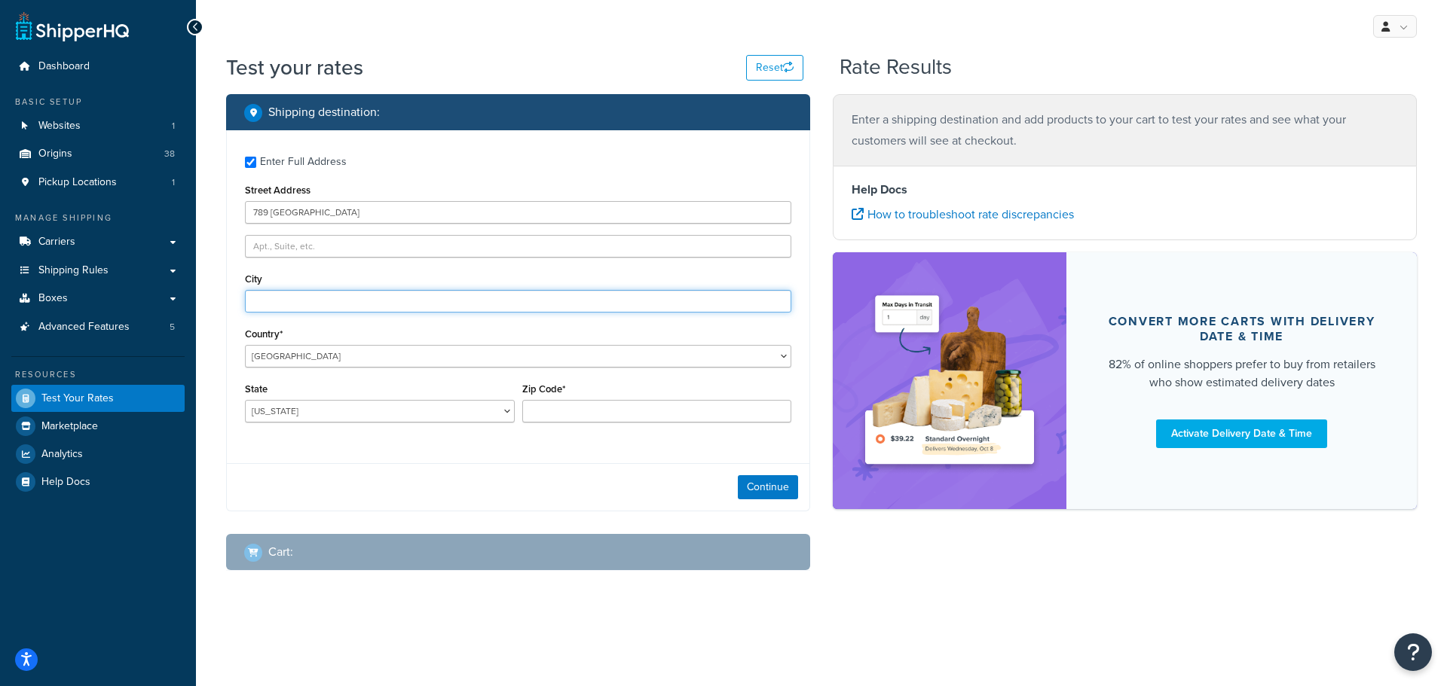
click at [280, 301] on input "City" at bounding box center [518, 301] width 546 height 23
type input "New York"
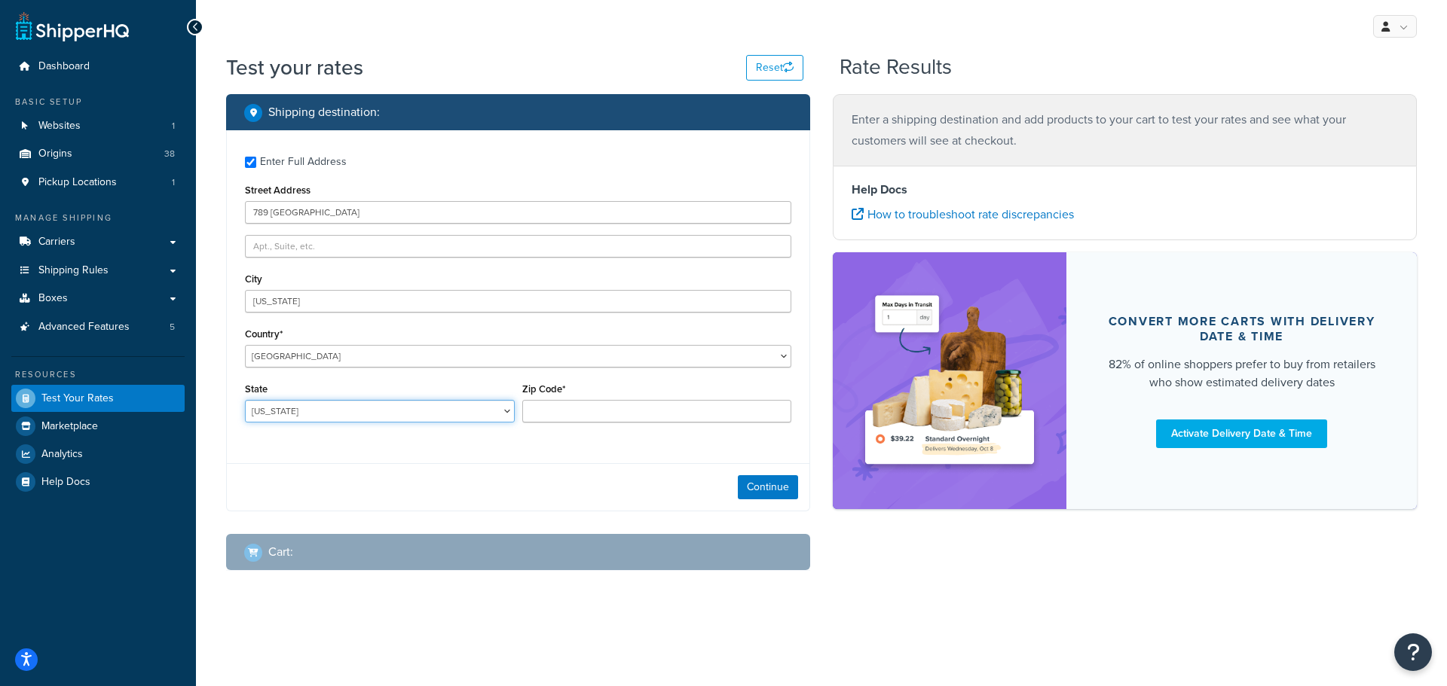
click at [306, 417] on select "Alabama Alaska American Samoa Arizona Arkansas Armed Forces Americas Armed Forc…" at bounding box center [380, 411] width 270 height 23
click at [245, 401] on select "Alabama Alaska American Samoa Arizona Arkansas Armed Forces Americas Armed Forc…" at bounding box center [380, 411] width 270 height 23
click at [293, 415] on select "Alabama Alaska American Samoa Arizona Arkansas Armed Forces Americas Armed Forc…" at bounding box center [380, 411] width 270 height 23
select select "NY"
click at [301, 408] on select "Alabama Alaska American Samoa Arizona Arkansas Armed Forces Americas Armed Forc…" at bounding box center [380, 411] width 270 height 23
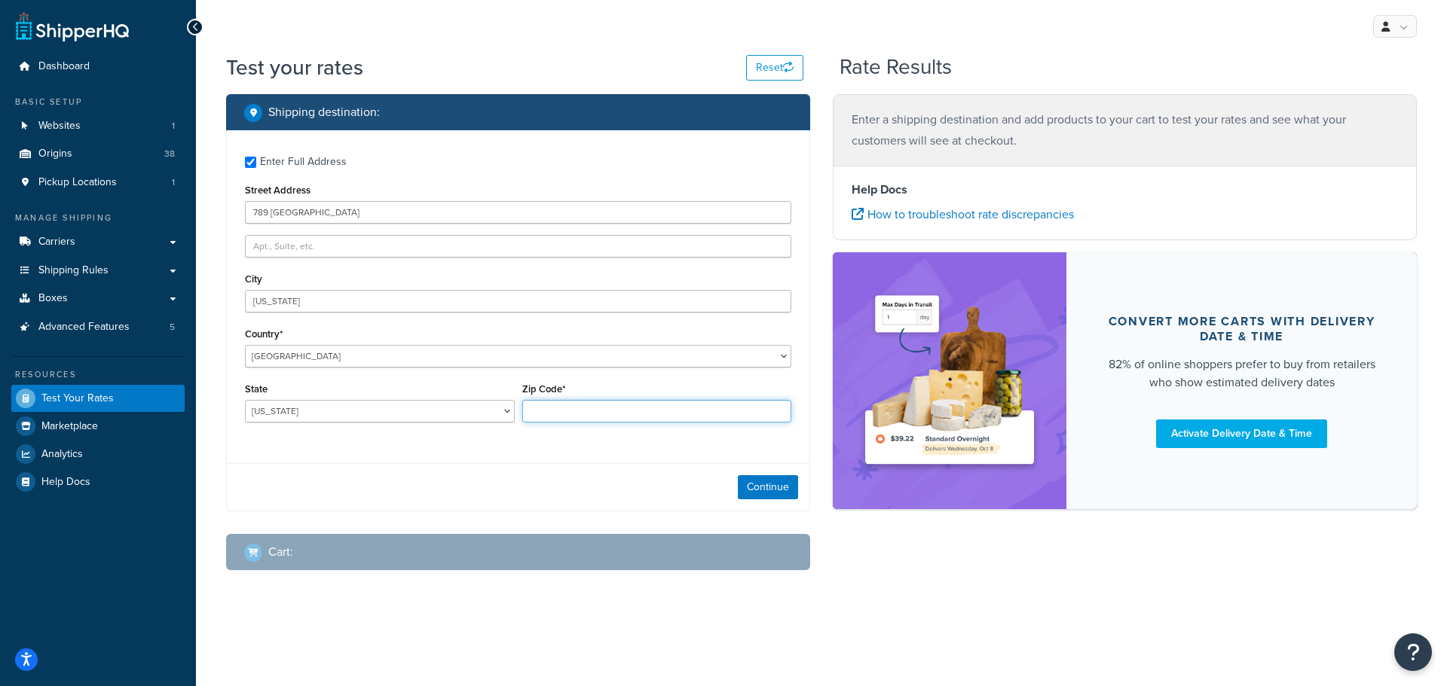
click at [578, 408] on input "Zip Code*" at bounding box center [657, 411] width 270 height 23
type input "10001"
click at [759, 487] on button "Continue" at bounding box center [768, 487] width 60 height 24
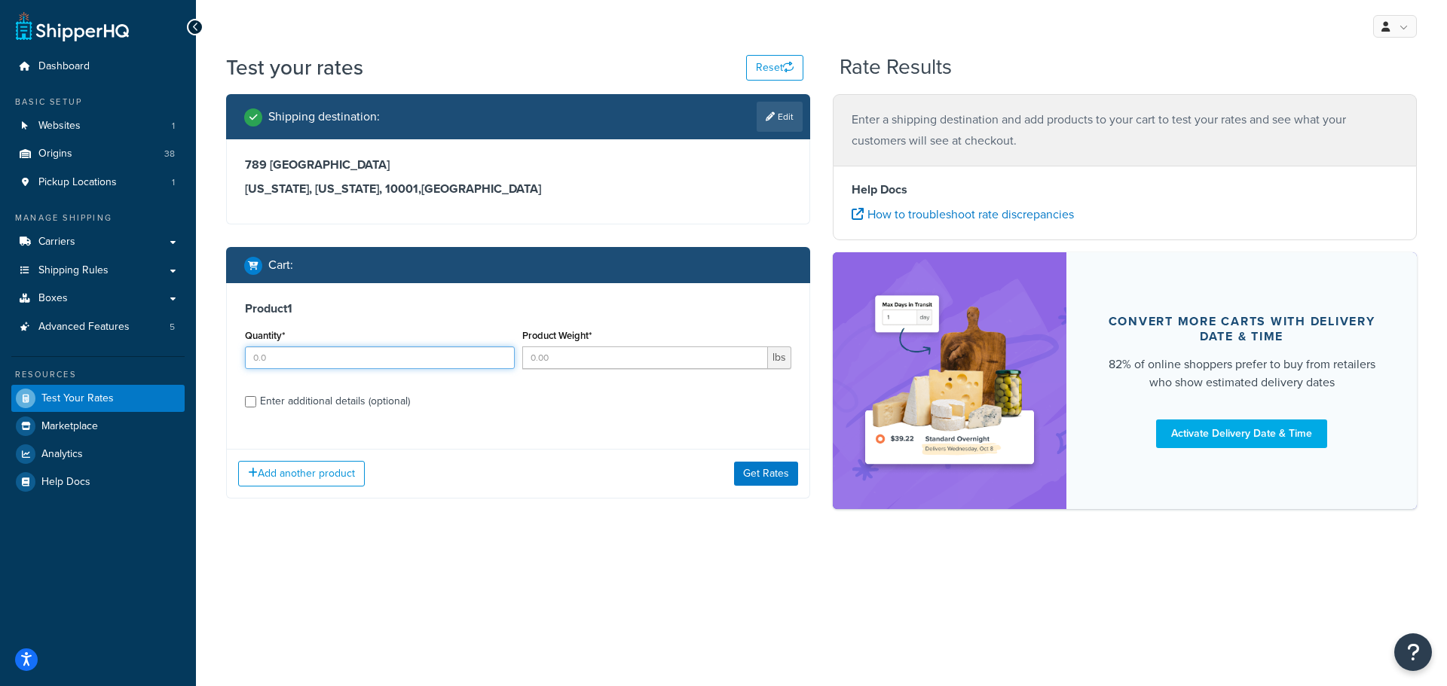
click at [292, 359] on input "Quantity*" at bounding box center [380, 358] width 270 height 23
drag, startPoint x: 264, startPoint y: 358, endPoint x: 159, endPoint y: 344, distance: 105.7
click at [159, 344] on div "Dashboard Basic Setup Websites 1 Origins 38 Pickup Locations 1 Manage Shipping …" at bounding box center [723, 343] width 1447 height 686
type input "2"
click at [572, 359] on input "Product Weight*" at bounding box center [645, 358] width 246 height 23
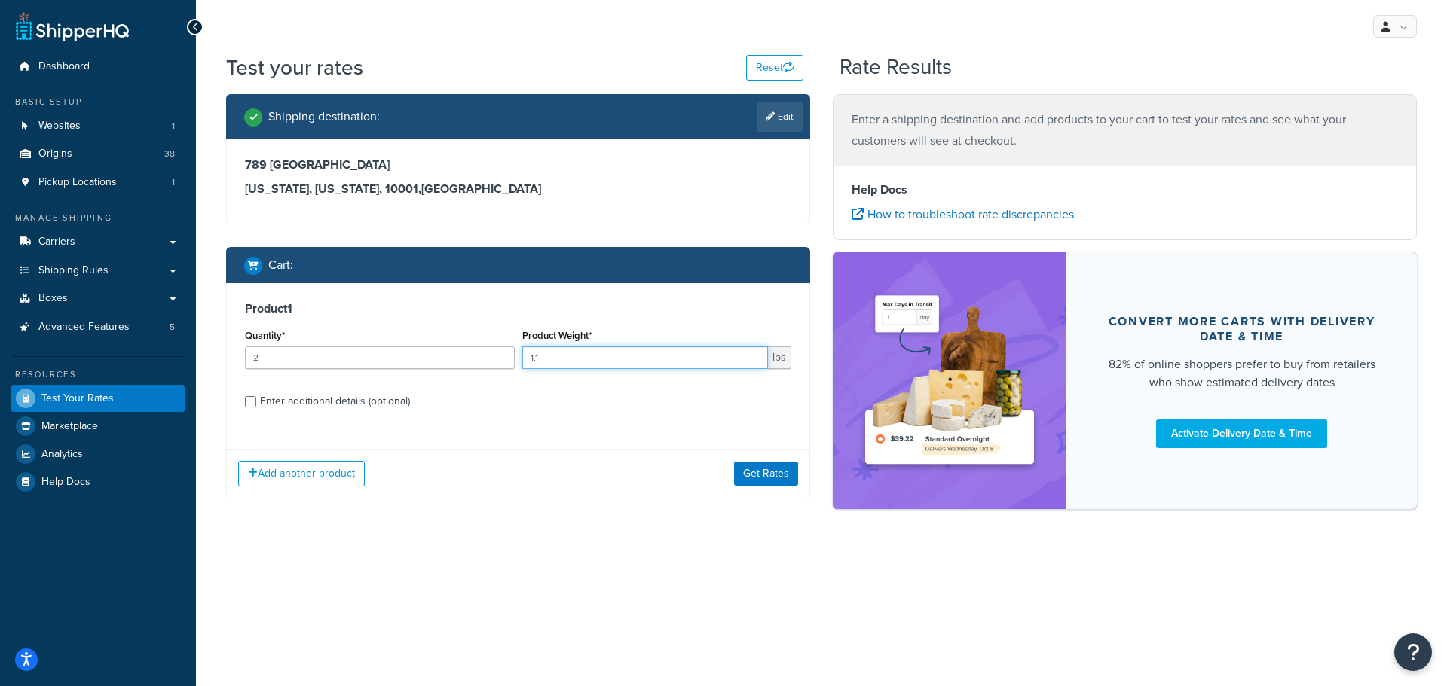
type input "1.1"
click at [255, 399] on input "Enter additional details (optional)" at bounding box center [250, 401] width 11 height 11
checkbox input "true"
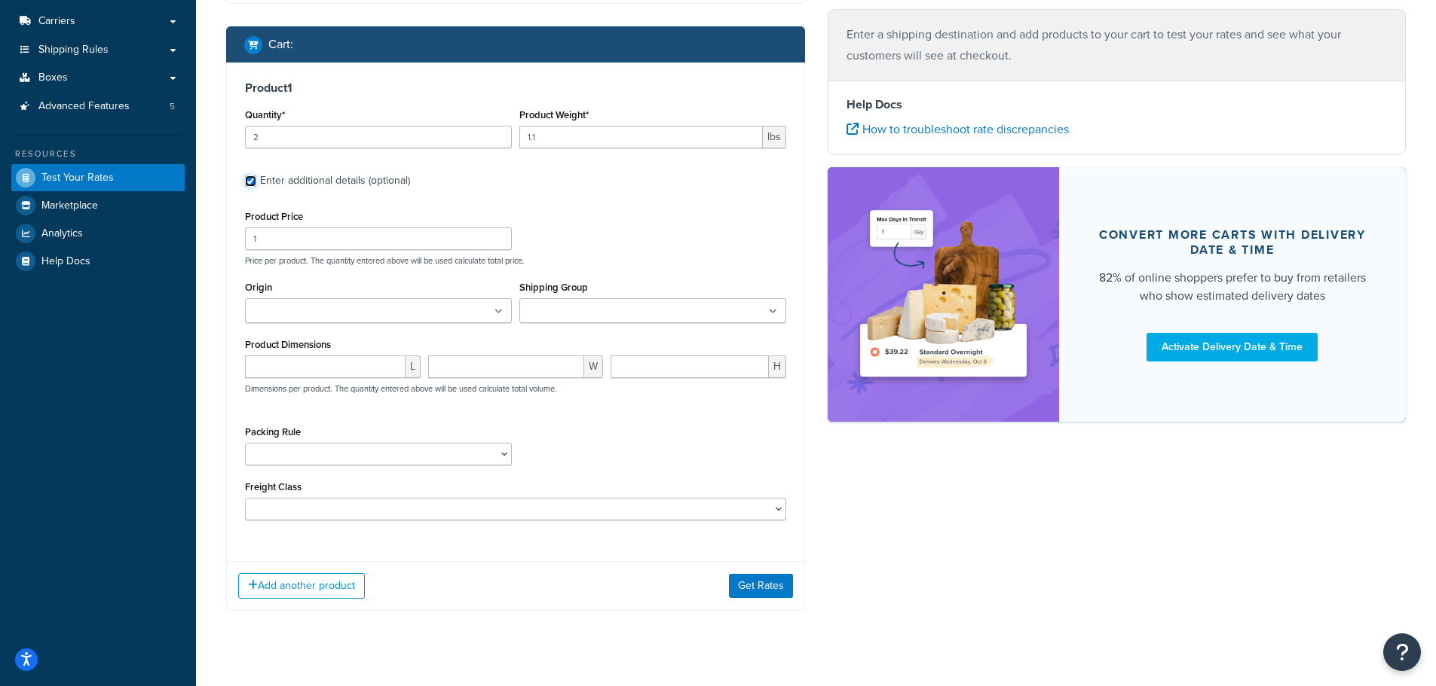
scroll to position [246, 0]
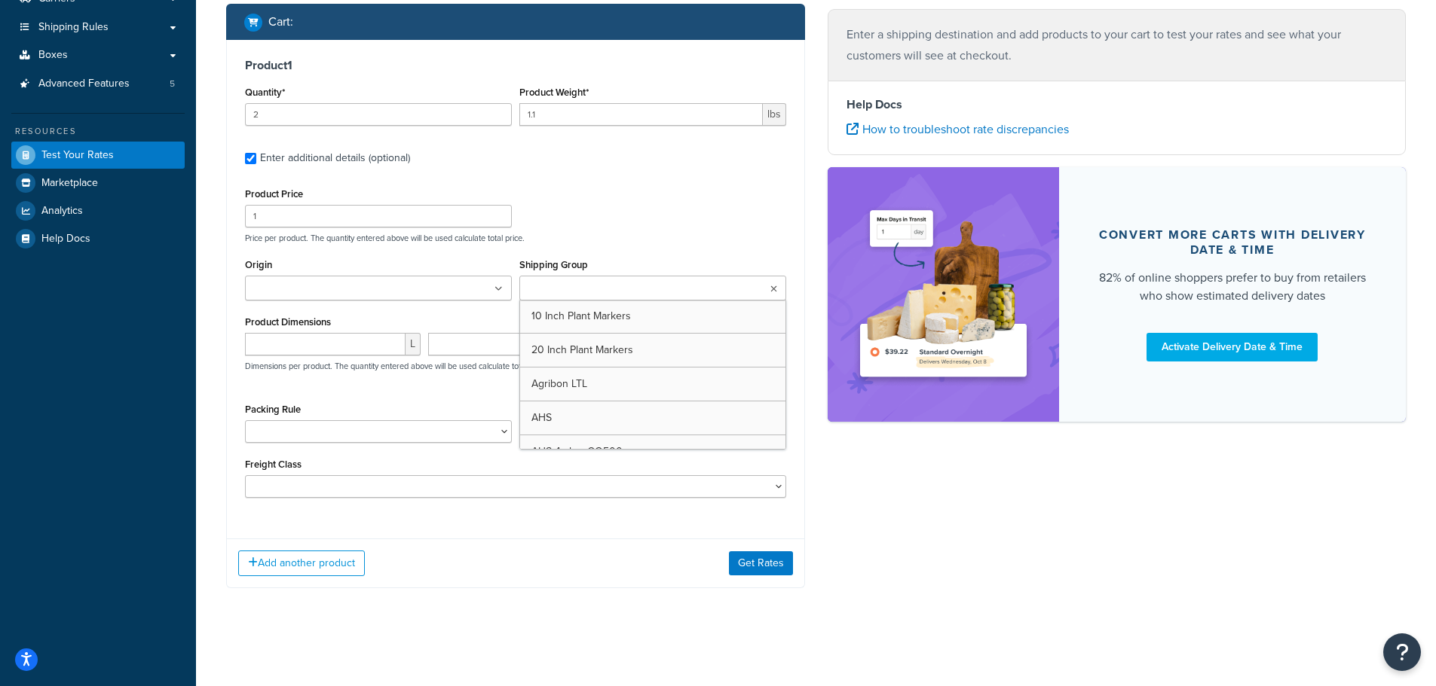
click at [552, 290] on input "Shipping Group" at bounding box center [590, 289] width 133 height 17
type input "Annu"
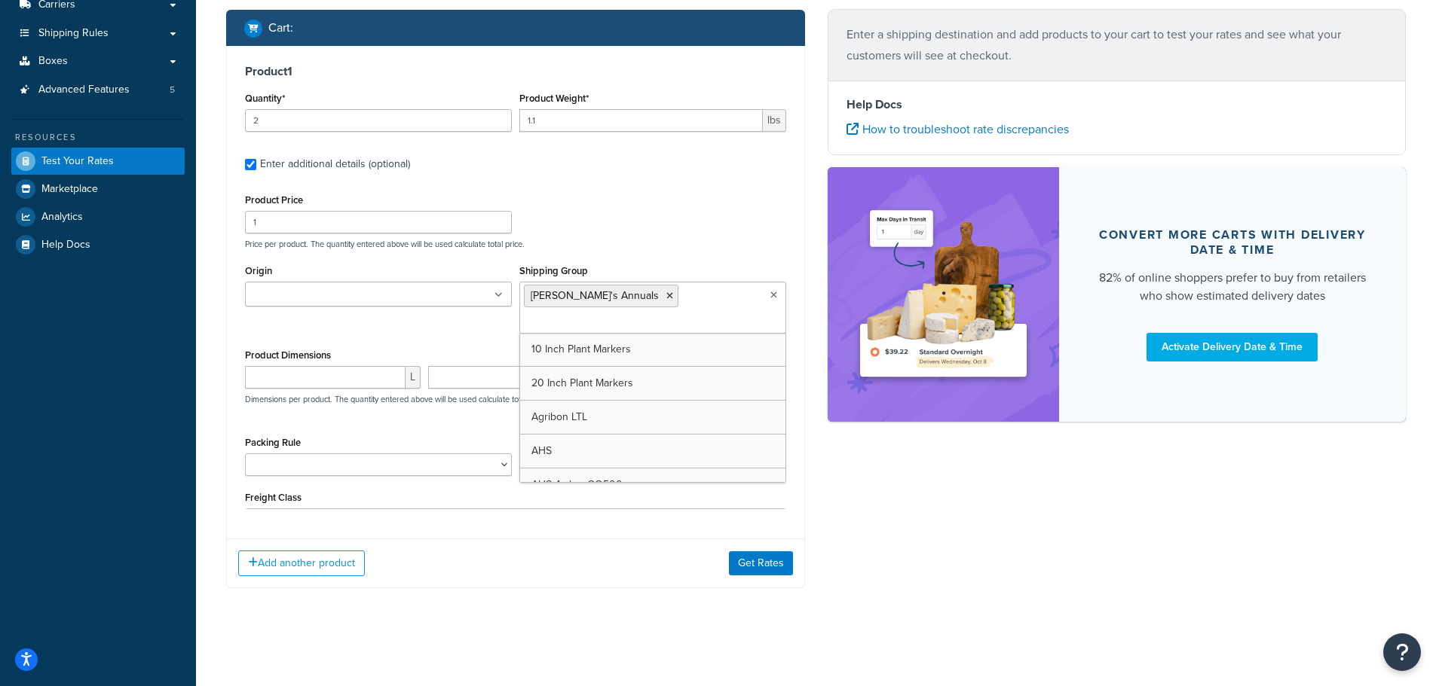
scroll to position [238, 0]
click at [304, 454] on select "1 Gallon 10 Inch Plant Markers 20 Inch Plant Markers AHS 4 claw GO500 AHS 5 Gal…" at bounding box center [378, 465] width 267 height 23
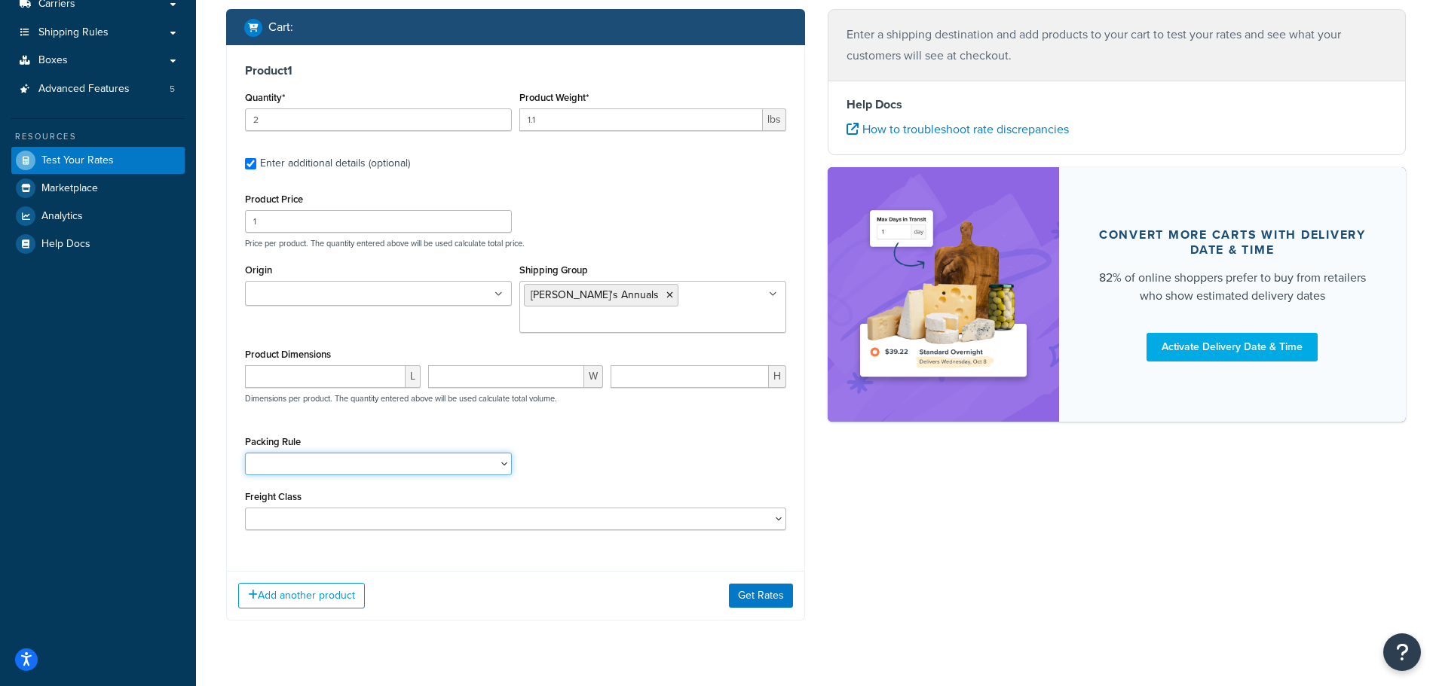
select select "84863"
click at [291, 453] on select "1 Gallon 10 Inch Plant Markers 20 Inch Plant Markers AHS 4 claw GO500 AHS 5 Gal…" at bounding box center [378, 464] width 267 height 23
click at [631, 442] on div "Packing Rule 1 Gallon 10 Inch Plant Markers 20 Inch Plant Markers AHS 4 claw GO…" at bounding box center [515, 459] width 549 height 55
click at [328, 297] on input "Origin" at bounding box center [315, 294] width 133 height 17
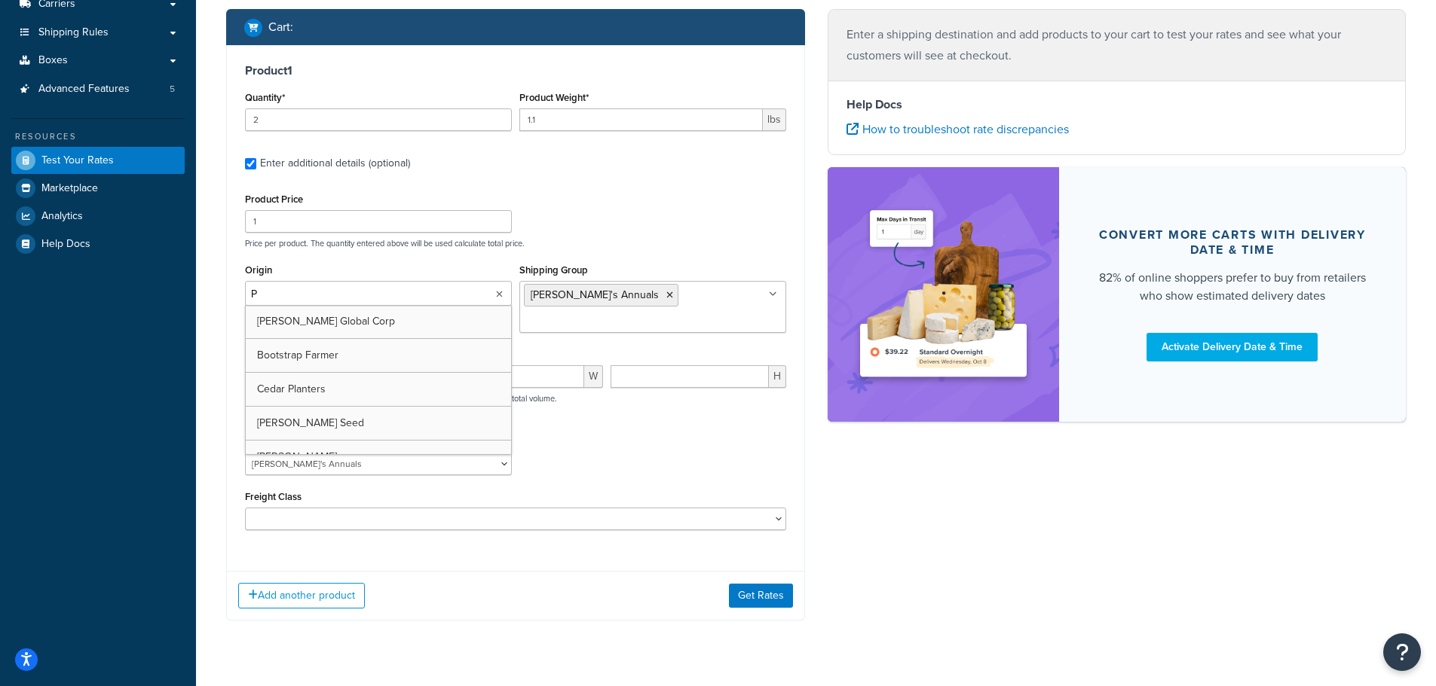
type input "PV"
click at [636, 432] on div "Packing Rule 1 Gallon 10 Inch Plant Markers 20 Inch Plant Markers AHS 4 claw GO…" at bounding box center [515, 459] width 549 height 55
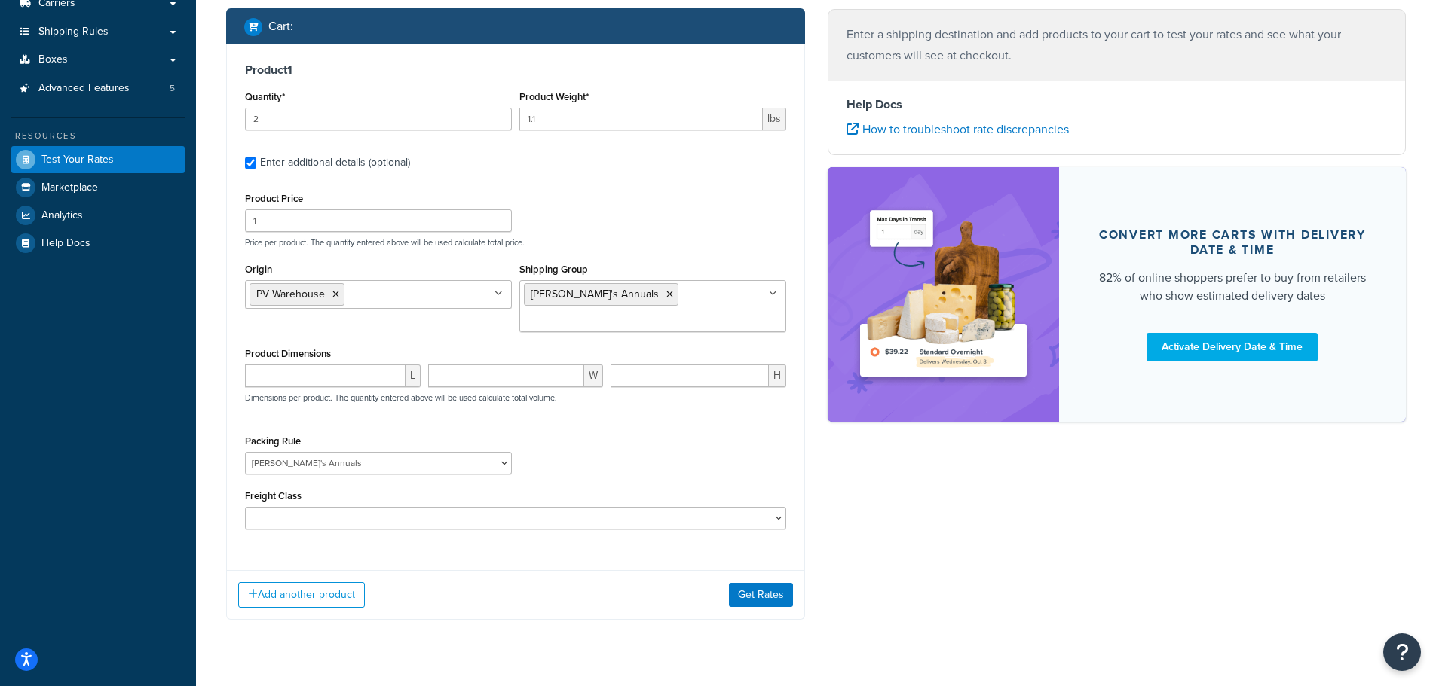
scroll to position [249, 0]
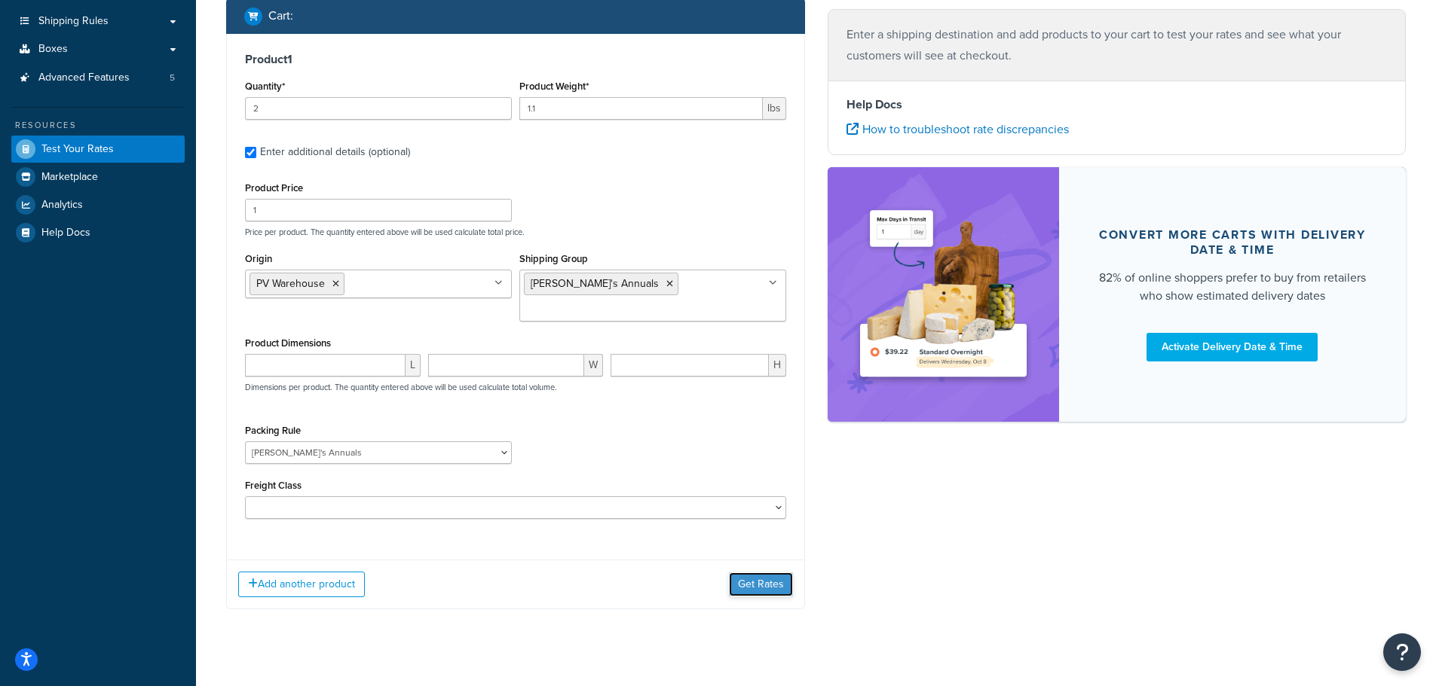
click at [771, 573] on button "Get Rates" at bounding box center [761, 585] width 64 height 24
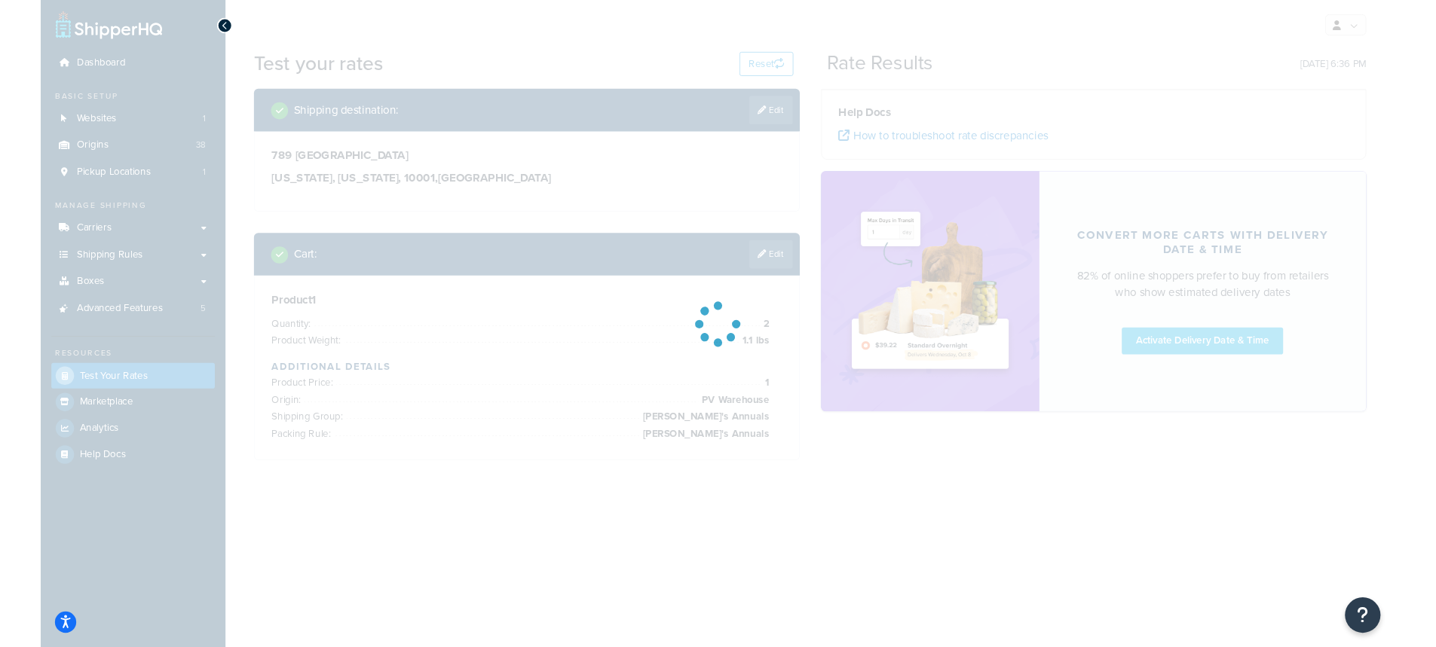
scroll to position [0, 0]
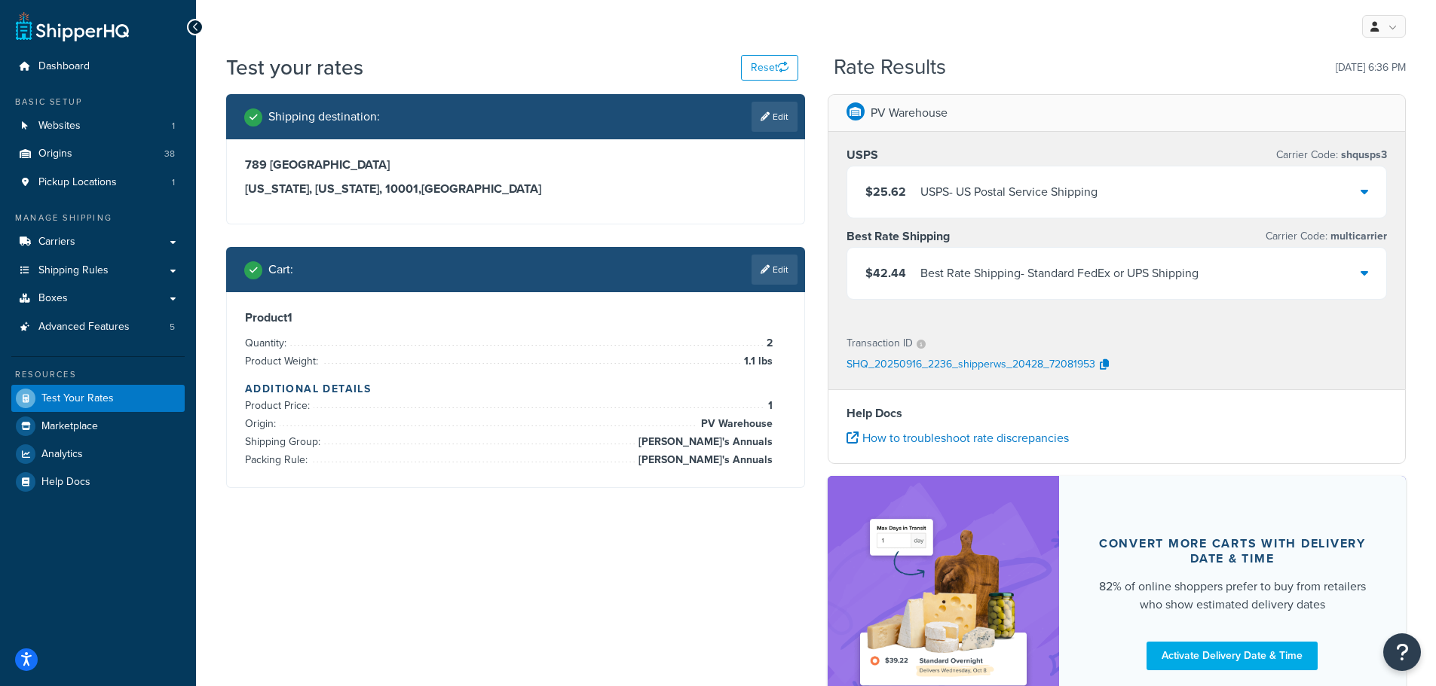
click at [1366, 271] on icon at bounding box center [1364, 273] width 8 height 12
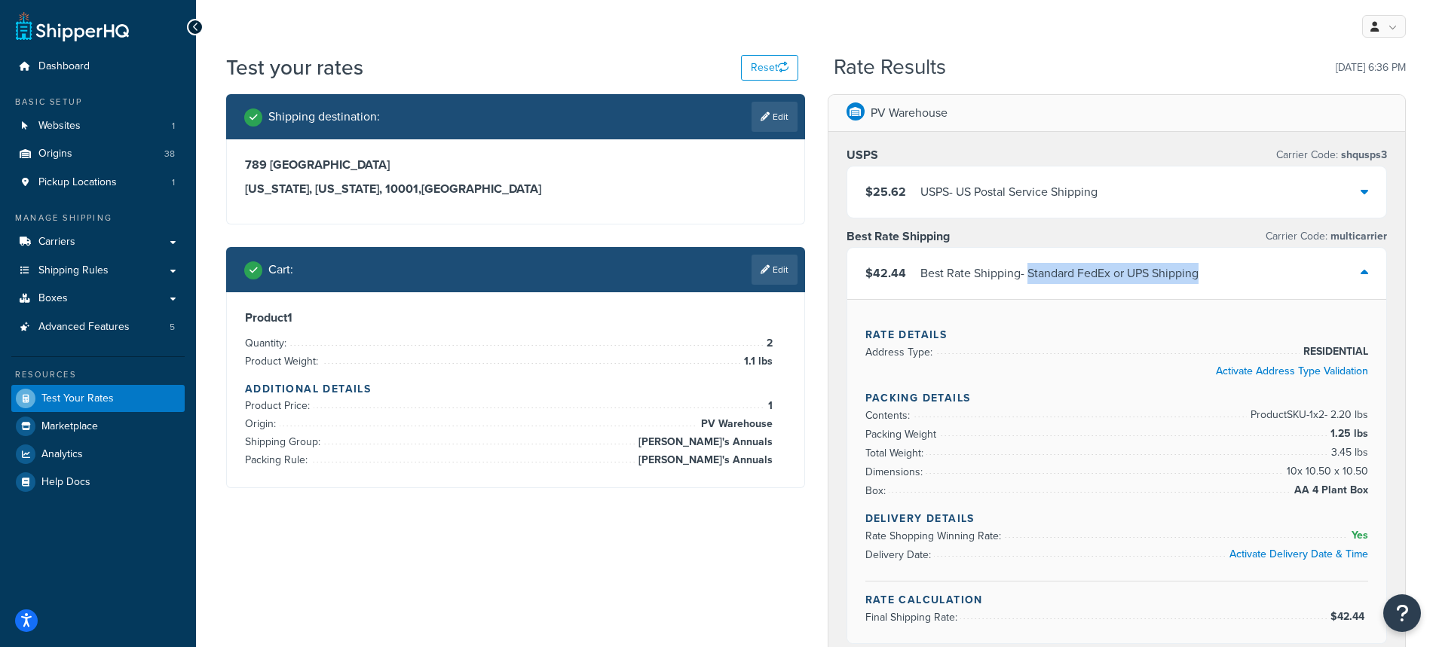
drag, startPoint x: 1224, startPoint y: 278, endPoint x: 1081, endPoint y: 280, distance: 142.4
click at [1029, 281] on div "$42.44 Best Rate Shipping - Standard FedEx or UPS Shipping" at bounding box center [1117, 273] width 540 height 51
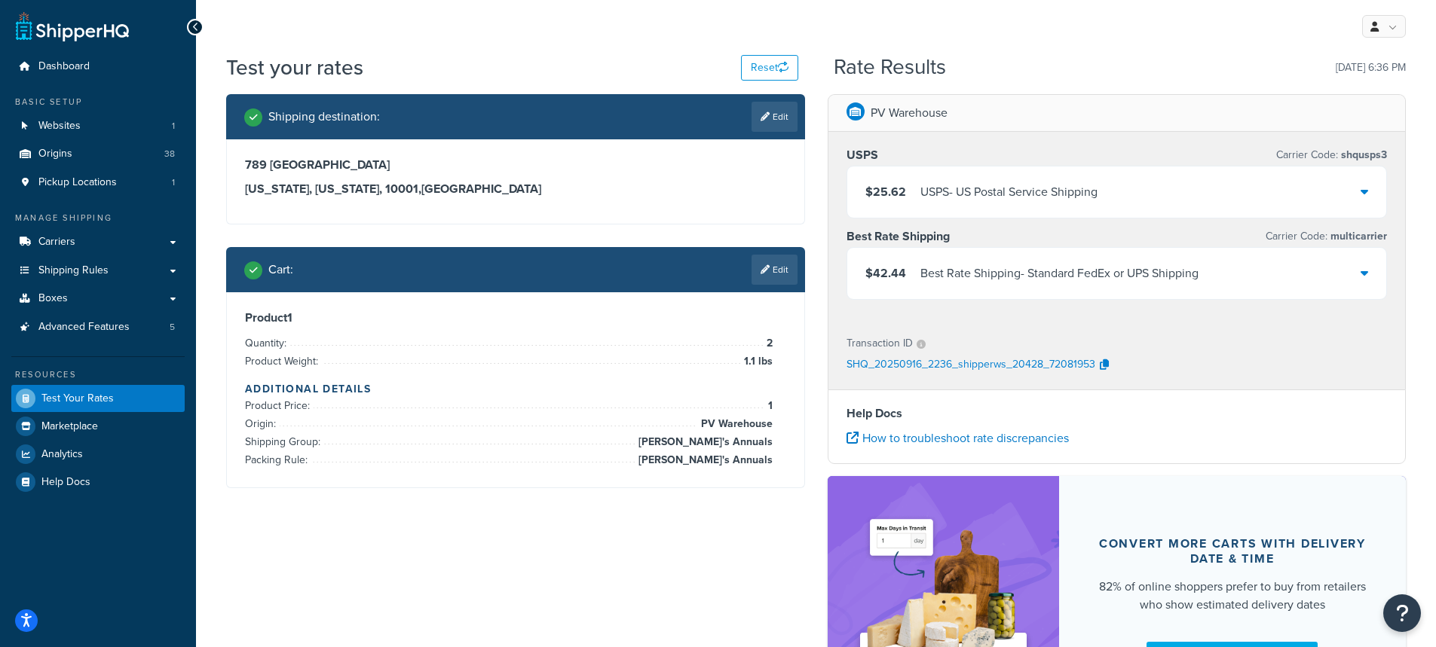
click at [1363, 277] on icon at bounding box center [1364, 273] width 8 height 12
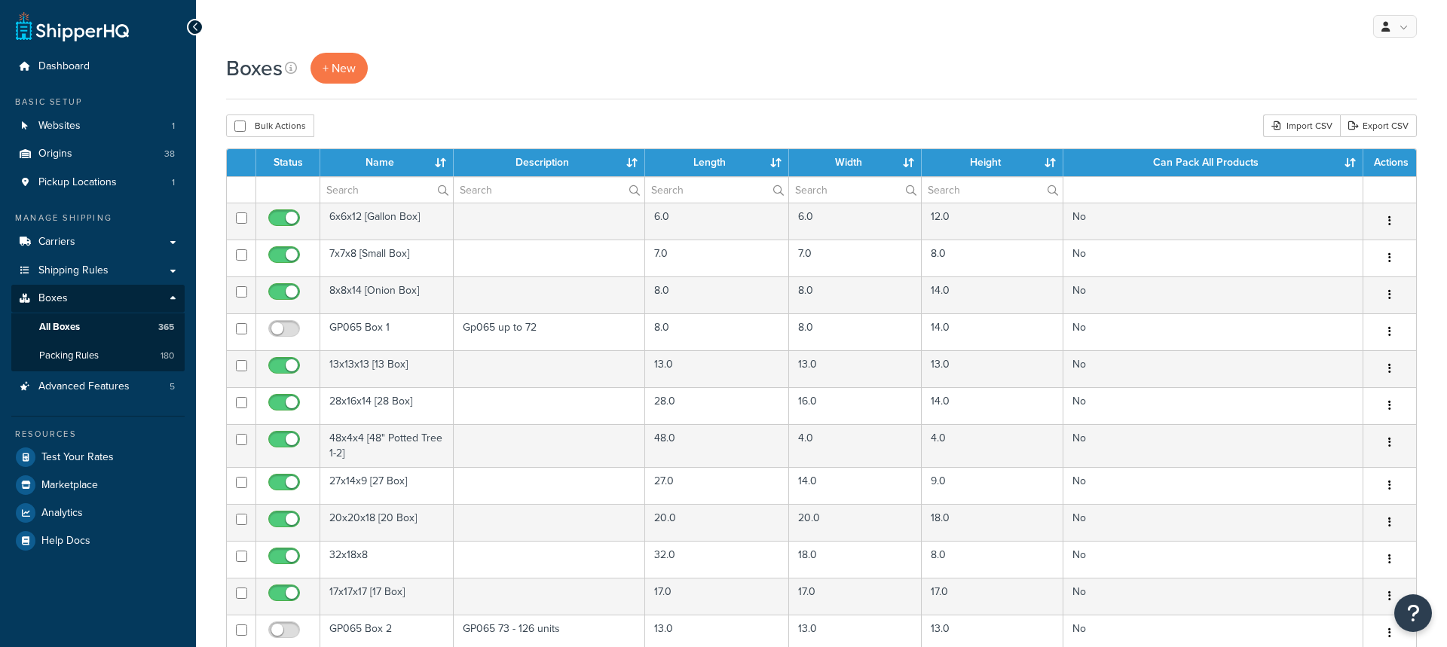
select select "100"
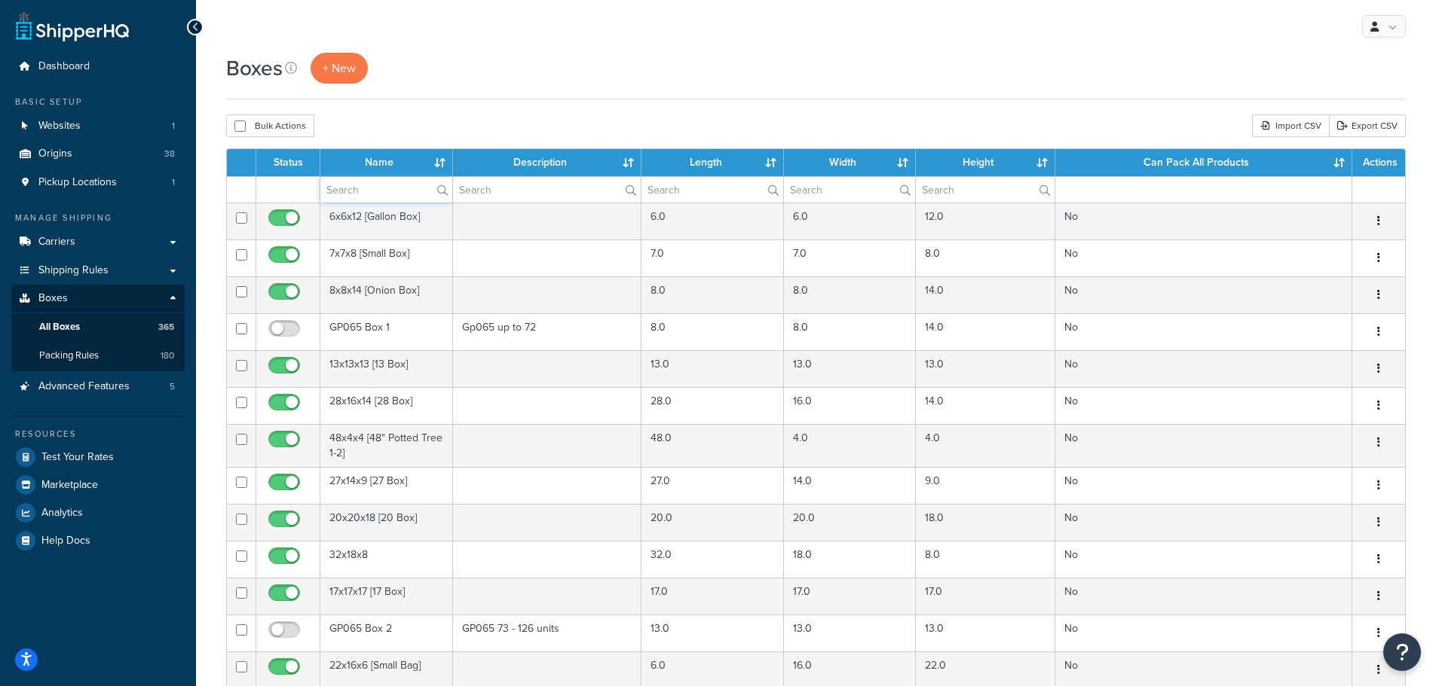
click at [379, 192] on input "text" at bounding box center [386, 190] width 132 height 26
type input "[PERSON_NAME]"
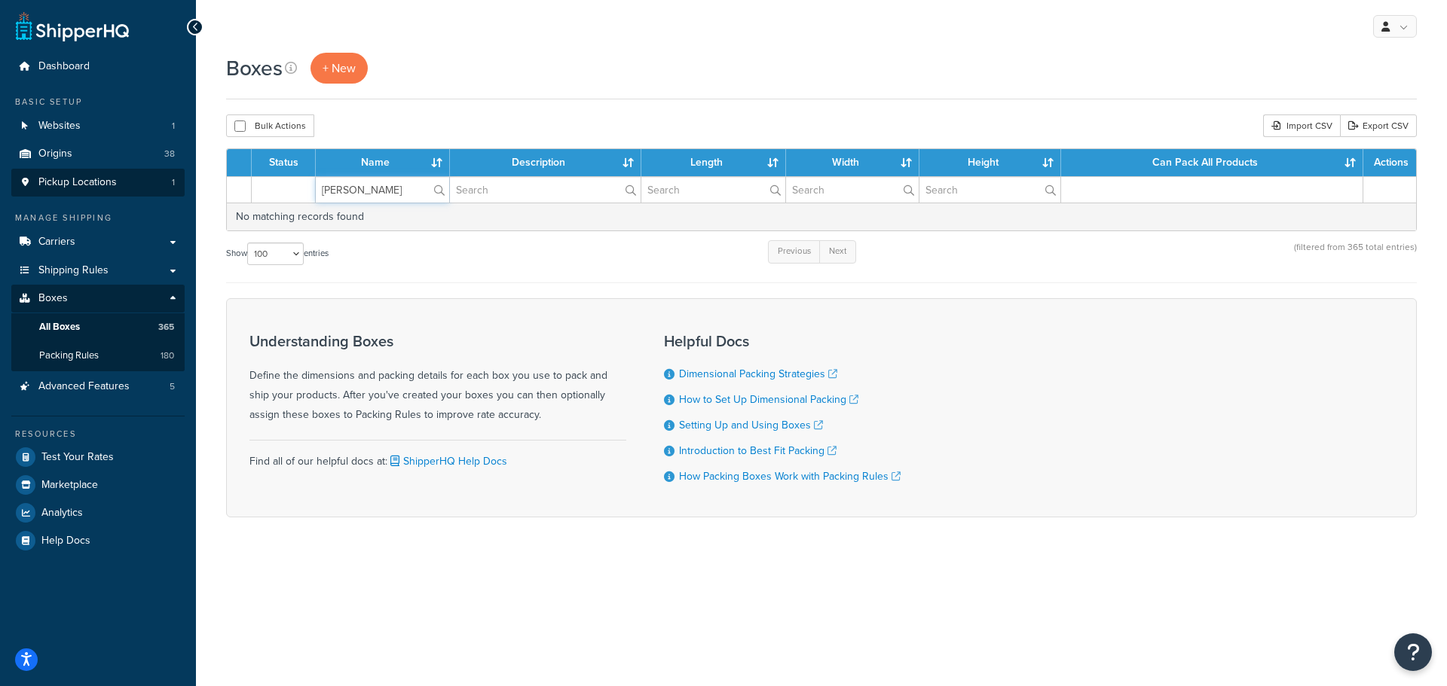
drag, startPoint x: 249, startPoint y: 190, endPoint x: 167, endPoint y: 190, distance: 81.4
click at [167, 190] on div "Dashboard Basic Setup Websites 1 Origins 38 Pickup Locations 1 Manage Shipping …" at bounding box center [723, 343] width 1447 height 686
click at [503, 194] on input "text" at bounding box center [545, 190] width 191 height 26
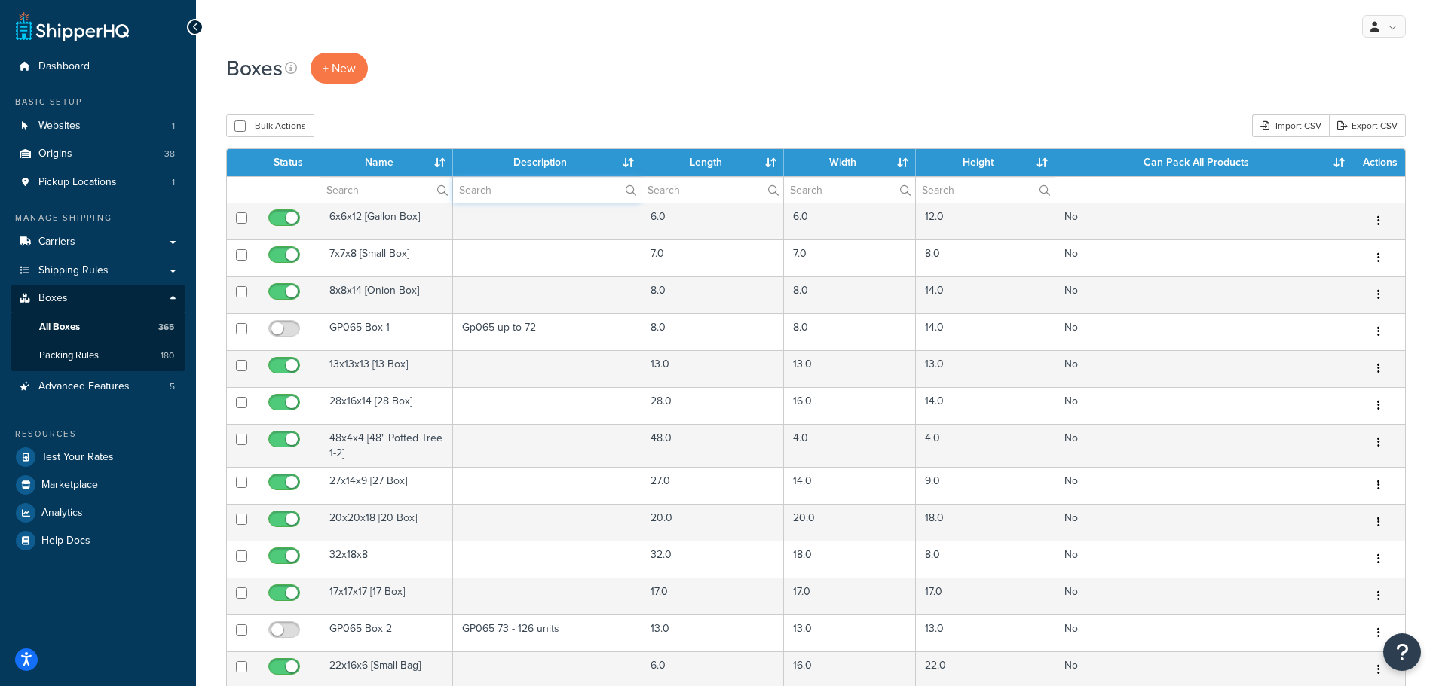
type input "[PERSON_NAME]"
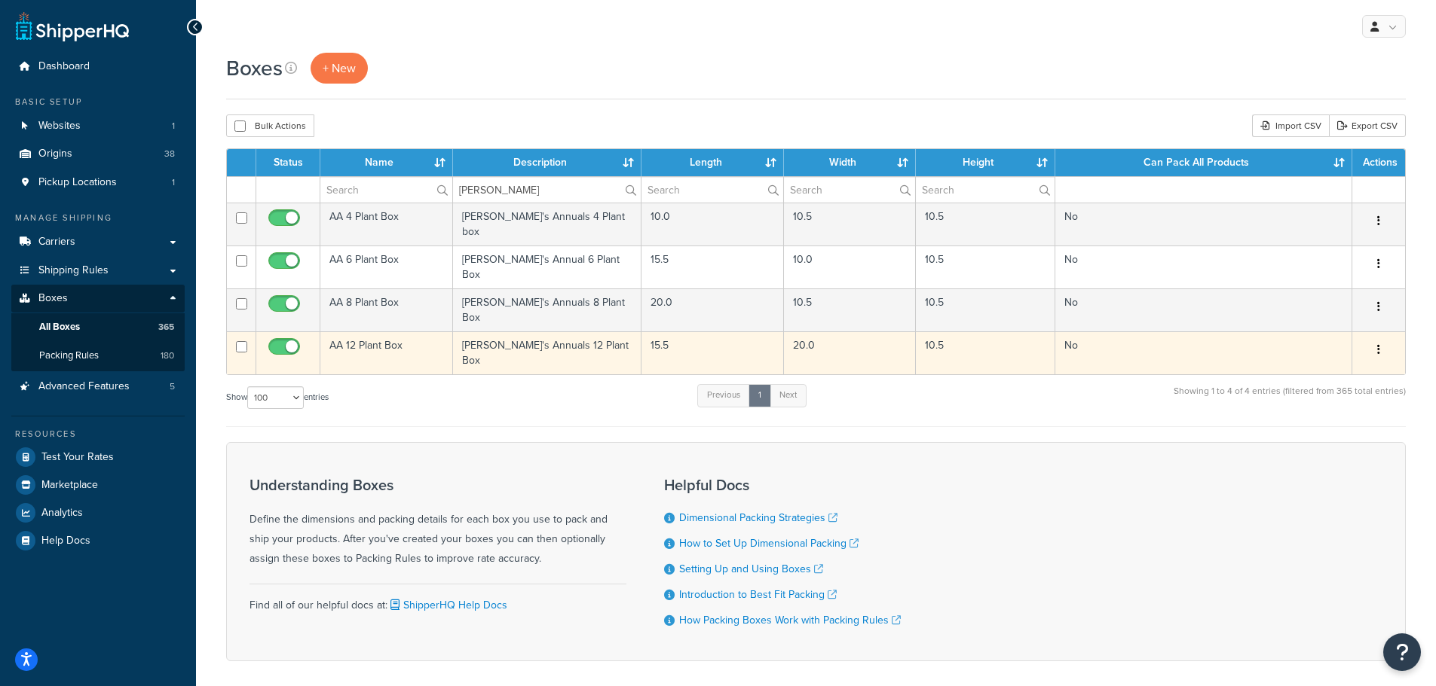
click at [349, 332] on td "AA 12 Plant Box" at bounding box center [386, 353] width 133 height 43
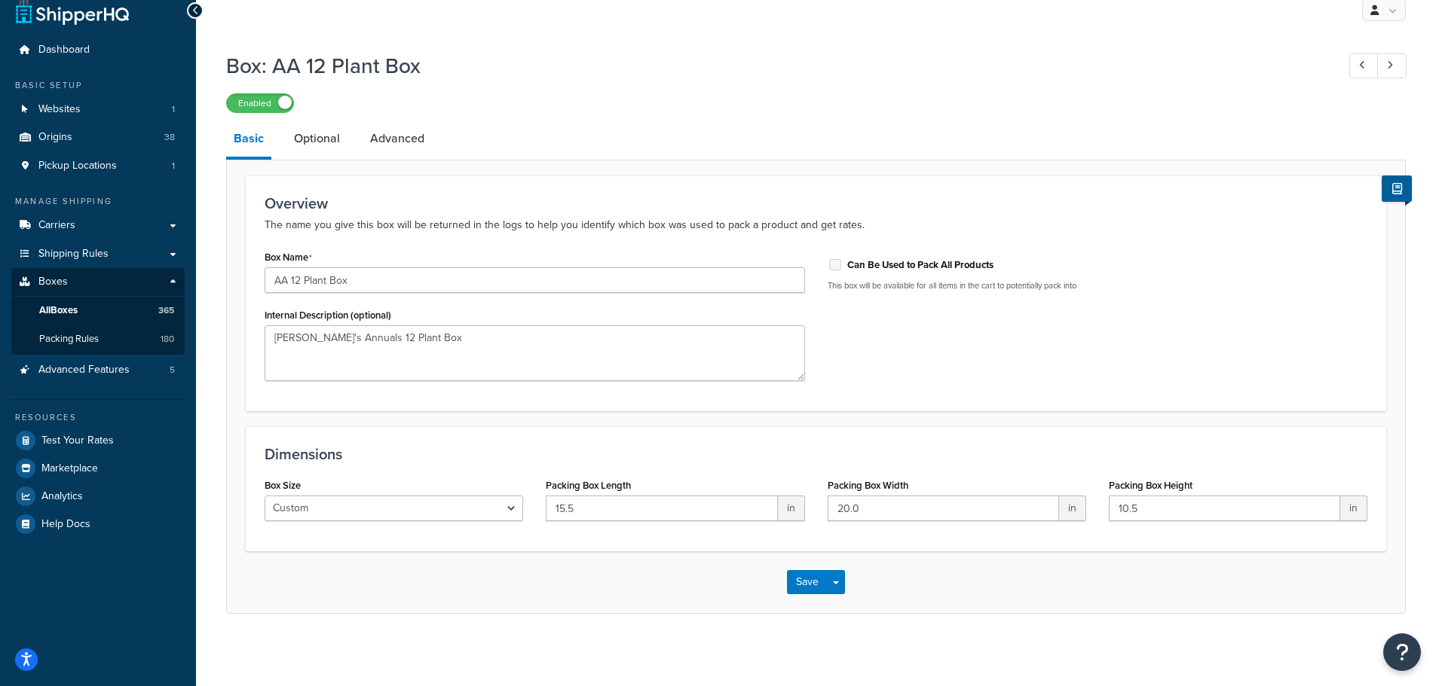
scroll to position [21, 0]
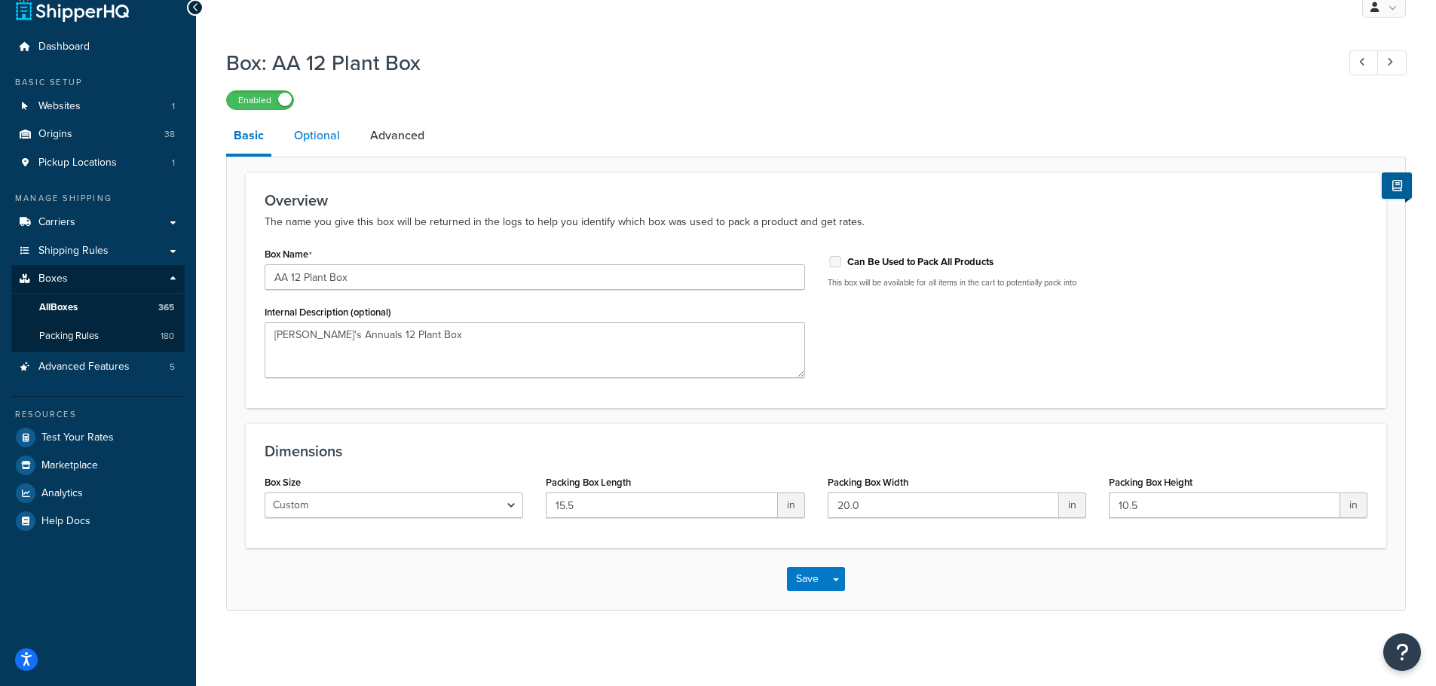
click at [310, 128] on link "Optional" at bounding box center [316, 136] width 61 height 36
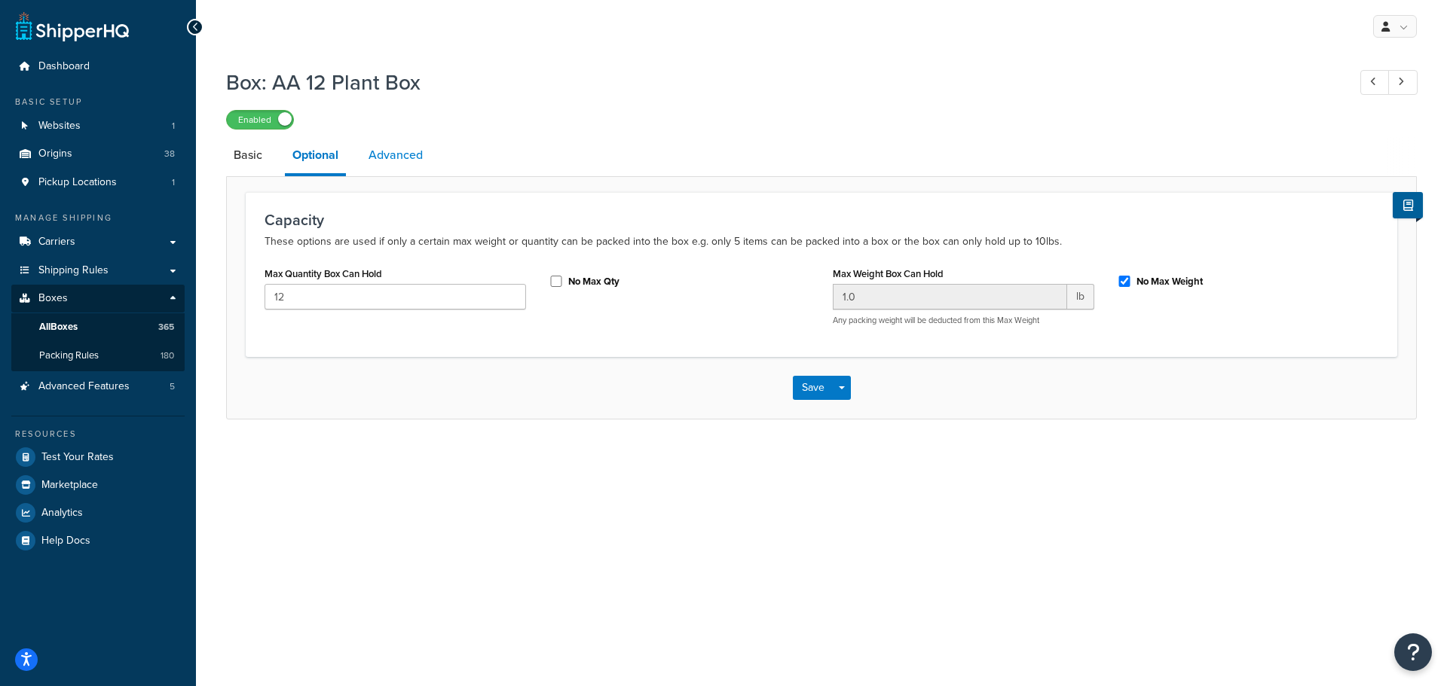
click at [391, 154] on link "Advanced" at bounding box center [395, 155] width 69 height 36
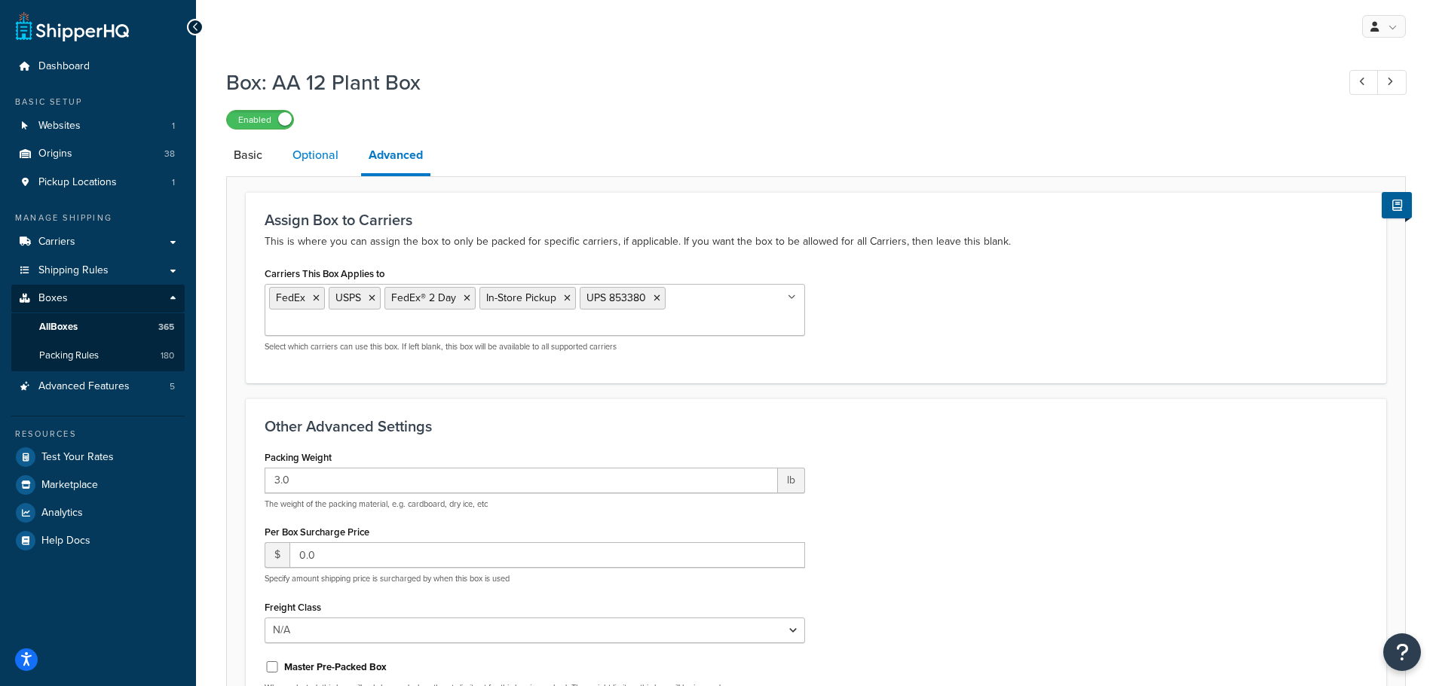
click at [313, 157] on link "Optional" at bounding box center [315, 155] width 61 height 36
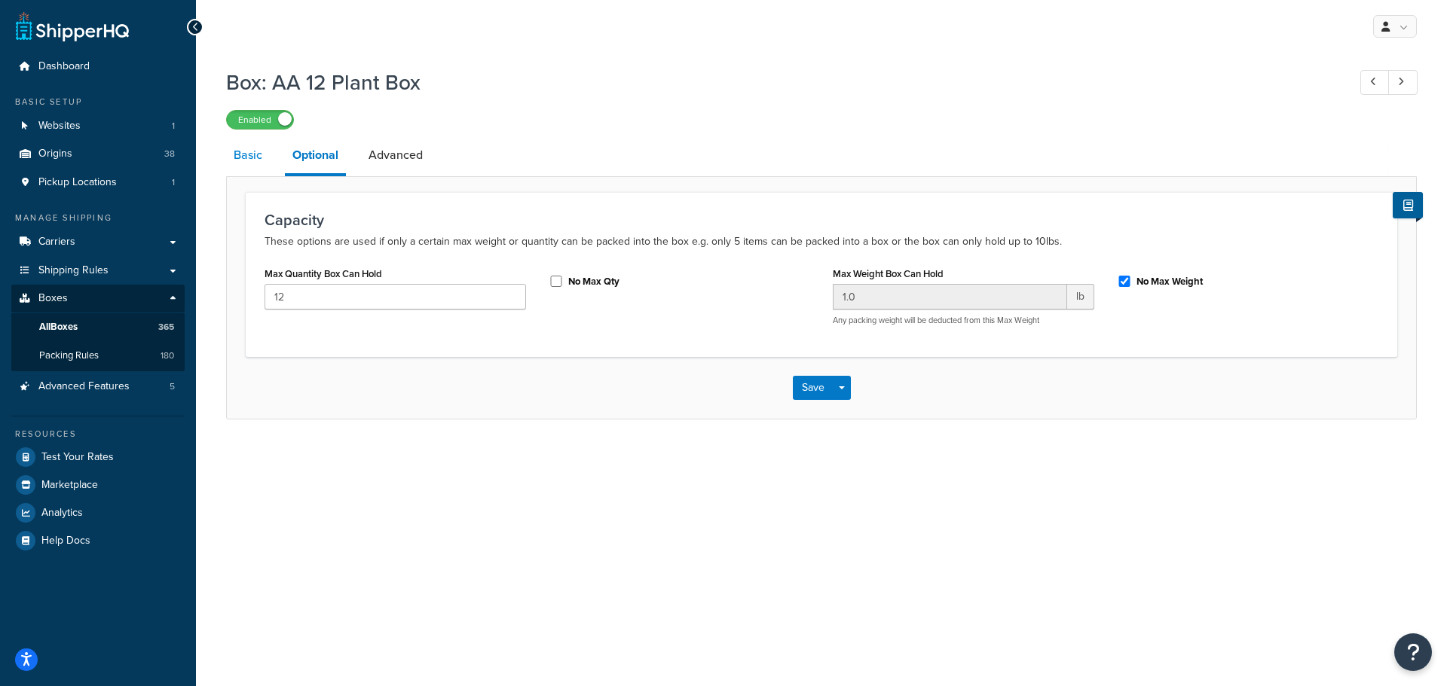
click at [244, 157] on link "Basic" at bounding box center [248, 155] width 44 height 36
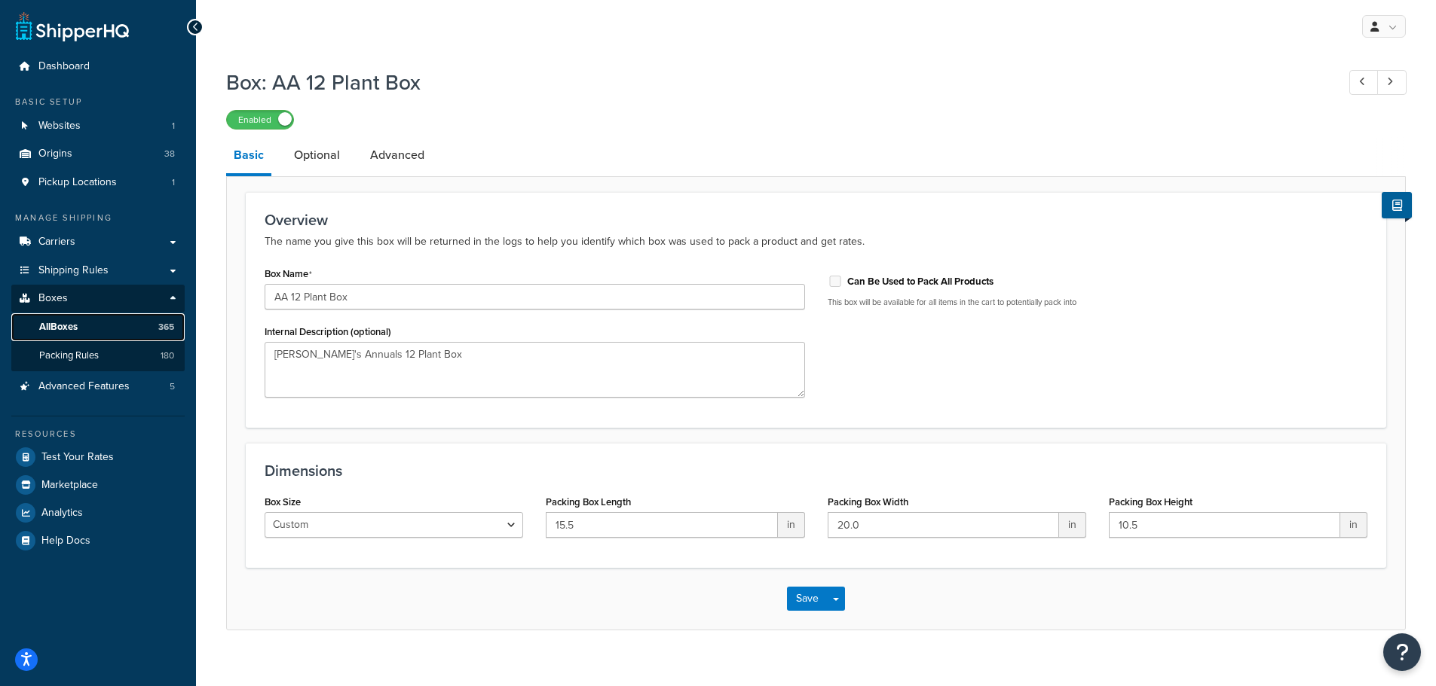
click at [57, 323] on span "All Boxes" at bounding box center [58, 327] width 38 height 13
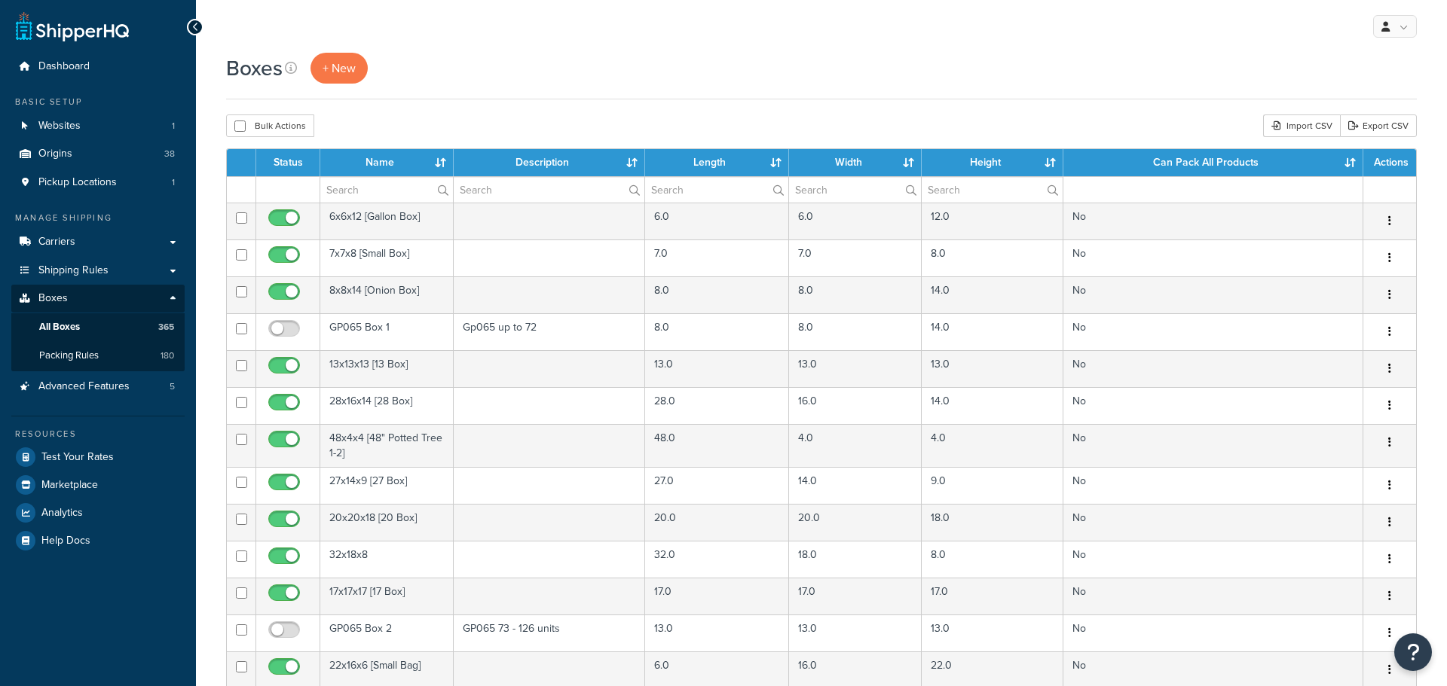
select select "100"
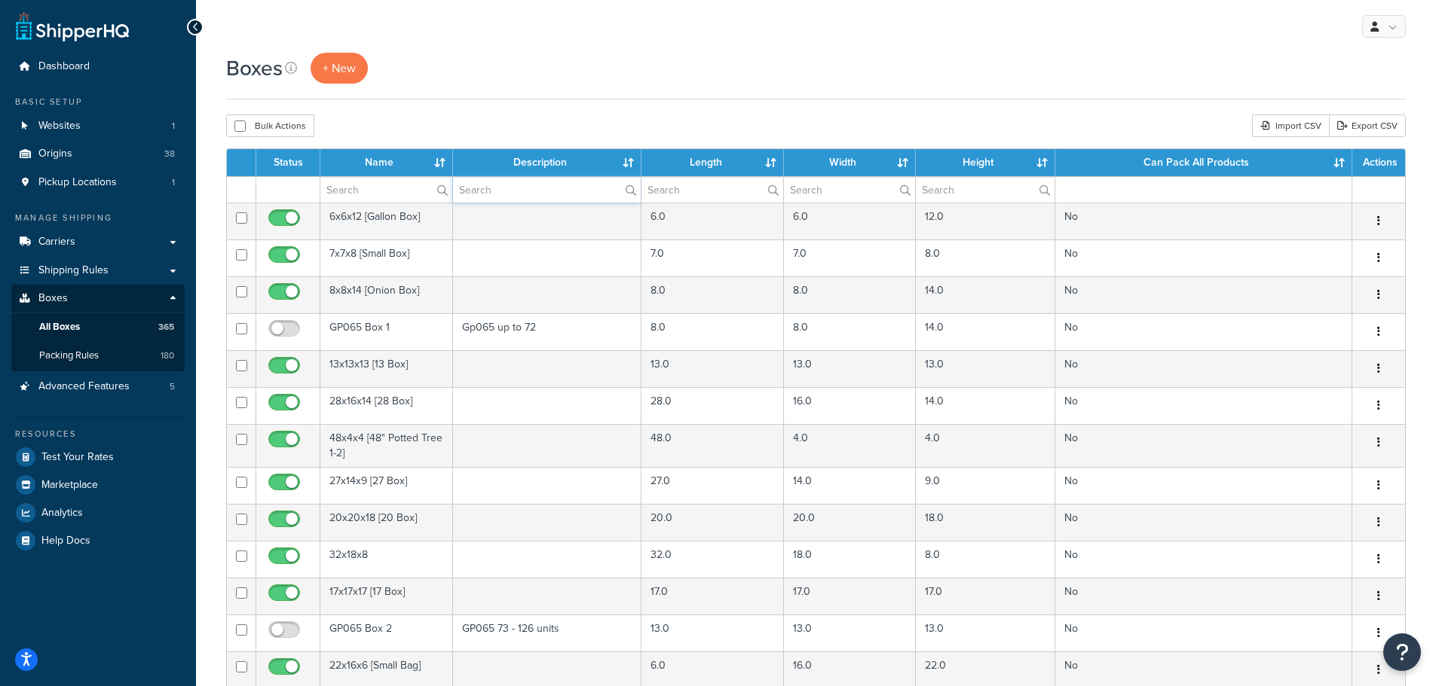
click at [482, 187] on input "text" at bounding box center [547, 190] width 188 height 26
type input "[PERSON_NAME]"
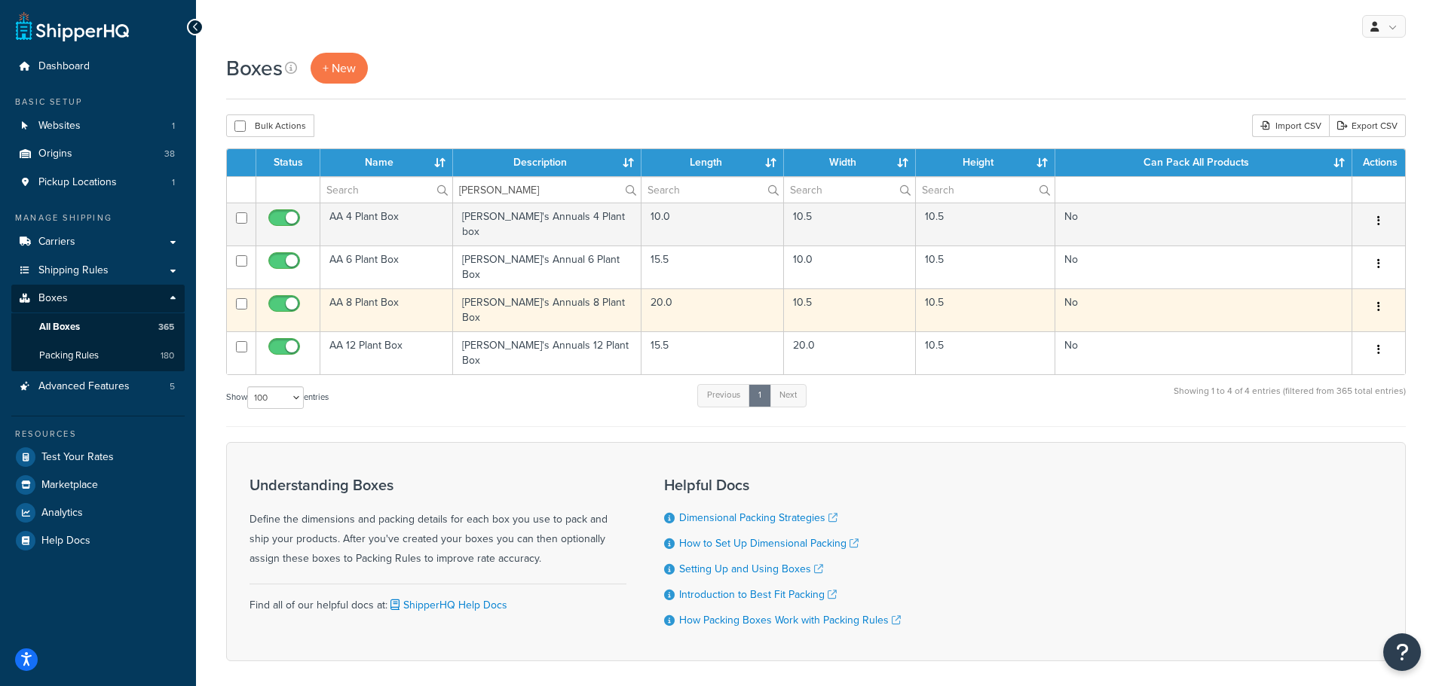
click at [358, 289] on td "AA 8 Plant Box" at bounding box center [386, 310] width 133 height 43
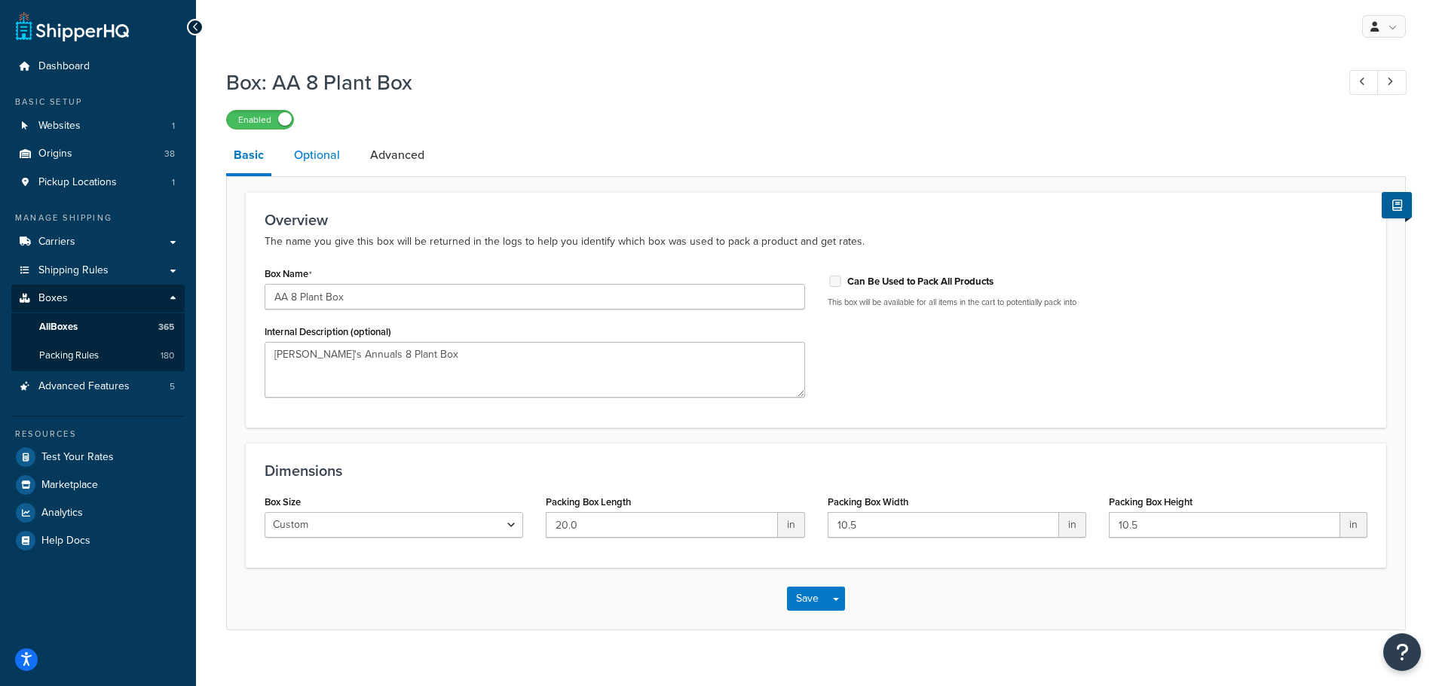
click at [315, 164] on link "Optional" at bounding box center [316, 155] width 61 height 36
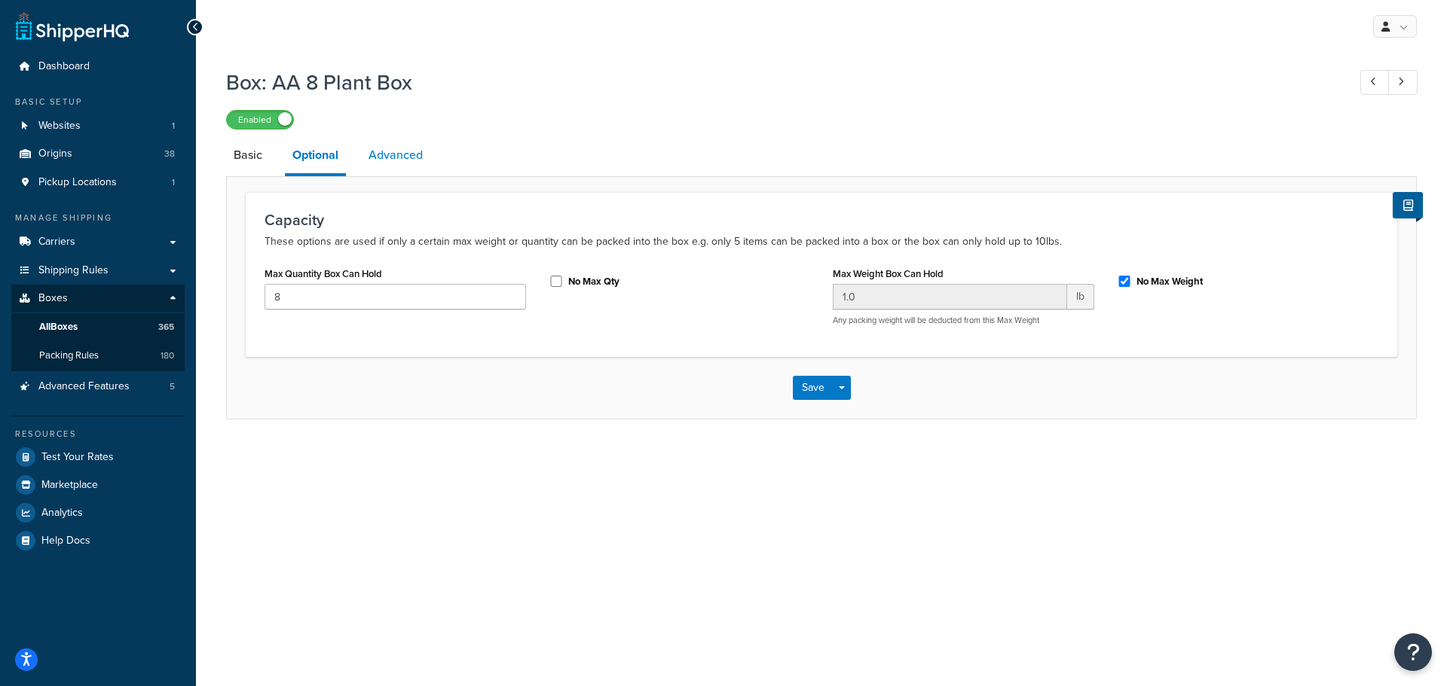
click at [380, 164] on link "Advanced" at bounding box center [395, 155] width 69 height 36
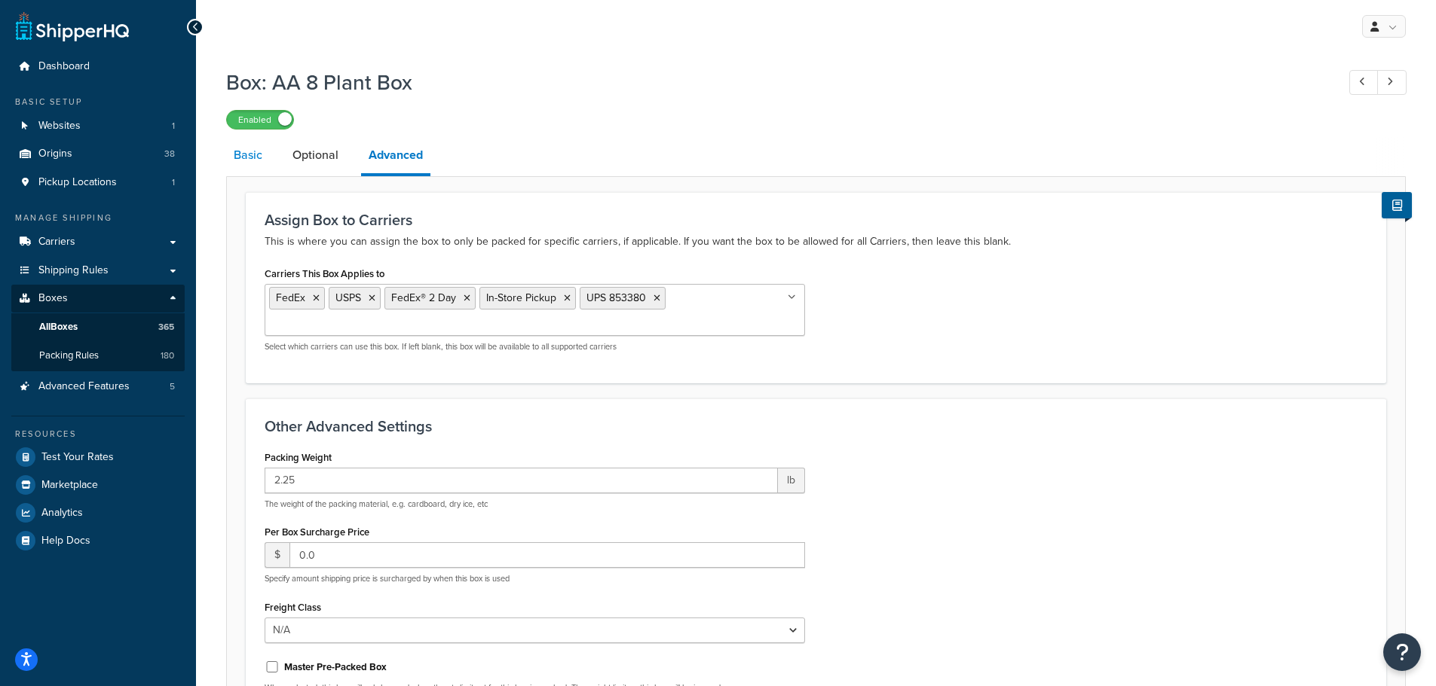
click at [252, 158] on link "Basic" at bounding box center [248, 155] width 44 height 36
click at [54, 331] on span "All Boxes" at bounding box center [58, 327] width 38 height 13
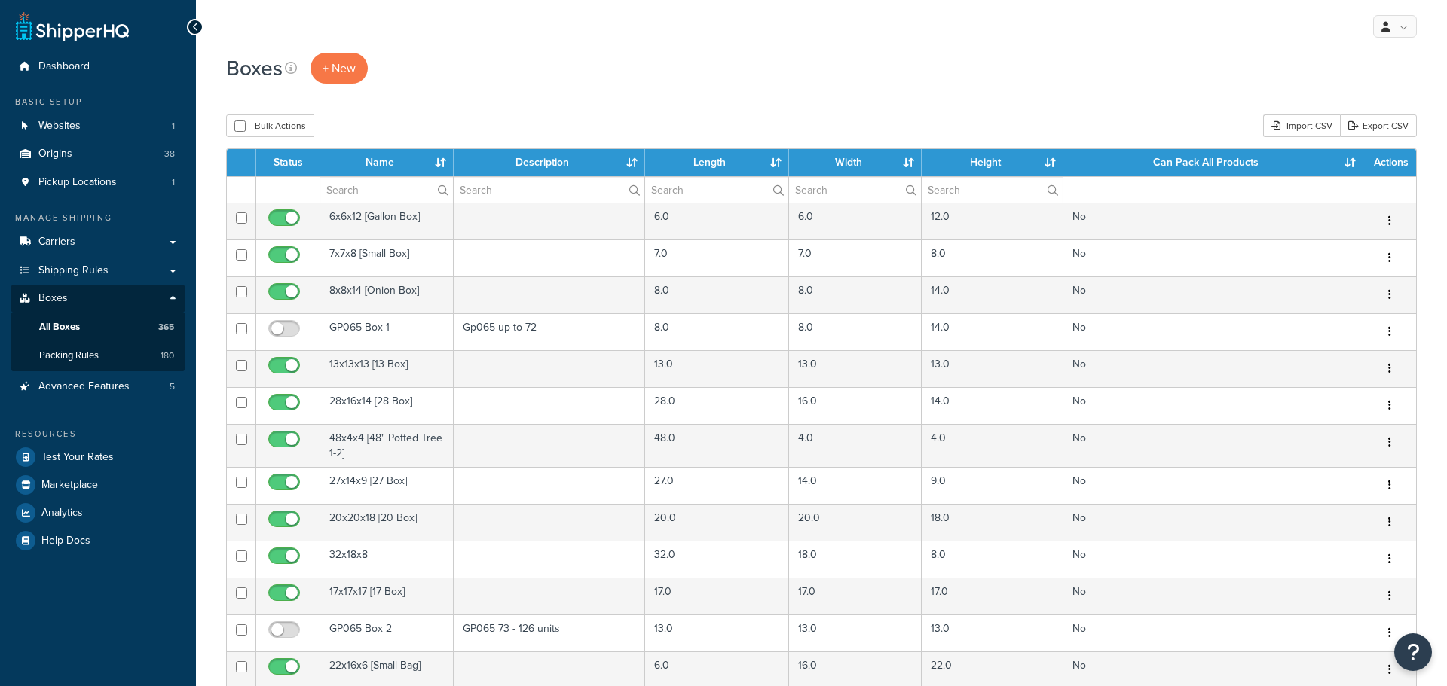
select select "100"
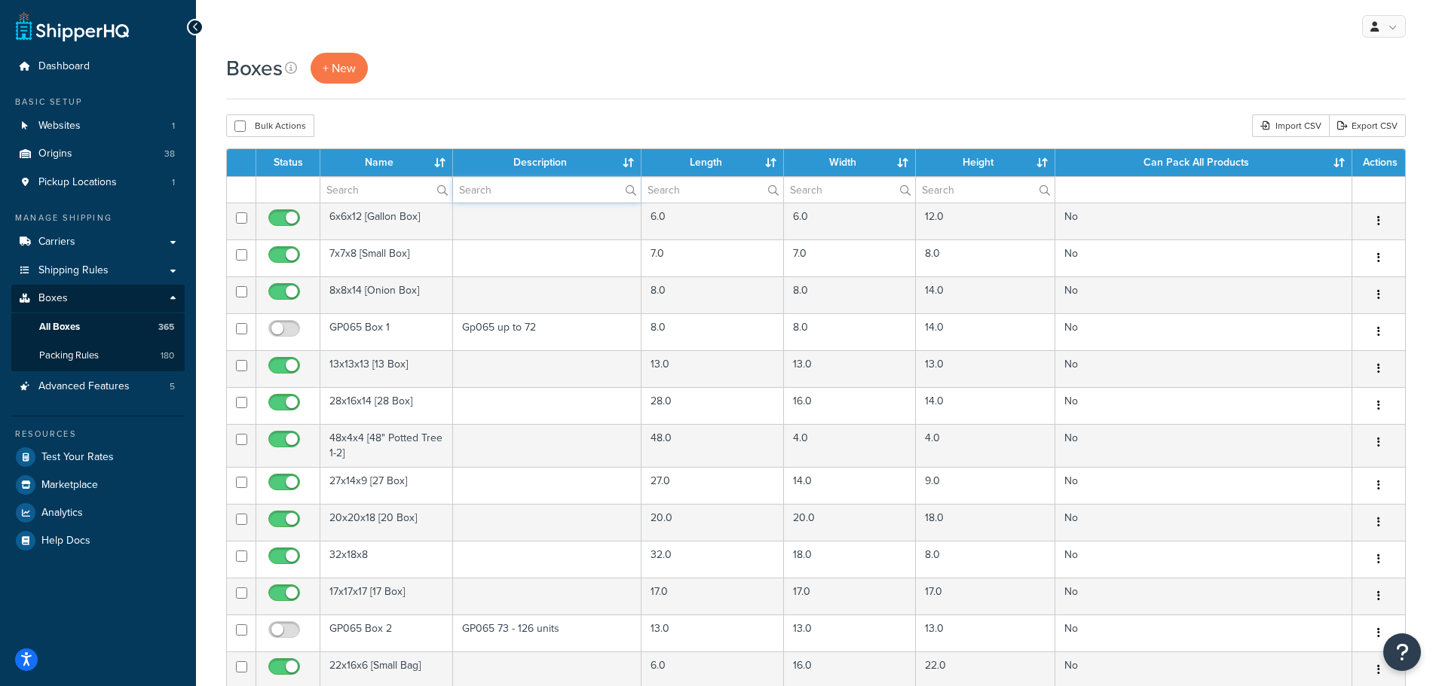
click at [530, 193] on input "text" at bounding box center [547, 190] width 188 height 26
type input "[PERSON_NAME]"
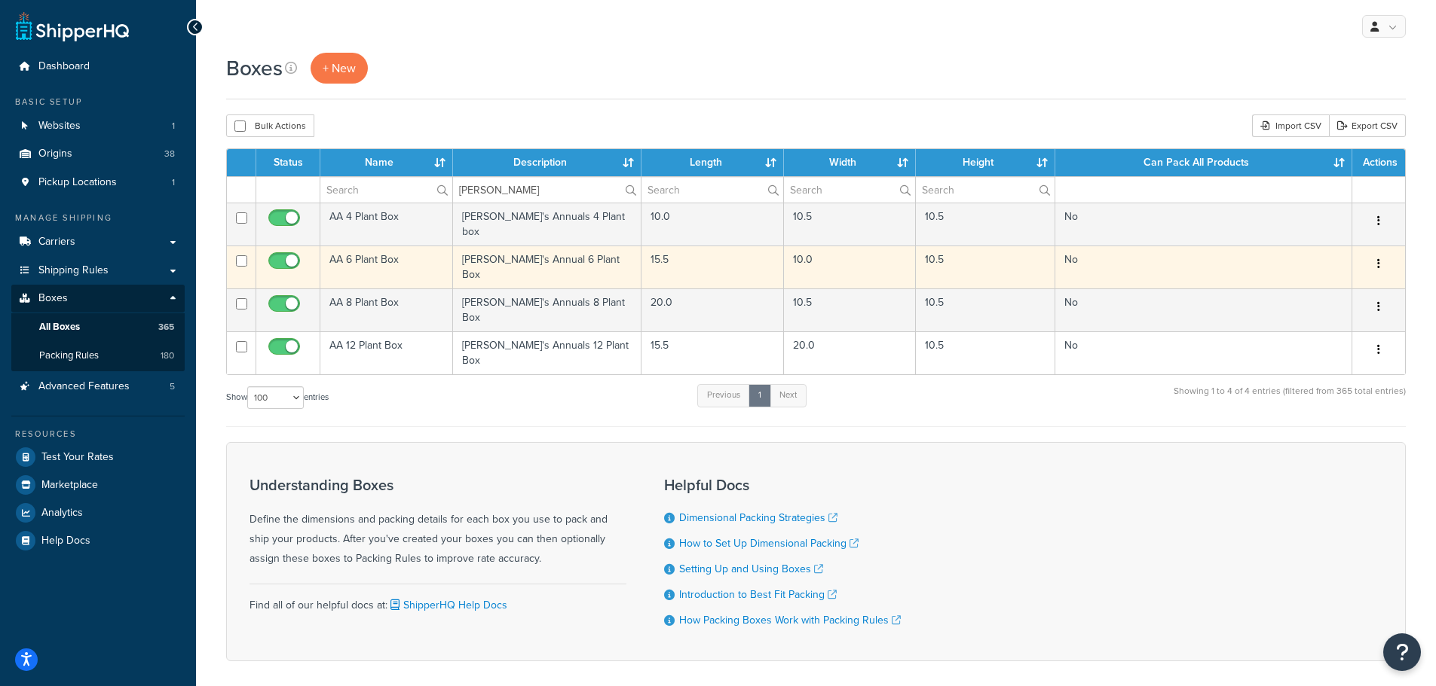
click at [380, 255] on td "AA 6 Plant Box" at bounding box center [386, 267] width 133 height 43
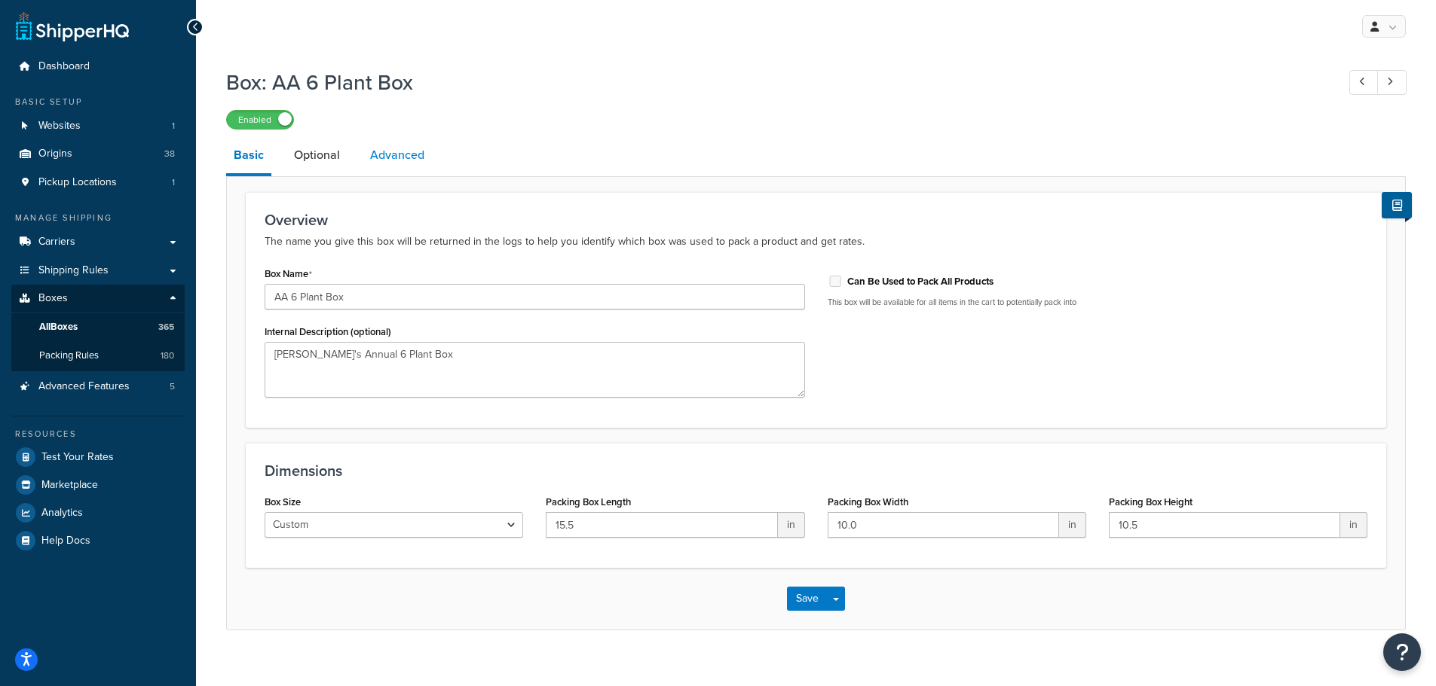
click at [380, 161] on link "Advanced" at bounding box center [396, 155] width 69 height 36
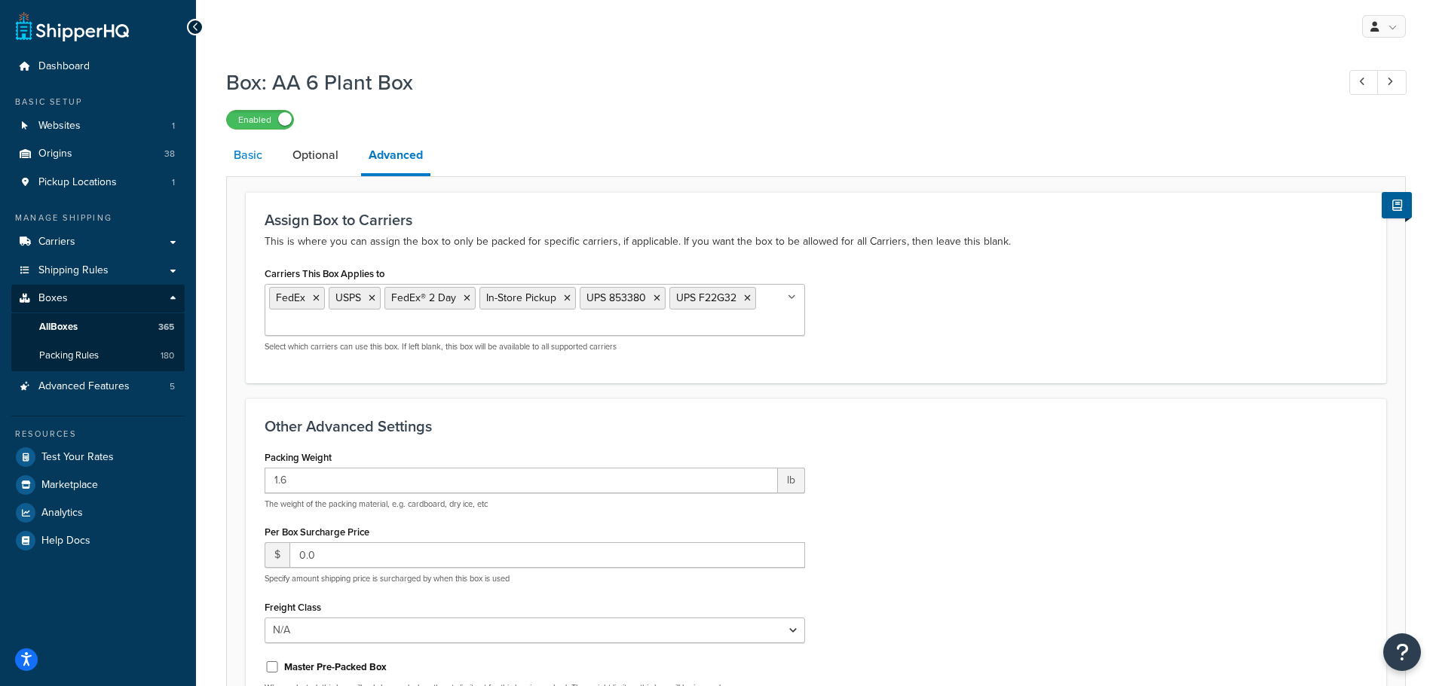
click at [246, 161] on link "Basic" at bounding box center [248, 155] width 44 height 36
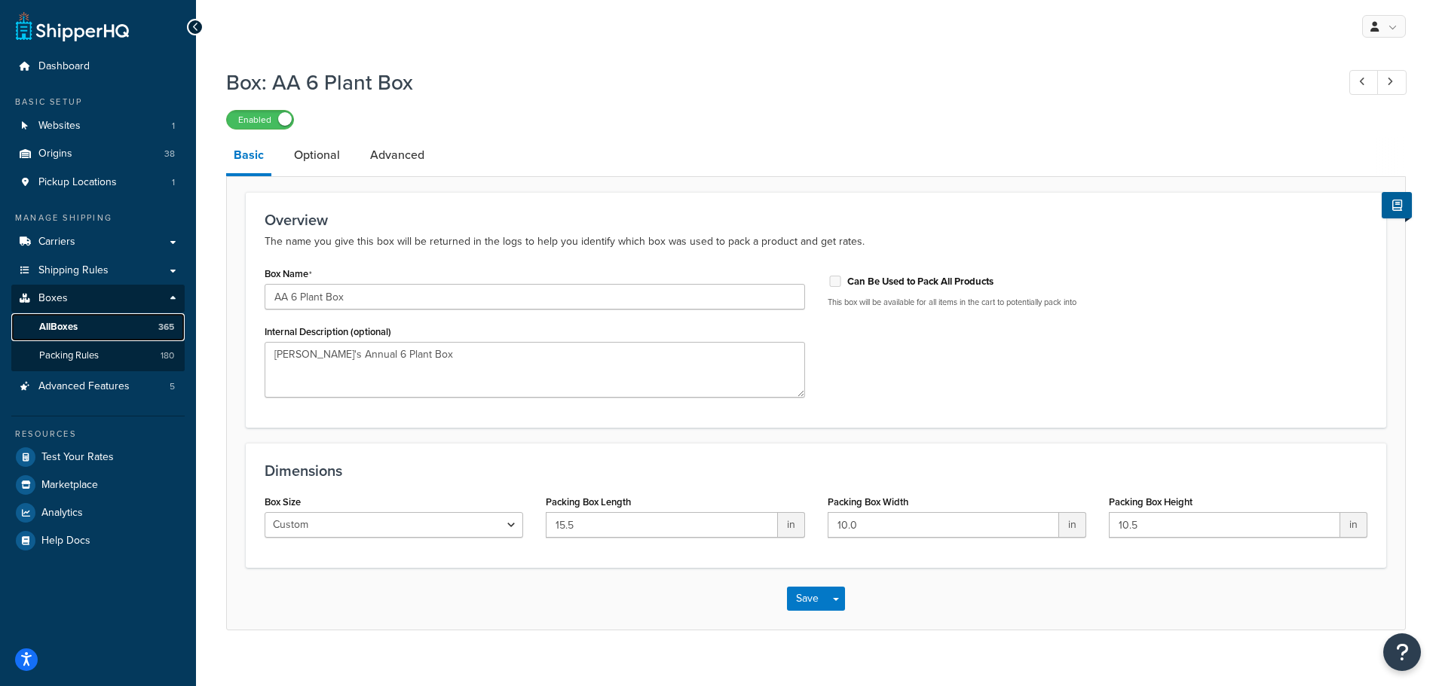
click at [75, 328] on span "All Boxes" at bounding box center [58, 327] width 38 height 13
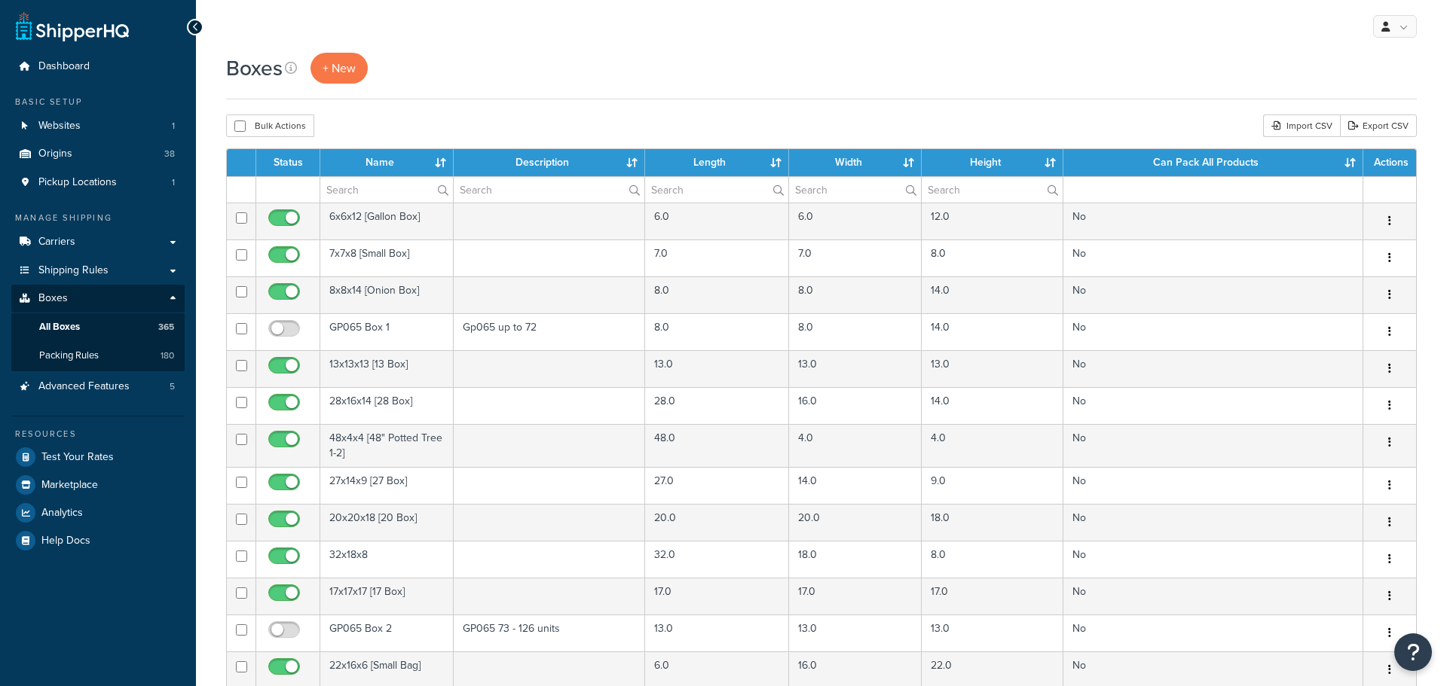
select select "100"
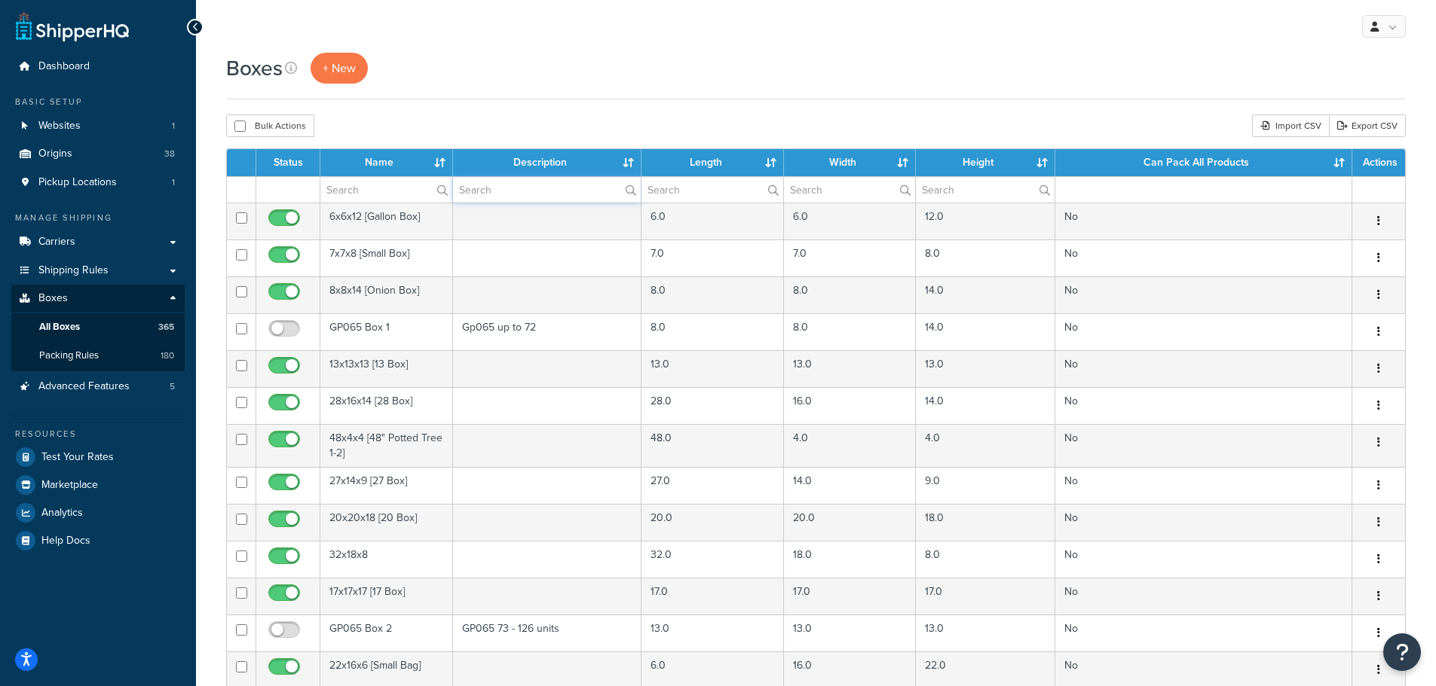
click at [515, 197] on input "text" at bounding box center [547, 190] width 188 height 26
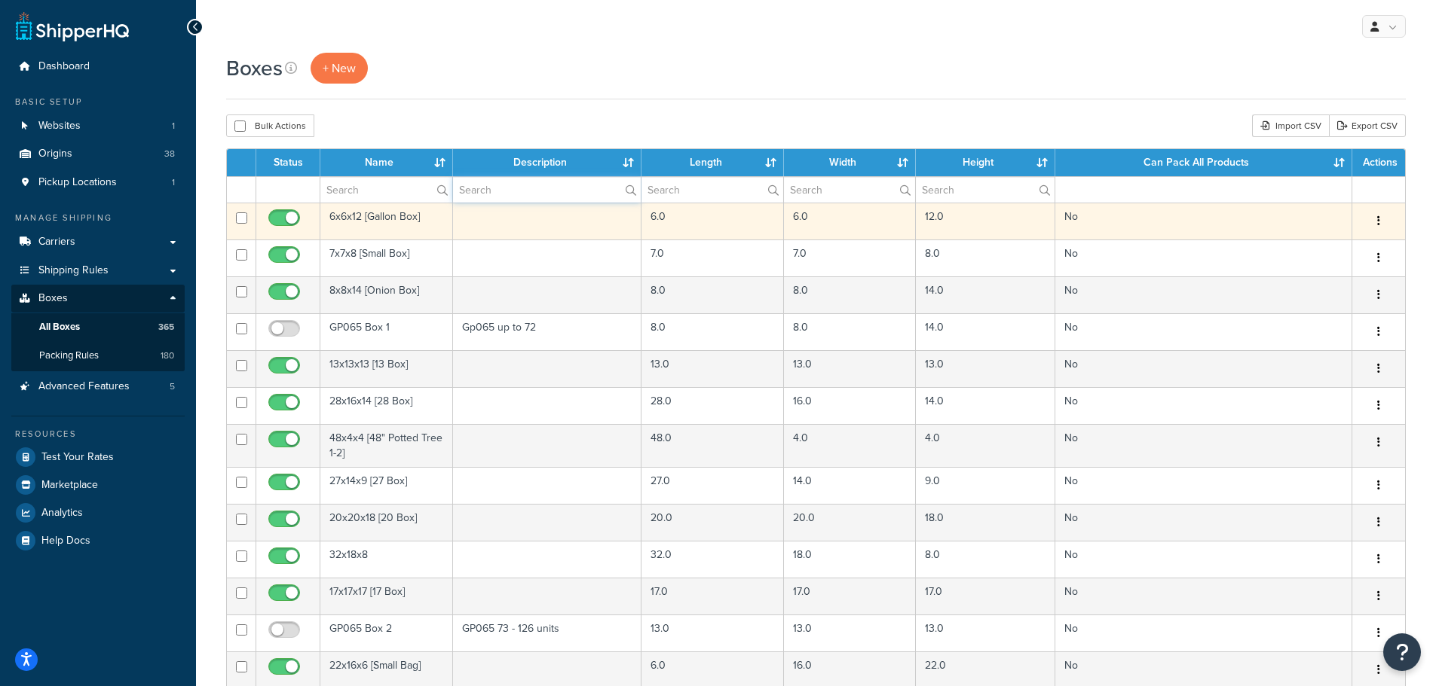
type input "[PERSON_NAME]"
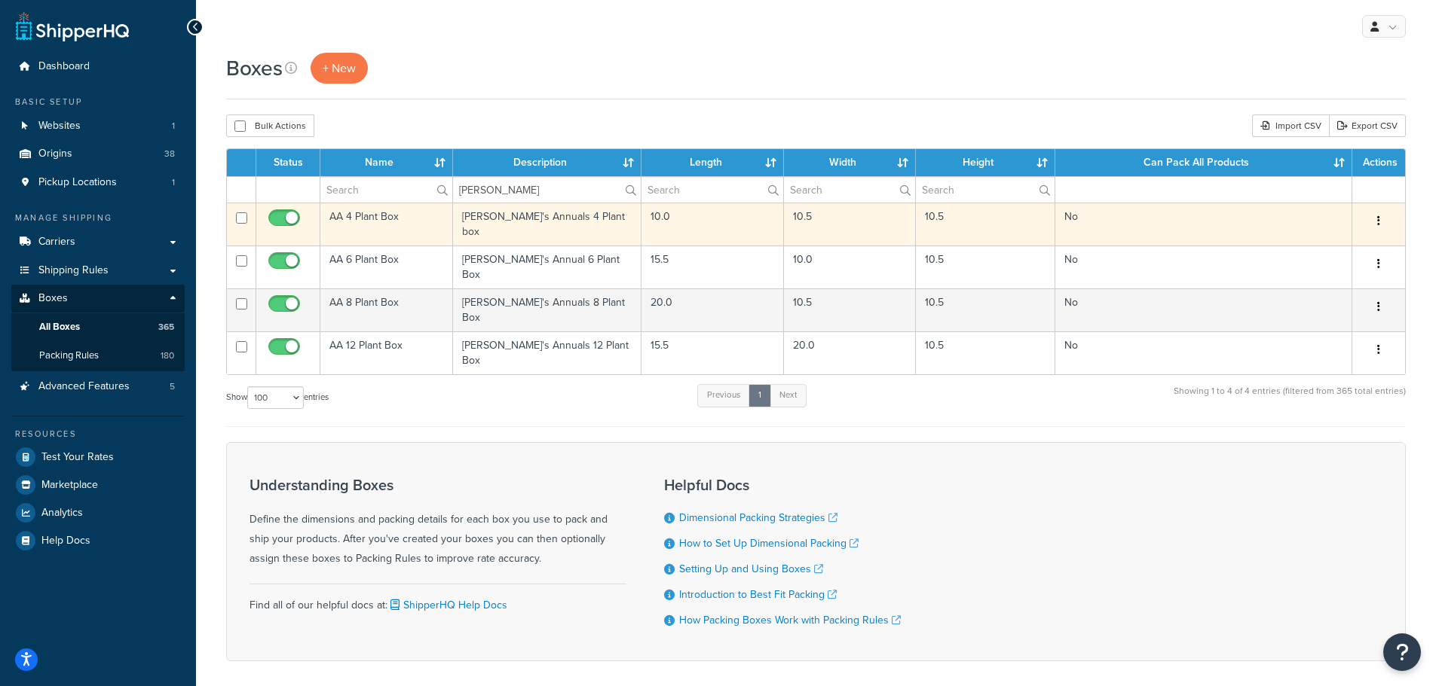
click at [357, 214] on td "AA 4 Plant Box" at bounding box center [386, 224] width 133 height 43
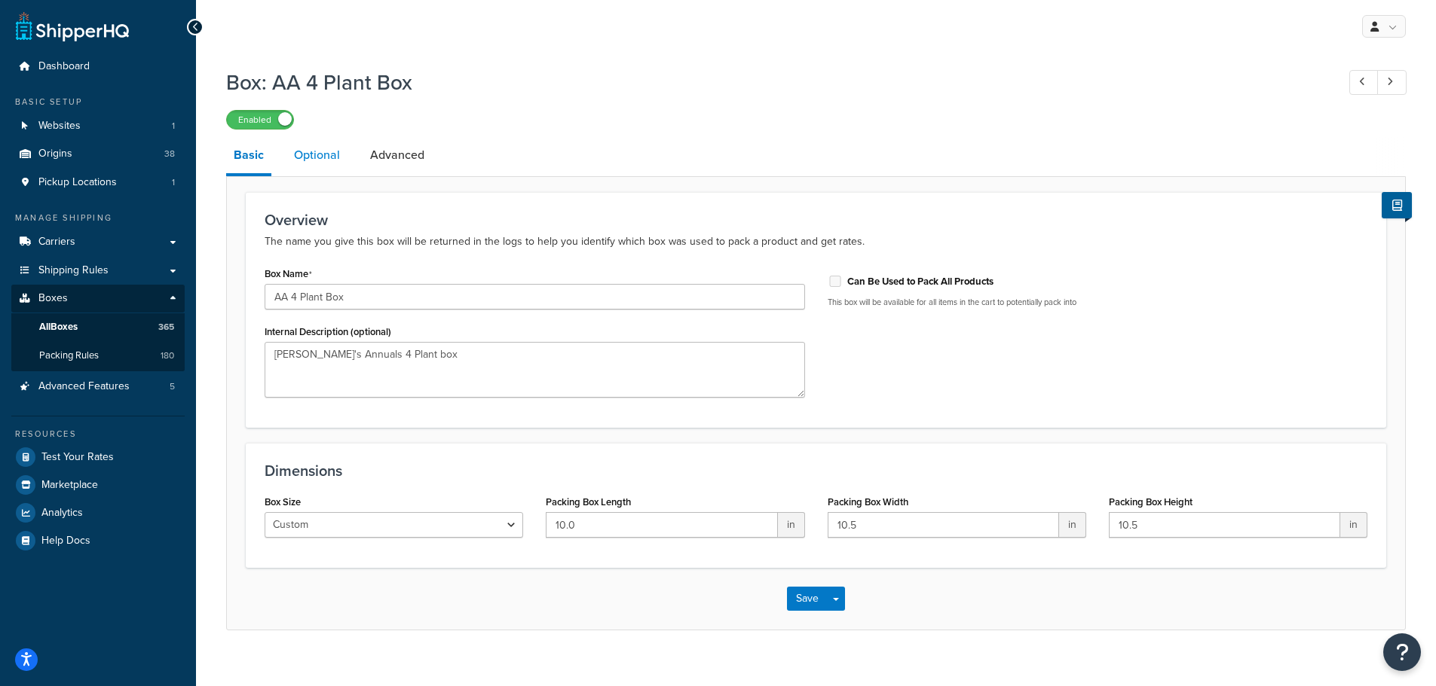
click at [317, 161] on link "Optional" at bounding box center [316, 155] width 61 height 36
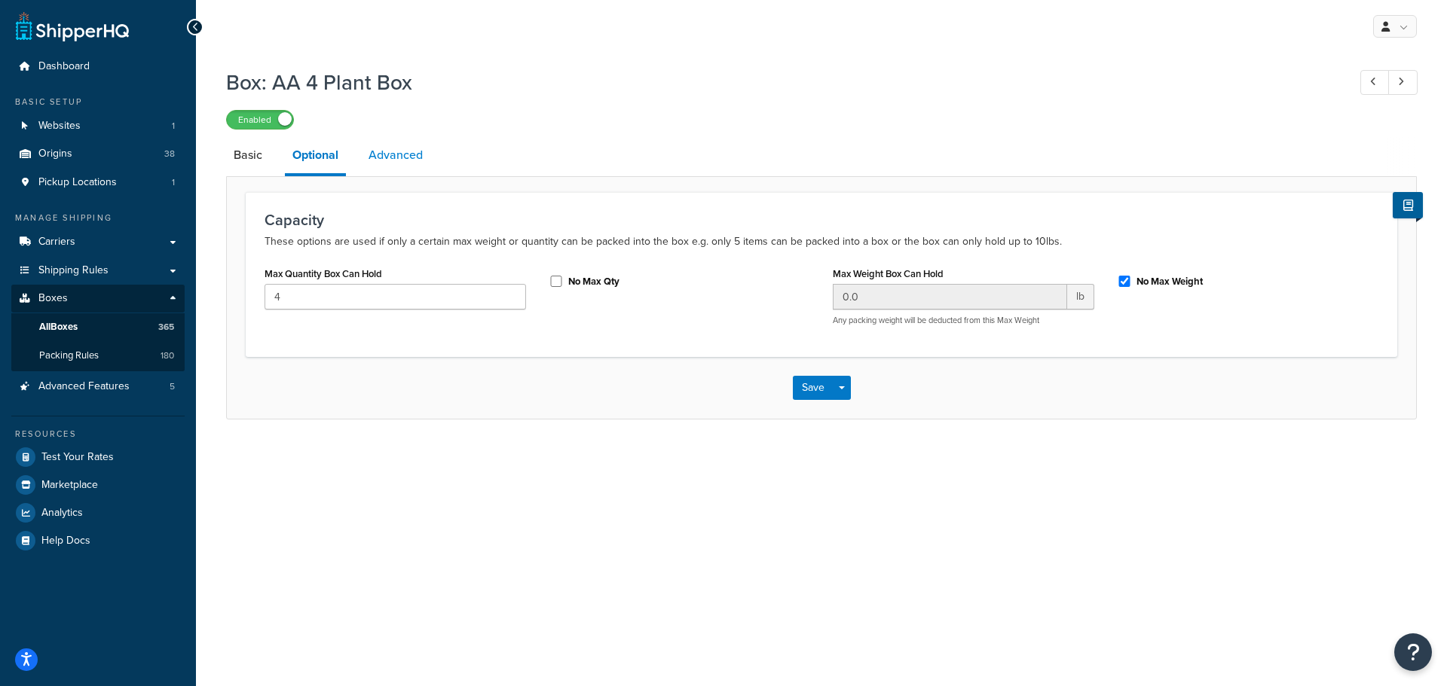
click at [403, 161] on link "Advanced" at bounding box center [395, 155] width 69 height 36
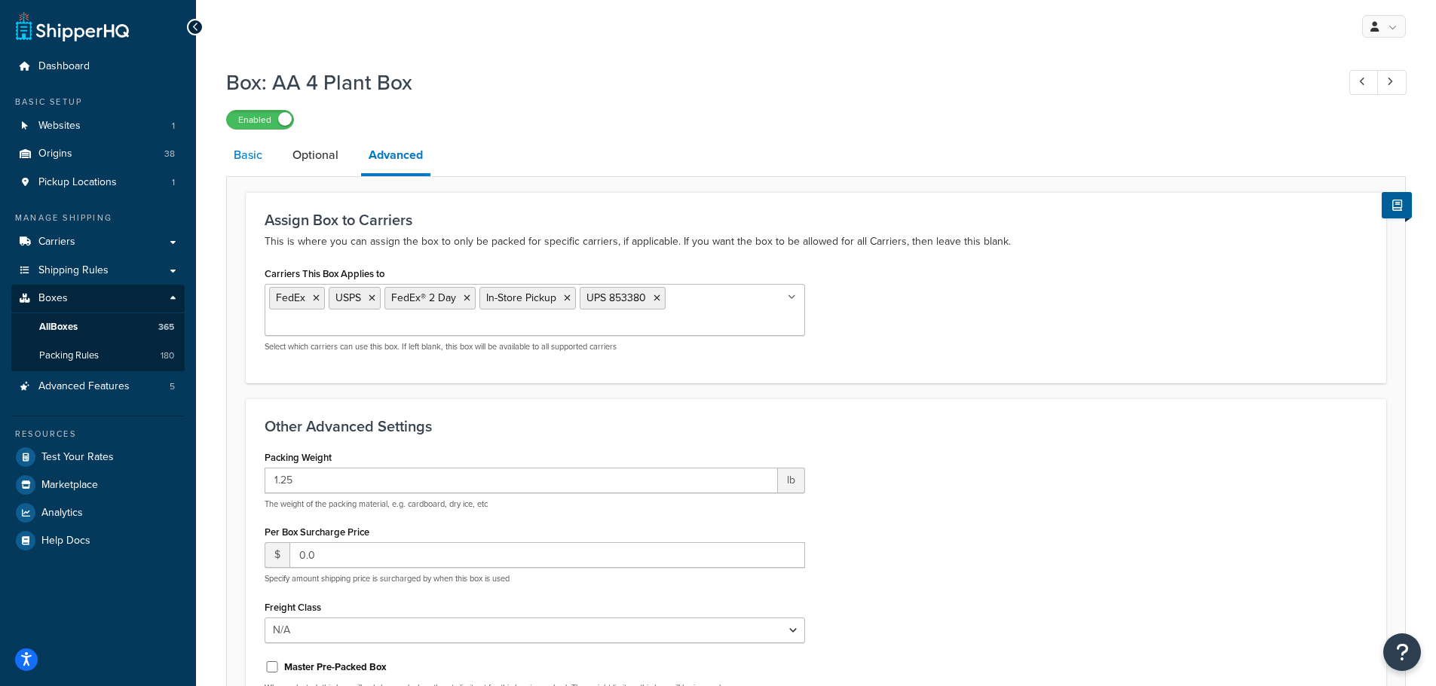
click at [238, 158] on link "Basic" at bounding box center [248, 155] width 44 height 36
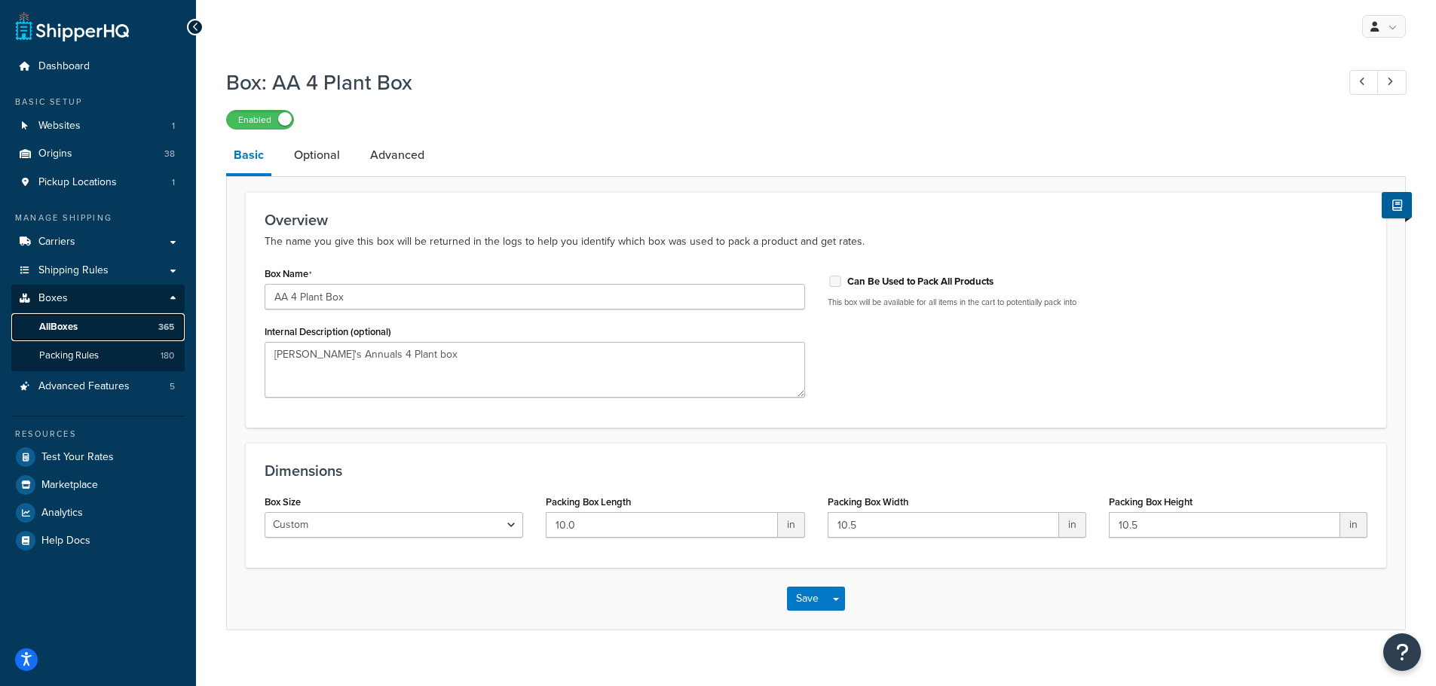
click at [59, 329] on span "All Boxes" at bounding box center [58, 327] width 38 height 13
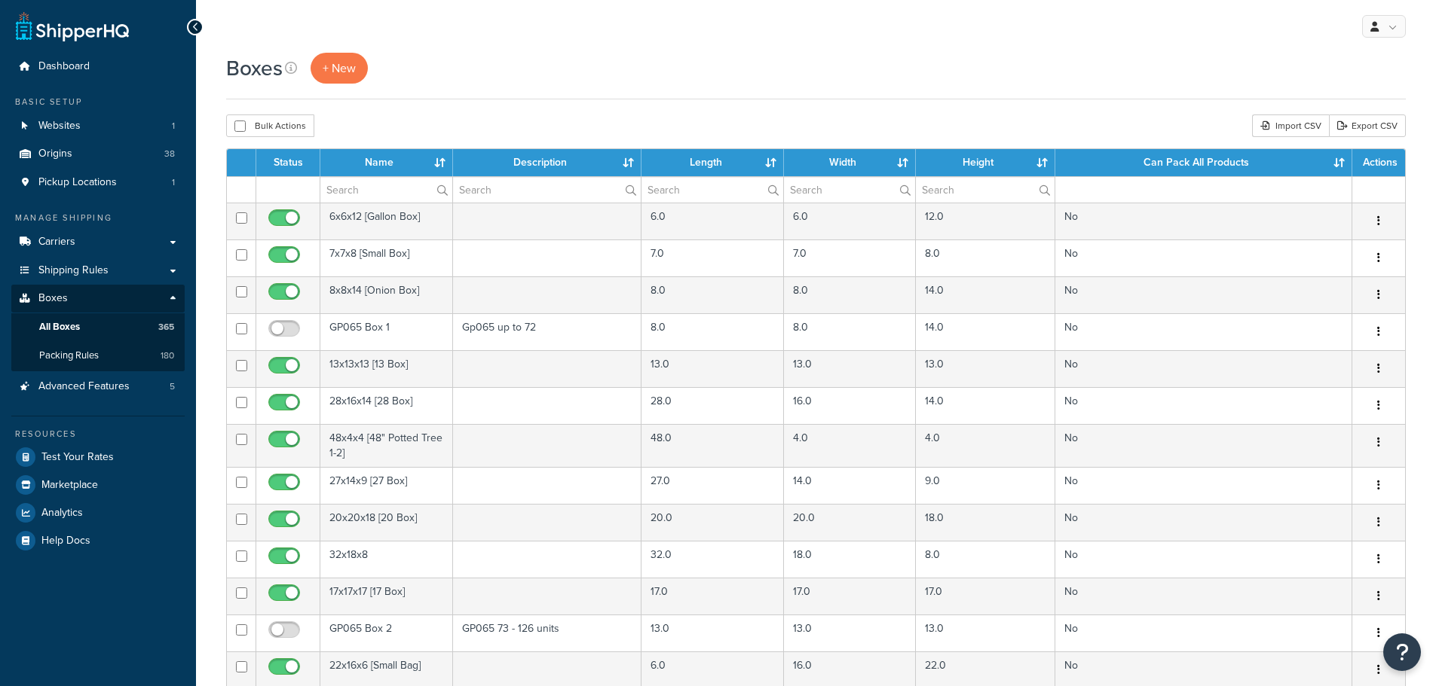
select select "100"
click at [516, 189] on input "text" at bounding box center [547, 190] width 188 height 26
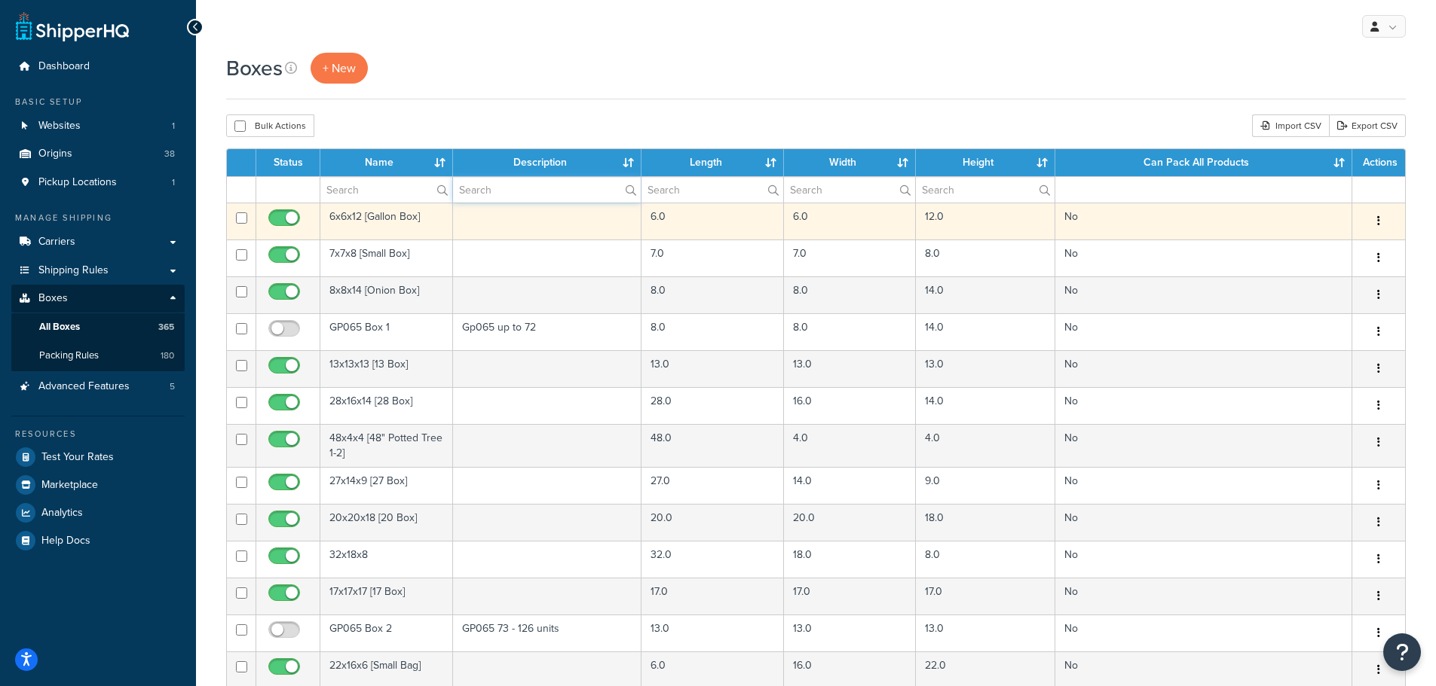
type input "[PERSON_NAME]"
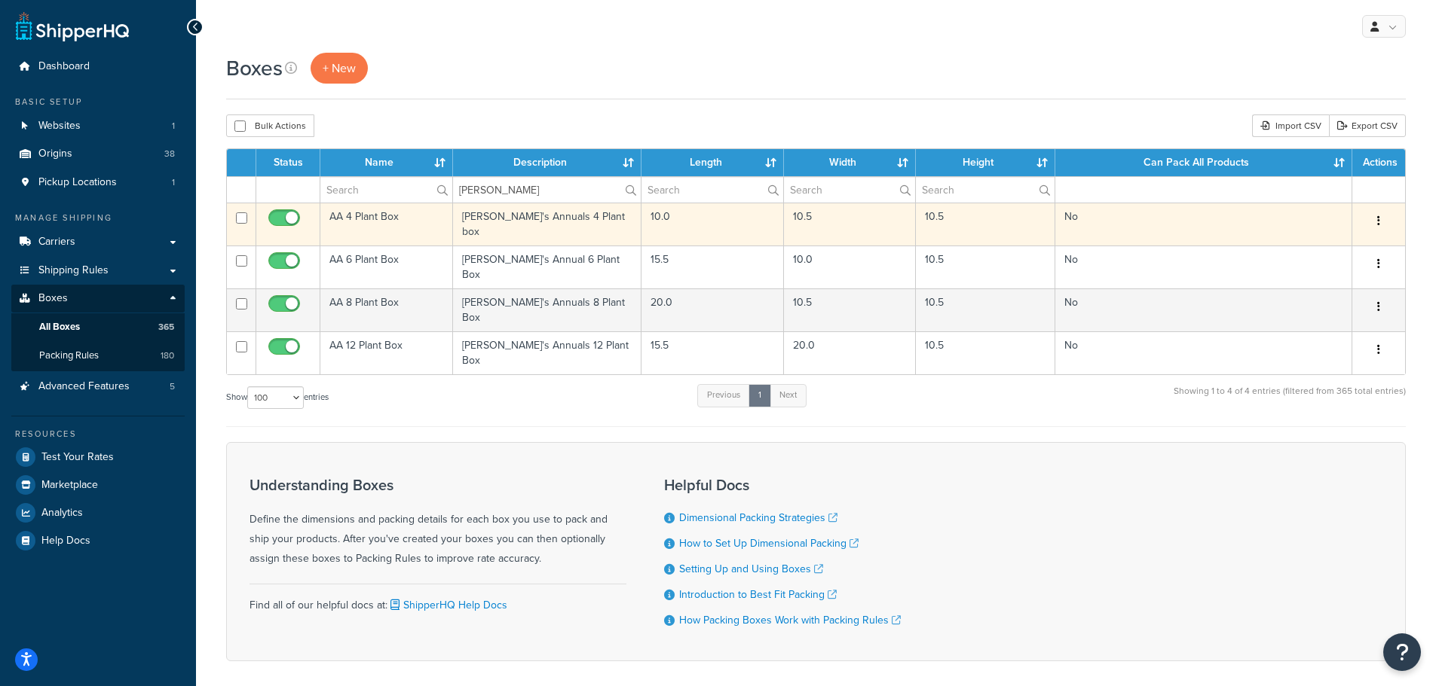
click at [362, 217] on td "AA 4 Plant Box" at bounding box center [386, 224] width 133 height 43
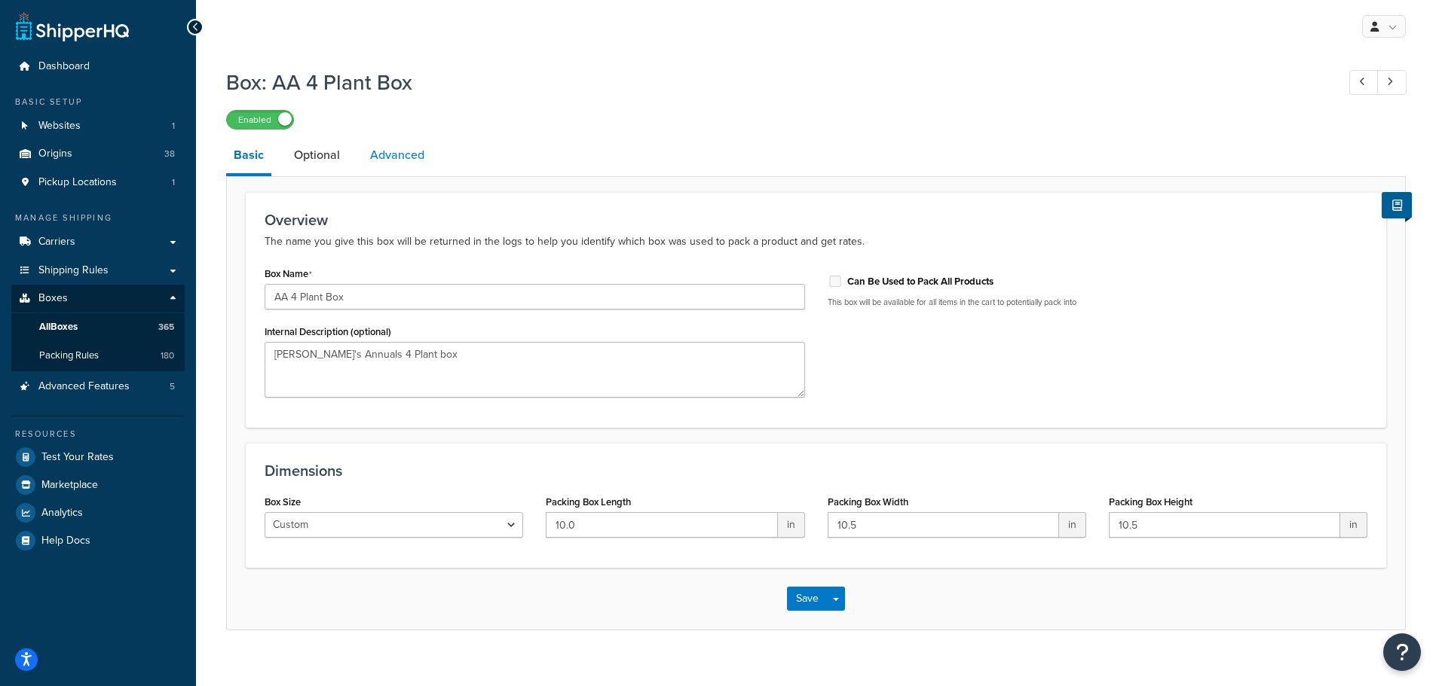
click at [387, 162] on link "Advanced" at bounding box center [396, 155] width 69 height 36
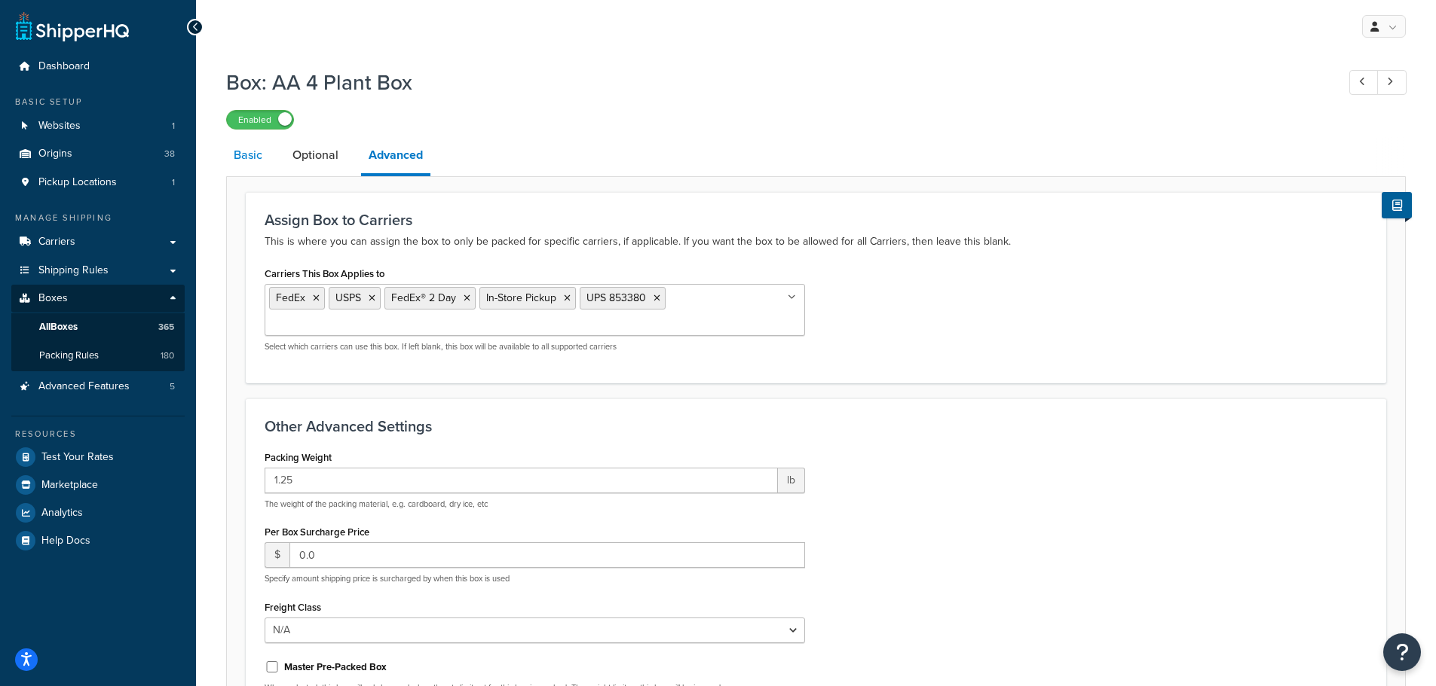
click at [256, 164] on link "Basic" at bounding box center [248, 155] width 44 height 36
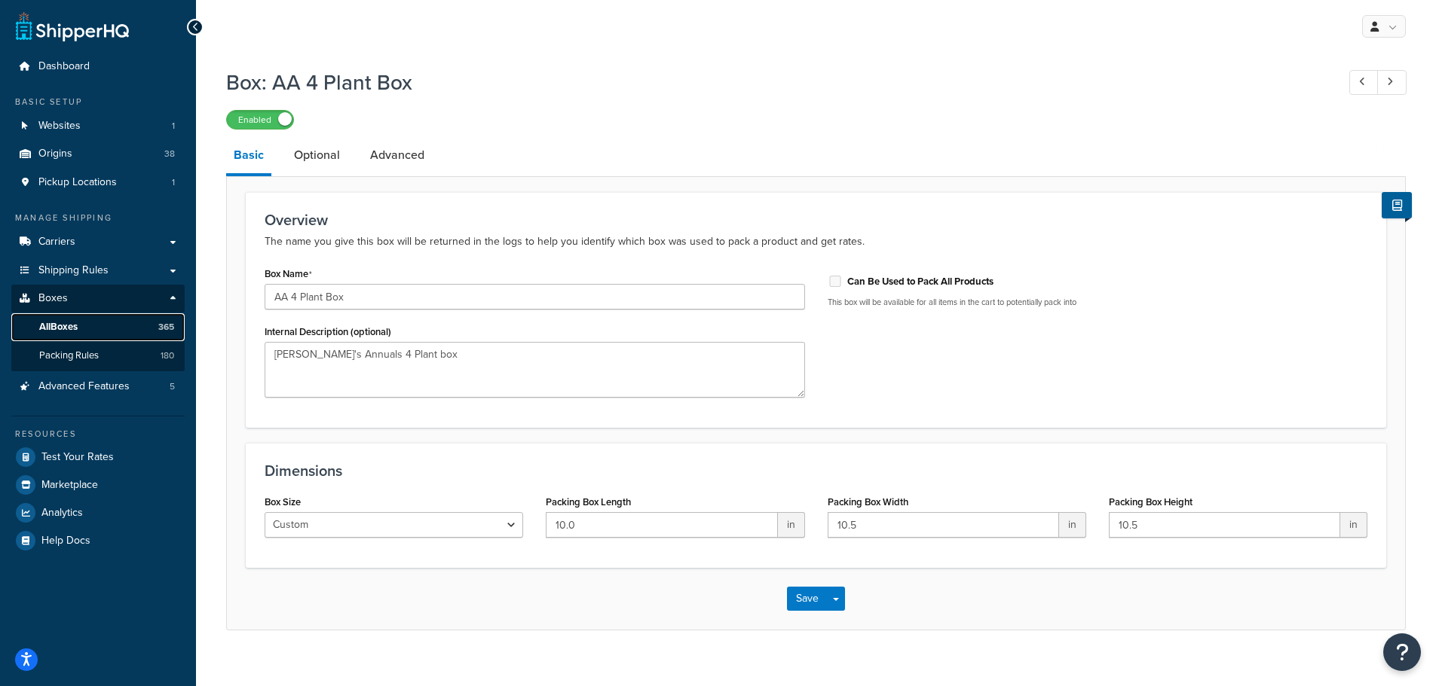
click at [66, 326] on span "All Boxes" at bounding box center [58, 327] width 38 height 13
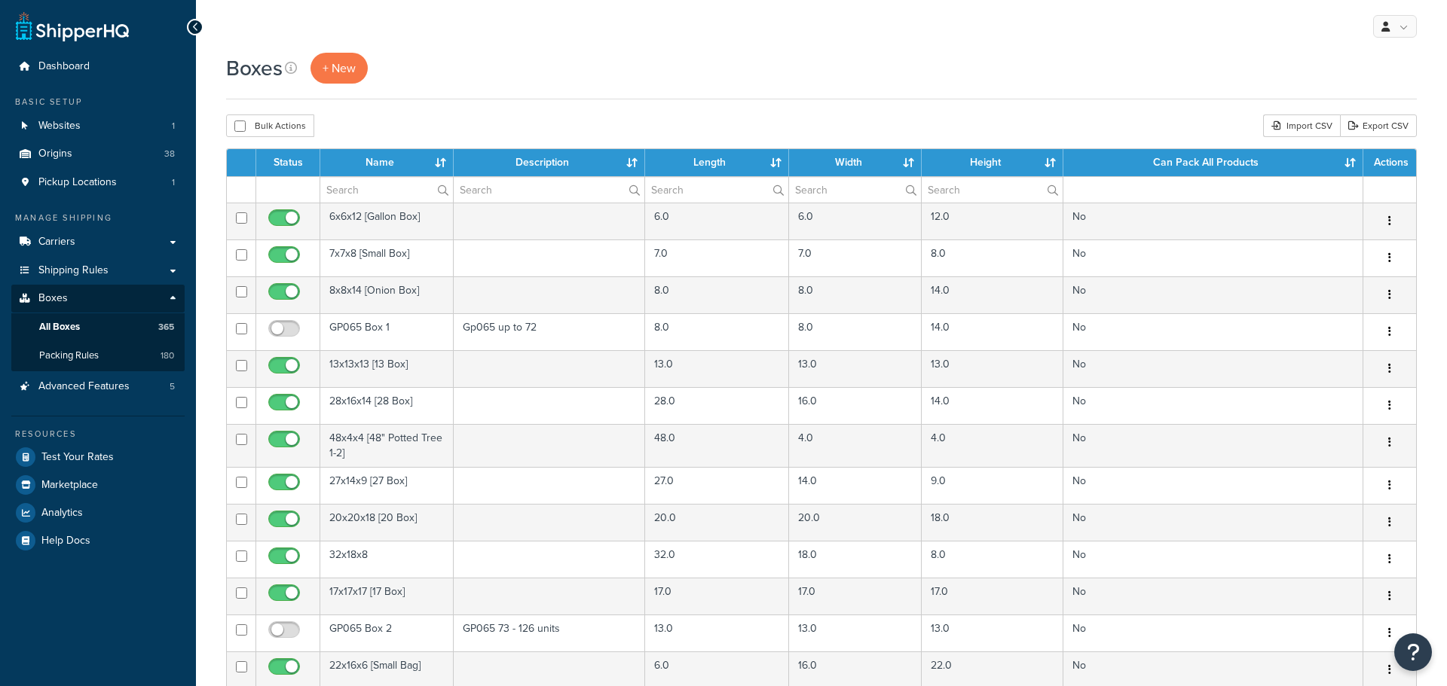
select select "100"
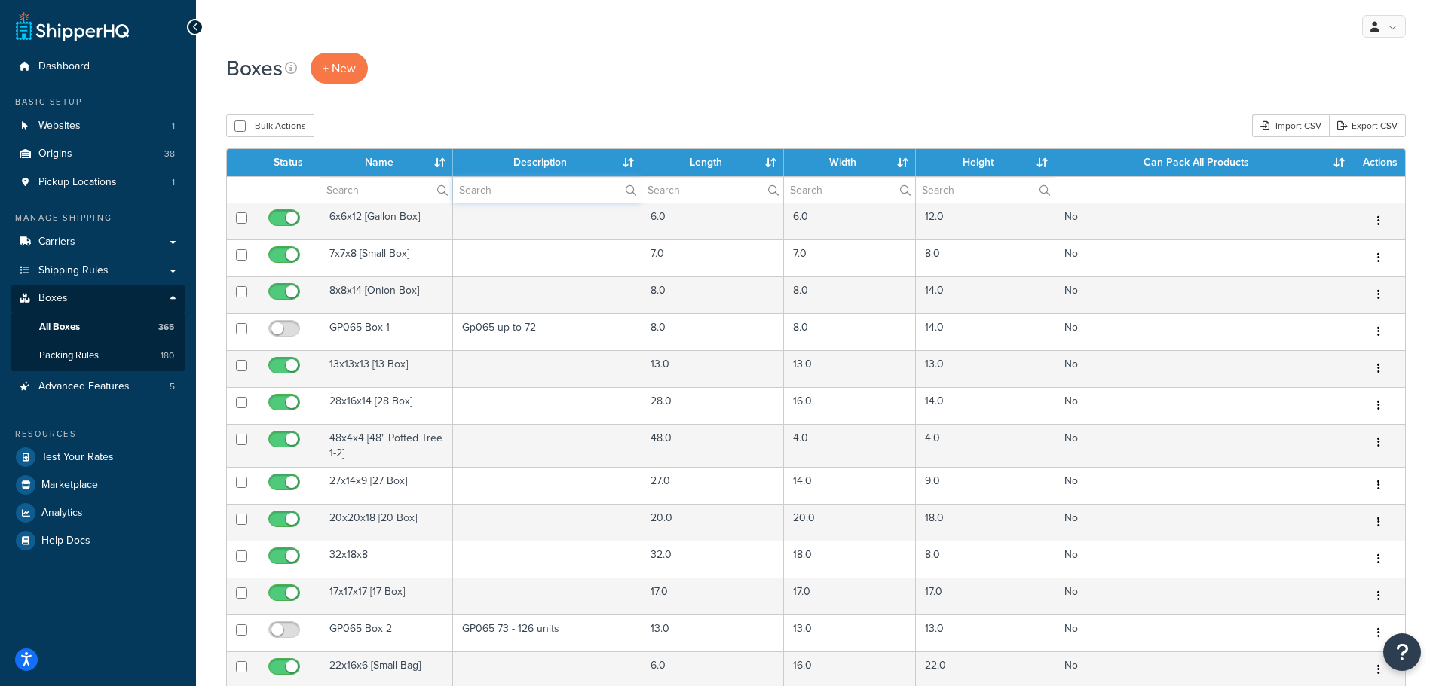
click at [537, 193] on input "text" at bounding box center [547, 190] width 188 height 26
type input "Annie"
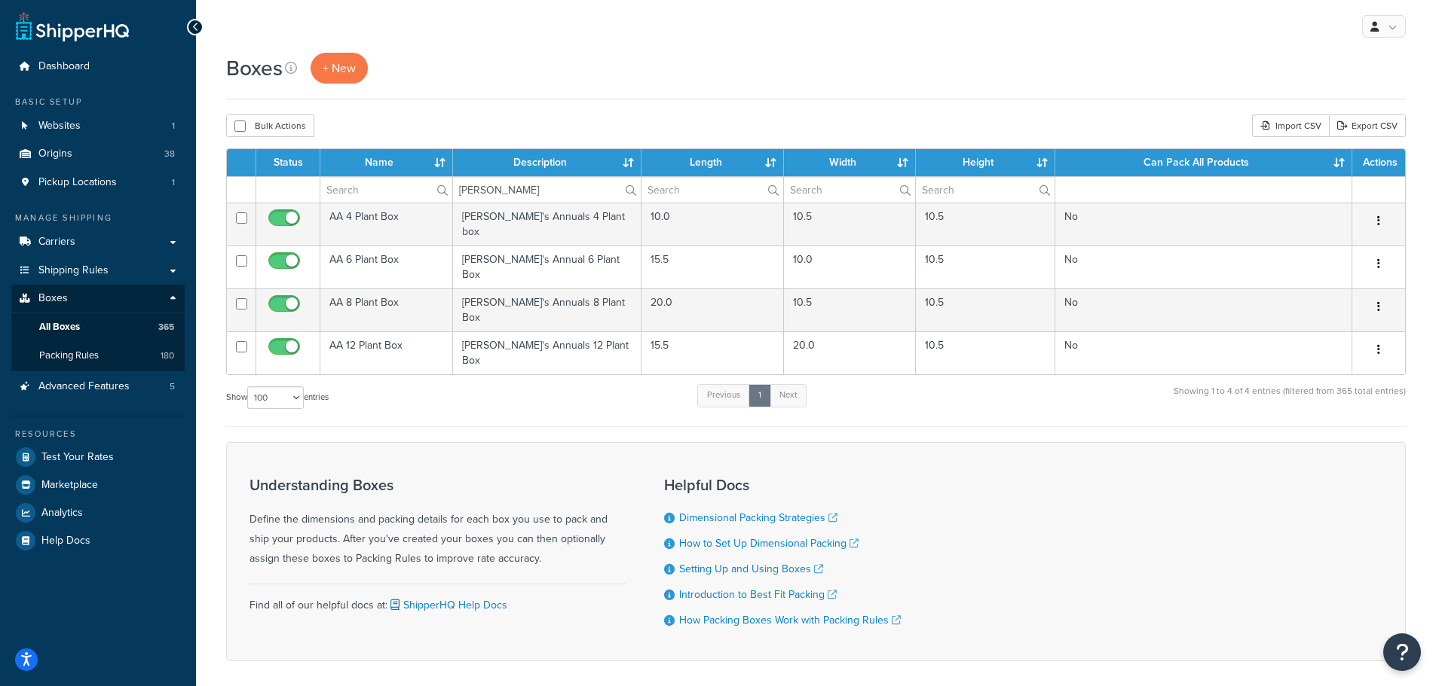
click at [411, 442] on div "Understanding Boxes Define the dimensions and packing details for each box you …" at bounding box center [815, 551] width 1179 height 219
drag, startPoint x: 494, startPoint y: 191, endPoint x: 365, endPoint y: 194, distance: 128.9
click at [365, 194] on tr "Annie" at bounding box center [816, 189] width 1178 height 26
click at [442, 385] on div "Status Name Description Length Width Height Can Pack All Products Actions AA 4 …" at bounding box center [815, 287] width 1179 height 279
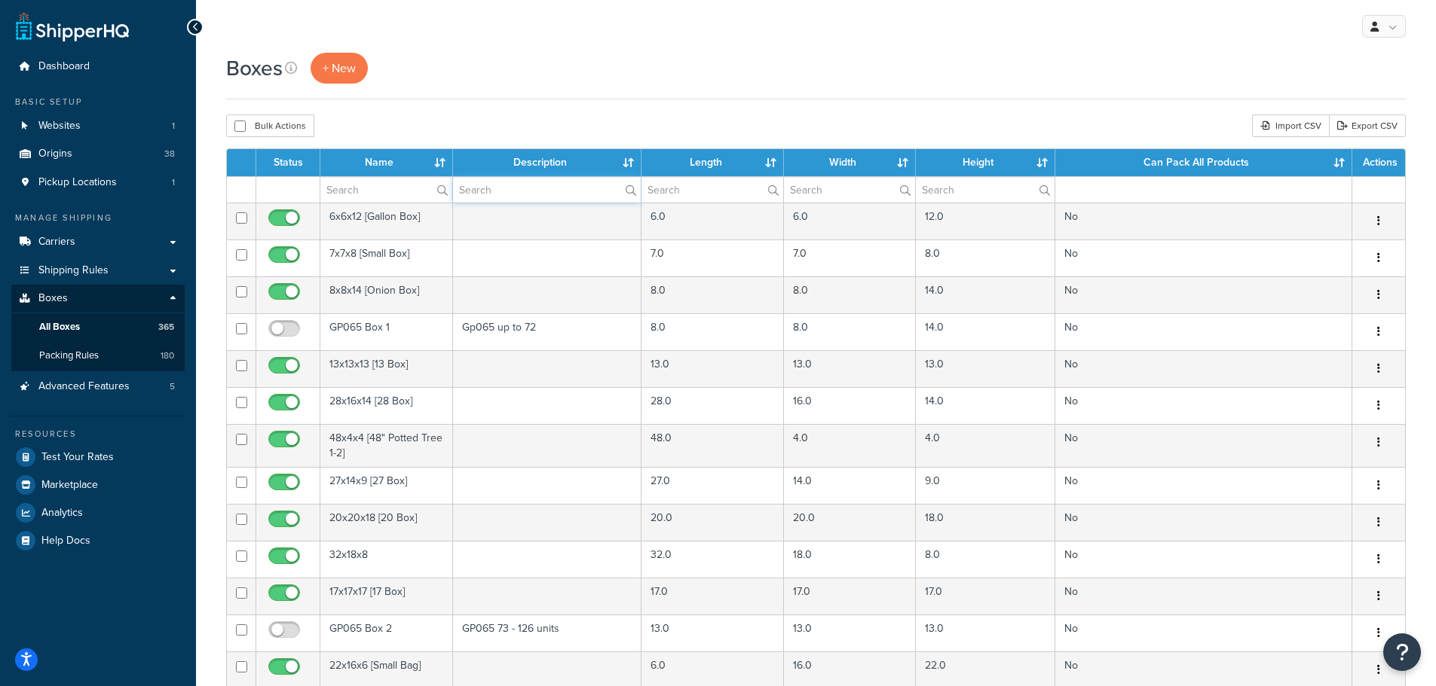
click at [500, 194] on input "text" at bounding box center [547, 190] width 188 height 26
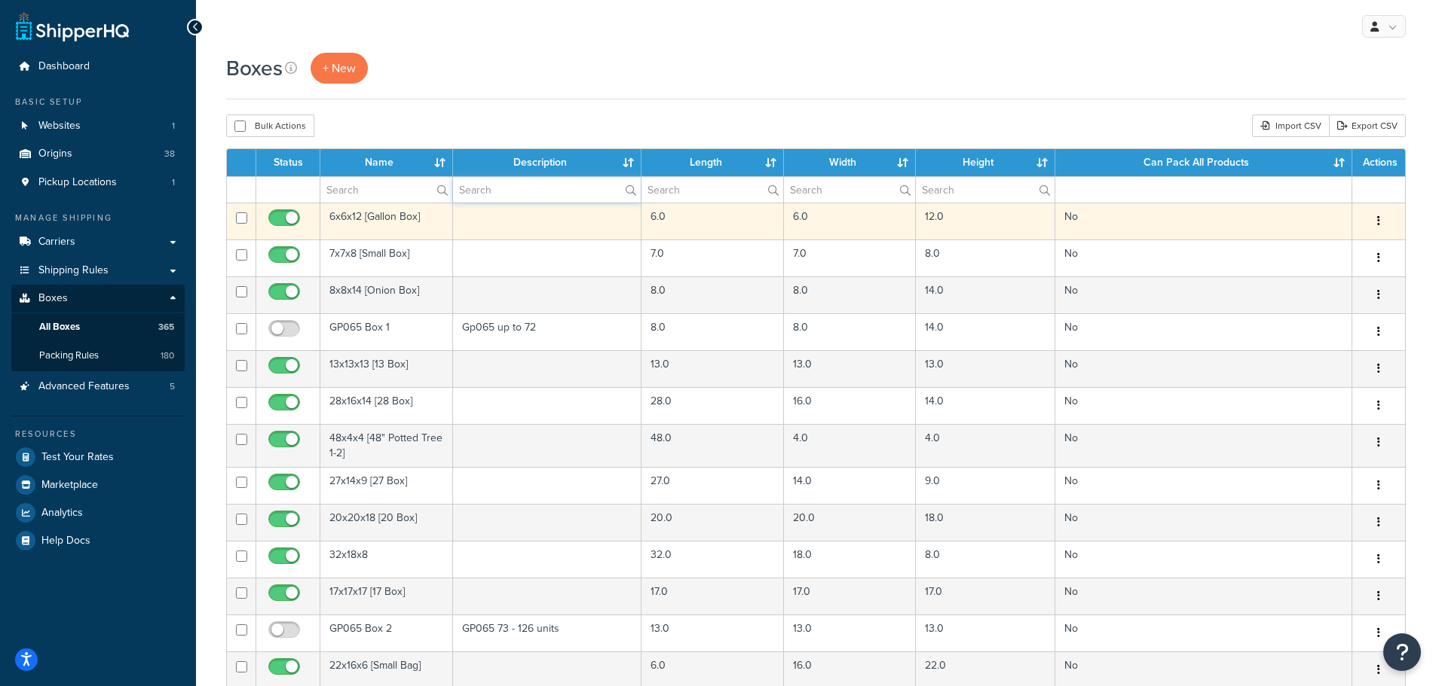
type input "Annie"
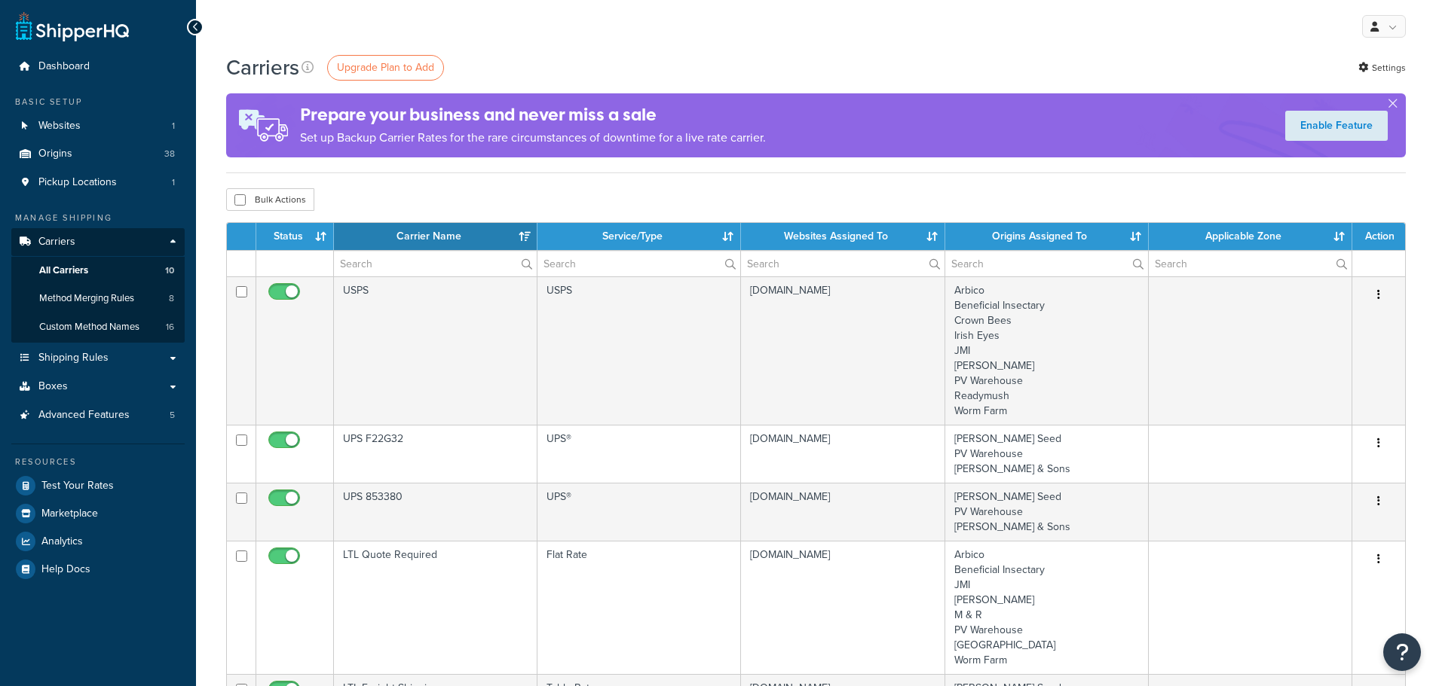
select select "15"
click at [77, 329] on span "Custom Method Names" at bounding box center [89, 327] width 100 height 13
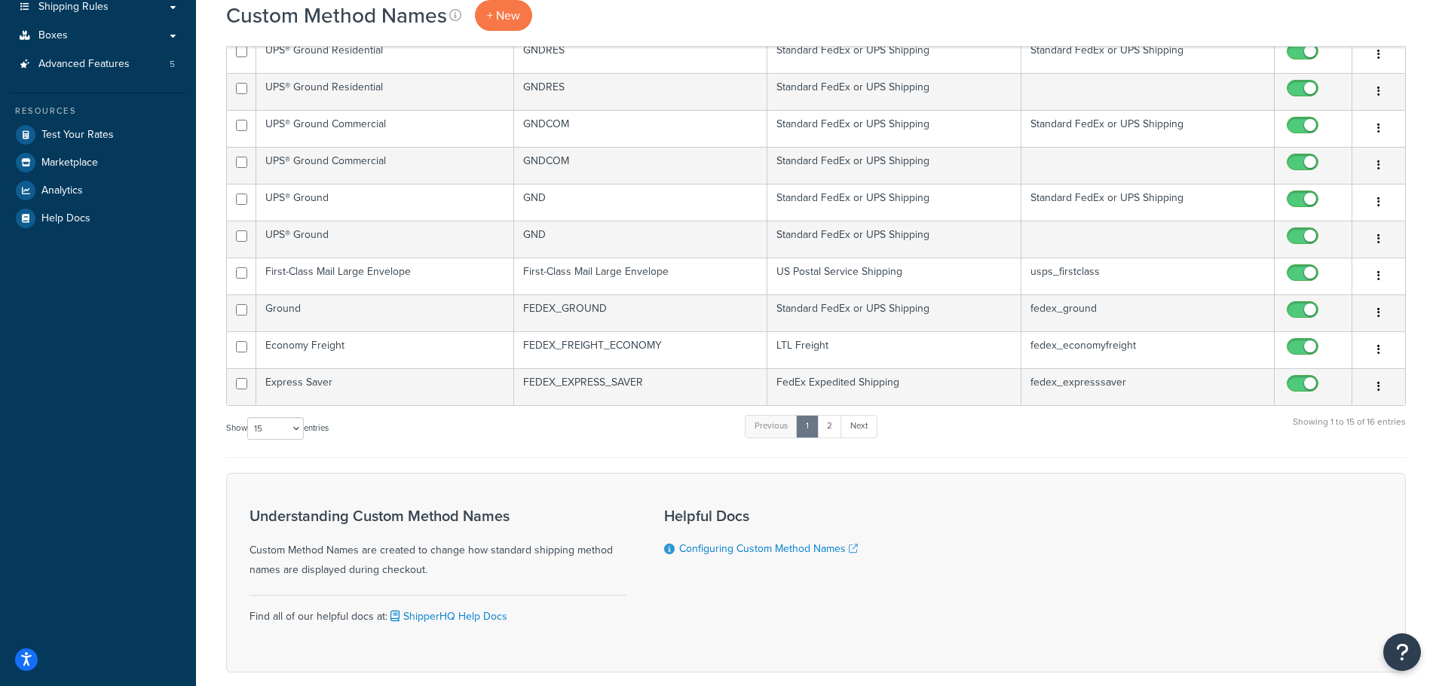
scroll to position [428, 0]
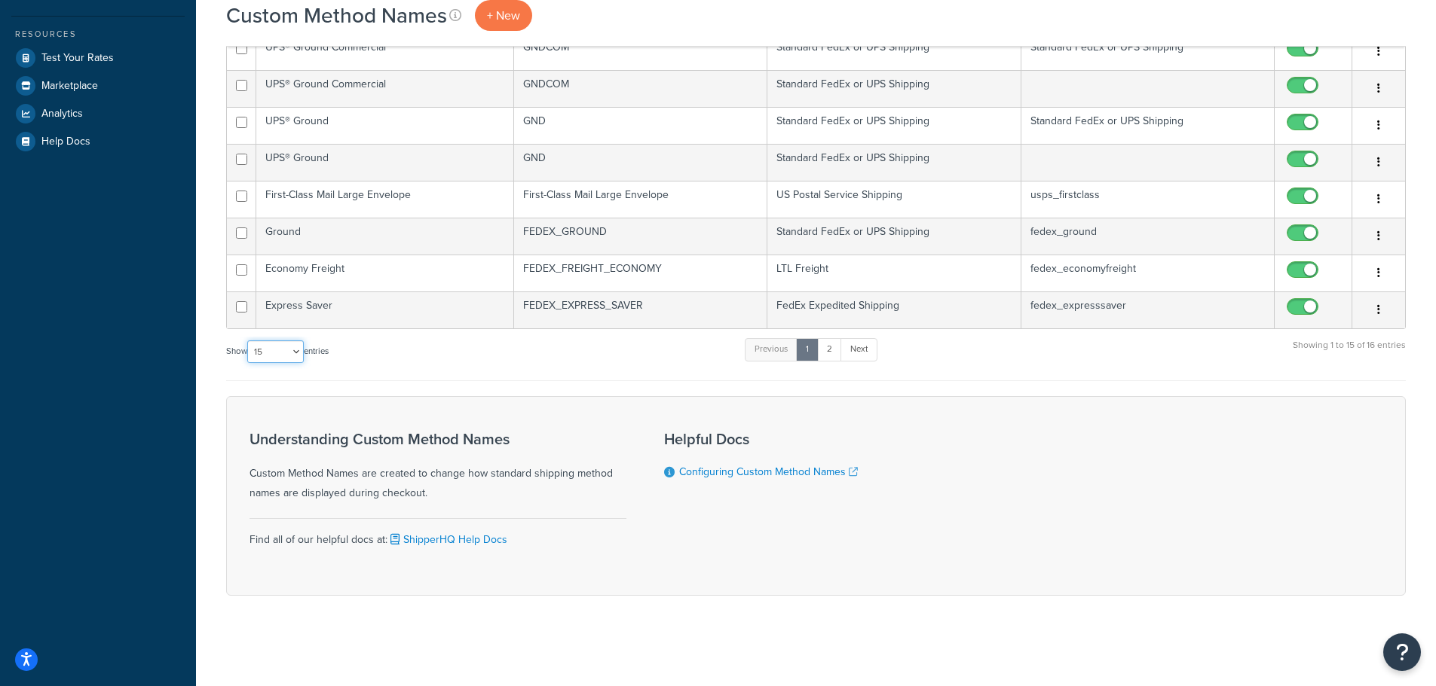
click at [293, 359] on select "10 15 25 50 100" at bounding box center [275, 352] width 57 height 23
select select "50"
click at [249, 363] on select "10 15 25 50 100" at bounding box center [275, 352] width 57 height 23
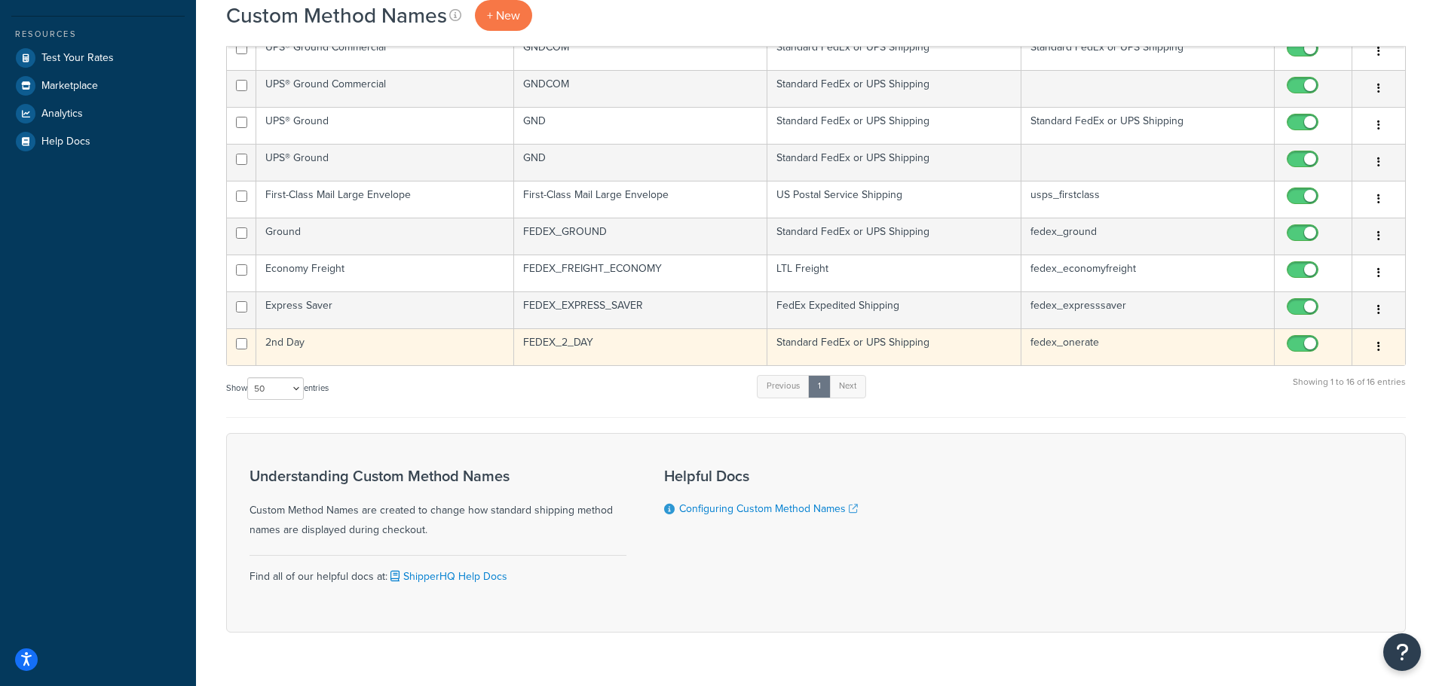
click at [283, 344] on td "2nd Day" at bounding box center [385, 347] width 258 height 37
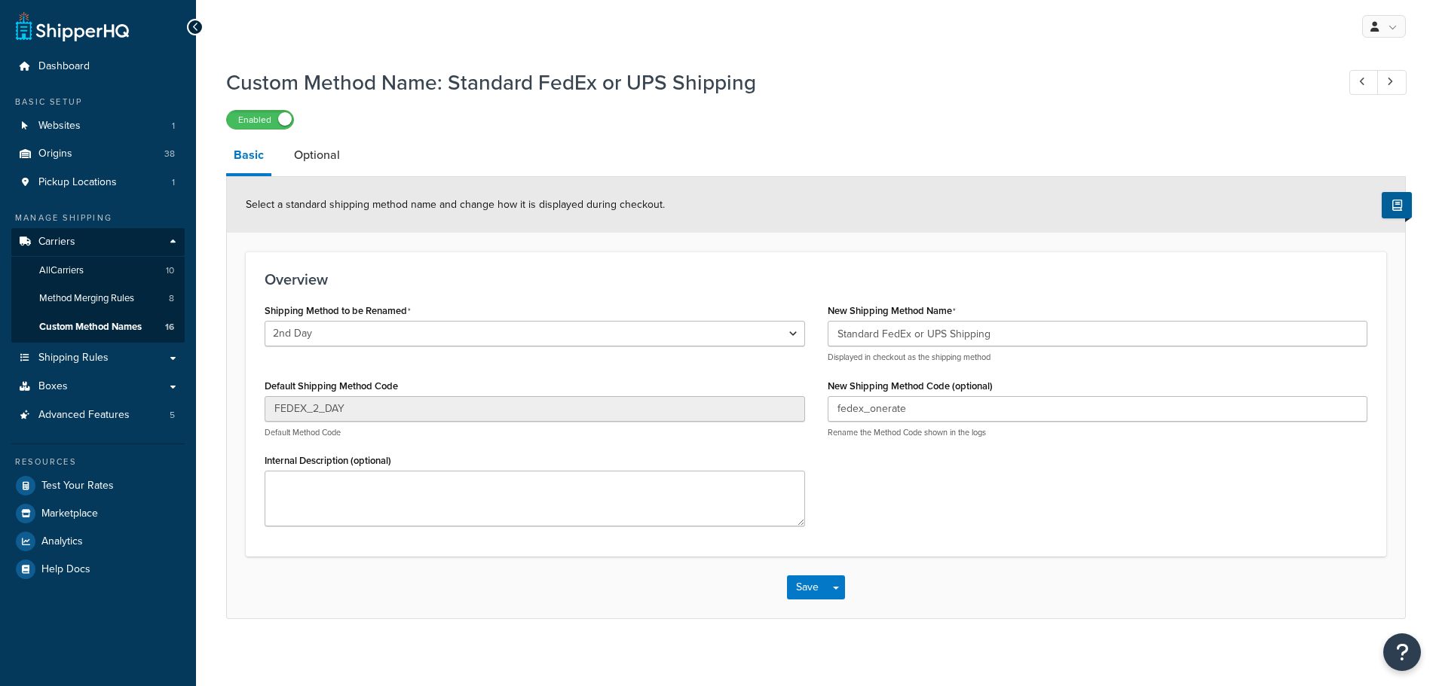
select select "428553"
click at [315, 158] on link "Optional" at bounding box center [316, 155] width 61 height 36
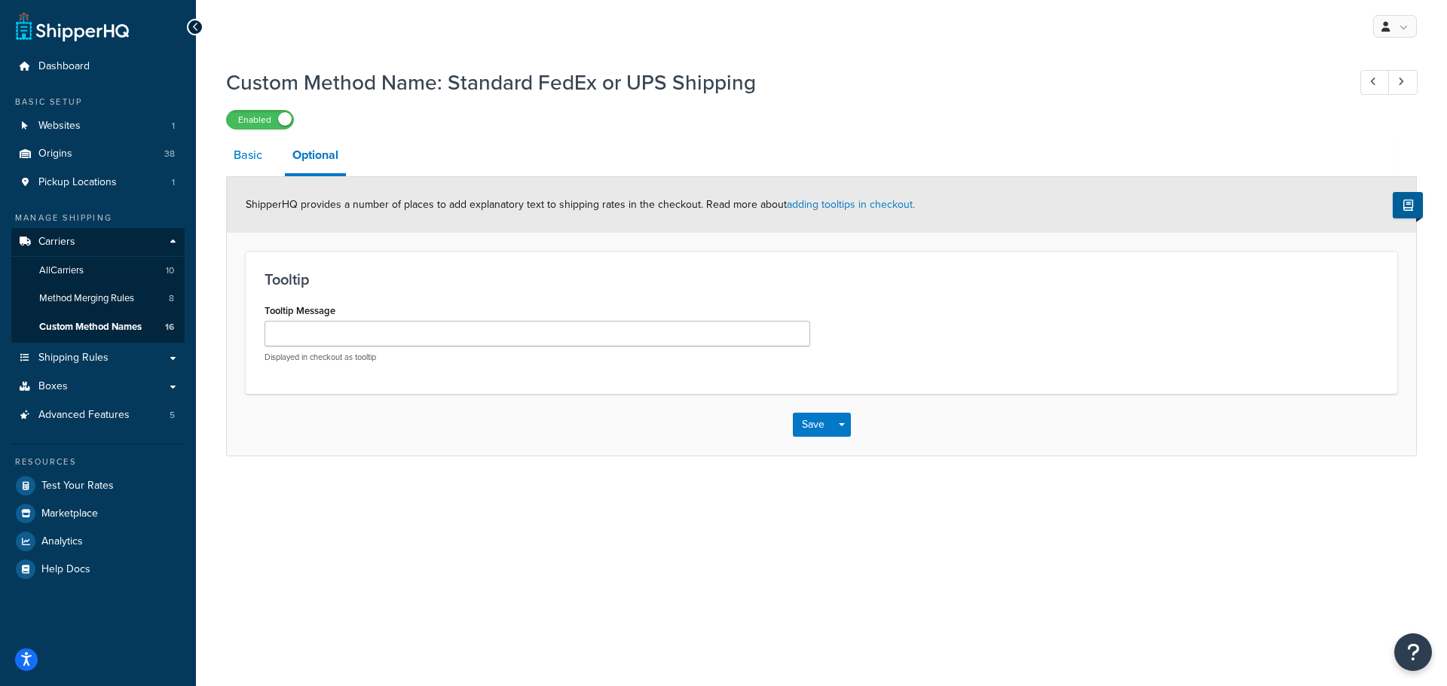
click at [250, 160] on link "Basic" at bounding box center [248, 155] width 44 height 36
select select "428553"
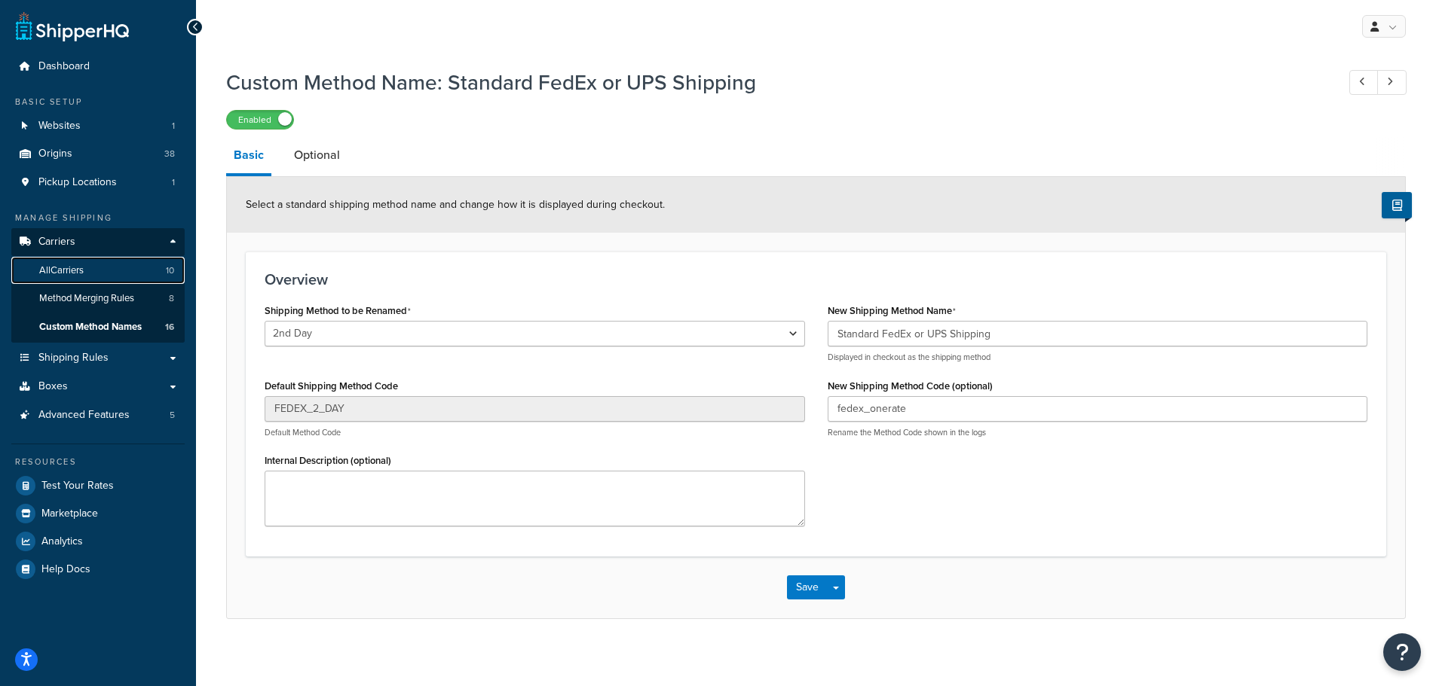
click at [52, 265] on span "All Carriers" at bounding box center [61, 270] width 44 height 13
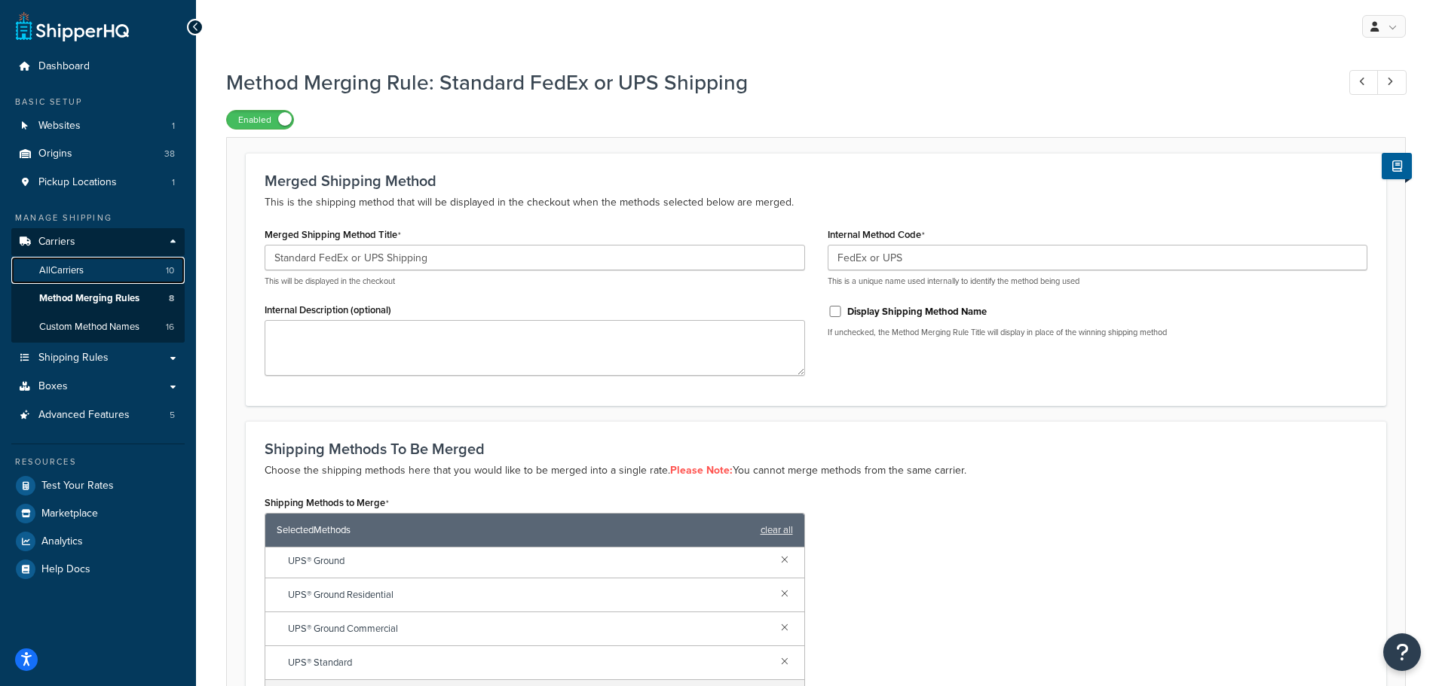
click at [56, 270] on span "All Carriers" at bounding box center [61, 270] width 44 height 13
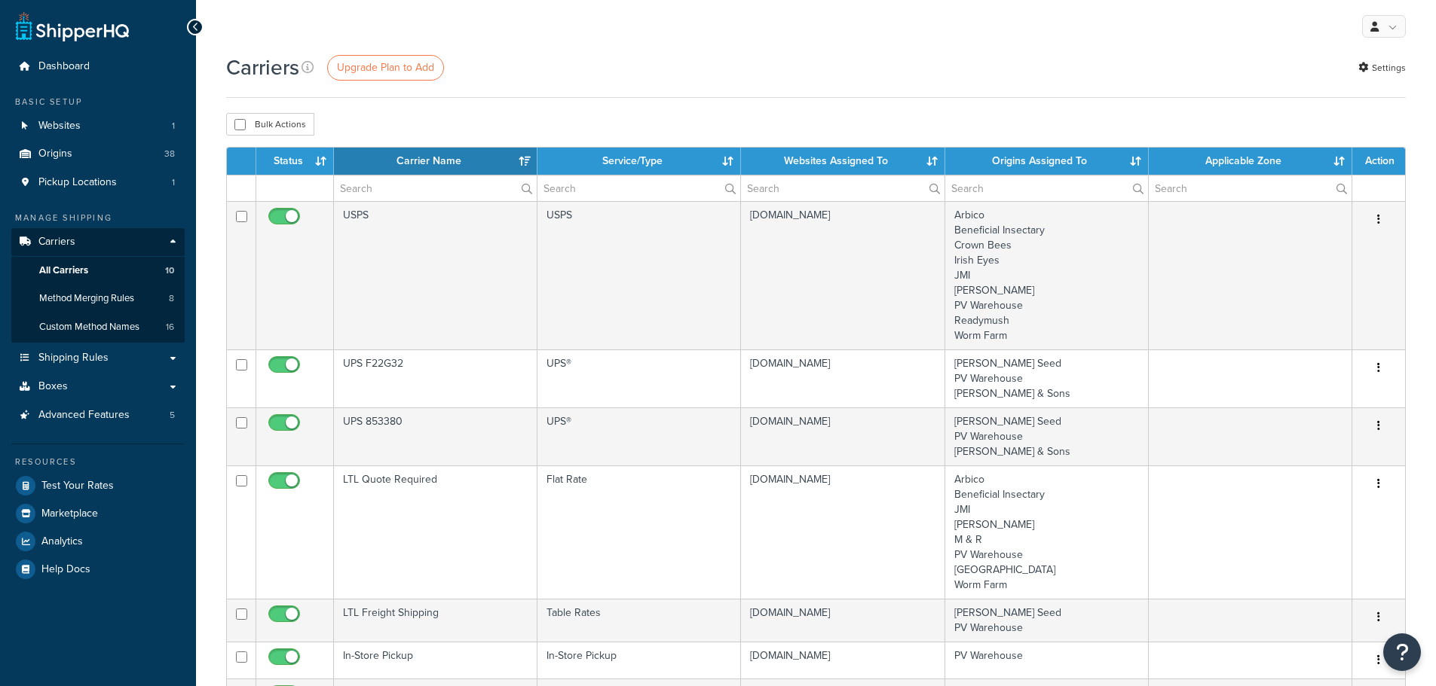
select select "15"
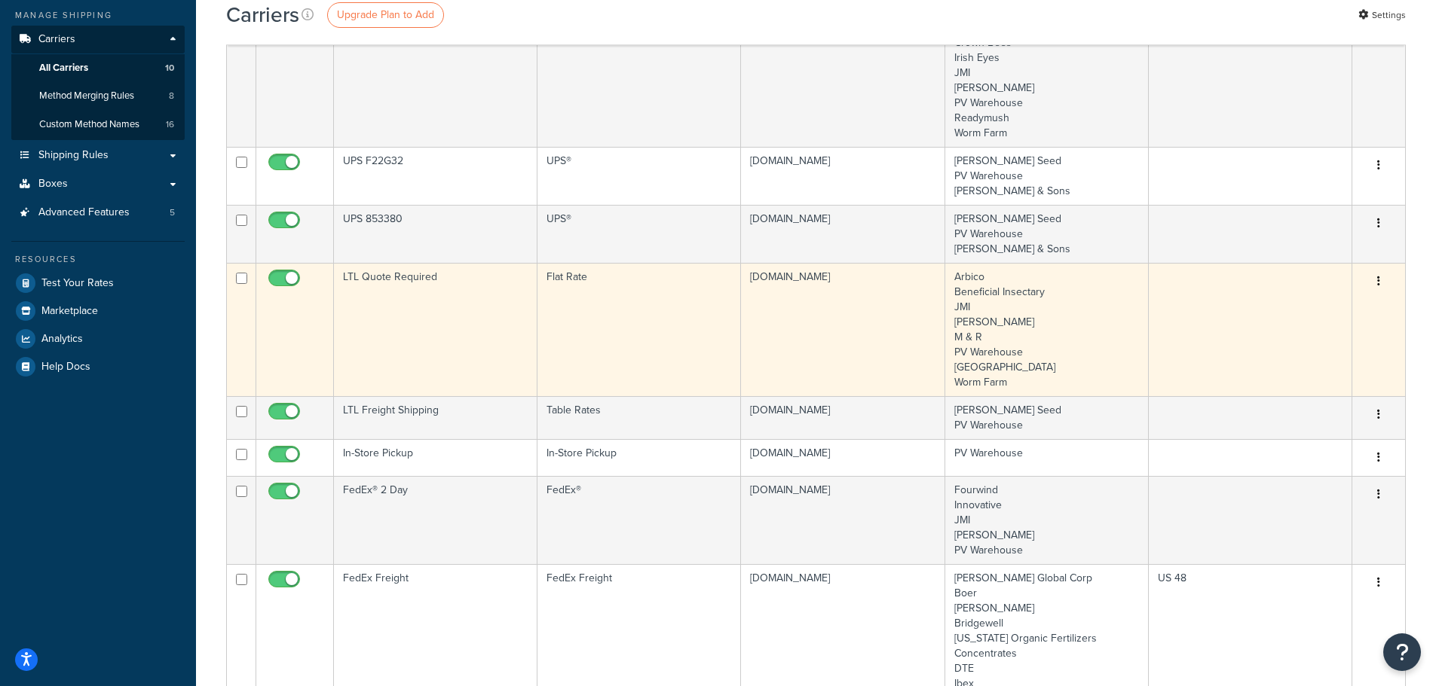
scroll to position [226, 0]
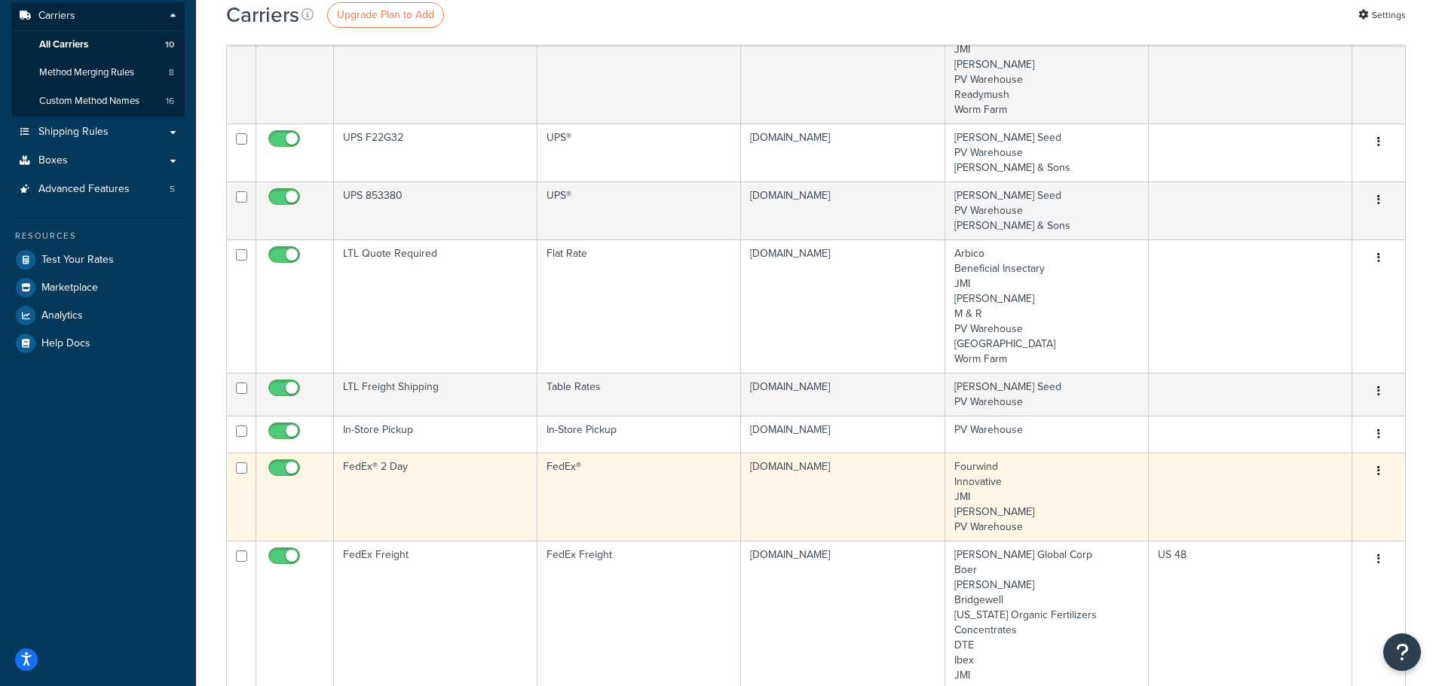
click at [367, 466] on td "FedEx® 2 Day" at bounding box center [435, 497] width 203 height 88
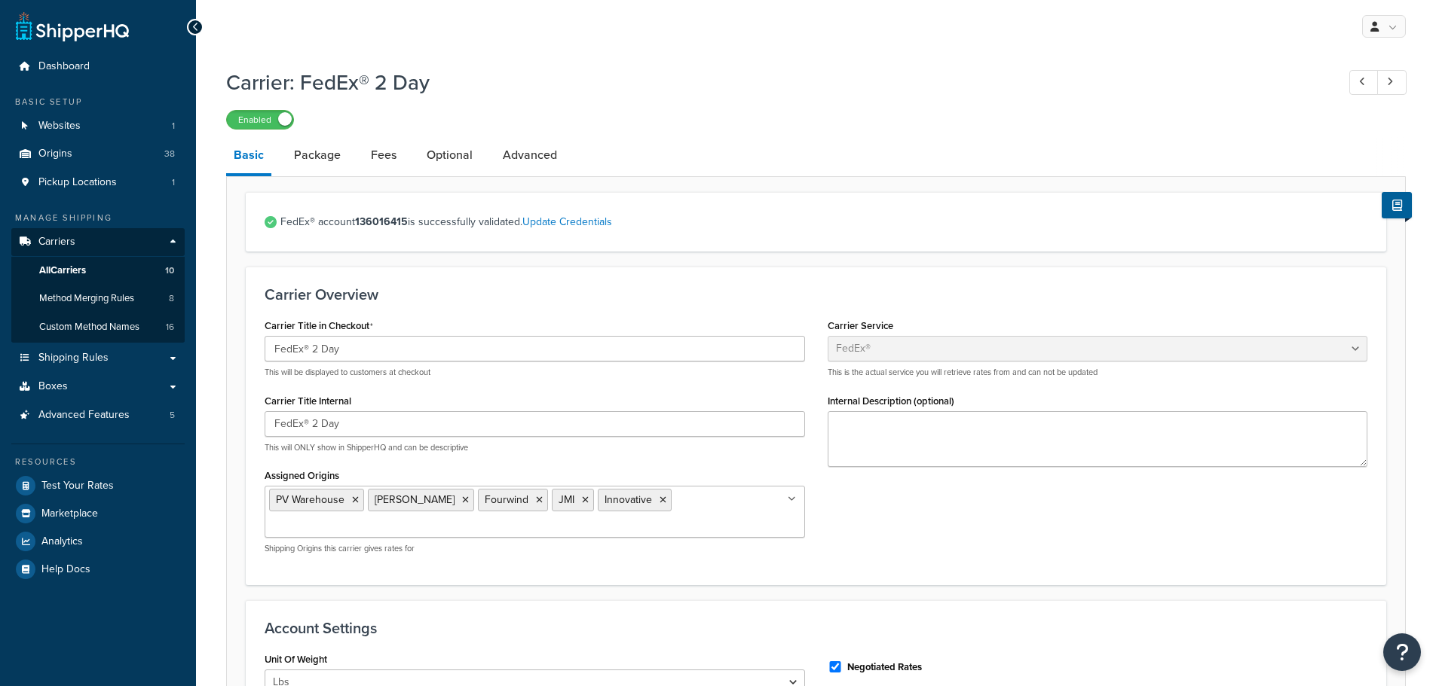
select select "fedEx"
select select "REGULAR_PICKUP"
select select "YOUR_PACKAGING"
click at [320, 157] on link "Package" at bounding box center [317, 155] width 62 height 36
select select "193779"
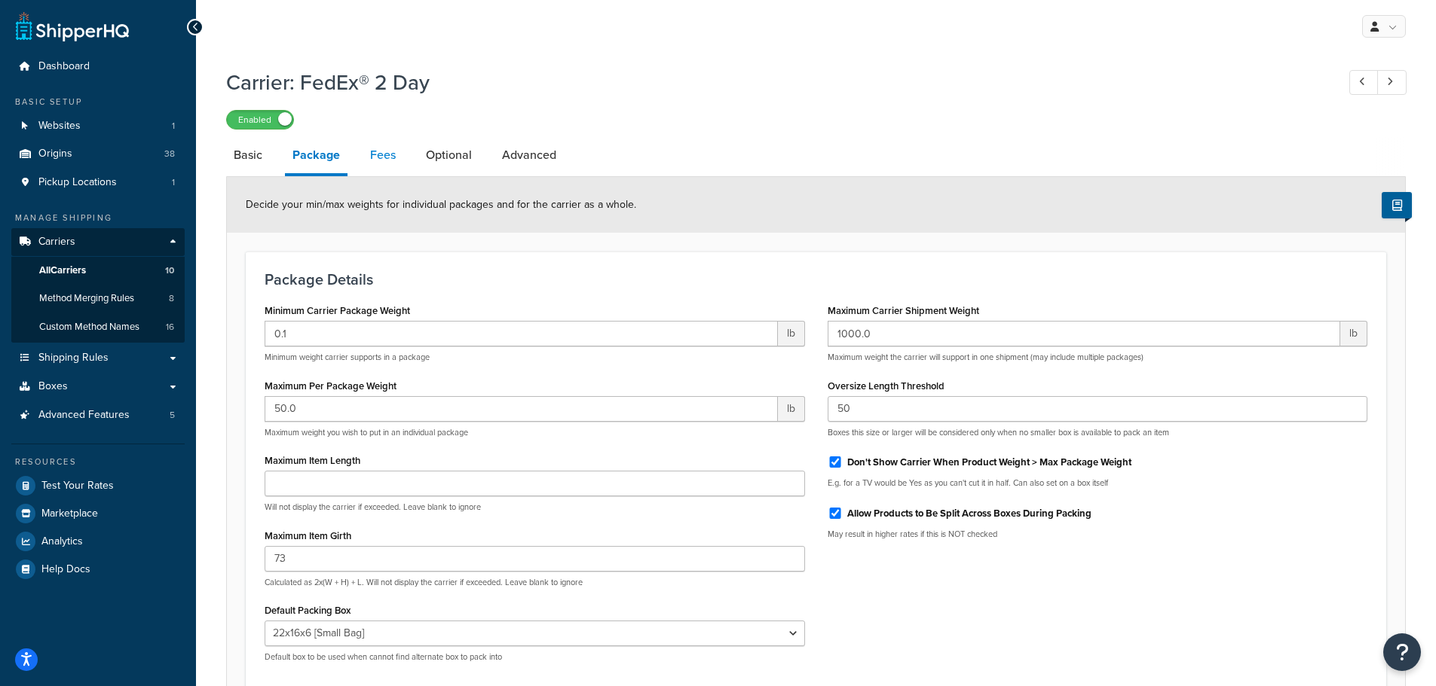
click at [380, 154] on link "Fees" at bounding box center [382, 155] width 41 height 36
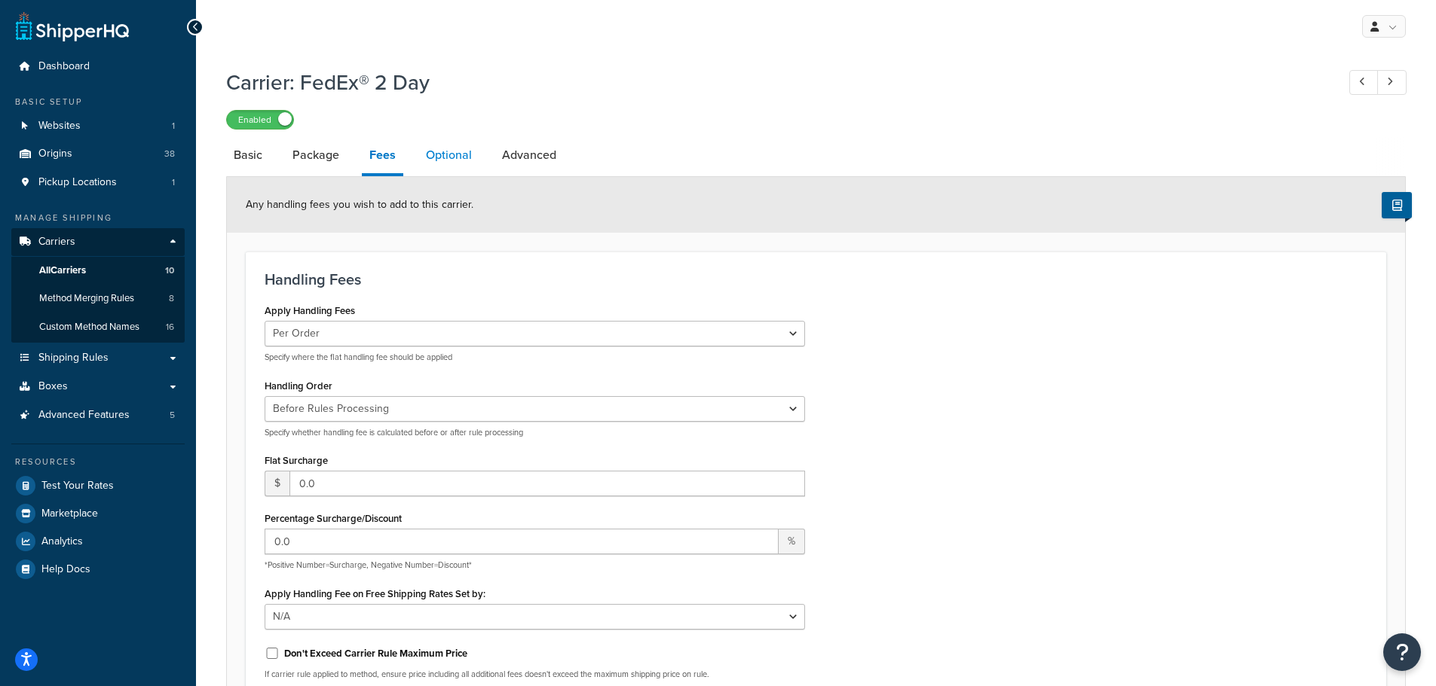
click at [442, 159] on link "Optional" at bounding box center [448, 155] width 61 height 36
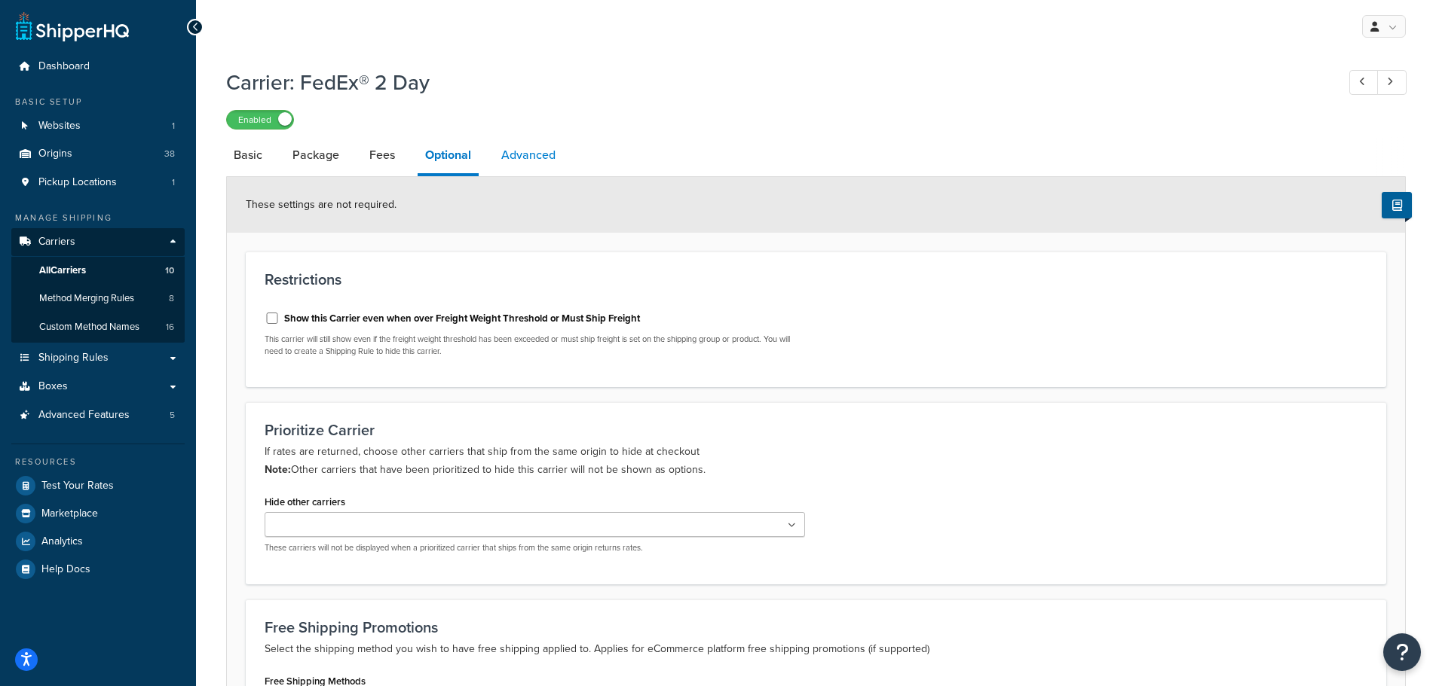
click at [550, 158] on link "Advanced" at bounding box center [528, 155] width 69 height 36
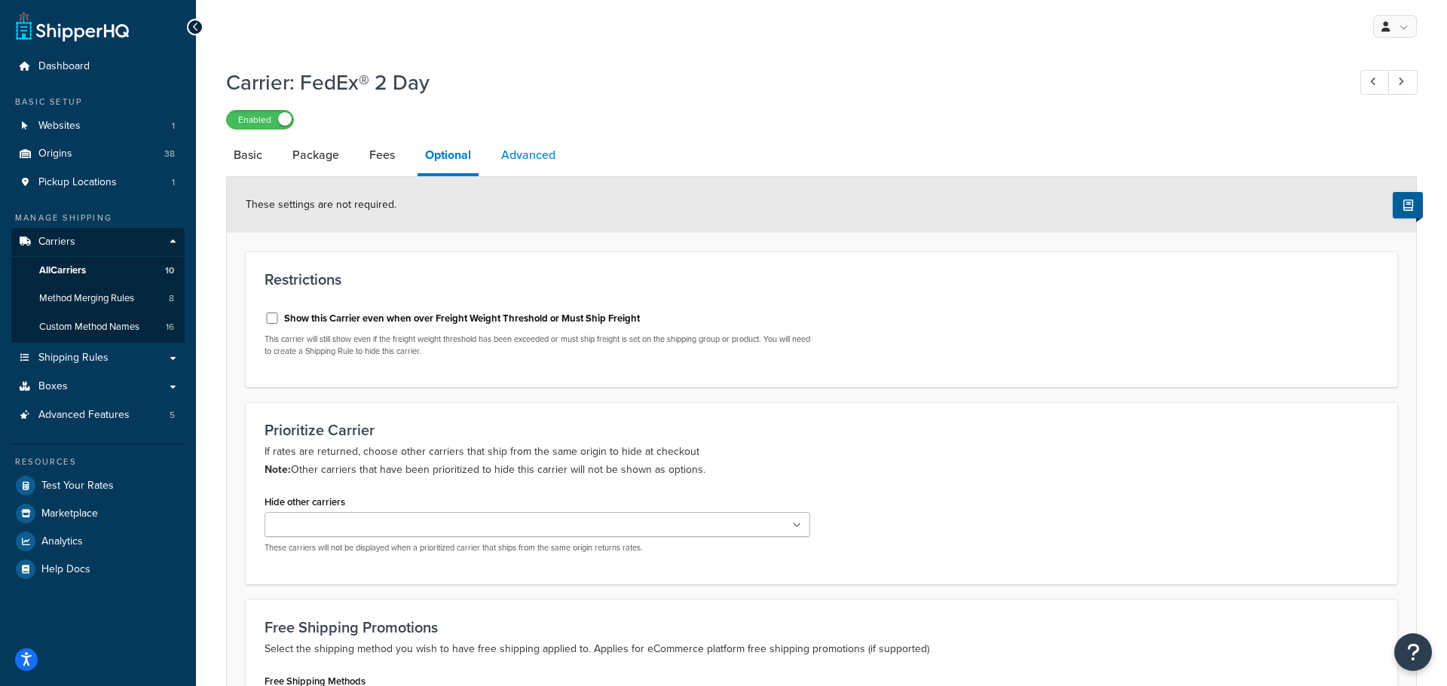
select select "false"
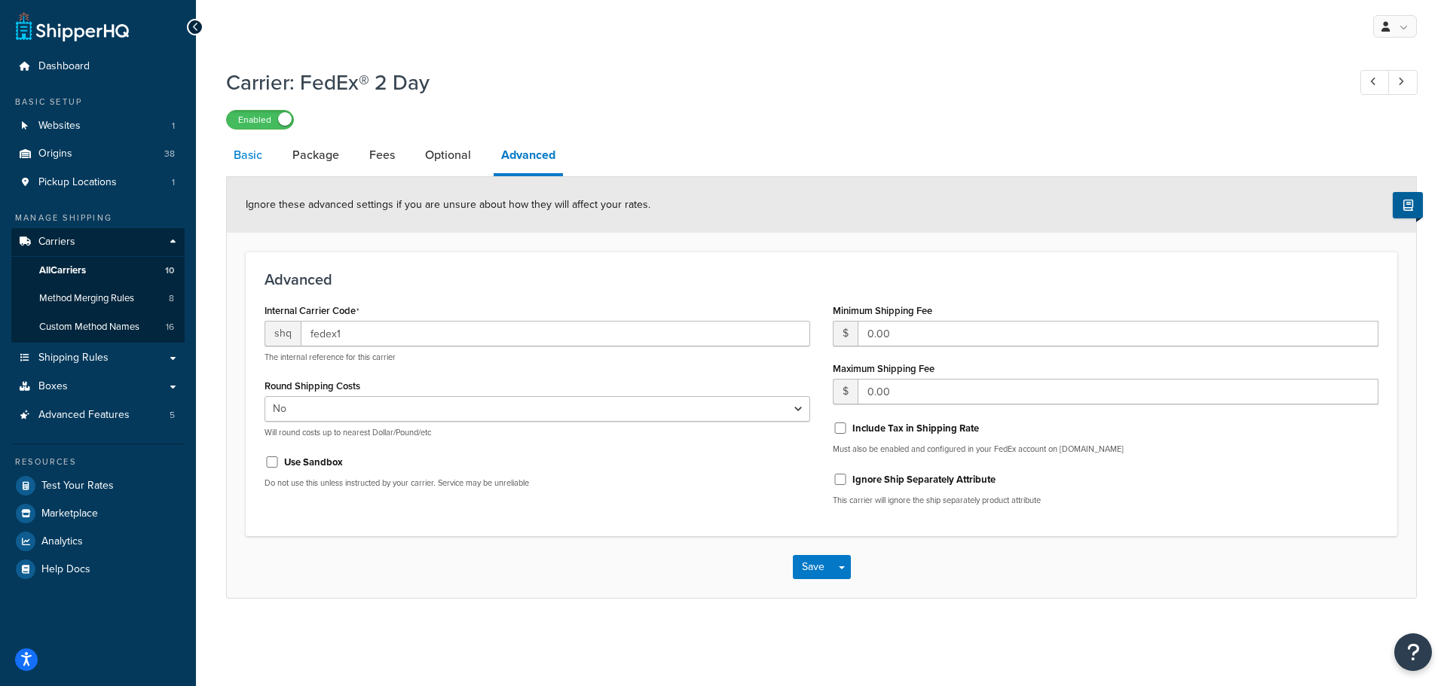
click at [240, 159] on link "Basic" at bounding box center [248, 155] width 44 height 36
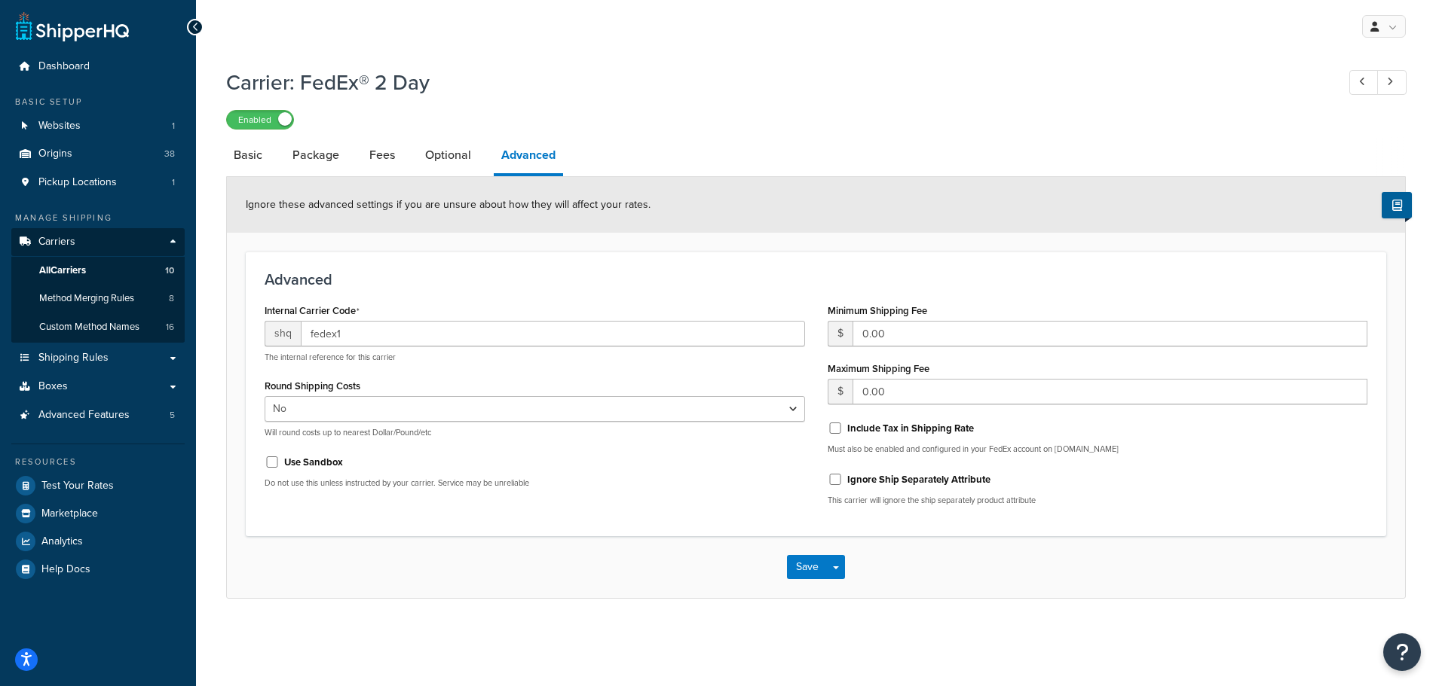
select select "fedEx"
select select "REGULAR_PICKUP"
select select "YOUR_PACKAGING"
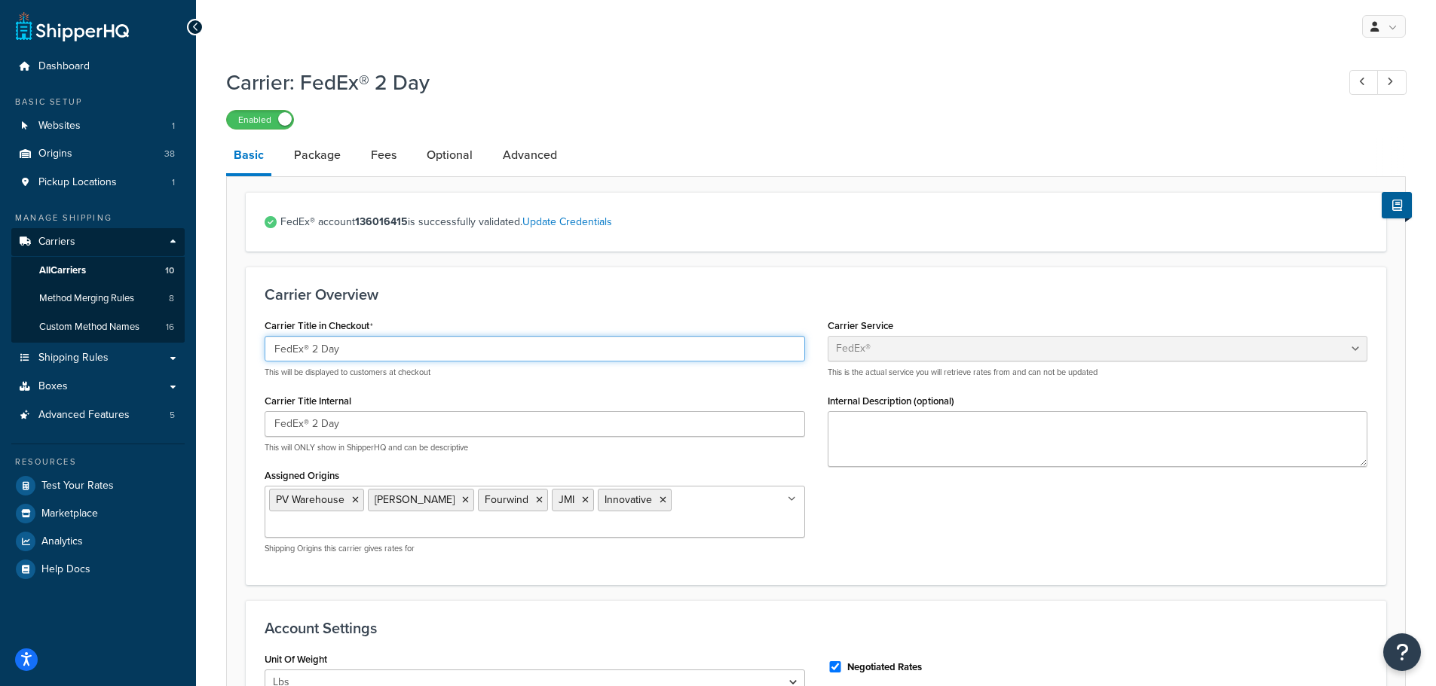
click at [740, 353] on input "FedEx® 2 Day" at bounding box center [534, 349] width 540 height 26
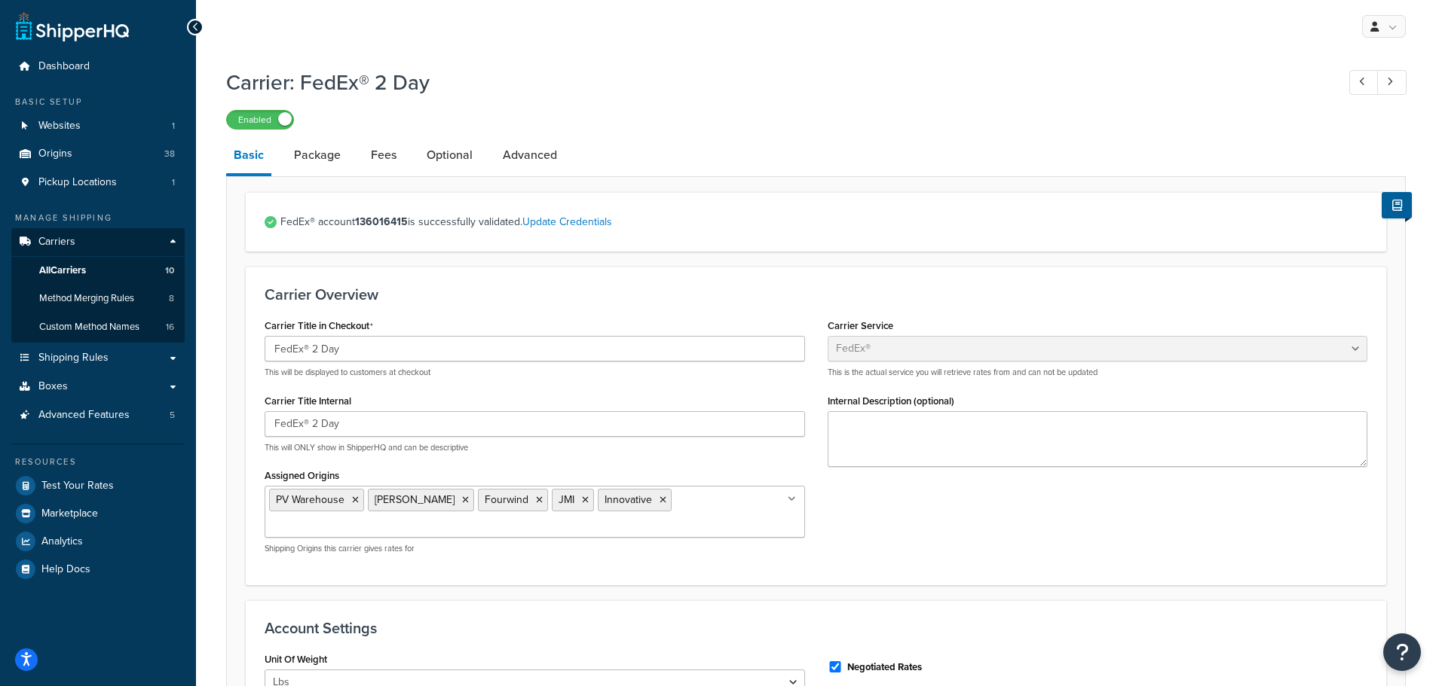
click at [692, 294] on h3 "Carrier Overview" at bounding box center [815, 294] width 1102 height 17
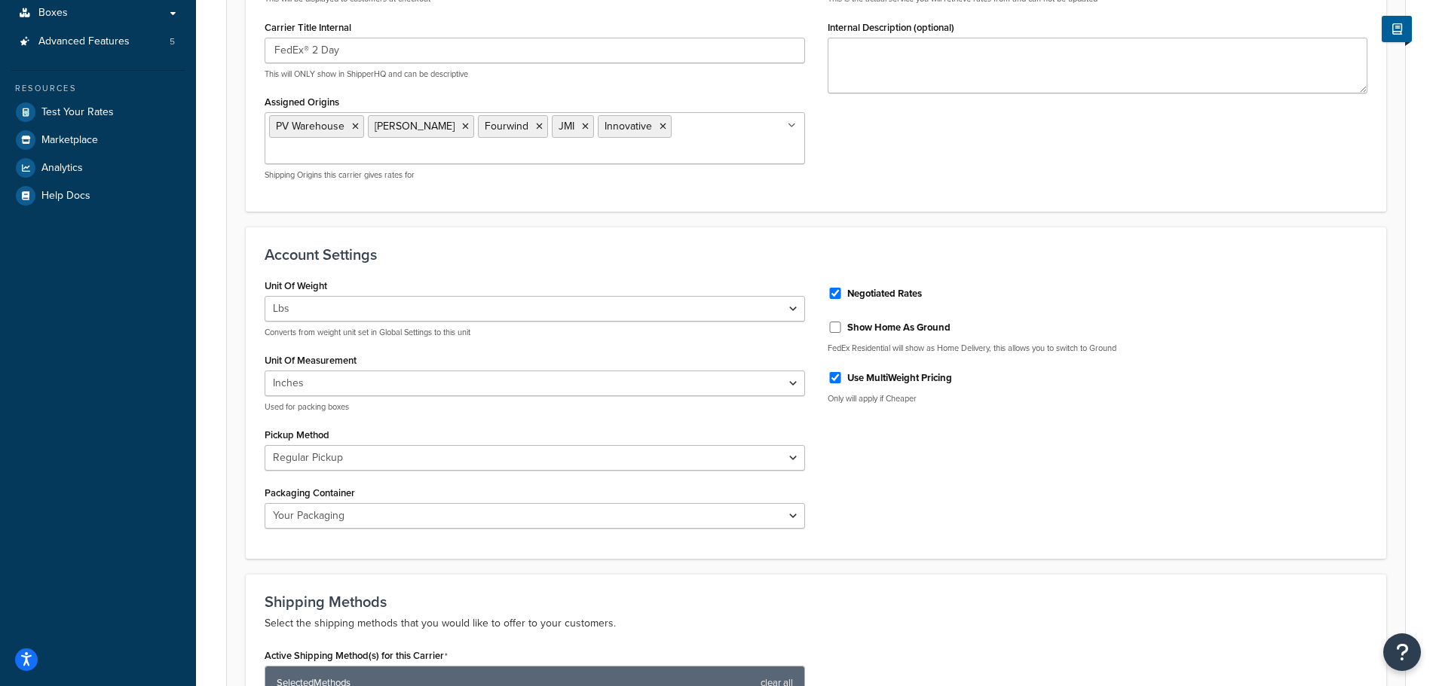
scroll to position [766, 0]
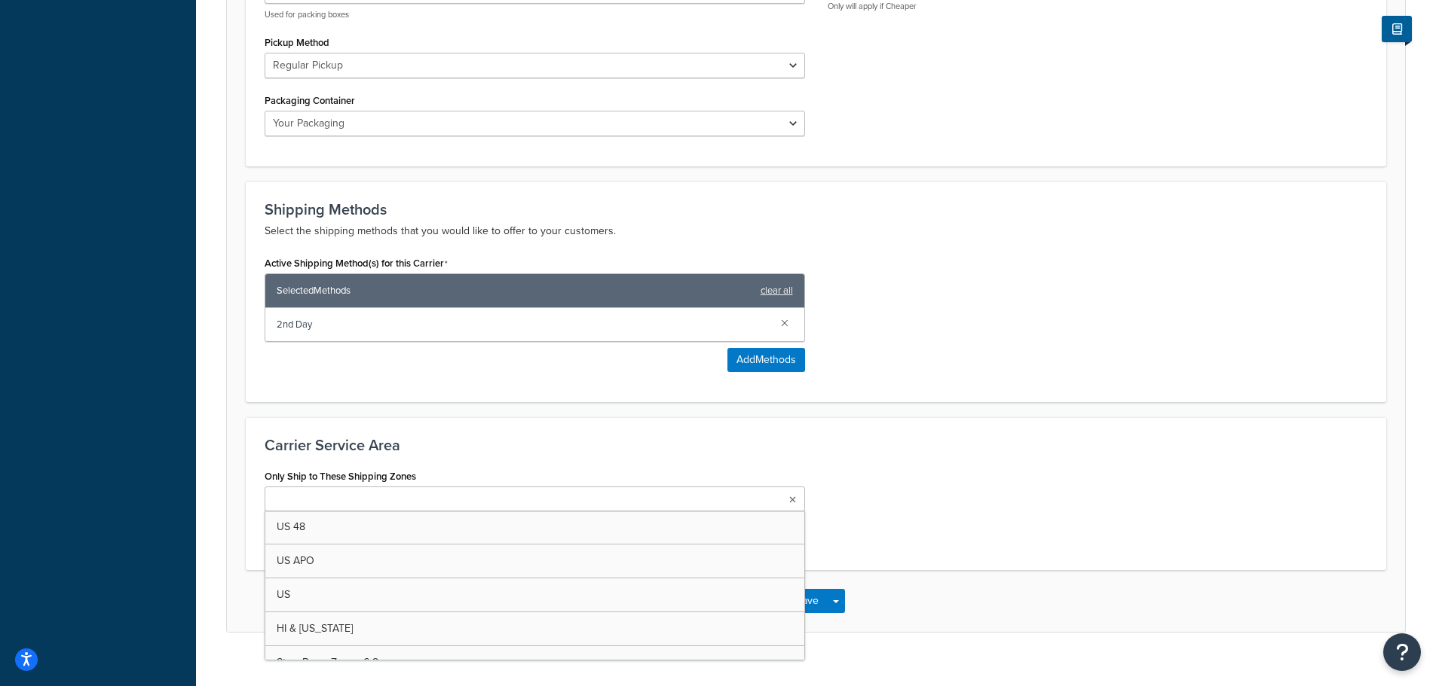
click at [784, 487] on ul at bounding box center [534, 499] width 540 height 25
click at [1078, 437] on div "Carrier Service Area Only Ship to These Shipping Zones US 48 US APO US HI & Ala…" at bounding box center [816, 493] width 1140 height 153
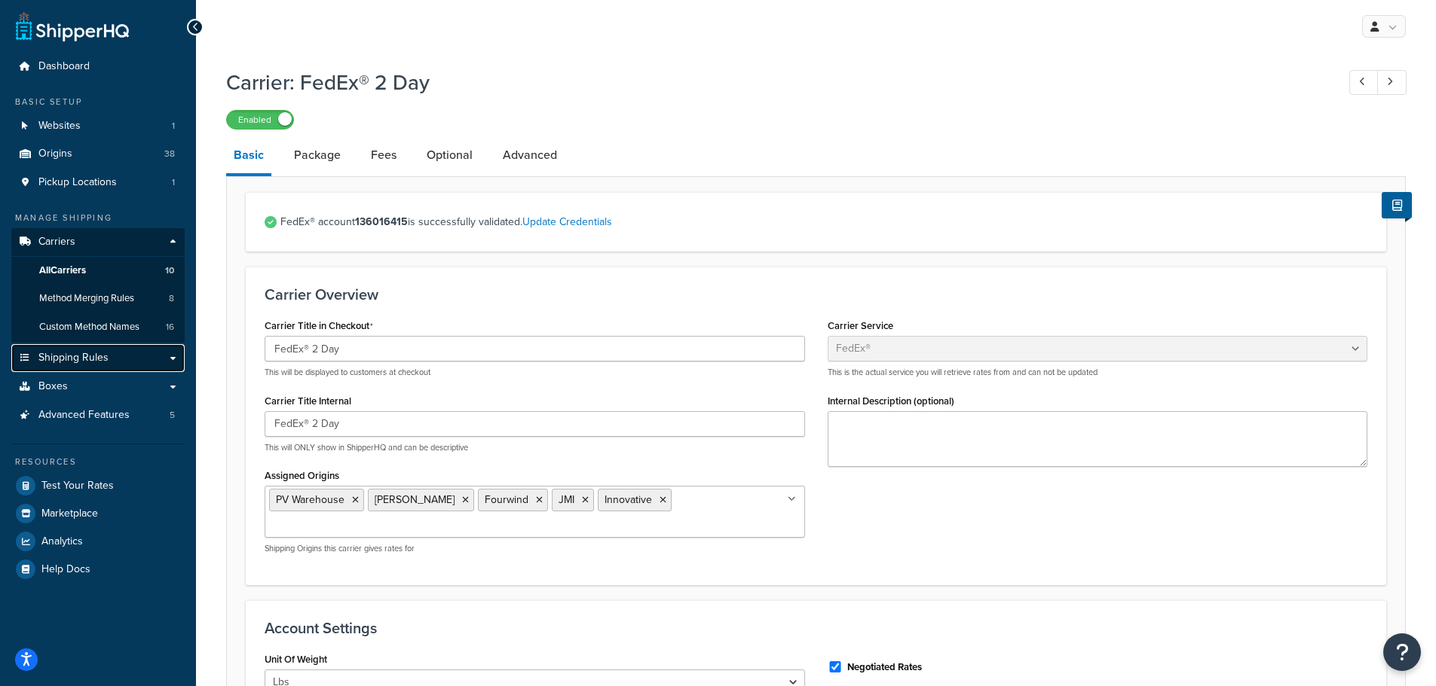
click at [79, 352] on span "Shipping Rules" at bounding box center [73, 358] width 70 height 13
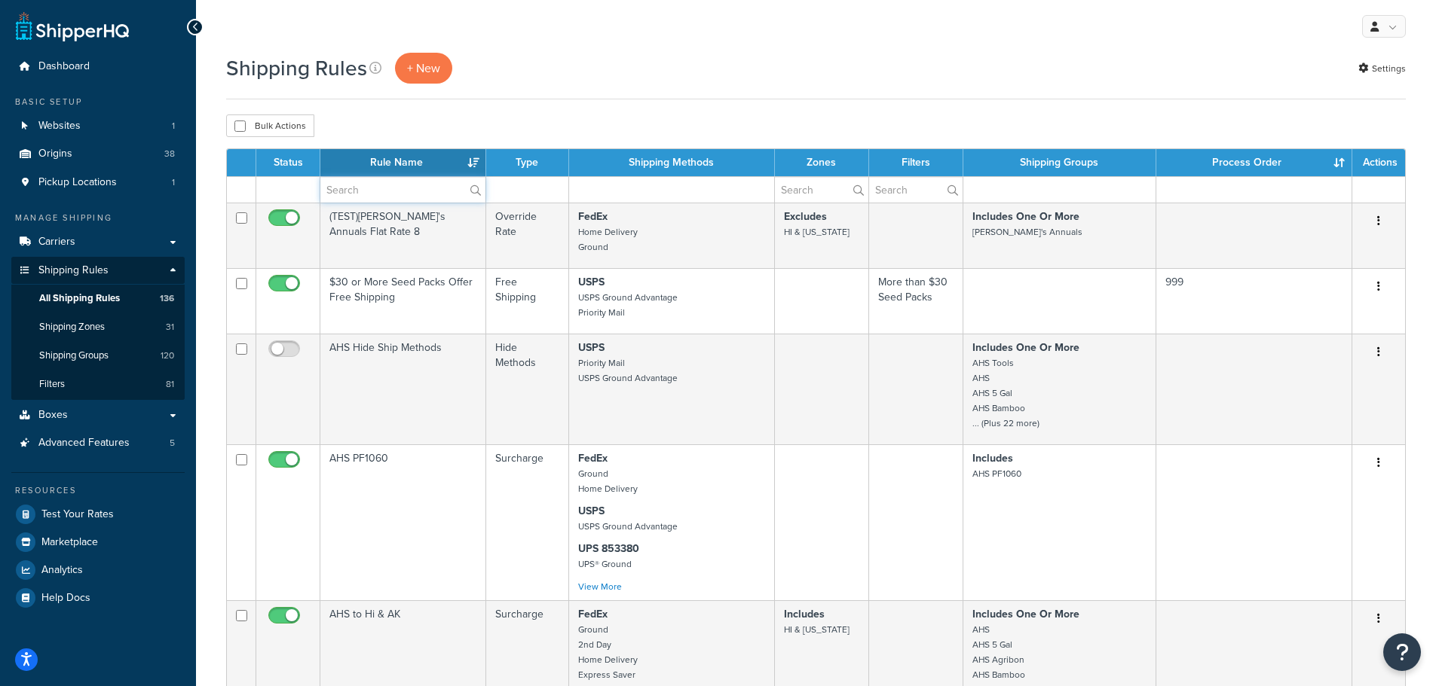
click at [376, 192] on input "text" at bounding box center [402, 190] width 165 height 26
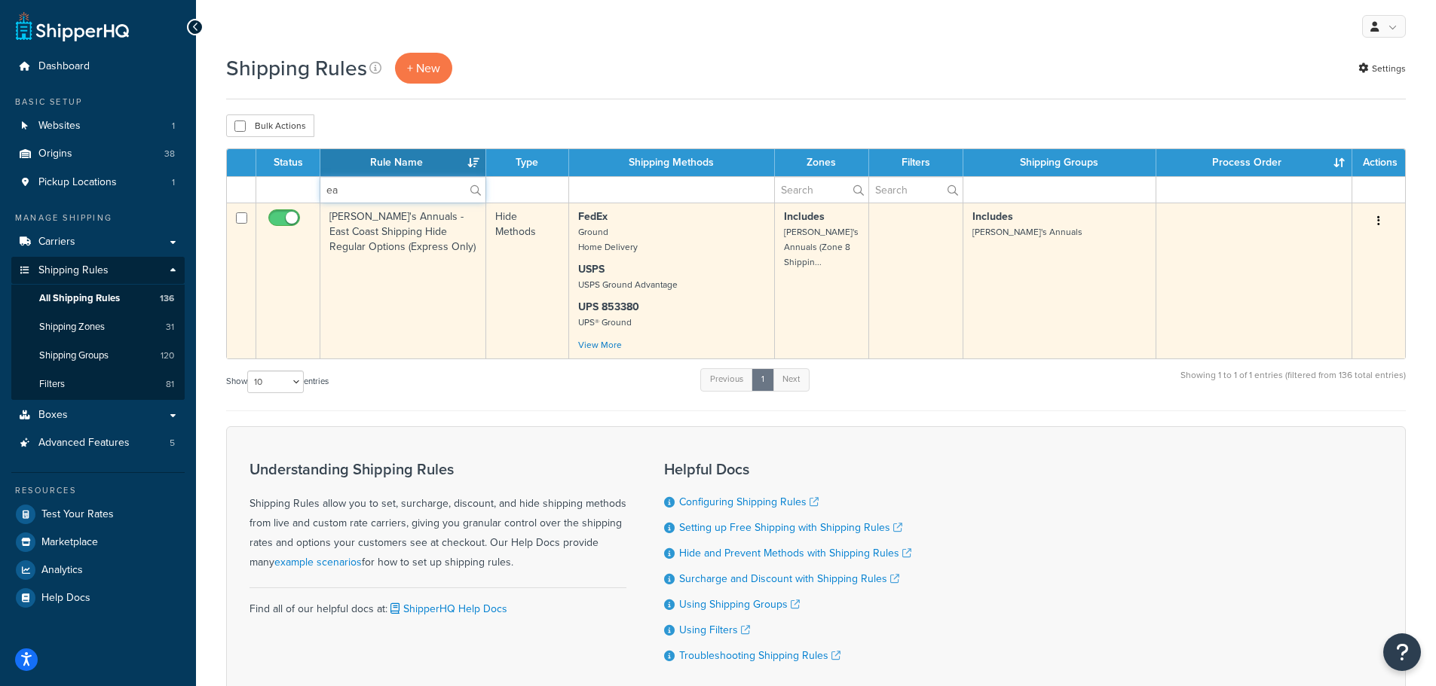
type input "ea"
click at [403, 302] on td "Annie's Annuals - East Coast Shipping Hide Regular Options (Express Only)" at bounding box center [403, 281] width 166 height 156
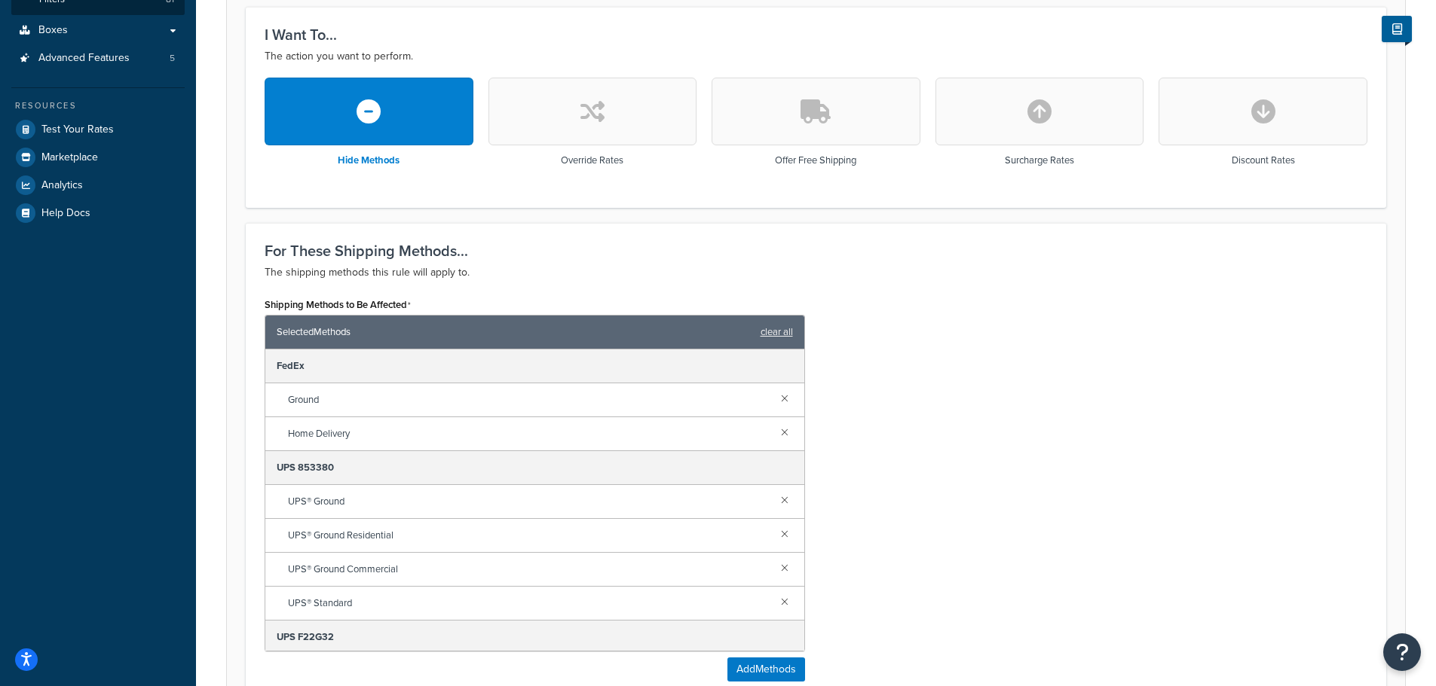
scroll to position [377, 0]
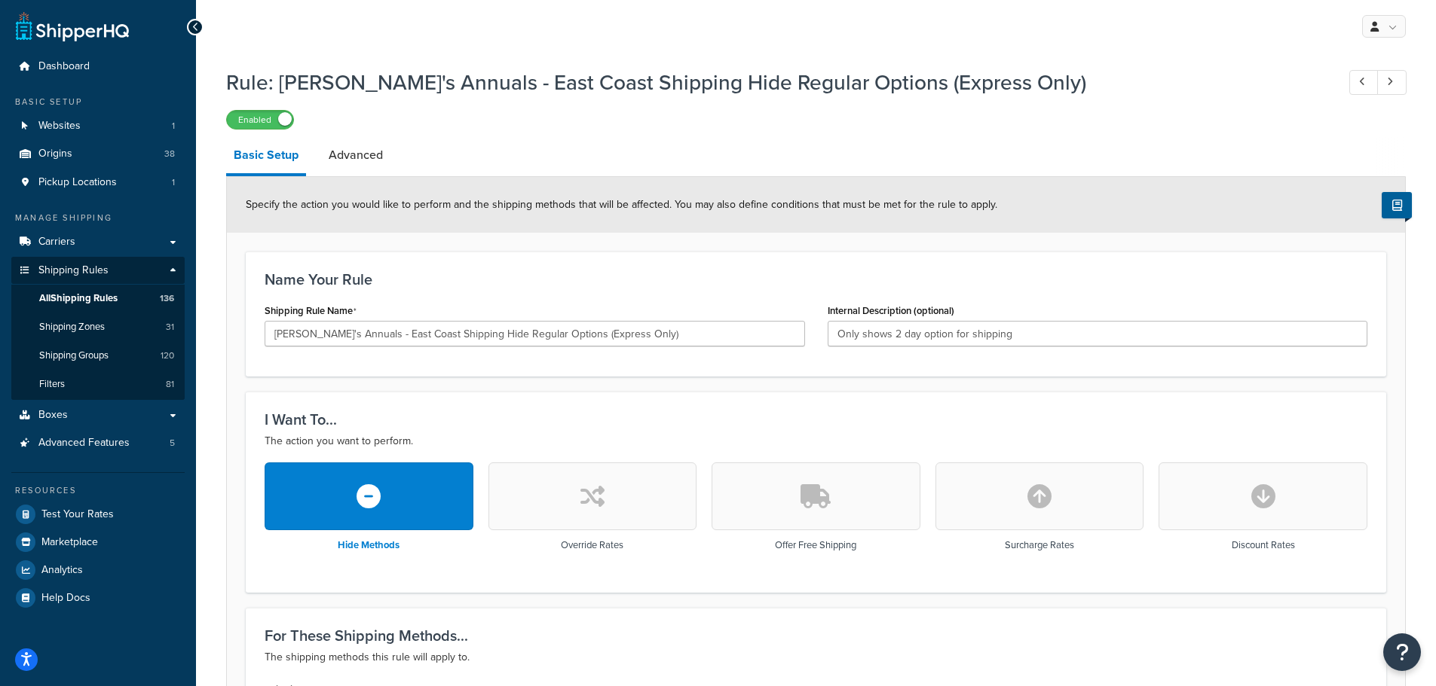
click at [800, 121] on div "Enabled" at bounding box center [815, 119] width 1179 height 21
click at [1124, 112] on div "Enabled" at bounding box center [815, 119] width 1179 height 21
click at [619, 273] on h3 "Name Your Rule" at bounding box center [815, 279] width 1102 height 17
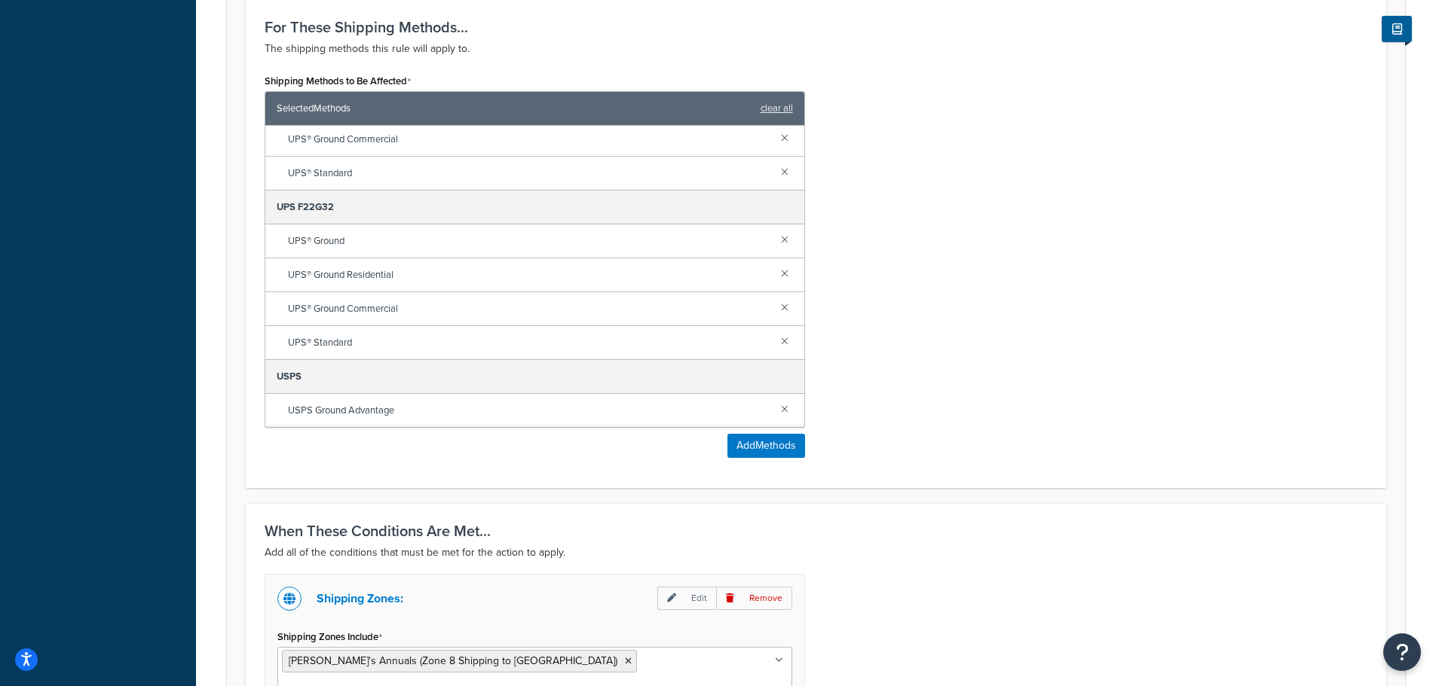
scroll to position [497, 0]
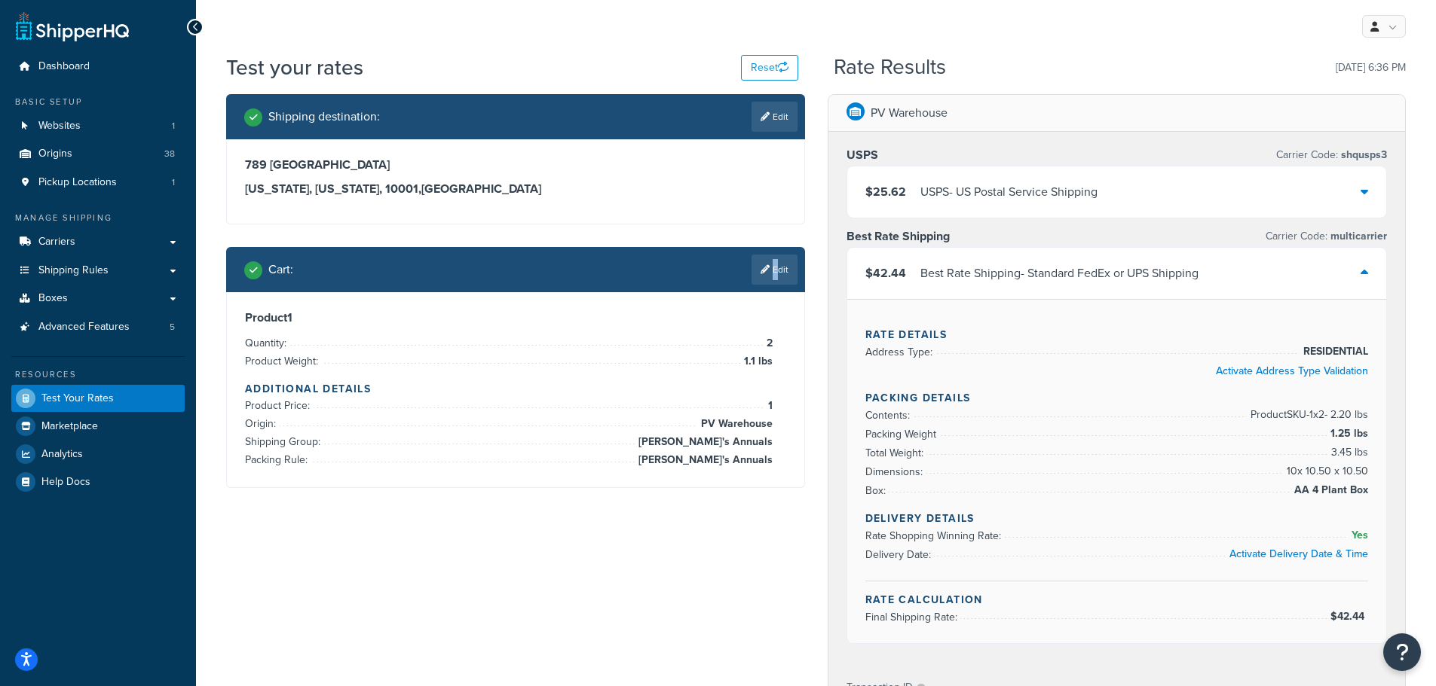
click at [772, 270] on link "Edit" at bounding box center [774, 270] width 46 height 30
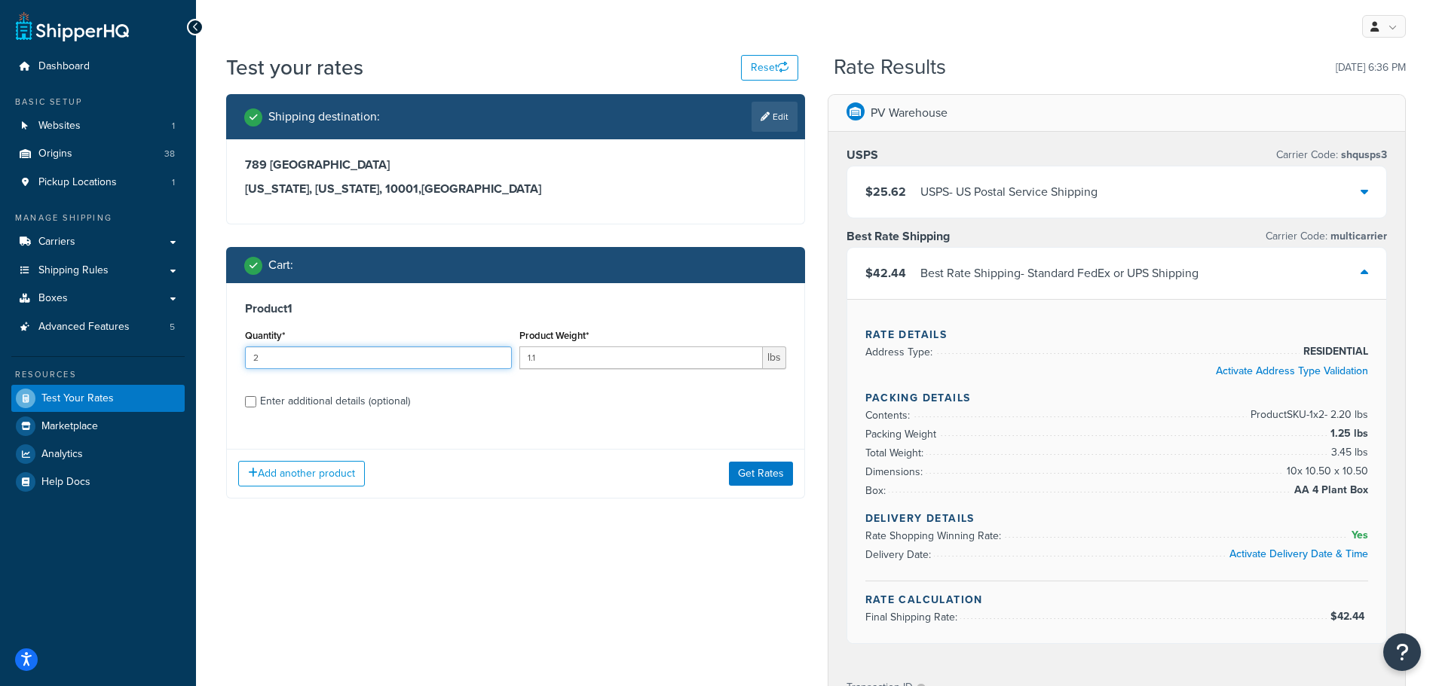
drag, startPoint x: 306, startPoint y: 360, endPoint x: 183, endPoint y: 353, distance: 123.0
click at [185, 354] on div "Dashboard Basic Setup Websites 1 Origins 38 Pickup Locations 1 Manage Shipping …" at bounding box center [718, 583] width 1436 height 1166
type input "4"
click at [757, 473] on button "Get Rates" at bounding box center [761, 474] width 64 height 24
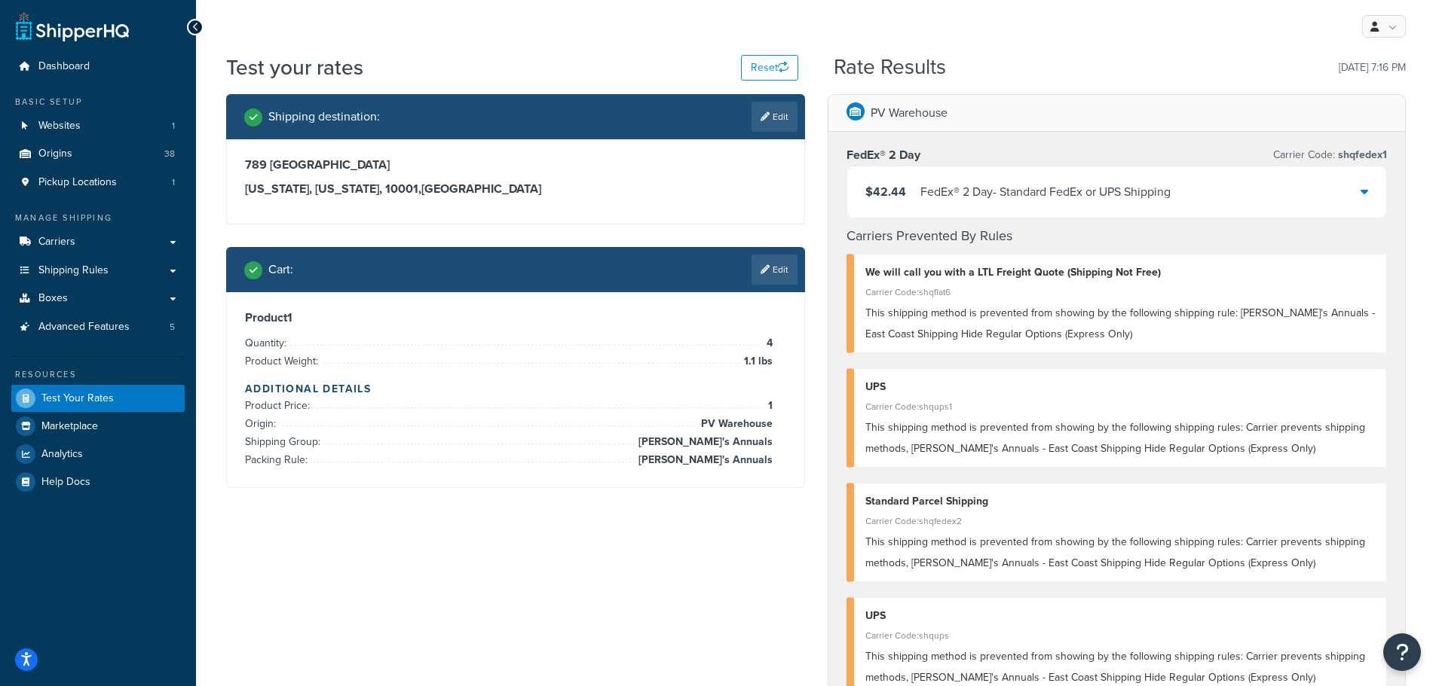
click at [780, 117] on link "Edit" at bounding box center [774, 117] width 46 height 30
select select "NY"
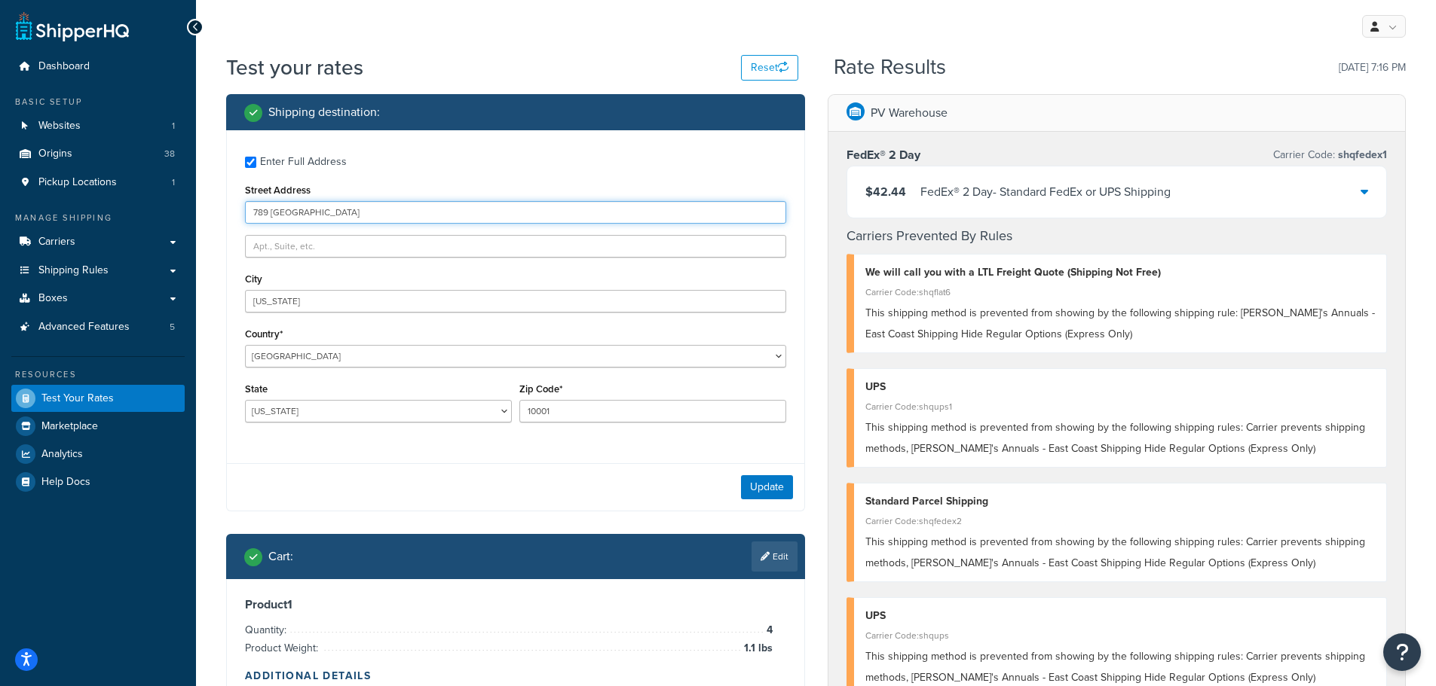
drag, startPoint x: 344, startPoint y: 215, endPoint x: 216, endPoint y: 213, distance: 127.4
click at [216, 213] on div "Shipping destination : Enter Full Address Street Address 789 Broadway City New …" at bounding box center [515, 446] width 601 height 704
click at [281, 206] on input "Street Address" at bounding box center [515, 212] width 541 height 23
type input "4707 Spenard Rd"
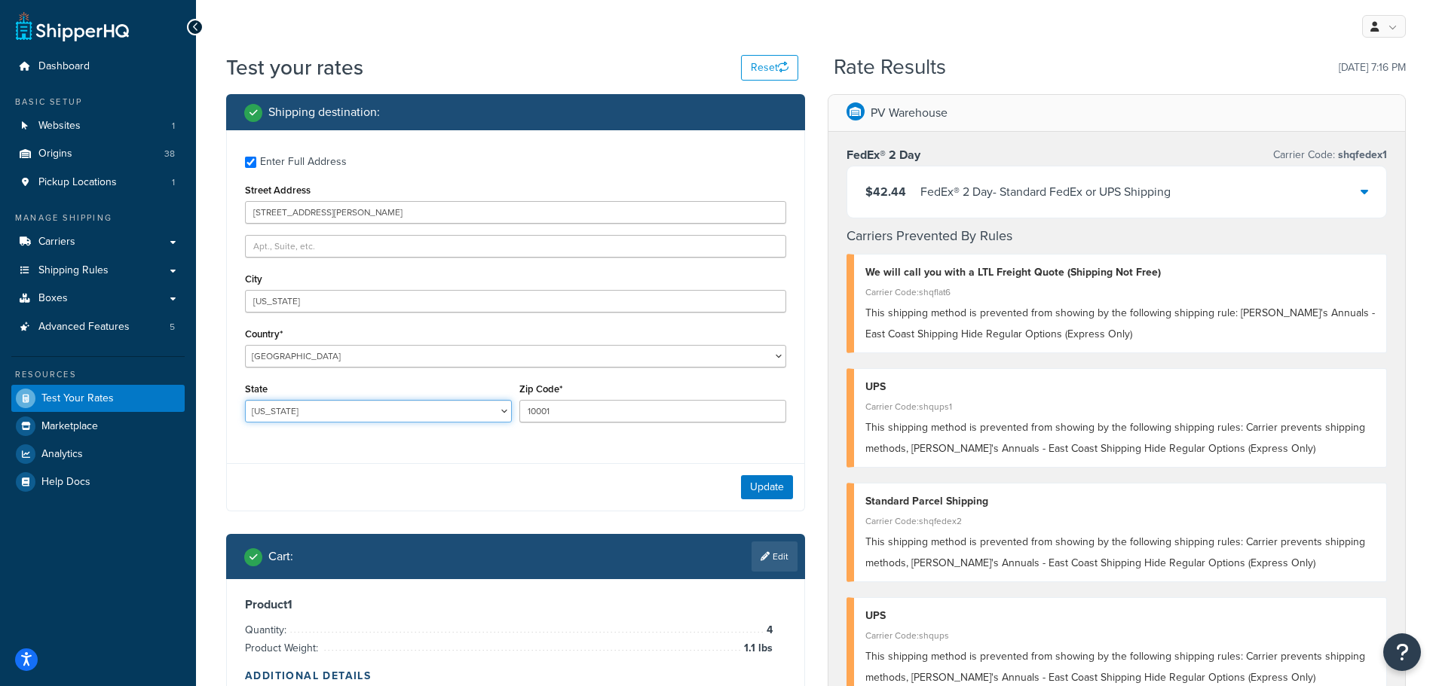
select select "AK"
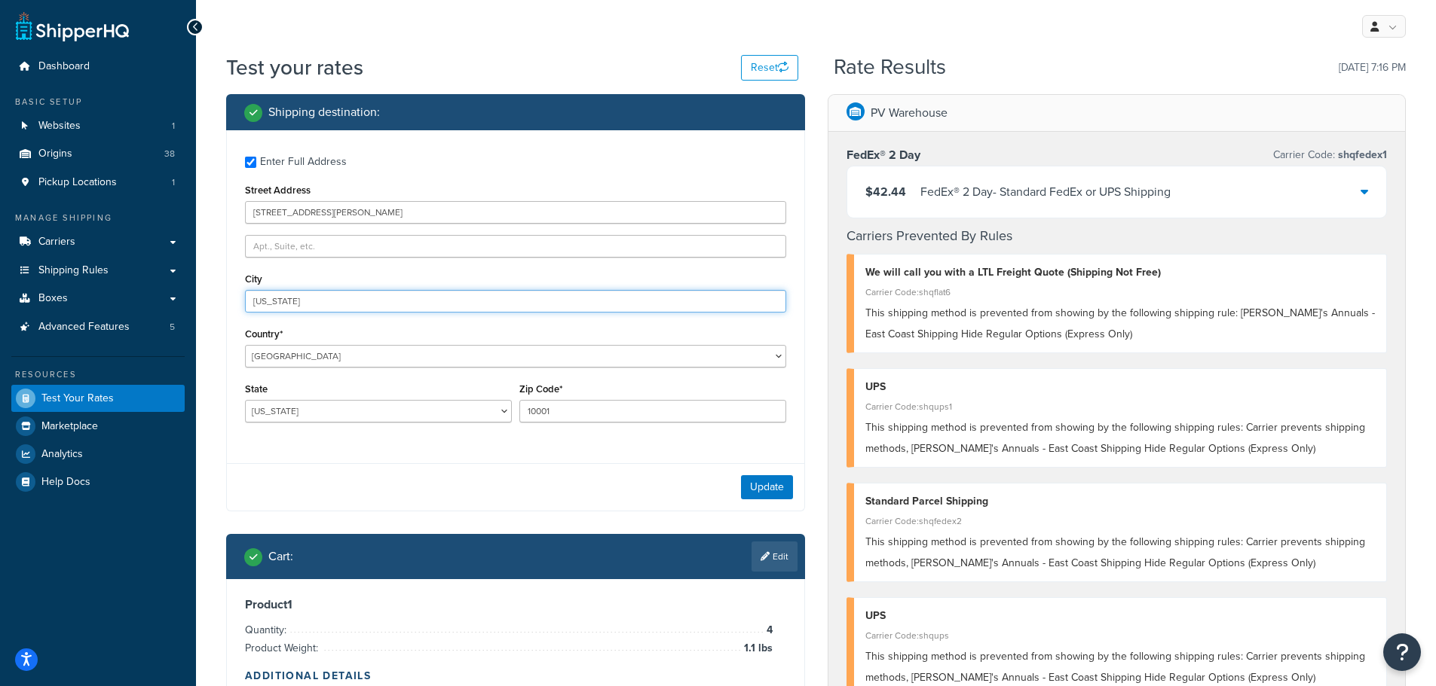
drag, startPoint x: 297, startPoint y: 301, endPoint x: 218, endPoint y: 296, distance: 79.3
click at [219, 298] on div "Shipping destination : Enter Full Address Street Address 4707 Spenard Rd City N…" at bounding box center [515, 446] width 601 height 704
drag, startPoint x: 302, startPoint y: 305, endPoint x: 264, endPoint y: 308, distance: 37.8
click at [299, 306] on input "Ankorakge" at bounding box center [515, 301] width 541 height 23
type input "Anchorage"
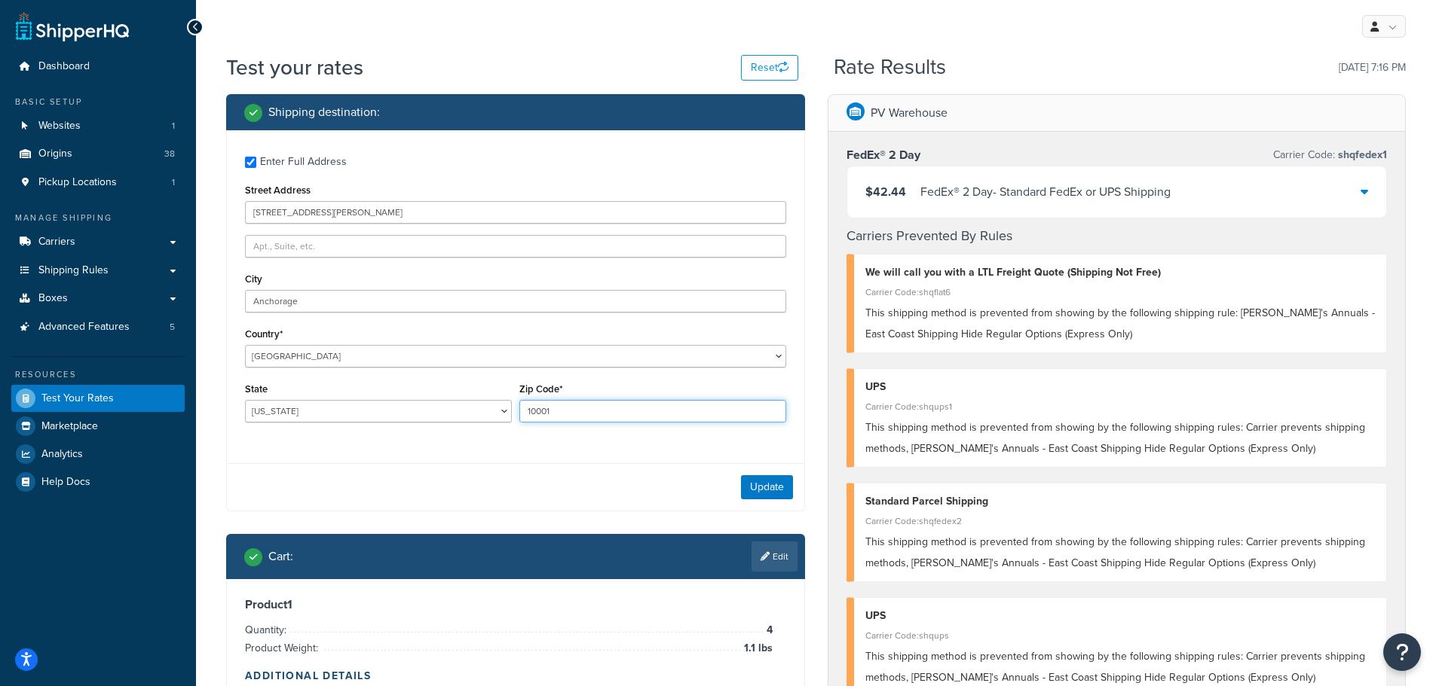
click at [558, 408] on input "10001" at bounding box center [652, 411] width 267 height 23
drag, startPoint x: 580, startPoint y: 409, endPoint x: 520, endPoint y: 405, distance: 60.4
click at [521, 405] on input "10001" at bounding box center [652, 411] width 267 height 23
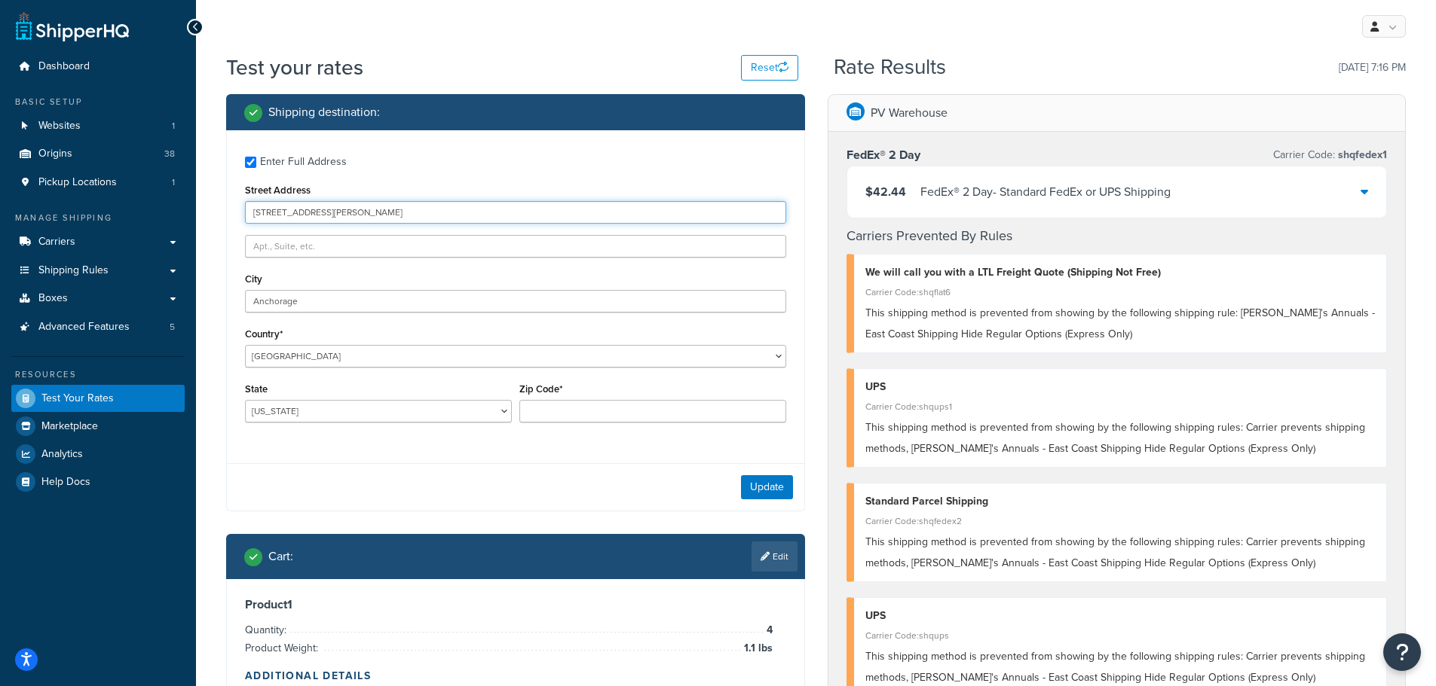
click at [331, 214] on input "4707 Spenard Rd" at bounding box center [515, 212] width 541 height 23
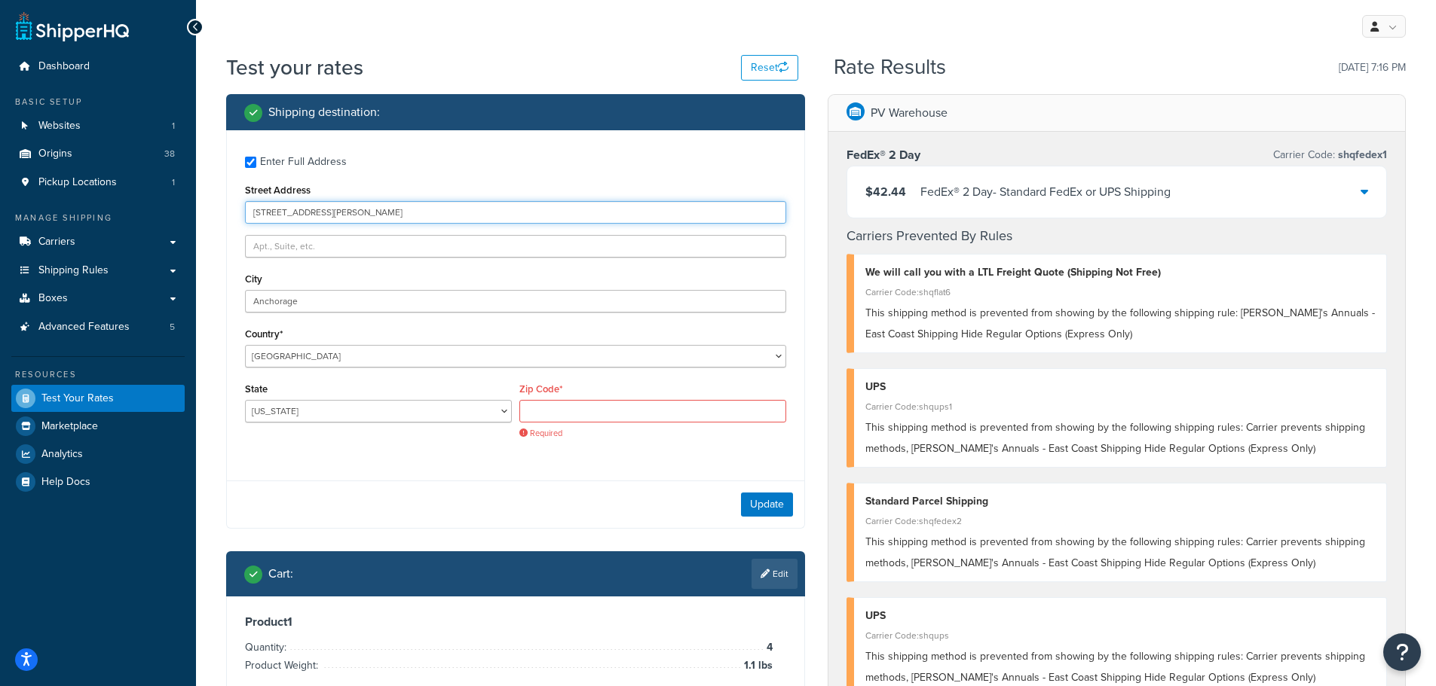
drag, startPoint x: 343, startPoint y: 217, endPoint x: 248, endPoint y: 243, distance: 98.5
click at [253, 217] on input "4707 Spenard Rd" at bounding box center [515, 212] width 541 height 23
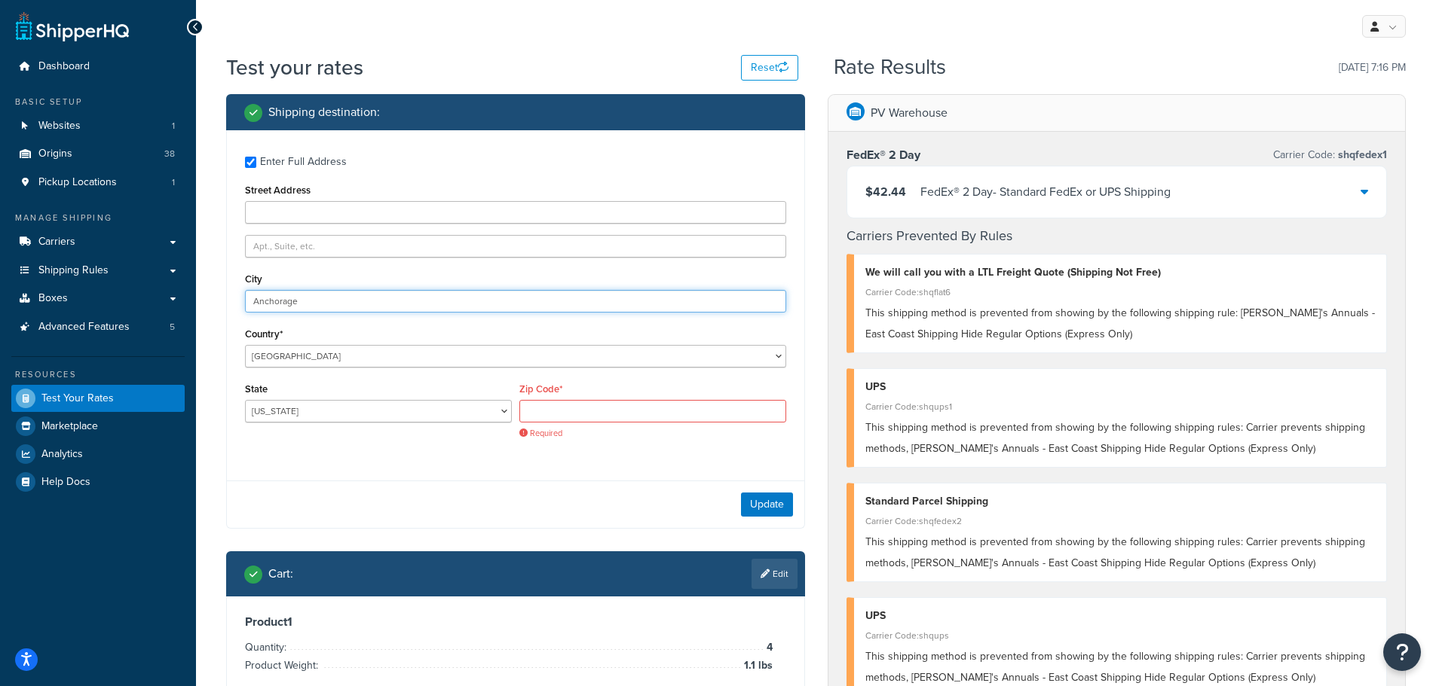
drag, startPoint x: 319, startPoint y: 305, endPoint x: 243, endPoint y: 328, distance: 78.7
drag, startPoint x: 329, startPoint y: 362, endPoint x: 263, endPoint y: 367, distance: 65.8
click at [216, 357] on div "Shipping destination : Enter Full Address Street Address City Country* United S…" at bounding box center [515, 454] width 601 height 720
click at [320, 358] on select "United States United Kingdom Afghanistan Åland Islands Albania Algeria American…" at bounding box center [515, 356] width 541 height 23
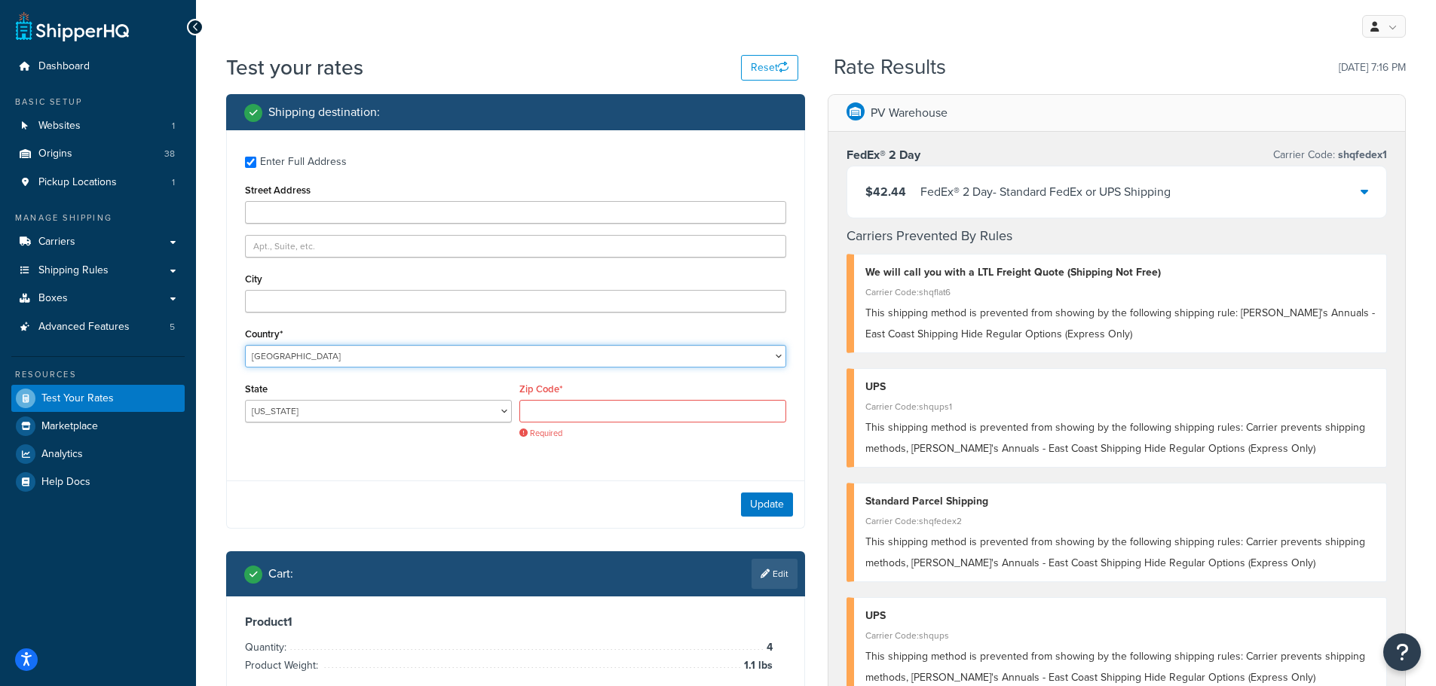
drag, startPoint x: 284, startPoint y: 358, endPoint x: 249, endPoint y: 359, distance: 35.4
click at [249, 359] on select "United States United Kingdom Afghanistan Åland Islands Albania Algeria American…" at bounding box center [515, 356] width 541 height 23
click at [365, 484] on div "Update" at bounding box center [515, 504] width 577 height 47
click at [265, 206] on input "Street Address" at bounding box center [515, 212] width 541 height 23
type input "10944 Chances R Rd."
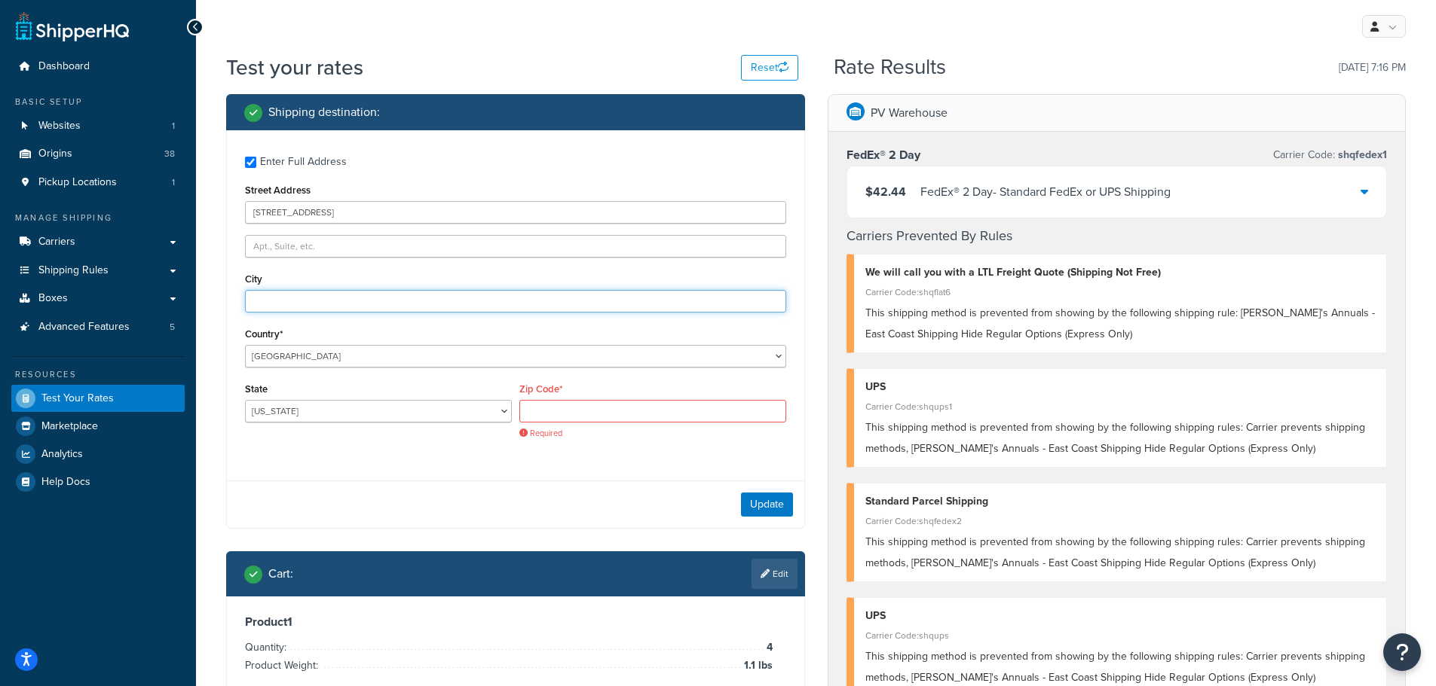
click at [280, 302] on input "City" at bounding box center [515, 301] width 541 height 23
type input "Penn Valley"
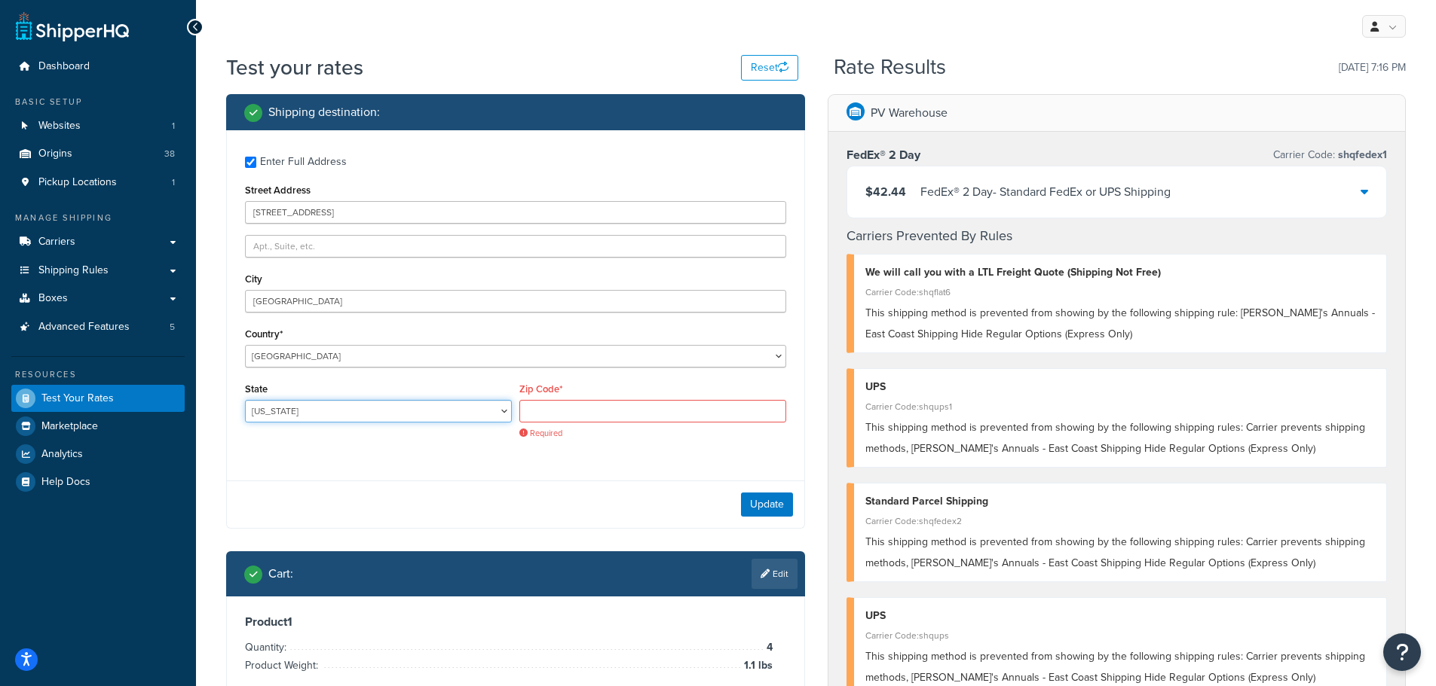
click at [308, 414] on select "Alabama Alaska American Samoa Arizona Arkansas Armed Forces Americas Armed Forc…" at bounding box center [378, 411] width 267 height 23
select select "CA"
click at [245, 401] on select "Alabama Alaska American Samoa Arizona Arkansas Armed Forces Americas Armed Forc…" at bounding box center [378, 411] width 267 height 23
click at [561, 417] on input "Zip Code*" at bounding box center [652, 411] width 267 height 23
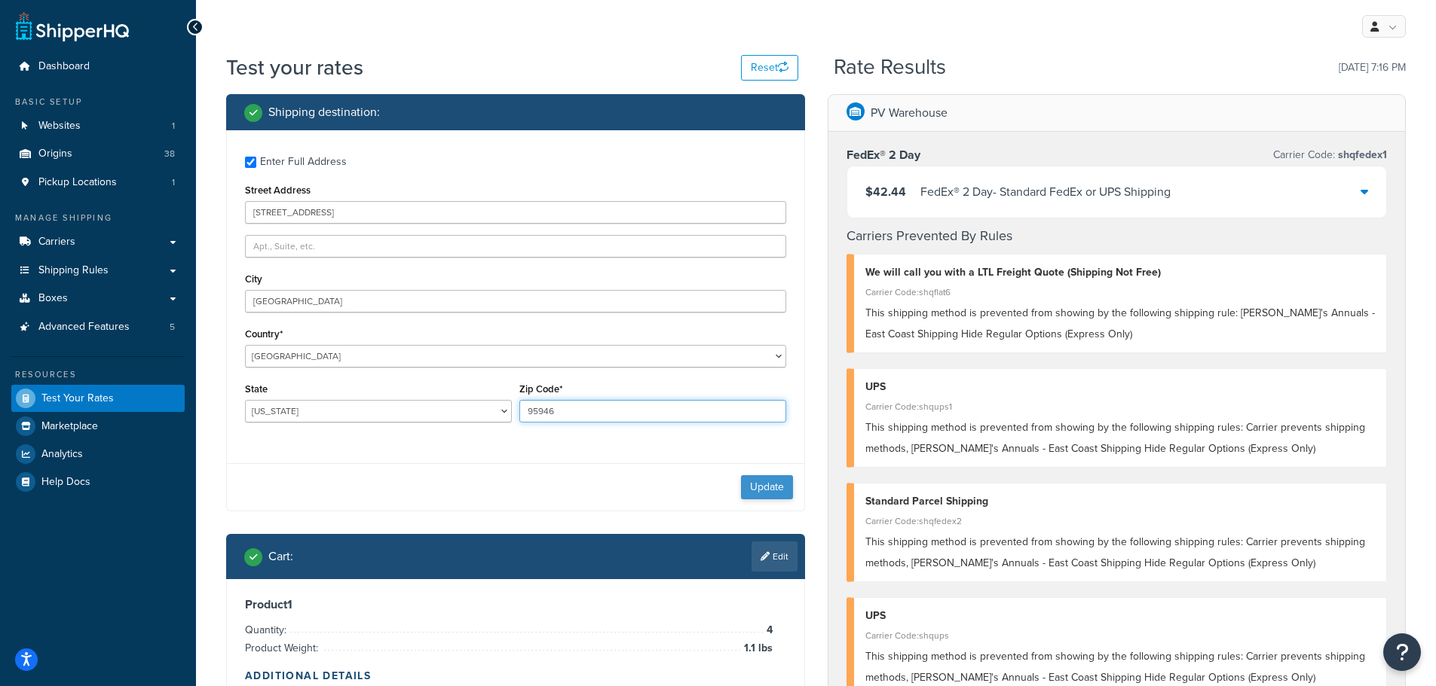
type input "95946"
click at [777, 489] on button "Update" at bounding box center [767, 487] width 52 height 24
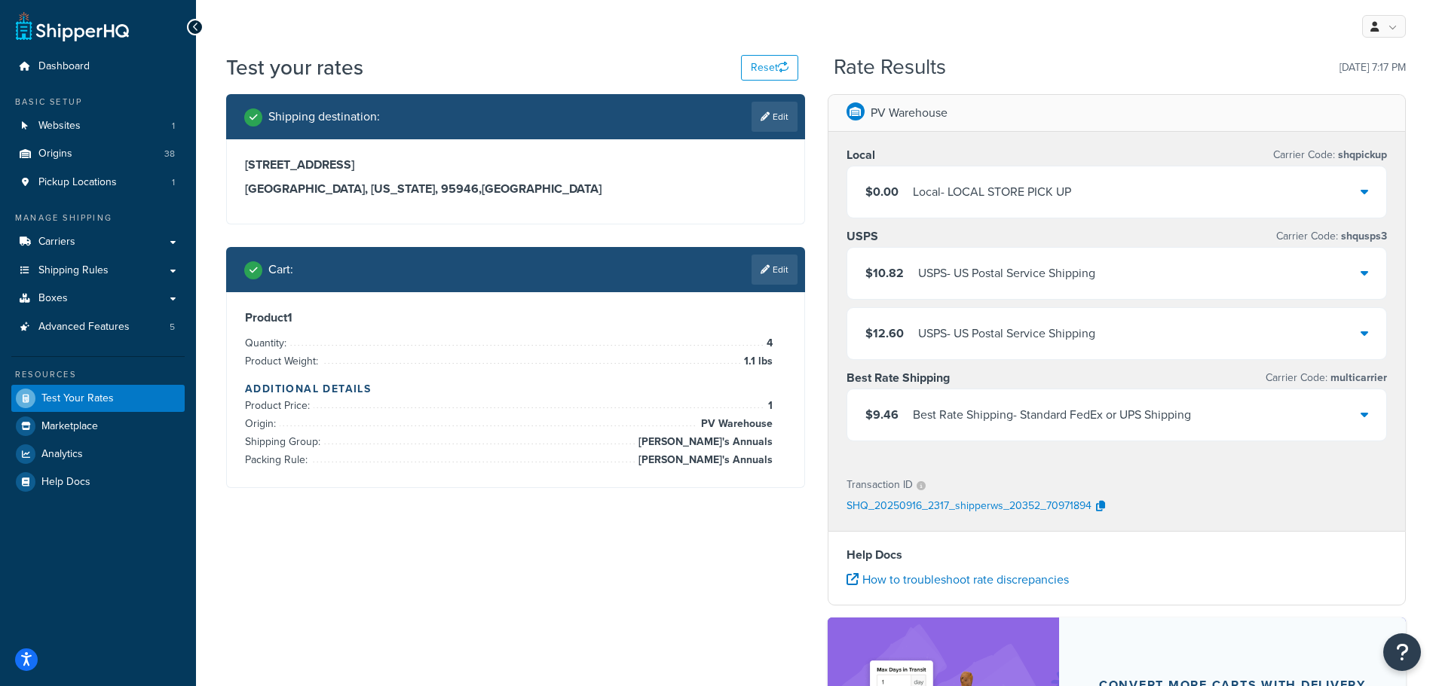
click at [1366, 415] on icon at bounding box center [1364, 414] width 8 height 12
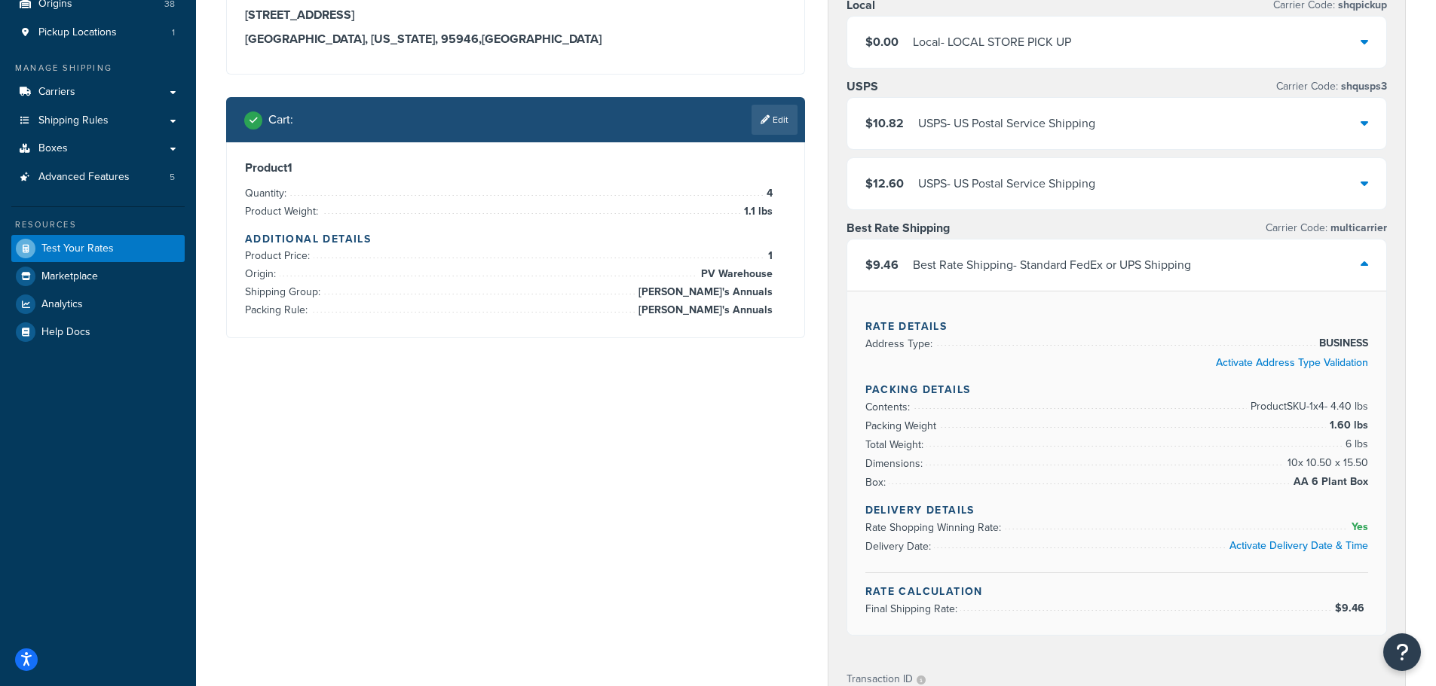
scroll to position [151, 0]
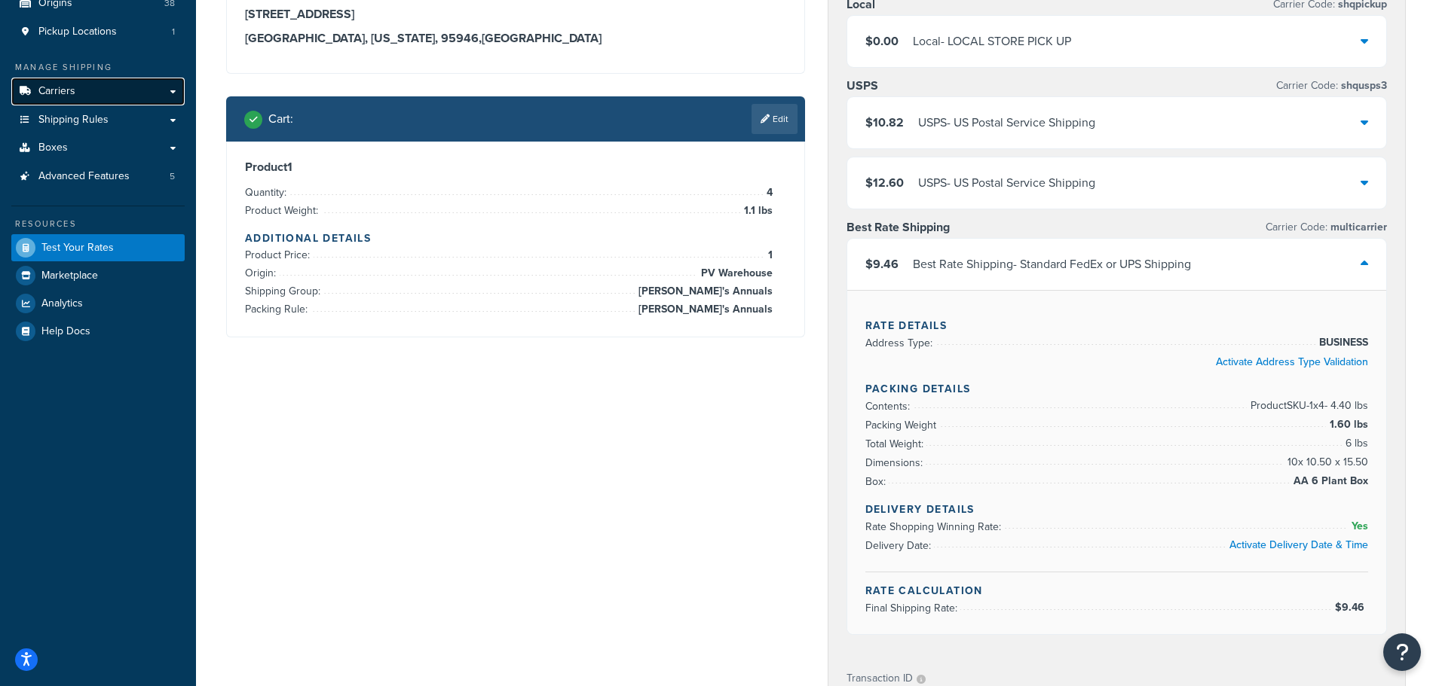
click at [63, 96] on span "Carriers" at bounding box center [56, 91] width 37 height 13
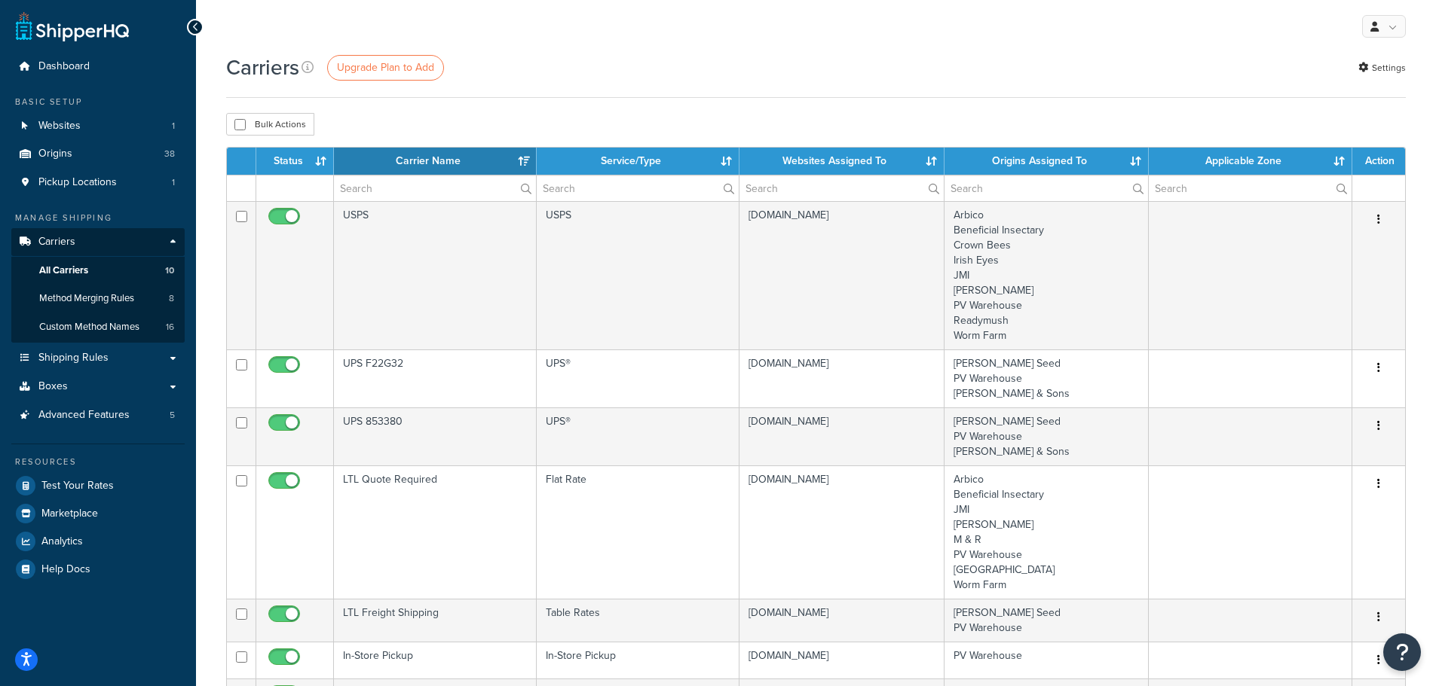
select select "15"
click at [392, 194] on input "text" at bounding box center [435, 189] width 202 height 26
click at [84, 298] on span "Method Merging Rules" at bounding box center [86, 298] width 95 height 13
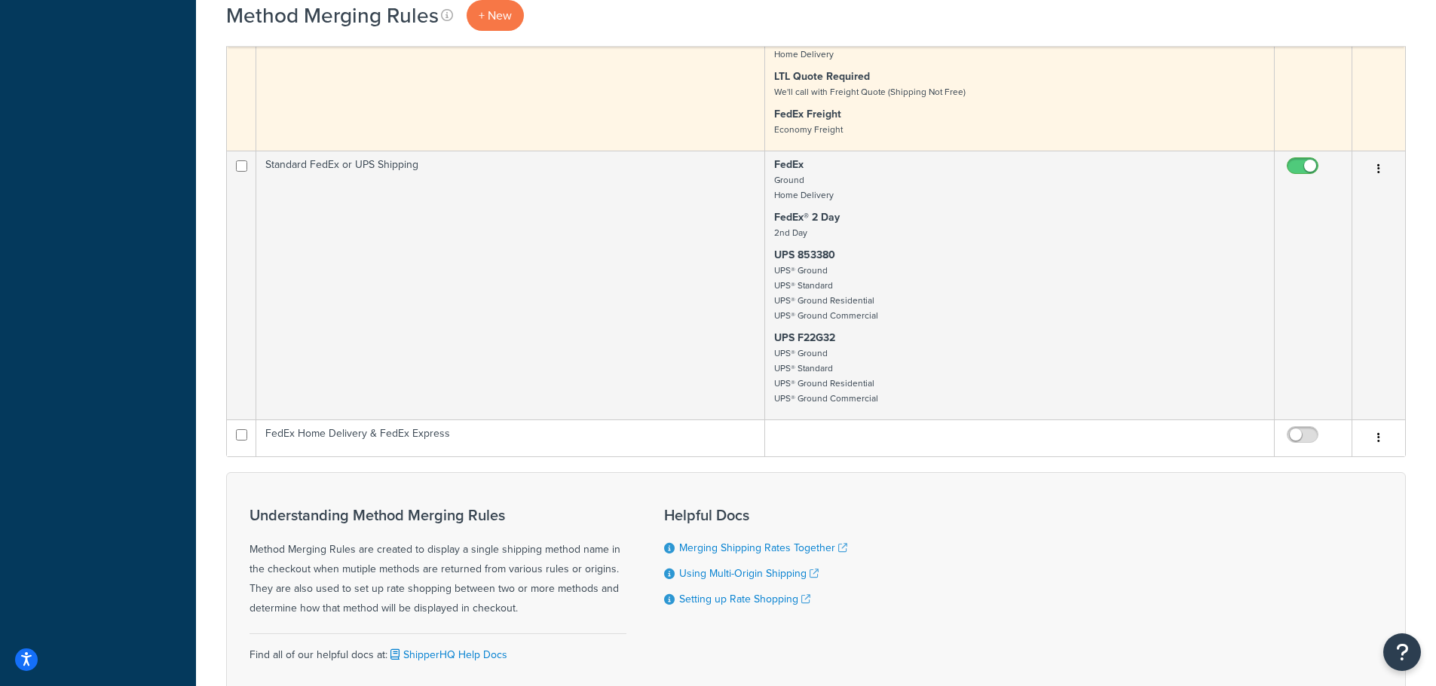
scroll to position [1206, 0]
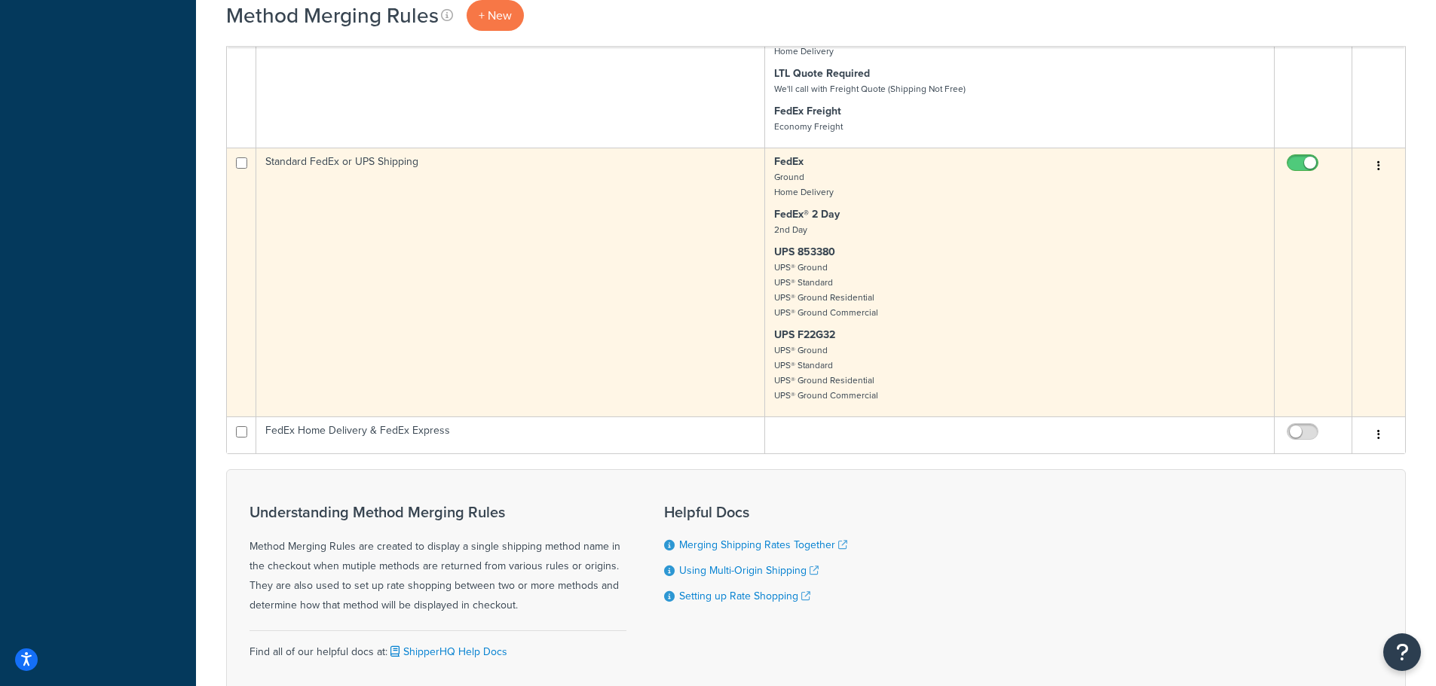
click at [313, 163] on td "Standard FedEx or UPS Shipping" at bounding box center [510, 282] width 509 height 269
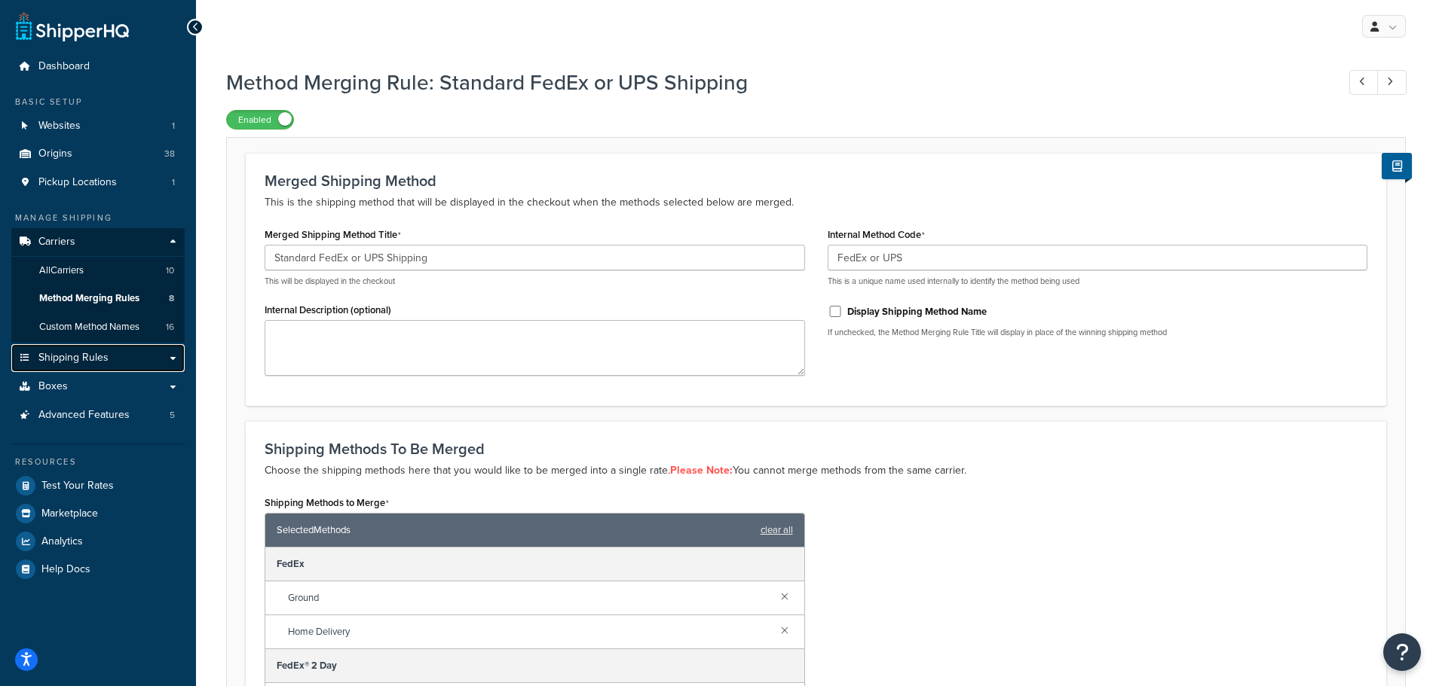
click at [59, 356] on span "Shipping Rules" at bounding box center [73, 358] width 70 height 13
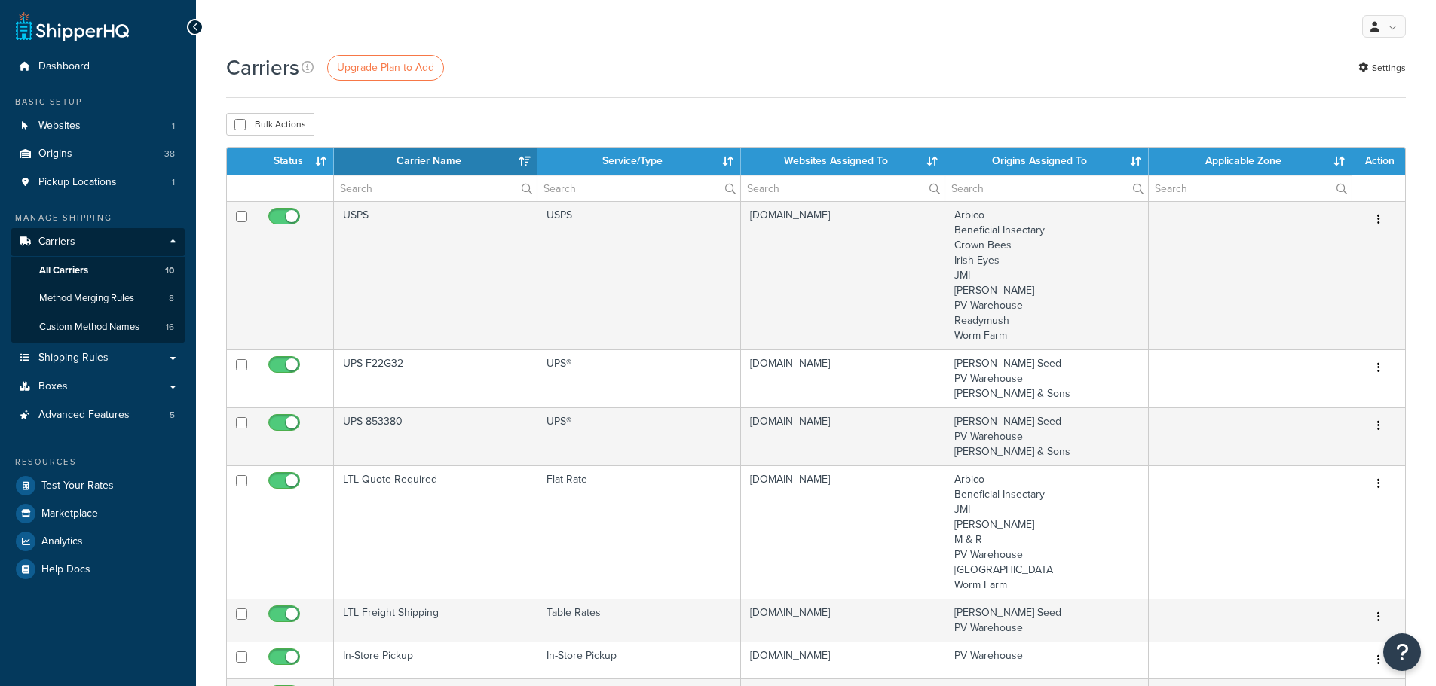
select select "15"
click at [84, 301] on span "Method Merging Rules" at bounding box center [86, 298] width 95 height 13
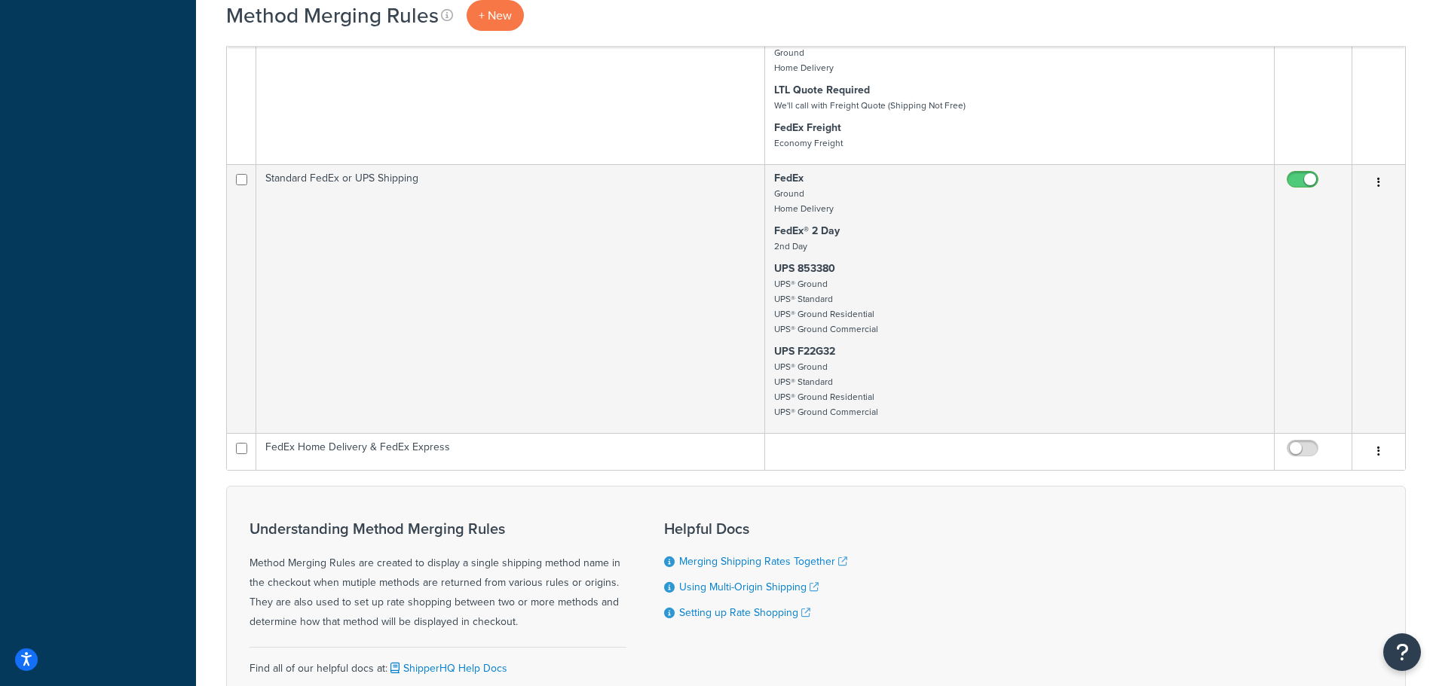
scroll to position [1206, 0]
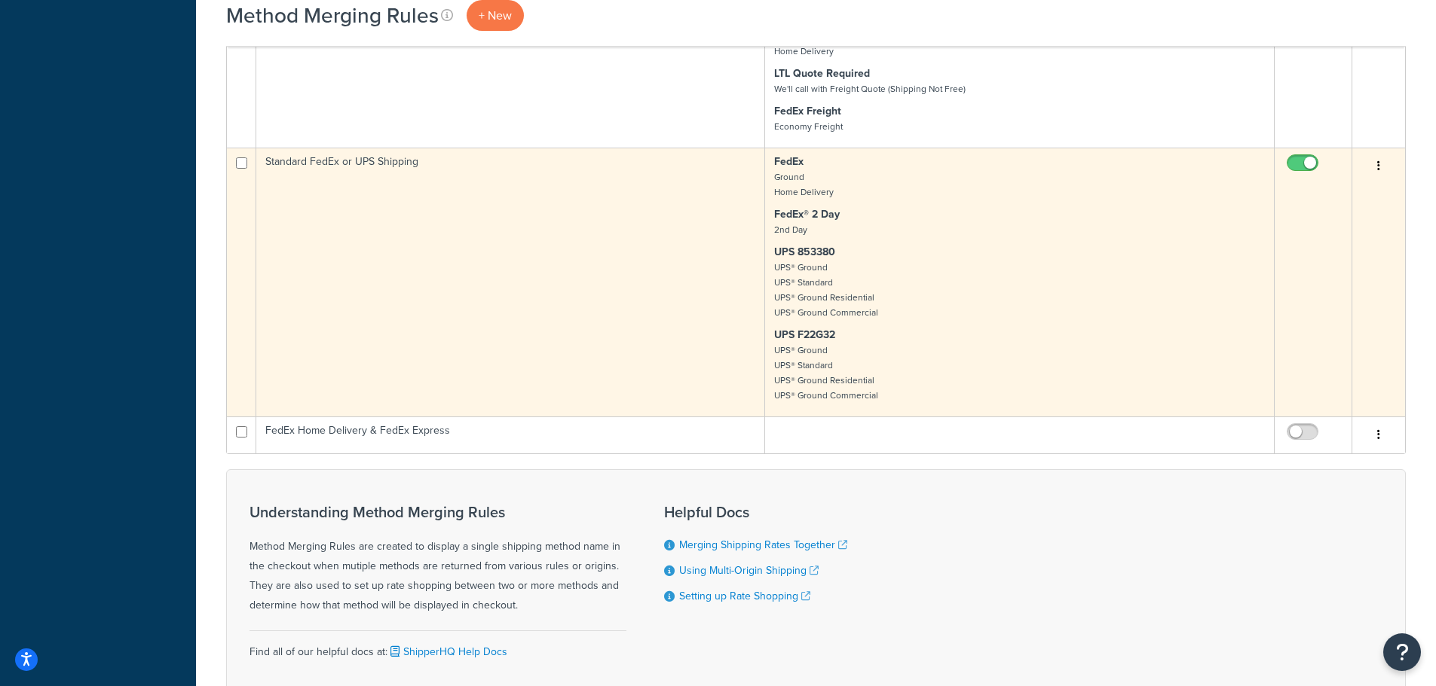
click at [312, 165] on td "Standard FedEx or UPS Shipping" at bounding box center [510, 282] width 509 height 269
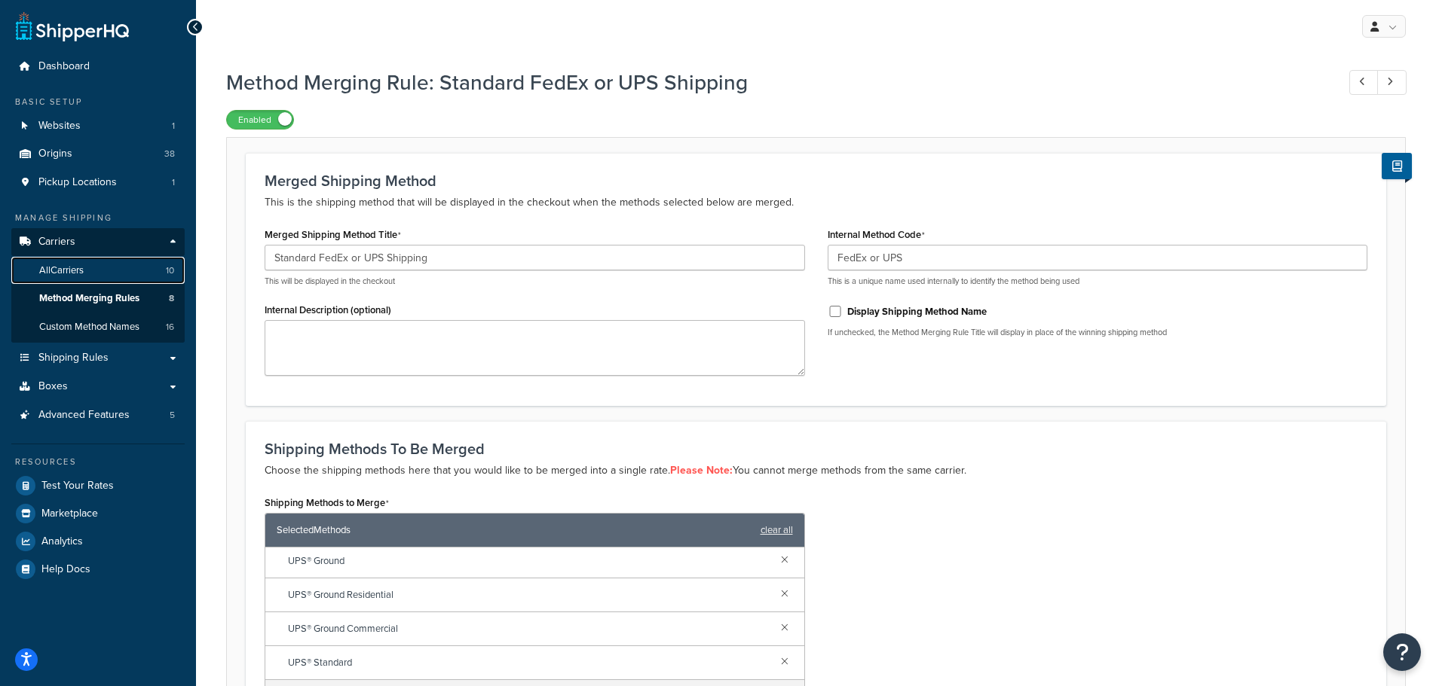
click at [44, 268] on span "All Carriers" at bounding box center [61, 270] width 44 height 13
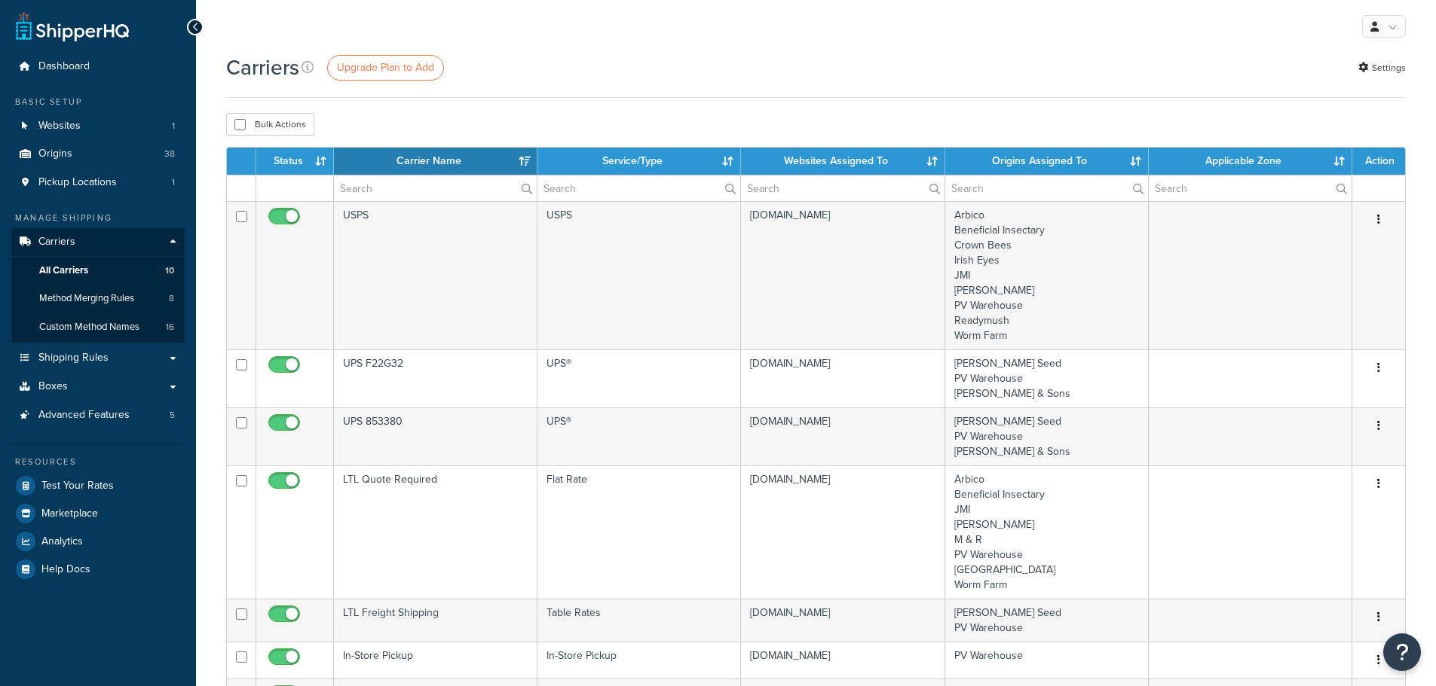
select select "15"
click at [54, 356] on span "Shipping Rules" at bounding box center [73, 358] width 70 height 13
select select "15"
click at [63, 326] on span "Custom Method Names" at bounding box center [89, 327] width 100 height 13
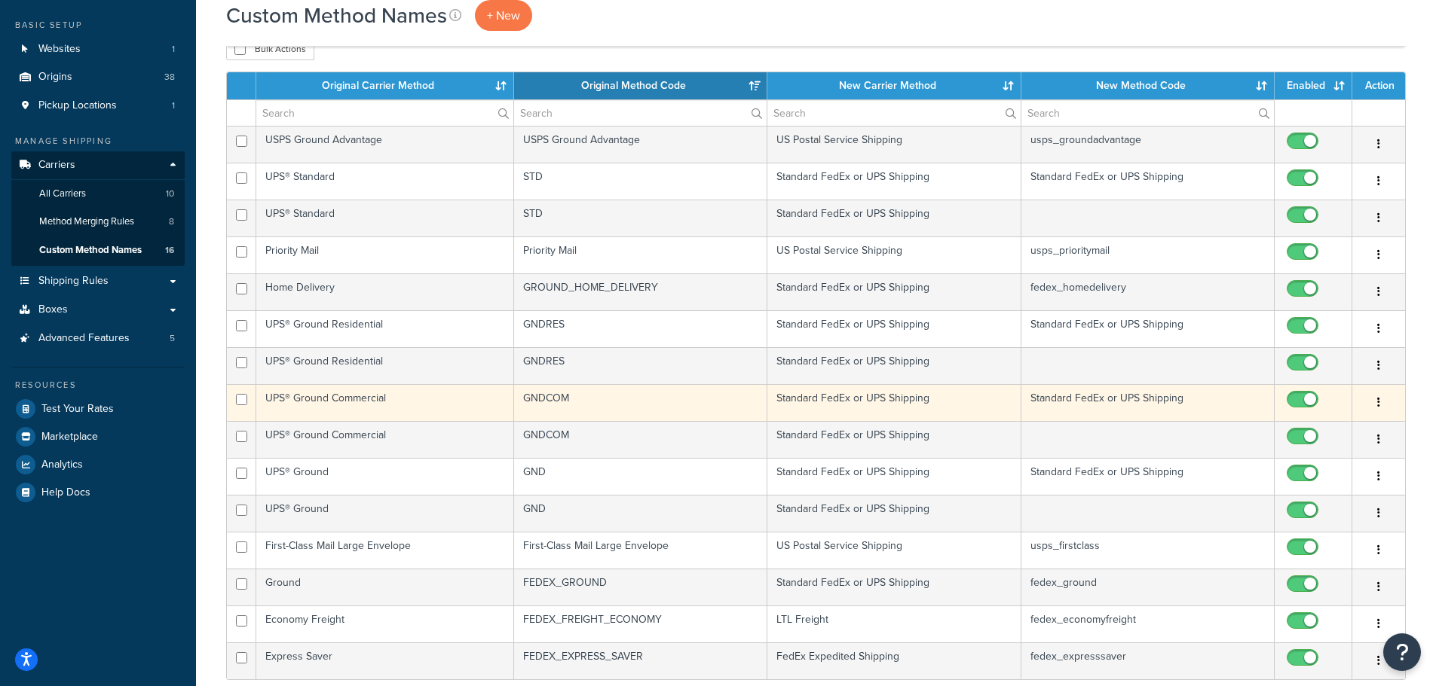
scroll to position [428, 0]
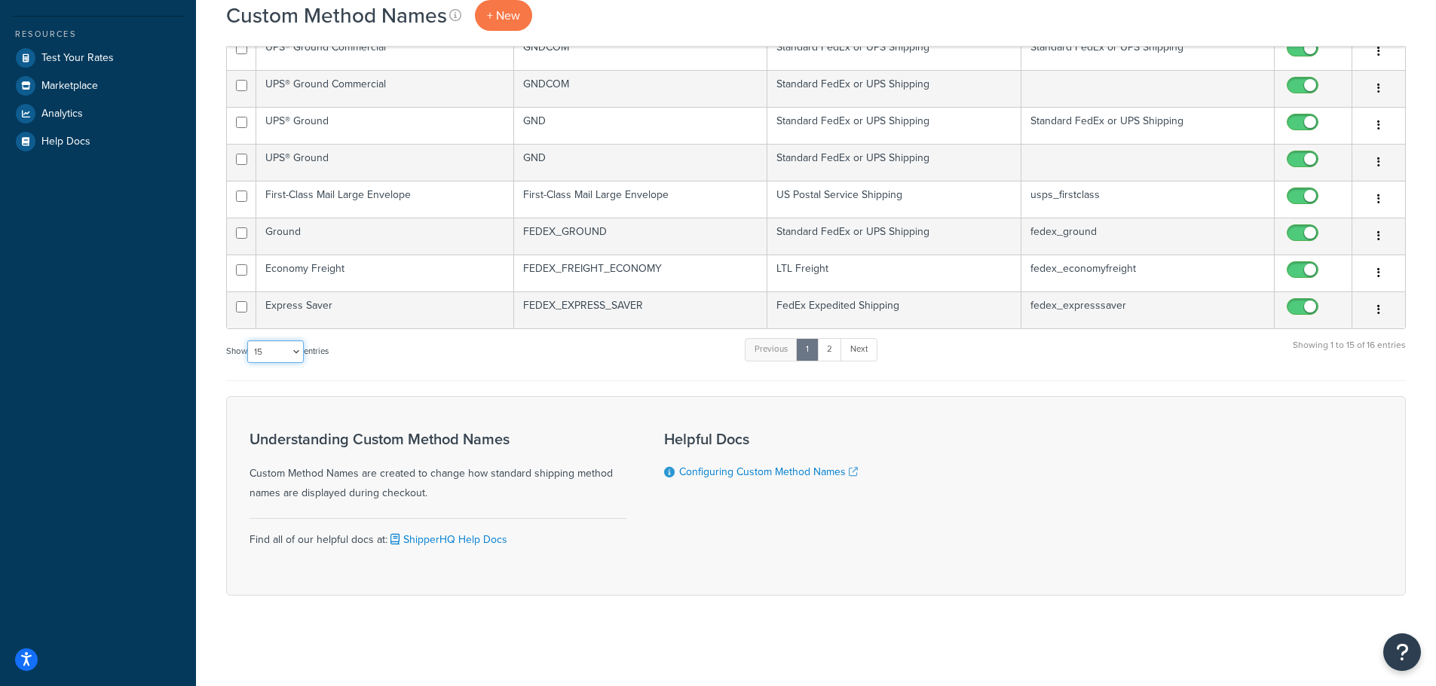
click at [274, 358] on select "10 15 25 50 100" at bounding box center [275, 352] width 57 height 23
select select "50"
click at [249, 363] on select "10 15 25 50 100" at bounding box center [275, 352] width 57 height 23
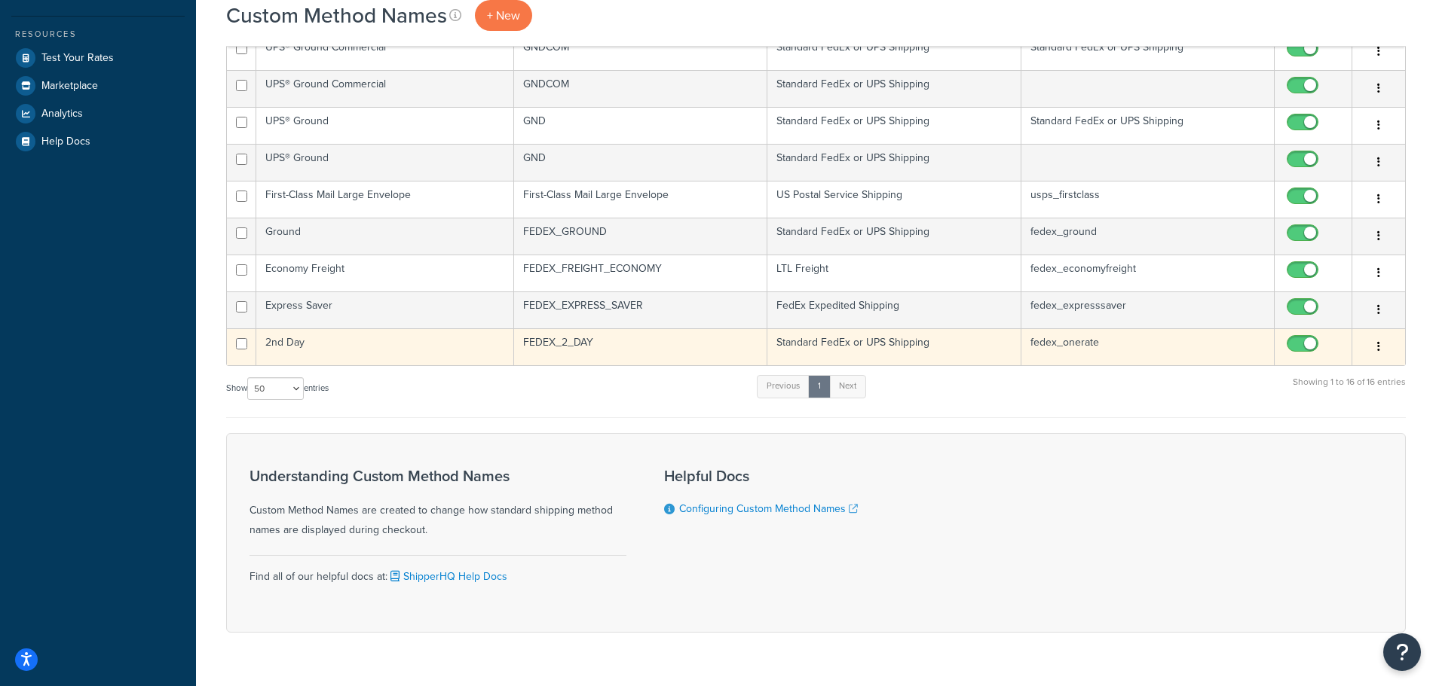
click at [846, 349] on td "Standard FedEx or UPS Shipping" at bounding box center [893, 347] width 253 height 37
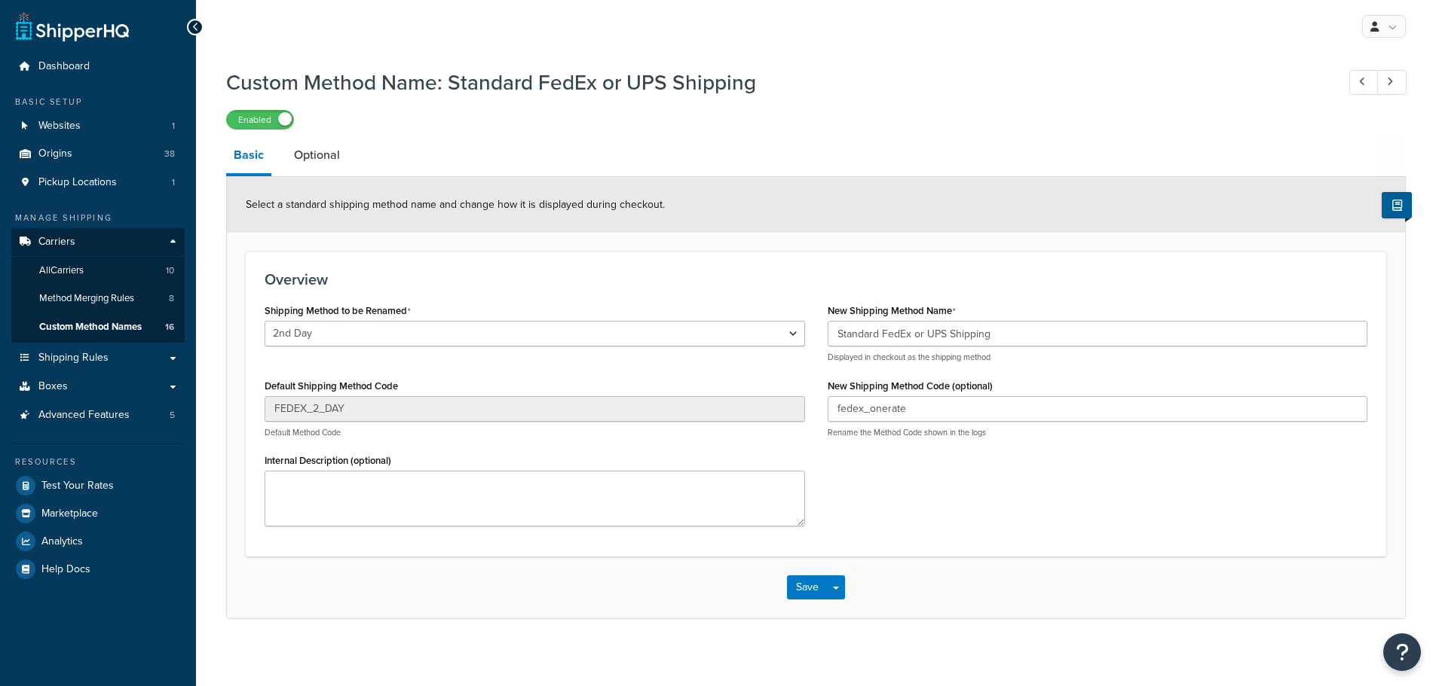
select select "428553"
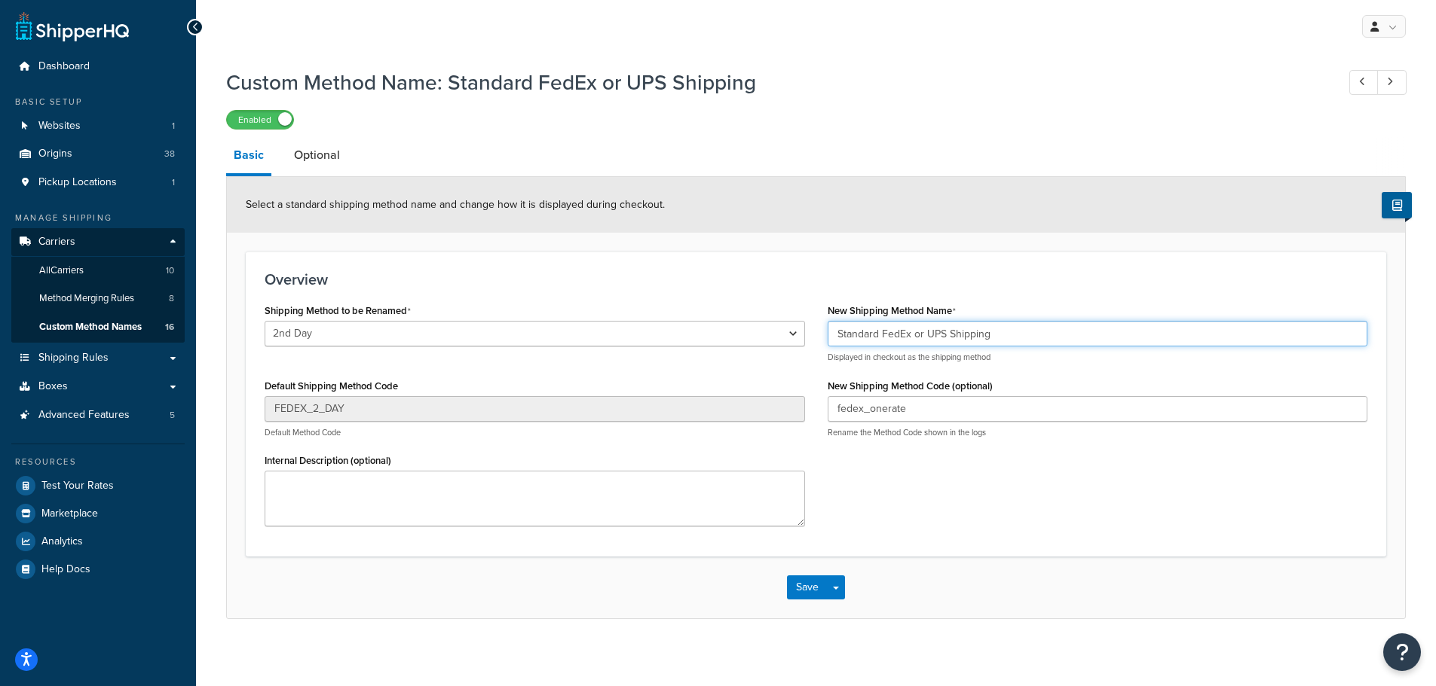
click at [1050, 333] on input "Standard FedEx or UPS Shipping" at bounding box center [1097, 334] width 540 height 26
paste input "$42.44 FedEx® 2 Day - Standard FedEx or UPS Shipping"
drag, startPoint x: 1025, startPoint y: 335, endPoint x: 632, endPoint y: 326, distance: 392.7
click at [639, 330] on div "Shipping Method to be Renamed Ground Home Delivery 1 Day Freight 2 Day Freight …" at bounding box center [815, 419] width 1125 height 238
type input "FedEx® 2 Day - Standard FedEx or UPS Shipping"
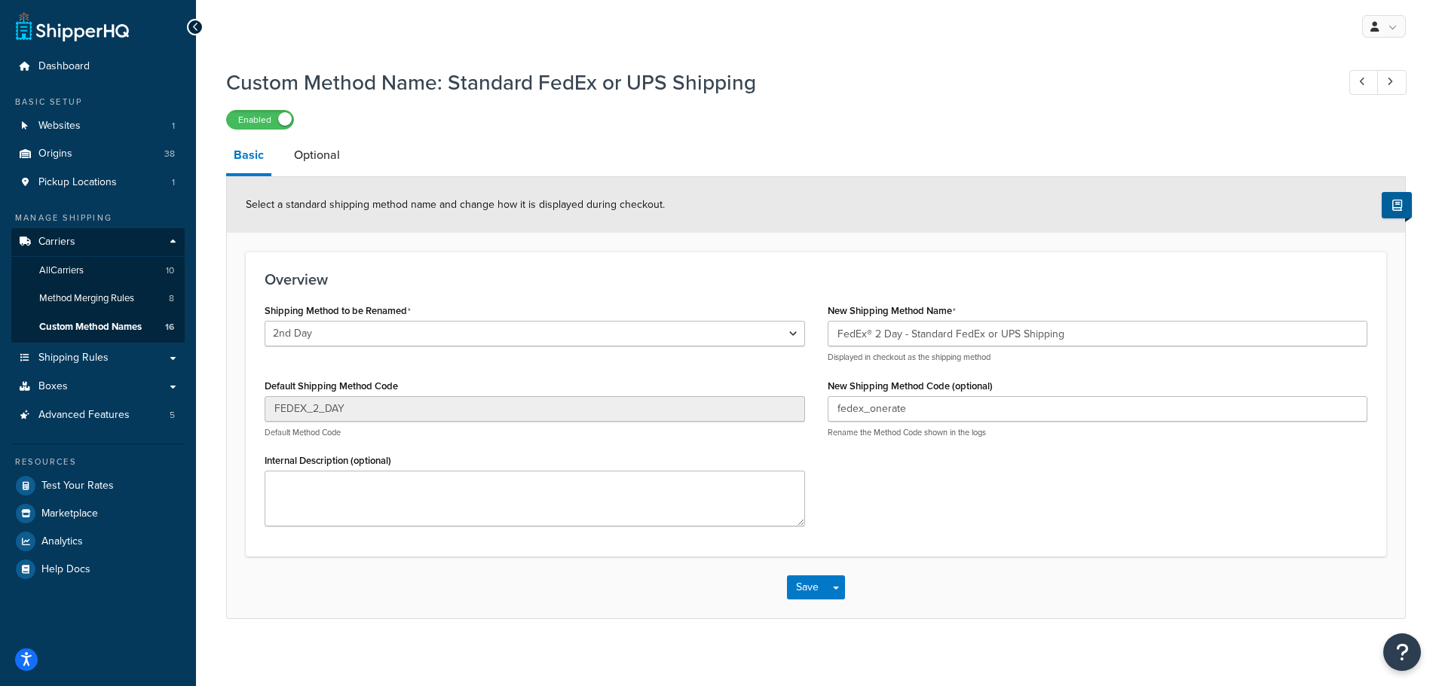
click at [774, 288] on h3 "Overview" at bounding box center [815, 279] width 1102 height 17
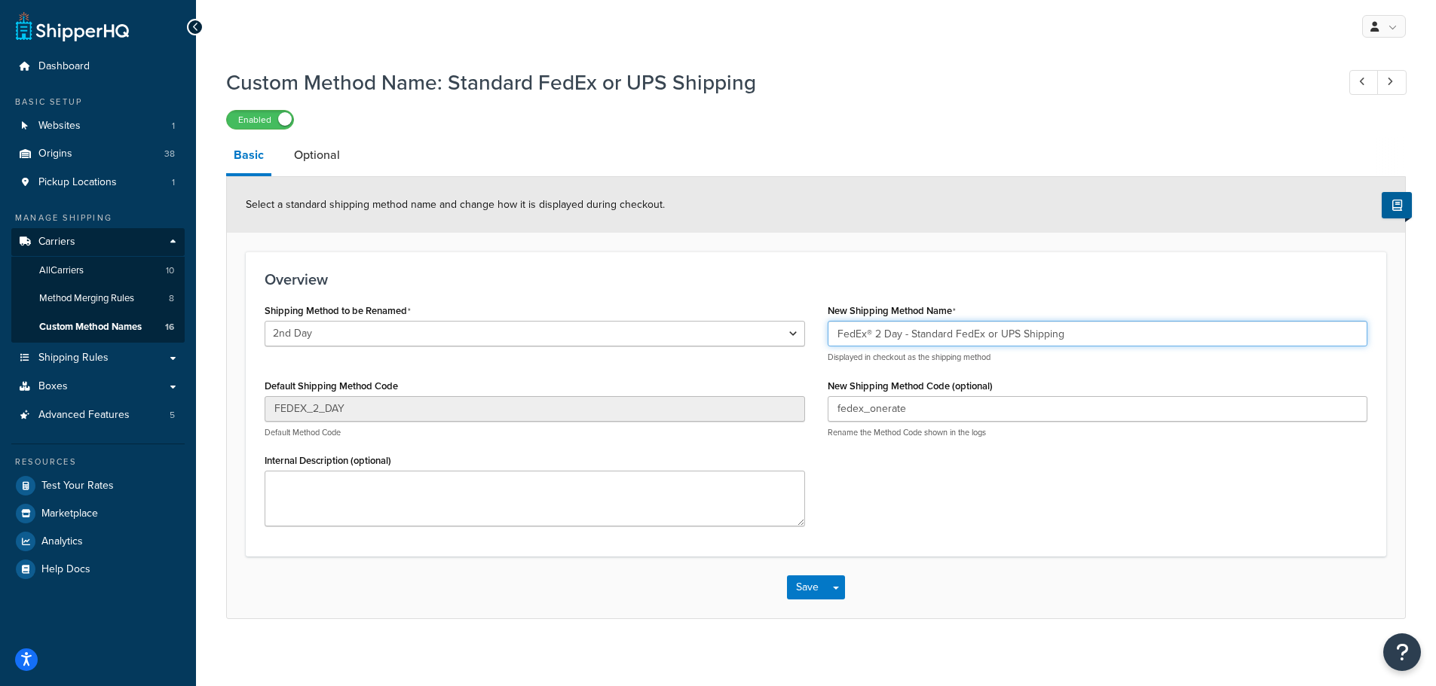
drag, startPoint x: 917, startPoint y: 334, endPoint x: 790, endPoint y: 332, distance: 127.4
click at [790, 332] on div "Shipping Method to be Renamed Ground Home Delivery 1 Day Freight 2 Day Freight …" at bounding box center [815, 419] width 1125 height 238
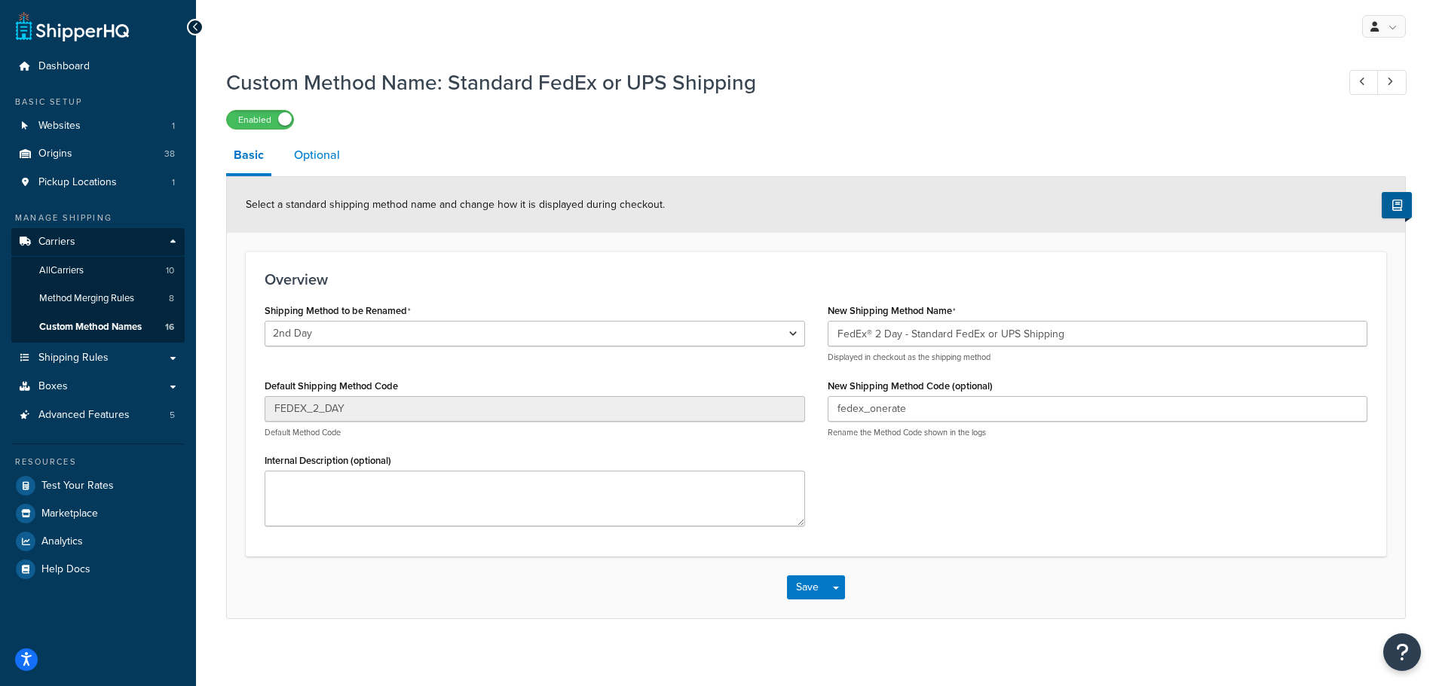
click at [310, 154] on link "Optional" at bounding box center [316, 155] width 61 height 36
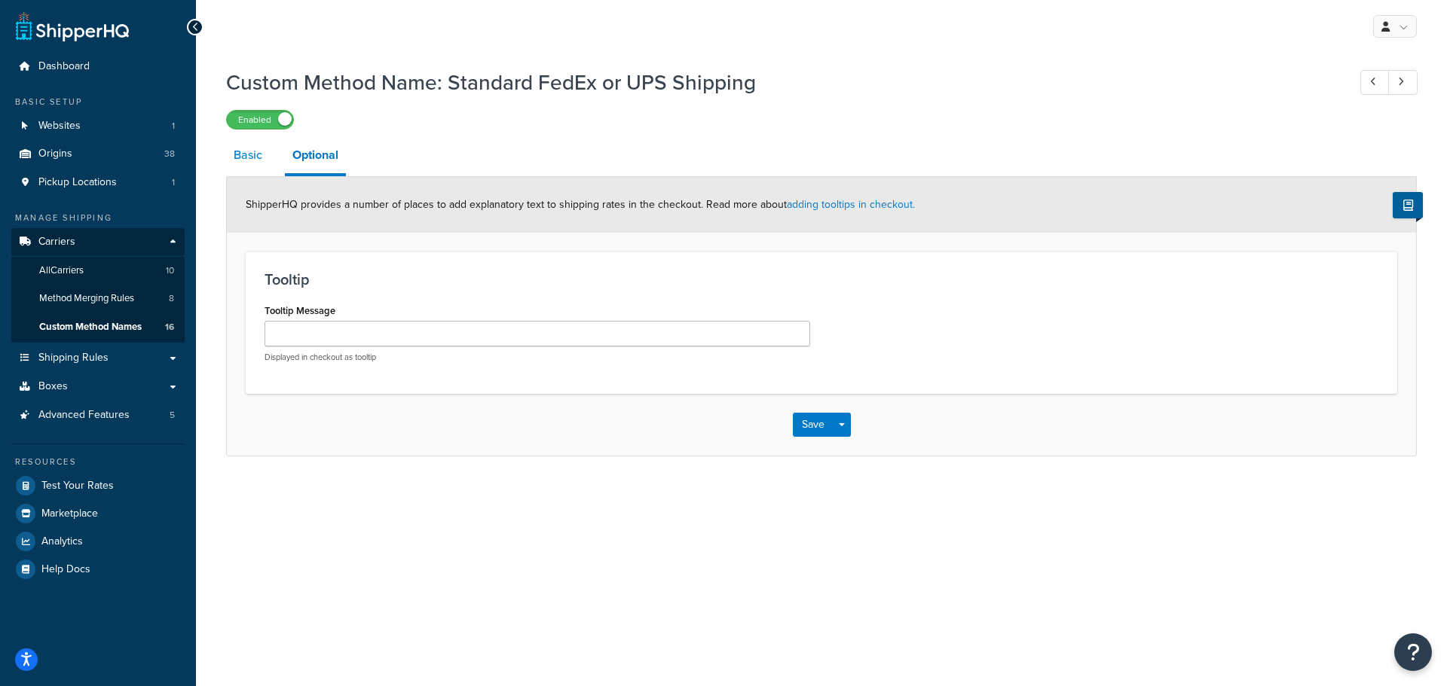
drag, startPoint x: 226, startPoint y: 167, endPoint x: 243, endPoint y: 162, distance: 17.2
click at [228, 167] on link "Basic" at bounding box center [248, 155] width 44 height 36
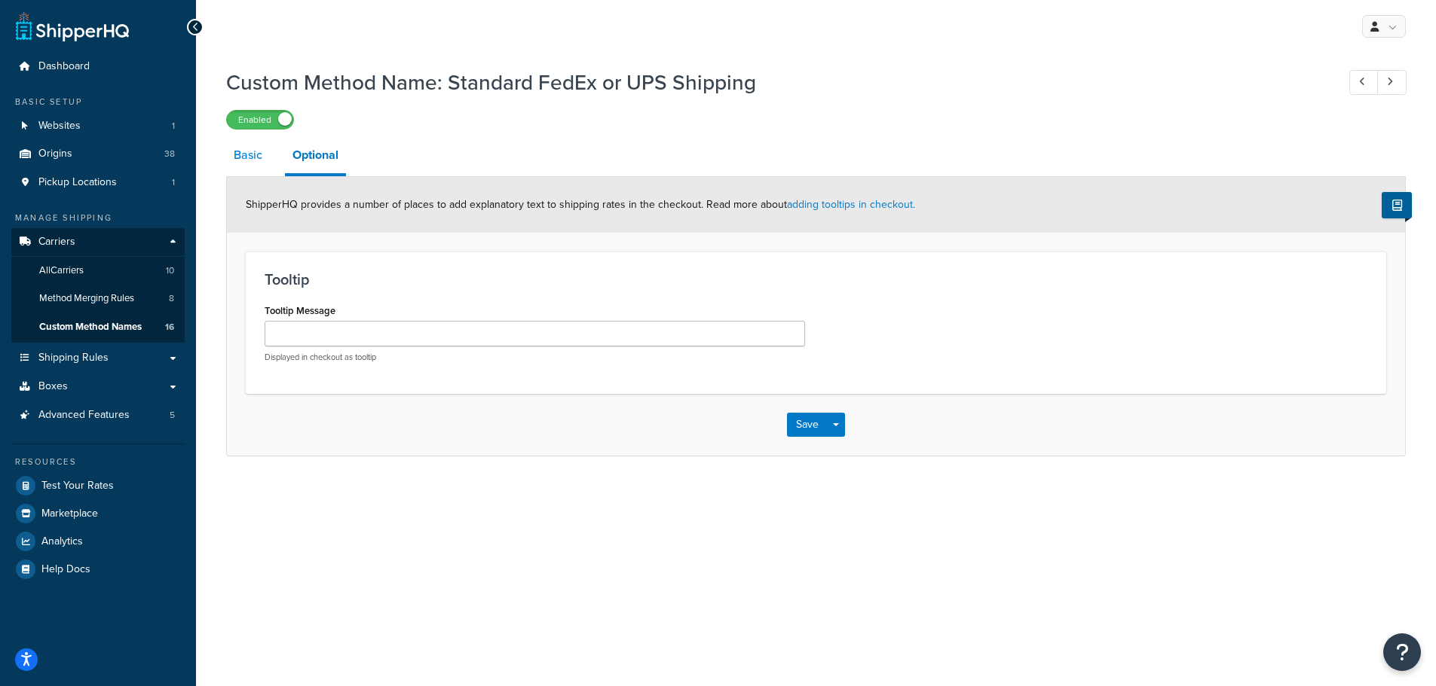
select select "428553"
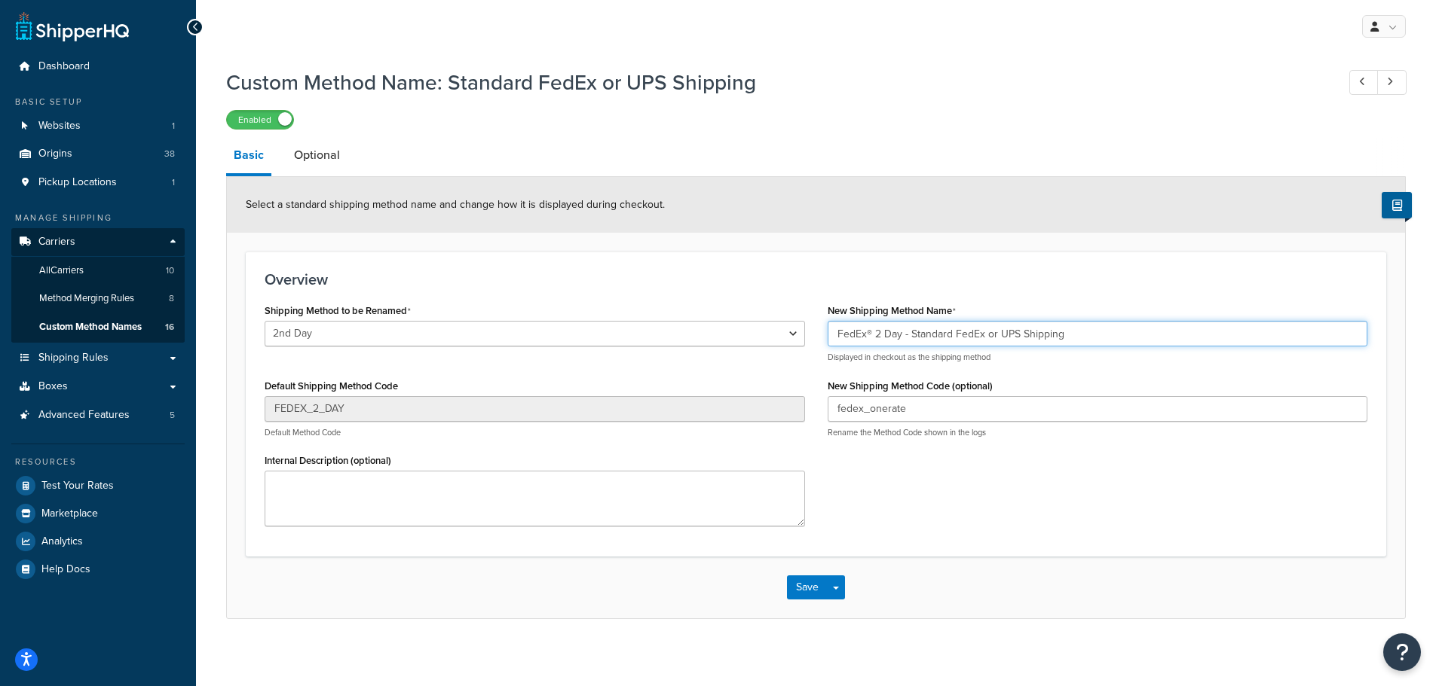
drag, startPoint x: 1087, startPoint y: 337, endPoint x: 729, endPoint y: 331, distance: 358.0
click at [729, 332] on div "Shipping Method to be Renamed Ground Home Delivery 1 Day Freight 2 Day Freight …" at bounding box center [815, 419] width 1125 height 238
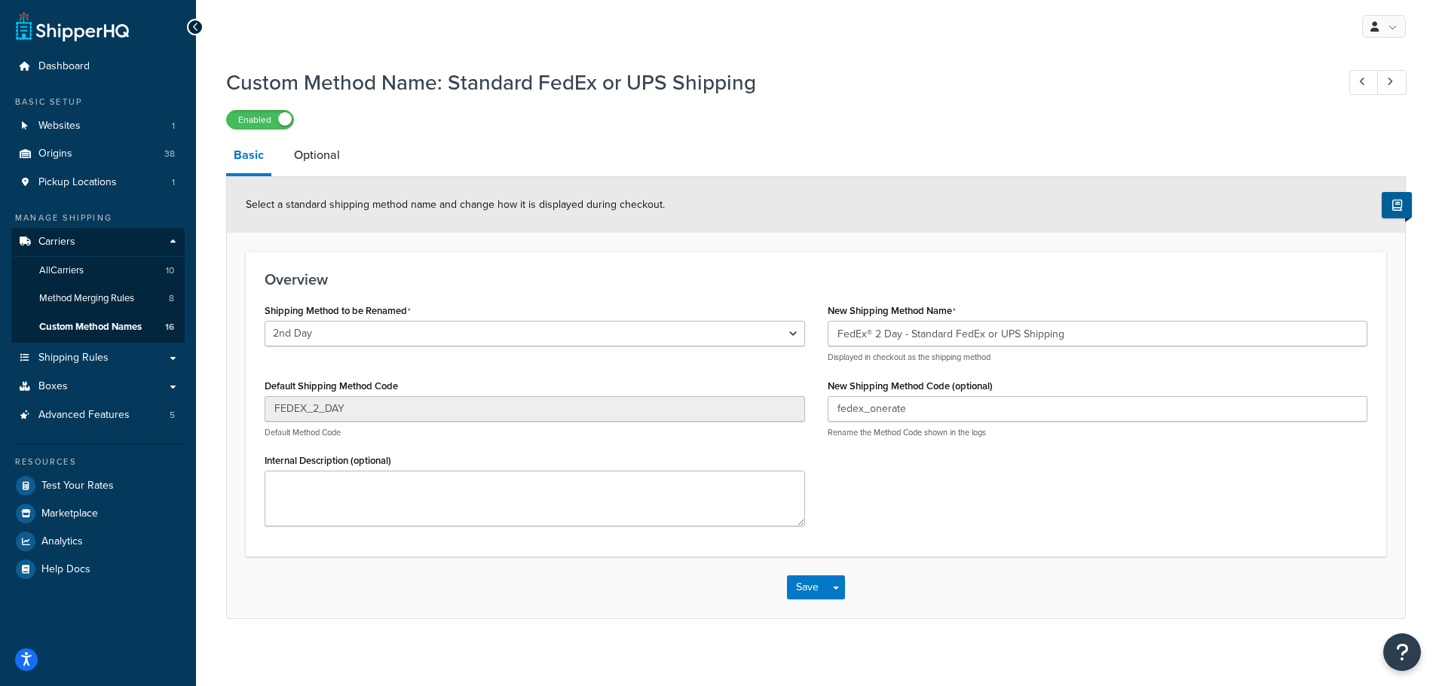
click at [1087, 365] on div "New Shipping Method Name FedEx® 2 Day - Standard FedEx or UPS Shipping Displaye…" at bounding box center [1097, 375] width 563 height 150
click at [810, 589] on button "Save" at bounding box center [807, 588] width 41 height 24
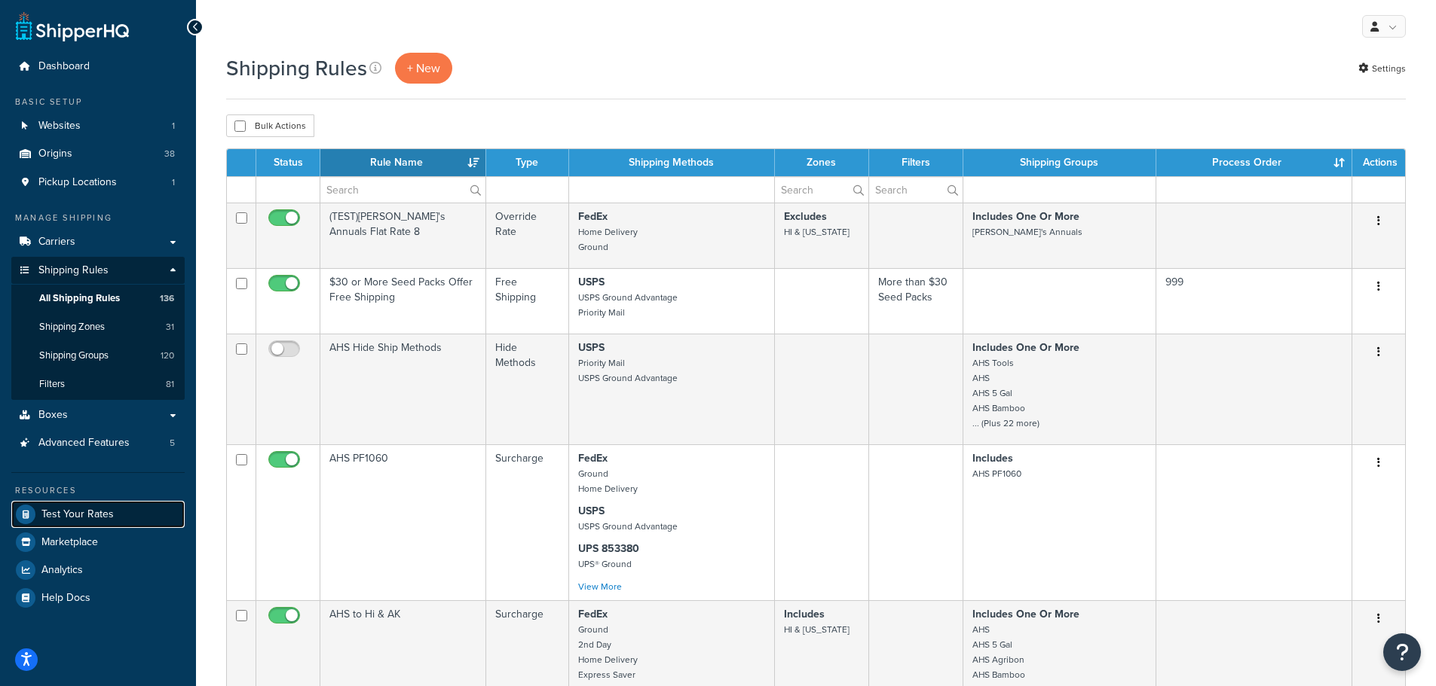
click at [69, 519] on span "Test Your Rates" at bounding box center [77, 515] width 72 height 13
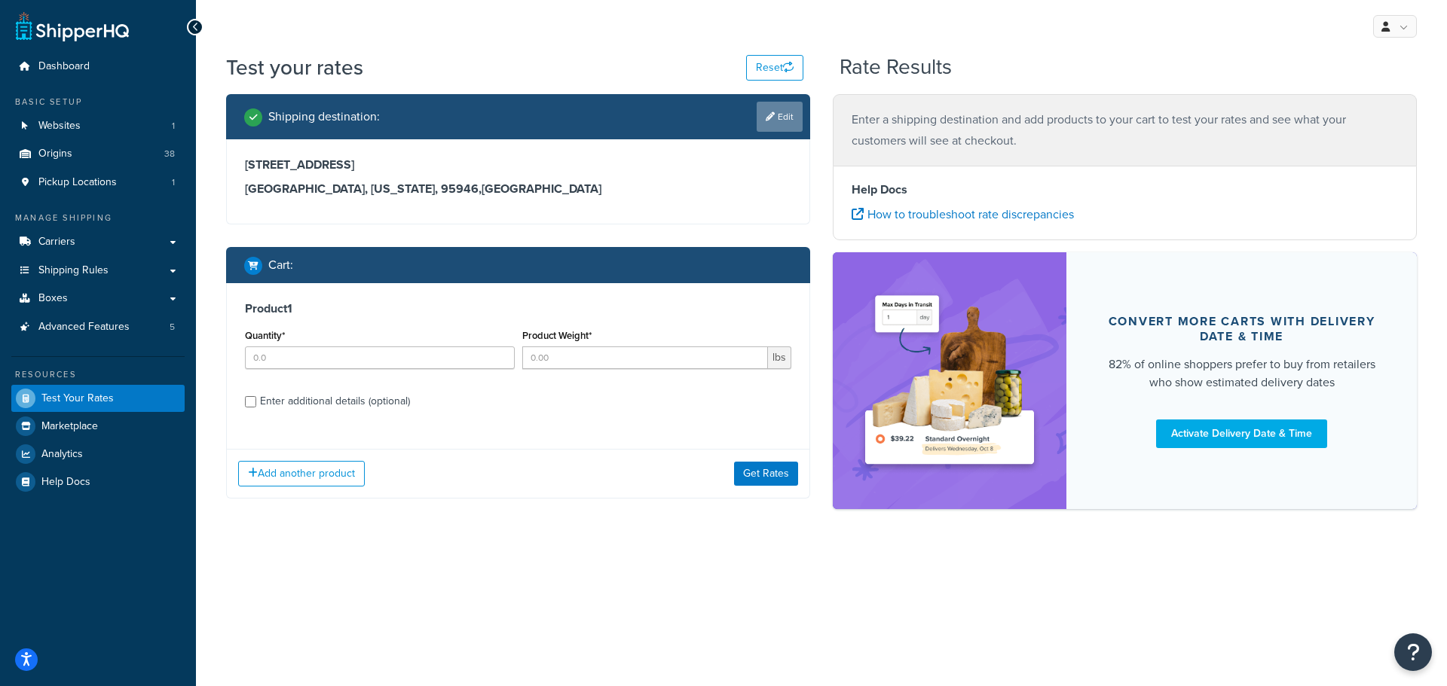
click at [779, 121] on link "Edit" at bounding box center [780, 117] width 46 height 30
select select "CA"
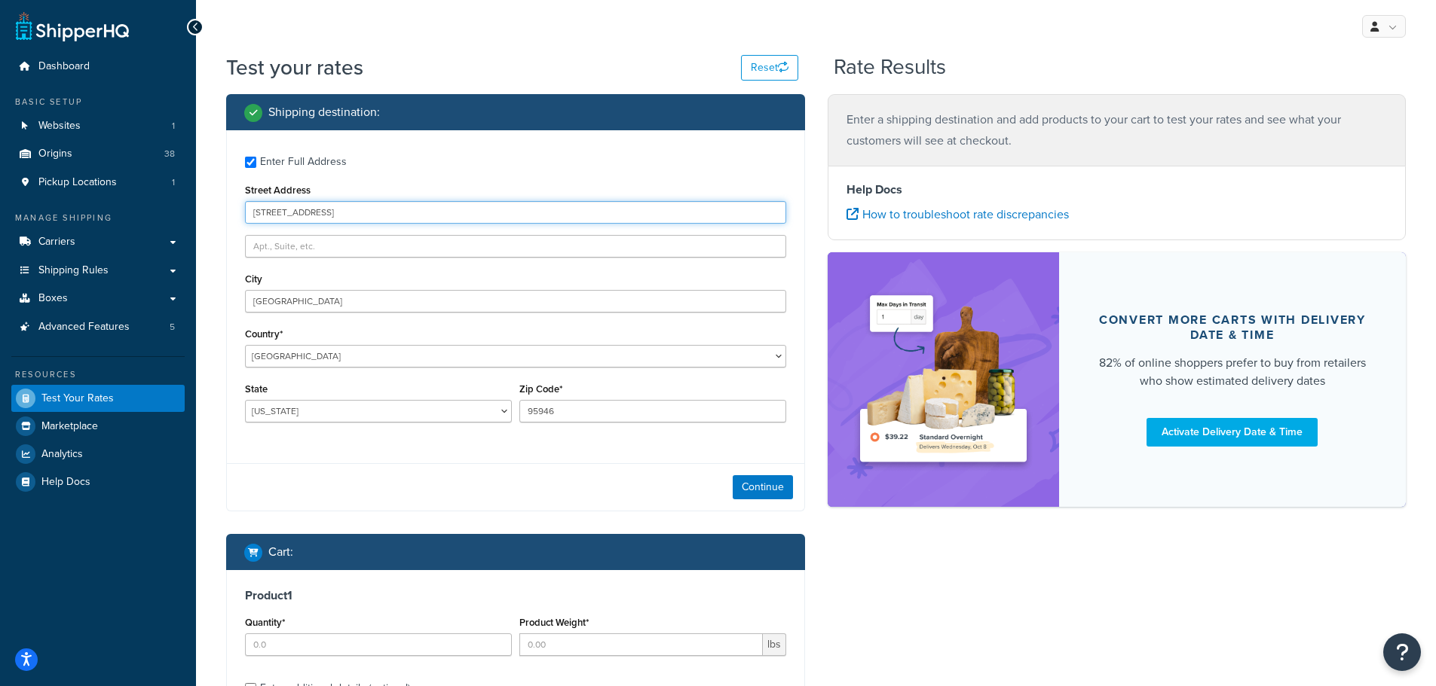
drag, startPoint x: 369, startPoint y: 220, endPoint x: 183, endPoint y: 226, distance: 186.2
click at [183, 226] on div "Dashboard Basic Setup Websites 1 Origins 38 Pickup Locations 1 Manage Shipping …" at bounding box center [718, 442] width 1436 height 884
click at [772, 60] on button "Reset" at bounding box center [769, 68] width 57 height 26
checkbox input "false"
select select "AL"
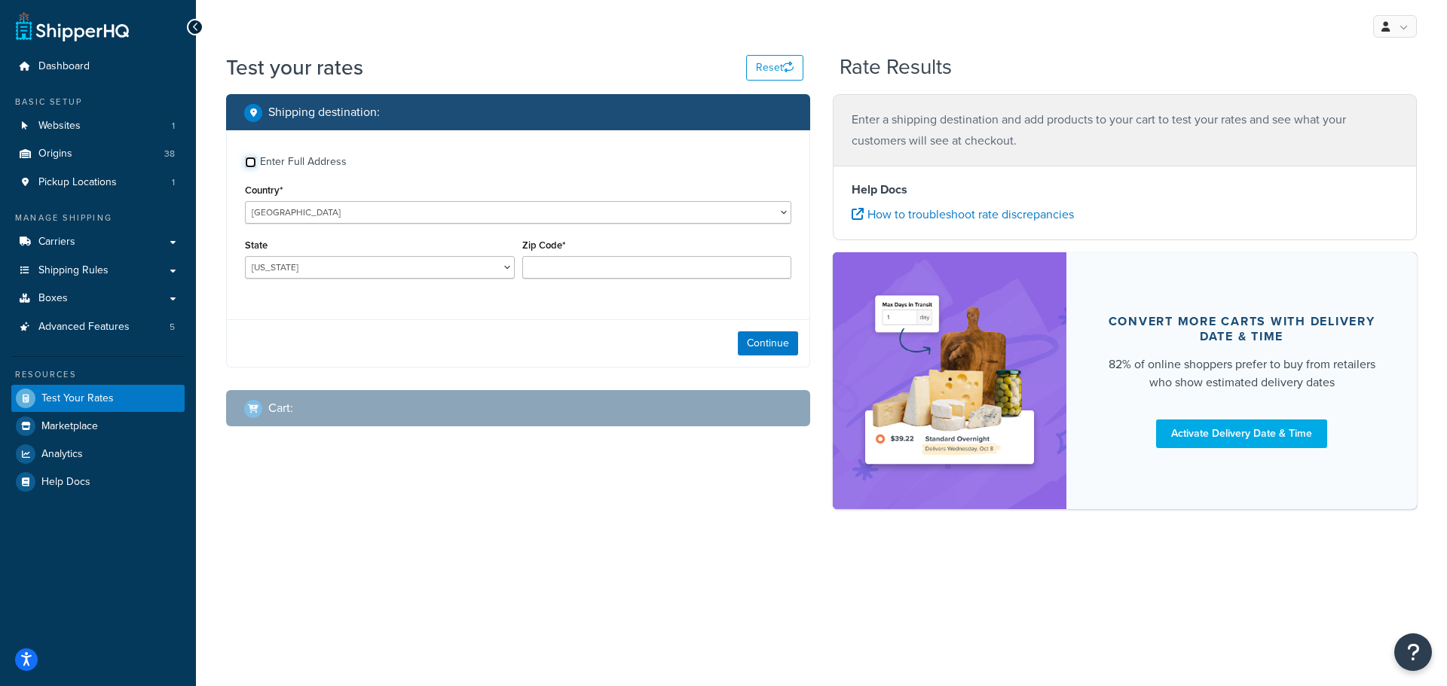
click at [246, 162] on input "Enter Full Address" at bounding box center [250, 162] width 11 height 11
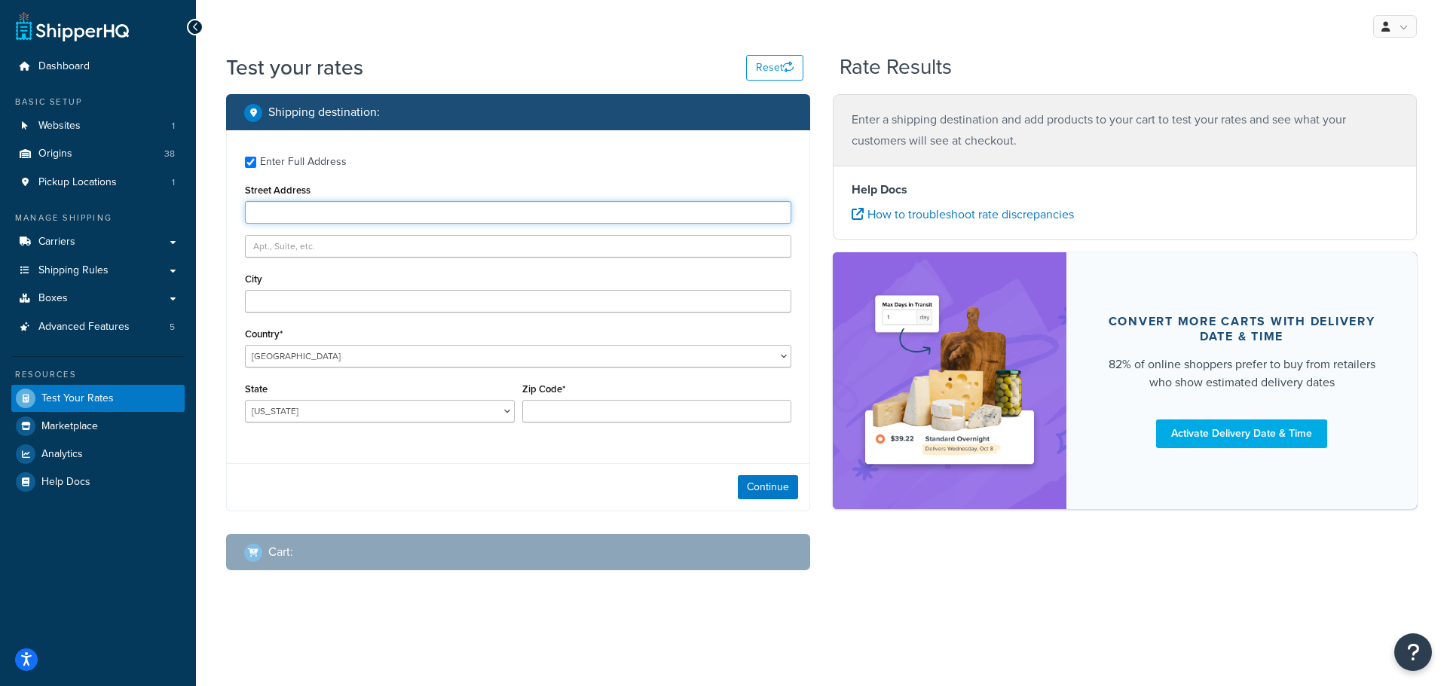
click at [294, 218] on input "Street Address" at bounding box center [518, 212] width 546 height 23
click at [527, 155] on label "Enter Full Address" at bounding box center [525, 160] width 531 height 24
click at [256, 157] on input "Enter Full Address" at bounding box center [250, 162] width 11 height 11
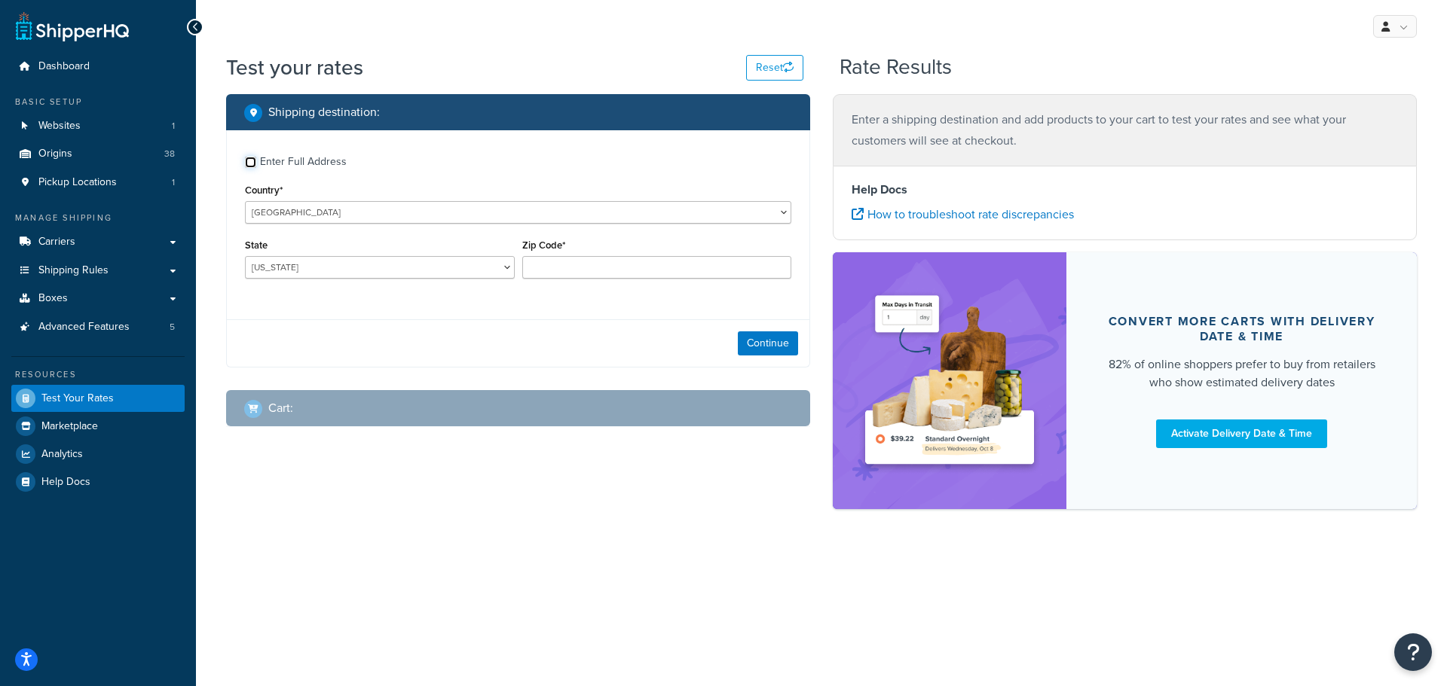
click at [252, 164] on input "Enter Full Address" at bounding box center [250, 162] width 11 height 11
checkbox input "true"
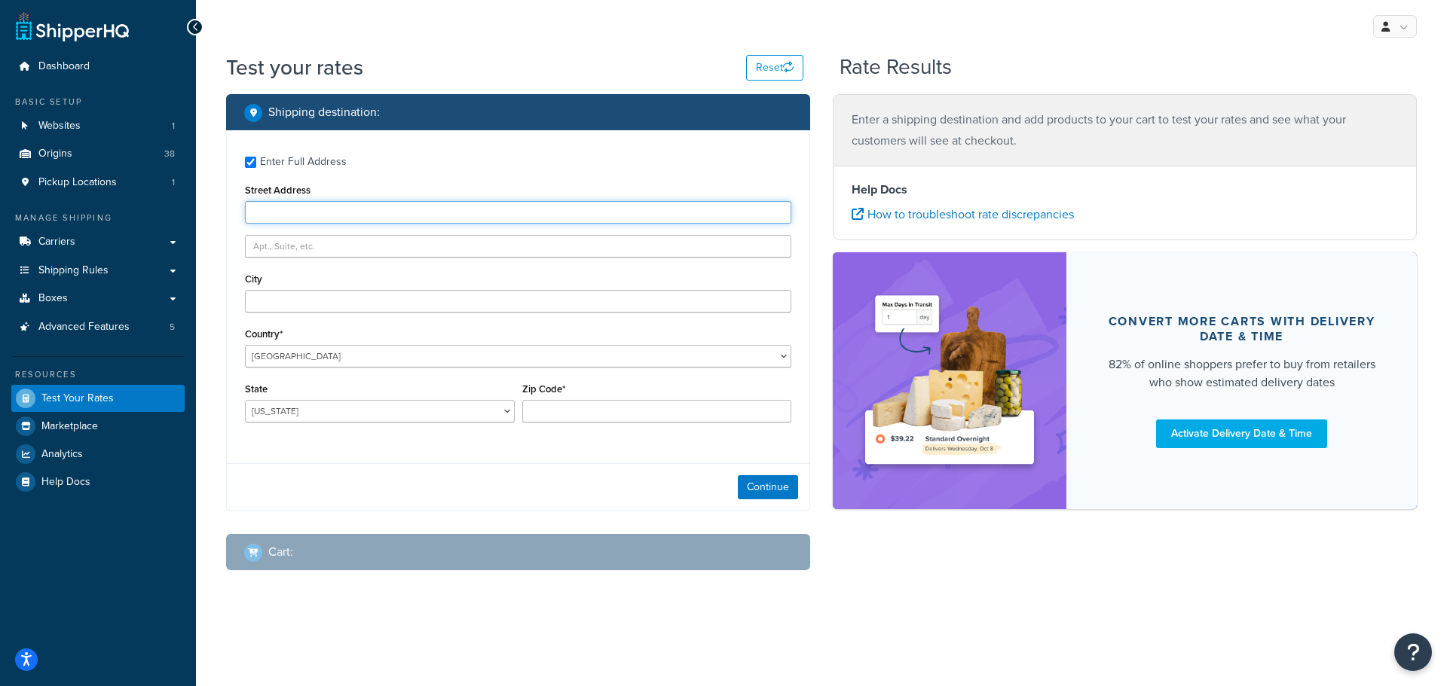
click at [262, 216] on input "Street Address" at bounding box center [518, 212] width 546 height 23
click at [281, 216] on input "Street Address" at bounding box center [518, 212] width 546 height 23
type input "789 Broadway"
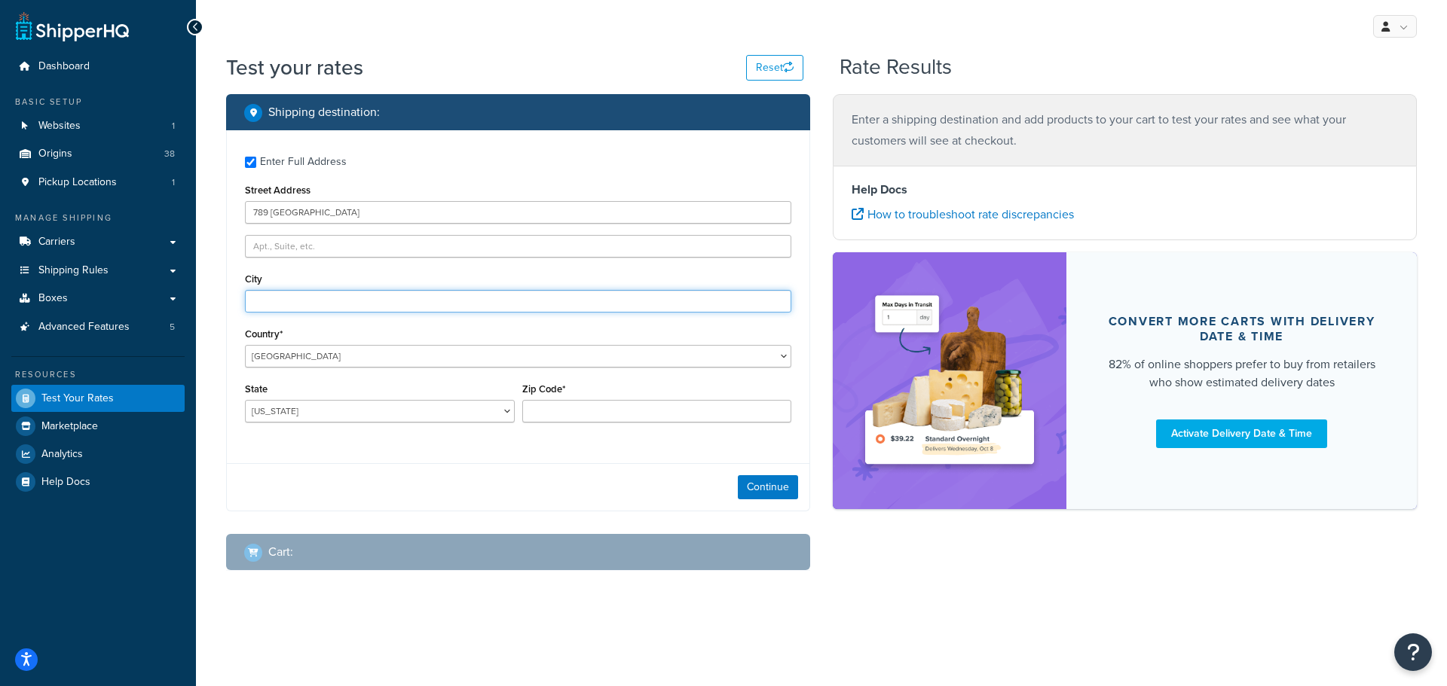
click at [276, 304] on input "City" at bounding box center [518, 301] width 546 height 23
type input "New York"
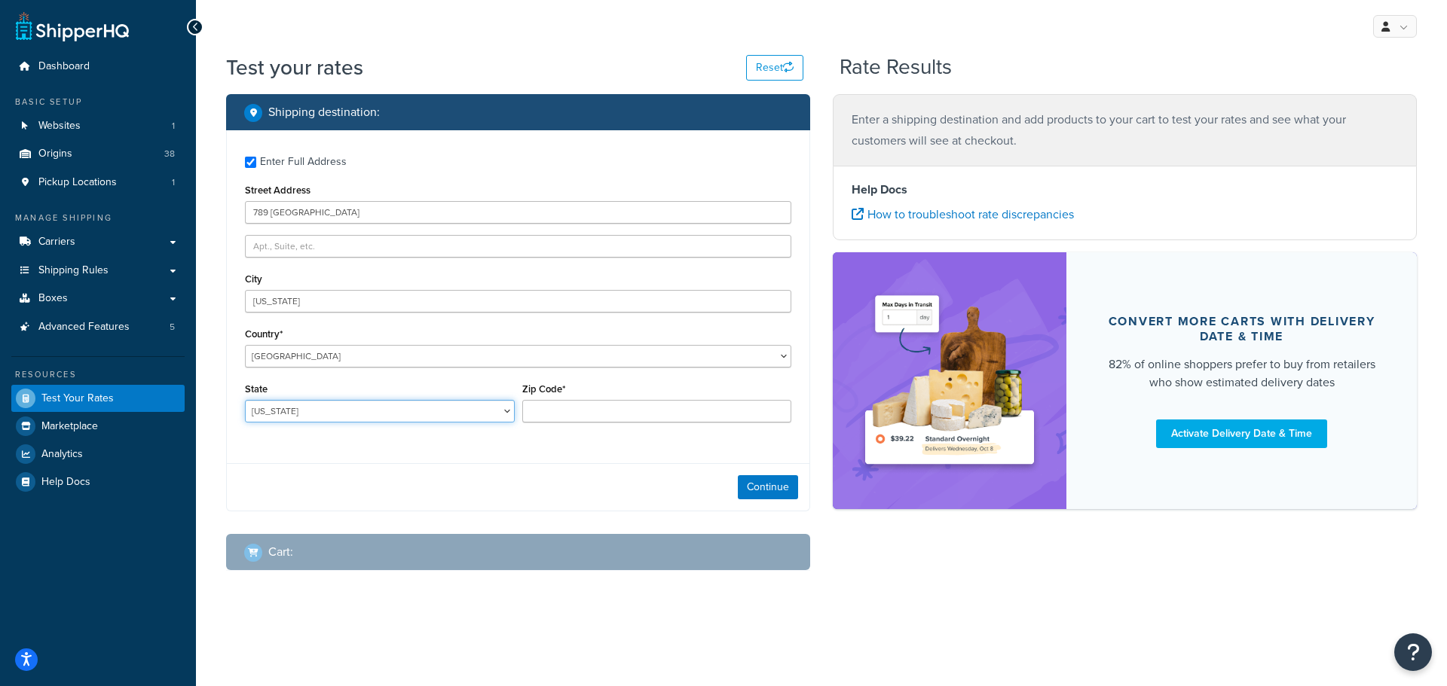
click at [283, 411] on select "Alabama Alaska American Samoa Arizona Arkansas Armed Forces Americas Armed Forc…" at bounding box center [380, 411] width 270 height 23
select select "NY"
click at [245, 401] on select "Alabama Alaska American Samoa Arizona Arkansas Armed Forces Americas Armed Forc…" at bounding box center [380, 411] width 270 height 23
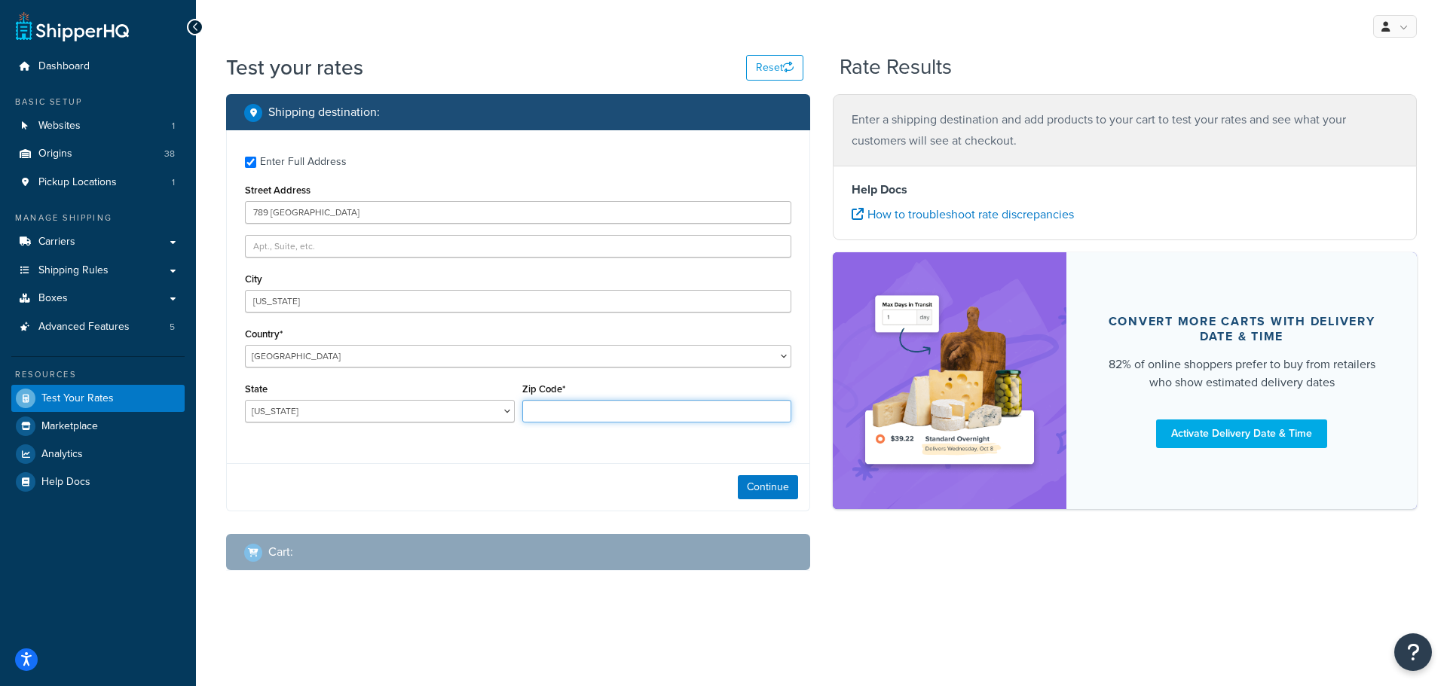
click at [552, 418] on input "Zip Code*" at bounding box center [657, 411] width 270 height 23
type input "10001"
click at [619, 441] on div "Enter Full Address Street Address 789 Broadway City New York Country* United St…" at bounding box center [518, 291] width 582 height 322
click at [766, 492] on button "Continue" at bounding box center [768, 487] width 60 height 24
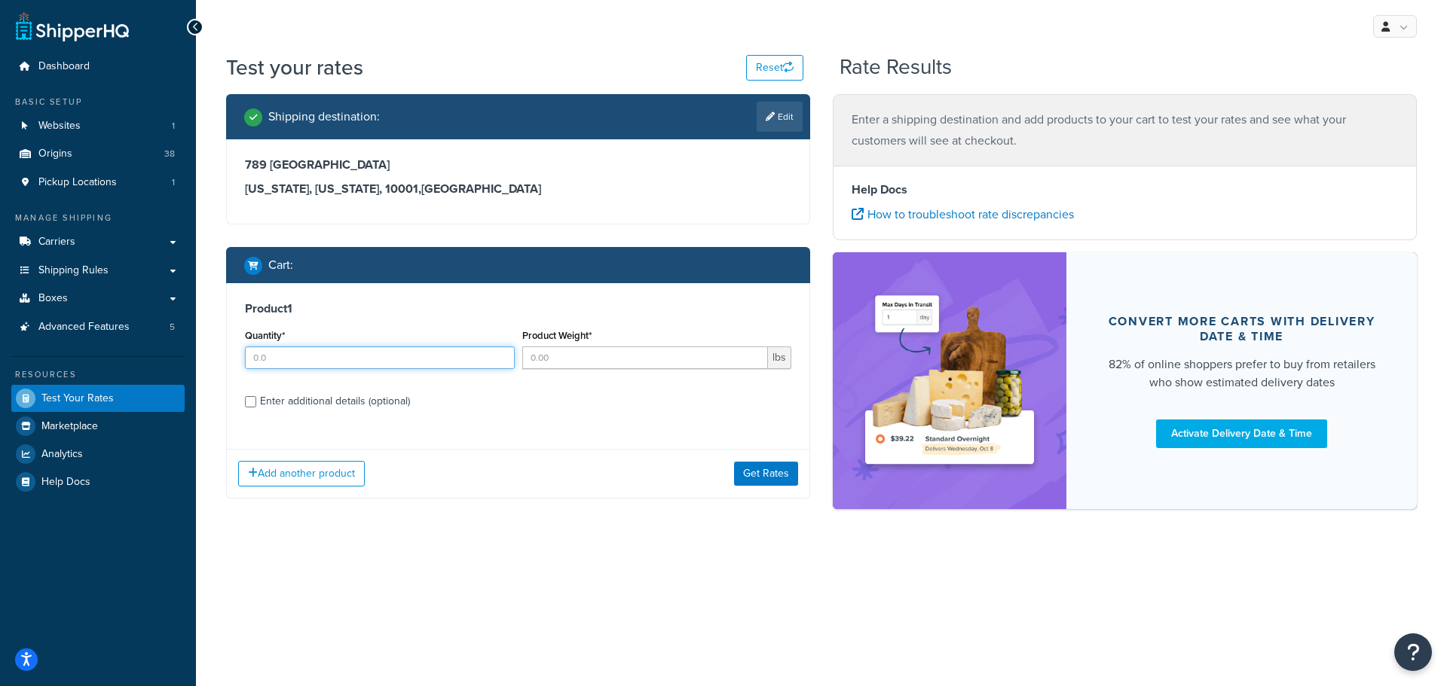
drag, startPoint x: 282, startPoint y: 362, endPoint x: 241, endPoint y: 355, distance: 41.3
click at [241, 355] on div "Quantity*" at bounding box center [379, 353] width 277 height 55
type input "4"
type input "6"
click at [623, 357] on input "Product Weight*" at bounding box center [645, 358] width 246 height 23
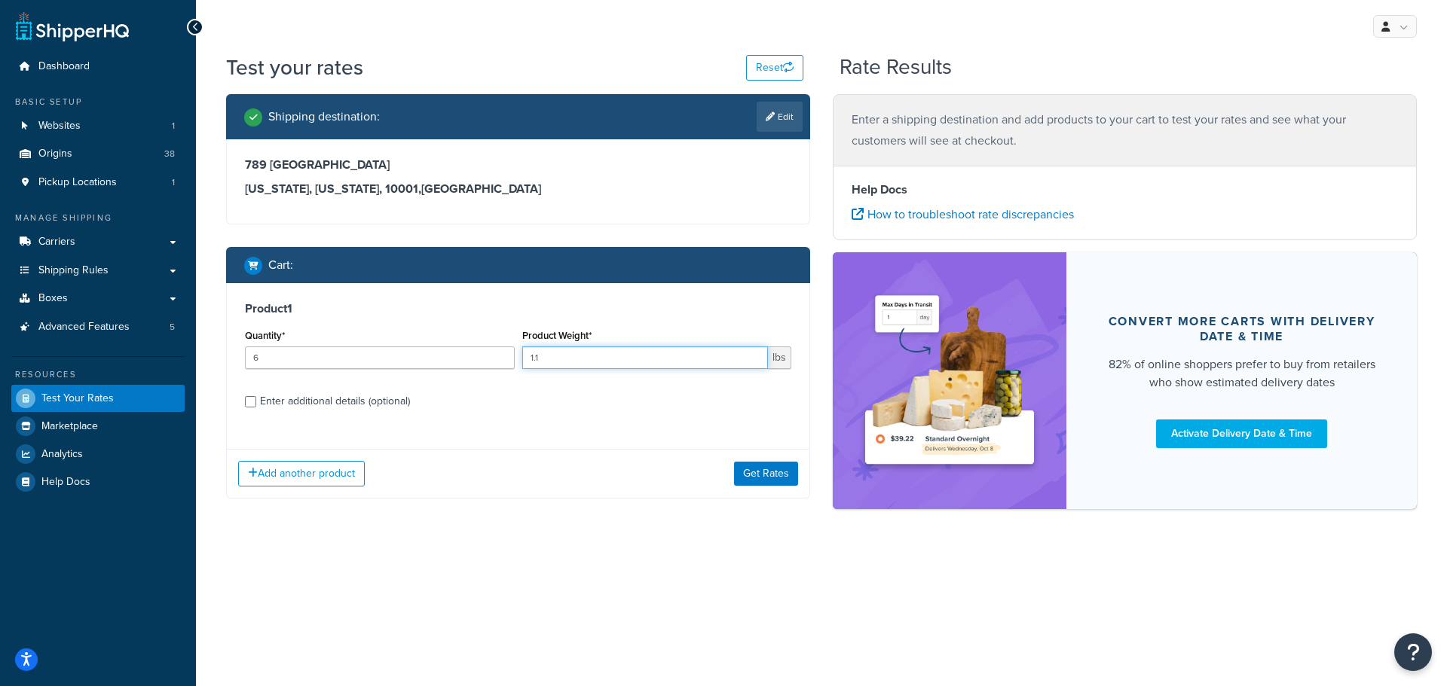
type input "1.1"
click at [254, 401] on input "Enter additional details (optional)" at bounding box center [250, 401] width 11 height 11
checkbox input "true"
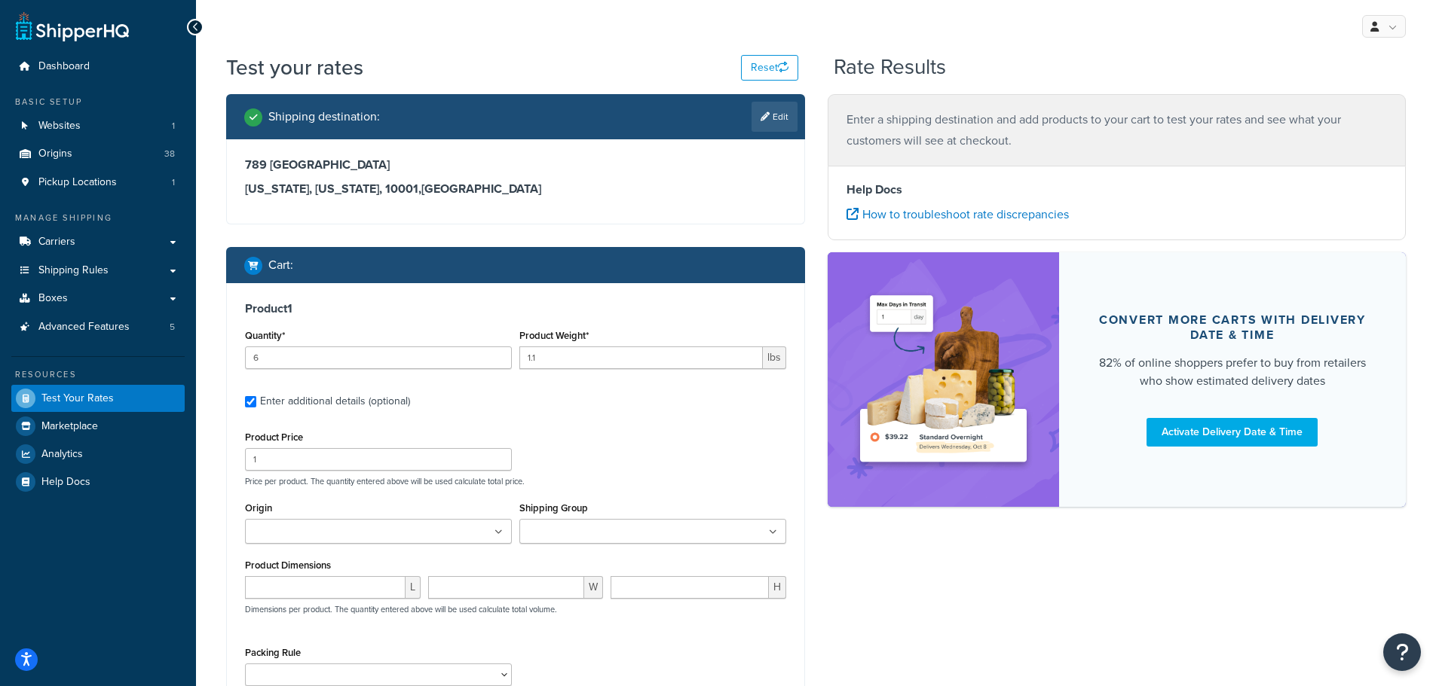
click at [316, 514] on div "Origin Arbico Beneficial Insectary Berry Global Corp Boer Bootstrap Farmer Bran…" at bounding box center [378, 521] width 267 height 46
click at [319, 530] on input "Origin" at bounding box center [315, 532] width 133 height 17
type input "pv"
click at [556, 529] on input "Shipping Group" at bounding box center [590, 532] width 133 height 17
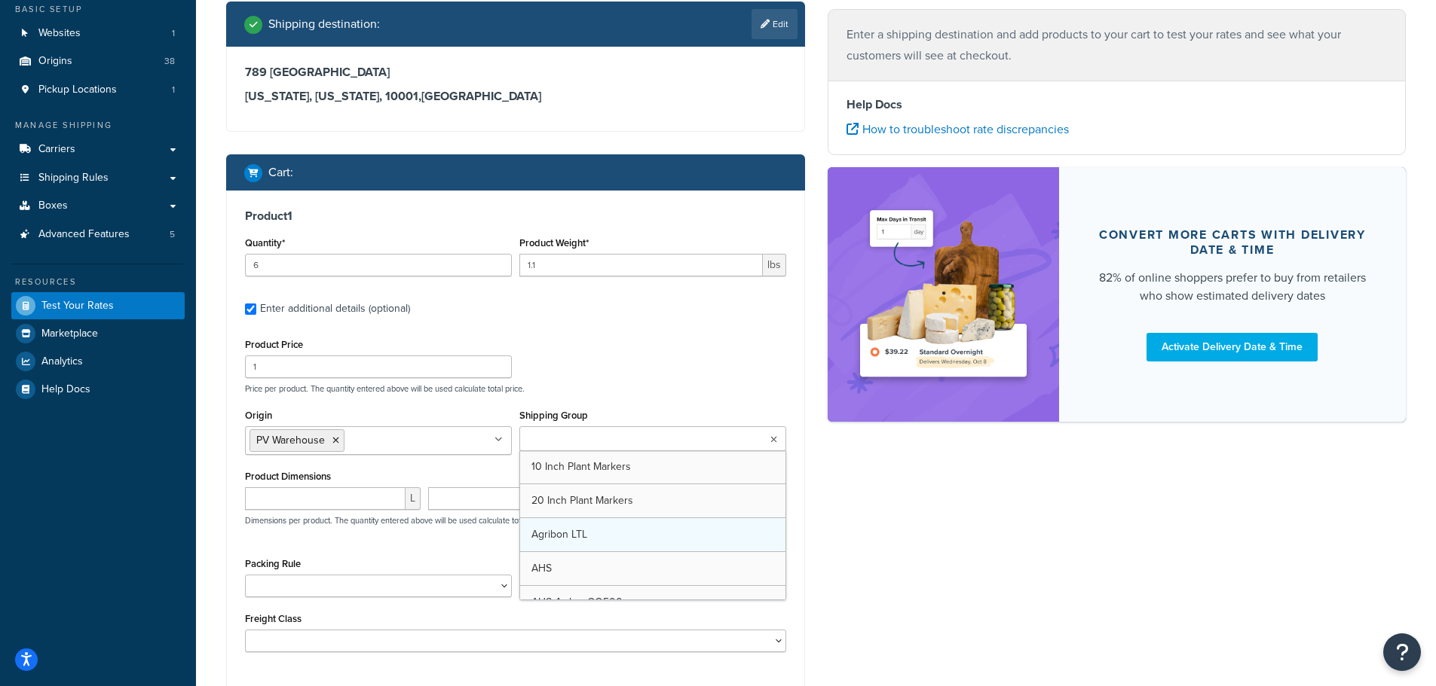
scroll to position [151, 0]
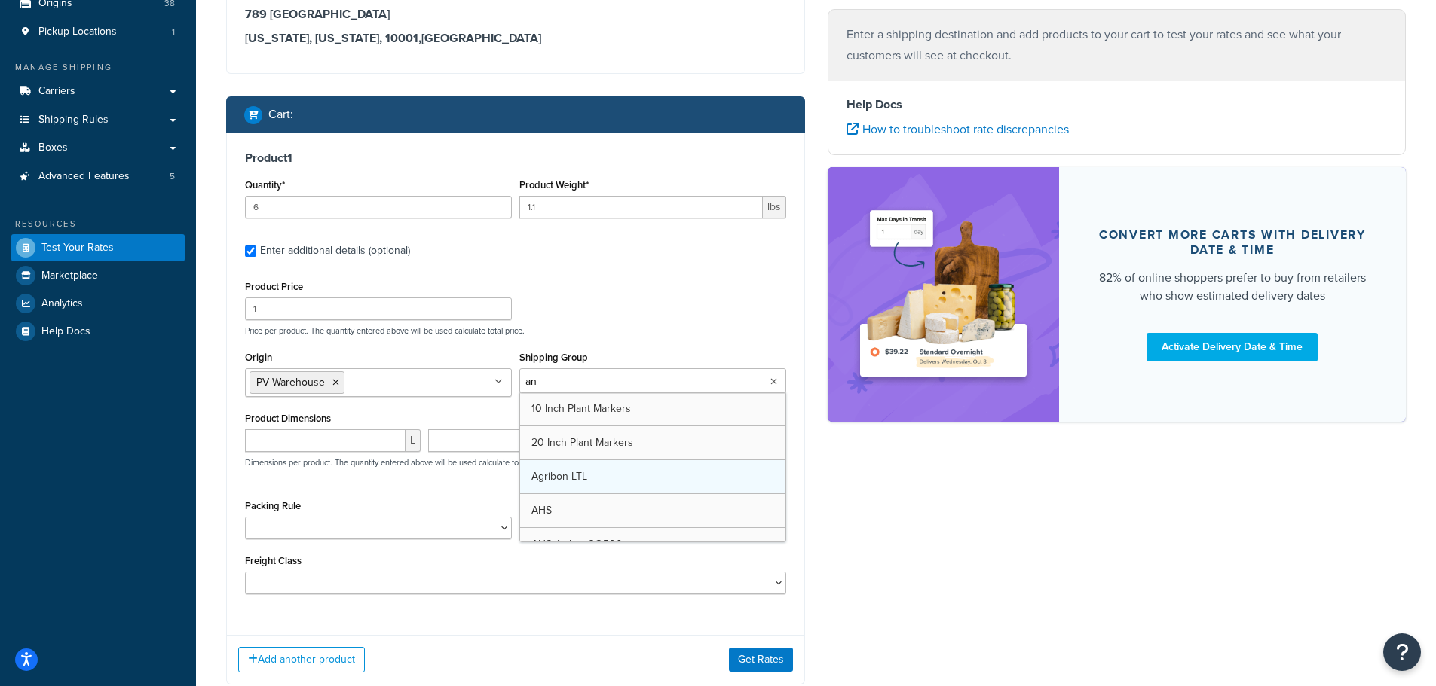
type input "ann"
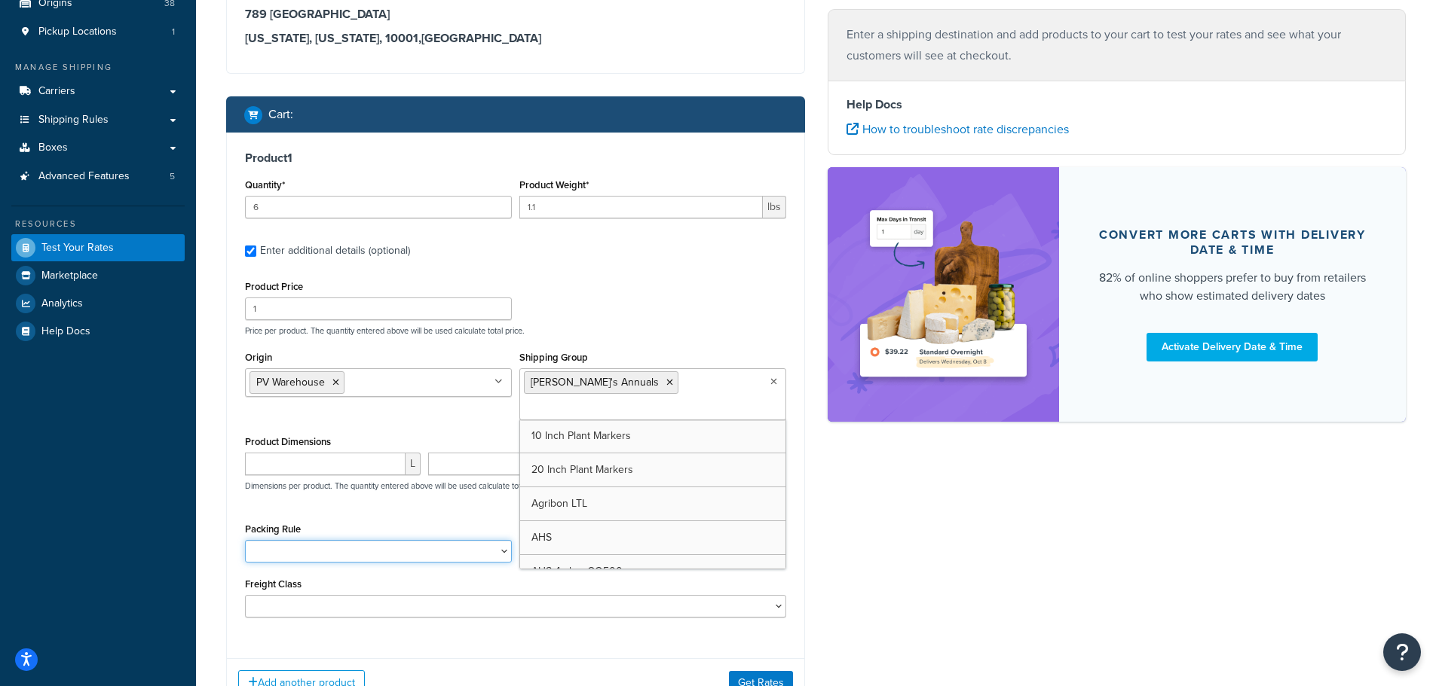
click at [287, 540] on select "1 Gallon 10 Inch Plant Markers 20 Inch Plant Markers AHS 4 claw GO500 AHS 5 Gal…" at bounding box center [378, 551] width 267 height 23
select select "84863"
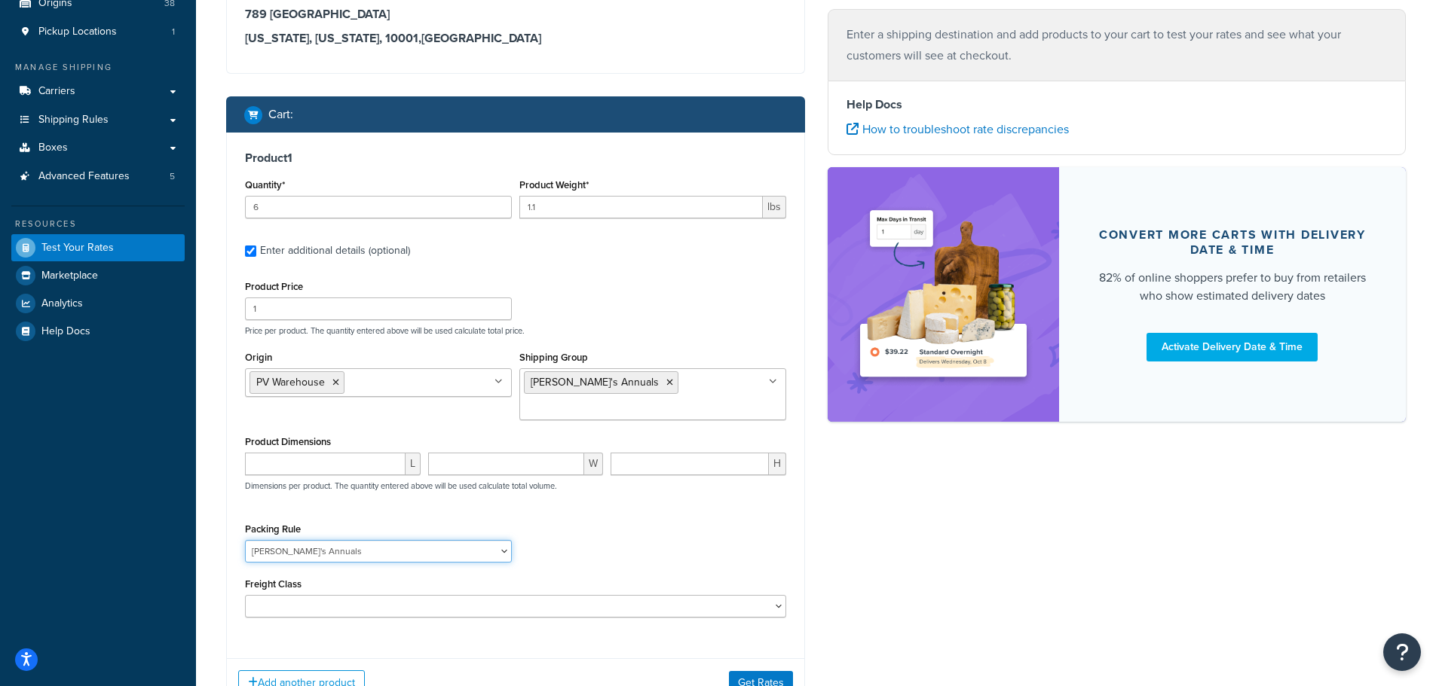
click at [299, 540] on select "1 Gallon 10 Inch Plant Markers 20 Inch Plant Markers AHS 4 claw GO500 AHS 5 Gal…" at bounding box center [378, 551] width 267 height 23
drag, startPoint x: 680, startPoint y: 526, endPoint x: 925, endPoint y: 521, distance: 244.2
click at [734, 526] on div "Packing Rule 1 Gallon 10 Inch Plant Markers 20 Inch Plant Markers AHS 4 claw GO…" at bounding box center [515, 546] width 549 height 55
click at [871, 543] on div "Shipping destination : Edit 789 Broadway New York, New York, 10001 , United Sta…" at bounding box center [816, 336] width 1202 height 787
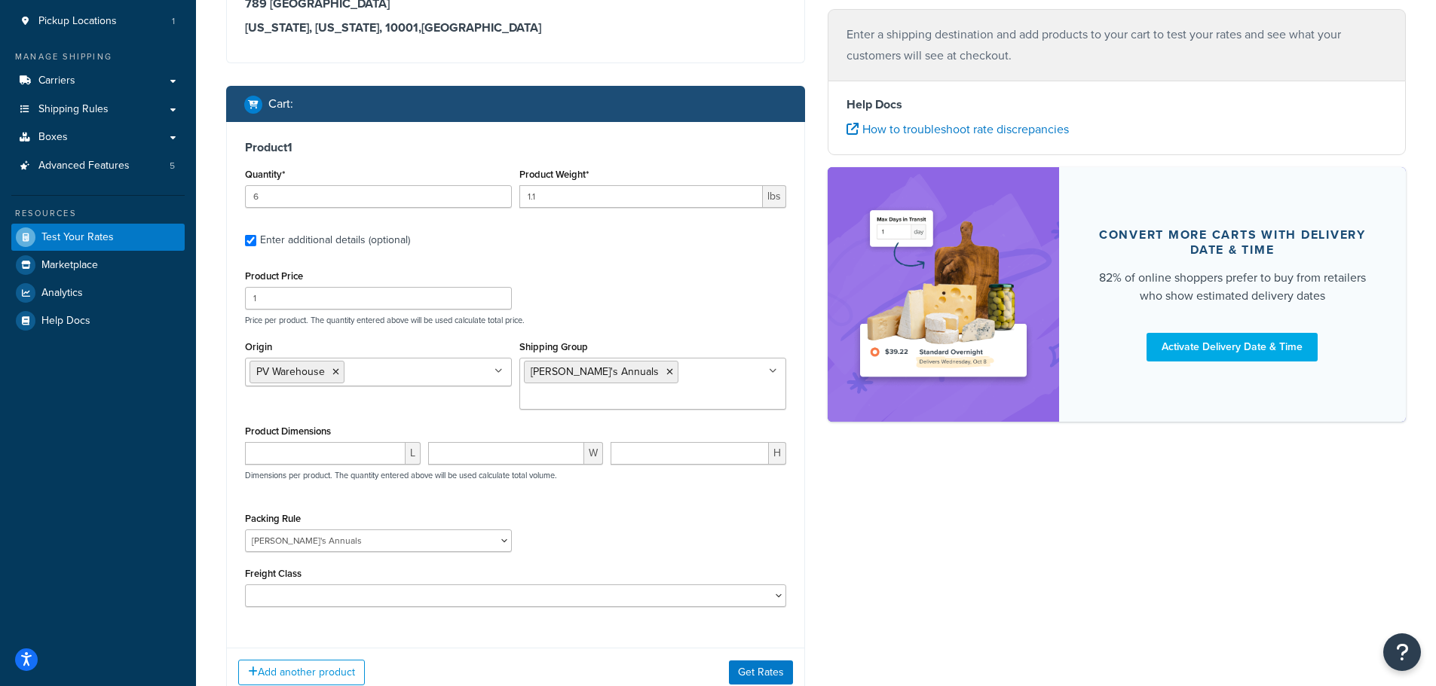
scroll to position [226, 0]
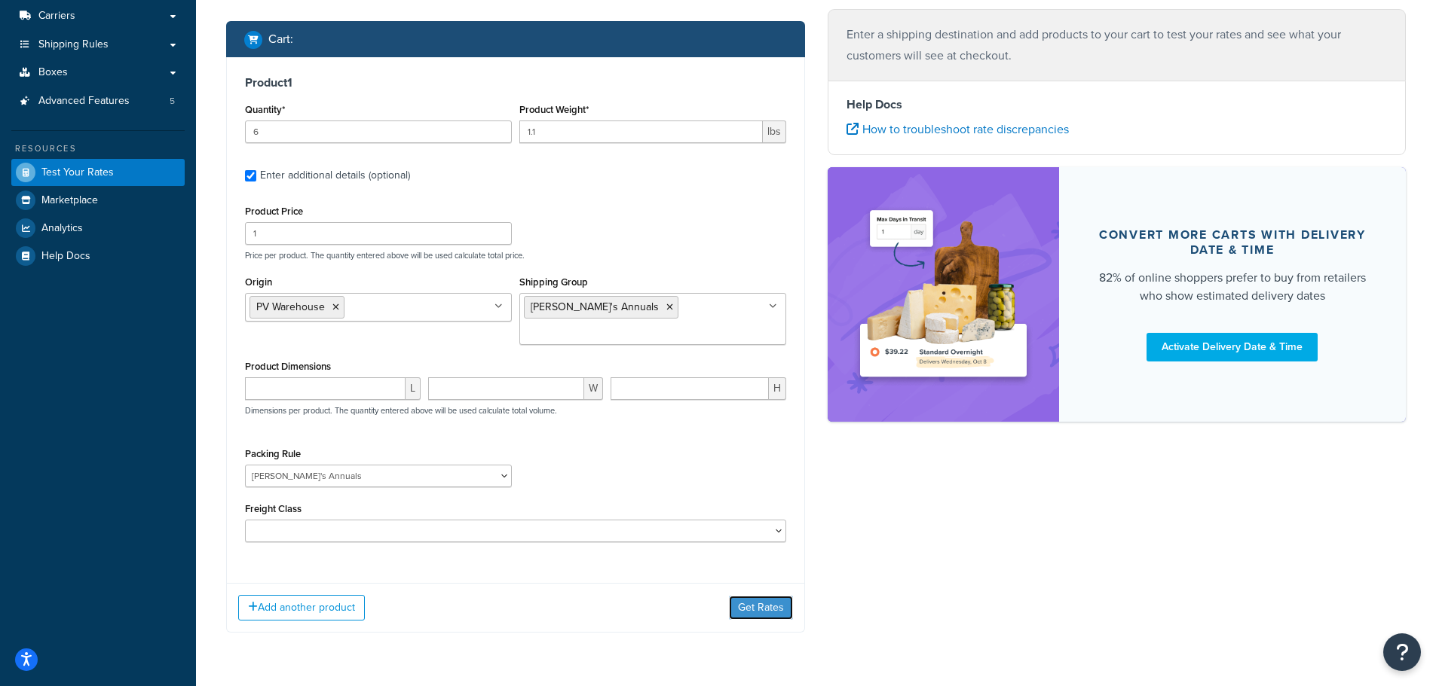
drag, startPoint x: 754, startPoint y: 589, endPoint x: 763, endPoint y: 582, distance: 11.3
click at [763, 596] on button "Get Rates" at bounding box center [761, 608] width 64 height 24
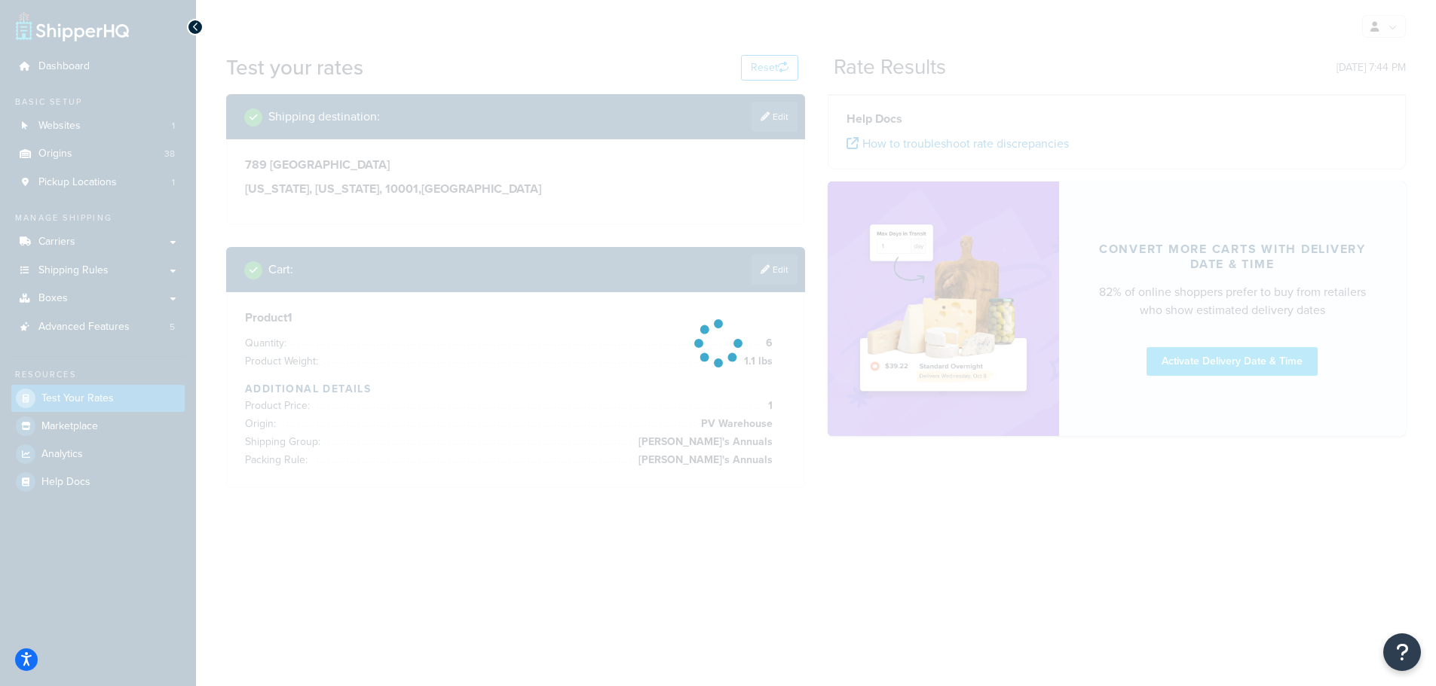
scroll to position [0, 0]
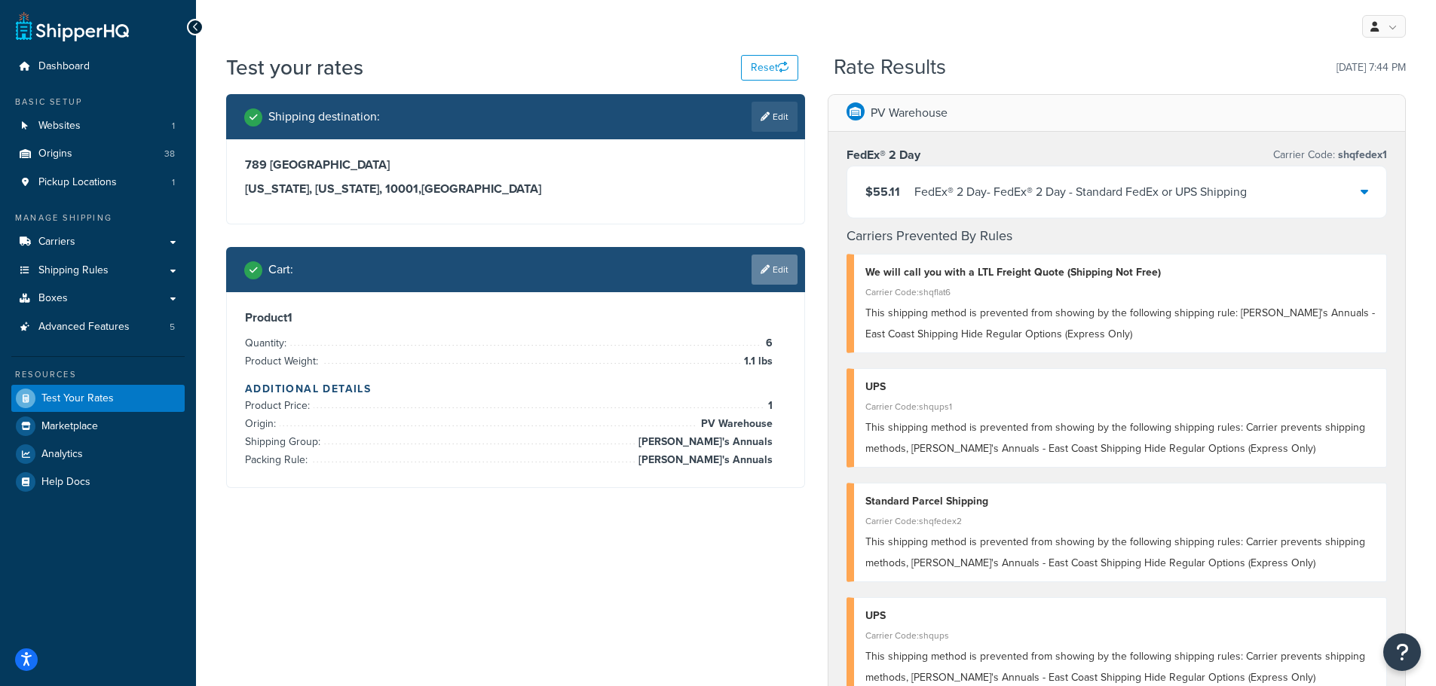
click at [776, 274] on link "Edit" at bounding box center [774, 270] width 46 height 30
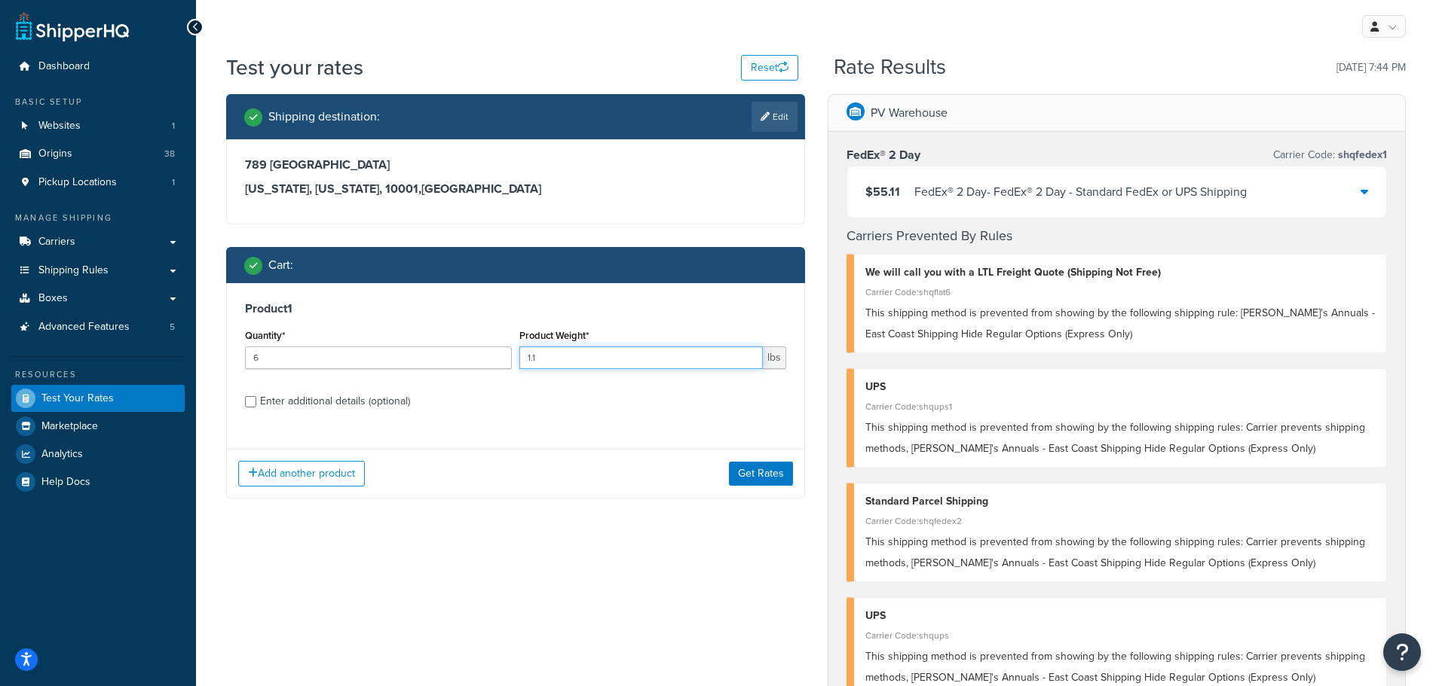
click at [557, 359] on input "1.1" at bounding box center [640, 358] width 243 height 23
type input "1.10"
click at [761, 479] on button "Get Rates" at bounding box center [761, 474] width 64 height 24
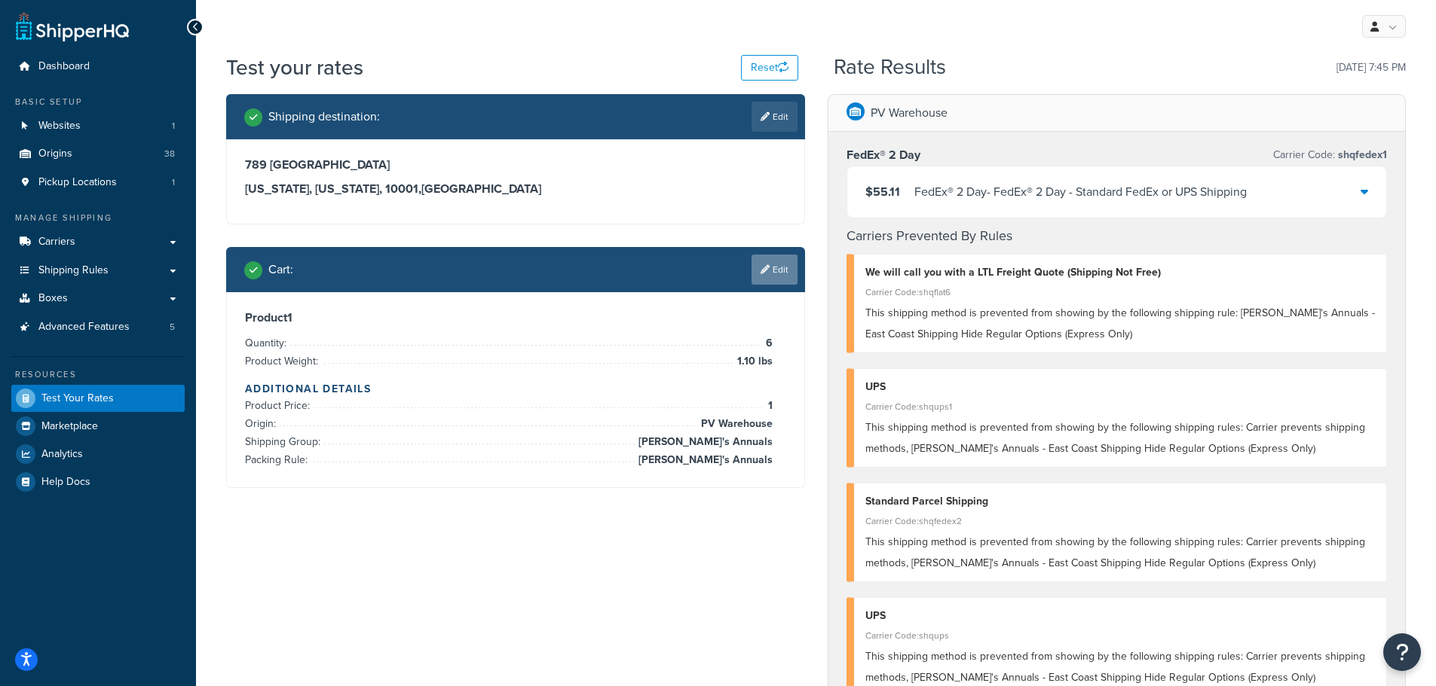
click at [785, 264] on link "Edit" at bounding box center [774, 270] width 46 height 30
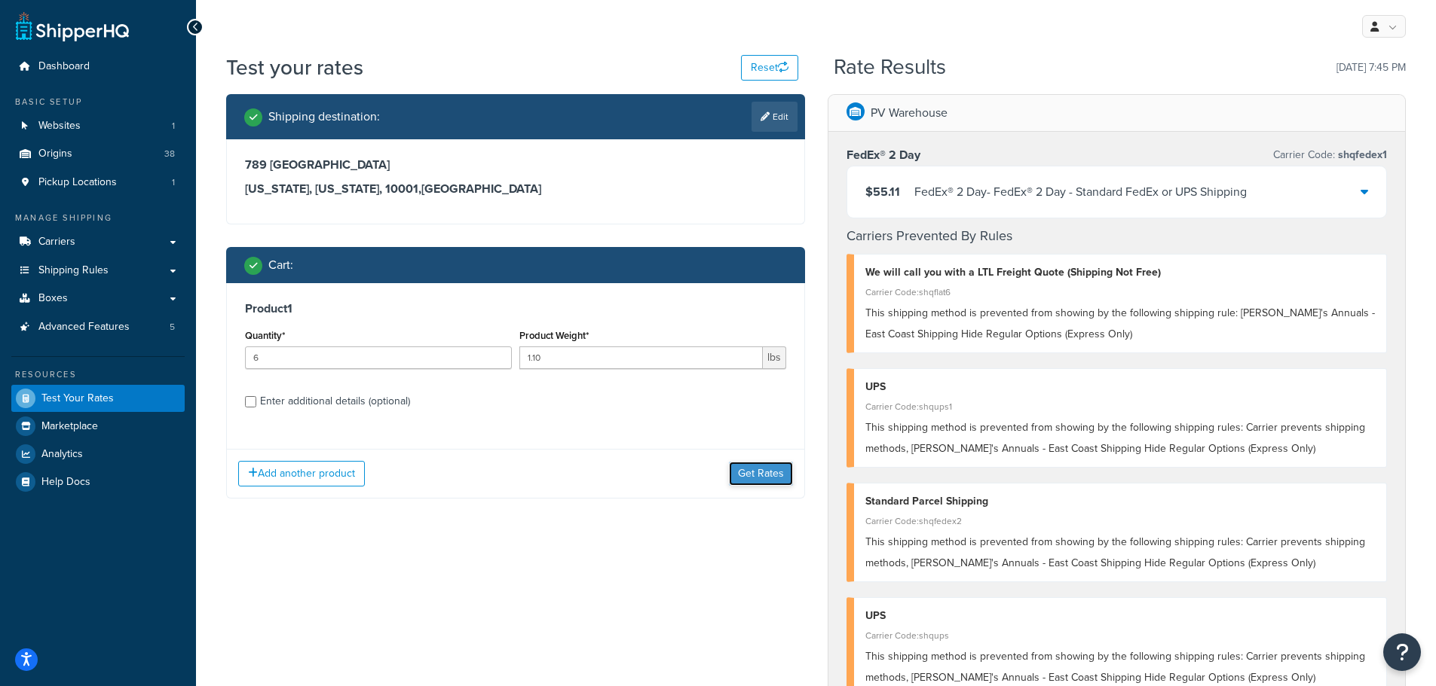
click at [757, 479] on button "Get Rates" at bounding box center [761, 474] width 64 height 24
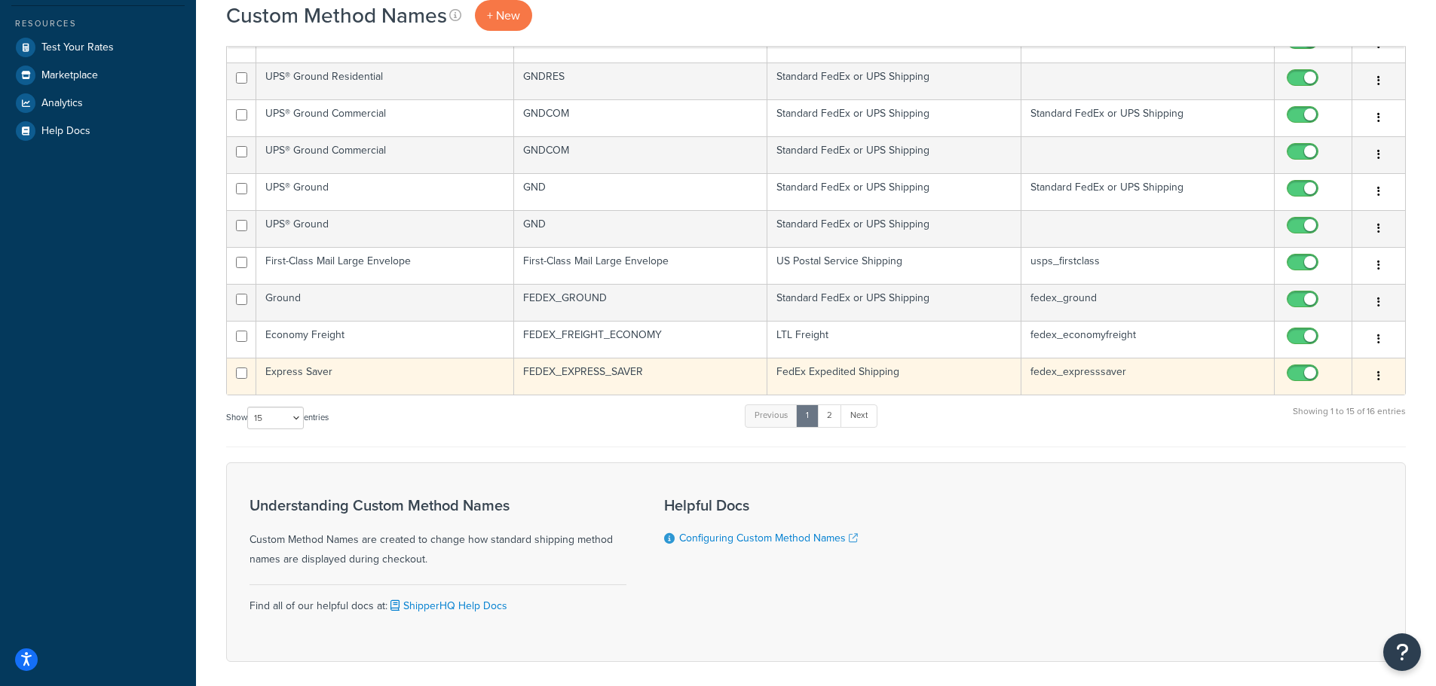
scroll to position [452, 0]
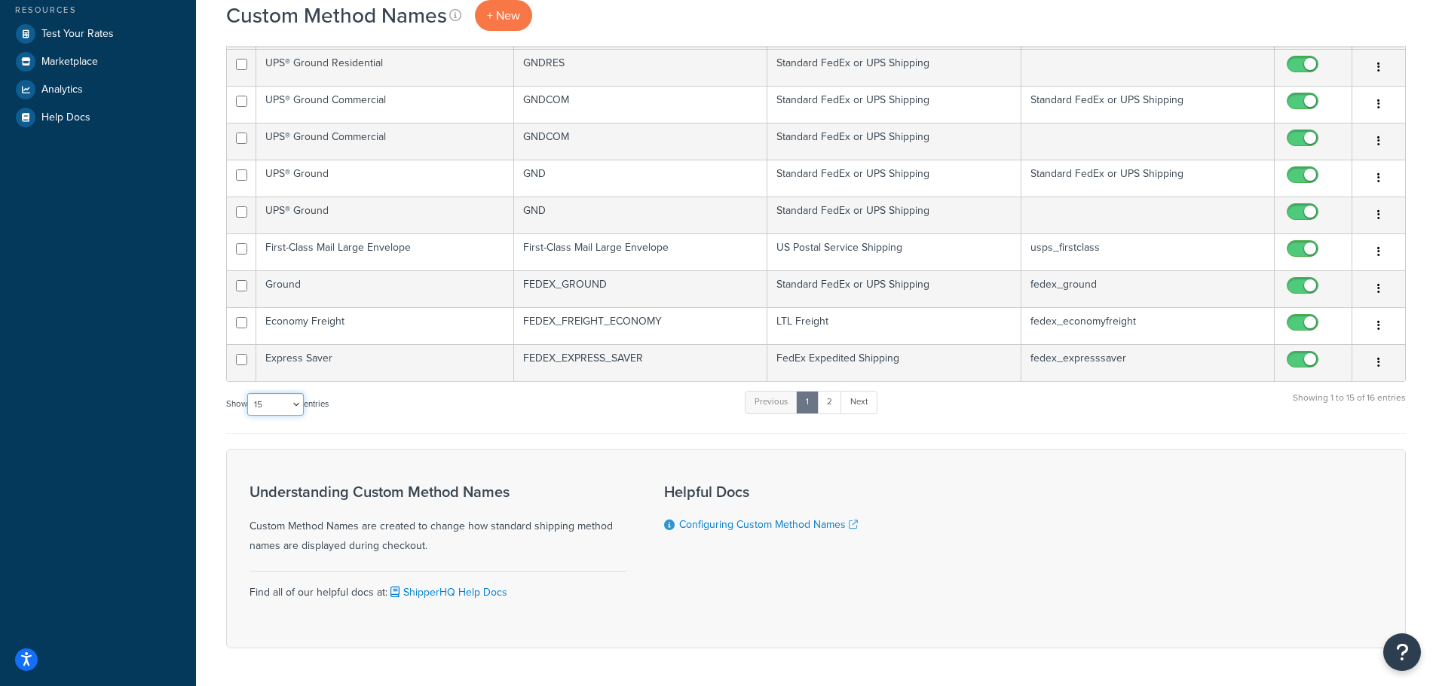
drag, startPoint x: 298, startPoint y: 411, endPoint x: 287, endPoint y: 415, distance: 12.2
click at [296, 411] on select "10 15 25 50 100" at bounding box center [275, 404] width 57 height 23
select select "100"
click at [249, 416] on select "10 15 25 50 100" at bounding box center [275, 404] width 57 height 23
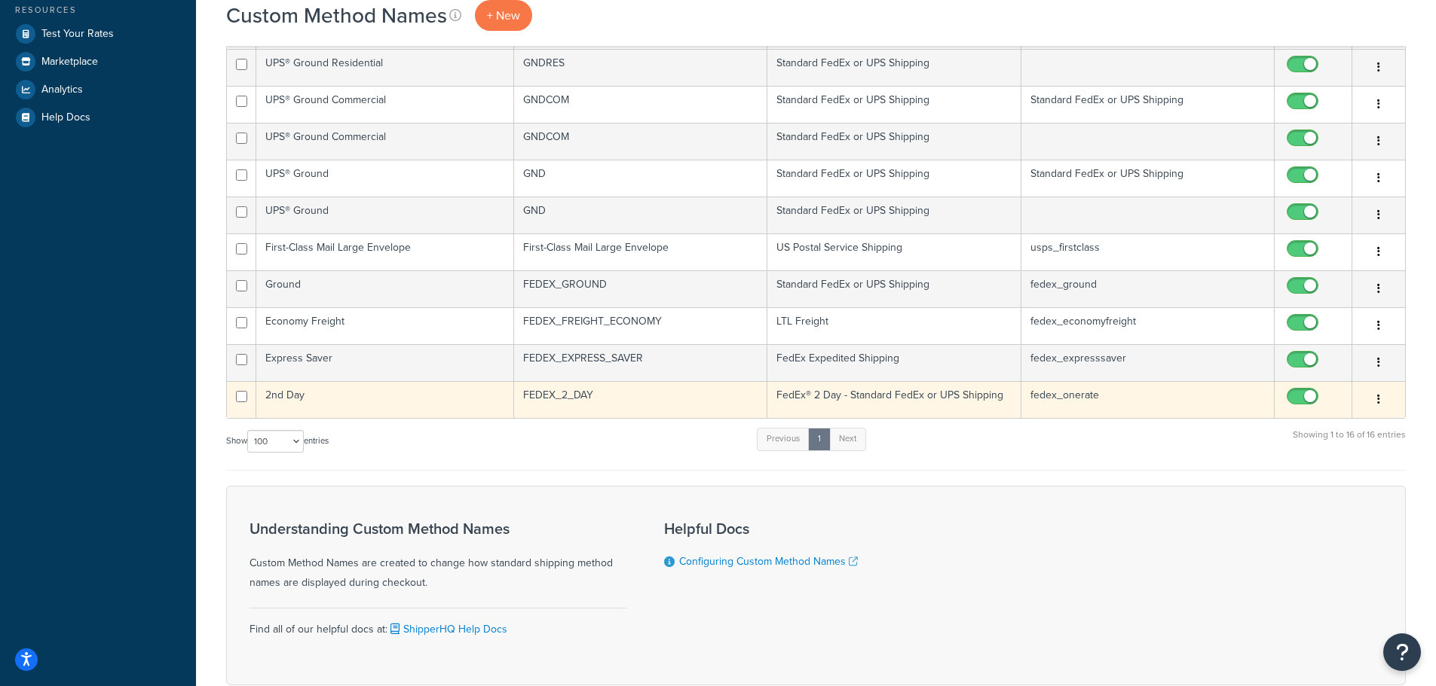
click at [287, 400] on td "2nd Day" at bounding box center [385, 399] width 258 height 37
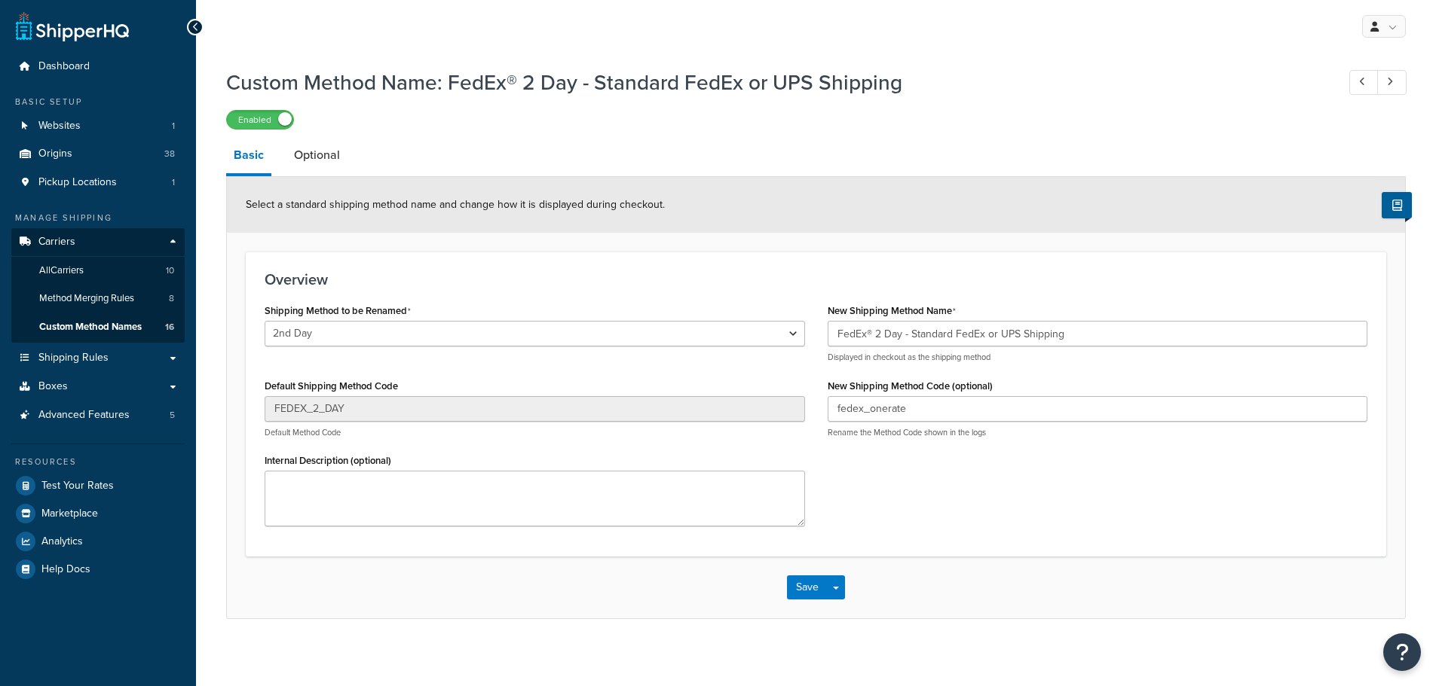
select select "428553"
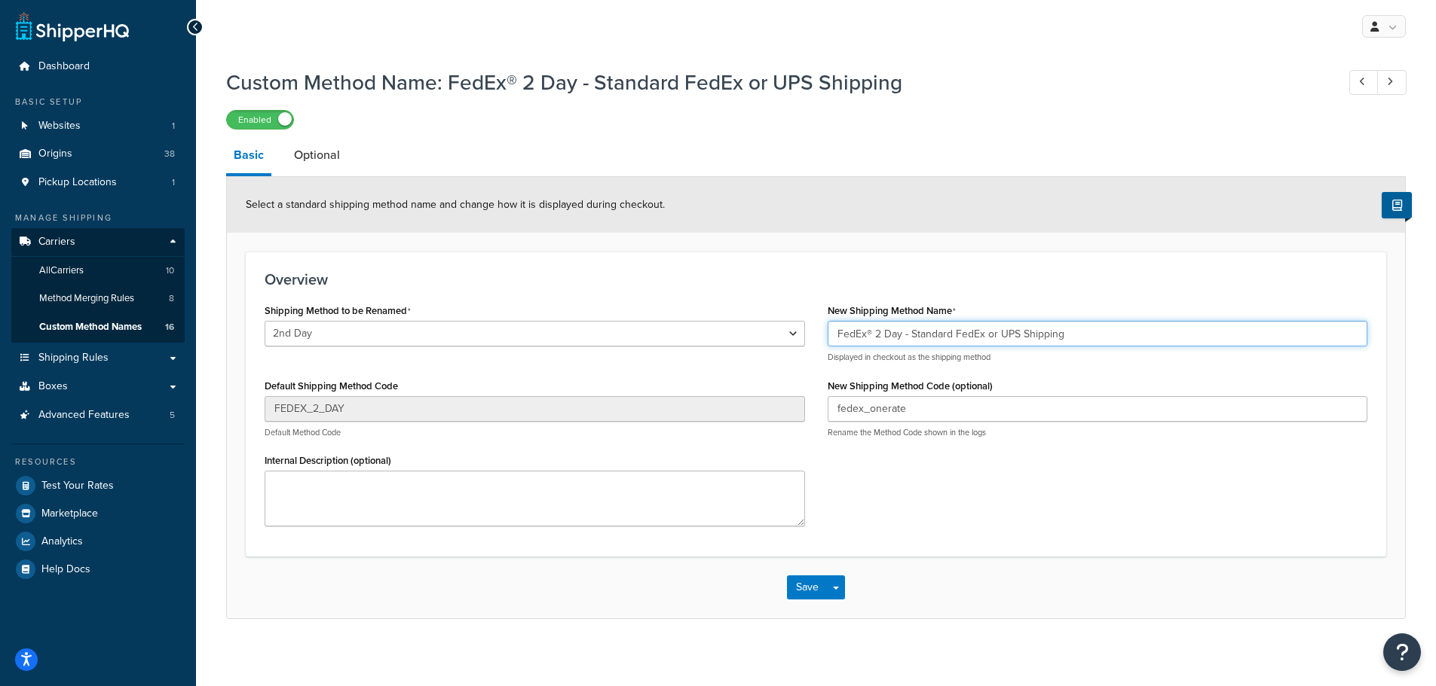
drag, startPoint x: 912, startPoint y: 335, endPoint x: 735, endPoint y: 338, distance: 177.1
click at [735, 338] on div "Shipping Method to be Renamed Ground Home Delivery 1 Day Freight 2 Day Freight …" at bounding box center [815, 419] width 1125 height 238
type input "Standard FedEx or UPS Shipping"
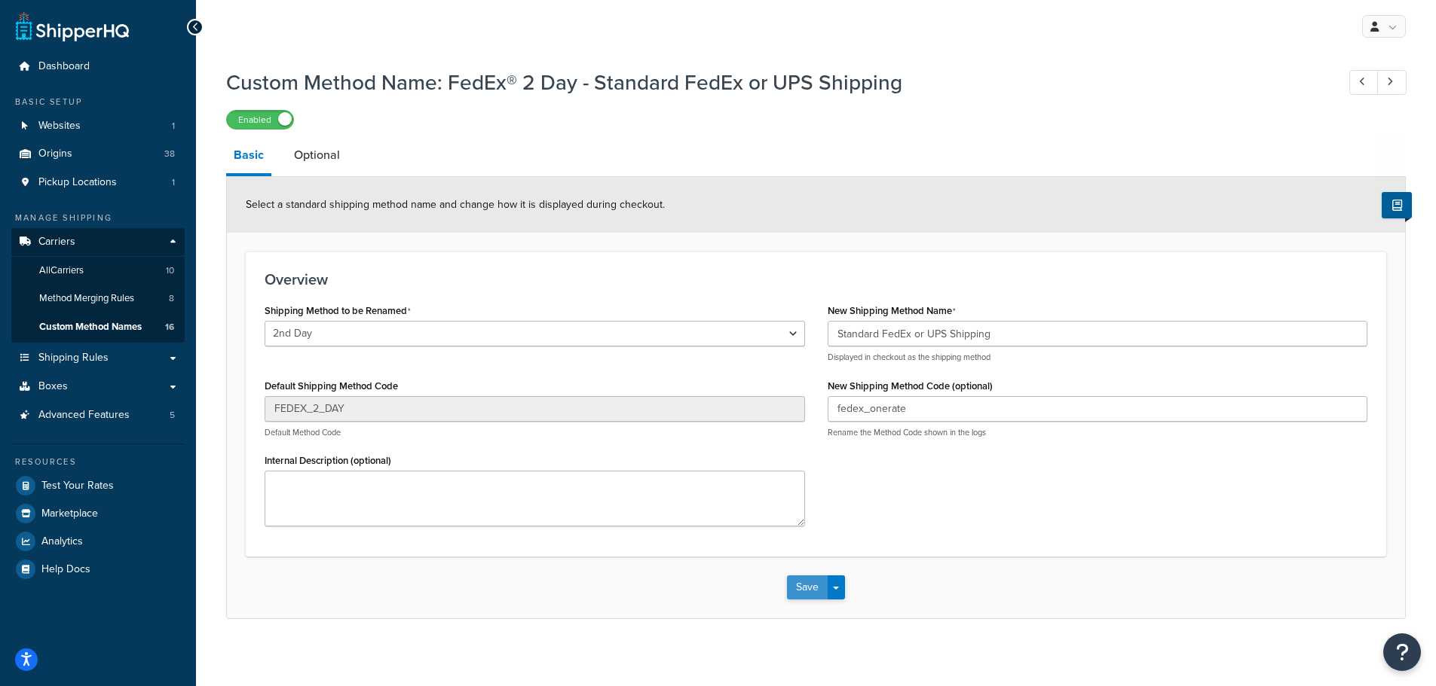
click at [806, 585] on button "Save" at bounding box center [807, 588] width 41 height 24
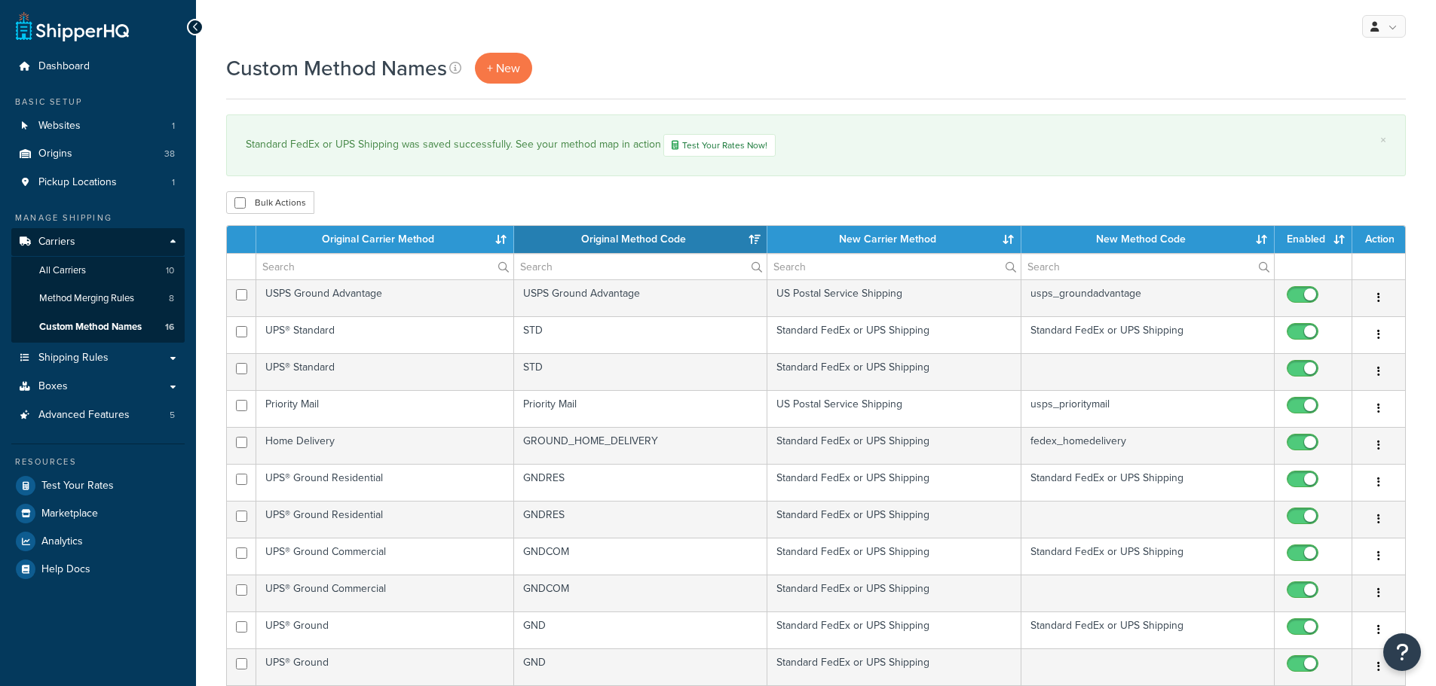
select select "15"
